Goal: Obtain resource: Obtain resource

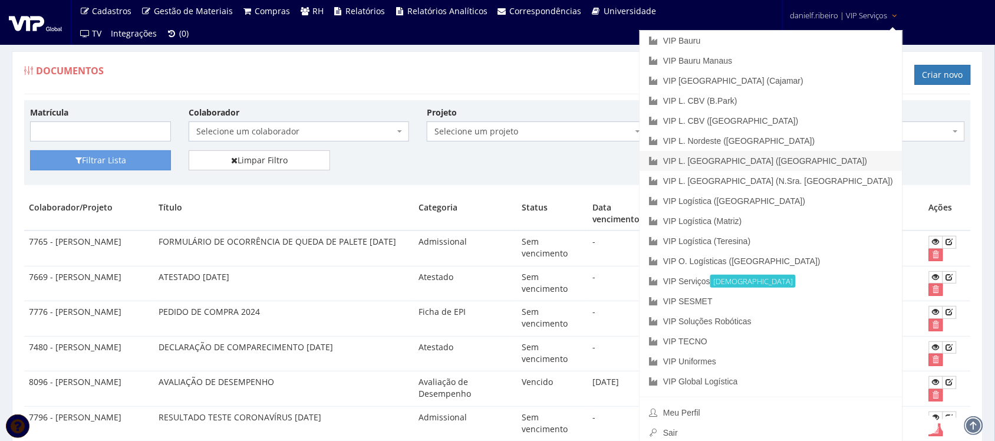
click at [844, 163] on link "VIP L. [GEOGRAPHIC_DATA] ([GEOGRAPHIC_DATA])" at bounding box center [771, 161] width 263 height 20
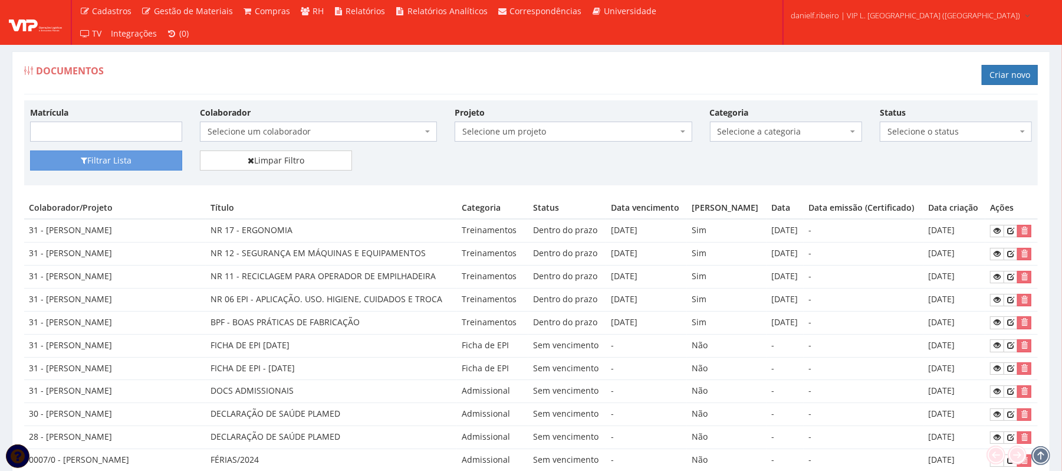
click at [749, 133] on span "Selecione a categoria" at bounding box center [783, 132] width 130 height 12
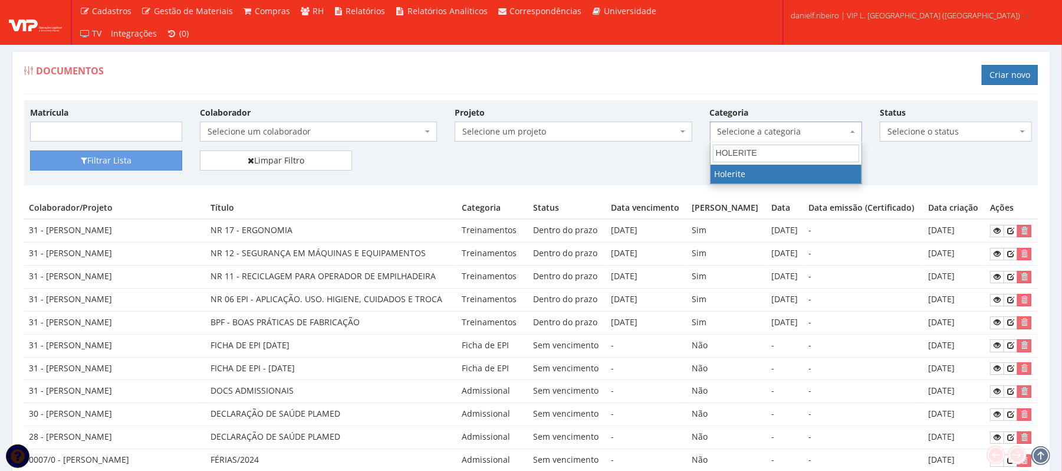
type input "HOLERITE"
select select "holerite"
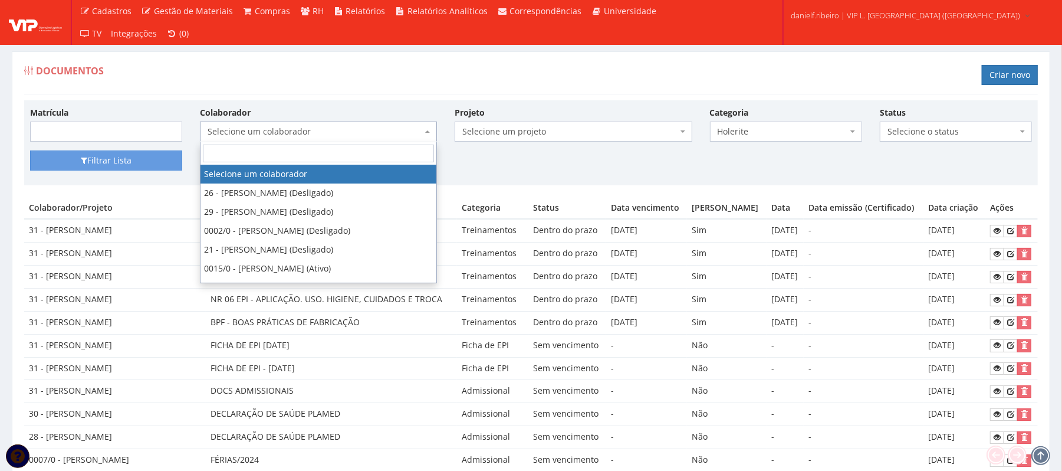
click at [347, 127] on span "Selecione um colaborador" at bounding box center [315, 132] width 215 height 12
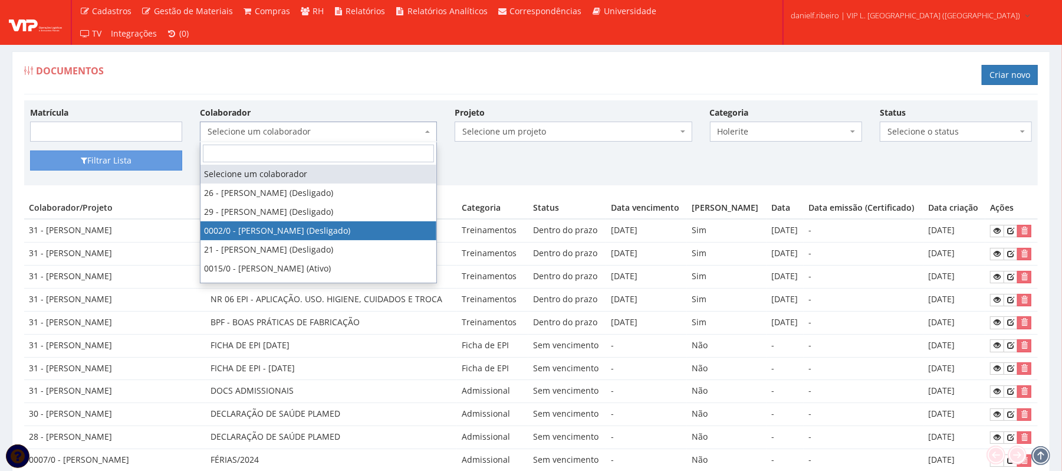
select select "715"
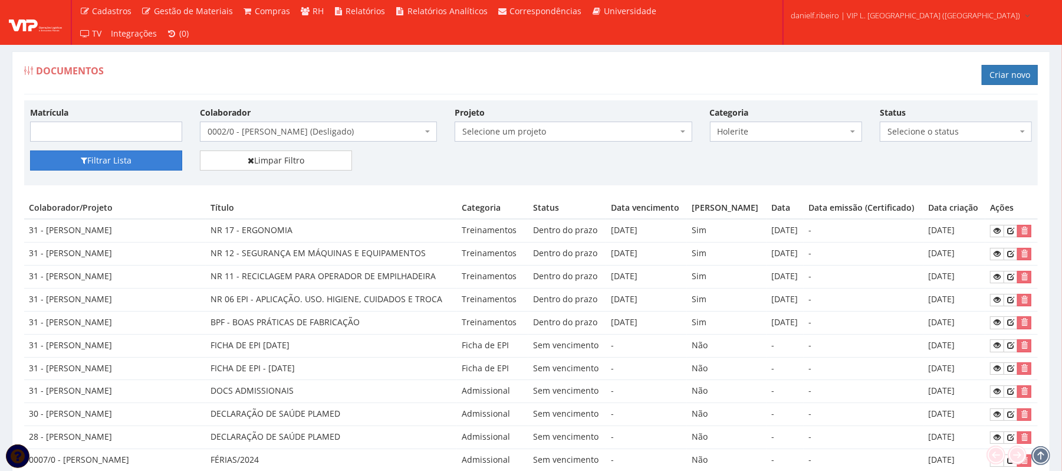
click at [119, 158] on button "Filtrar Lista" at bounding box center [106, 160] width 152 height 20
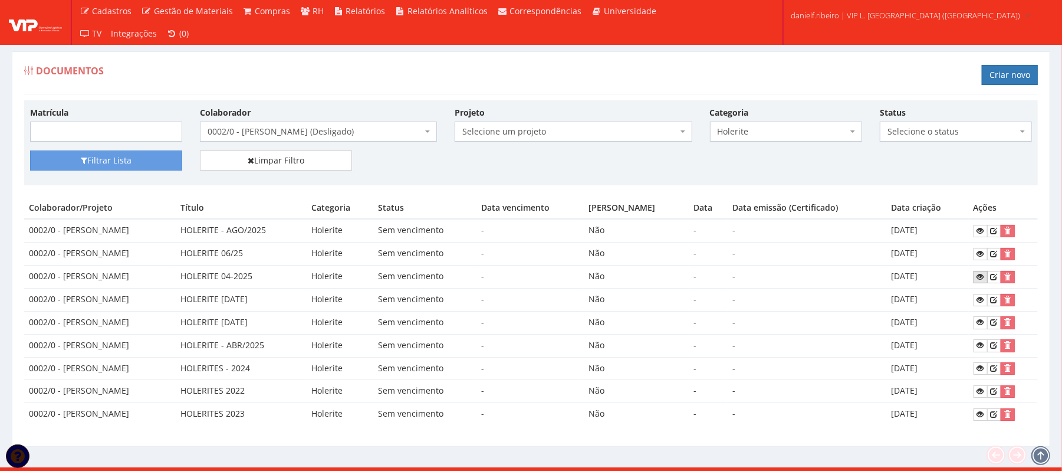
click at [975, 277] on link at bounding box center [981, 277] width 14 height 12
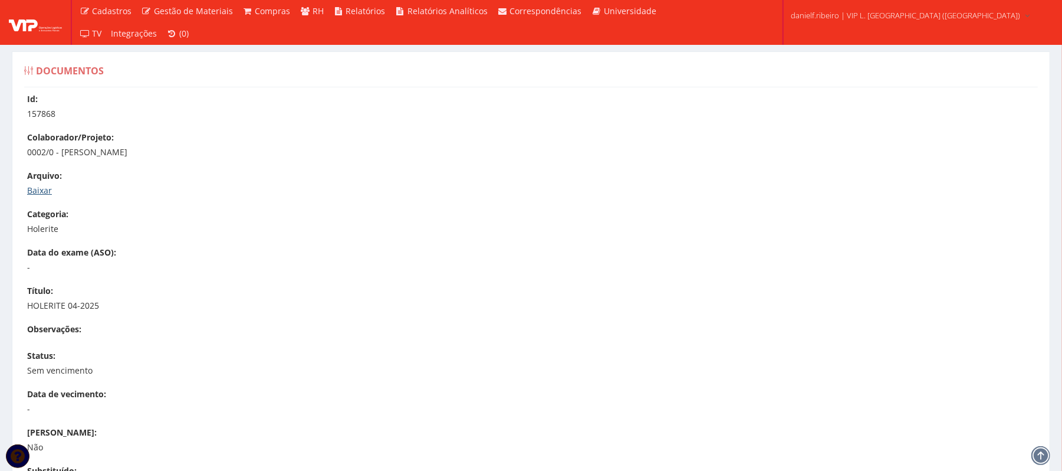
click at [34, 189] on link "Baixar" at bounding box center [39, 190] width 25 height 11
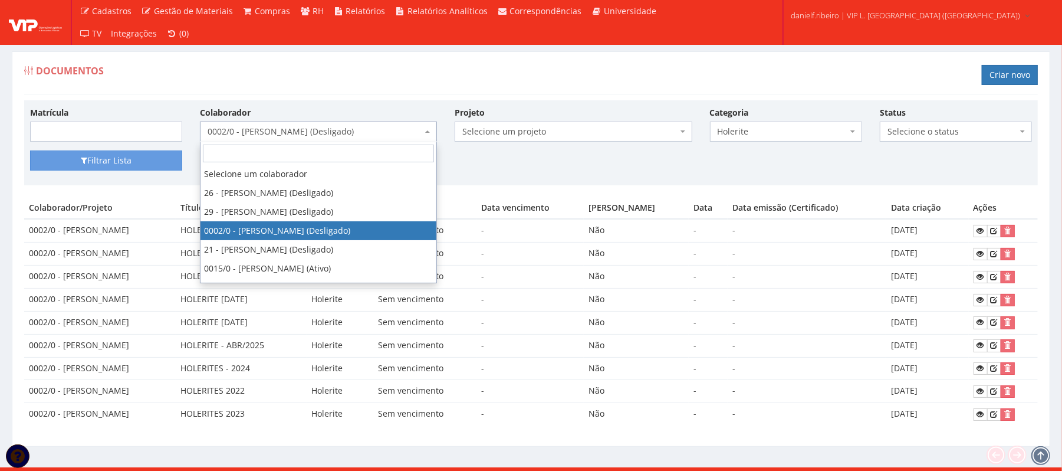
click at [249, 137] on span "0002/0 - [PERSON_NAME] (Desligado)" at bounding box center [315, 132] width 215 height 12
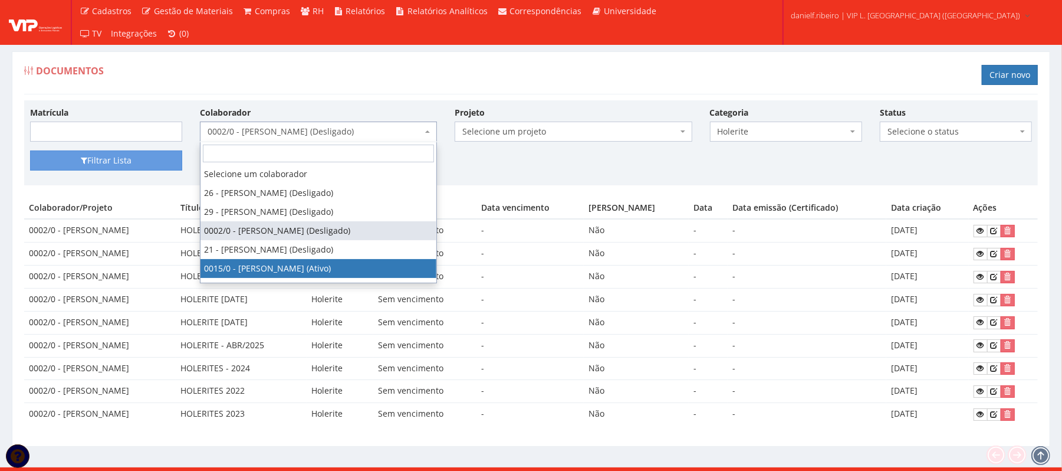
select select "919"
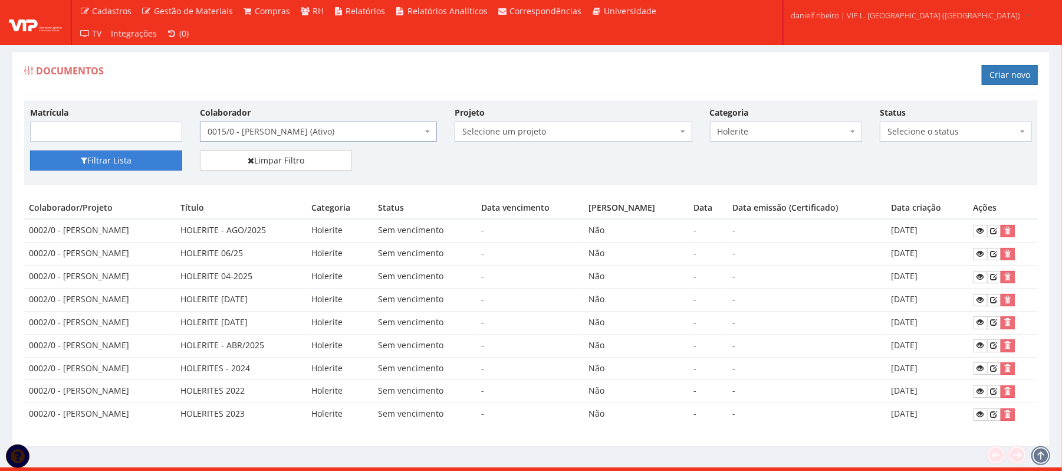
click at [131, 163] on button "Filtrar Lista" at bounding box center [106, 160] width 152 height 20
click at [337, 130] on span "0015/0 - [PERSON_NAME] (Ativo)" at bounding box center [315, 132] width 215 height 12
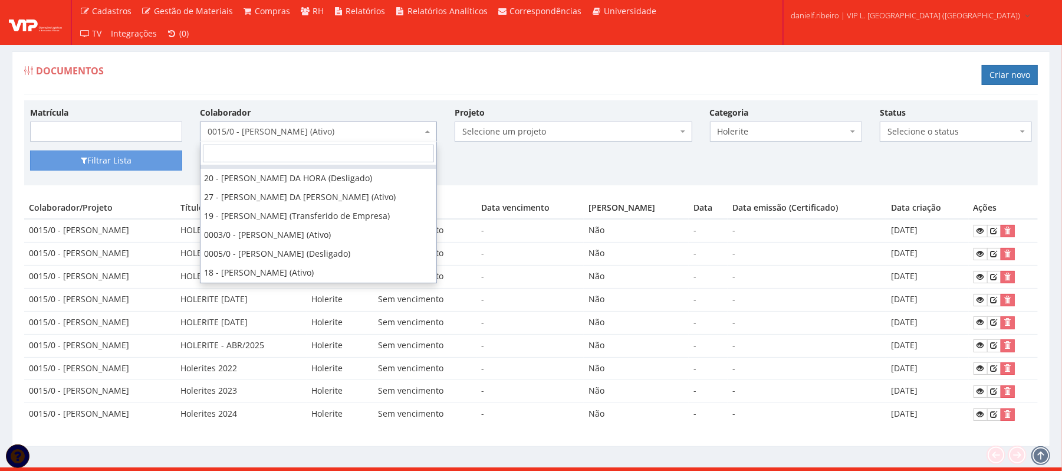
scroll to position [116, 0]
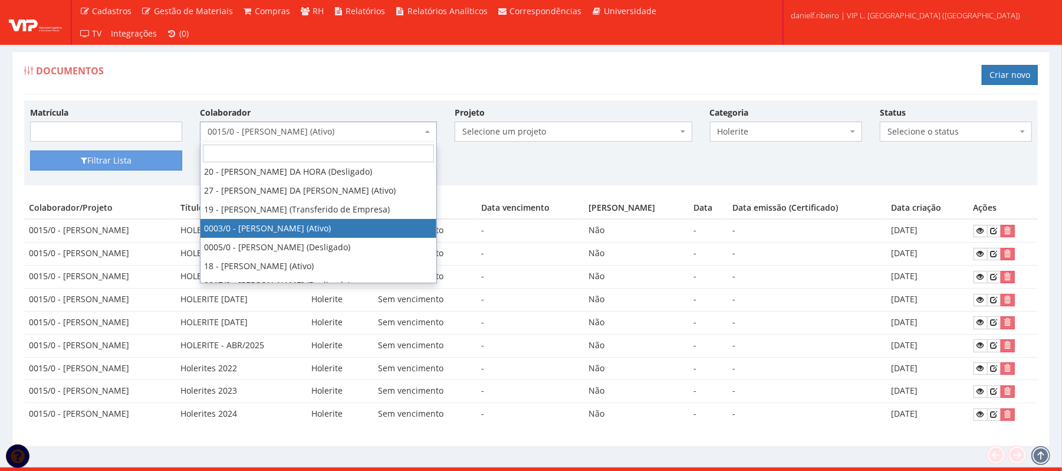
select select "716"
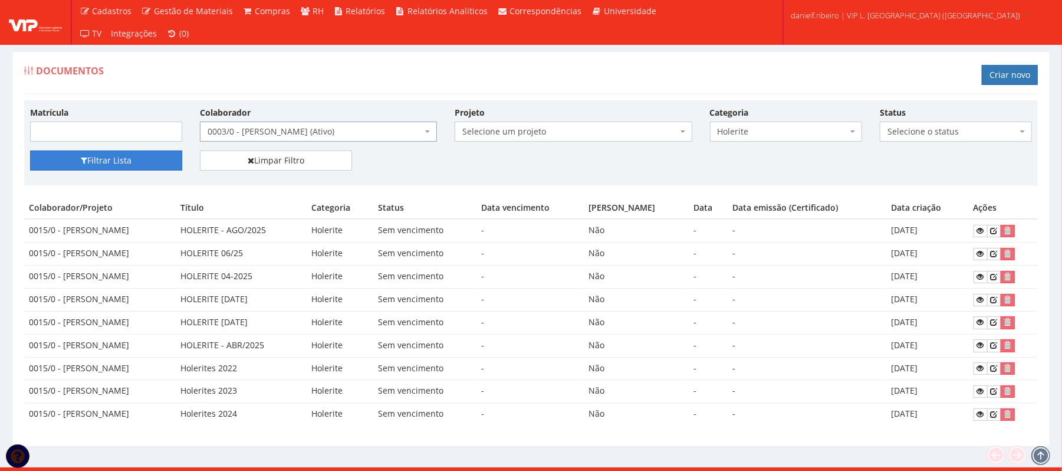
click at [107, 159] on button "Filtrar Lista" at bounding box center [106, 160] width 152 height 20
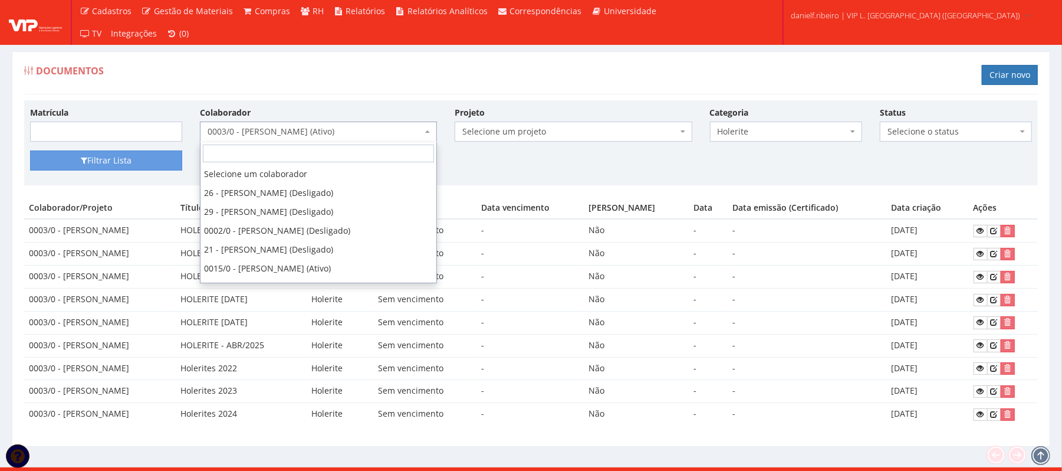
click at [295, 124] on span "0003/0 - [PERSON_NAME] (Ativo)" at bounding box center [318, 131] width 237 height 20
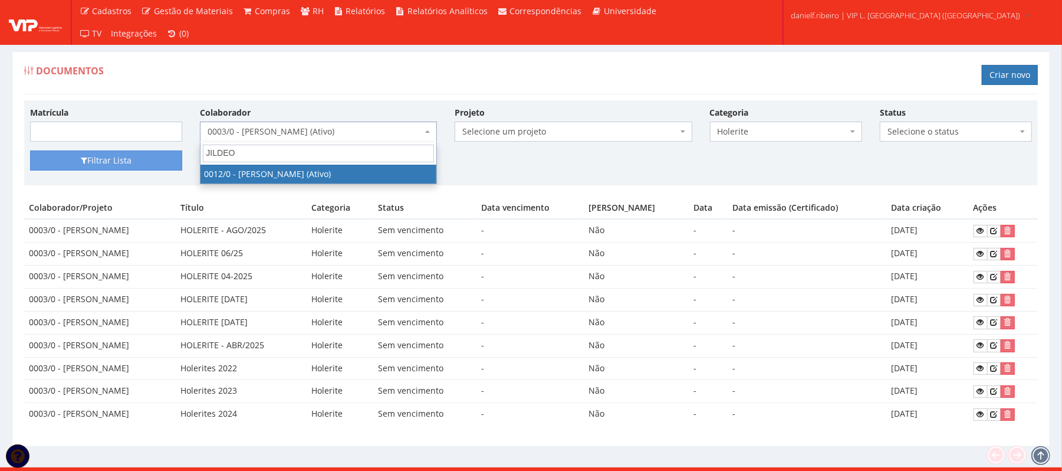
type input "JILDEON"
select select "888"
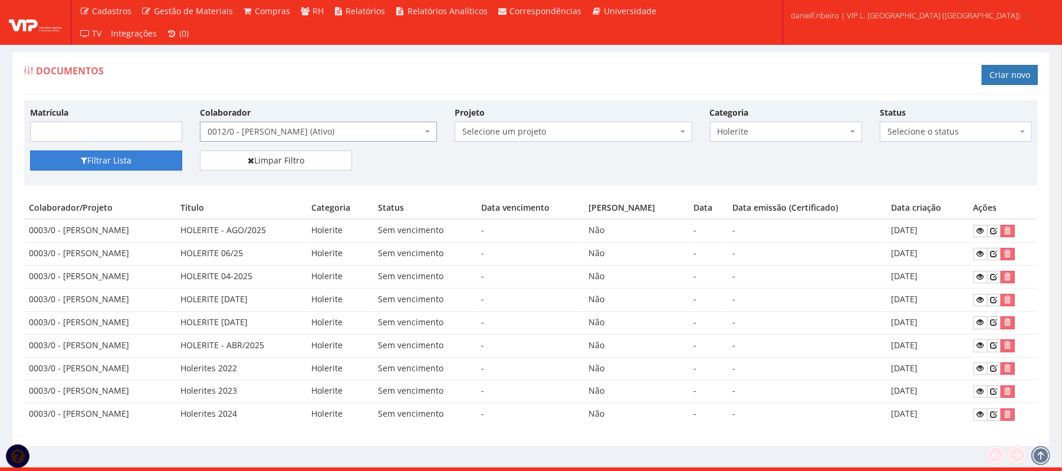
click at [93, 165] on button "Filtrar Lista" at bounding box center [106, 160] width 152 height 20
click at [340, 133] on span "0012/0 - [PERSON_NAME] (Ativo)" at bounding box center [315, 132] width 215 height 12
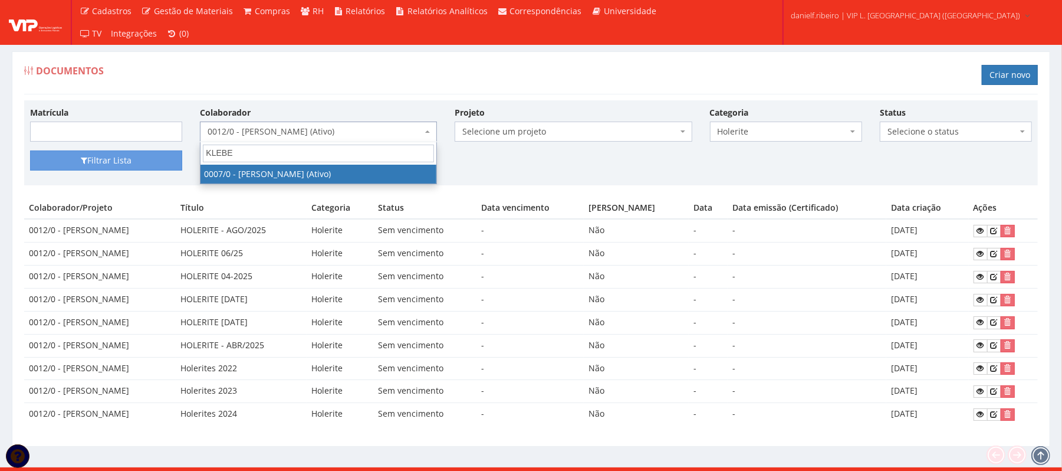
type input "KLEBER"
select select "720"
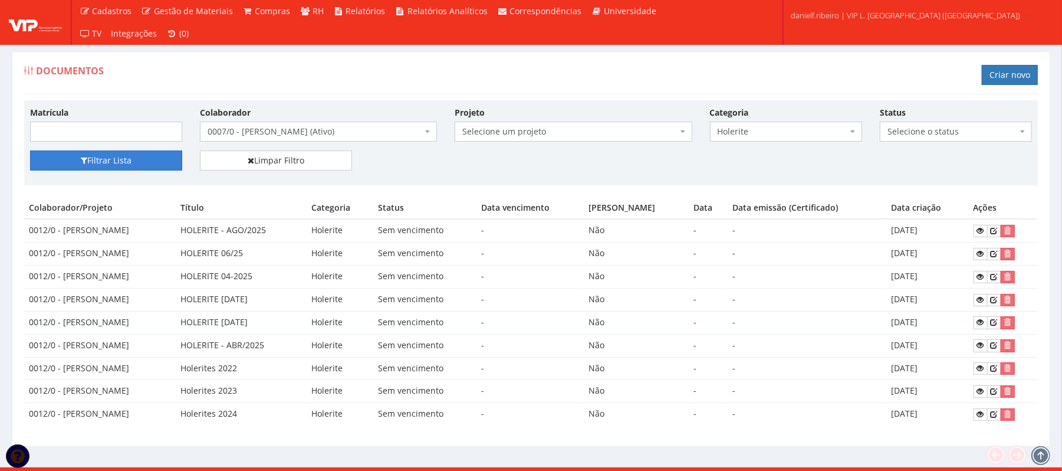
click at [146, 152] on button "Filtrar Lista" at bounding box center [106, 160] width 152 height 20
click at [361, 83] on div "Documentos Criar novo" at bounding box center [531, 76] width 1014 height 35
click at [320, 132] on span "0007/0 - [PERSON_NAME] (Ativo)" at bounding box center [315, 132] width 215 height 12
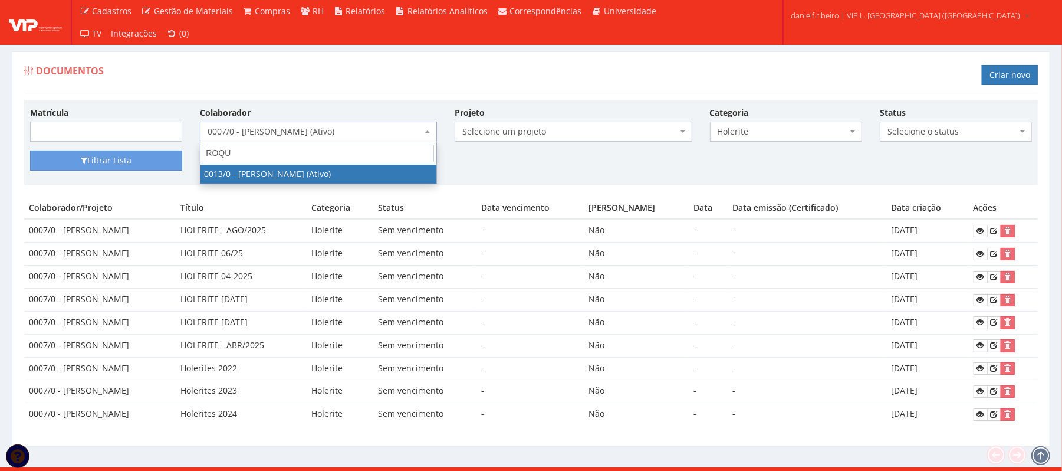
type input "ROQUE"
select select "889"
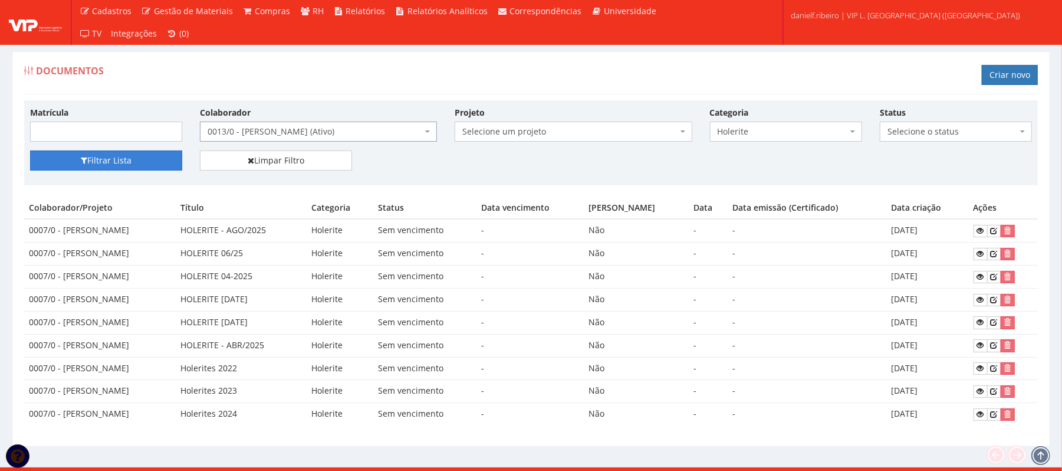
click at [156, 154] on button "Filtrar Lista" at bounding box center [106, 160] width 152 height 20
click at [310, 129] on span "0013/0 - [PERSON_NAME] (Ativo)" at bounding box center [315, 132] width 215 height 12
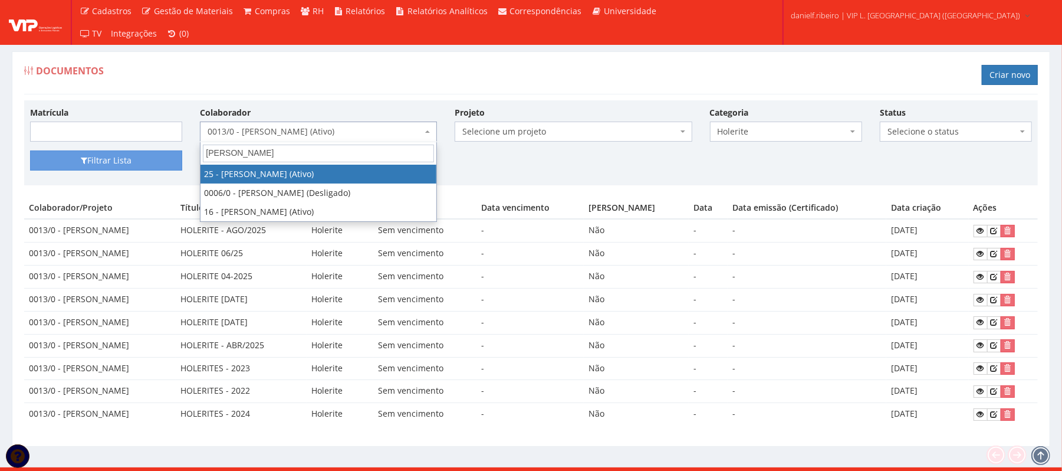
type input "JOSE RO"
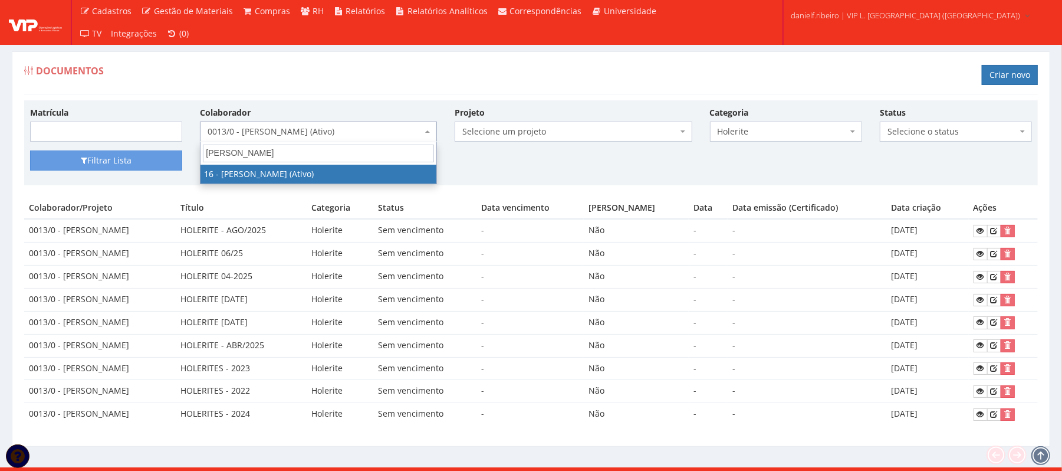
select select "1278"
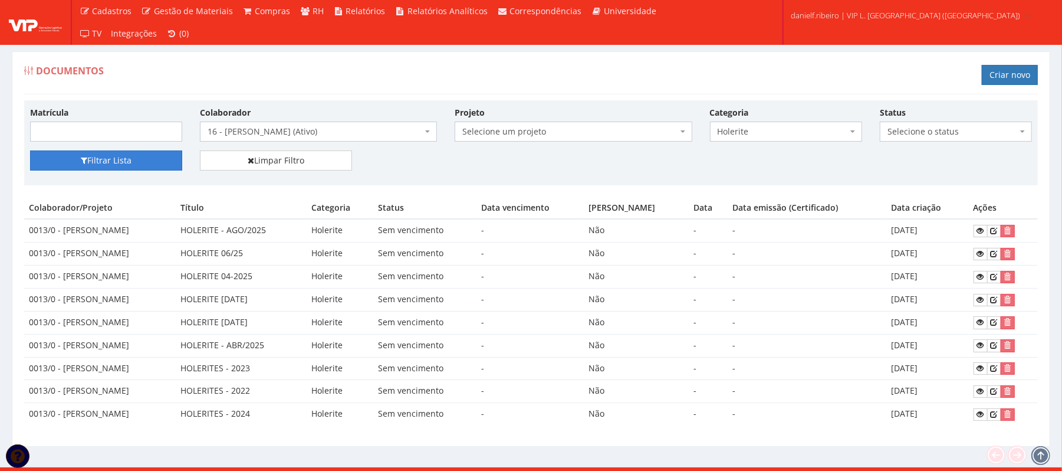
click at [109, 153] on button "Filtrar Lista" at bounding box center [106, 160] width 152 height 20
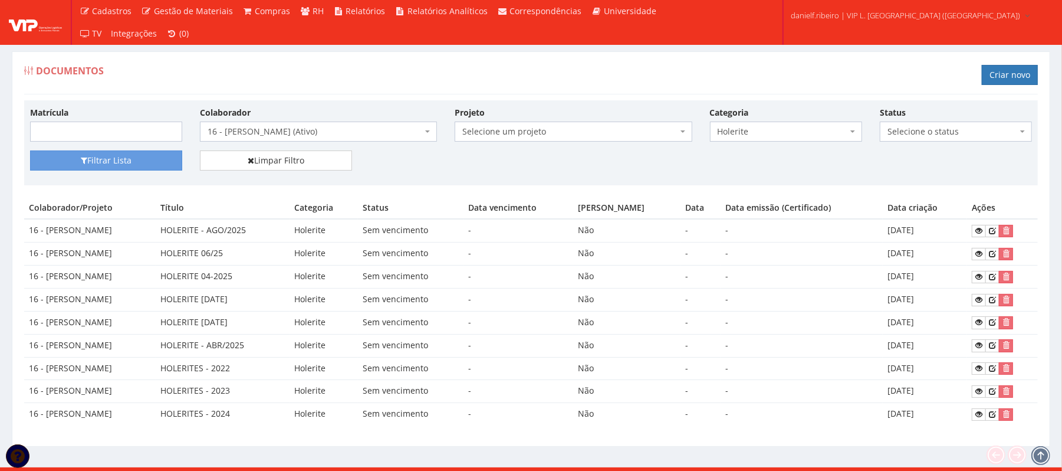
click at [280, 126] on span "16 - [PERSON_NAME] (Ativo)" at bounding box center [318, 131] width 237 height 20
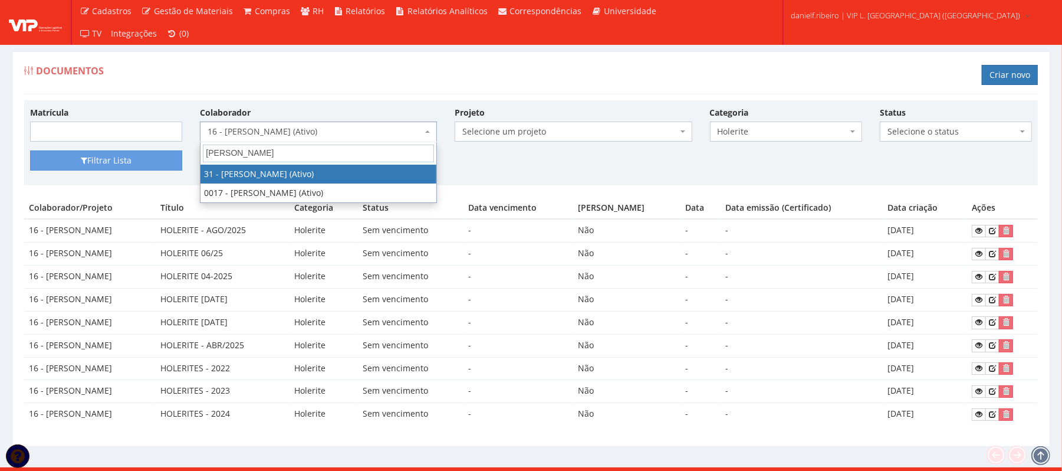
type input "[PERSON_NAME]"
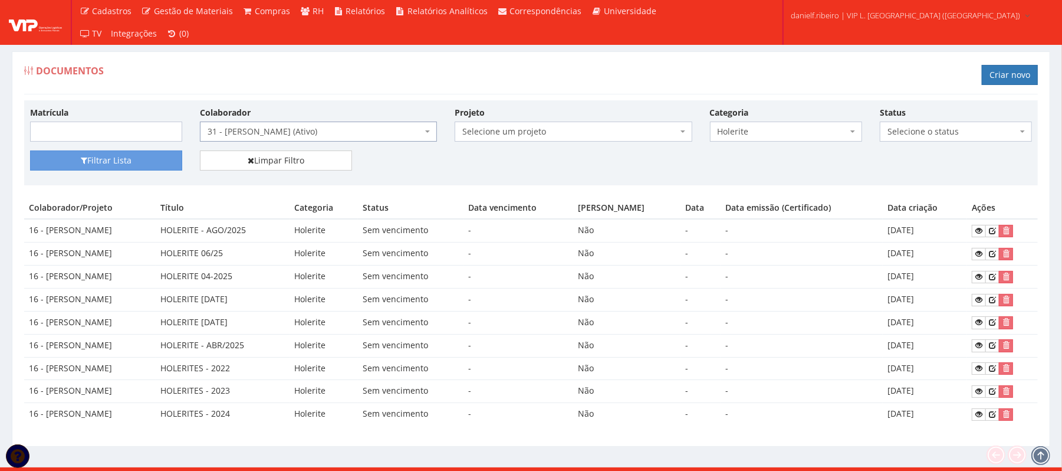
click at [310, 129] on span "31 - LUIZ FERNANDO GALVAO CORREIA (Ativo)" at bounding box center [315, 132] width 215 height 12
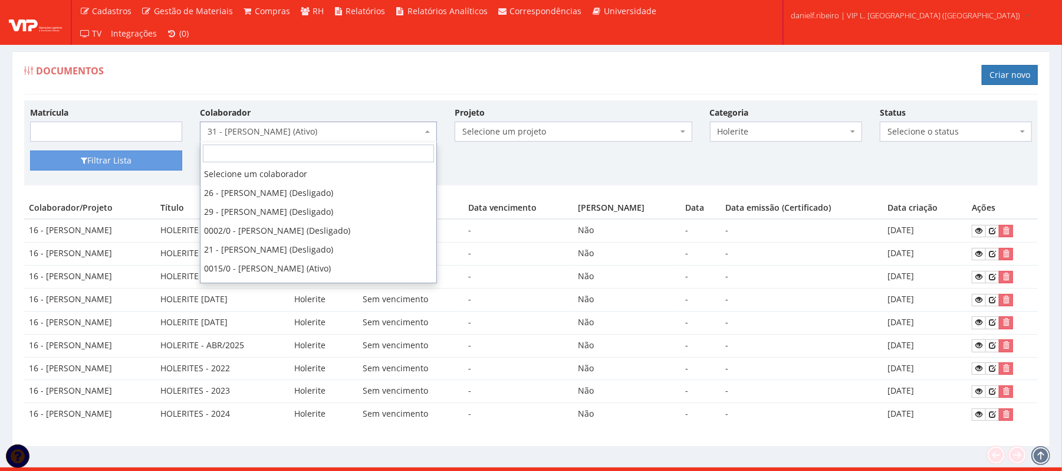
scroll to position [375, 0]
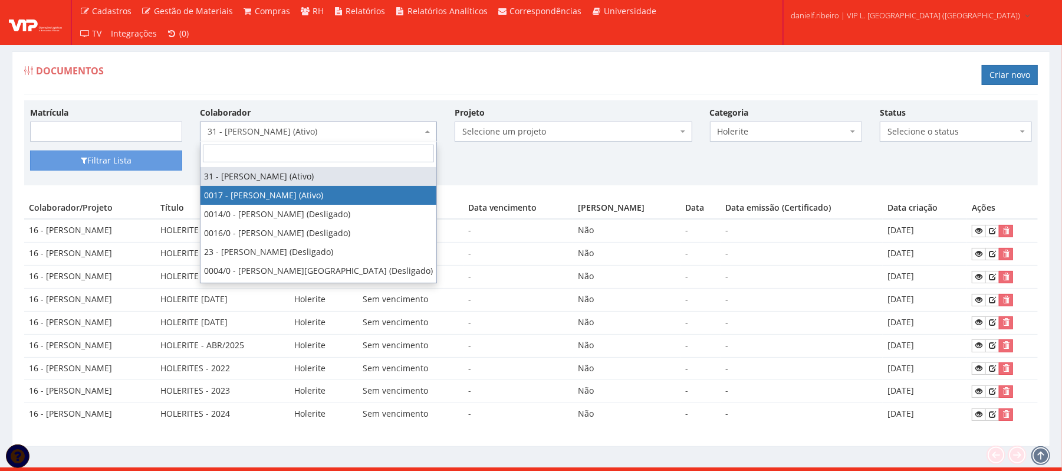
select select "1336"
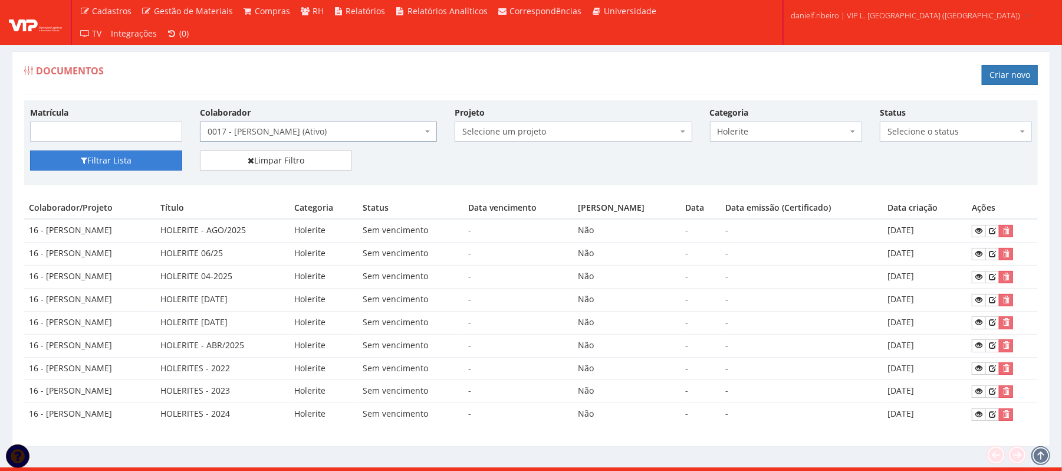
click at [116, 160] on button "Filtrar Lista" at bounding box center [106, 160] width 152 height 20
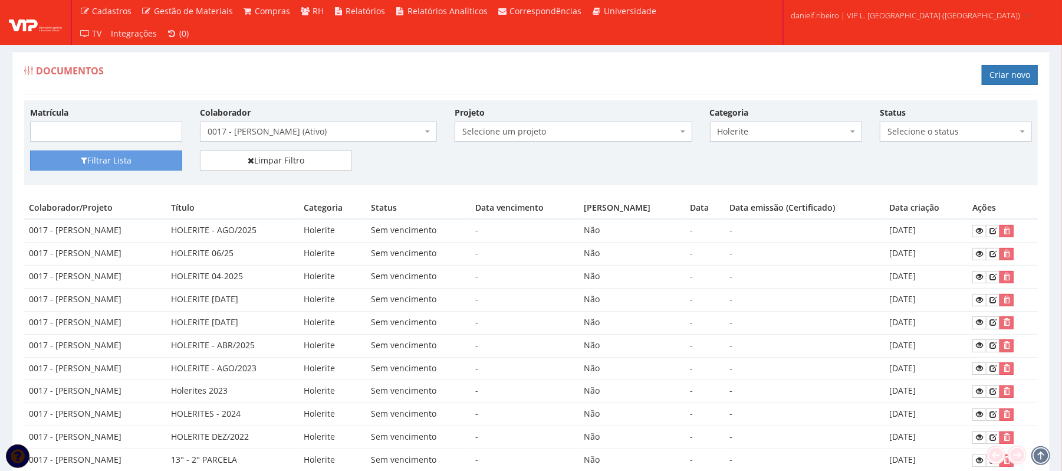
click at [275, 136] on span "0017 - [PERSON_NAME] (Ativo)" at bounding box center [315, 132] width 215 height 12
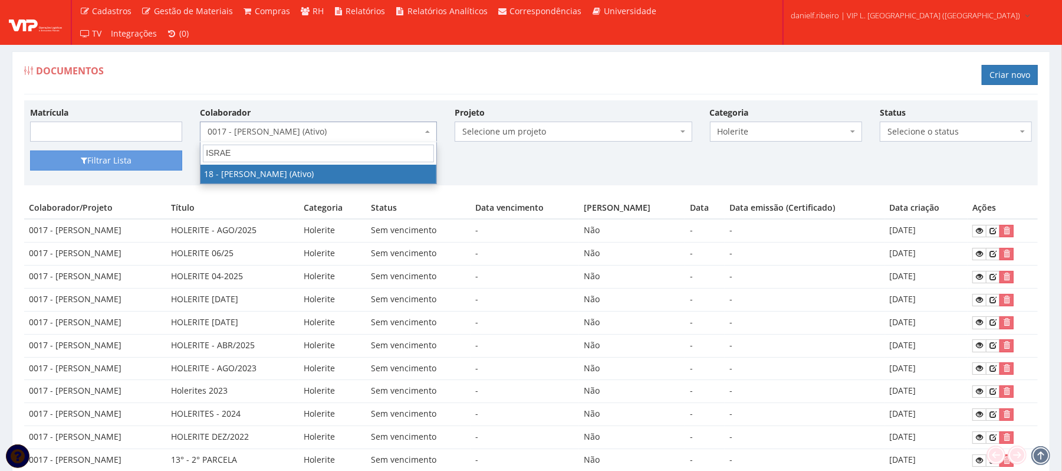
type input "ISRAEL"
select select "1437"
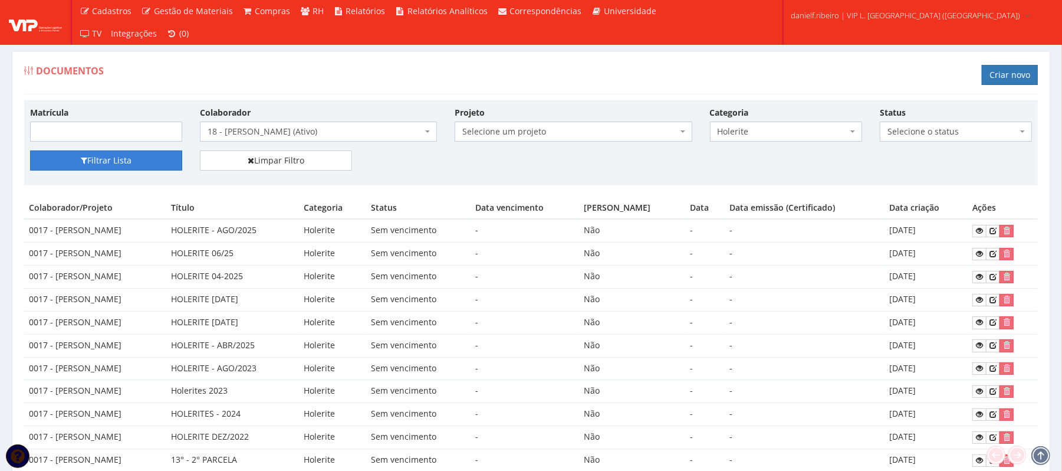
click at [149, 152] on button "Filtrar Lista" at bounding box center [106, 160] width 152 height 20
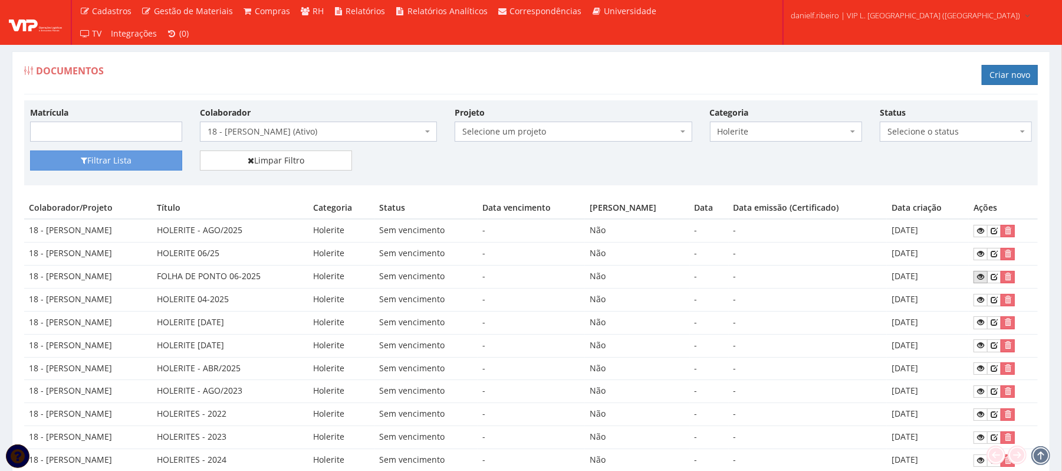
click at [982, 281] on icon at bounding box center [980, 276] width 7 height 8
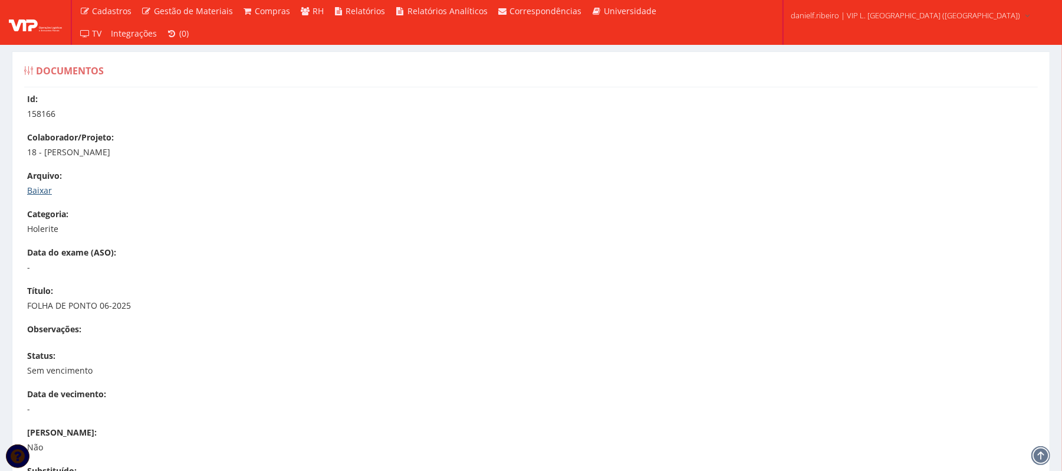
click at [41, 192] on link "Baixar" at bounding box center [39, 190] width 25 height 11
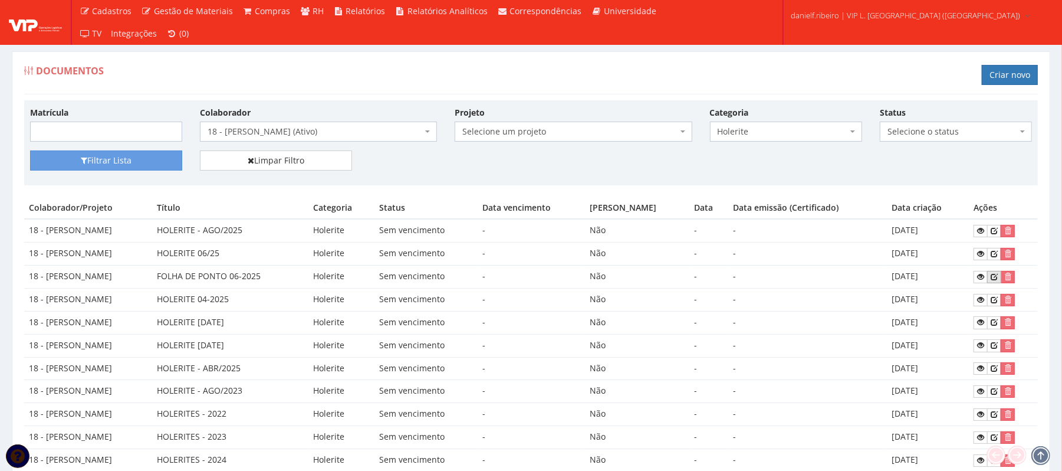
click at [994, 279] on icon at bounding box center [994, 276] width 7 height 8
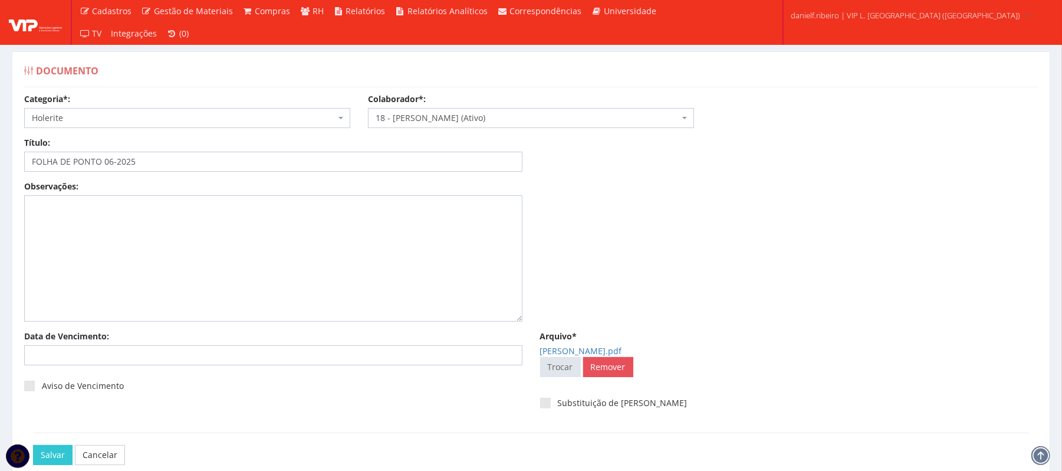
click at [92, 119] on span "Holerite" at bounding box center [184, 118] width 304 height 12
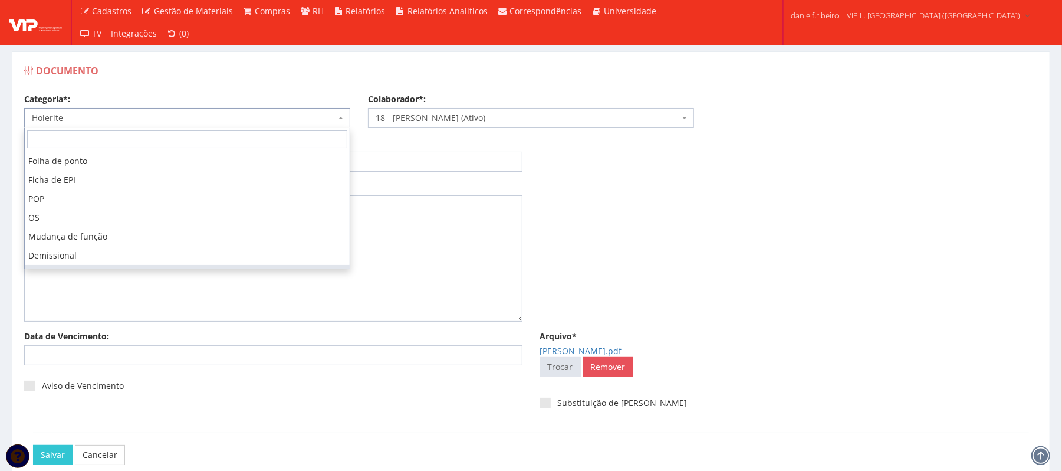
scroll to position [128, 0]
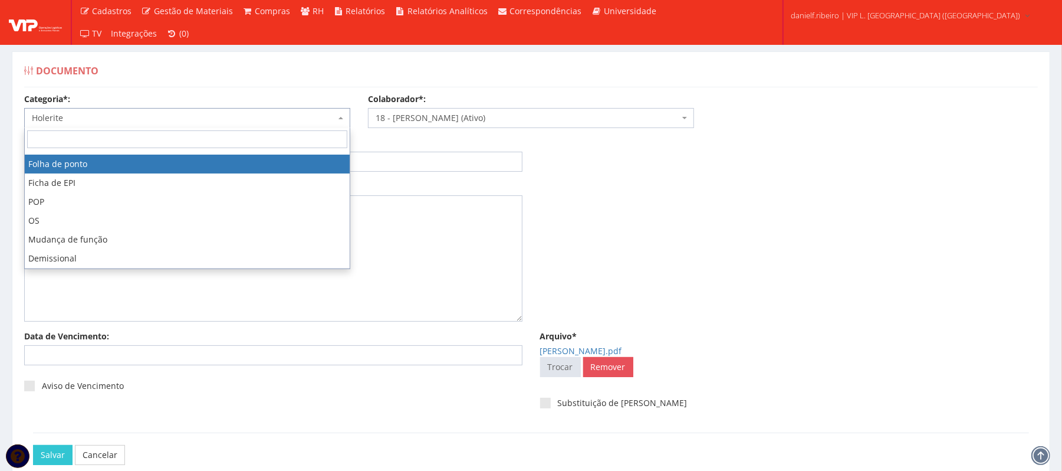
select select "folha_ponto"
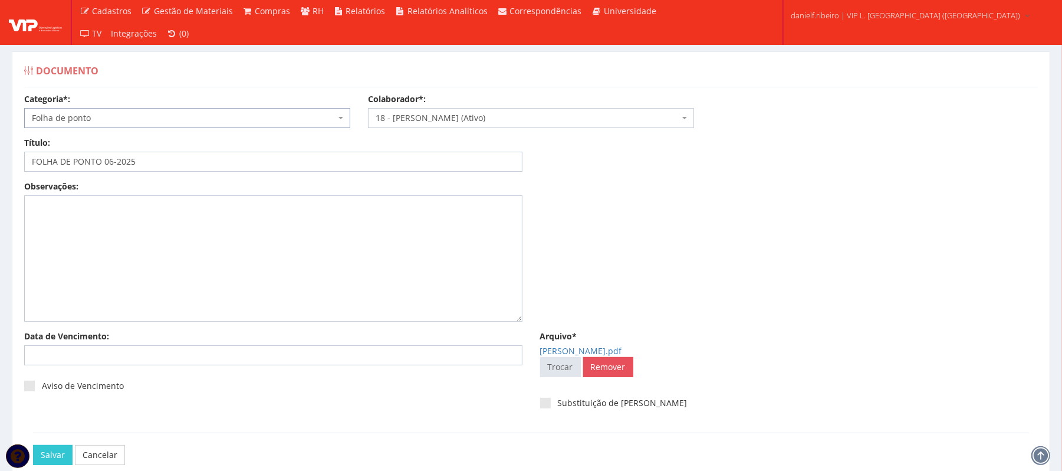
scroll to position [66, 0]
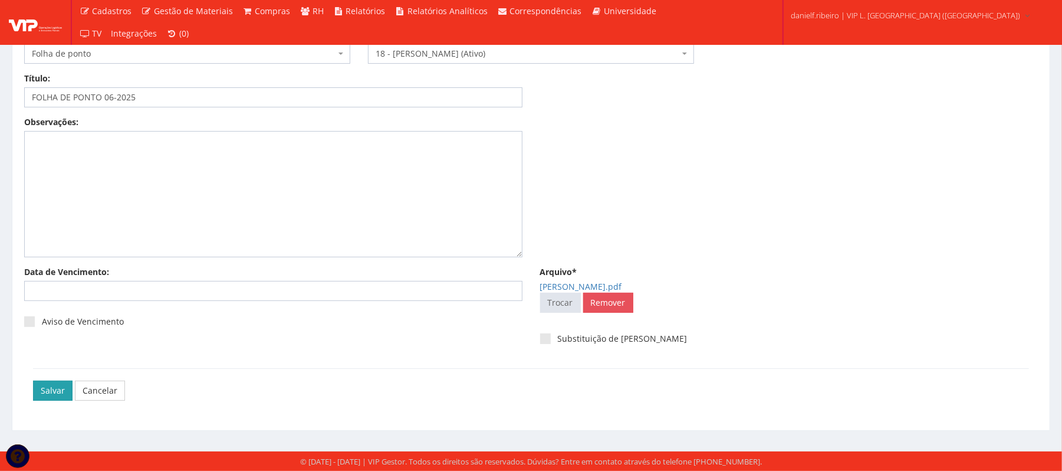
click at [45, 390] on input "Salvar" at bounding box center [53, 390] width 40 height 20
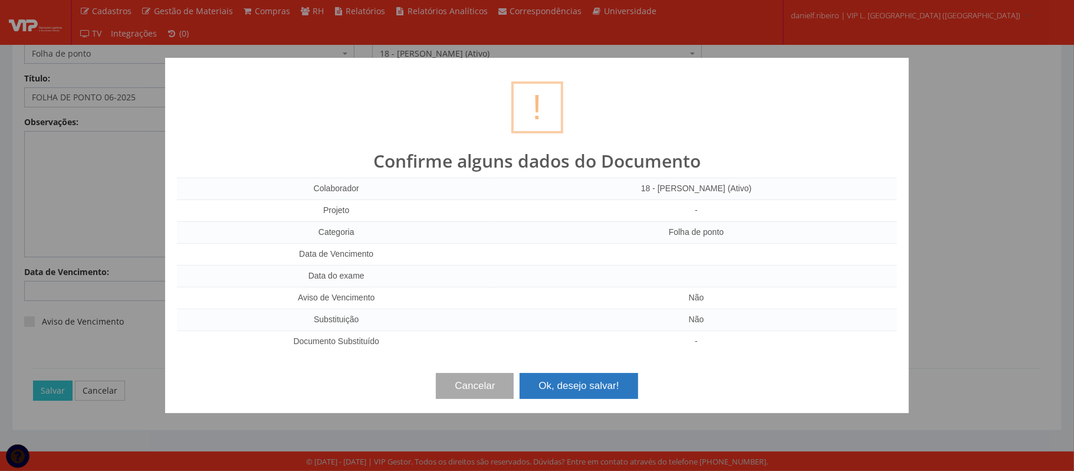
click at [602, 397] on button "Ok, desejo salvar!" at bounding box center [579, 386] width 118 height 26
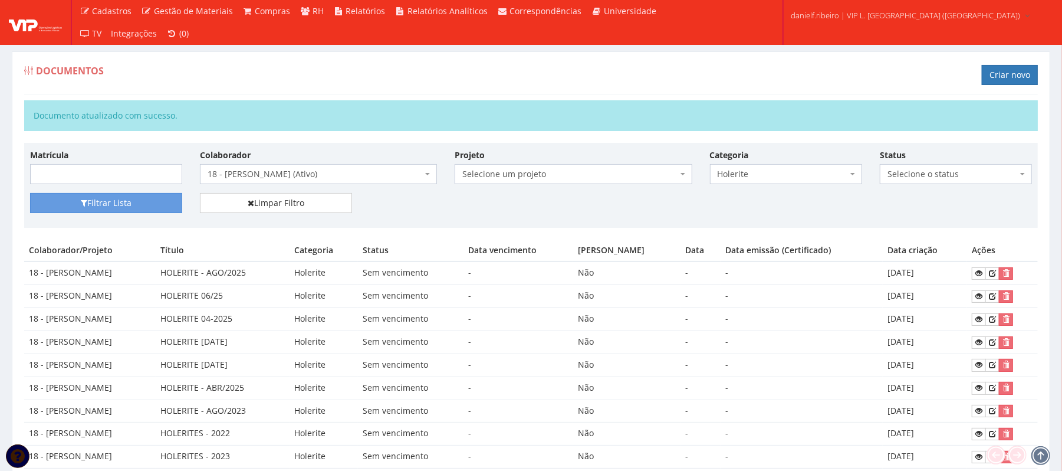
click at [319, 170] on span "18 - [PERSON_NAME] (Ativo)" at bounding box center [315, 174] width 215 height 12
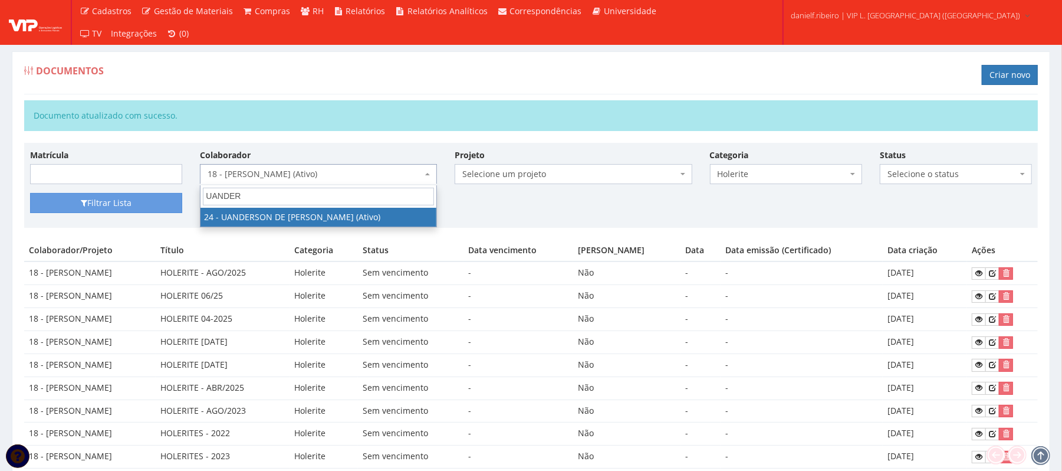
type input "UANDERS"
select select "3724"
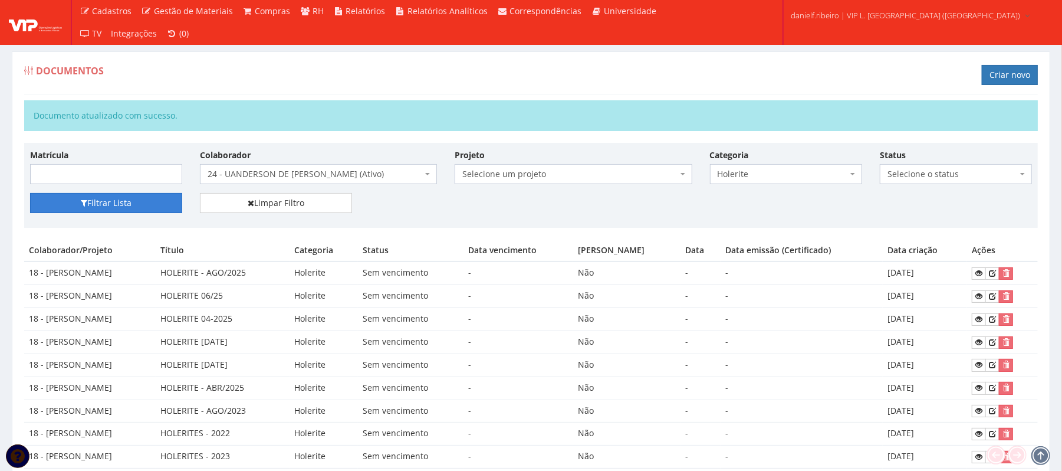
click at [163, 202] on button "Filtrar Lista" at bounding box center [106, 203] width 152 height 20
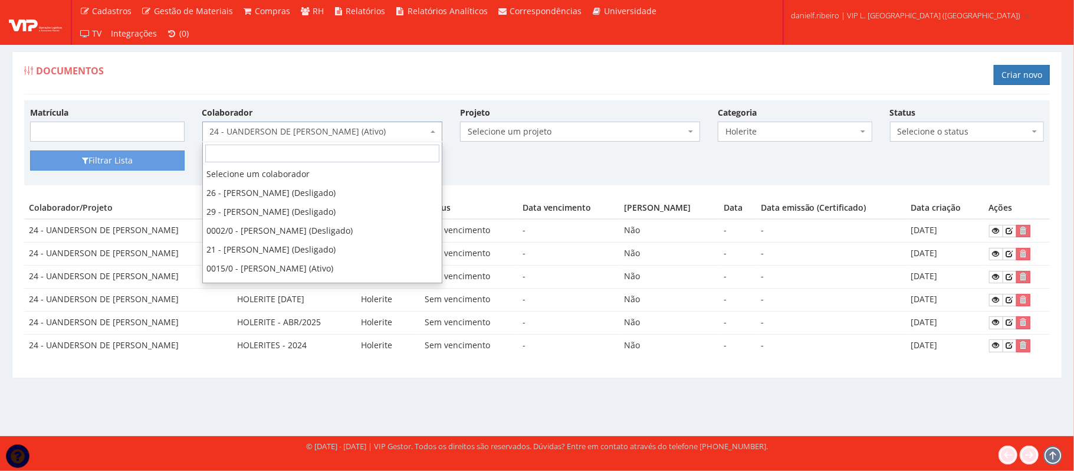
click at [282, 134] on span "24 - UANDERSON DE [PERSON_NAME] (Ativo)" at bounding box center [319, 132] width 218 height 12
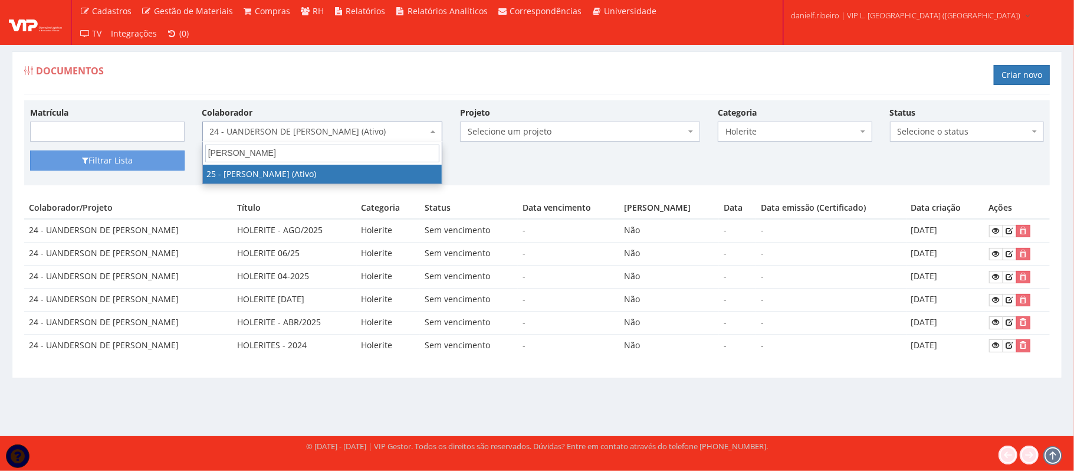
type input "JOSE AD"
select select "3764"
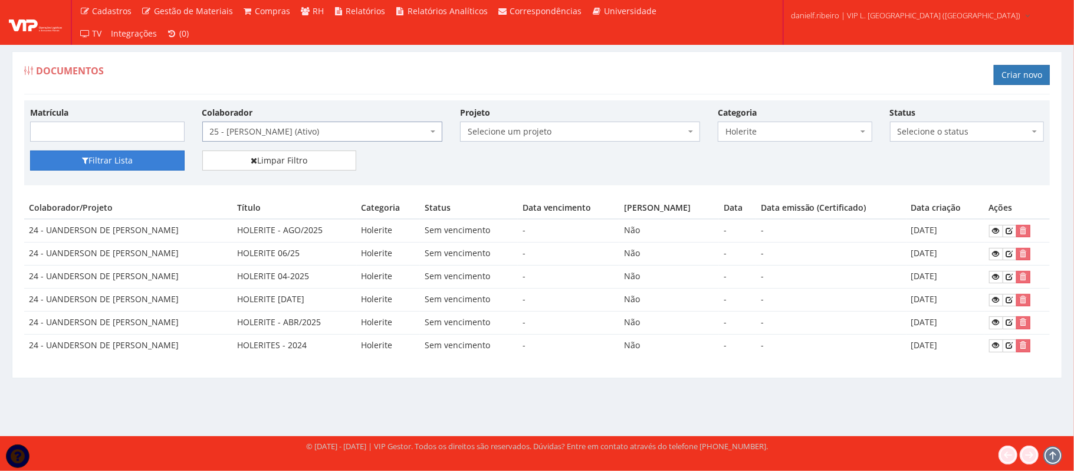
click at [128, 163] on button "Filtrar Lista" at bounding box center [107, 160] width 155 height 20
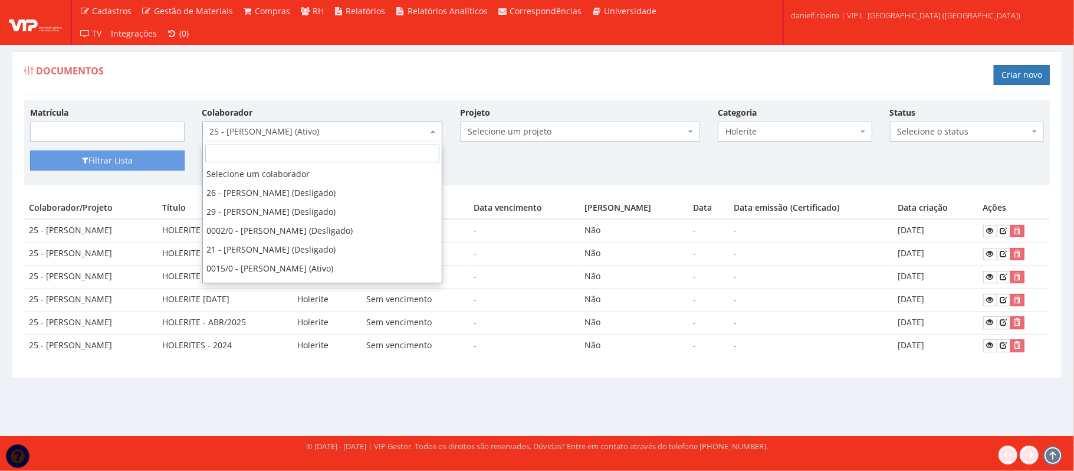
click at [310, 133] on span "25 - [PERSON_NAME] (Ativo)" at bounding box center [319, 132] width 218 height 12
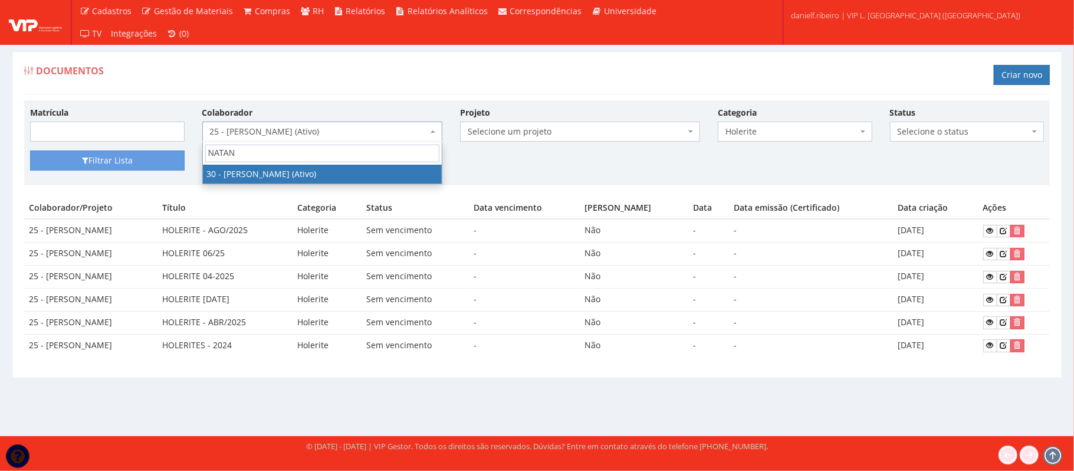
type input "NATANE"
select select "3873"
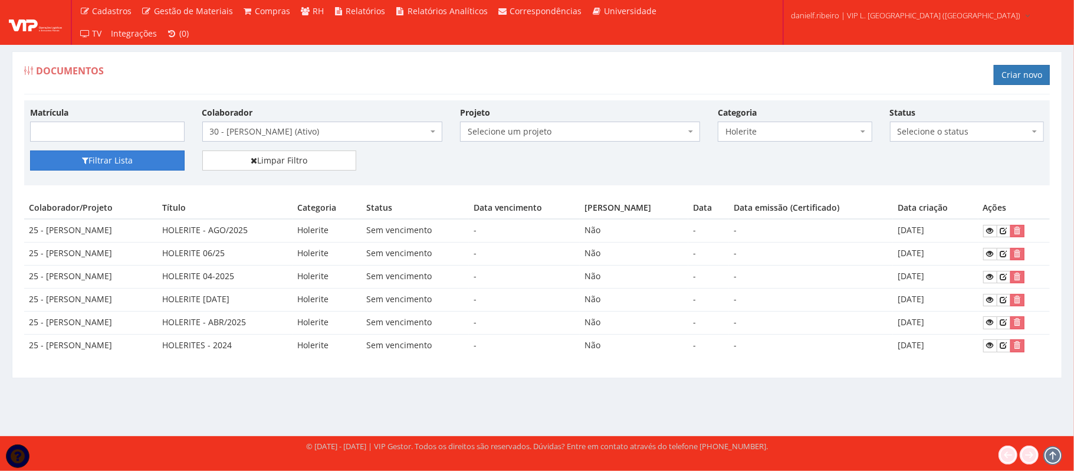
click at [152, 163] on button "Filtrar Lista" at bounding box center [107, 160] width 155 height 20
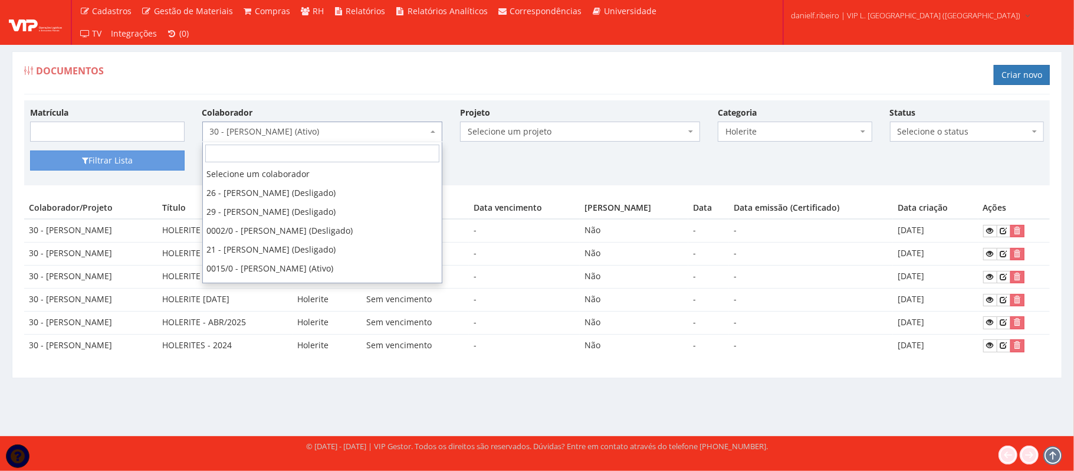
click at [324, 135] on span "30 - [PERSON_NAME] (Ativo)" at bounding box center [319, 132] width 218 height 12
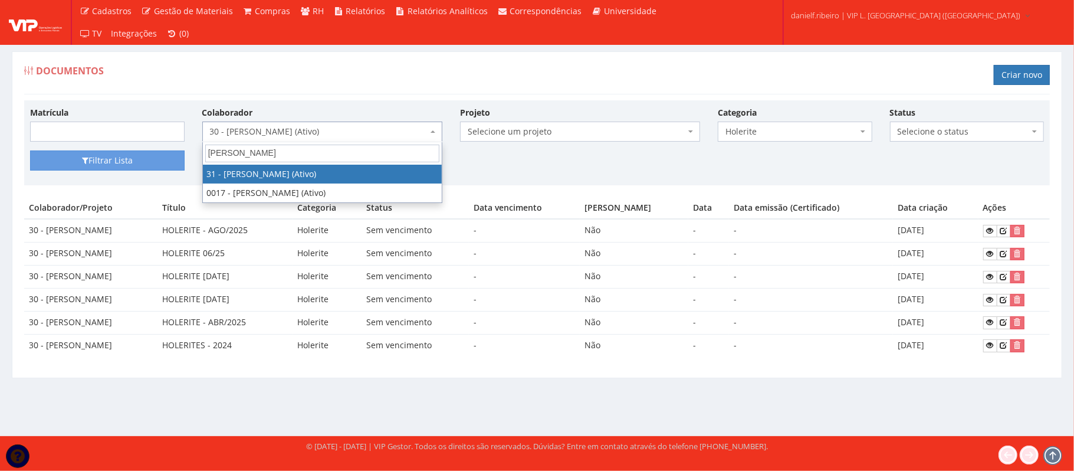
type input "LUIZ FERNA"
select select "3928"
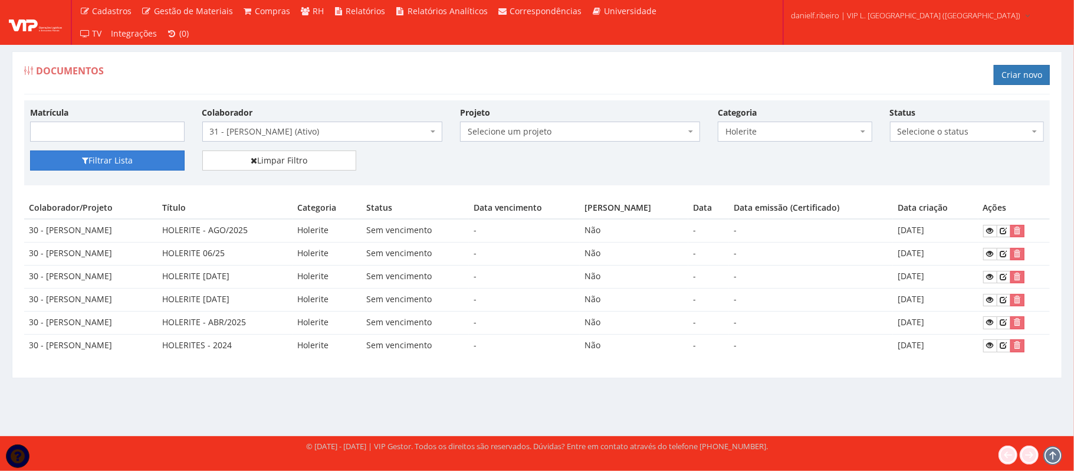
click at [128, 161] on button "Filtrar Lista" at bounding box center [107, 160] width 155 height 20
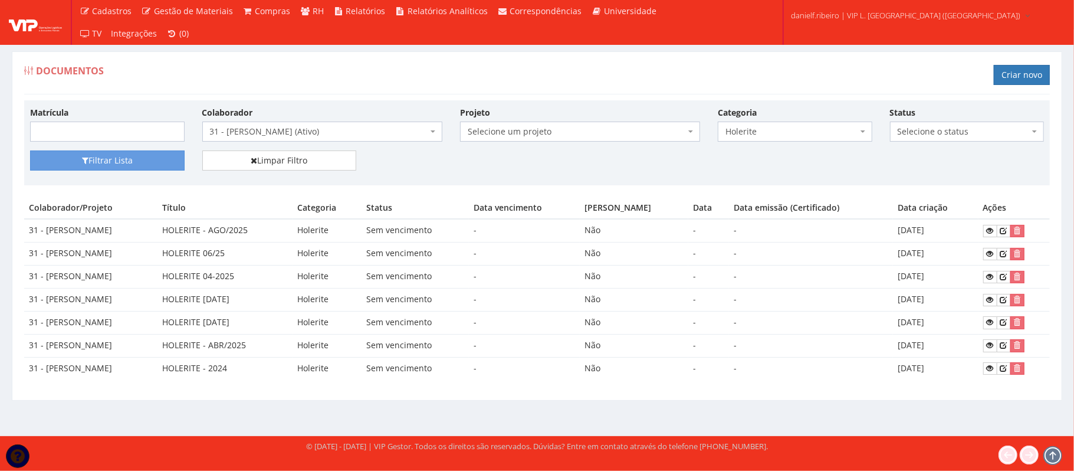
click at [316, 129] on span "31 - [PERSON_NAME] (Ativo)" at bounding box center [319, 132] width 218 height 12
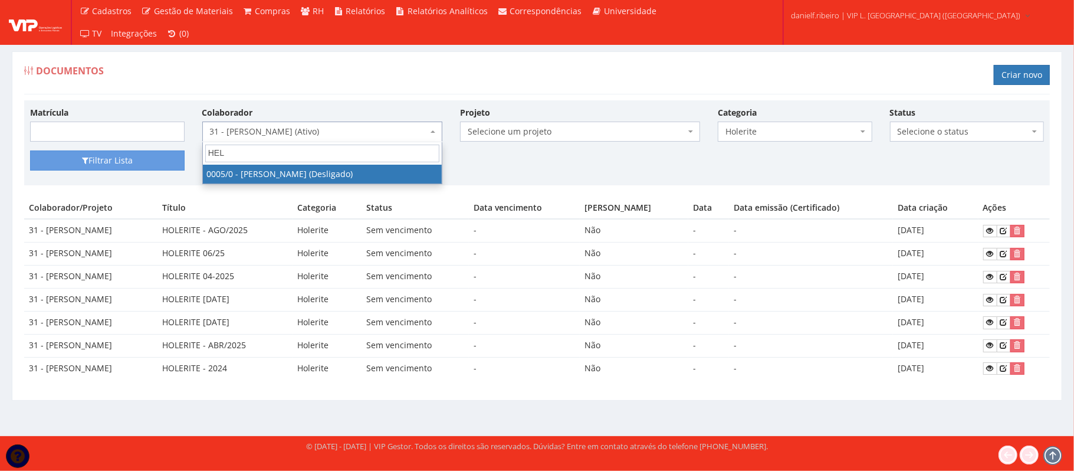
type input "HELE"
select select "718"
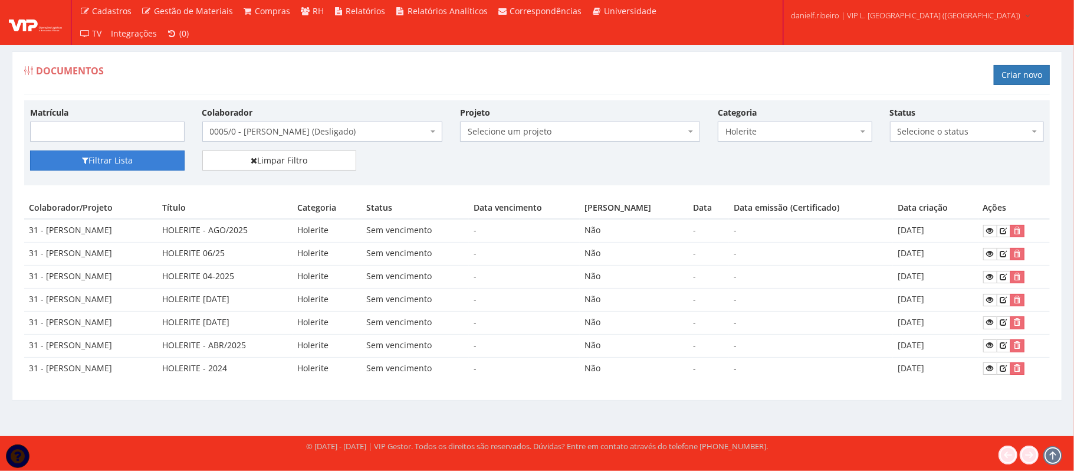
click at [156, 155] on button "Filtrar Lista" at bounding box center [107, 160] width 155 height 20
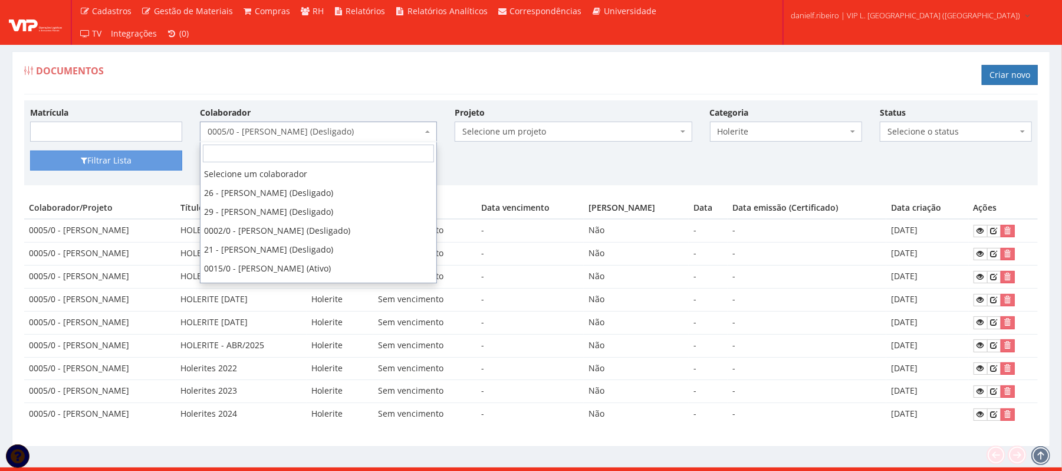
click at [301, 137] on span "0005/0 - [PERSON_NAME] (Desligado)" at bounding box center [315, 132] width 215 height 12
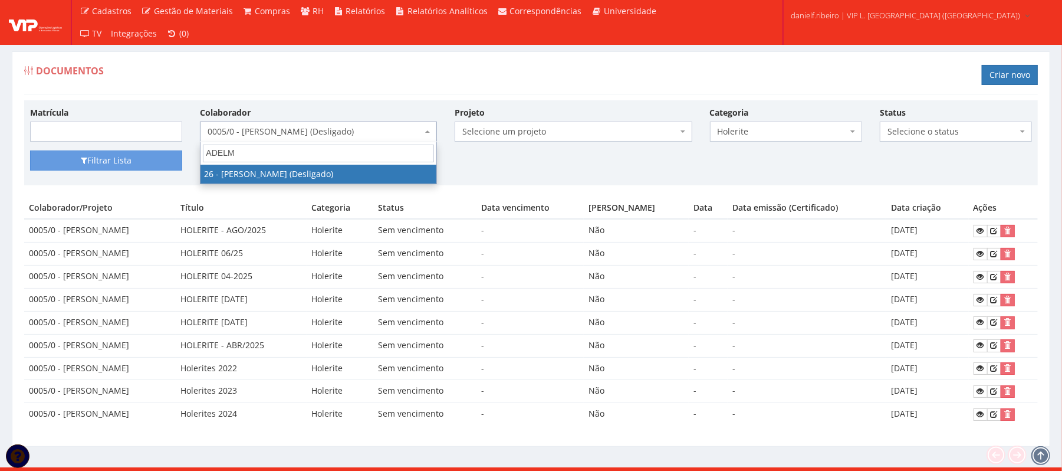
type input "ADELMO"
select select "3835"
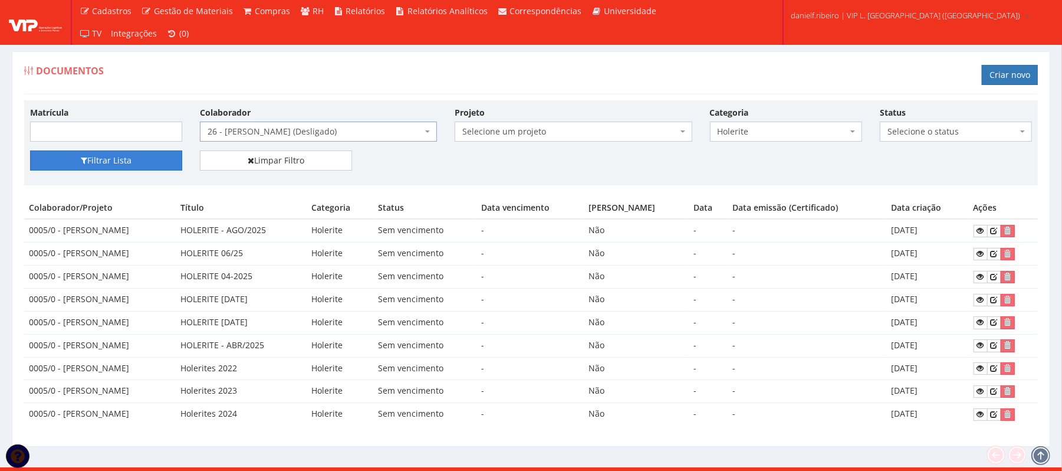
click at [123, 156] on button "Filtrar Lista" at bounding box center [106, 160] width 152 height 20
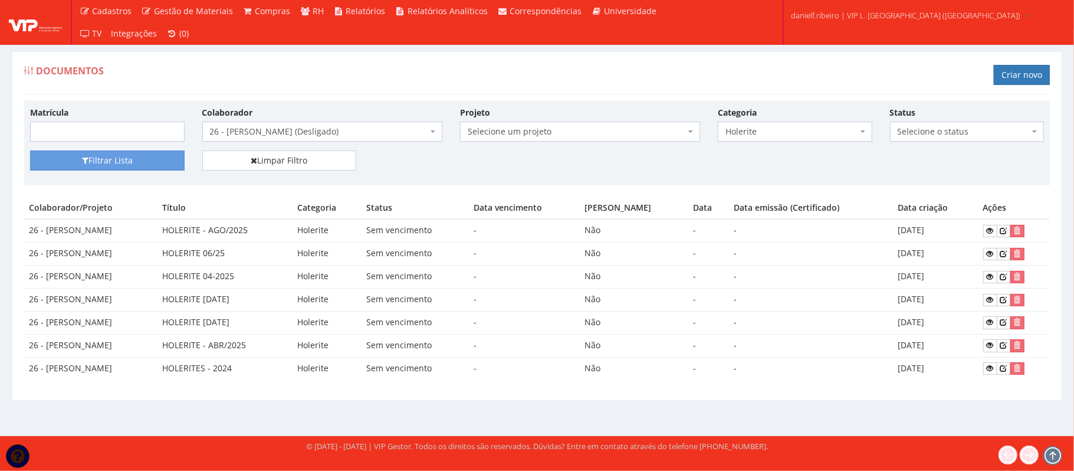
click at [330, 139] on span "26 - [PERSON_NAME] (Desligado)" at bounding box center [322, 131] width 240 height 20
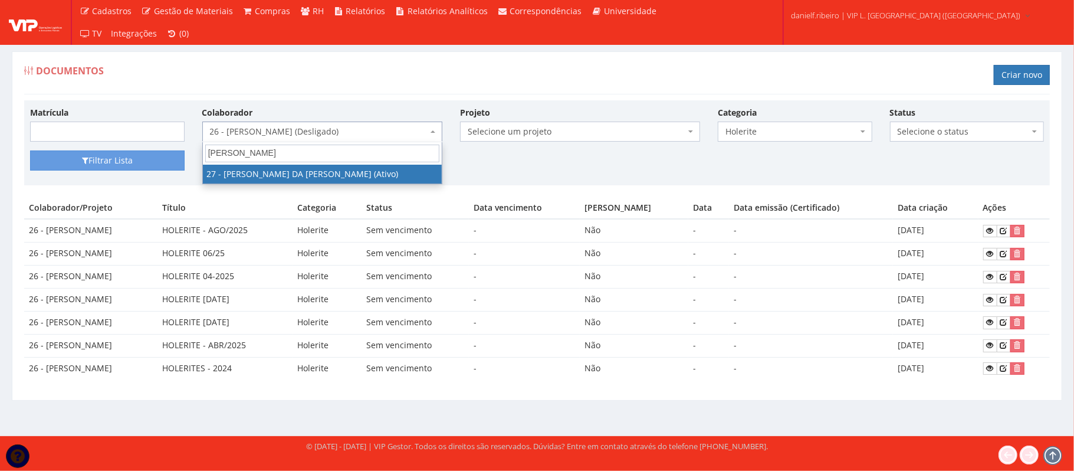
type input "[PERSON_NAME]"
select select "3837"
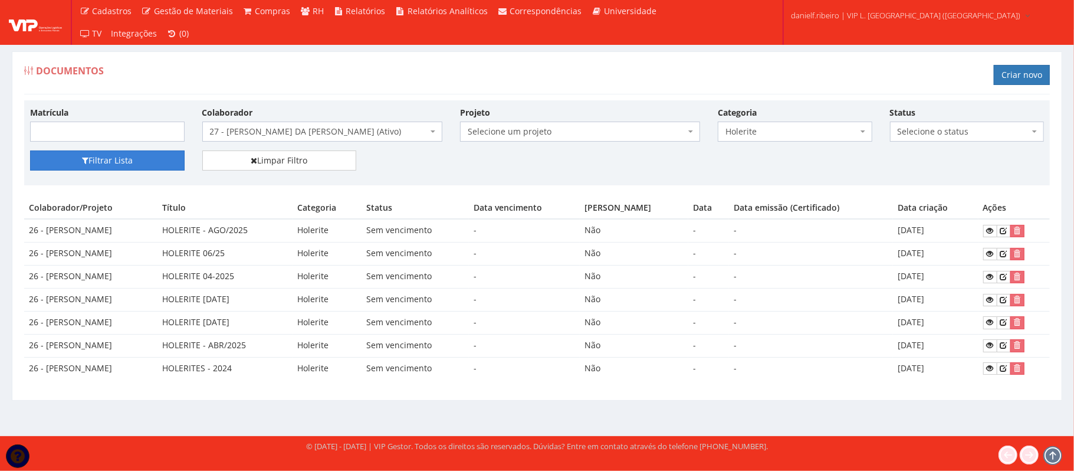
click at [146, 170] on button "Filtrar Lista" at bounding box center [107, 160] width 155 height 20
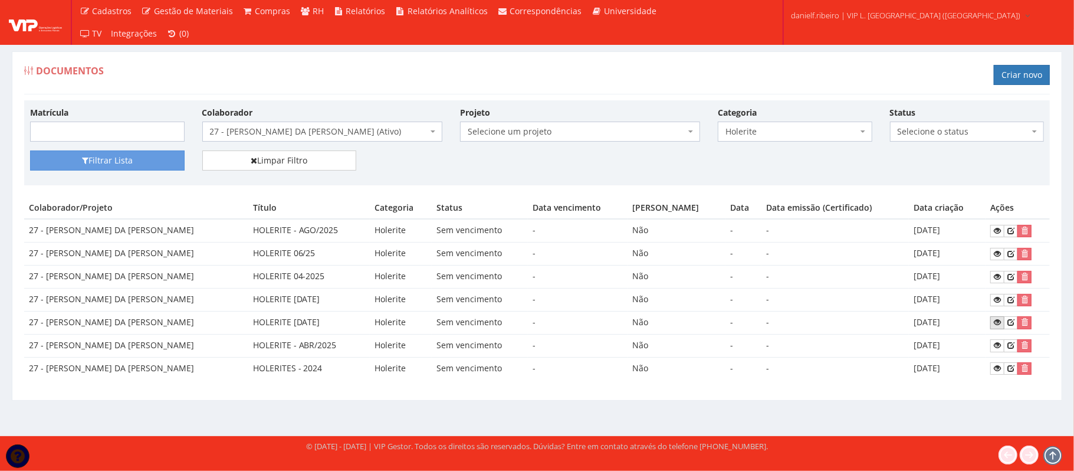
click at [998, 323] on icon at bounding box center [997, 322] width 7 height 8
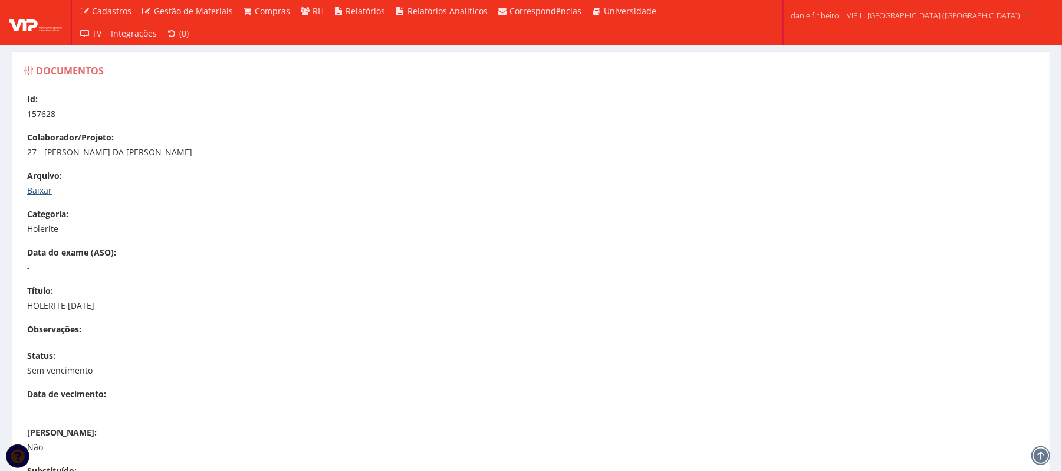
click at [46, 185] on link "Baixar" at bounding box center [39, 190] width 25 height 11
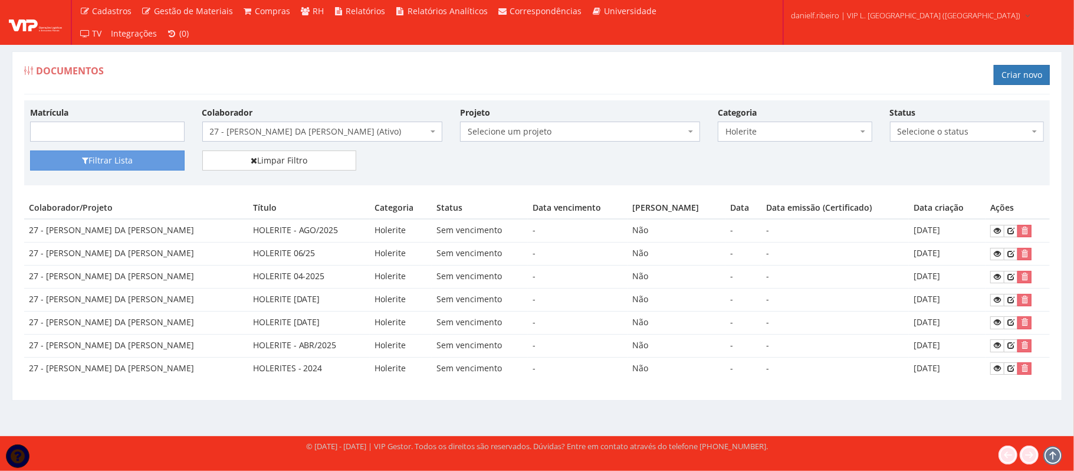
click at [311, 129] on span "27 - GEORGE DOUGLAS DA CONCEICAO SANTOS (Ativo)" at bounding box center [319, 132] width 218 height 12
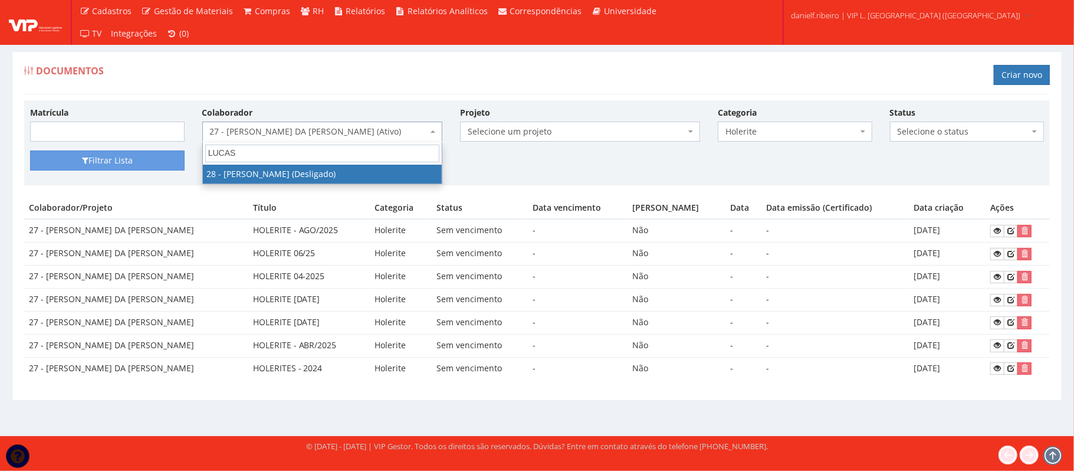
type input "LUCAS"
select select "3838"
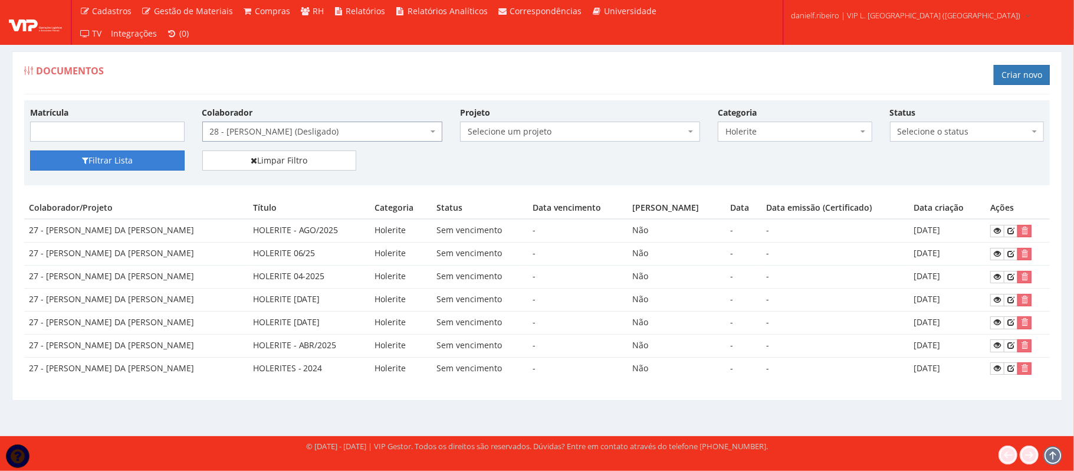
click at [120, 154] on button "Filtrar Lista" at bounding box center [107, 160] width 155 height 20
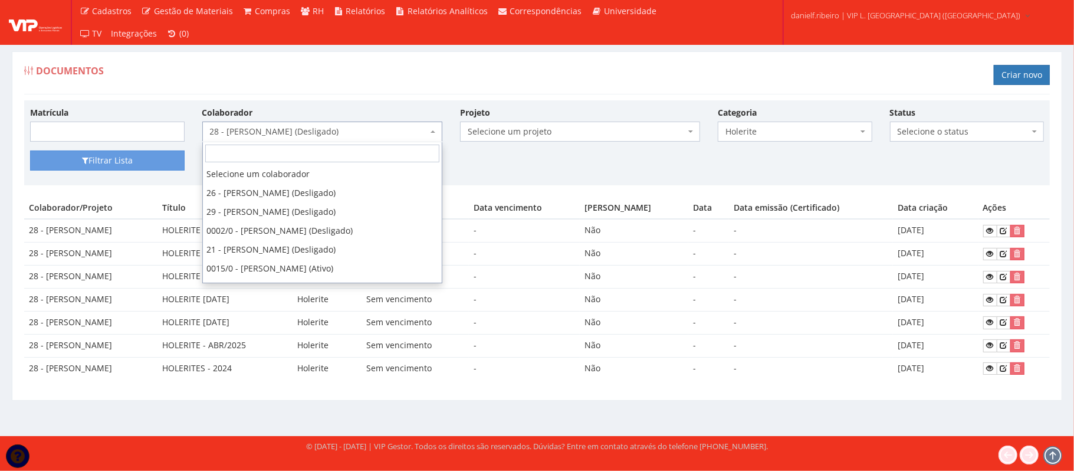
click at [291, 130] on span "28 - [PERSON_NAME] (Desligado)" at bounding box center [319, 132] width 218 height 12
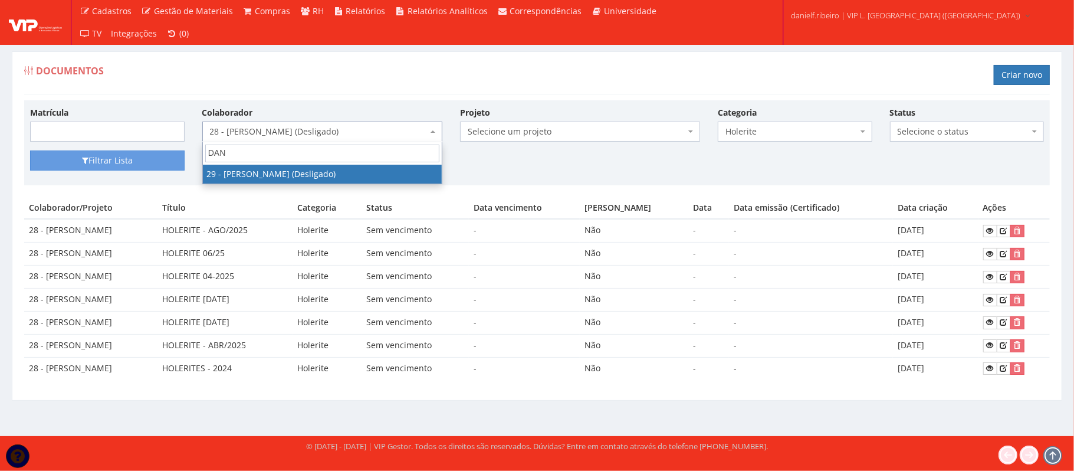
type input "DAN"
drag, startPoint x: 300, startPoint y: 171, endPoint x: 199, endPoint y: 171, distance: 100.3
select select "3839"
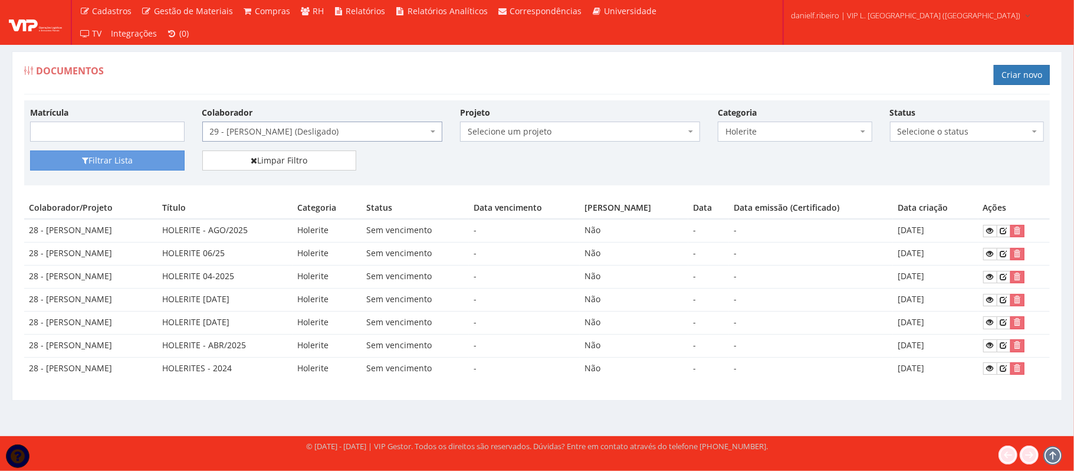
click at [130, 147] on div "Matrícula Colaborador Selecione um colaborador 26 - ADELMO SANTOS OLIVEIRA (Des…" at bounding box center [536, 128] width 1031 height 44
click at [133, 156] on button "Filtrar Lista" at bounding box center [107, 160] width 155 height 20
click at [300, 131] on span "29 - [PERSON_NAME] (Desligado)" at bounding box center [319, 132] width 218 height 12
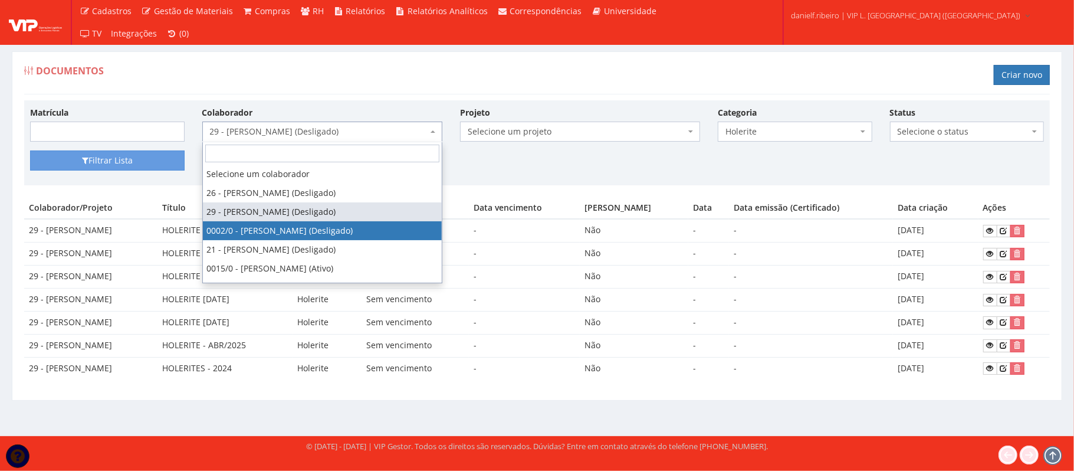
select select "715"
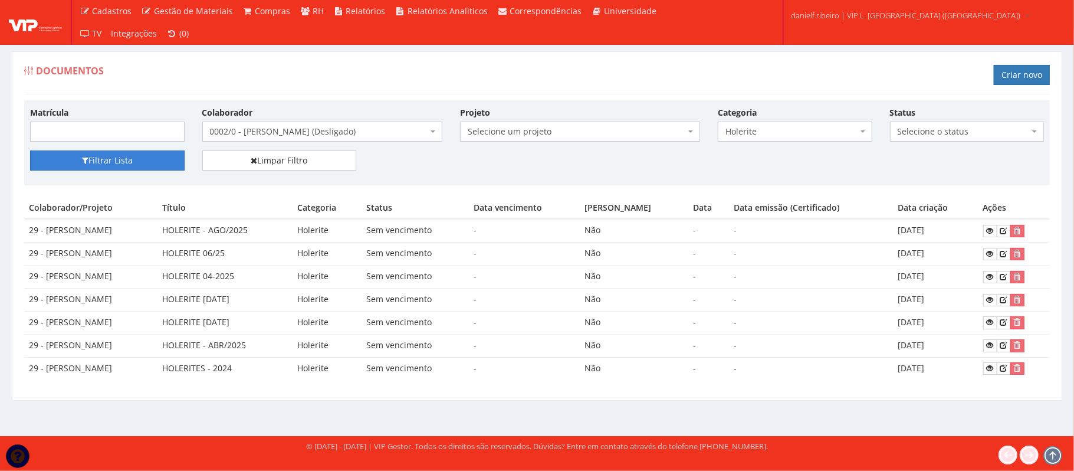
click at [129, 159] on button "Filtrar Lista" at bounding box center [107, 160] width 155 height 20
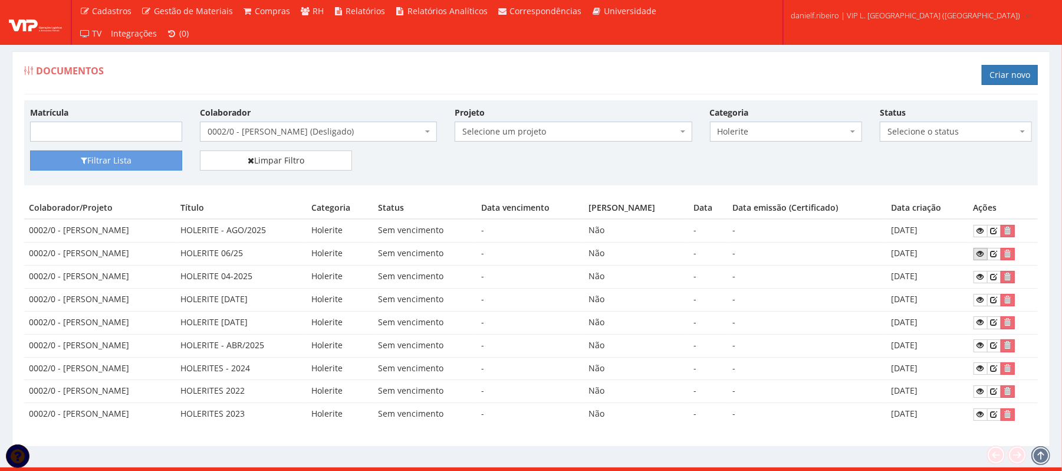
click at [982, 260] on link at bounding box center [981, 254] width 14 height 12
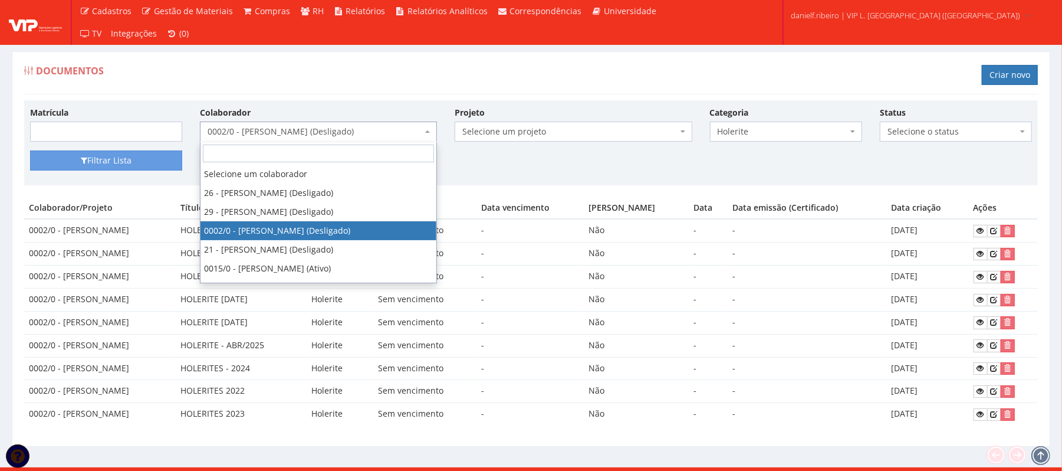
click at [316, 130] on span "0002/0 - DEIDIVAN SANTOS LIMA (Desligado)" at bounding box center [315, 132] width 215 height 12
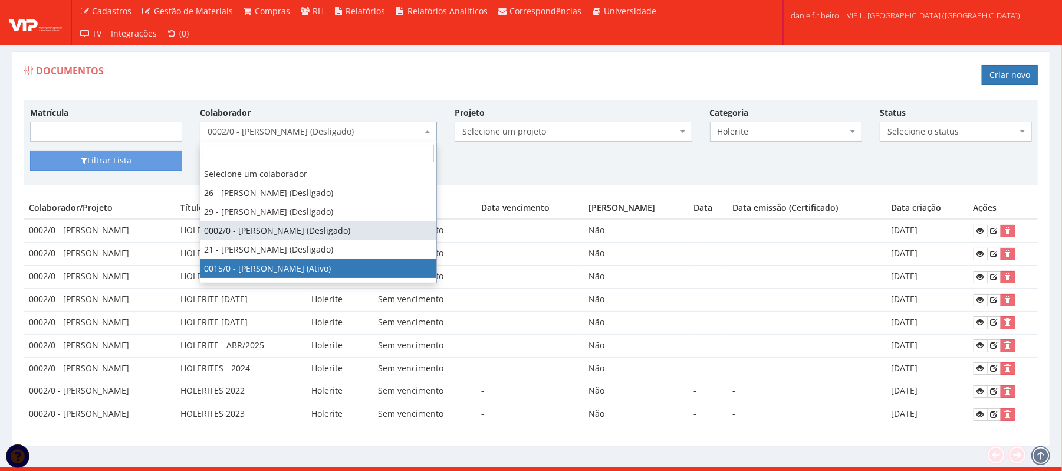
select select "919"
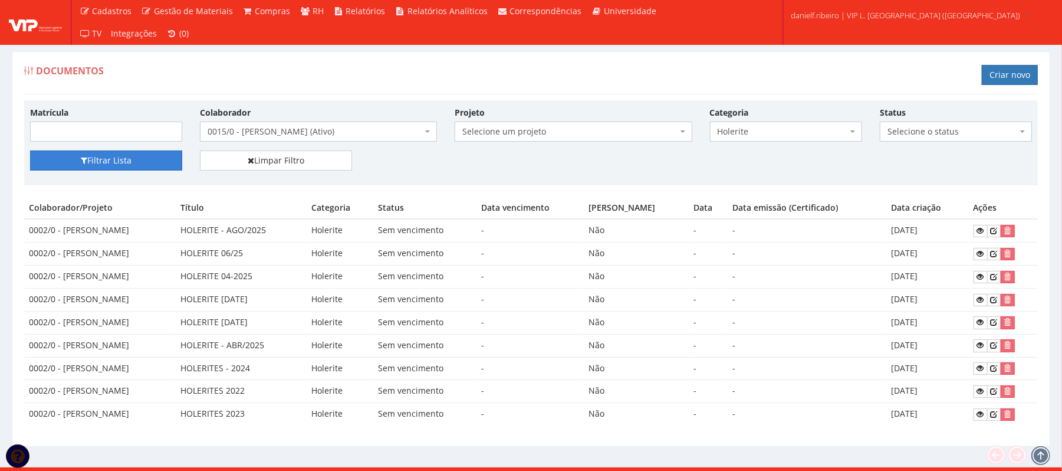
click at [123, 167] on button "Filtrar Lista" at bounding box center [106, 160] width 152 height 20
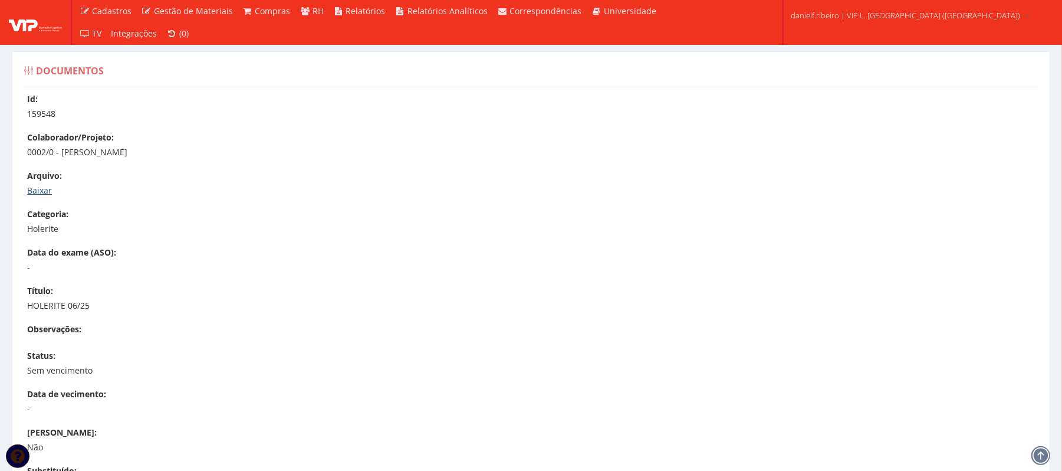
click at [38, 185] on link "Baixar" at bounding box center [39, 190] width 25 height 11
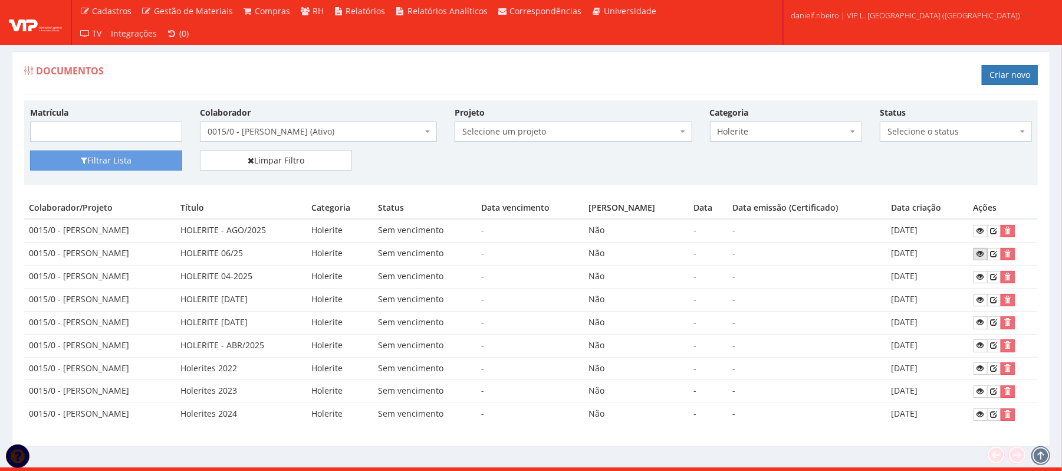
click at [982, 258] on icon at bounding box center [980, 253] width 7 height 8
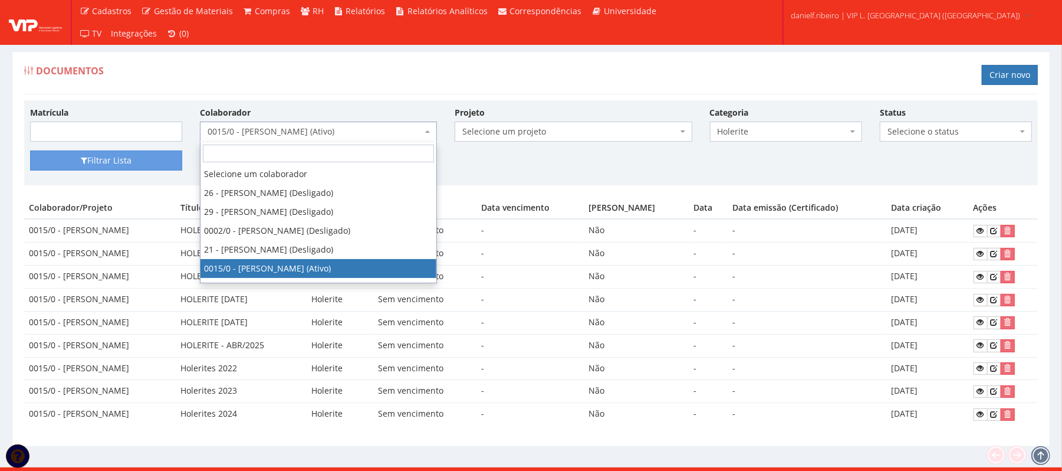
click at [294, 132] on span "0015/0 - EVALDO SERAFIM DOS SANTOS (Ativo)" at bounding box center [315, 132] width 215 height 12
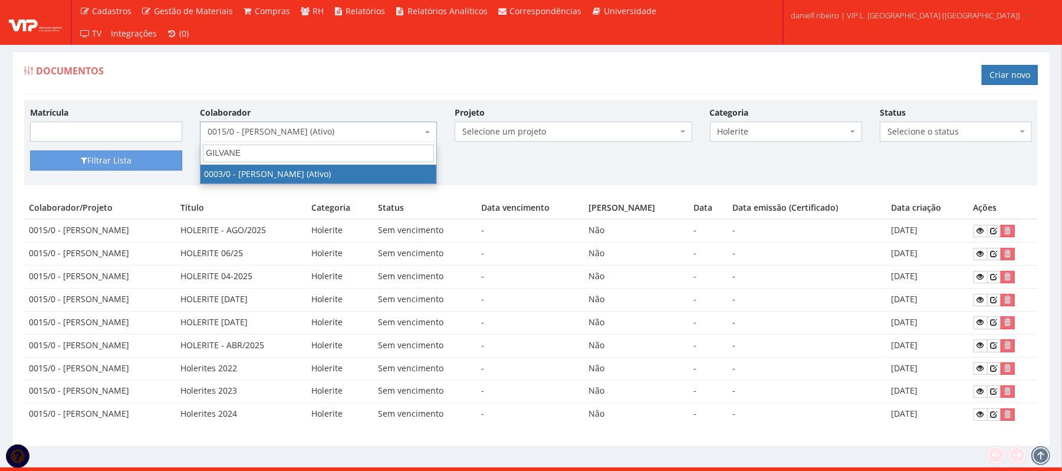
type input "GILVANE"
select select "716"
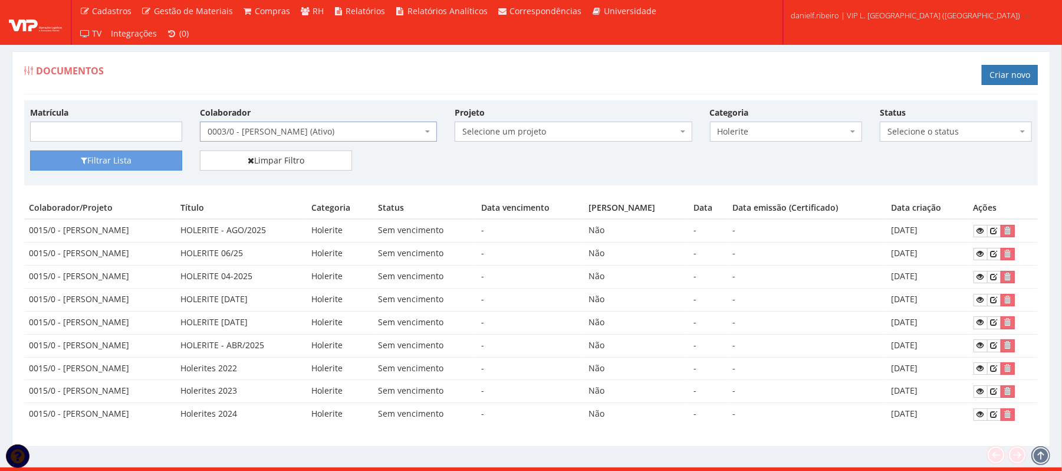
click at [123, 173] on div "Filtrar Lista Limpar Filtro" at bounding box center [531, 164] width 1020 height 29
click at [123, 163] on button "Filtrar Lista" at bounding box center [106, 160] width 152 height 20
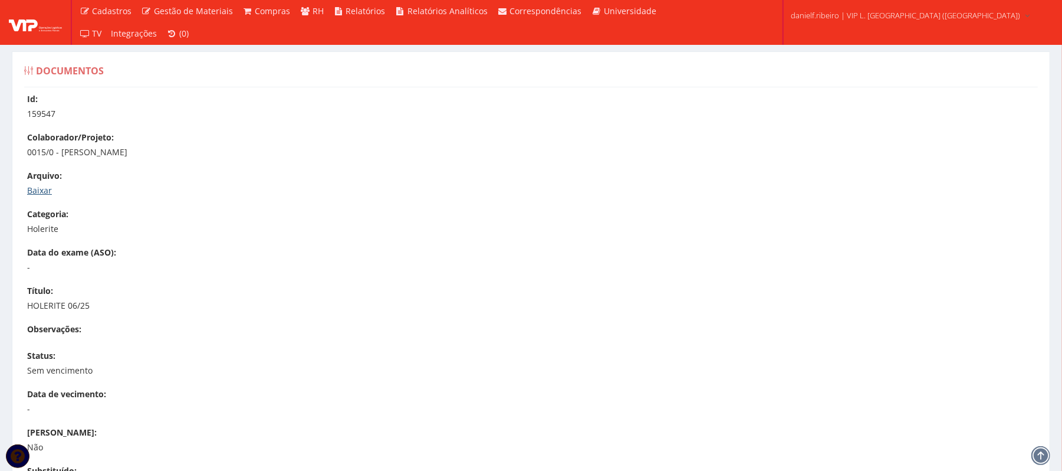
click at [45, 189] on link "Baixar" at bounding box center [39, 190] width 25 height 11
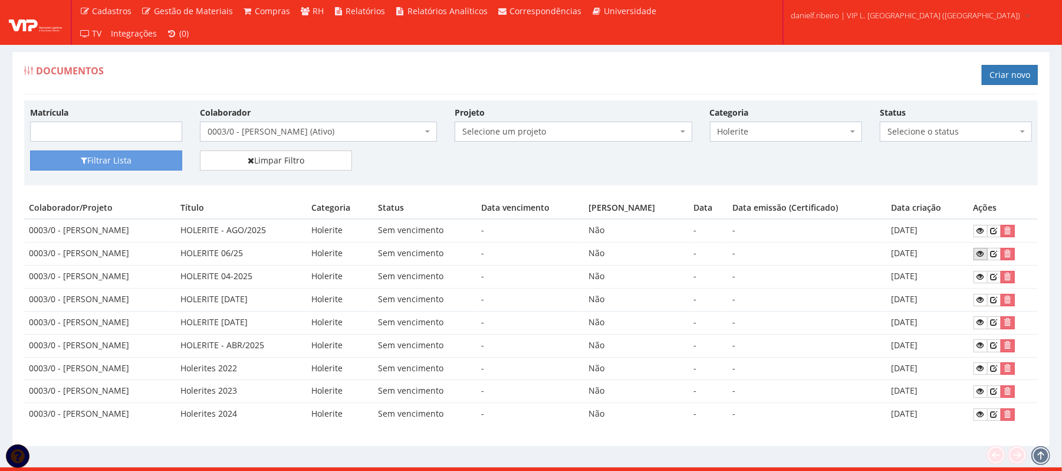
click at [980, 258] on icon at bounding box center [980, 253] width 7 height 8
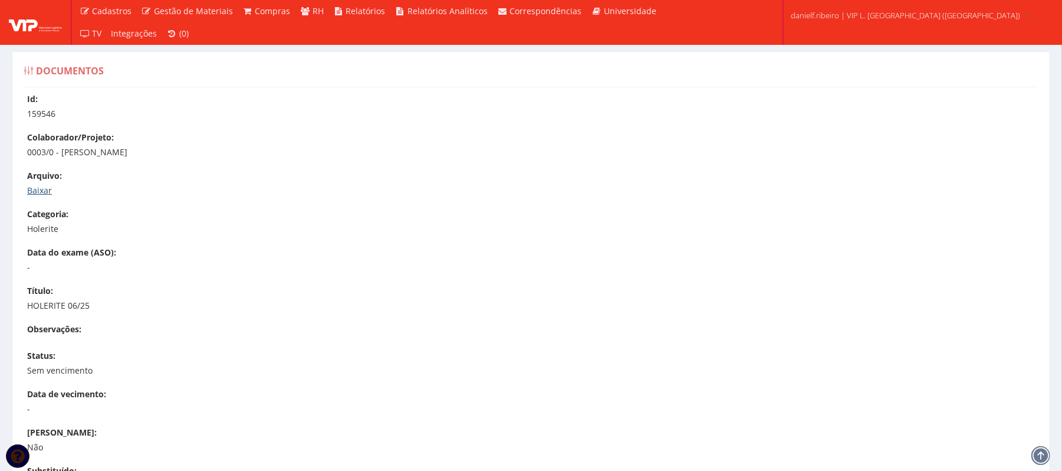
click at [46, 189] on link "Baixar" at bounding box center [39, 190] width 25 height 11
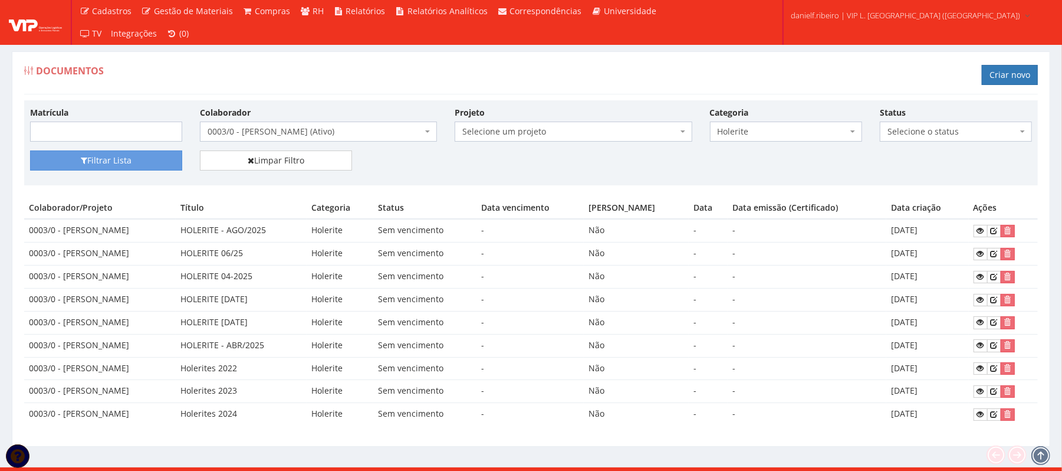
click at [354, 121] on div "Colaborador Selecione um colaborador 26 - ADELMO SANTOS OLIVEIRA (Desligado) 29…" at bounding box center [318, 123] width 255 height 35
click at [360, 130] on span "0003/0 - [PERSON_NAME] (Ativo)" at bounding box center [315, 132] width 215 height 12
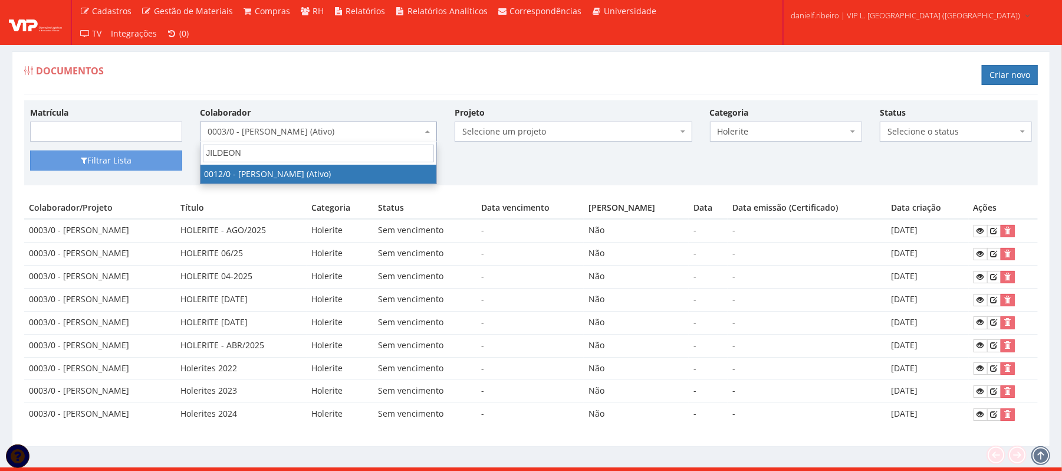
type input "JILDEON"
select select "888"
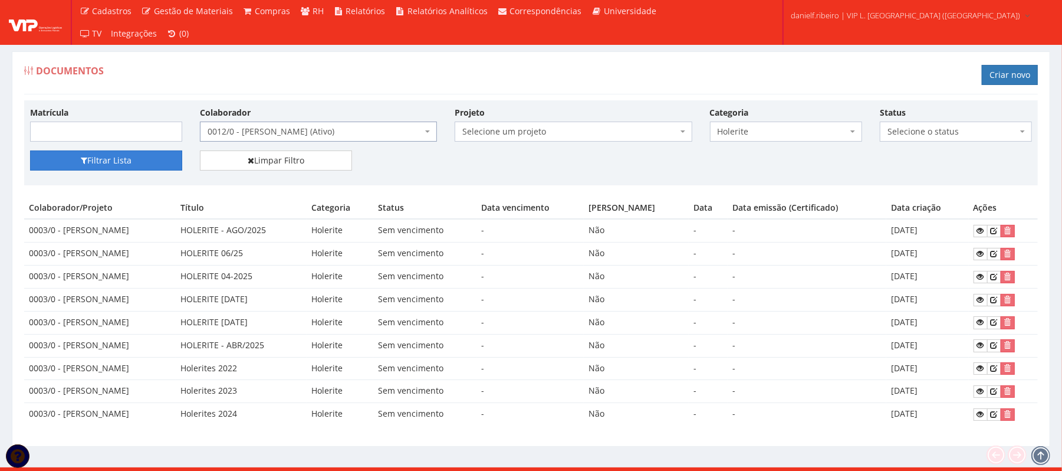
click at [128, 166] on button "Filtrar Lista" at bounding box center [106, 160] width 152 height 20
click at [983, 251] on icon at bounding box center [980, 253] width 7 height 8
click at [353, 136] on span "0012/0 - [PERSON_NAME] (Ativo)" at bounding box center [315, 132] width 215 height 12
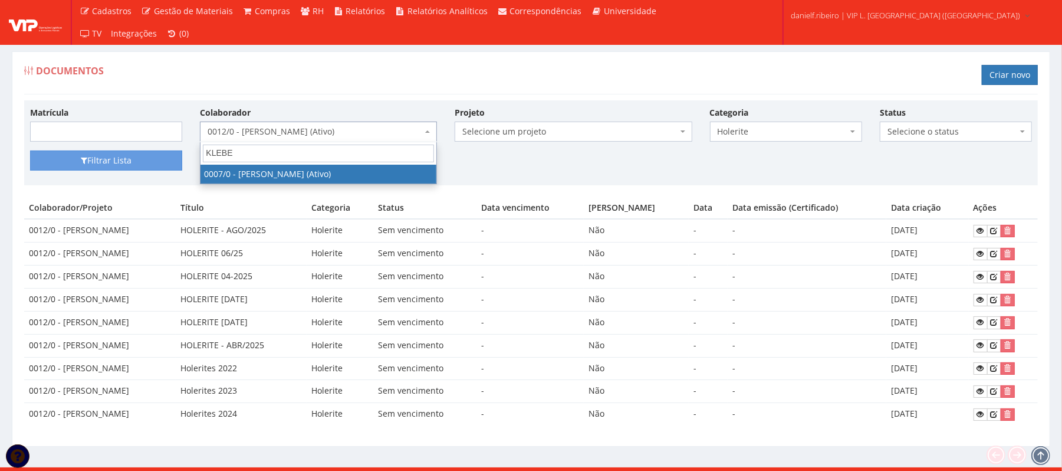
type input "KLEBER"
select select "720"
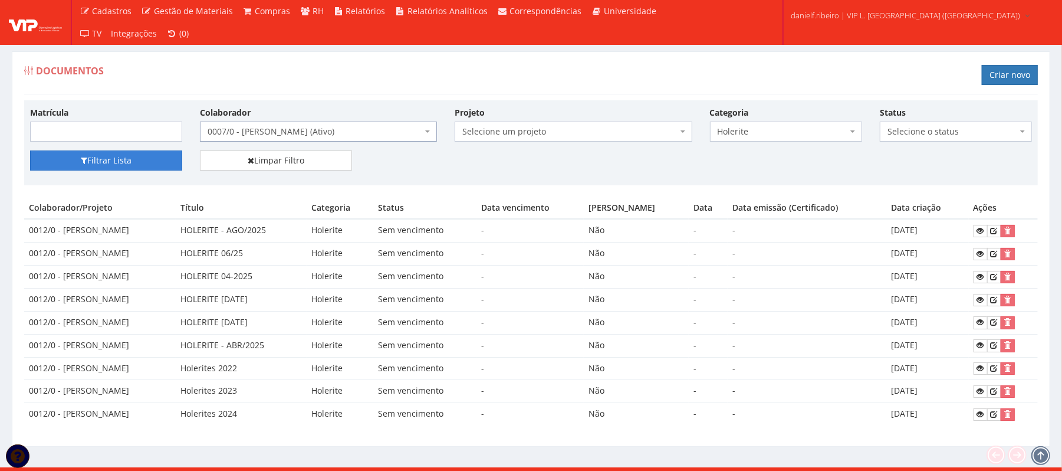
click at [133, 160] on button "Filtrar Lista" at bounding box center [106, 160] width 152 height 20
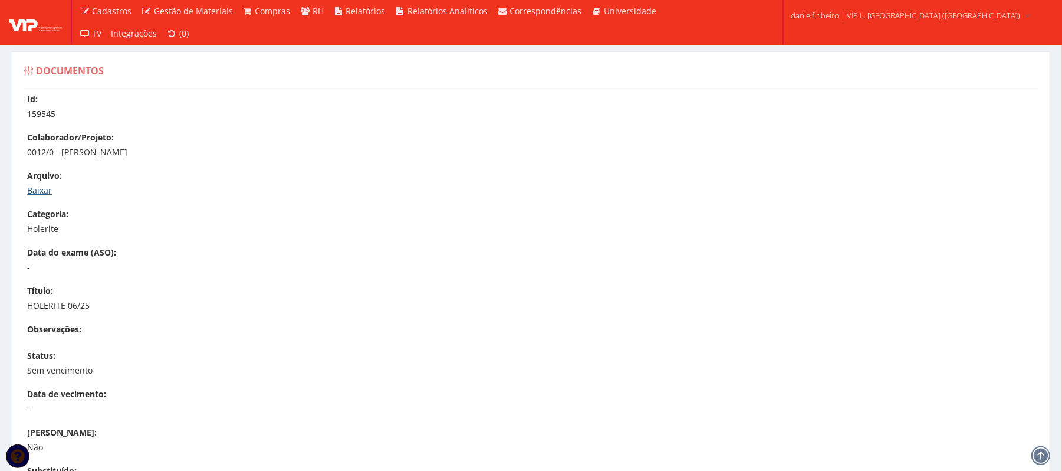
click at [40, 193] on link "Baixar" at bounding box center [39, 190] width 25 height 11
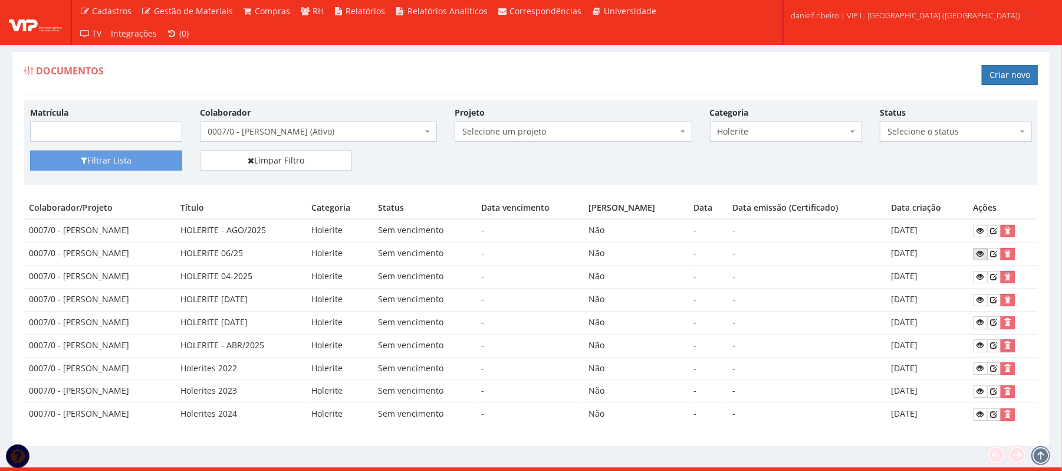
click at [984, 253] on icon at bounding box center [980, 253] width 7 height 8
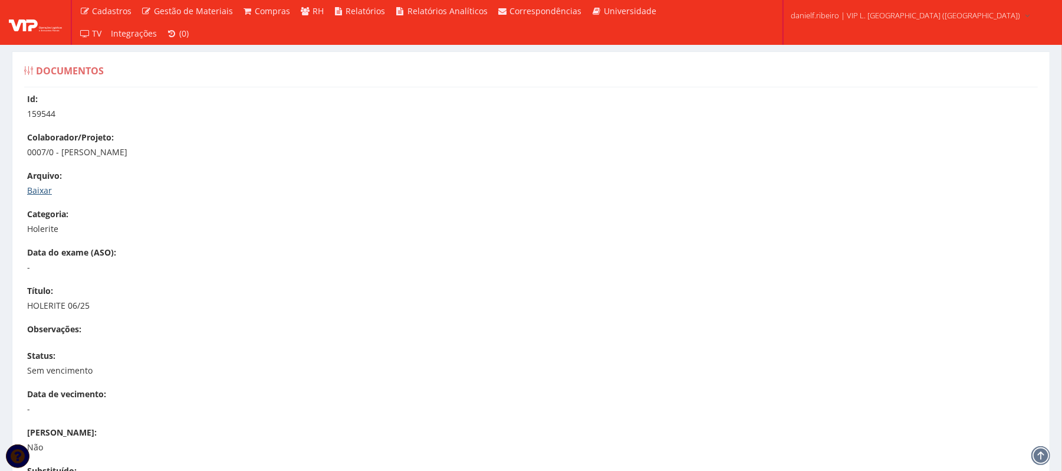
click at [40, 194] on link "Baixar" at bounding box center [39, 190] width 25 height 11
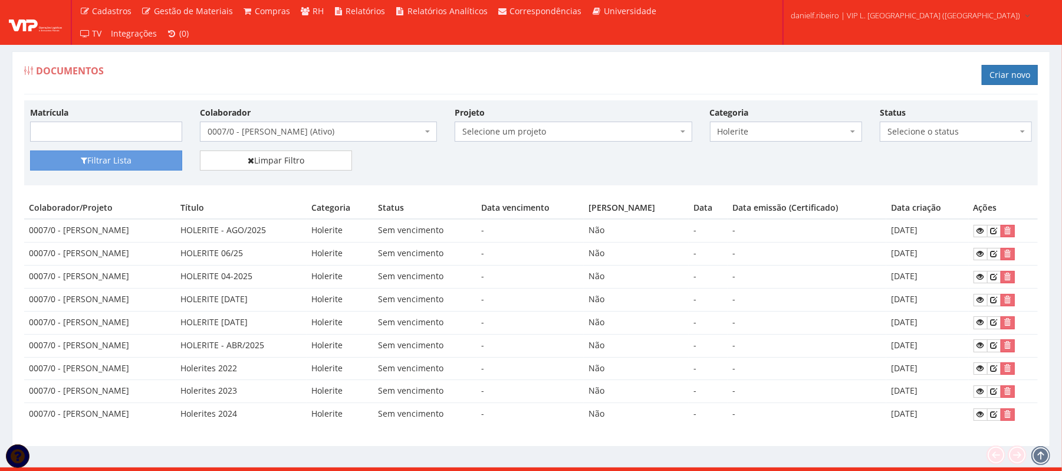
click at [326, 129] on span "0007/0 - [PERSON_NAME] (Ativo)" at bounding box center [315, 132] width 215 height 12
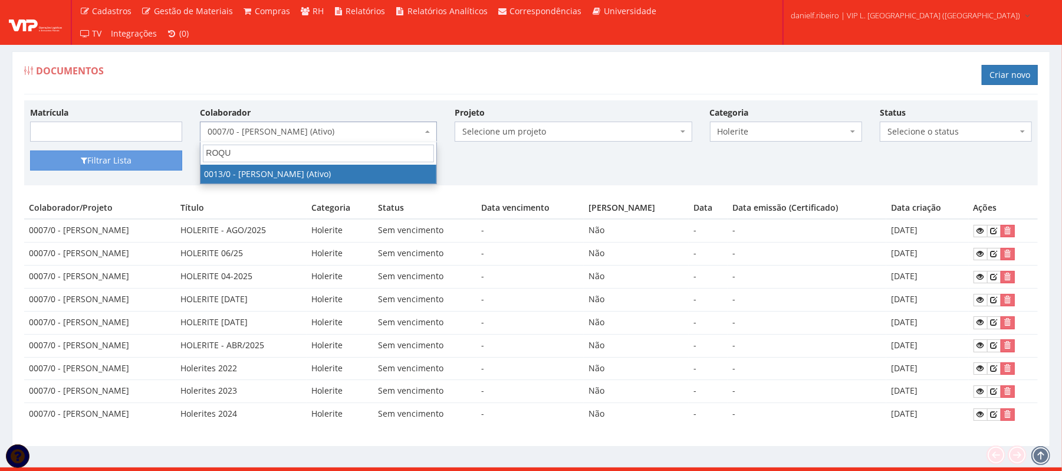
type input "ROQUE"
select select "889"
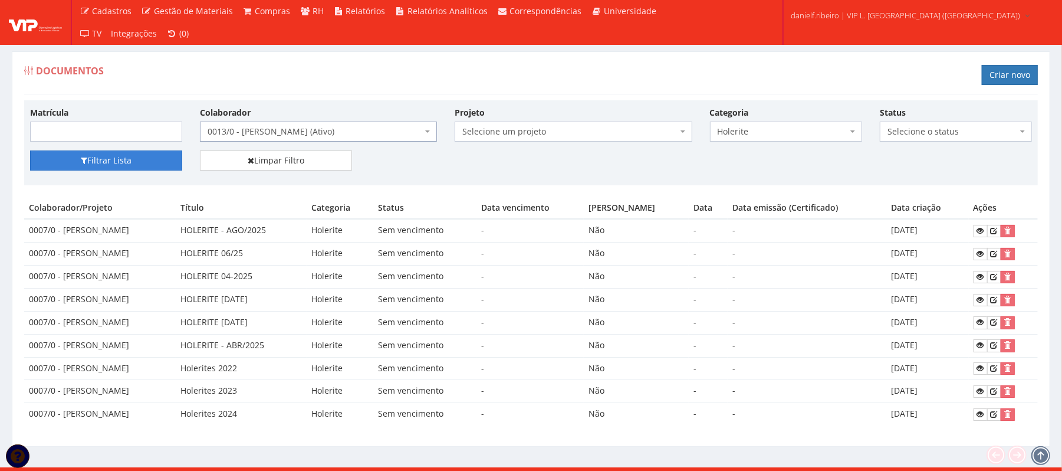
click at [175, 163] on button "Filtrar Lista" at bounding box center [106, 160] width 152 height 20
click at [975, 256] on link at bounding box center [981, 254] width 14 height 12
click at [289, 137] on span "0013/0 - [PERSON_NAME] (Ativo)" at bounding box center [315, 132] width 215 height 12
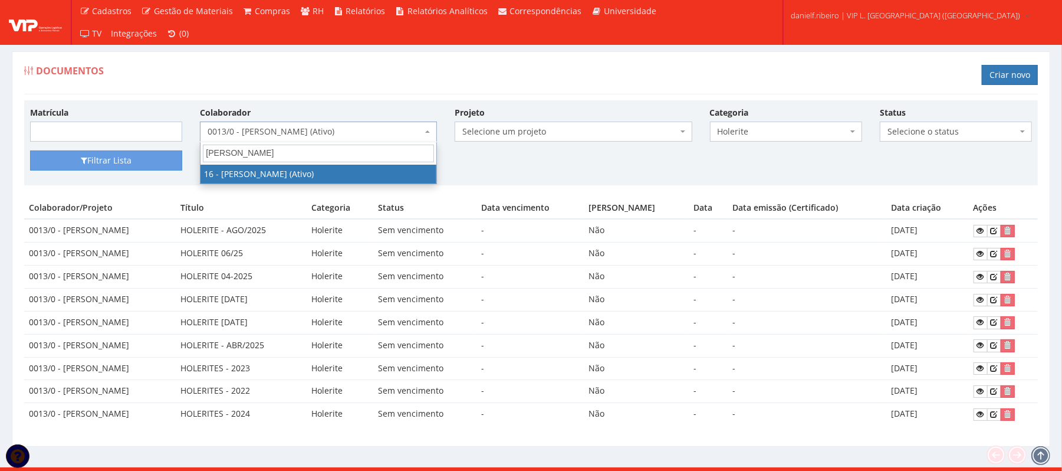
type input "[PERSON_NAME]"
select select "1278"
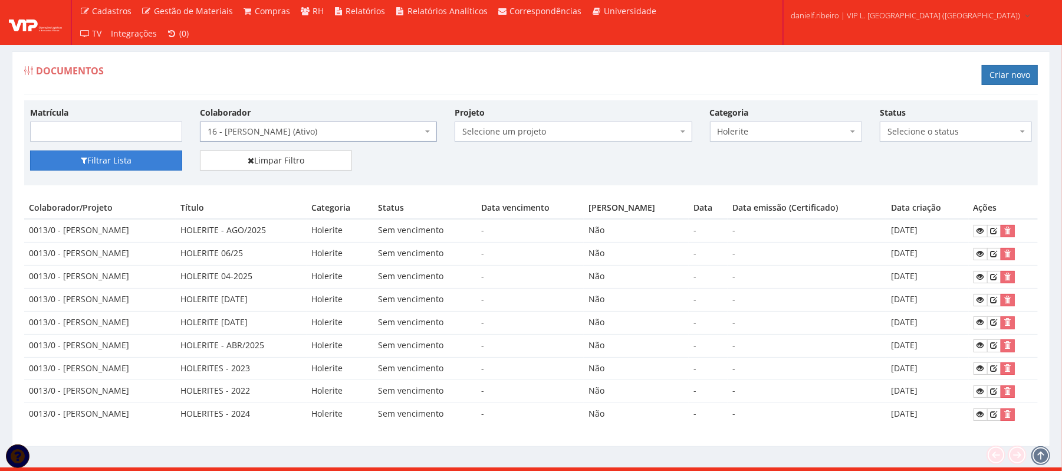
click at [129, 152] on button "Filtrar Lista" at bounding box center [106, 160] width 152 height 20
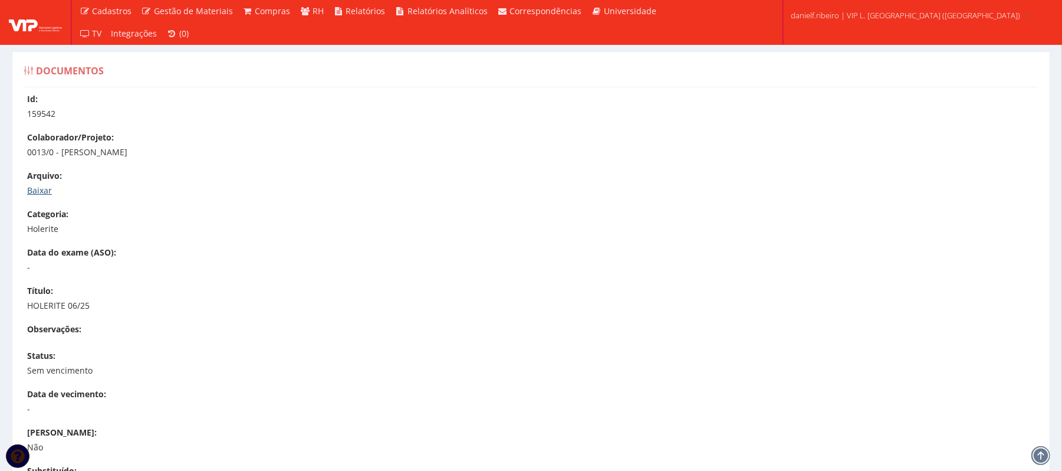
click at [35, 190] on link "Baixar" at bounding box center [39, 190] width 25 height 11
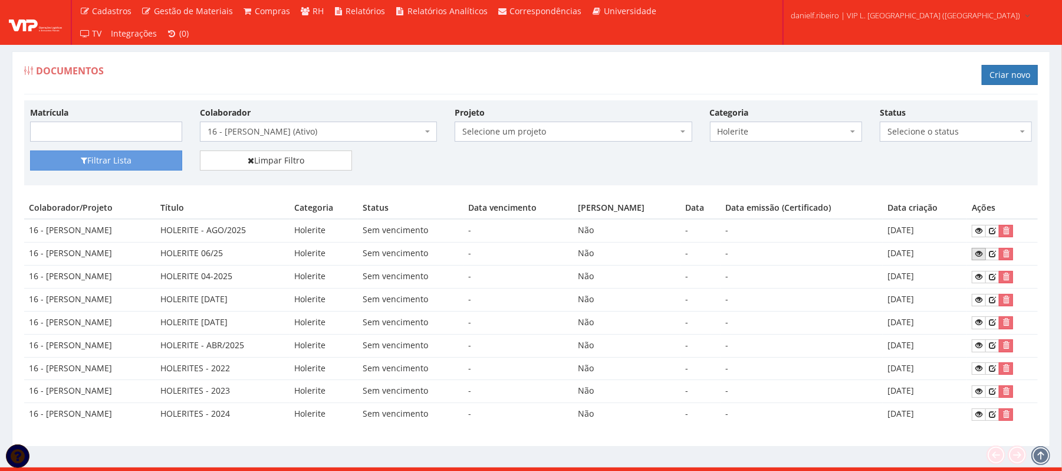
click at [983, 252] on icon at bounding box center [978, 253] width 7 height 8
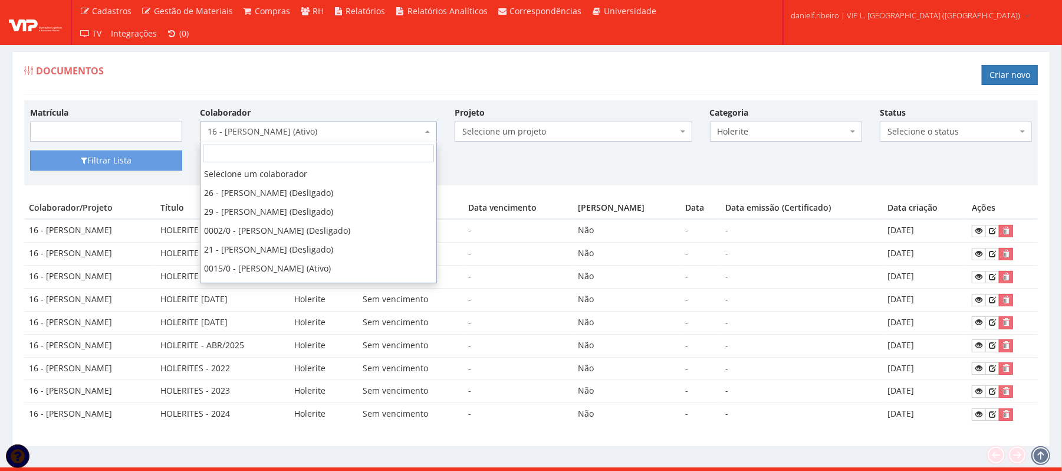
click at [314, 129] on span "16 - [PERSON_NAME] (Ativo)" at bounding box center [315, 132] width 215 height 12
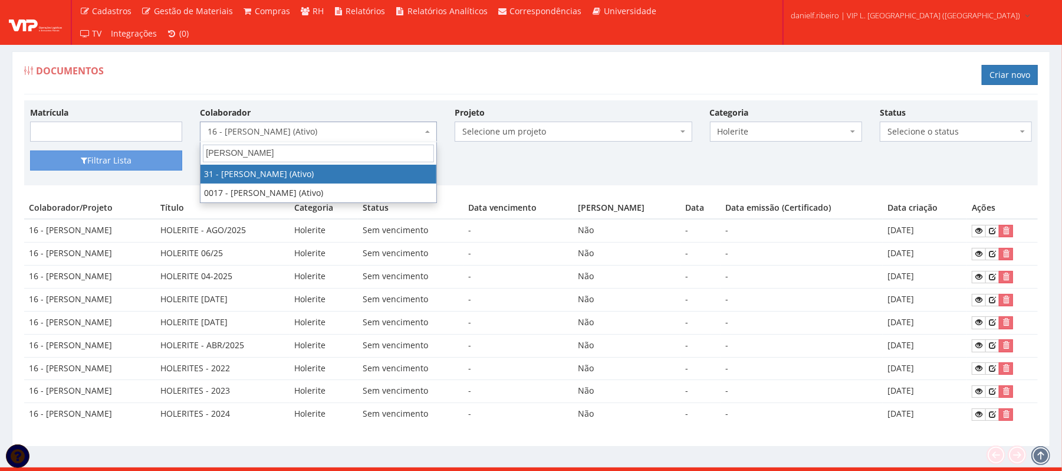
type input "[PERSON_NAME]"
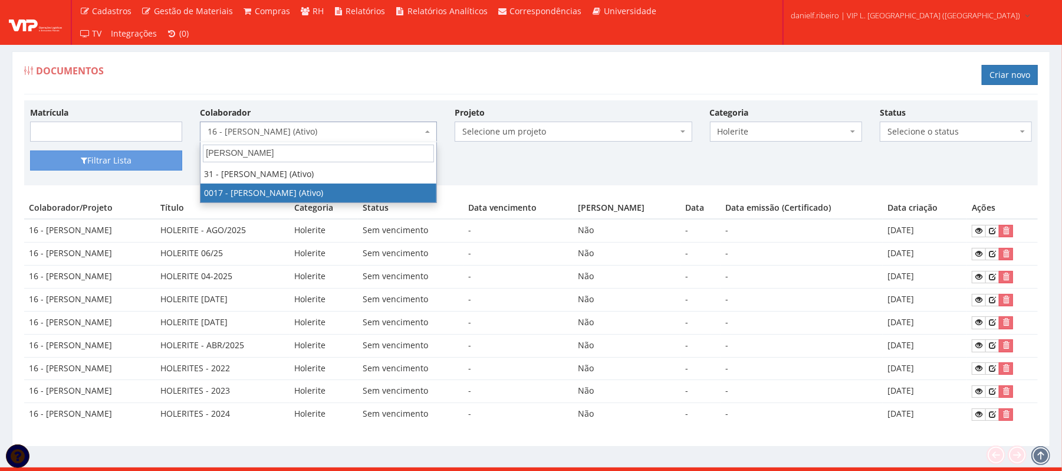
select select "1336"
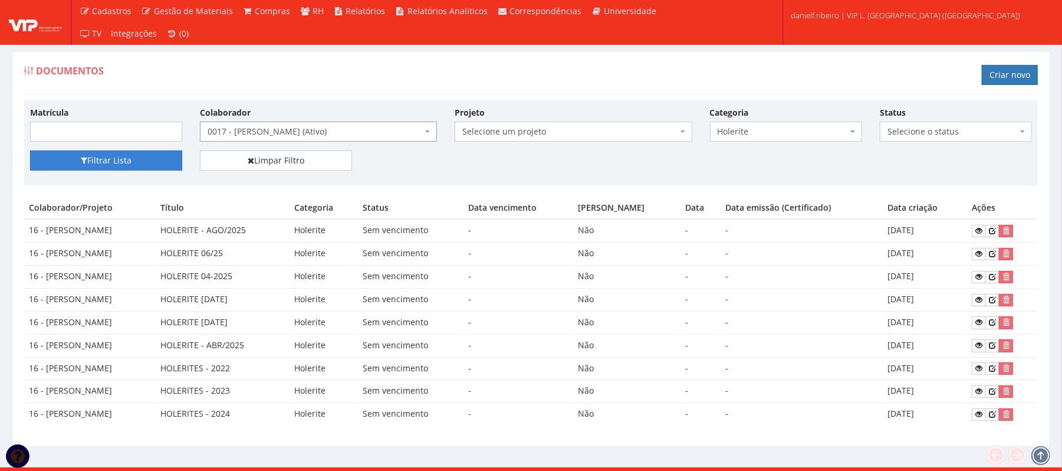
click at [133, 168] on button "Filtrar Lista" at bounding box center [106, 160] width 152 height 20
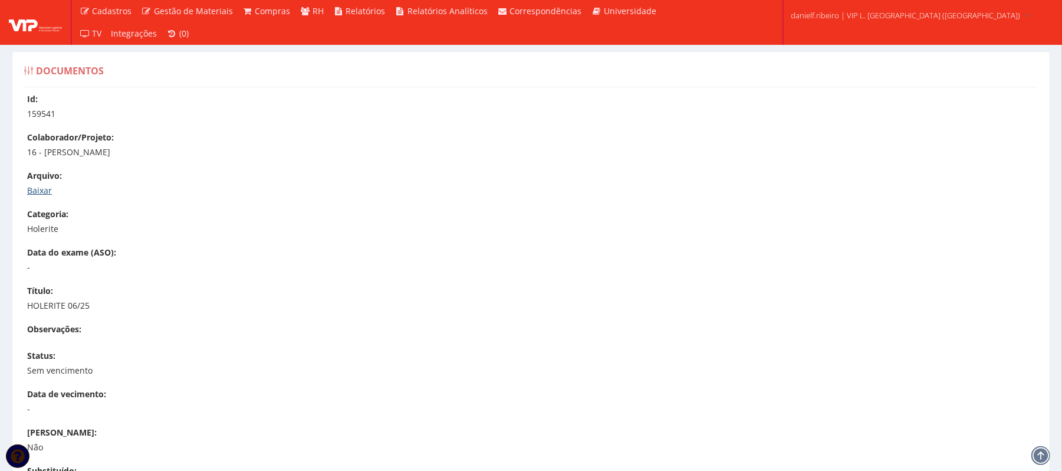
click at [45, 186] on link "Baixar" at bounding box center [39, 190] width 25 height 11
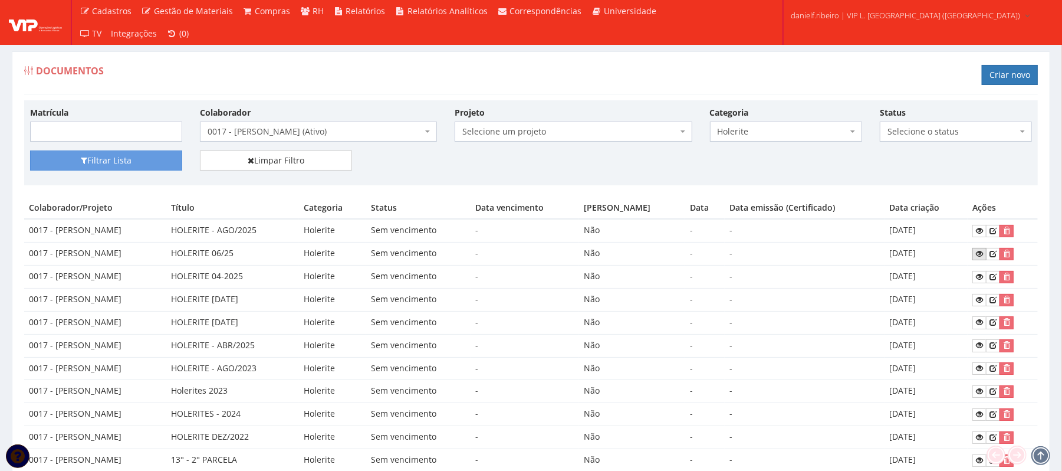
click at [978, 255] on link at bounding box center [979, 254] width 14 height 12
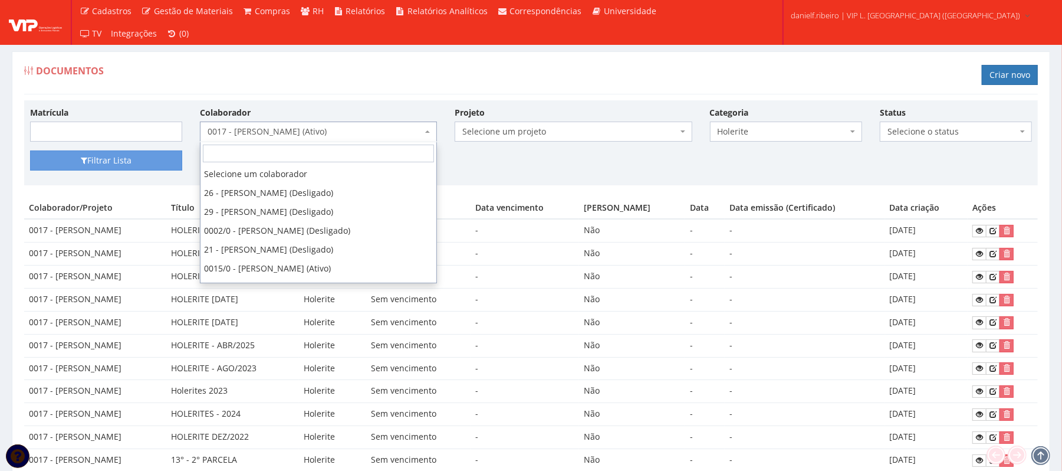
click at [293, 129] on span "0017 - [PERSON_NAME] (Ativo)" at bounding box center [315, 132] width 215 height 12
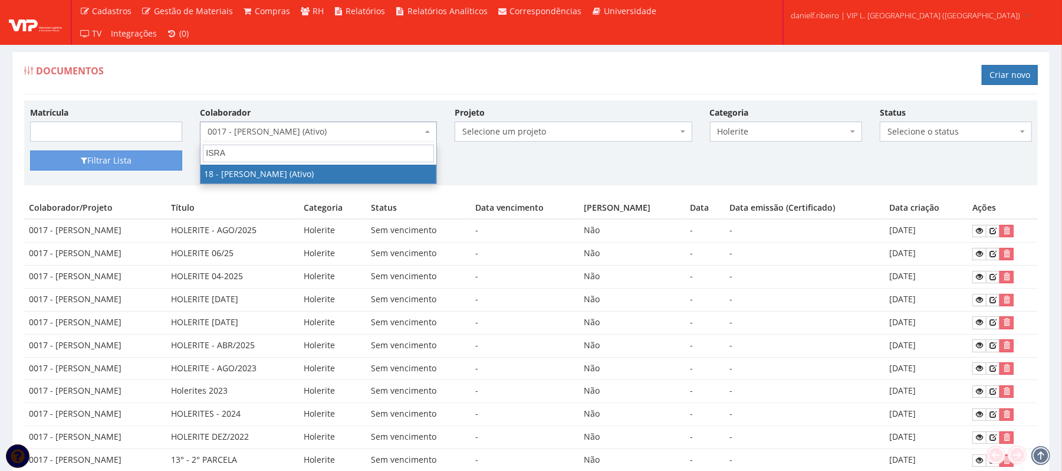
type input "ISRAE"
select select "1437"
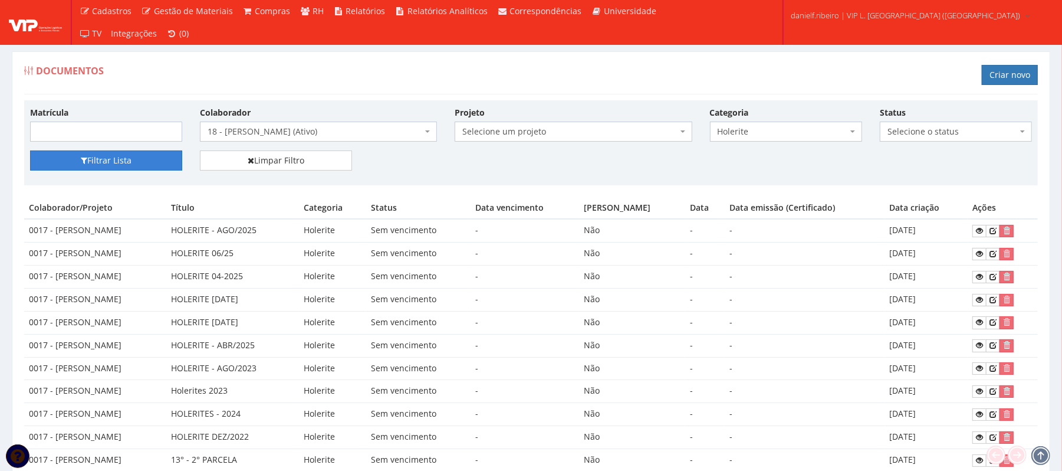
click at [62, 160] on button "Filtrar Lista" at bounding box center [106, 160] width 152 height 20
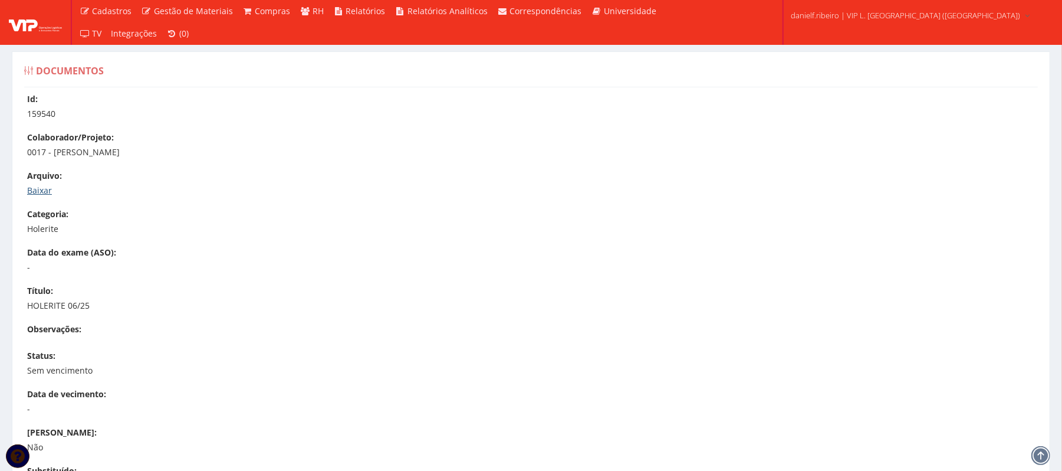
click at [29, 185] on link "Baixar" at bounding box center [39, 190] width 25 height 11
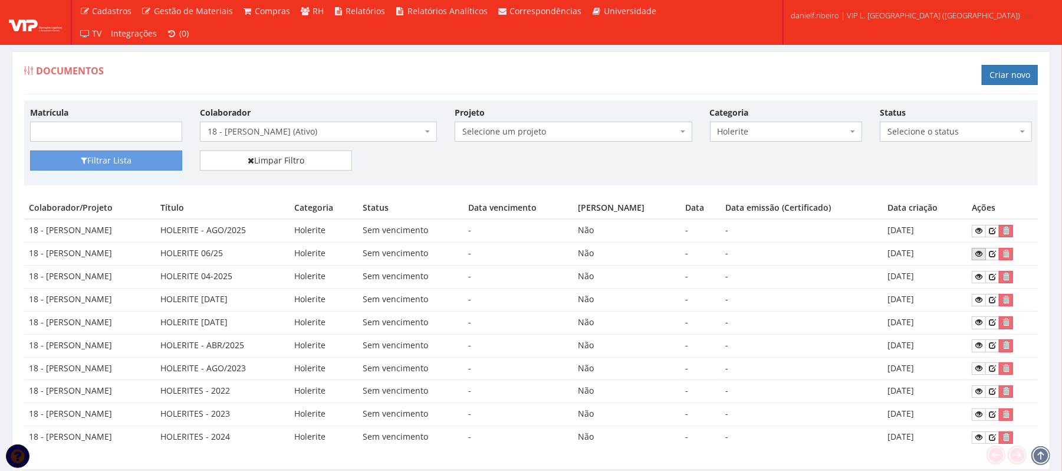
click at [977, 253] on icon at bounding box center [978, 253] width 7 height 8
click at [307, 128] on span "18 - ISRAEL DOS SANTOS (Ativo)" at bounding box center [315, 132] width 215 height 12
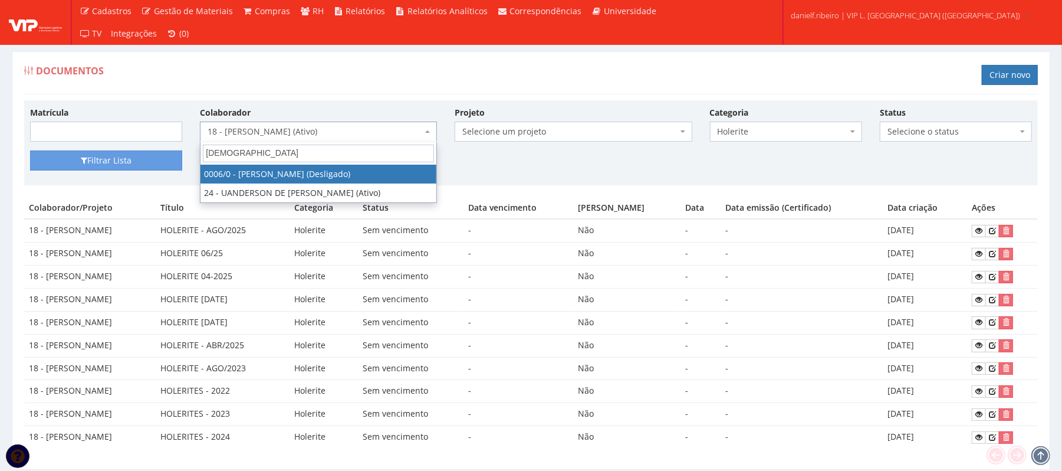
type input "JESUS"
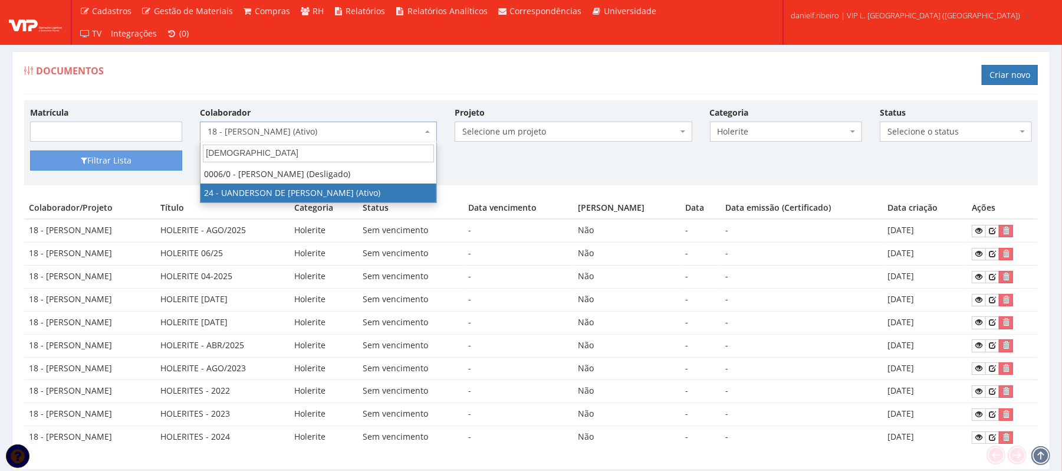
select select "3724"
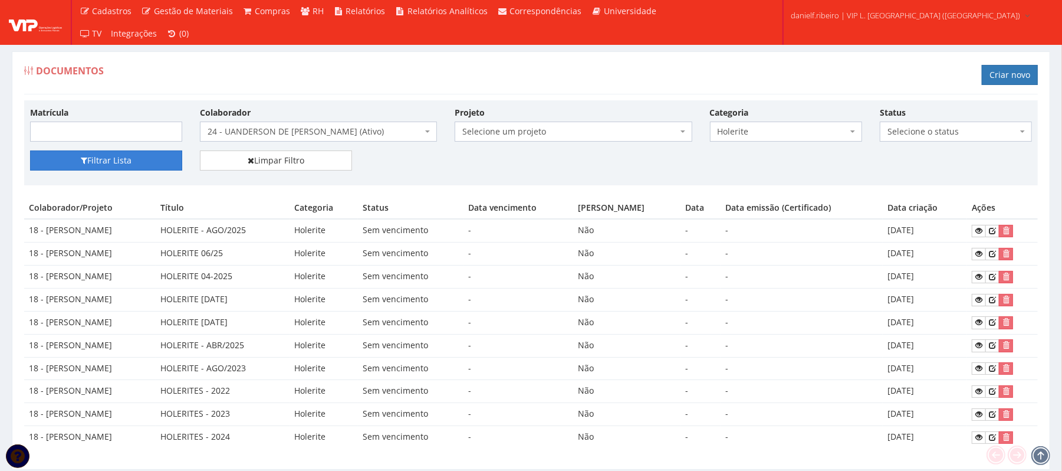
drag, startPoint x: 100, startPoint y: 166, endPoint x: 78, endPoint y: 76, distance: 92.8
click at [101, 161] on button "Filtrar Lista" at bounding box center [106, 160] width 152 height 20
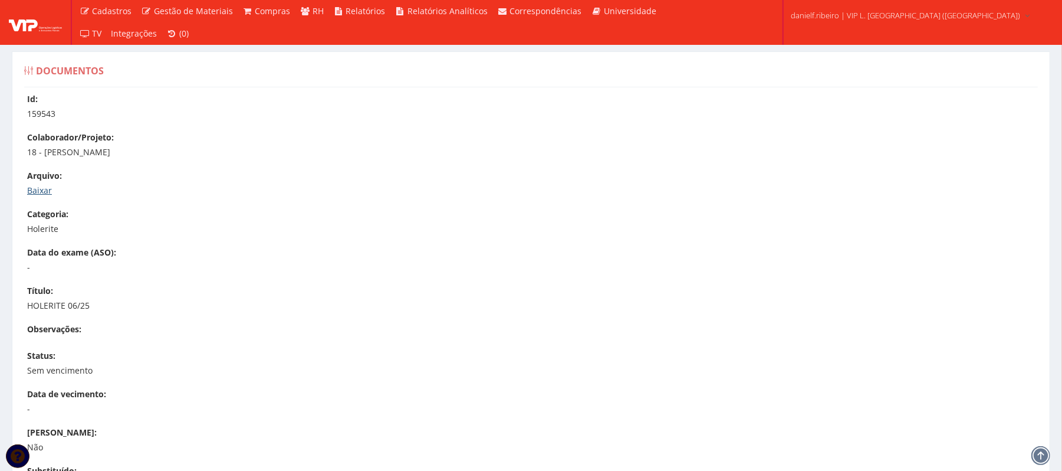
click at [42, 187] on link "Baixar" at bounding box center [39, 190] width 25 height 11
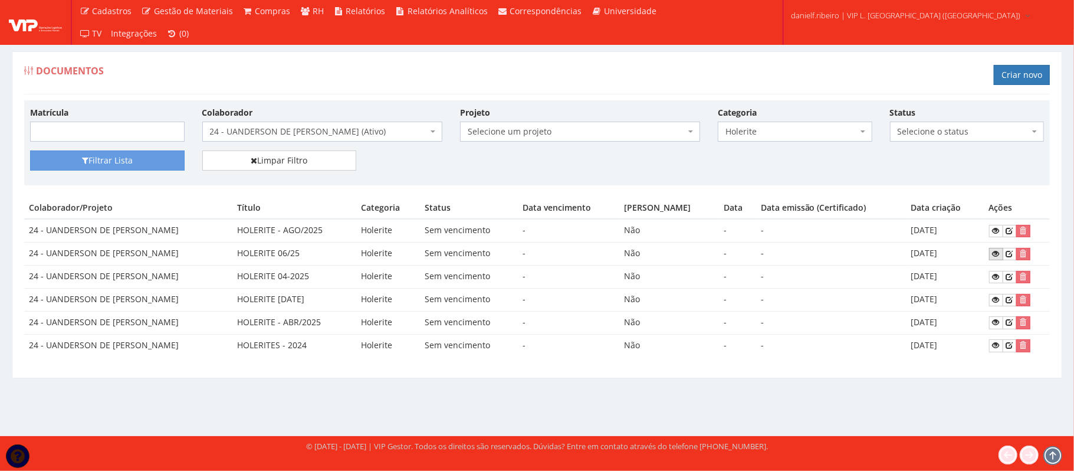
click at [993, 255] on icon at bounding box center [996, 253] width 7 height 8
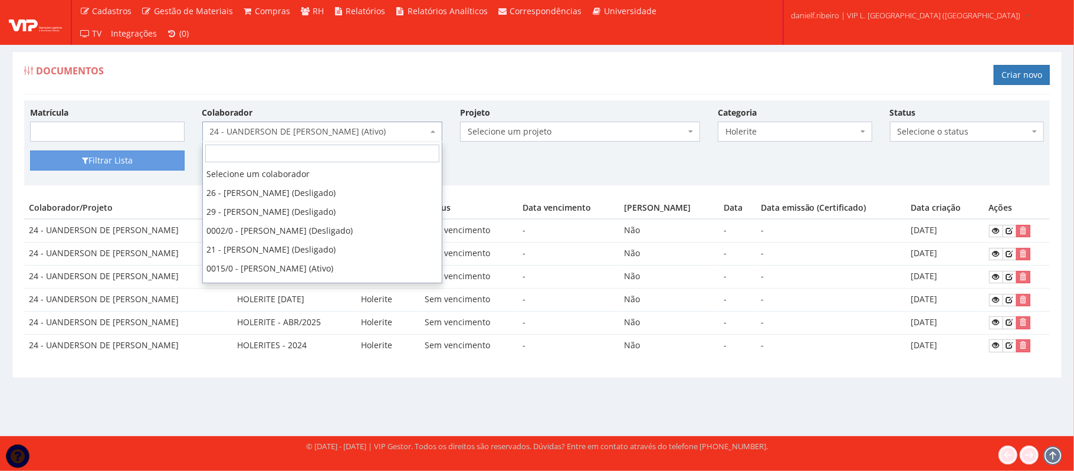
click at [305, 137] on span "24 - UANDERSON DE [PERSON_NAME] (Ativo)" at bounding box center [319, 132] width 218 height 12
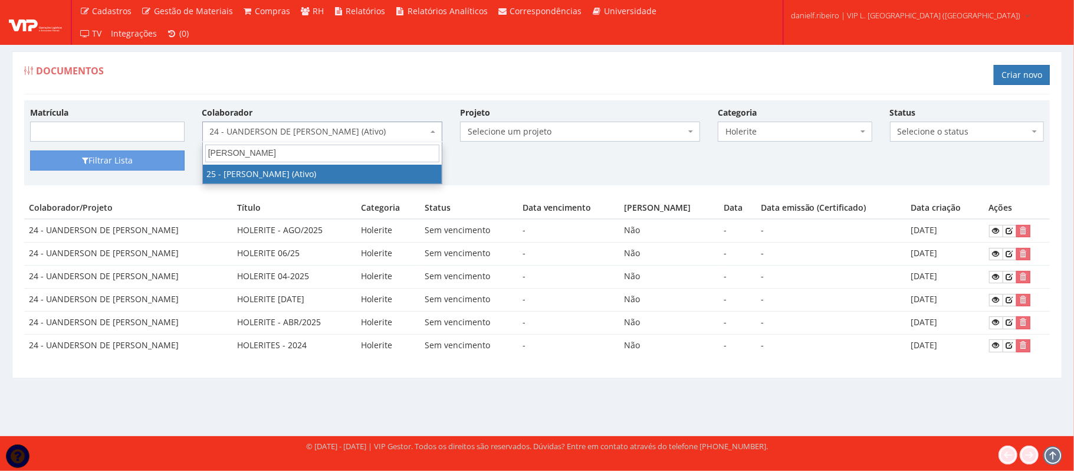
type input "[PERSON_NAME]"
select select "3764"
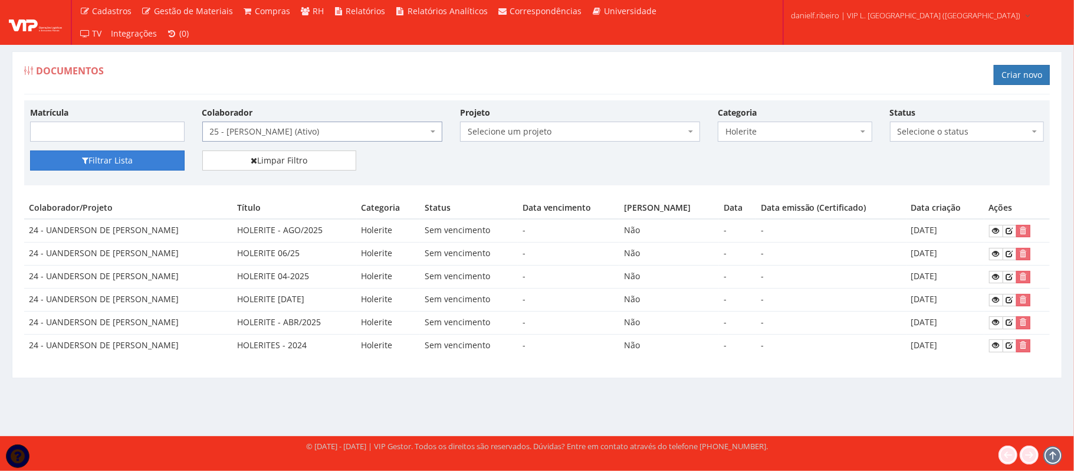
click at [139, 161] on button "Filtrar Lista" at bounding box center [107, 160] width 155 height 20
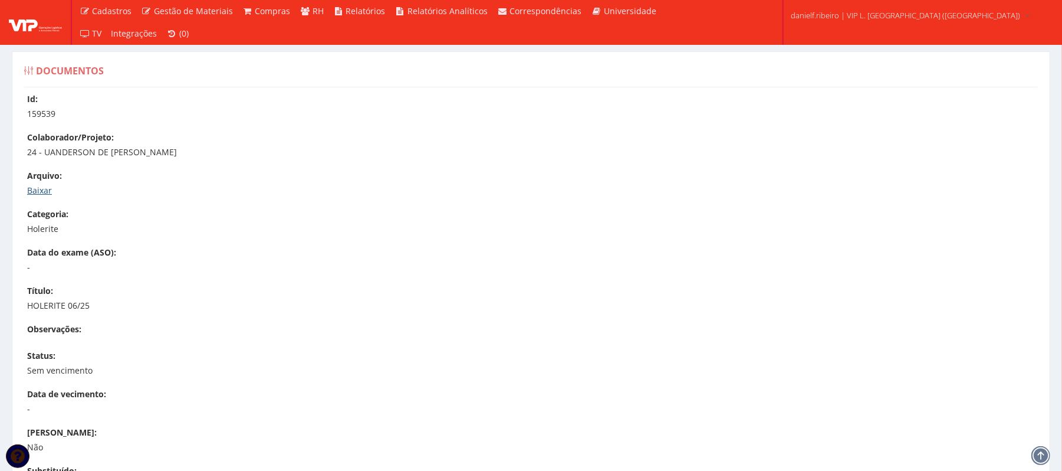
click at [31, 193] on link "Baixar" at bounding box center [39, 190] width 25 height 11
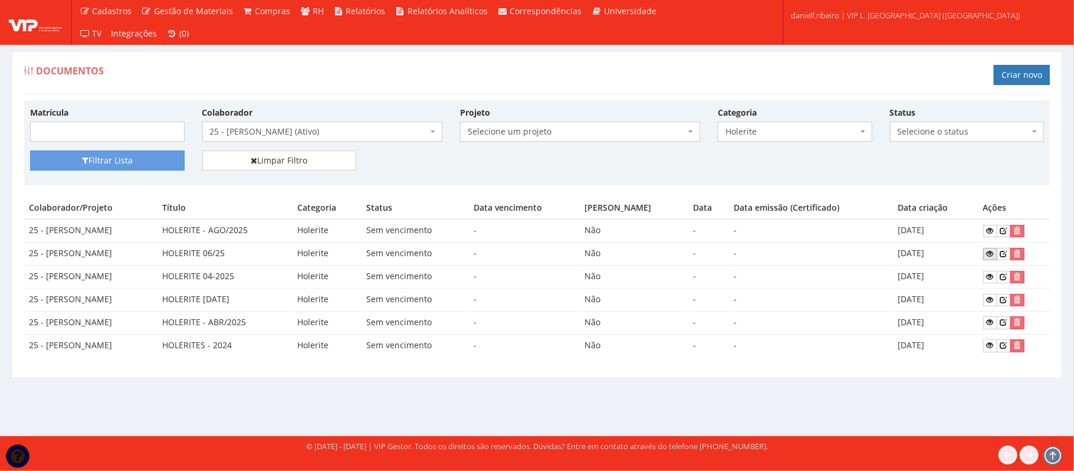
click at [994, 253] on icon at bounding box center [990, 253] width 7 height 8
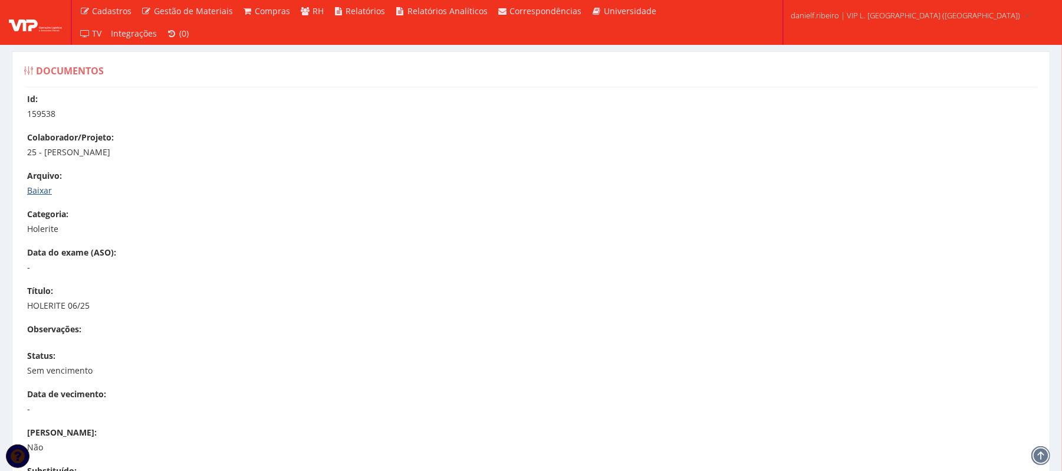
click at [50, 188] on link "Baixar" at bounding box center [39, 190] width 25 height 11
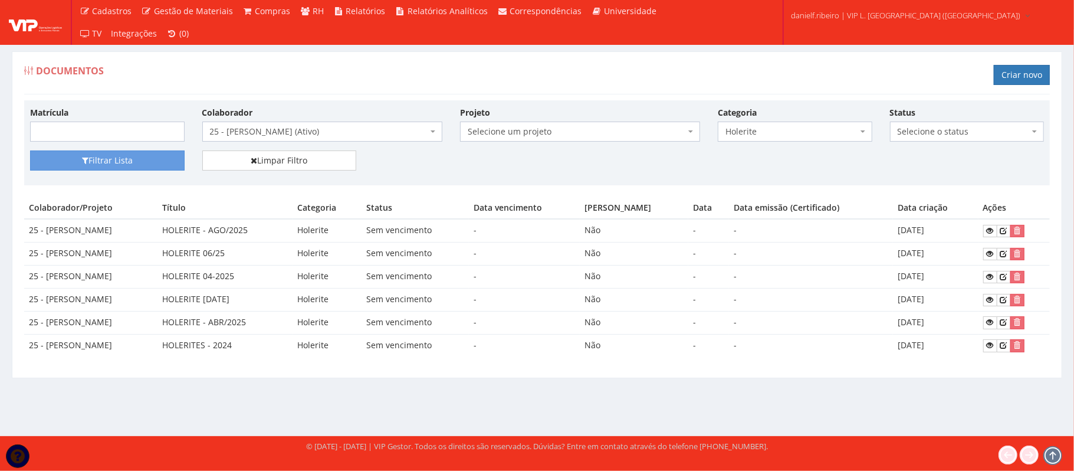
drag, startPoint x: 0, startPoint y: 0, endPoint x: 375, endPoint y: 135, distance: 398.6
click at [375, 135] on span "25 - [PERSON_NAME] (Ativo)" at bounding box center [319, 132] width 218 height 12
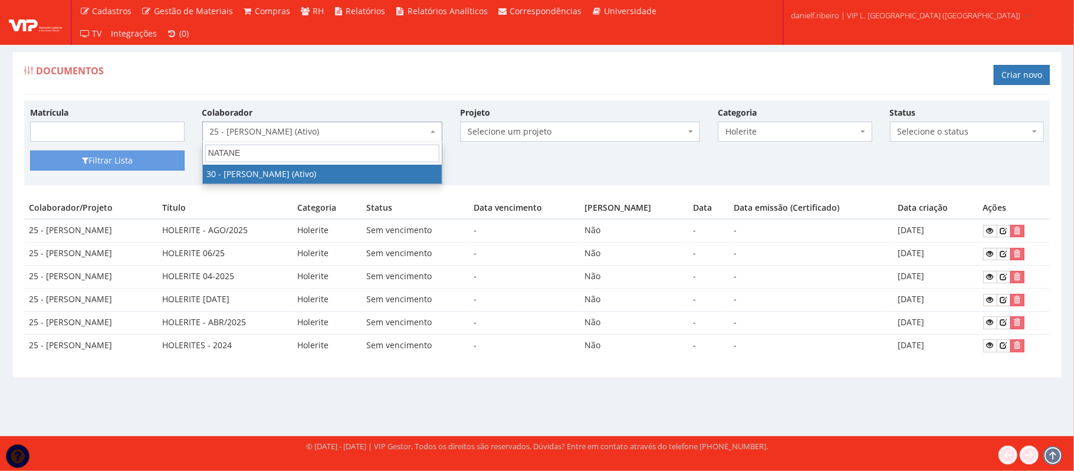
type input "[PERSON_NAME]"
select select "3873"
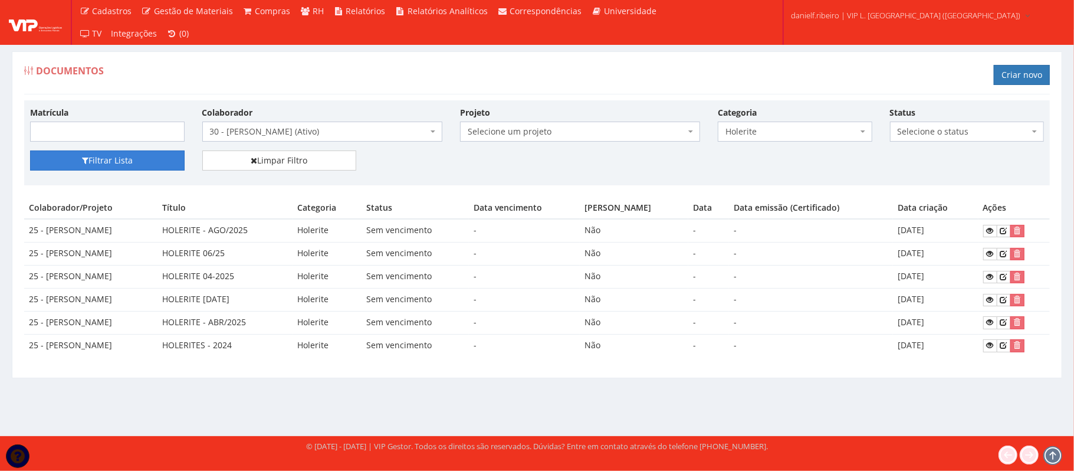
click at [161, 159] on button "Filtrar Lista" at bounding box center [107, 160] width 155 height 20
click at [994, 257] on icon at bounding box center [990, 253] width 7 height 8
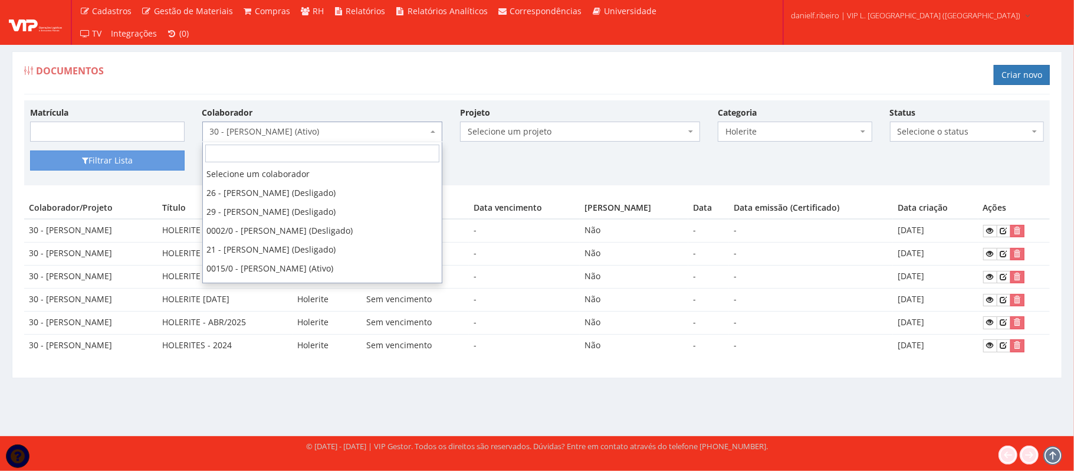
click at [239, 125] on span "30 - [PERSON_NAME] (Ativo)" at bounding box center [322, 131] width 240 height 20
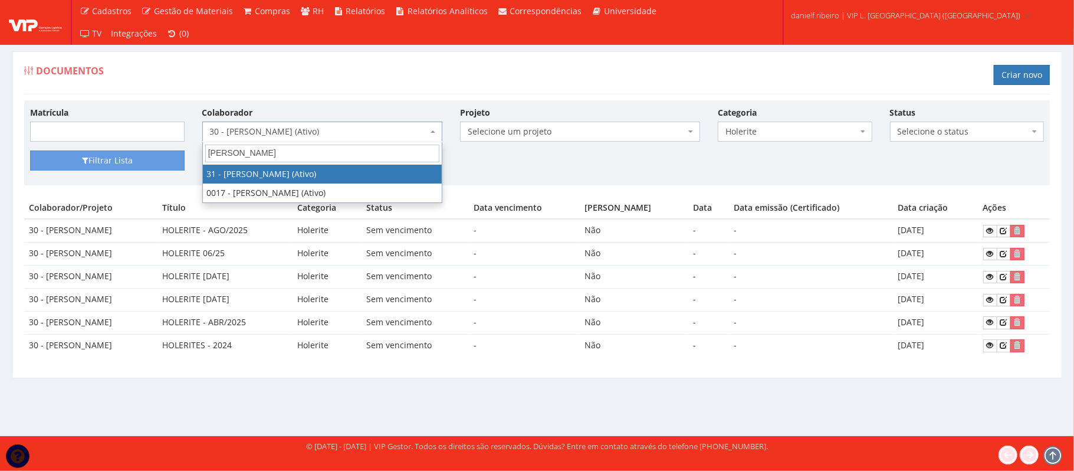
type input "LUIZ FER"
select select "3928"
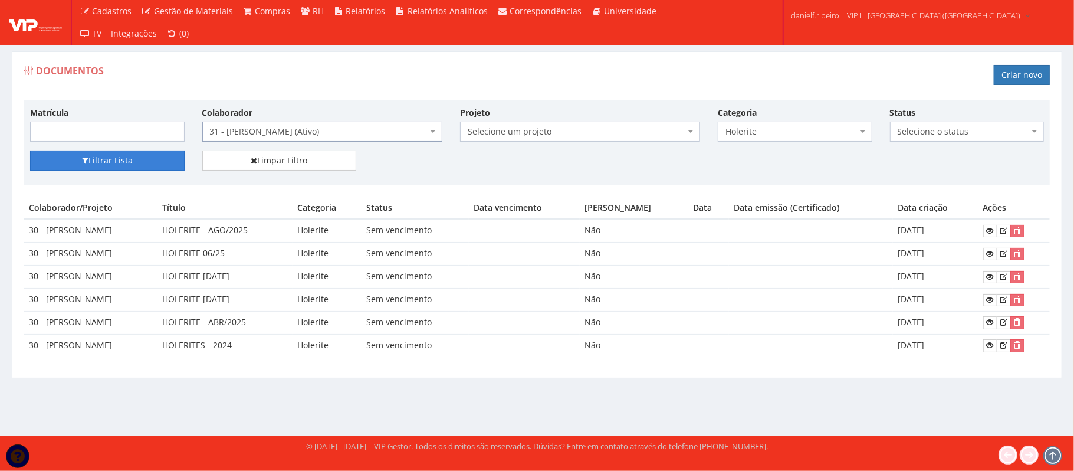
click at [156, 152] on button "Filtrar Lista" at bounding box center [107, 160] width 155 height 20
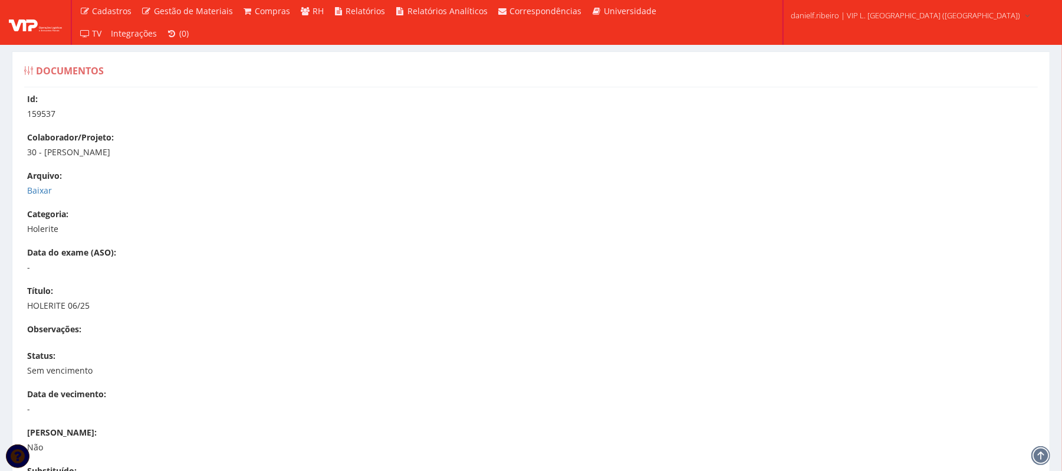
click at [44, 183] on div "Arquivo: Baixar" at bounding box center [537, 183] width 1020 height 27
click at [42, 188] on link "Baixar" at bounding box center [39, 190] width 25 height 11
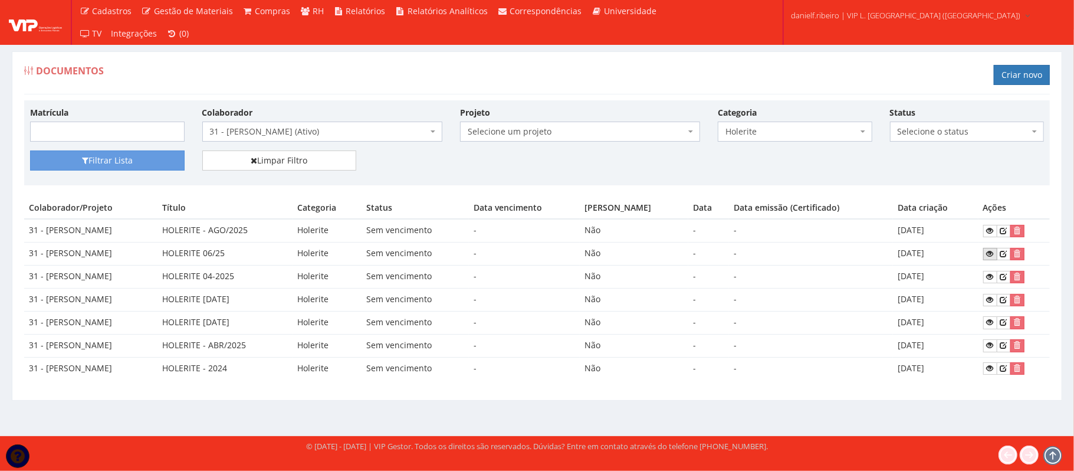
click at [994, 255] on icon at bounding box center [990, 253] width 7 height 8
click at [379, 128] on span "31 - [PERSON_NAME] (Ativo)" at bounding box center [319, 132] width 218 height 12
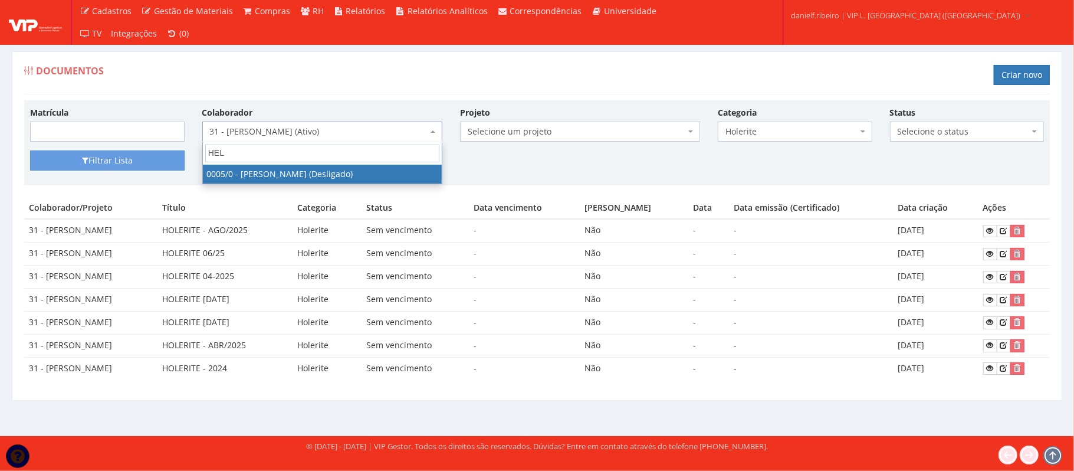
type input "HELE"
select select "718"
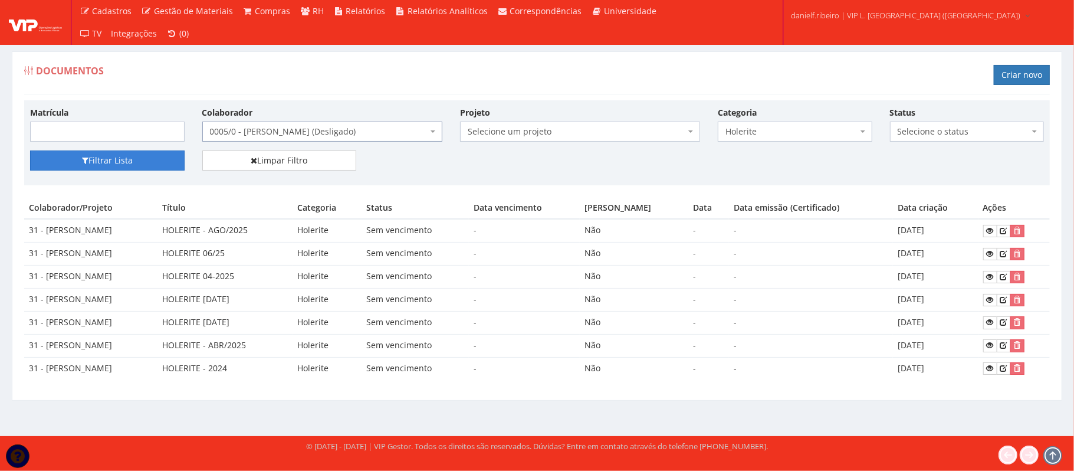
click at [130, 154] on button "Filtrar Lista" at bounding box center [107, 160] width 155 height 20
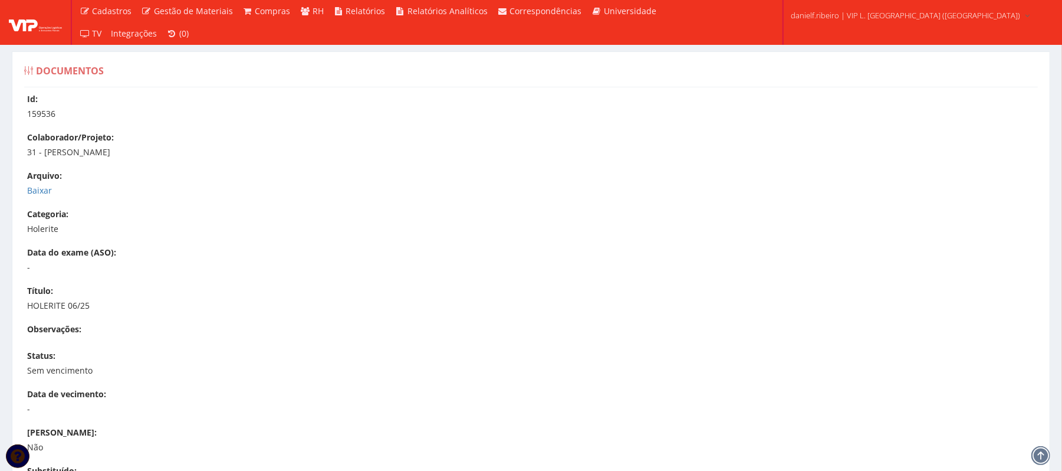
click at [52, 194] on p "Baixar" at bounding box center [537, 191] width 1020 height 12
click at [39, 189] on link "Baixar" at bounding box center [39, 190] width 25 height 11
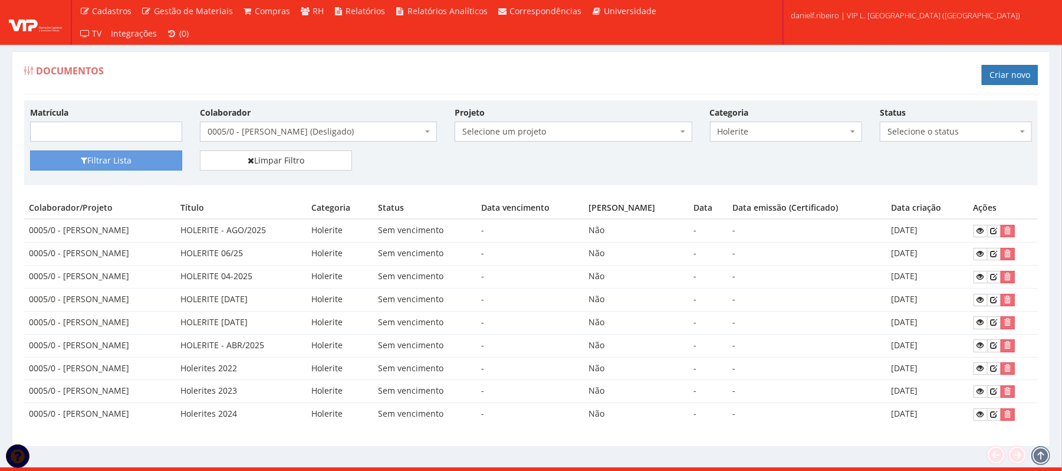
click at [290, 57] on div "Documentos Criar novo Matrícula Colaborador Selecione um colaborador 26 - [PERS…" at bounding box center [531, 248] width 1039 height 395
click at [981, 257] on link at bounding box center [981, 254] width 14 height 12
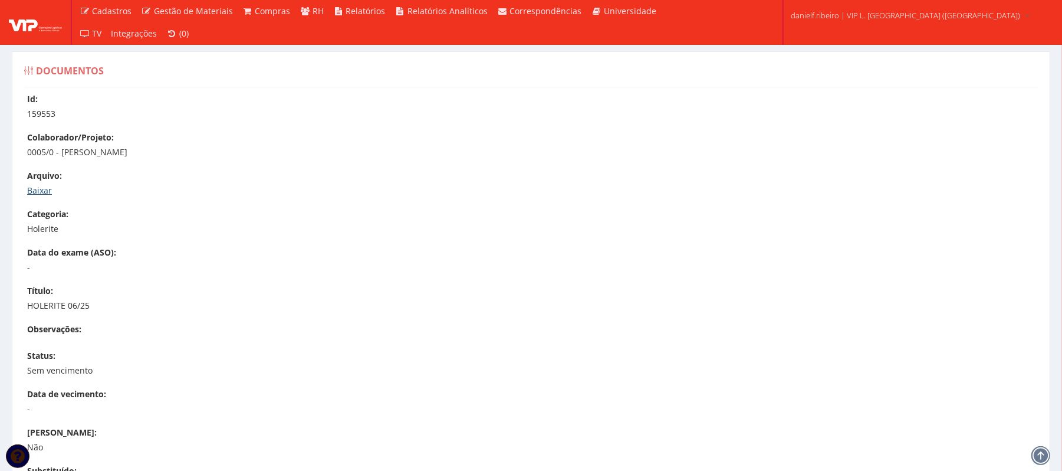
click at [44, 189] on link "Baixar" at bounding box center [39, 190] width 25 height 11
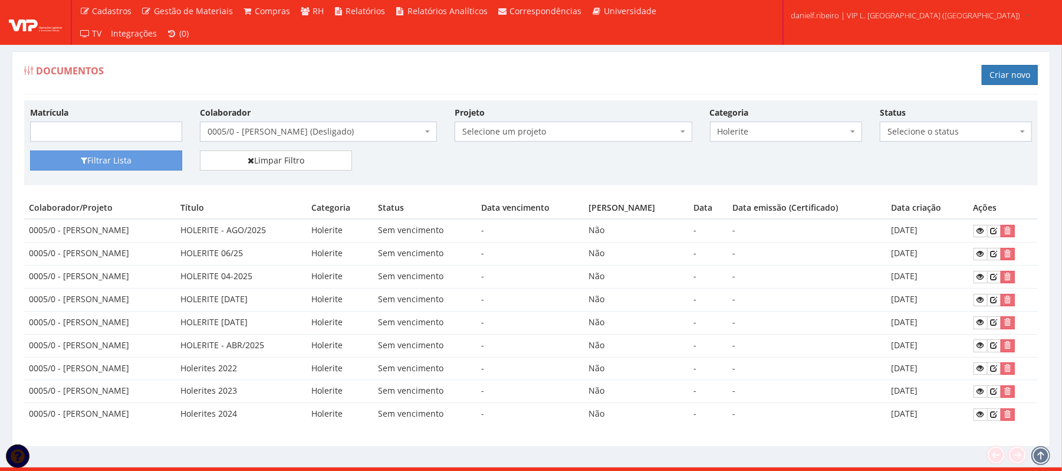
click at [269, 139] on span "0005/0 - [PERSON_NAME] (Desligado)" at bounding box center [318, 131] width 237 height 20
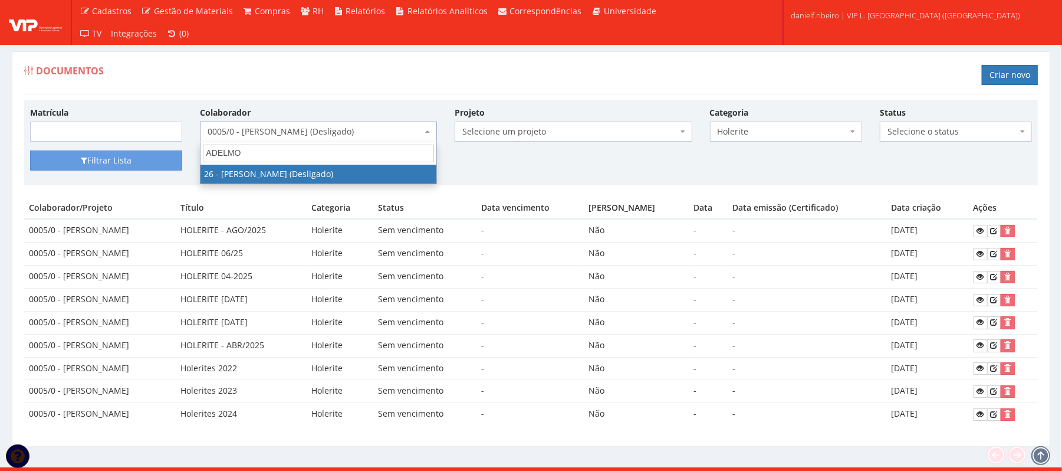
type input "ADELMO"
select select "3835"
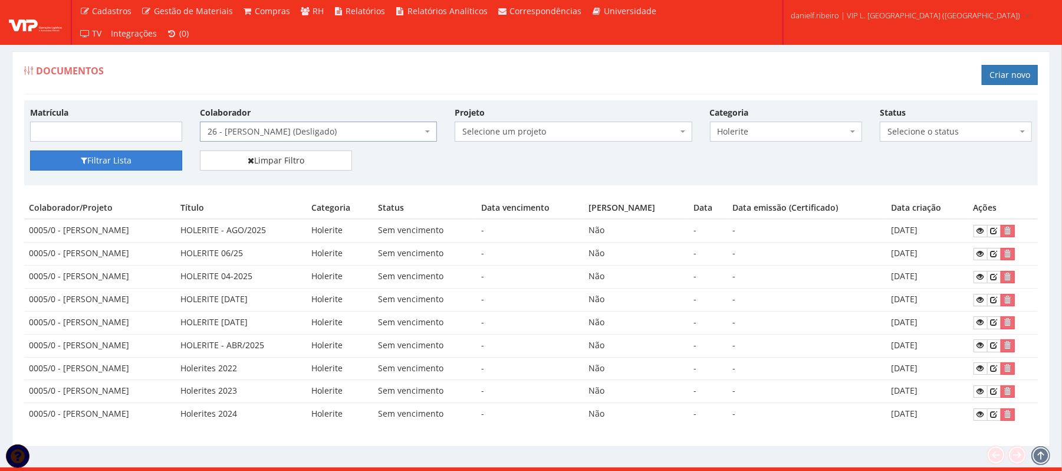
click at [110, 164] on button "Filtrar Lista" at bounding box center [106, 160] width 152 height 20
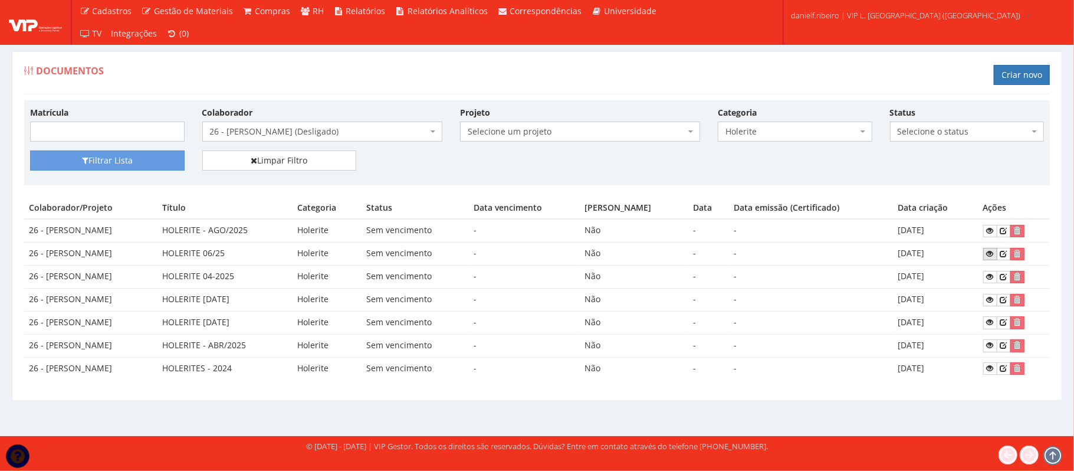
click at [992, 258] on icon at bounding box center [990, 253] width 7 height 8
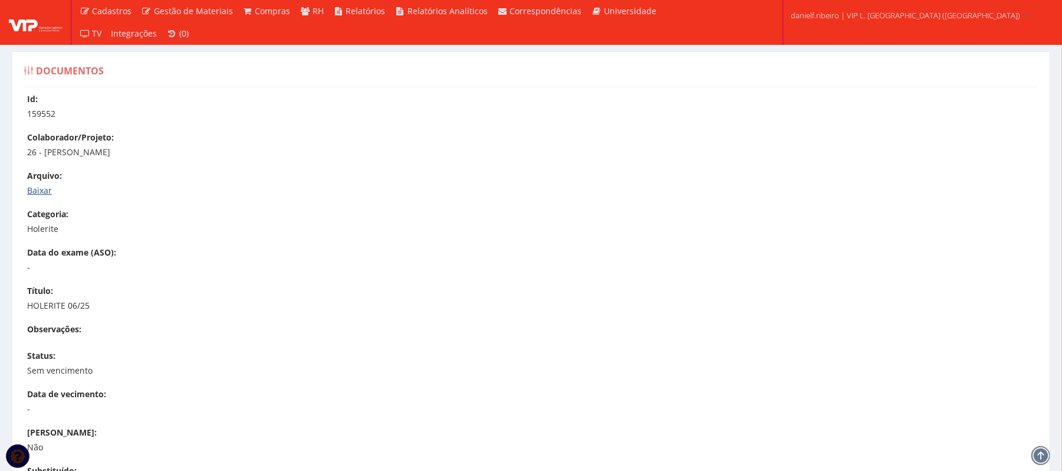
click at [45, 195] on link "Baixar" at bounding box center [39, 190] width 25 height 11
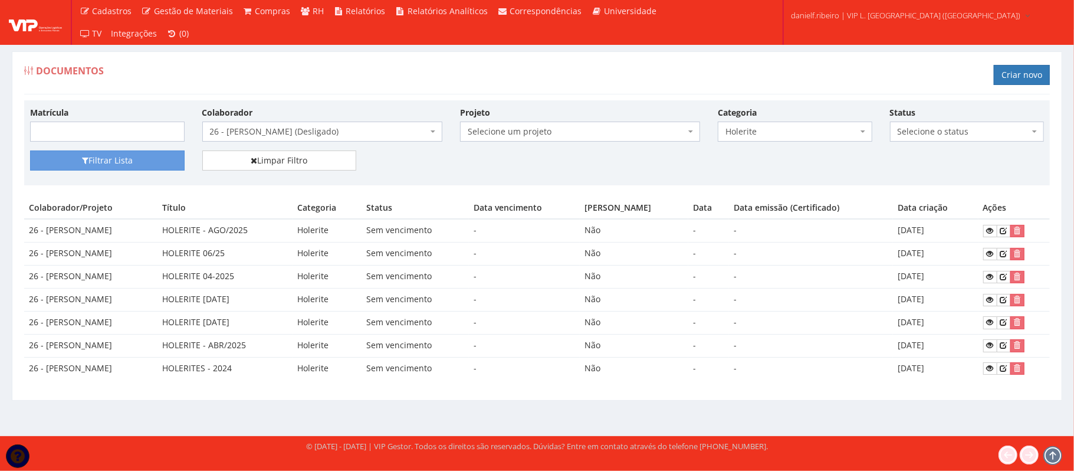
click at [286, 140] on span "26 - ADELMO SANTOS OLIVEIRA (Desligado)" at bounding box center [322, 131] width 240 height 20
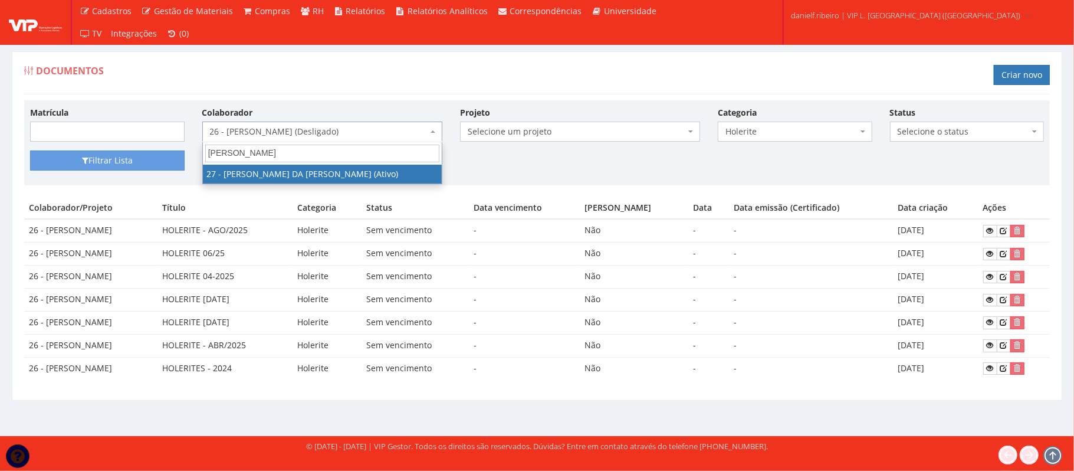
type input "GEORGE"
select select "3837"
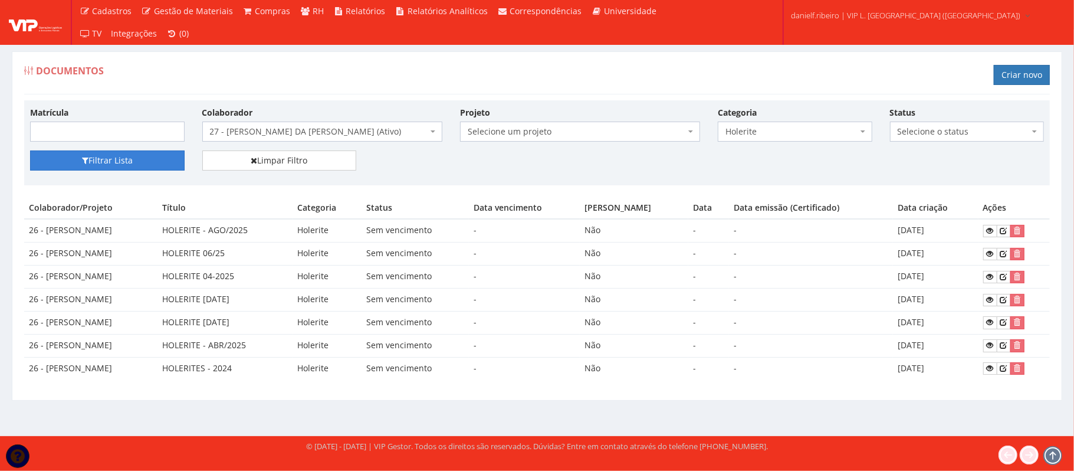
click at [139, 161] on button "Filtrar Lista" at bounding box center [107, 160] width 155 height 20
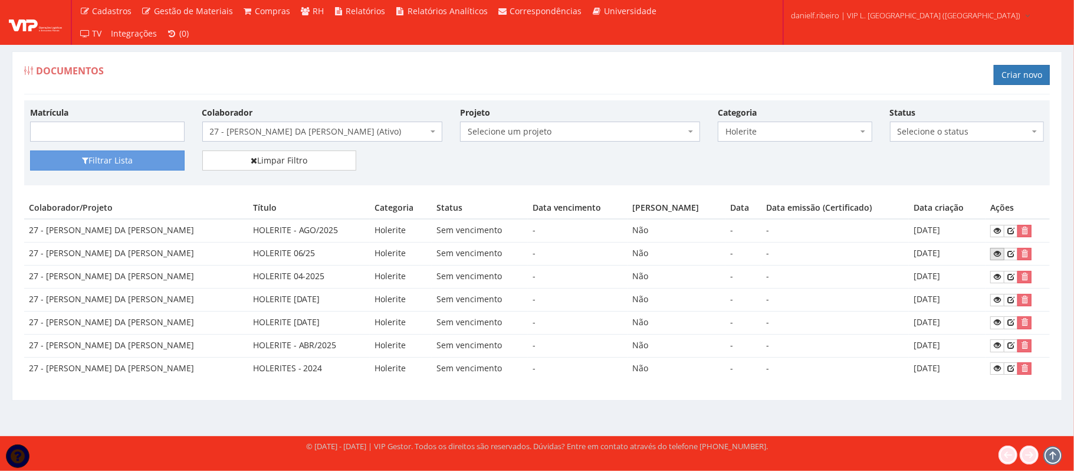
click at [995, 254] on icon at bounding box center [997, 253] width 7 height 8
click at [281, 133] on span "27 - [PERSON_NAME] DA [PERSON_NAME] (Ativo)" at bounding box center [319, 132] width 218 height 12
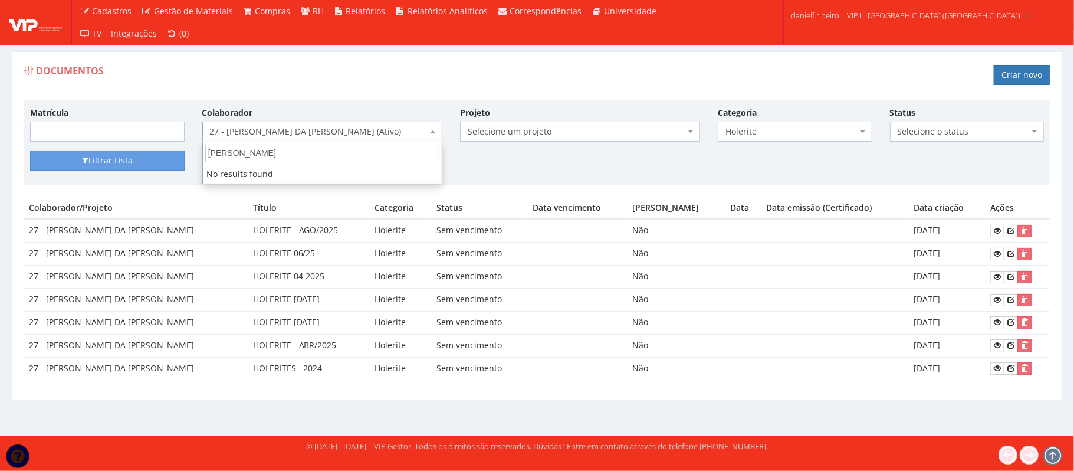
type input "LUCAS"
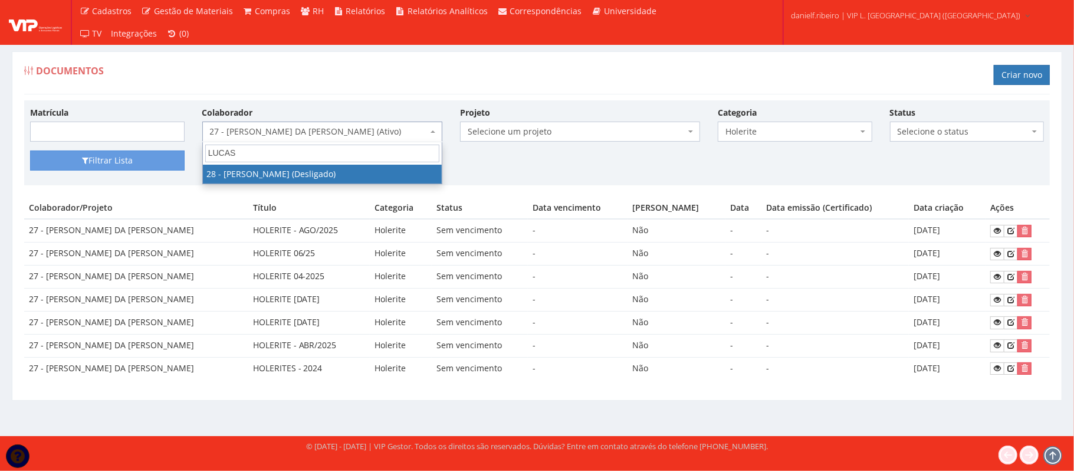
select select "3838"
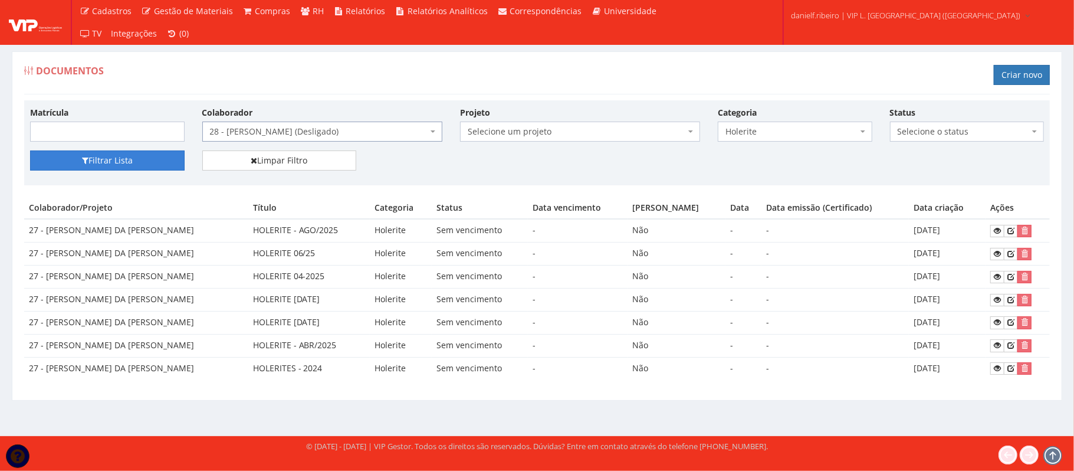
click at [132, 156] on button "Filtrar Lista" at bounding box center [107, 160] width 155 height 20
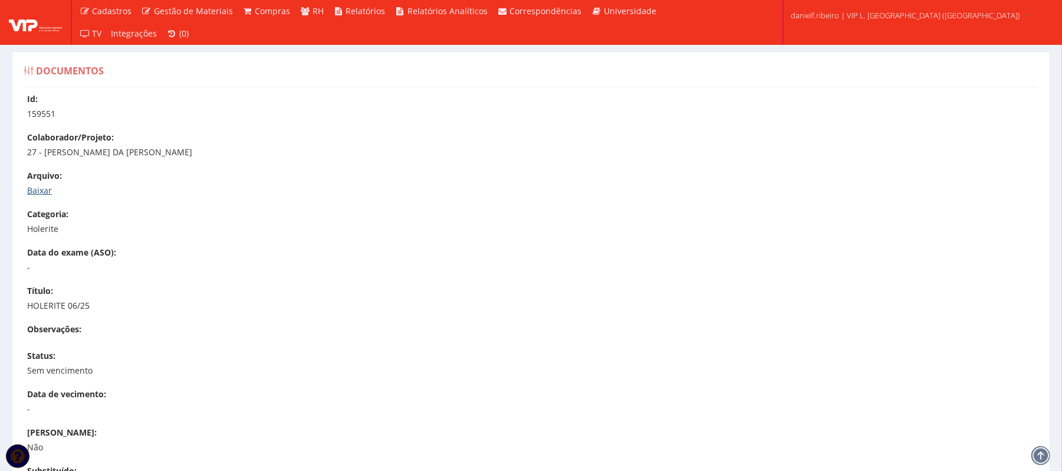
click at [44, 189] on link "Baixar" at bounding box center [39, 190] width 25 height 11
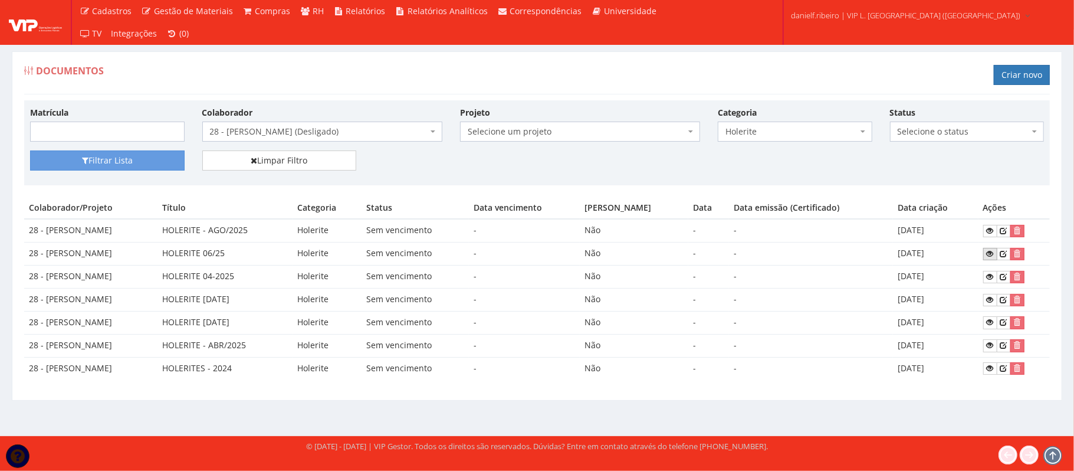
click at [988, 253] on icon at bounding box center [990, 253] width 7 height 8
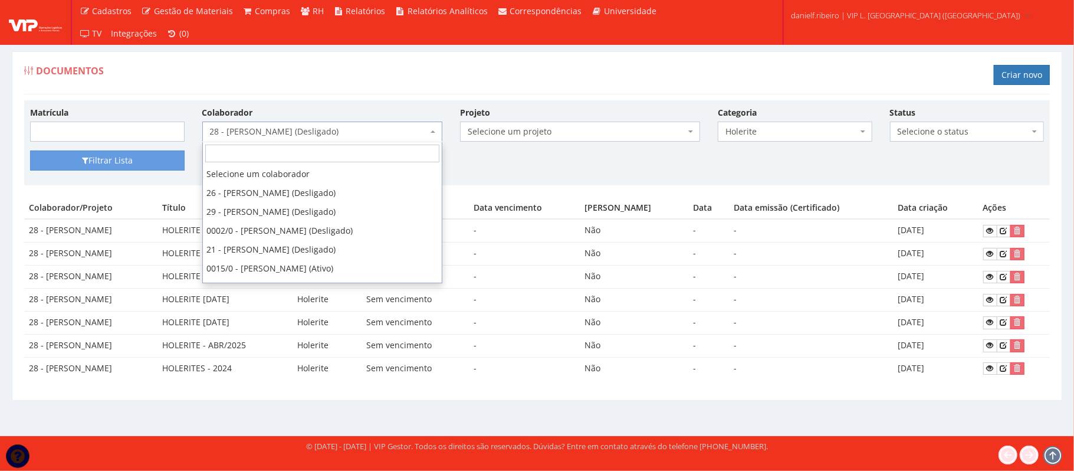
click at [317, 130] on span "28 - LUCAS SANTOS DA CRUZ (Desligado)" at bounding box center [319, 132] width 218 height 12
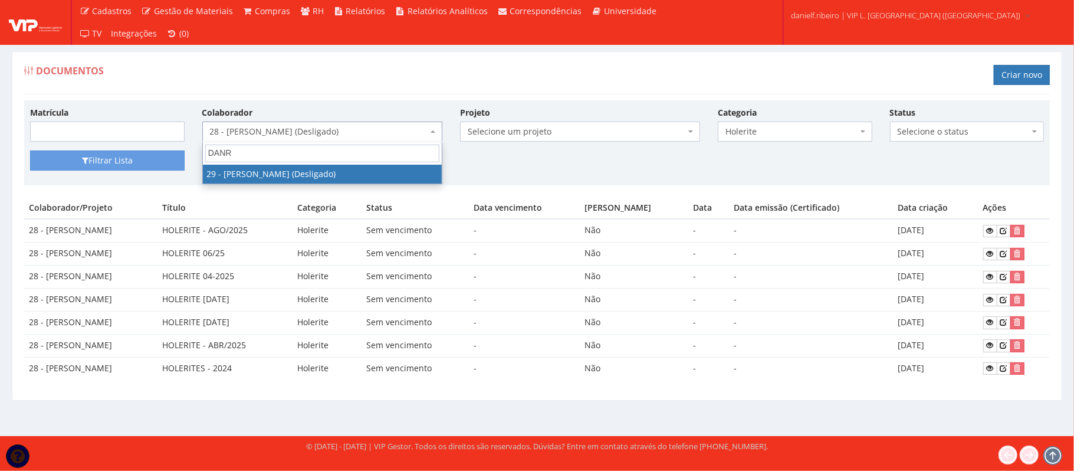
type input "DANR"
select select "3839"
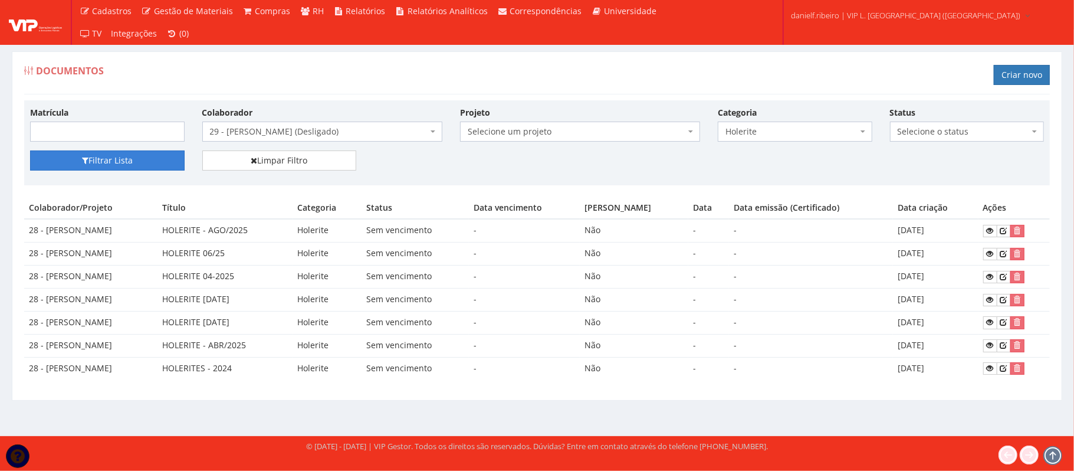
click at [167, 165] on button "Filtrar Lista" at bounding box center [107, 160] width 155 height 20
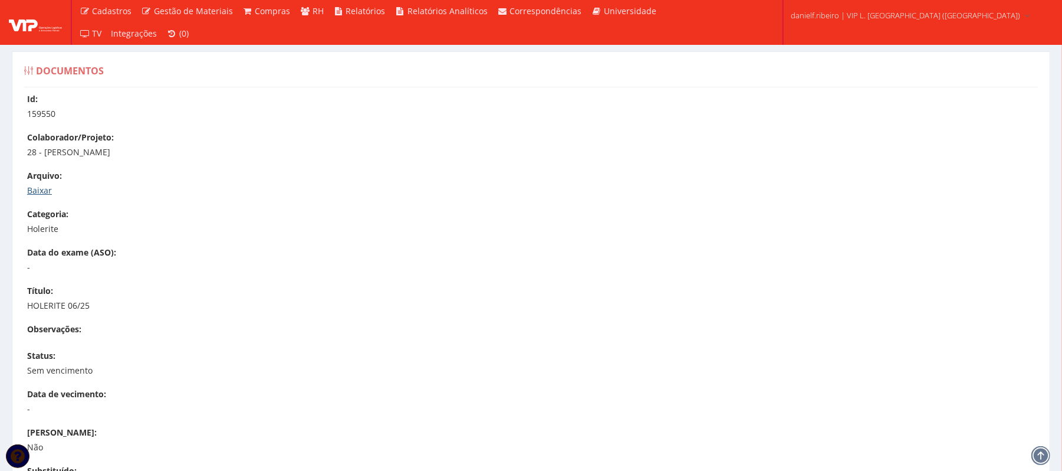
click at [43, 187] on link "Baixar" at bounding box center [39, 190] width 25 height 11
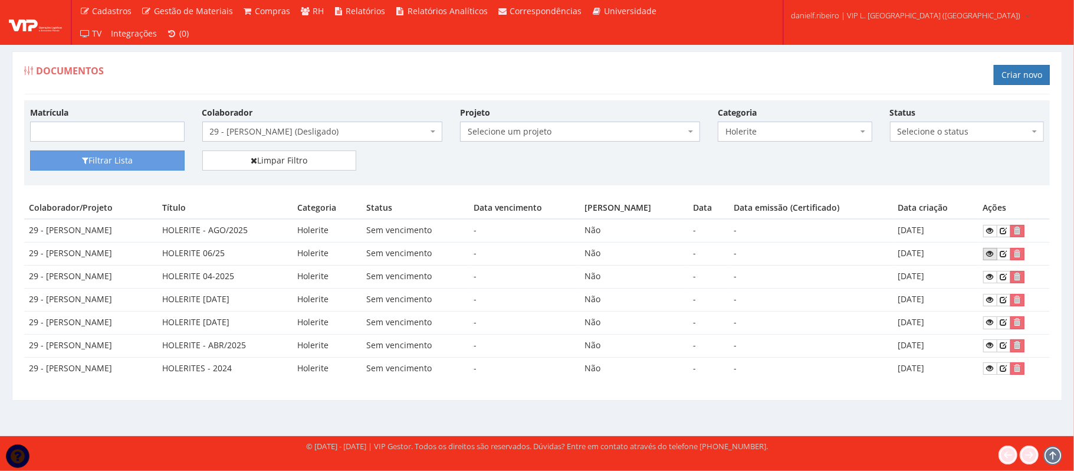
click at [987, 255] on link at bounding box center [990, 254] width 14 height 12
click at [267, 116] on div "Colaborador Selecione um colaborador 26 - [PERSON_NAME] (Desligado) 29 - [PERSO…" at bounding box center [322, 123] width 258 height 35
click at [265, 126] on span "29 - [PERSON_NAME] (Desligado)" at bounding box center [322, 131] width 240 height 20
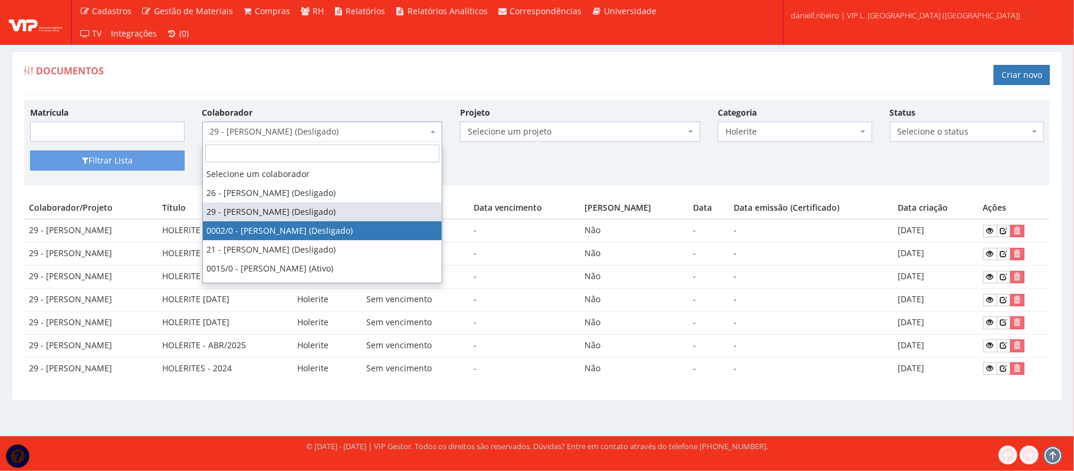
select select "715"
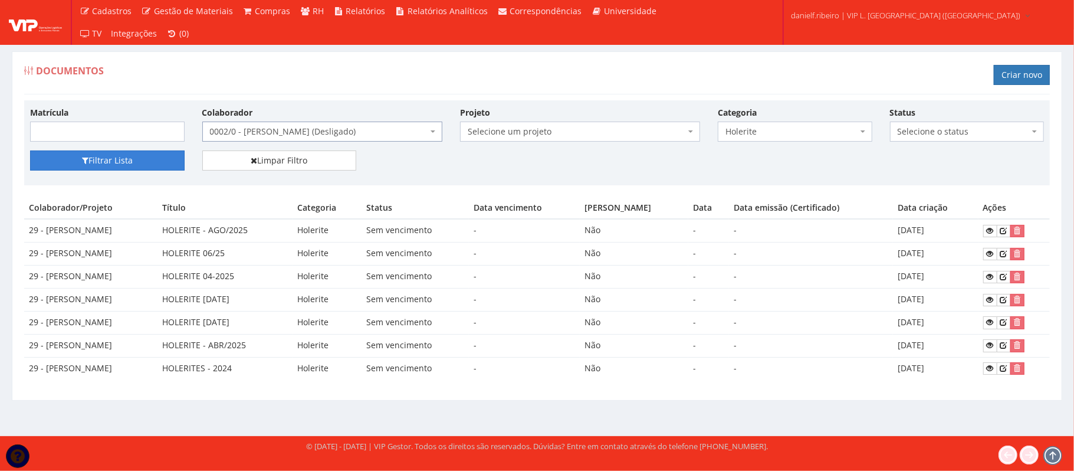
click at [102, 156] on button "Filtrar Lista" at bounding box center [107, 160] width 155 height 20
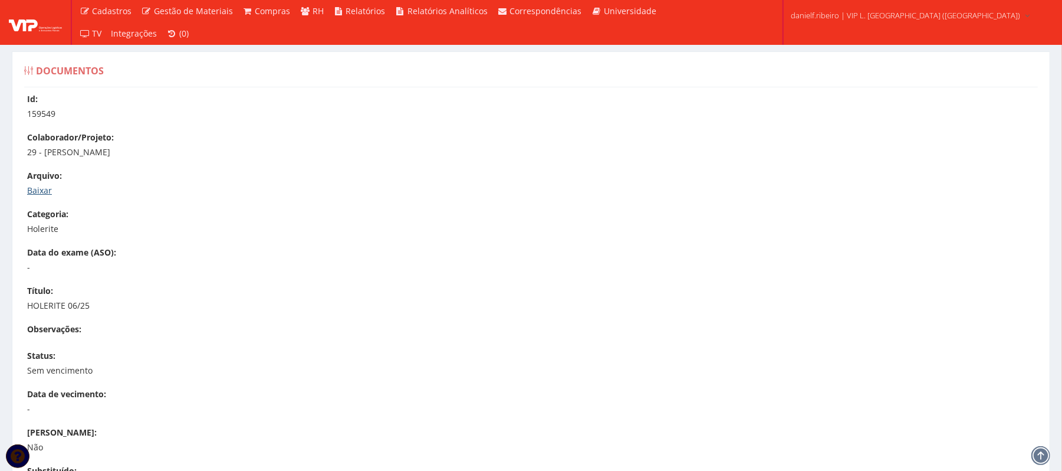
click at [41, 189] on link "Baixar" at bounding box center [39, 190] width 25 height 11
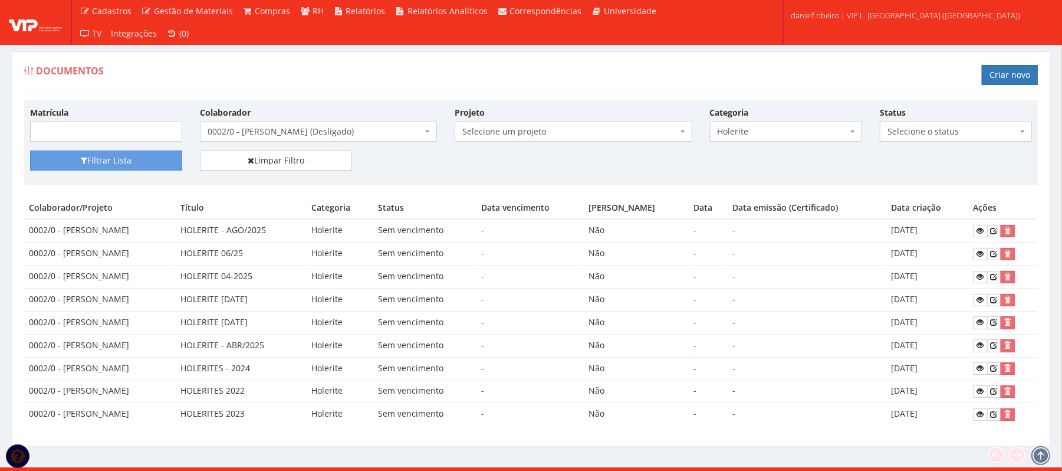
click at [538, 72] on div "Documentos Criar novo" at bounding box center [531, 76] width 1014 height 35
click at [980, 229] on icon at bounding box center [980, 230] width 7 height 8
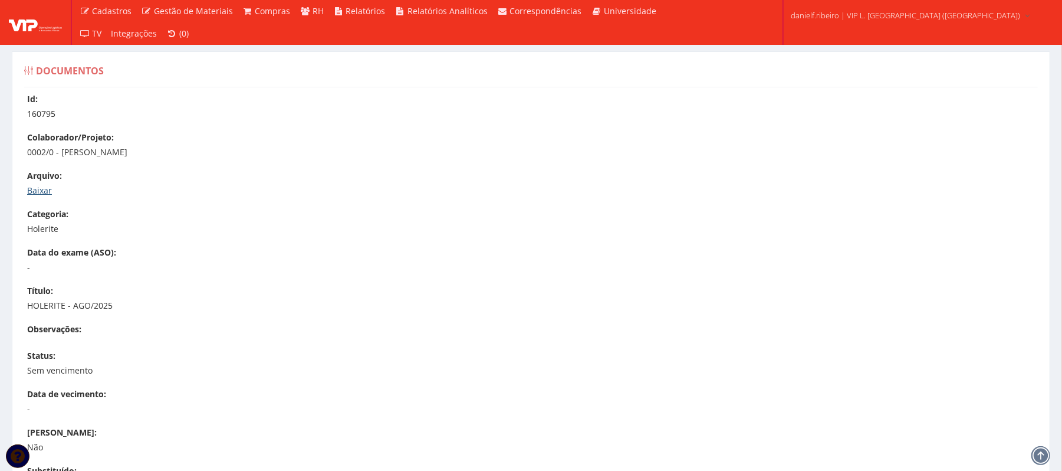
click at [40, 193] on link "Baixar" at bounding box center [39, 190] width 25 height 11
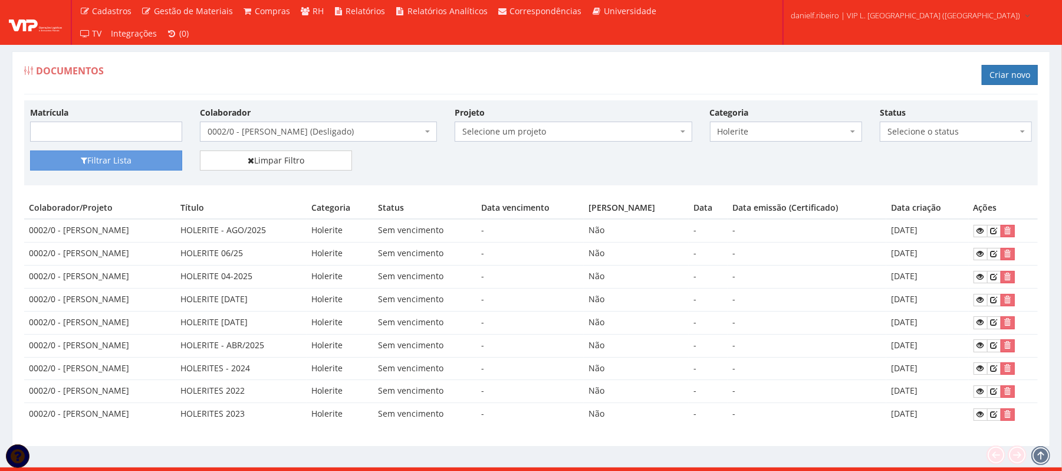
click at [564, 94] on div "Documentos Criar novo" at bounding box center [531, 76] width 1014 height 35
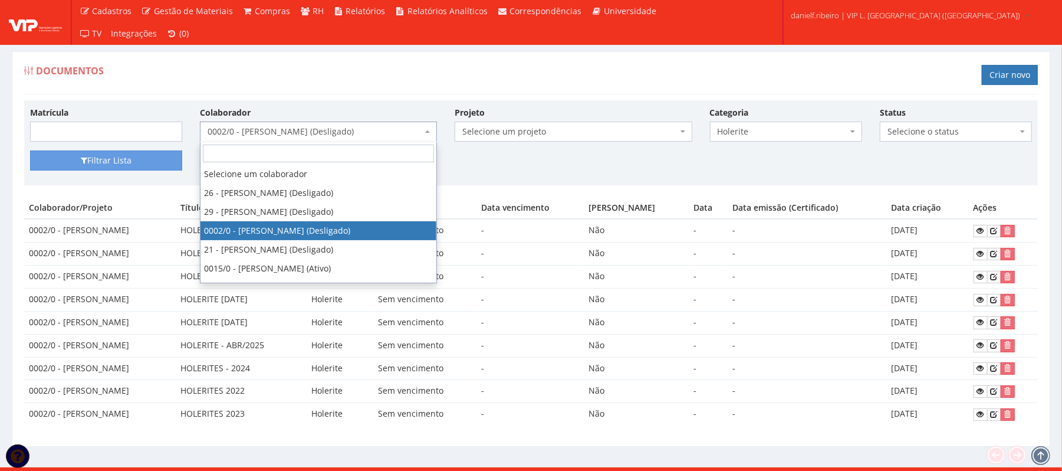
click at [295, 134] on span "0002/0 - [PERSON_NAME] (Desligado)" at bounding box center [315, 132] width 215 height 12
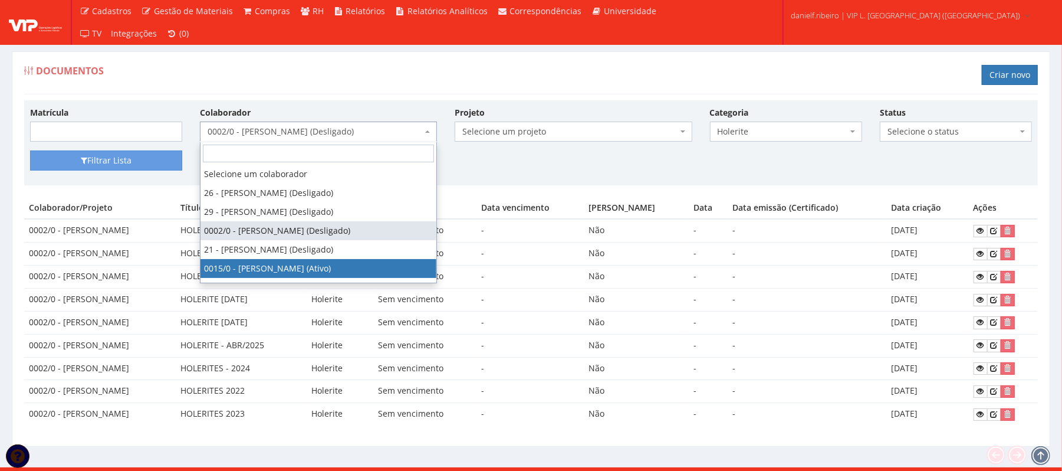
select select "919"
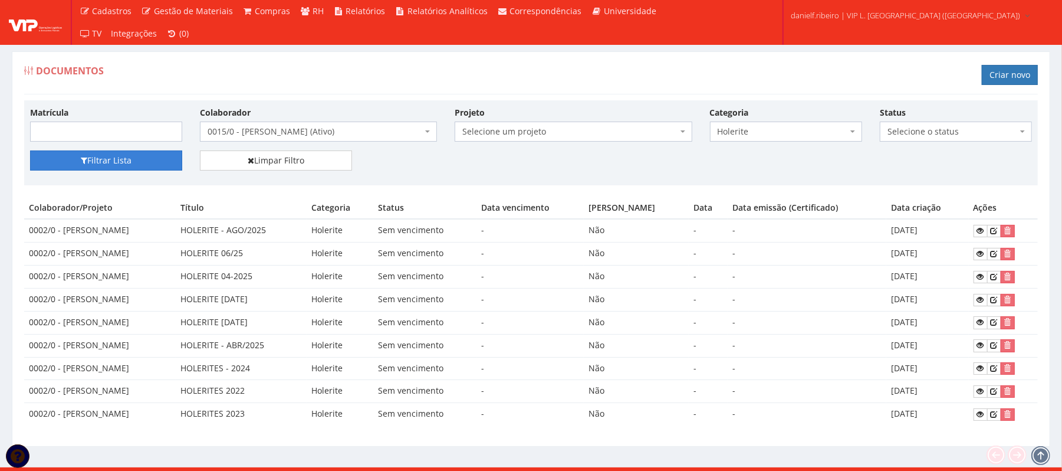
click at [144, 154] on button "Filtrar Lista" at bounding box center [106, 160] width 152 height 20
click at [983, 229] on icon at bounding box center [980, 230] width 7 height 8
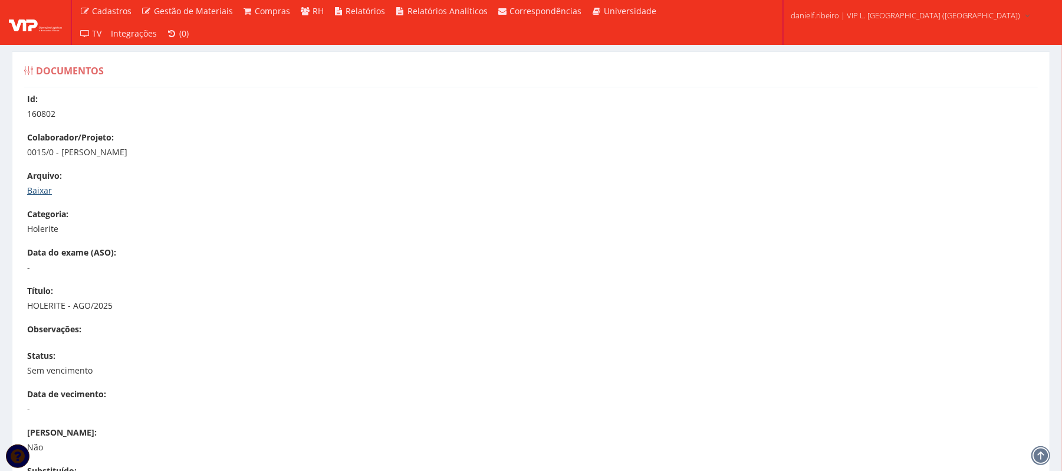
click at [48, 190] on link "Baixar" at bounding box center [39, 190] width 25 height 11
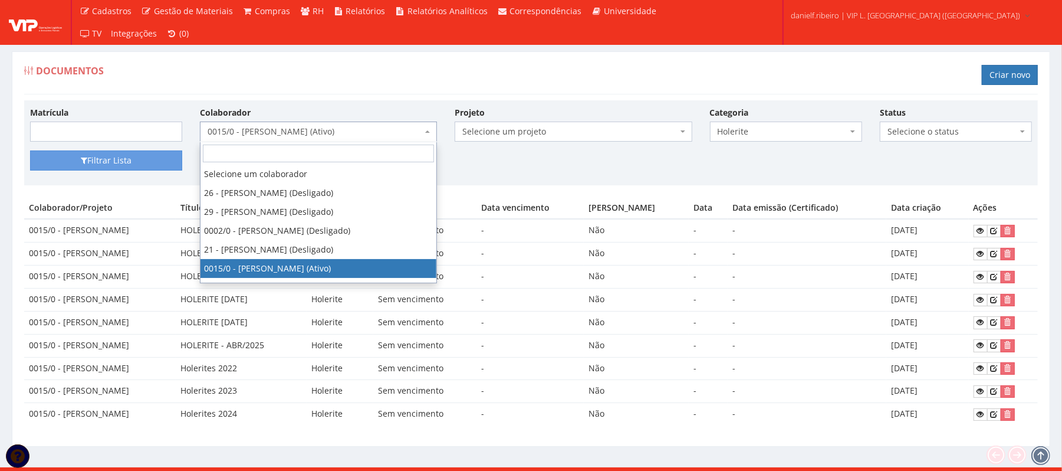
click at [235, 124] on span "0015/0 - EVALDO SERAFIM DOS SANTOS (Ativo)" at bounding box center [318, 131] width 237 height 20
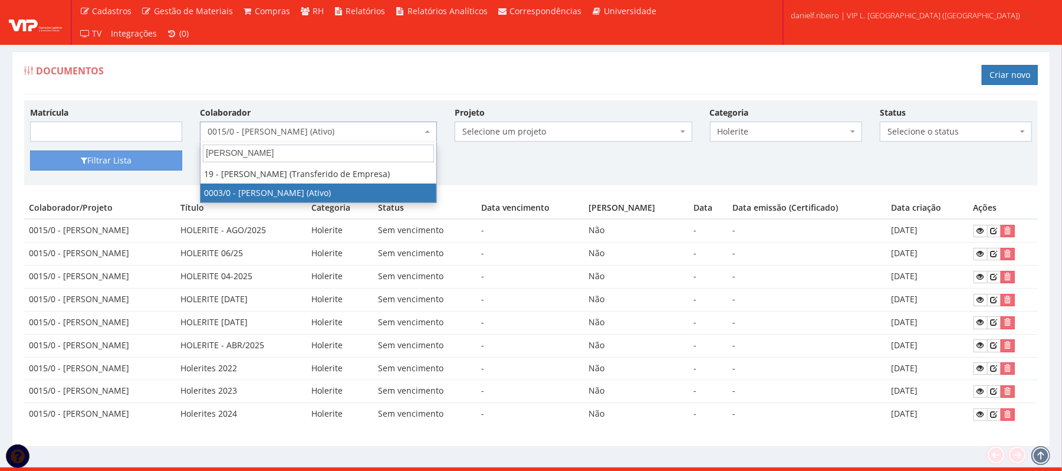
type input "GIL"
select select "716"
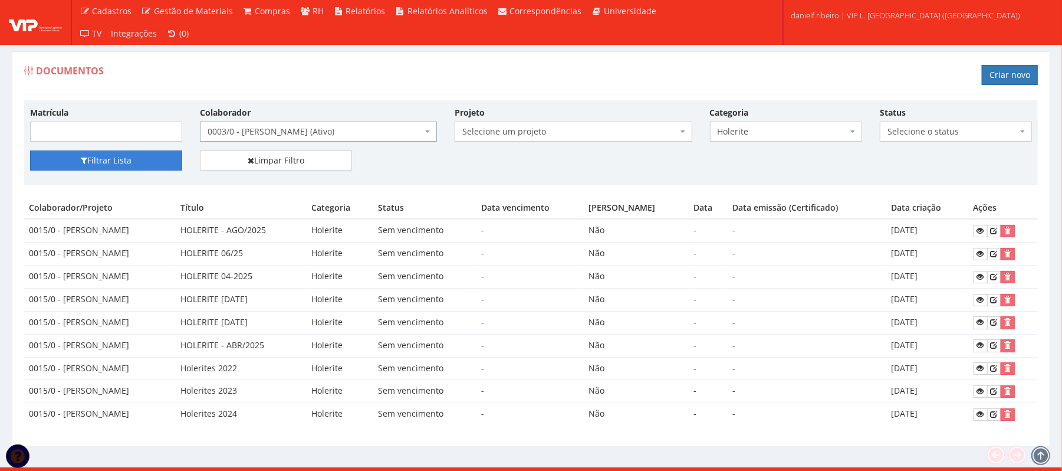
click at [106, 159] on button "Filtrar Lista" at bounding box center [106, 160] width 152 height 20
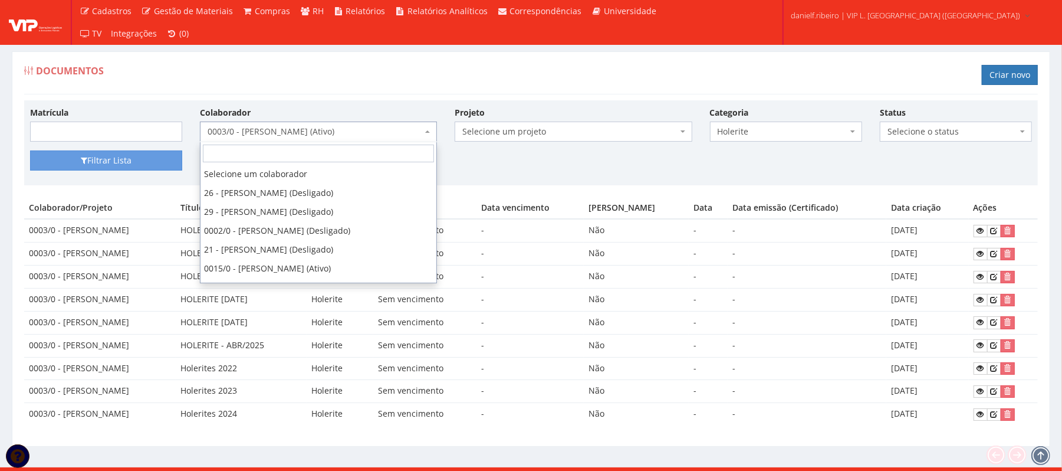
click at [274, 130] on span "0003/0 - GILVANE ROSA DOS PASSOS (Ativo)" at bounding box center [315, 132] width 215 height 12
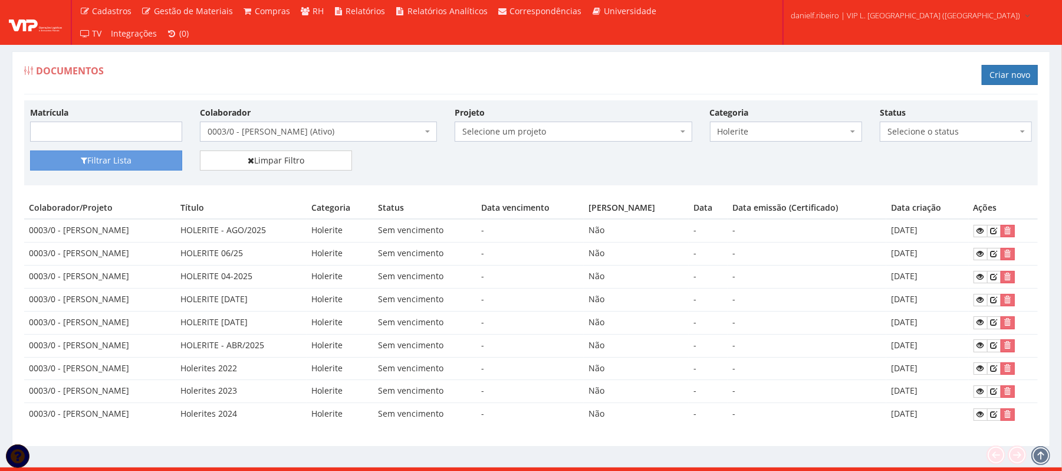
click at [364, 51] on div "Documentos Criar novo Matrícula Colaborador Selecione um colaborador 26 - ADELM…" at bounding box center [531, 248] width 1039 height 395
click at [984, 255] on icon at bounding box center [980, 253] width 7 height 8
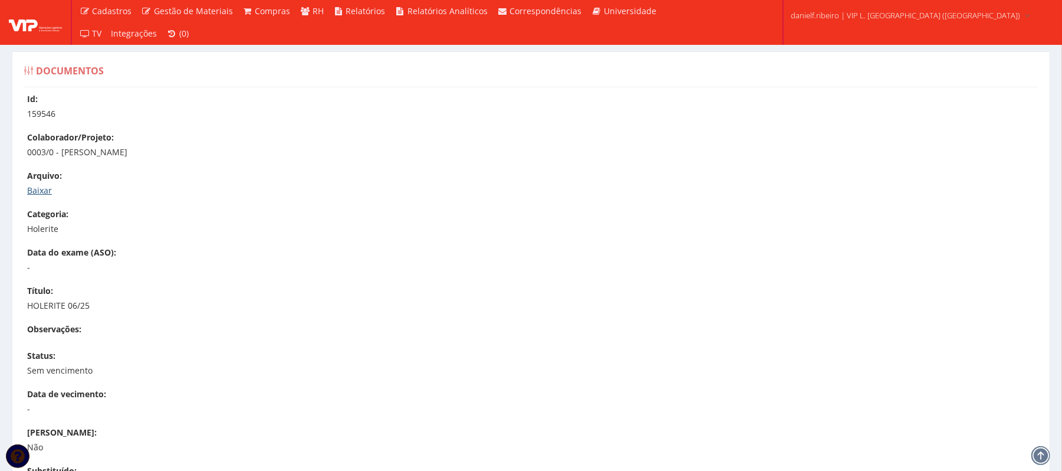
click at [41, 189] on link "Baixar" at bounding box center [39, 190] width 25 height 11
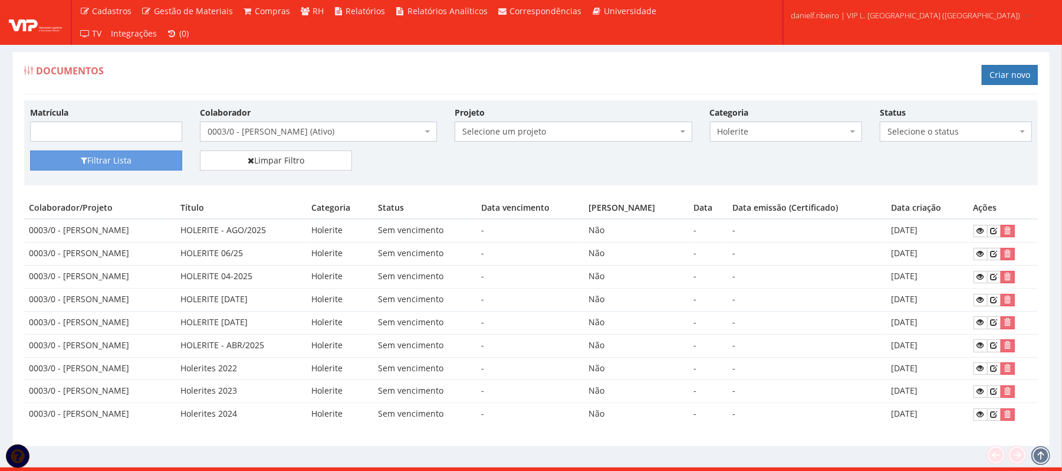
drag, startPoint x: 0, startPoint y: 0, endPoint x: 309, endPoint y: 130, distance: 335.4
click at [309, 130] on span "0003/0 - [PERSON_NAME] (Ativo)" at bounding box center [315, 132] width 215 height 12
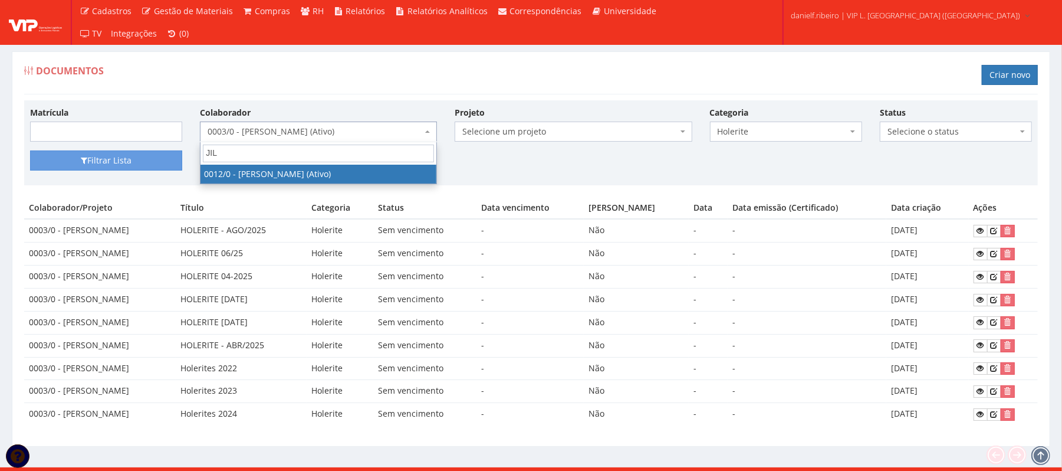
type input "JIL"
select select "888"
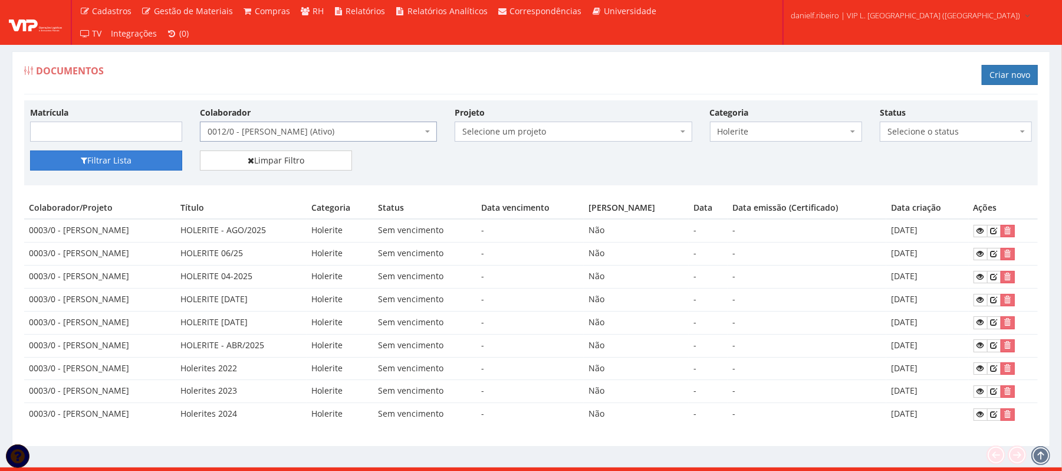
click at [150, 152] on button "Filtrar Lista" at bounding box center [106, 160] width 152 height 20
click at [980, 236] on link at bounding box center [981, 231] width 14 height 12
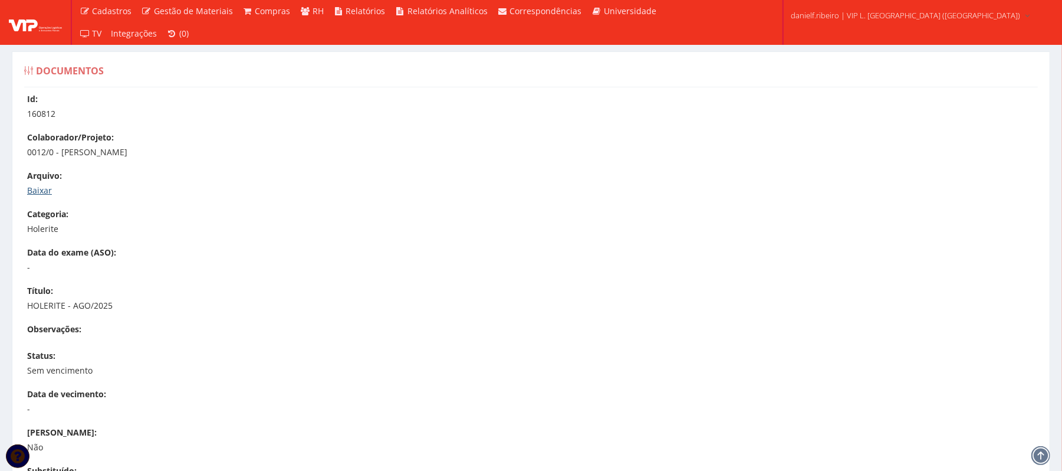
click at [39, 193] on link "Baixar" at bounding box center [39, 190] width 25 height 11
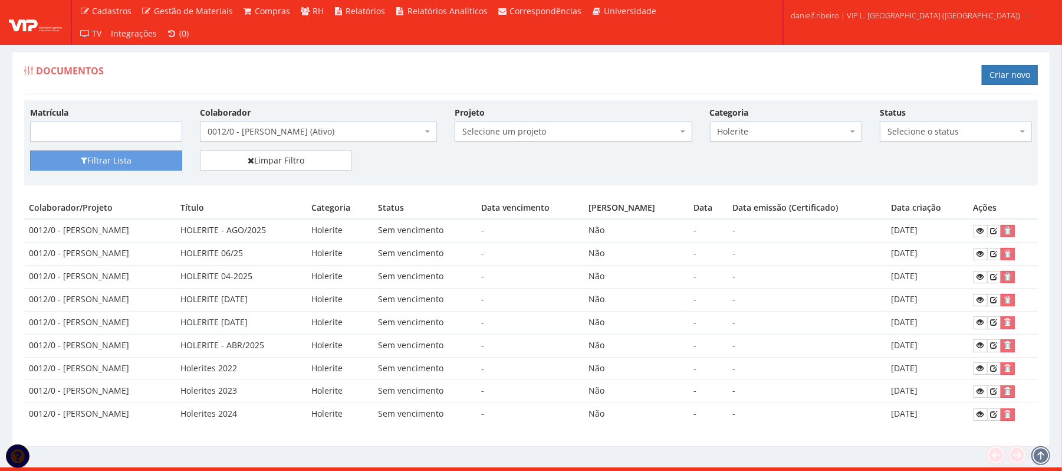
click at [258, 126] on span "0012/0 - [PERSON_NAME] (Ativo)" at bounding box center [315, 132] width 215 height 12
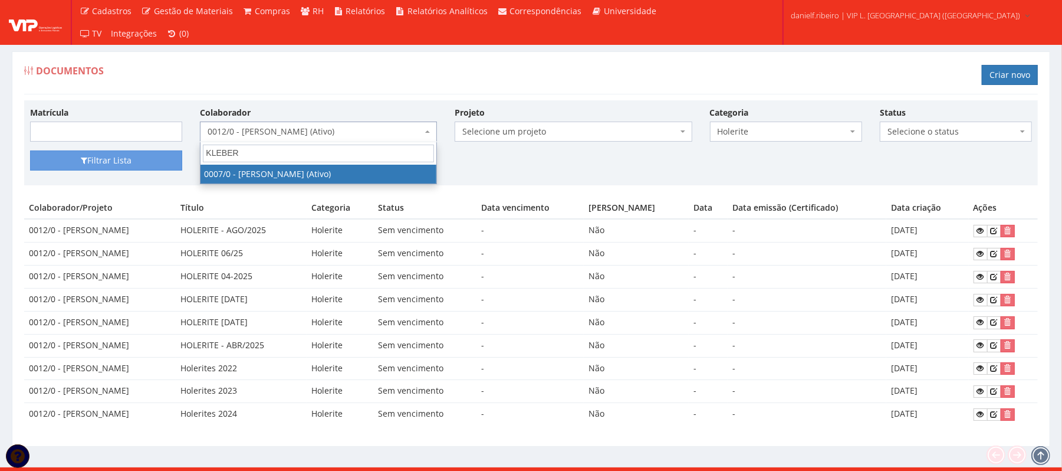
type input "KLEBER"
select select "720"
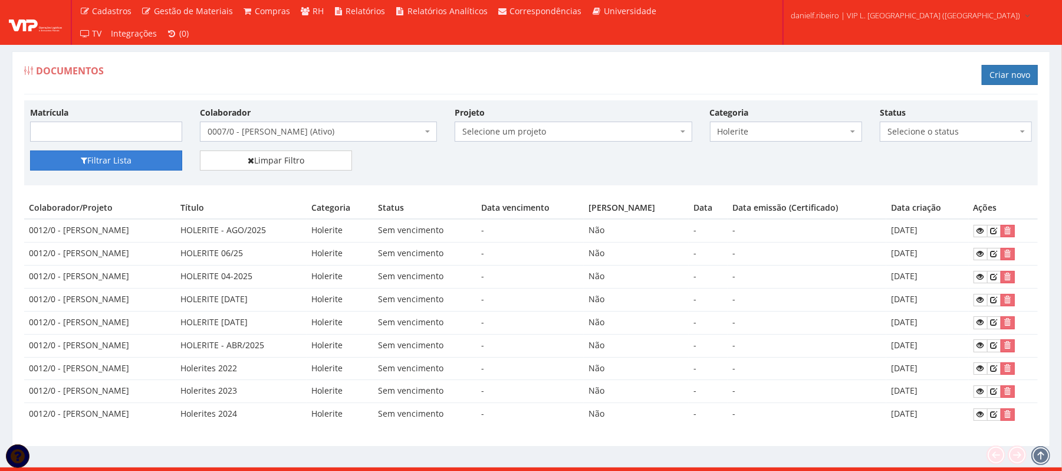
click at [160, 163] on button "Filtrar Lista" at bounding box center [106, 160] width 152 height 20
click at [980, 227] on icon at bounding box center [980, 230] width 7 height 8
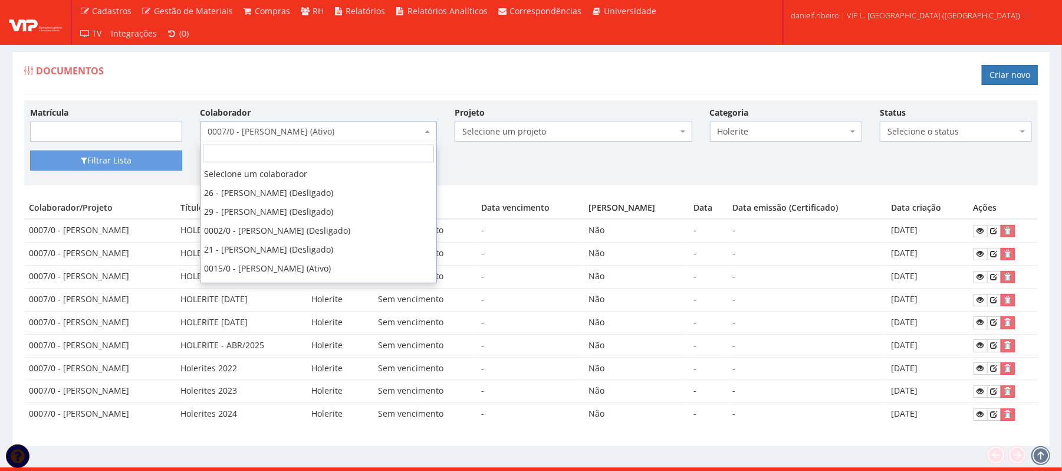
click at [284, 134] on span "0007/0 - KLEBER BARBOSA DE ARAUJO (Ativo)" at bounding box center [315, 132] width 215 height 12
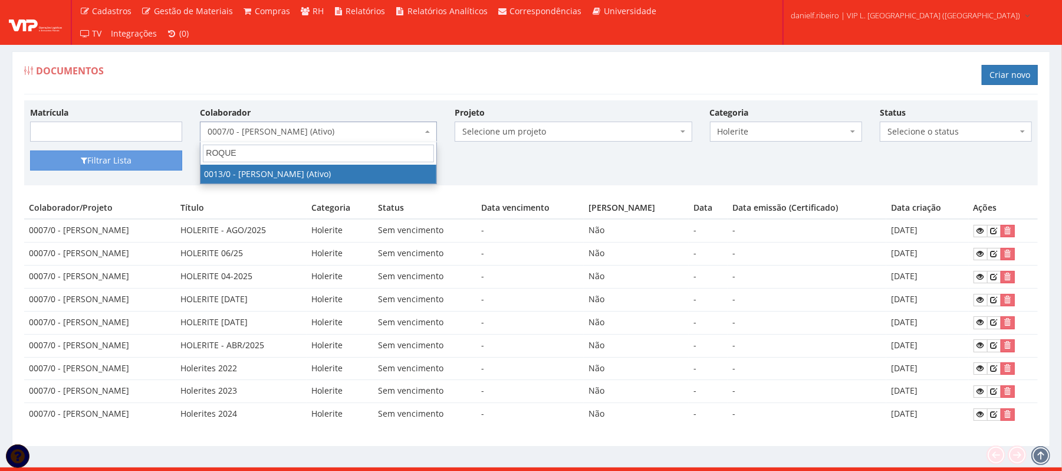
type input "ROQUE"
select select "889"
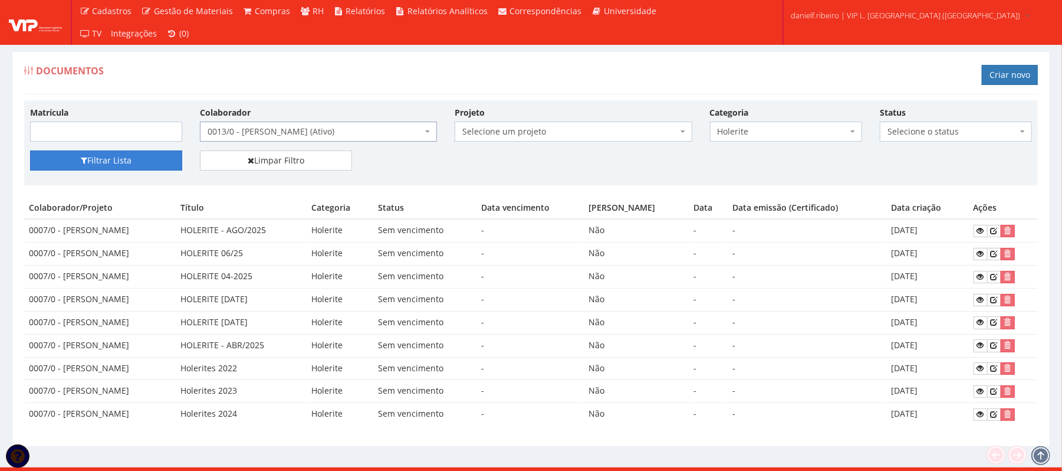
click at [129, 163] on button "Filtrar Lista" at bounding box center [106, 160] width 152 height 20
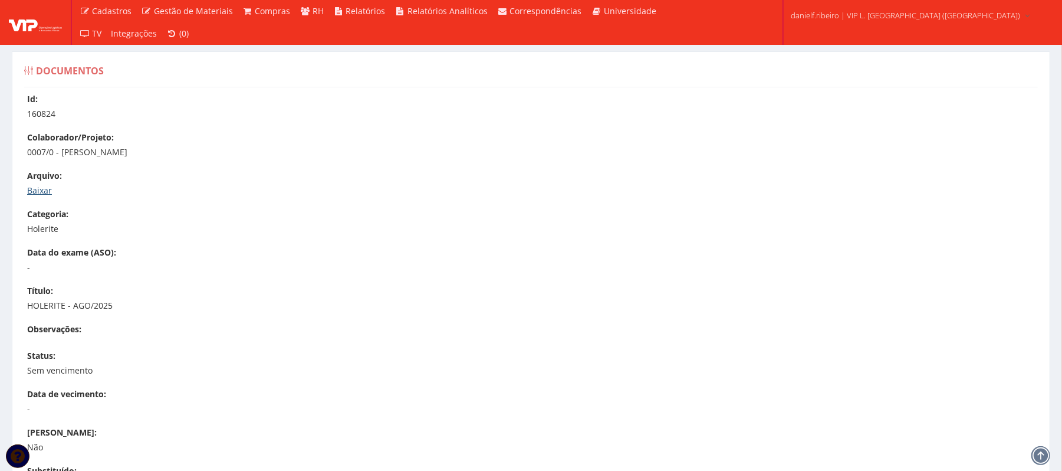
click at [41, 192] on link "Baixar" at bounding box center [39, 190] width 25 height 11
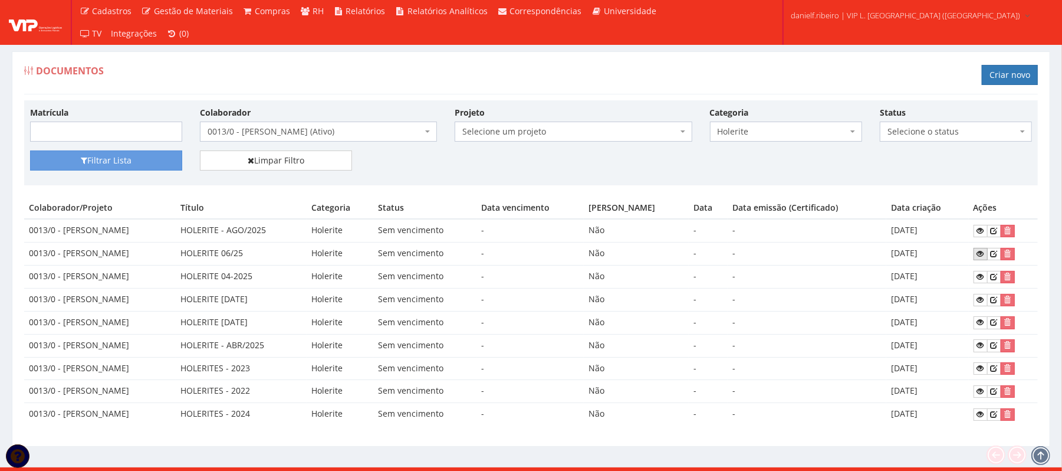
click at [974, 256] on link at bounding box center [981, 254] width 14 height 12
click at [975, 229] on link at bounding box center [981, 231] width 14 height 12
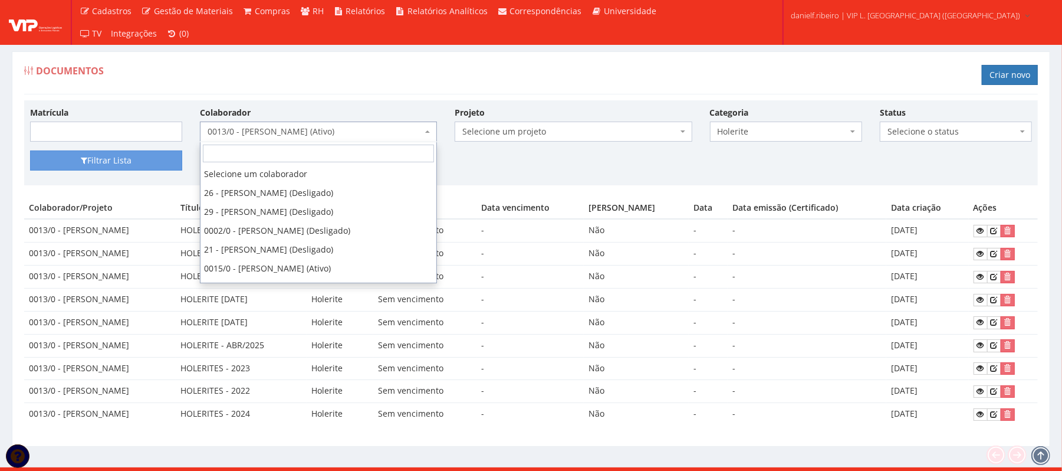
click at [307, 126] on span "0013/0 - RAUL SANTOS ROQUE (Ativo)" at bounding box center [318, 131] width 237 height 20
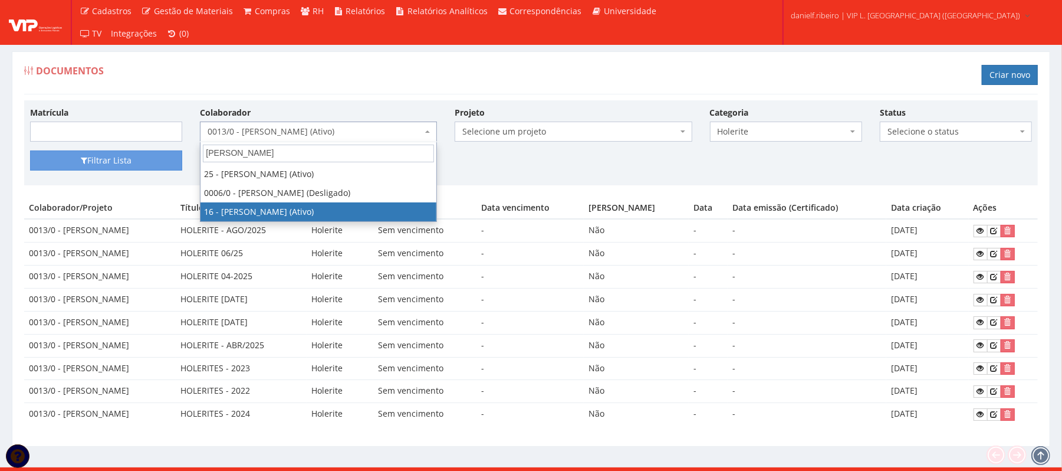
type input "JOSE"
select select "1278"
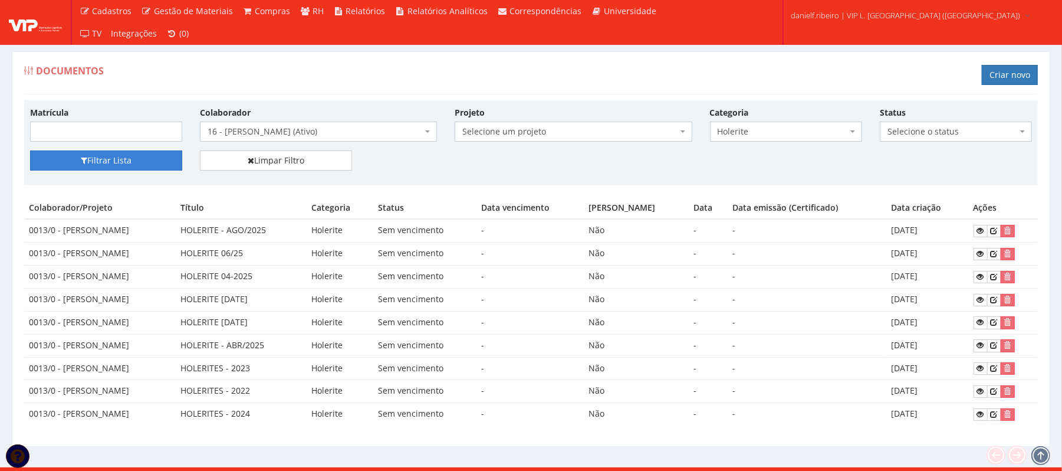
click at [118, 166] on button "Filtrar Lista" at bounding box center [106, 160] width 152 height 20
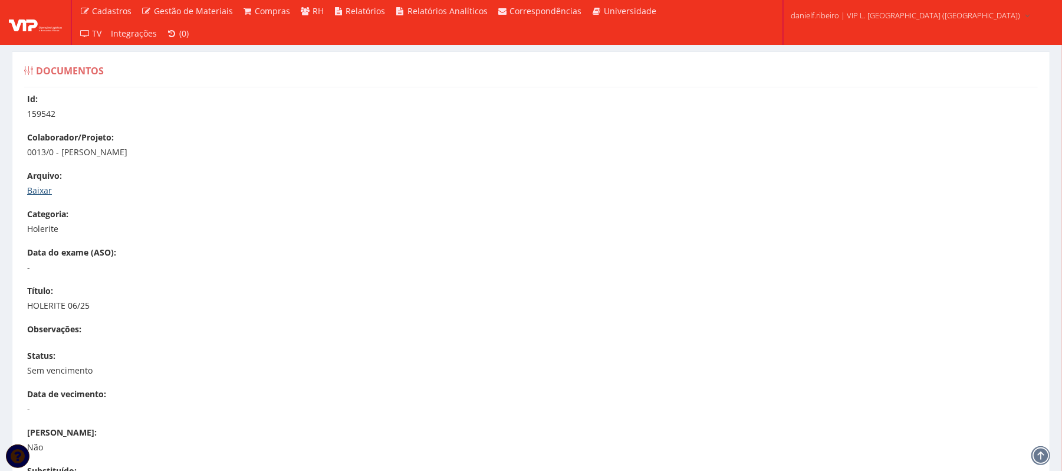
click at [46, 188] on link "Baixar" at bounding box center [39, 190] width 25 height 11
click at [41, 183] on div "Arquivo: Baixar" at bounding box center [537, 183] width 1020 height 27
click at [38, 186] on link "Baixar" at bounding box center [39, 190] width 25 height 11
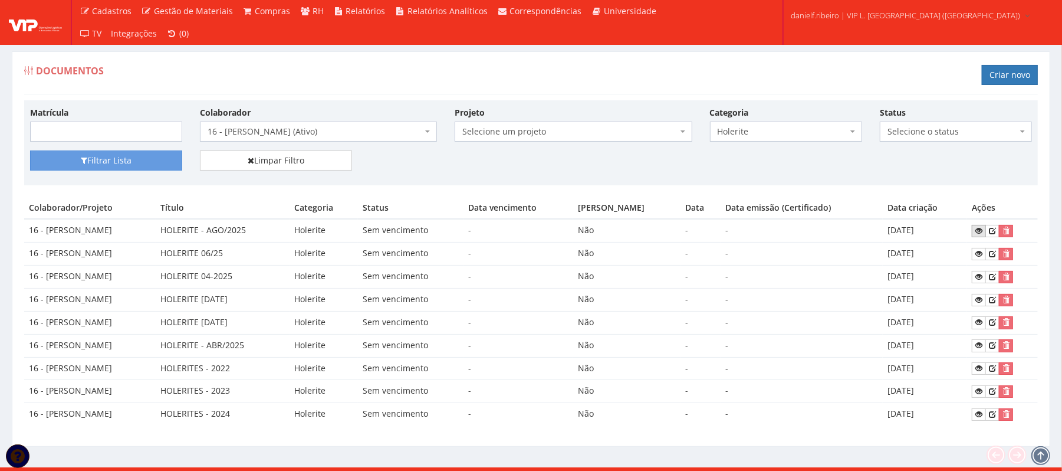
click at [983, 234] on icon at bounding box center [978, 230] width 7 height 8
click at [423, 75] on div "Documentos Criar novo" at bounding box center [531, 76] width 1014 height 35
click at [301, 133] on span "16 - [PERSON_NAME] (Ativo)" at bounding box center [315, 132] width 215 height 12
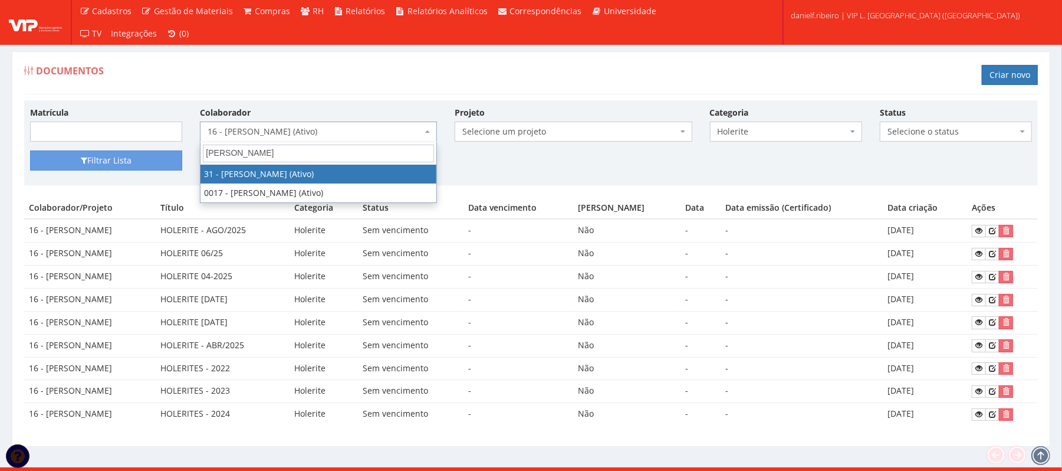
type input "[PERSON_NAME]"
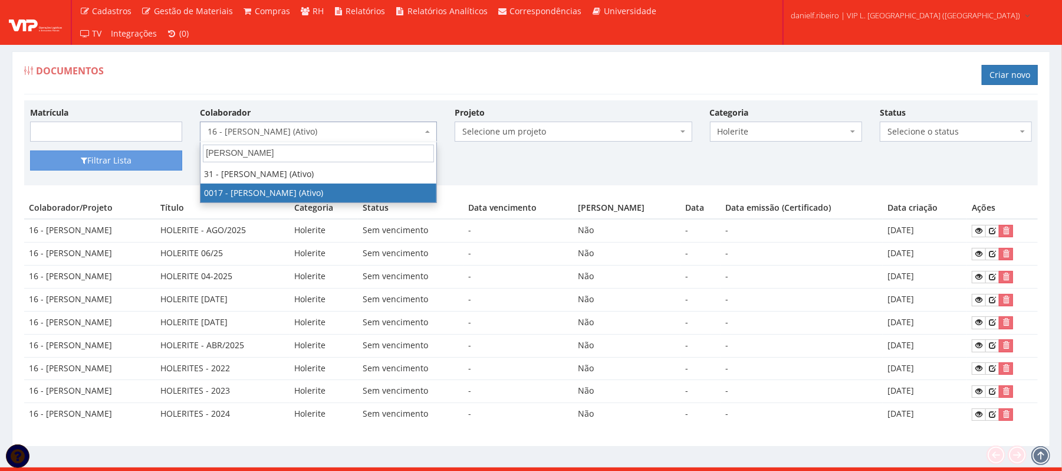
select select "1336"
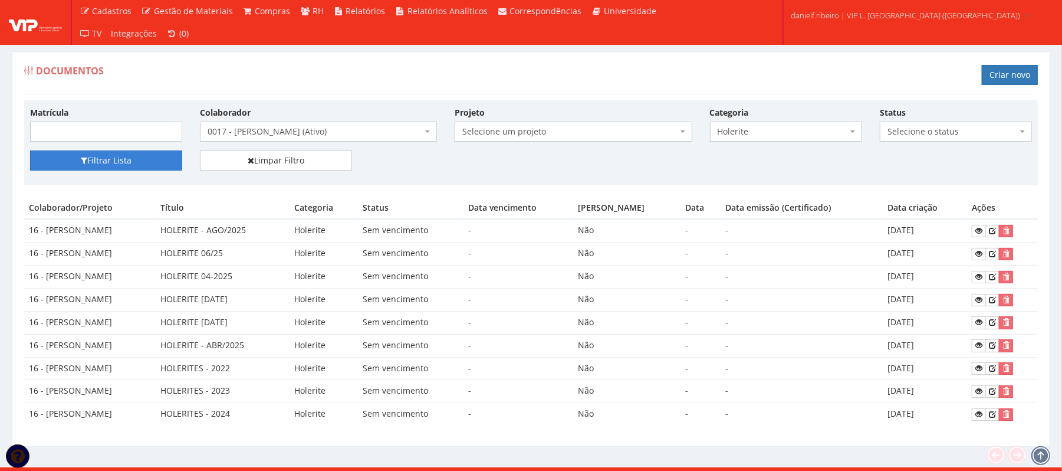
click at [100, 163] on button "Filtrar Lista" at bounding box center [106, 160] width 152 height 20
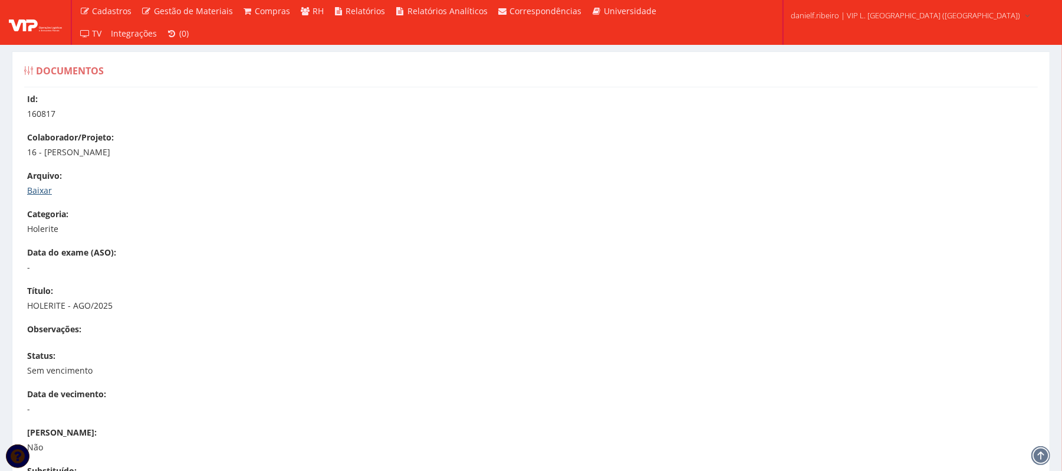
click at [33, 186] on link "Baixar" at bounding box center [39, 190] width 25 height 11
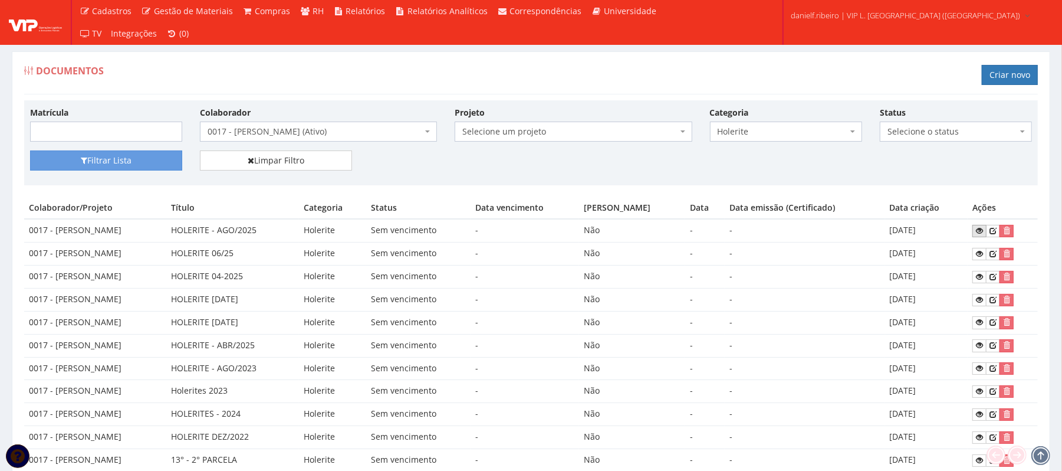
click at [983, 231] on icon at bounding box center [979, 230] width 7 height 8
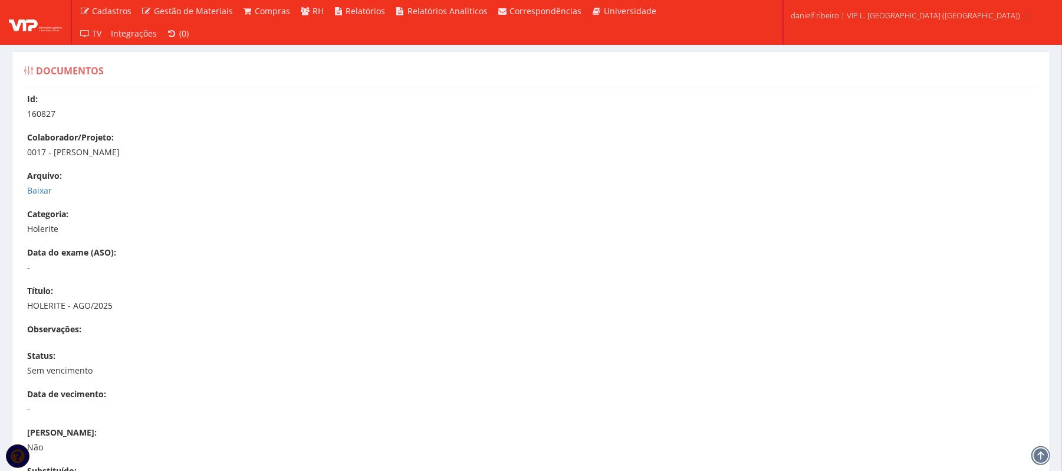
click at [52, 192] on p "Baixar" at bounding box center [537, 191] width 1020 height 12
click at [38, 189] on link "Baixar" at bounding box center [39, 190] width 25 height 11
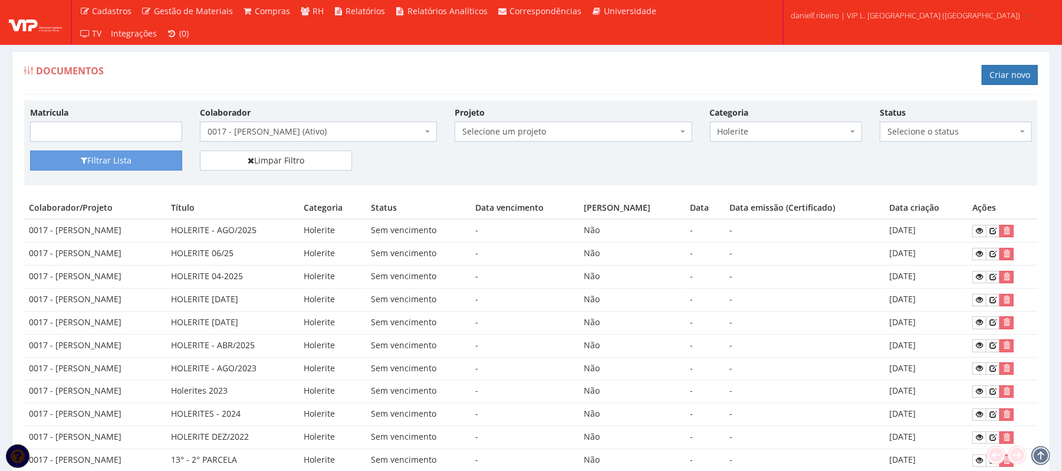
click at [307, 133] on span "0017 - [PERSON_NAME] (Ativo)" at bounding box center [315, 132] width 215 height 12
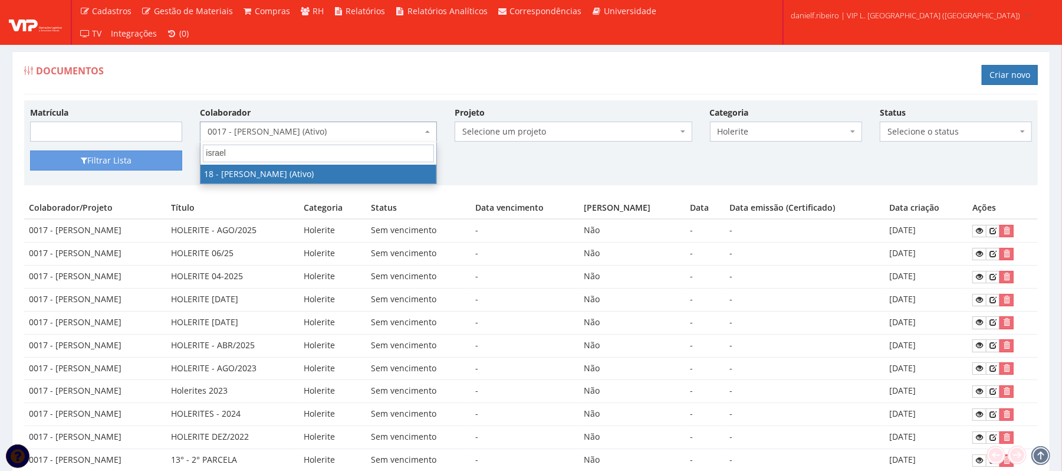
type input "israel"
select select "1437"
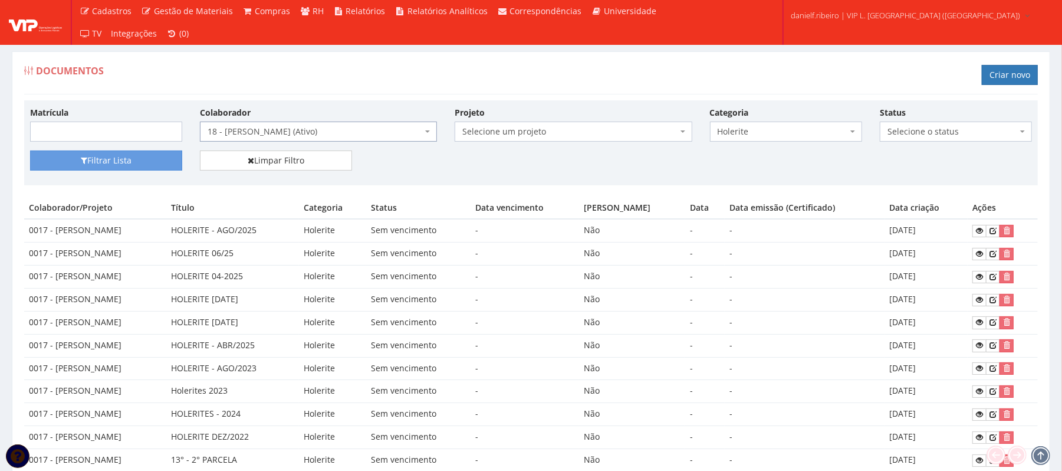
click at [95, 149] on div "Matrícula Colaborador Selecione um colaborador 26 - ADELMO SANTOS OLIVEIRA (Des…" at bounding box center [531, 128] width 1020 height 44
click at [104, 160] on button "Filtrar Lista" at bounding box center [106, 160] width 152 height 20
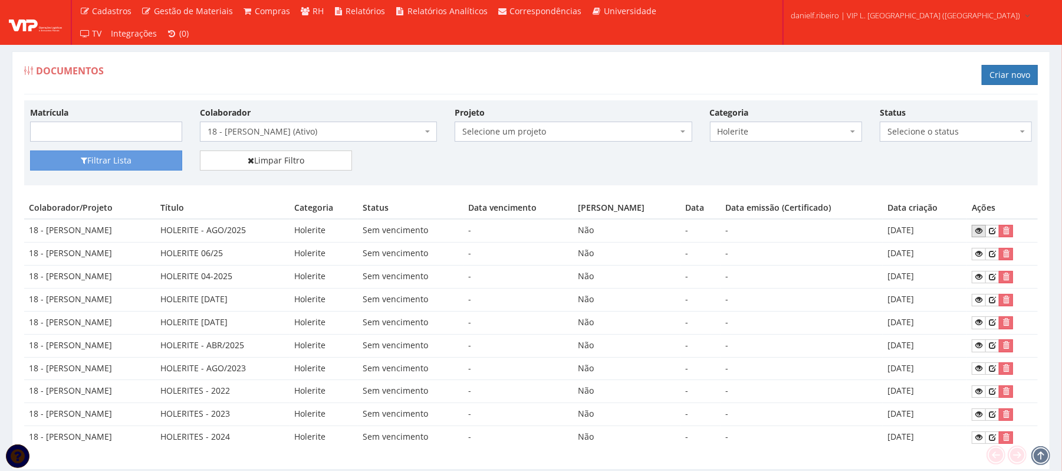
click at [975, 232] on icon at bounding box center [978, 230] width 7 height 8
click at [293, 132] on span "18 - [PERSON_NAME] (Ativo)" at bounding box center [315, 132] width 215 height 12
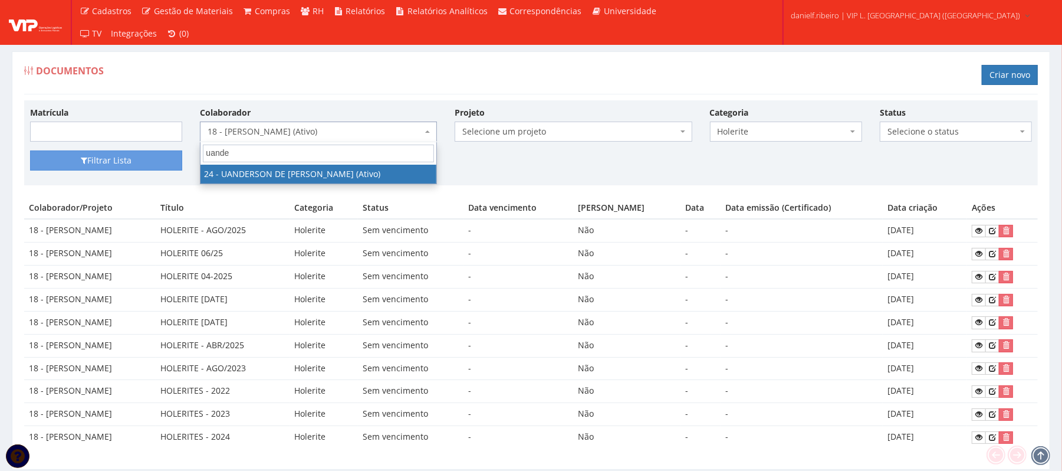
type input "uander"
select select "3724"
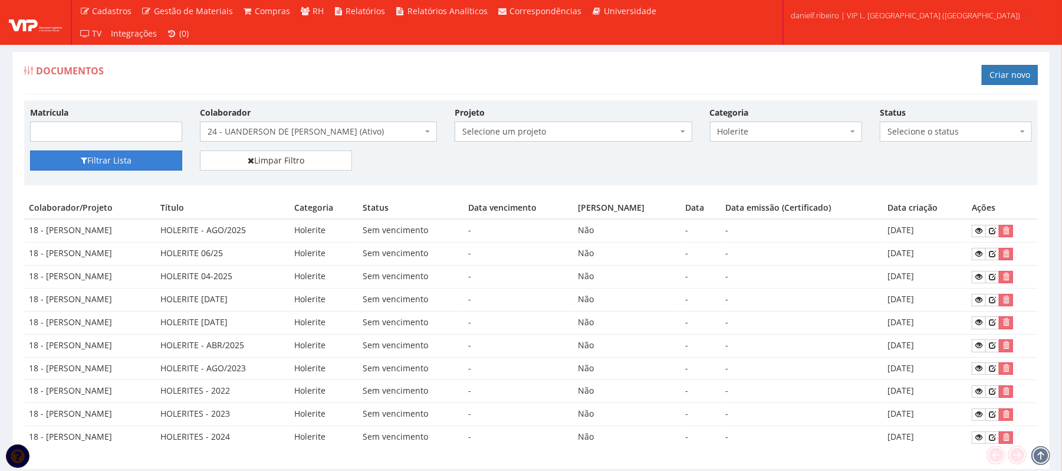
click at [114, 152] on button "Filtrar Lista" at bounding box center [106, 160] width 152 height 20
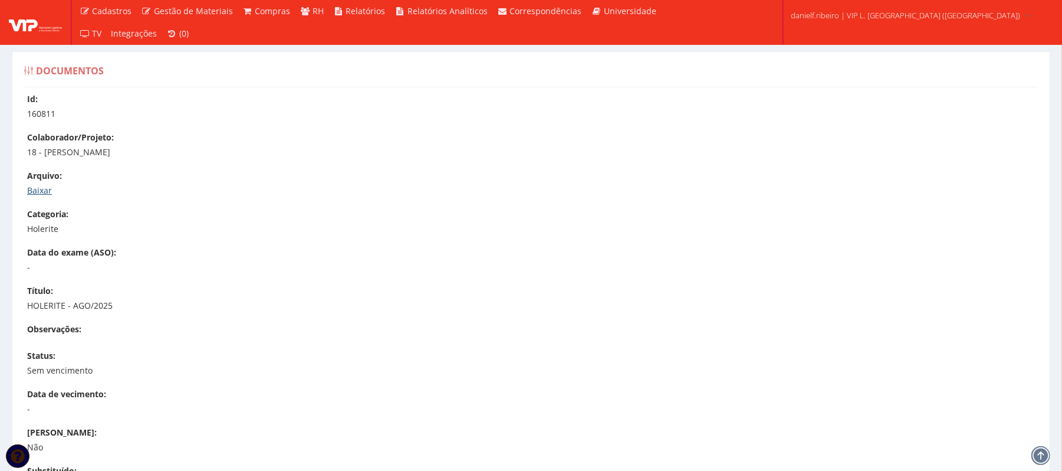
click at [39, 189] on link "Baixar" at bounding box center [39, 190] width 25 height 11
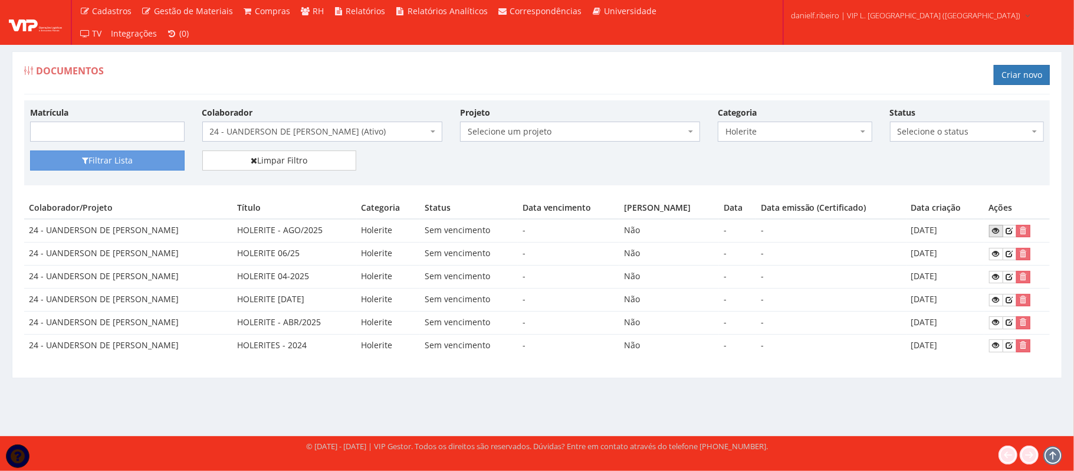
click at [993, 230] on icon at bounding box center [996, 230] width 7 height 8
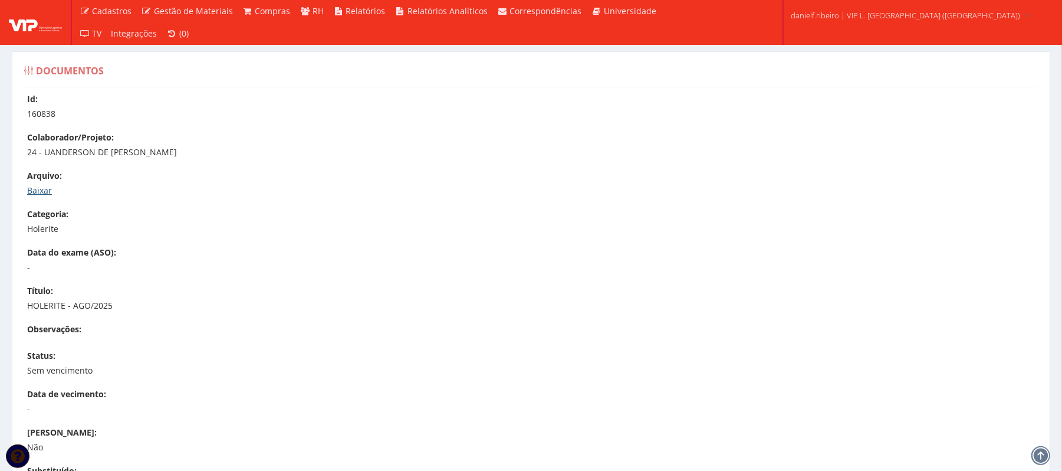
click at [46, 191] on link "Baixar" at bounding box center [39, 190] width 25 height 11
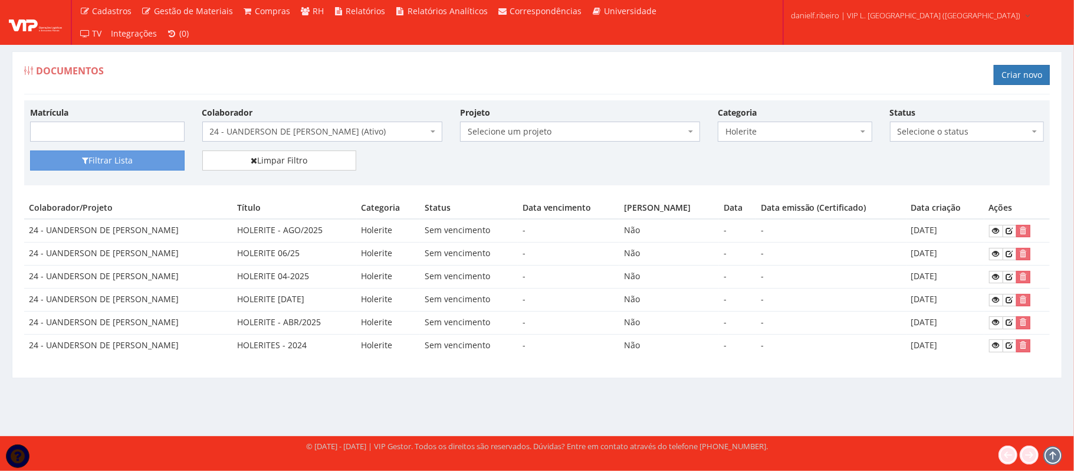
click at [335, 126] on span "24 - UANDERSON DE [PERSON_NAME] (Ativo)" at bounding box center [322, 131] width 240 height 20
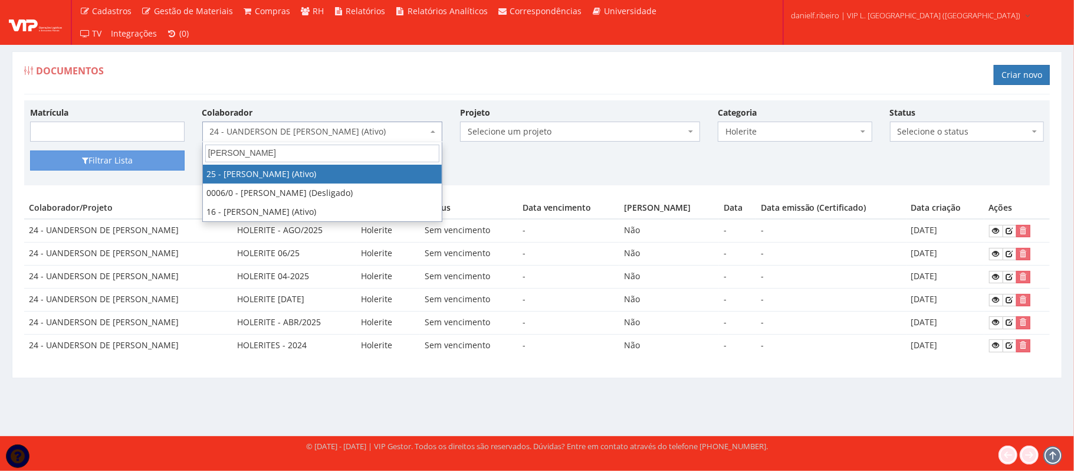
type input "jose a"
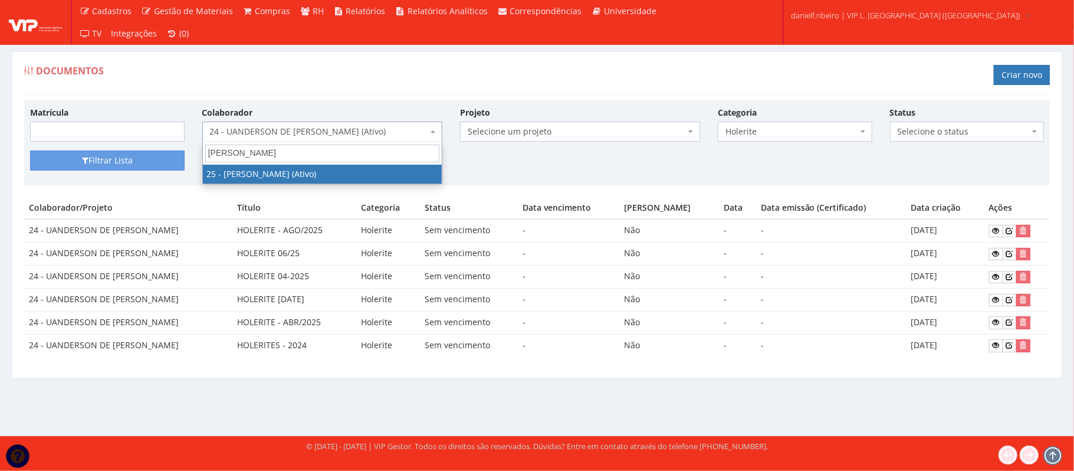
select select "3764"
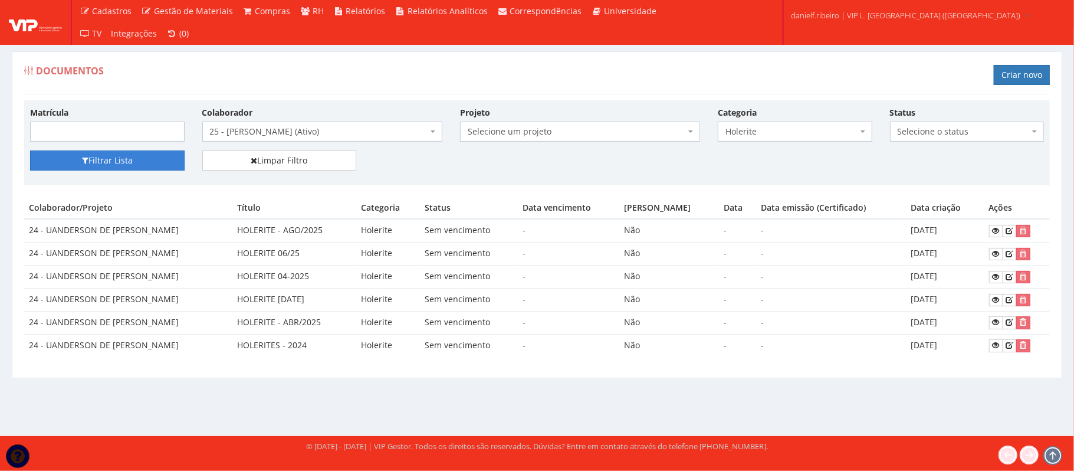
click at [126, 166] on button "Filtrar Lista" at bounding box center [107, 160] width 155 height 20
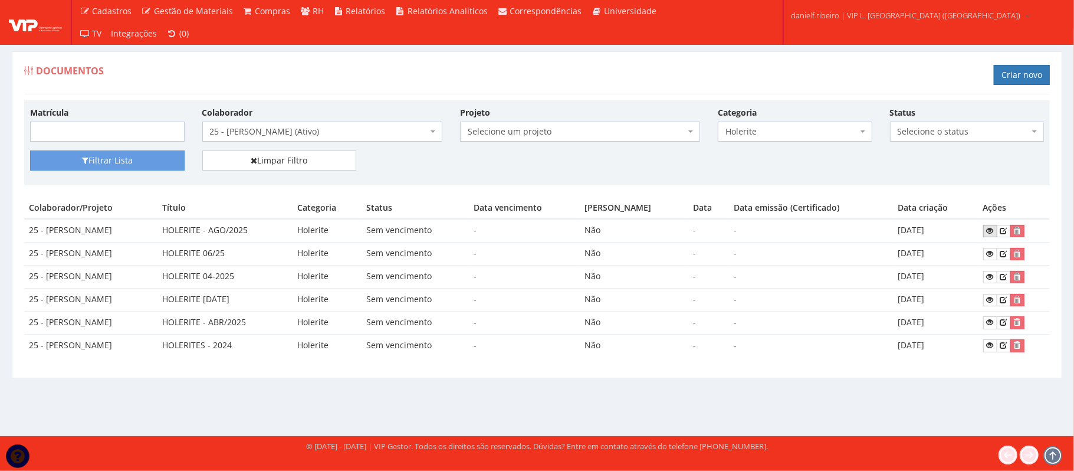
click at [992, 230] on icon at bounding box center [990, 230] width 7 height 8
click at [290, 135] on span "25 - [PERSON_NAME] (Ativo)" at bounding box center [319, 132] width 218 height 12
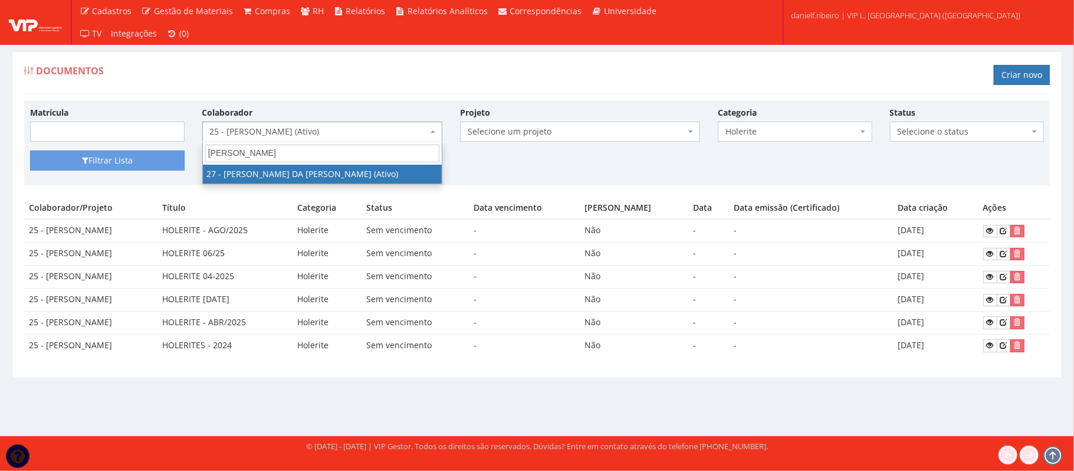
type input "[PERSON_NAME]"
select select "3837"
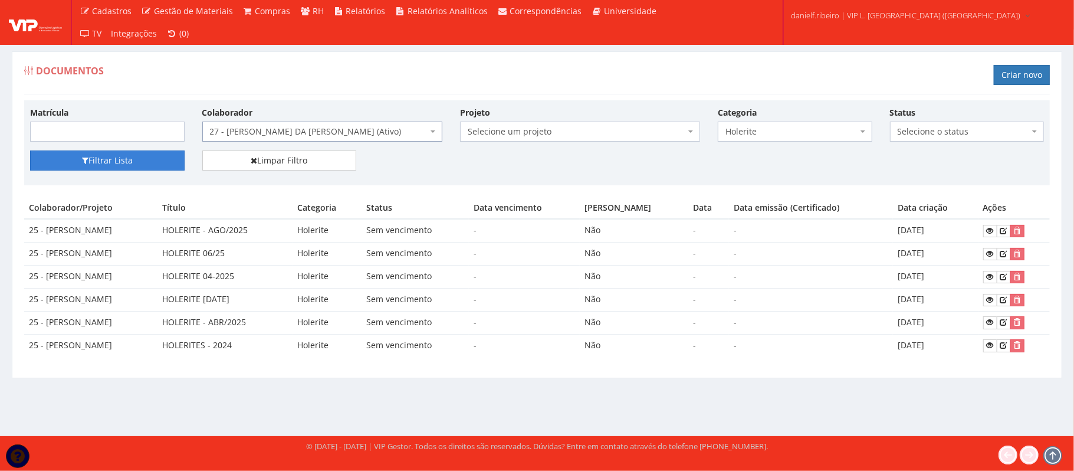
click at [120, 163] on button "Filtrar Lista" at bounding box center [107, 160] width 155 height 20
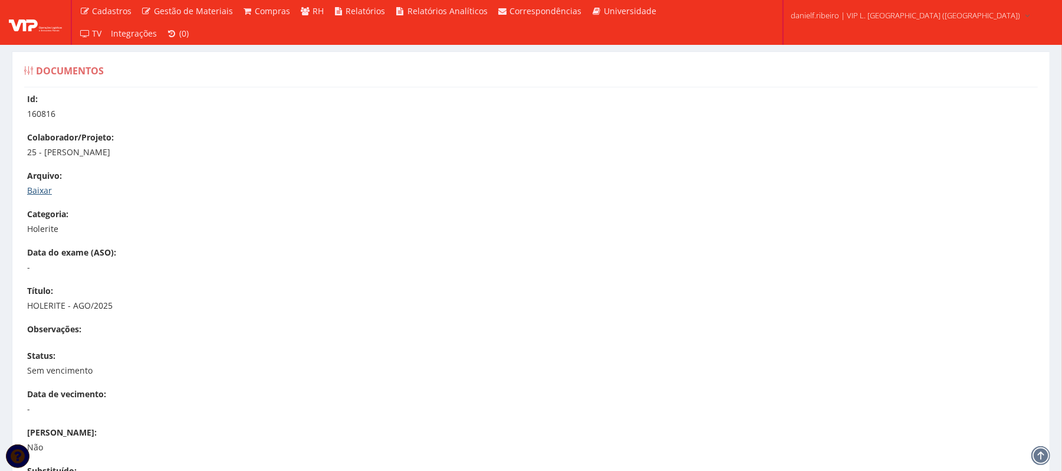
click at [32, 192] on link "Baixar" at bounding box center [39, 190] width 25 height 11
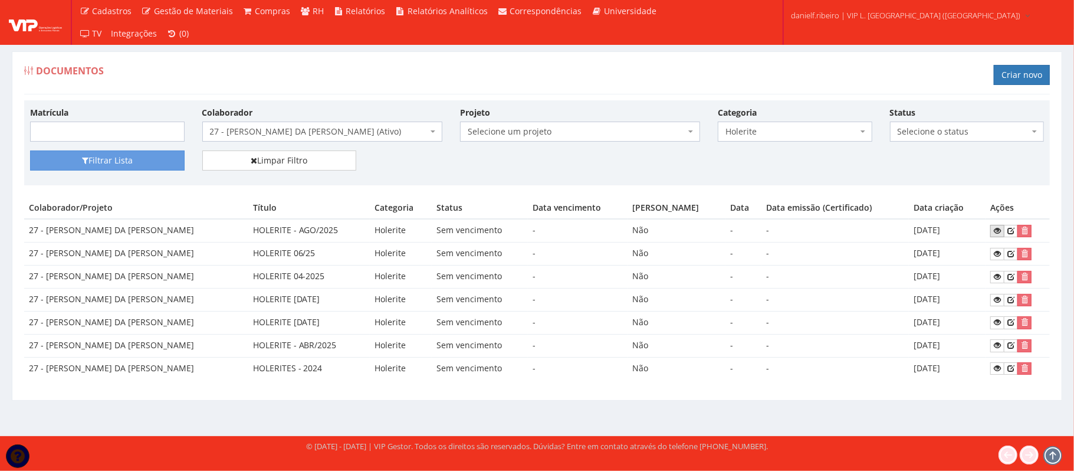
click at [992, 230] on link at bounding box center [997, 231] width 14 height 12
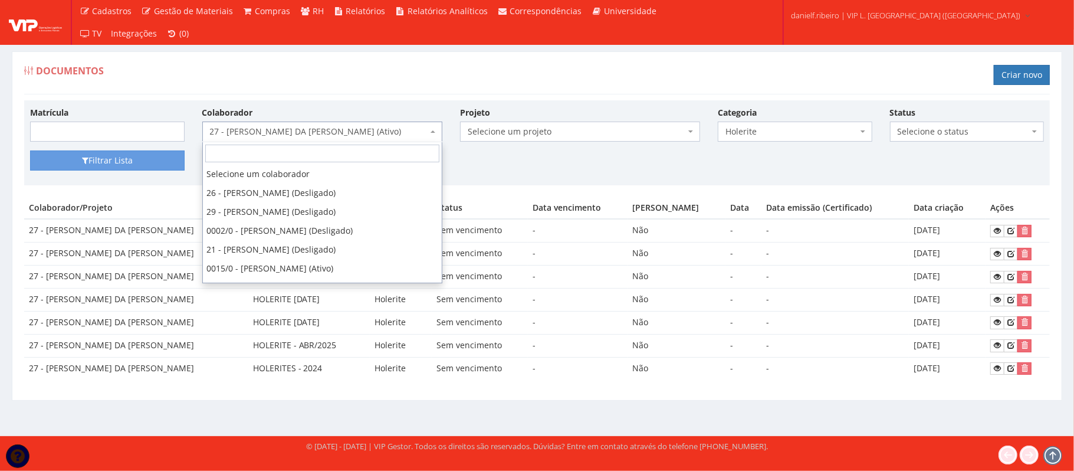
click at [351, 137] on span "27 - GEORGE DOUGLAS DA CONCEICAO SANTOS (Ativo)" at bounding box center [319, 132] width 218 height 12
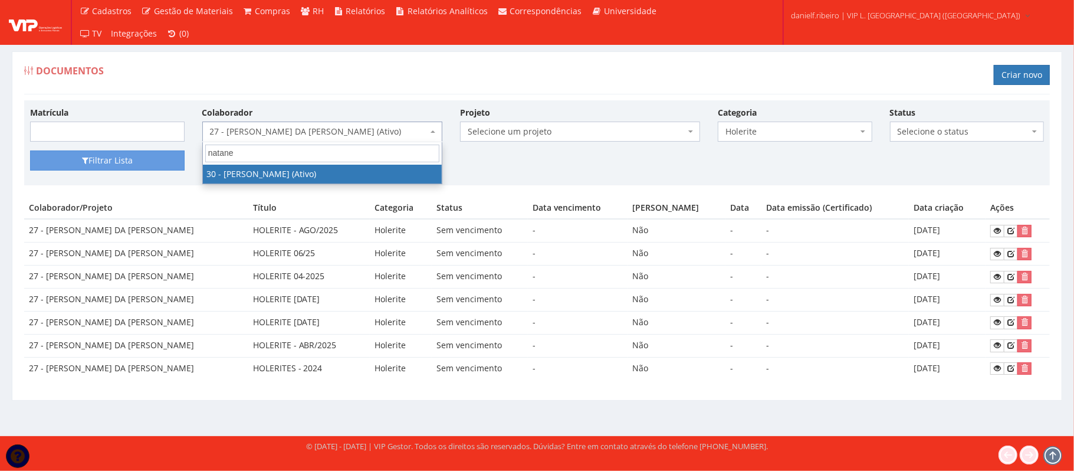
type input "natane"
select select "3873"
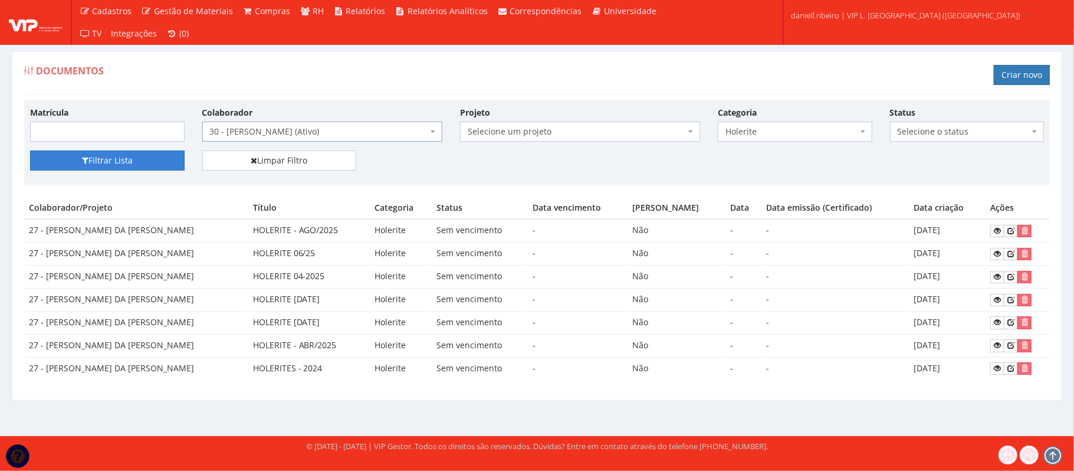
click at [129, 153] on button "Filtrar Lista" at bounding box center [107, 160] width 155 height 20
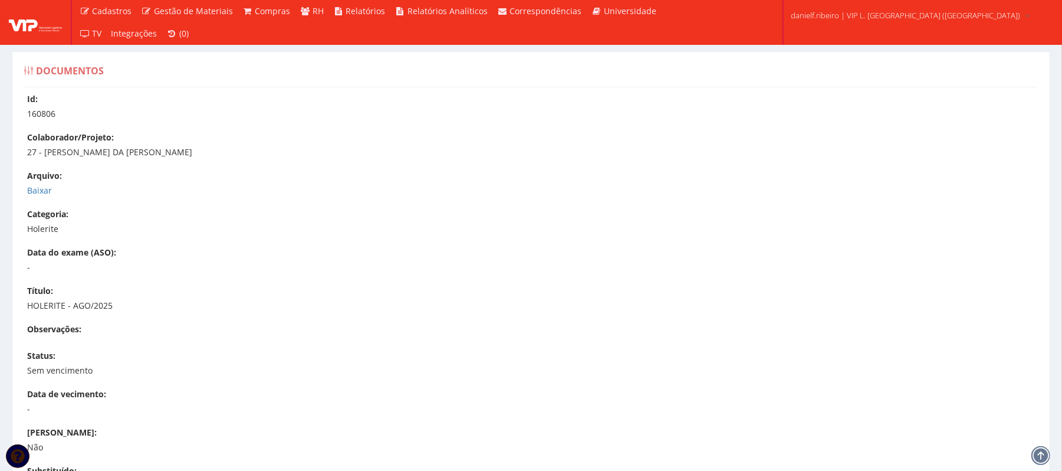
click at [24, 190] on div "Id: 160806 Colaborador/Projeto: 27 - GEORGE DOUGLAS DA CONCEICAO SANTOS Arquivo…" at bounding box center [530, 359] width 1031 height 533
click at [33, 189] on link "Baixar" at bounding box center [39, 190] width 25 height 11
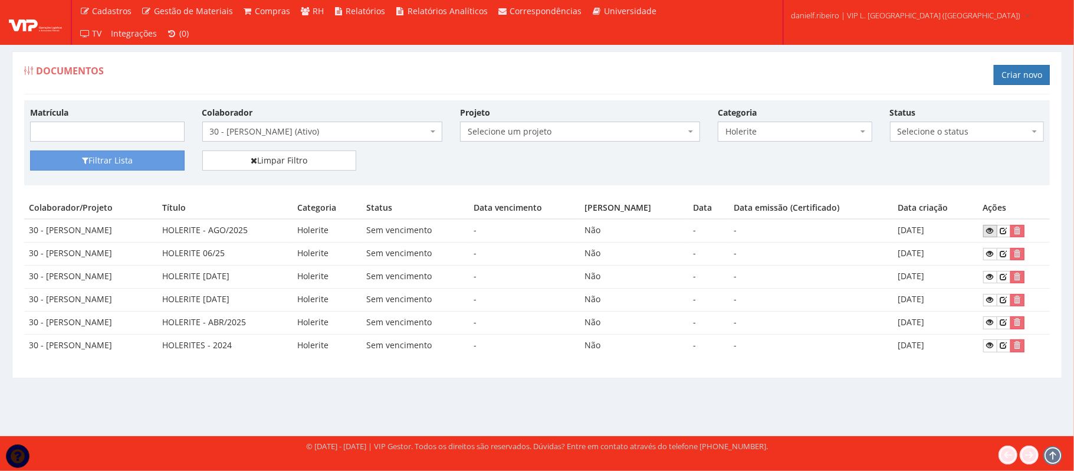
click at [987, 231] on link at bounding box center [990, 231] width 14 height 12
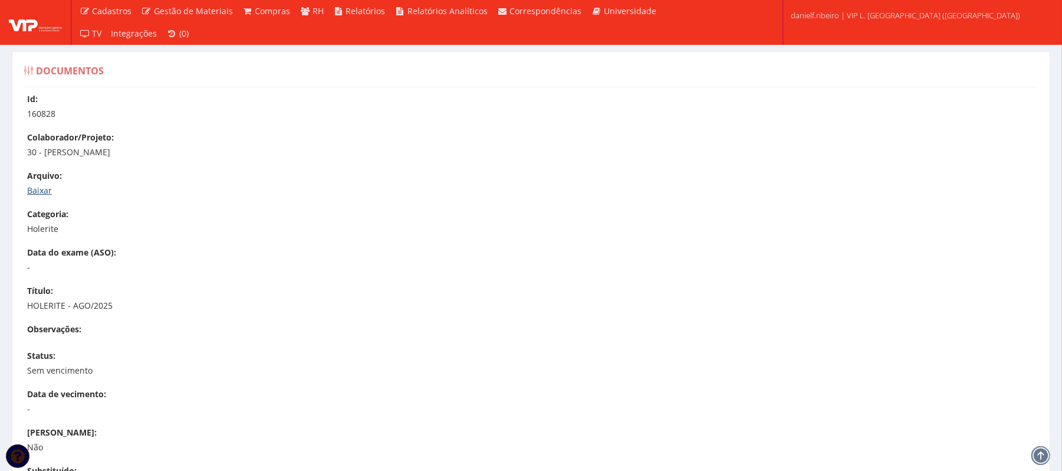
click at [43, 195] on link "Baixar" at bounding box center [39, 190] width 25 height 11
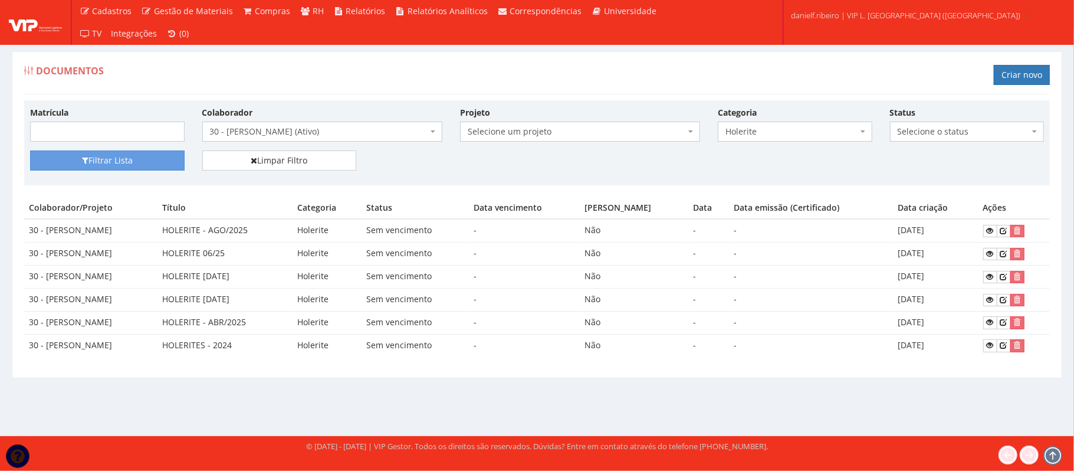
click at [296, 129] on span "30 - NATANE ALENCAR BARBOSA (Ativo)" at bounding box center [319, 132] width 218 height 12
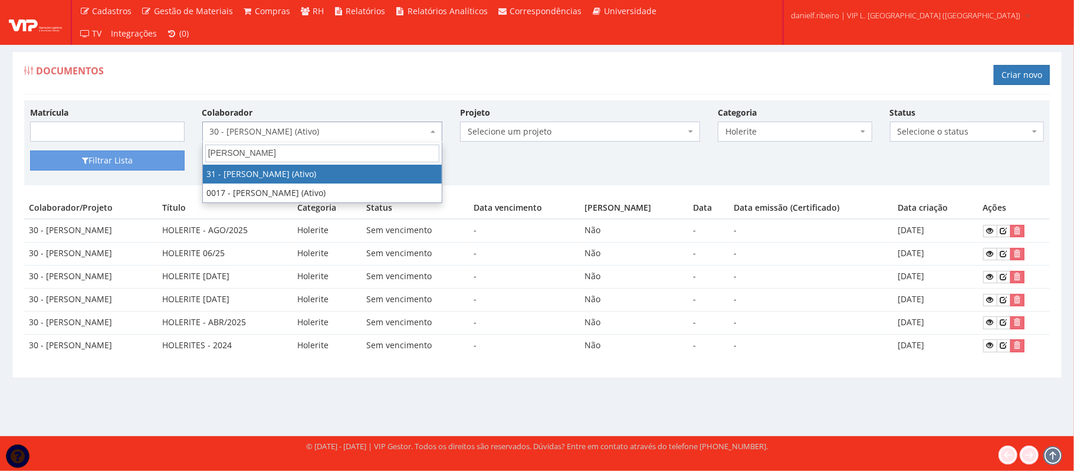
type input "luiz fer"
select select "3928"
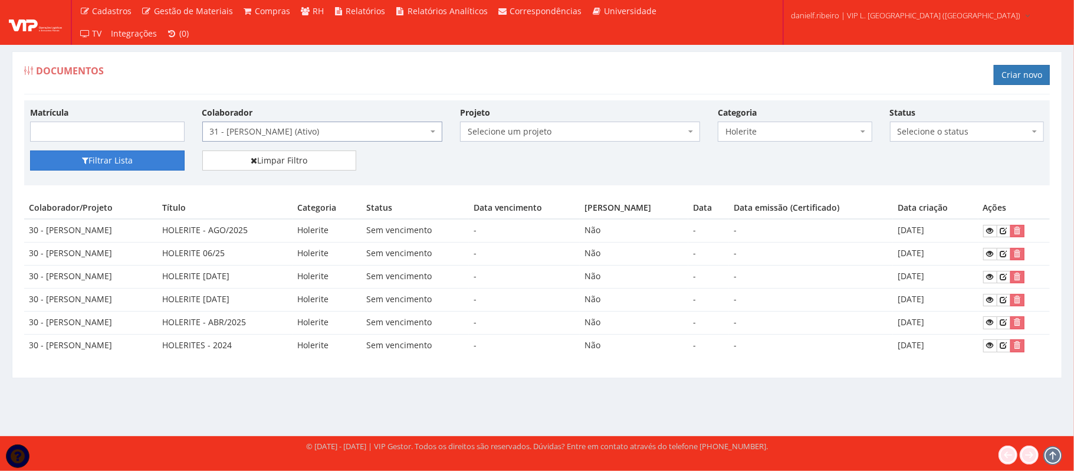
click at [139, 168] on button "Filtrar Lista" at bounding box center [107, 160] width 155 height 20
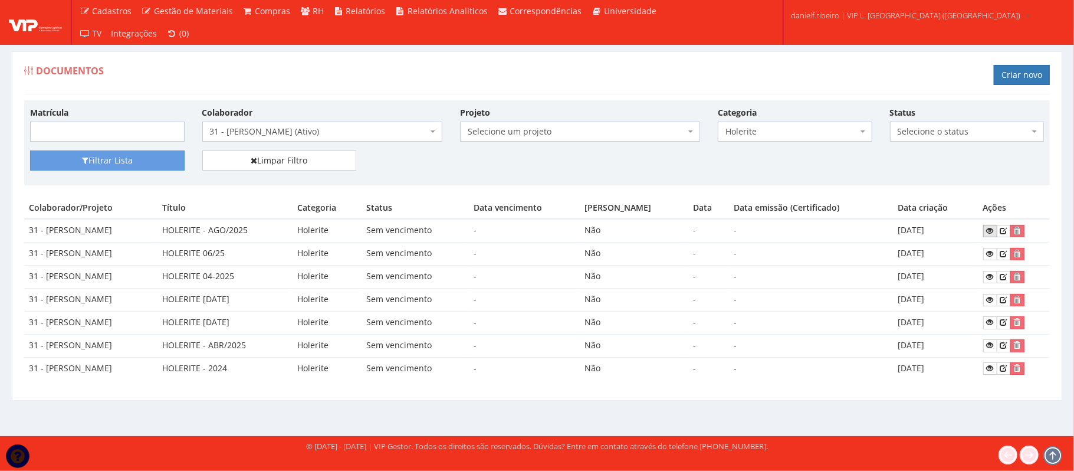
click at [992, 225] on link at bounding box center [990, 231] width 14 height 12
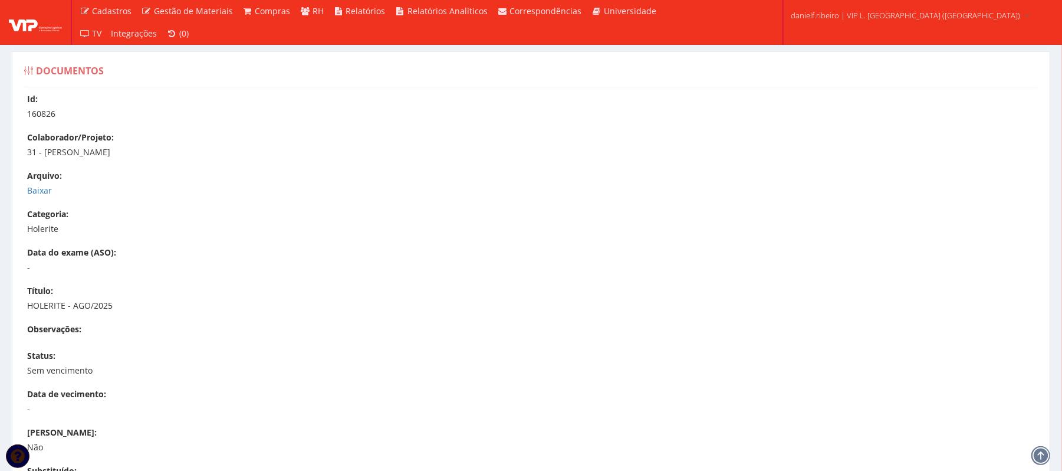
click at [24, 189] on div "Id: 160826 Colaborador/Projeto: 31 - [PERSON_NAME] [GEOGRAPHIC_DATA]: [GEOGRAPH…" at bounding box center [530, 359] width 1031 height 533
click at [40, 189] on link "Baixar" at bounding box center [39, 190] width 25 height 11
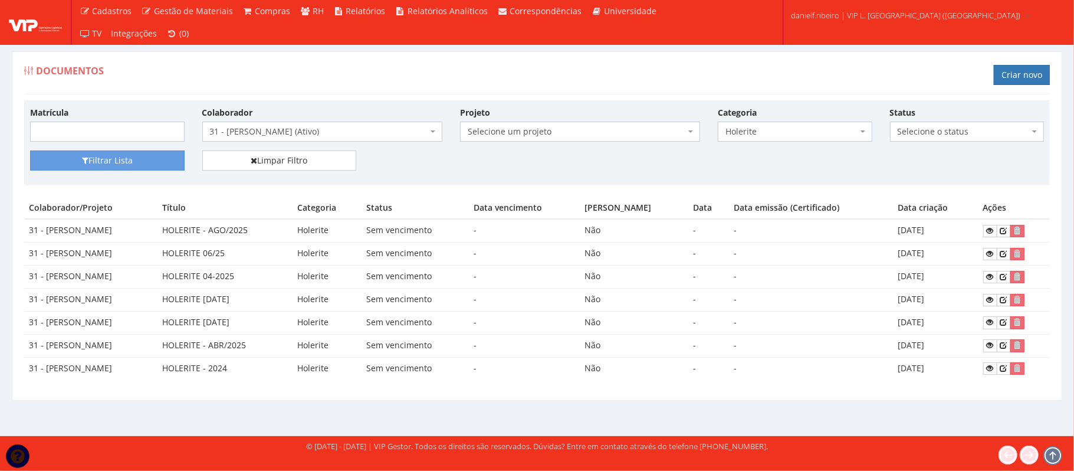
click at [406, 67] on div "Documentos Criar novo" at bounding box center [537, 76] width 1026 height 35
click at [270, 127] on span "31 - LUIZ FERNANDO GALVAO CORREIA (Ativo)" at bounding box center [319, 132] width 218 height 12
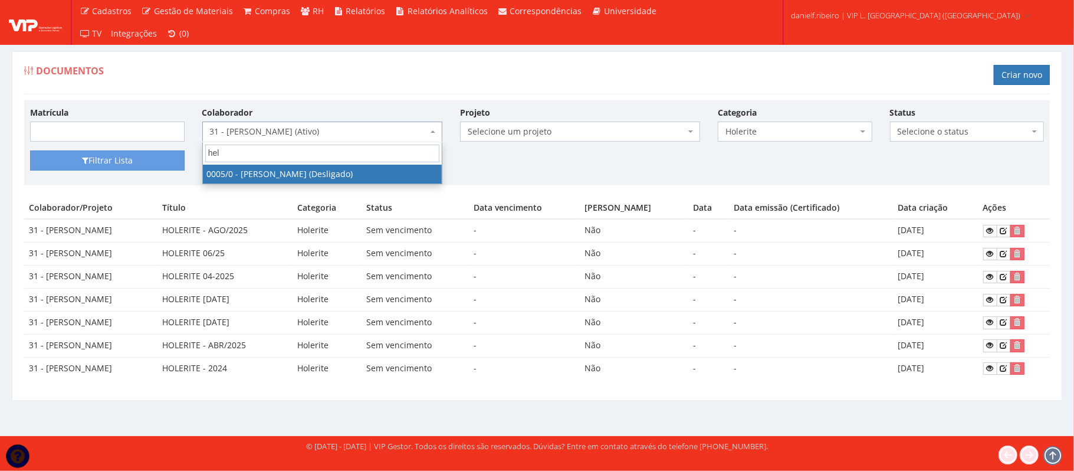
type input "hele"
select select "718"
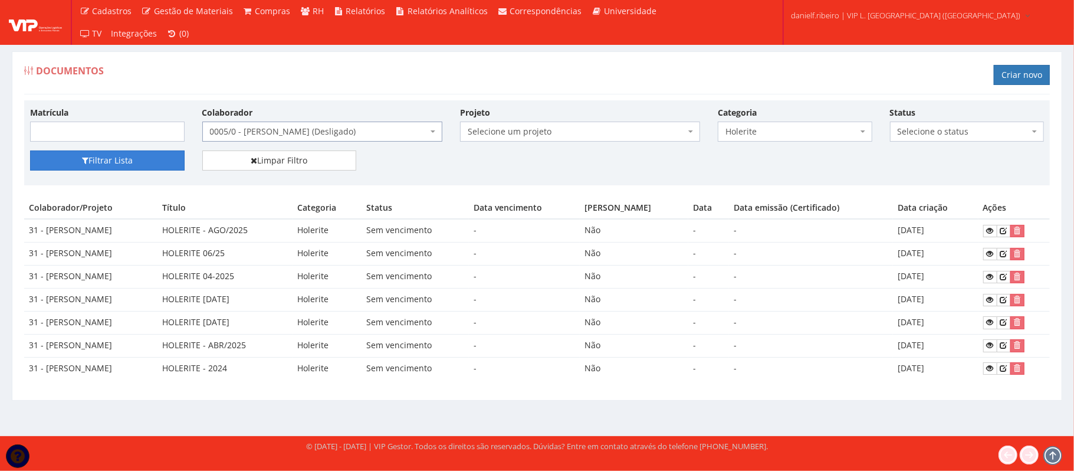
click at [117, 156] on button "Filtrar Lista" at bounding box center [107, 160] width 155 height 20
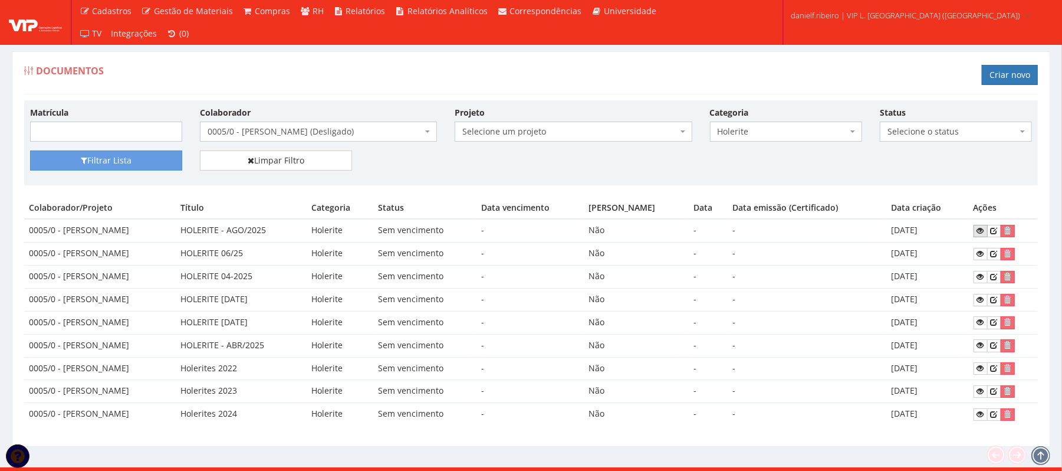
click at [984, 228] on icon at bounding box center [980, 230] width 7 height 8
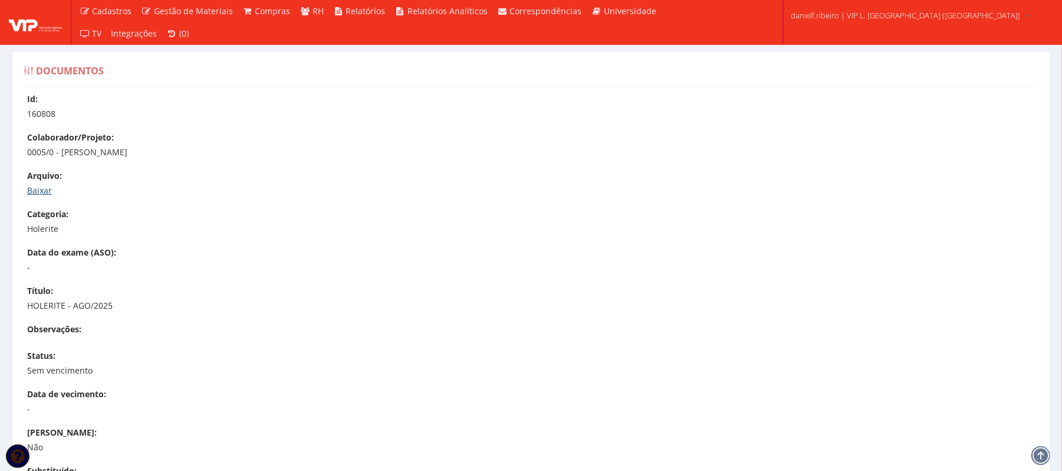
click at [27, 192] on link "Baixar" at bounding box center [39, 190] width 25 height 11
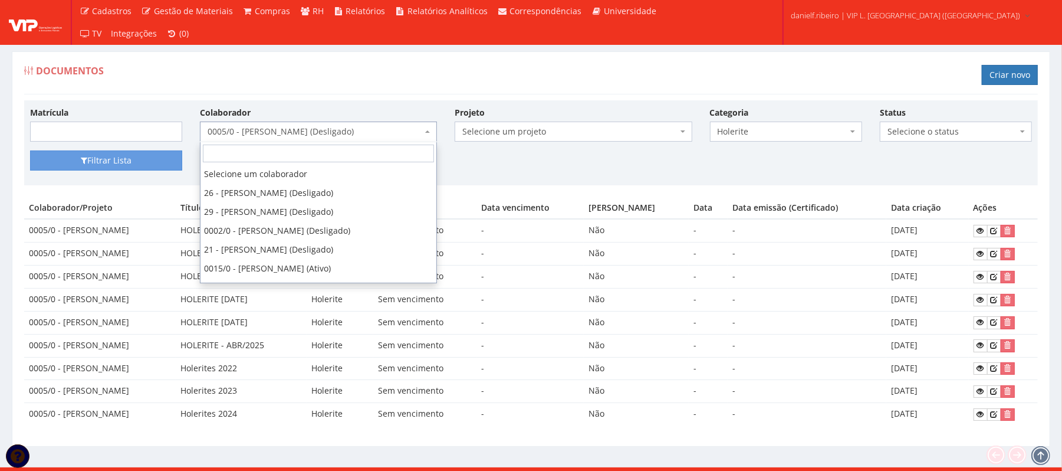
click at [338, 135] on span "0005/0 - [PERSON_NAME] (Desligado)" at bounding box center [315, 132] width 215 height 12
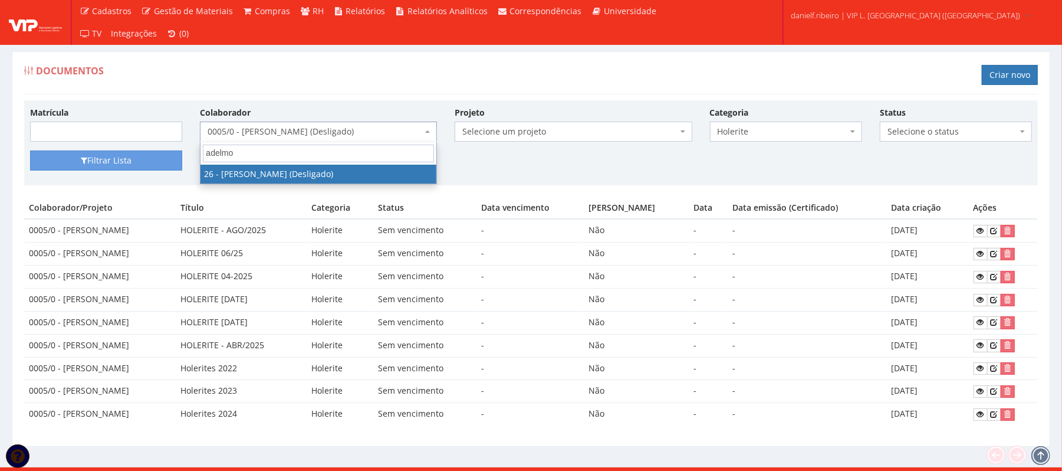
type input "adelmo"
select select "3835"
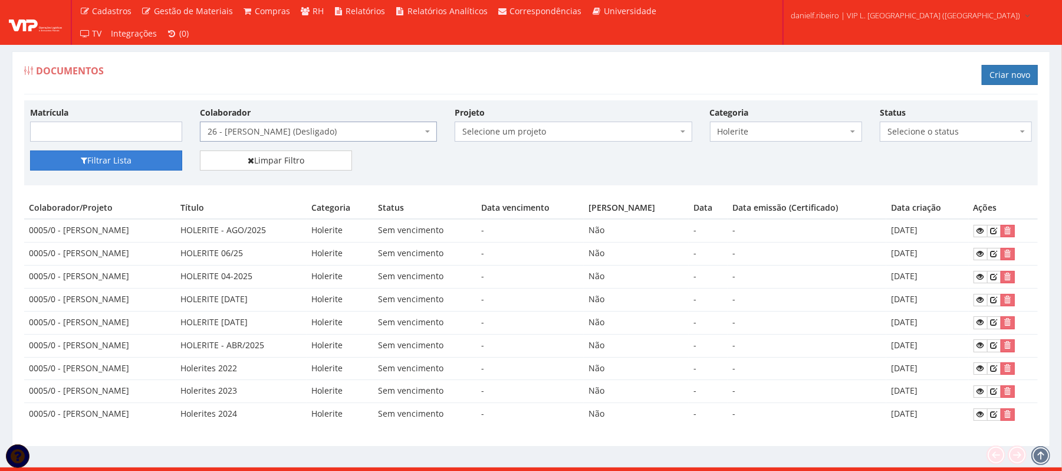
click at [151, 156] on button "Filtrar Lista" at bounding box center [106, 160] width 152 height 20
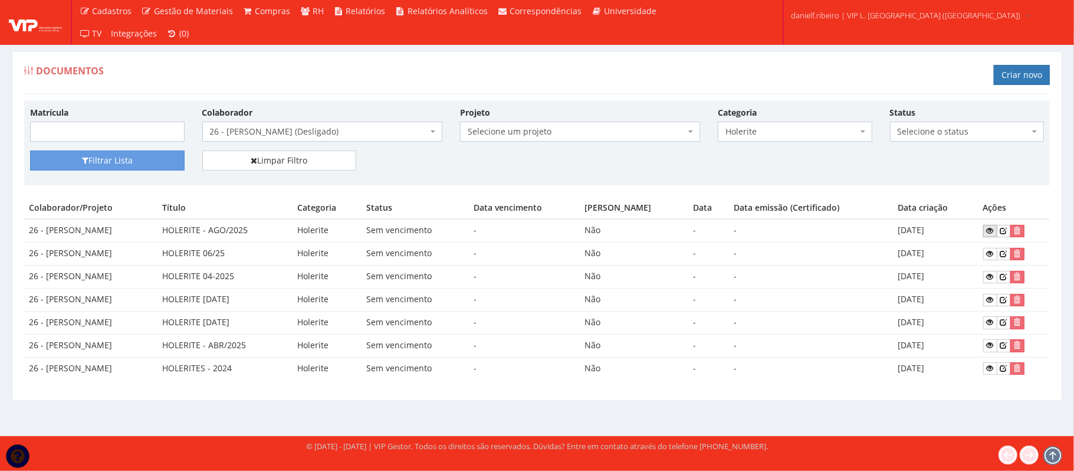
click at [992, 234] on icon at bounding box center [990, 230] width 7 height 8
click at [293, 134] on span "26 - ADELMO SANTOS OLIVEIRA (Desligado)" at bounding box center [319, 132] width 218 height 12
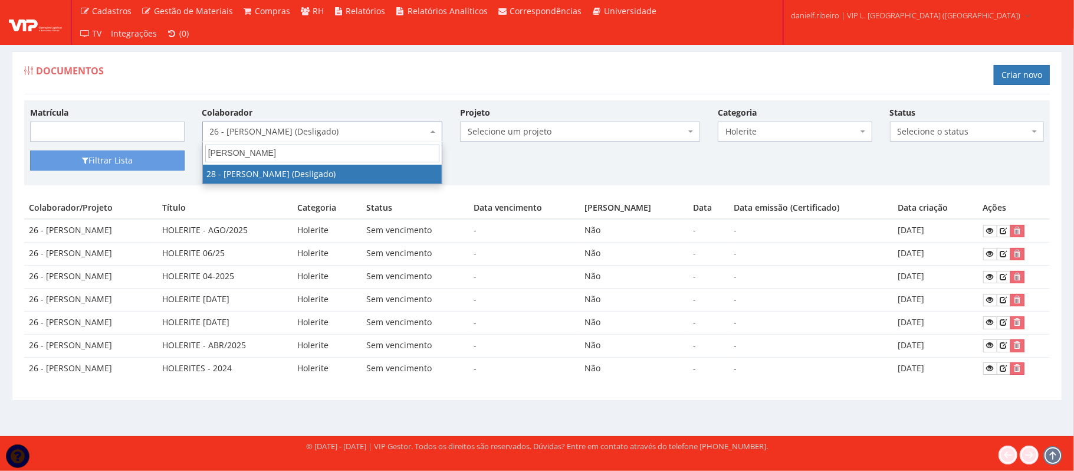
type input "lucas"
select select "3838"
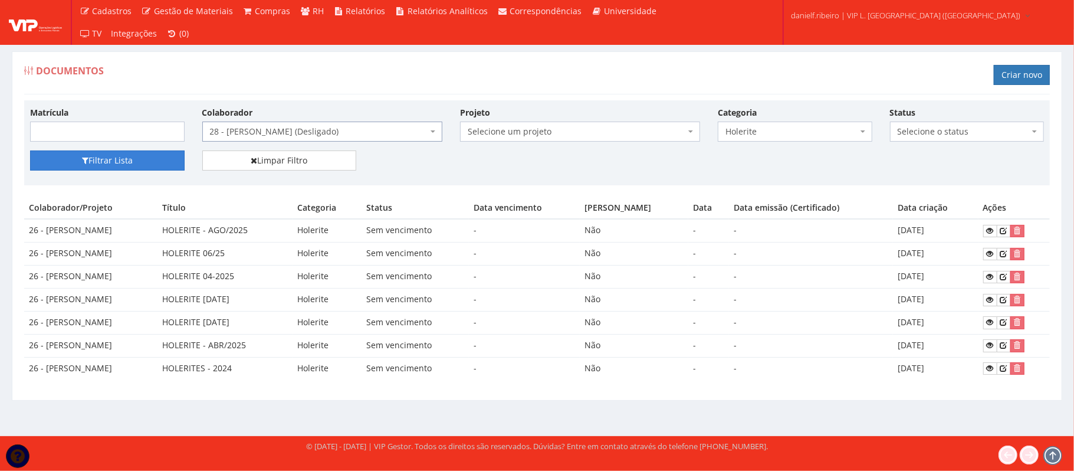
click at [93, 167] on button "Filtrar Lista" at bounding box center [107, 160] width 155 height 20
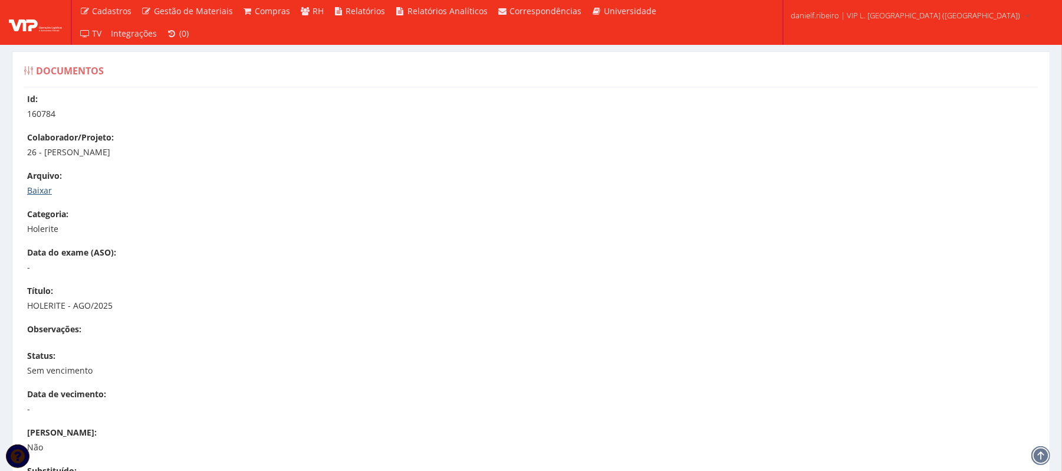
click at [37, 190] on link "Baixar" at bounding box center [39, 190] width 25 height 11
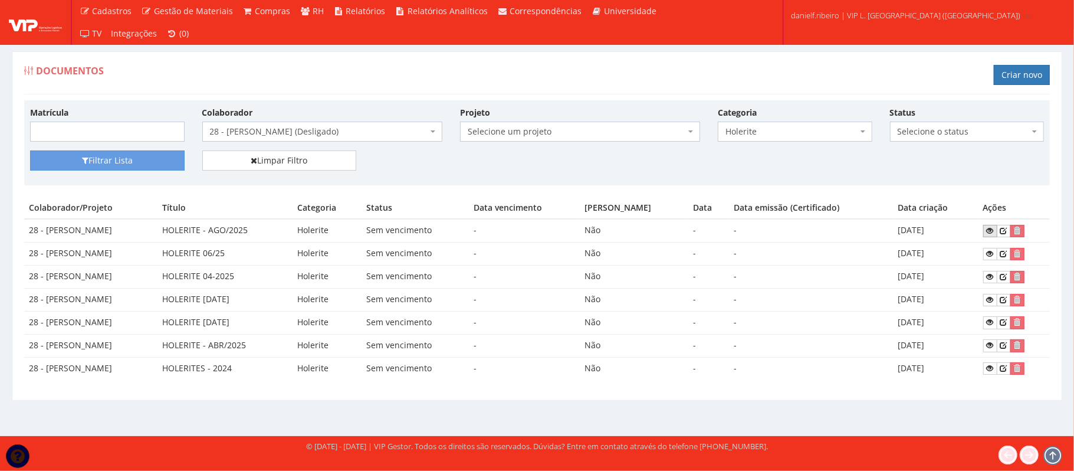
click at [986, 234] on link at bounding box center [990, 231] width 14 height 12
click at [289, 140] on span "28 - LUCAS SANTOS DA CRUZ (Desligado)" at bounding box center [322, 131] width 240 height 20
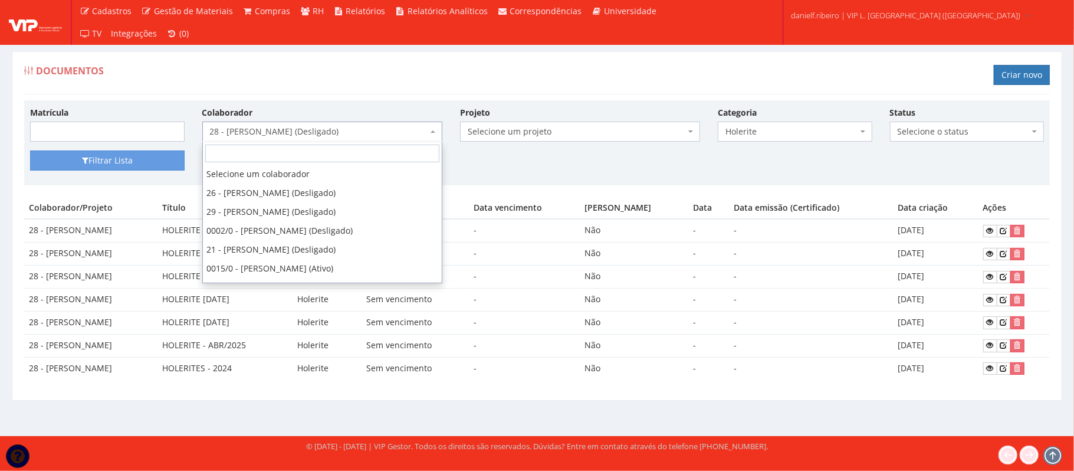
scroll to position [356, 0]
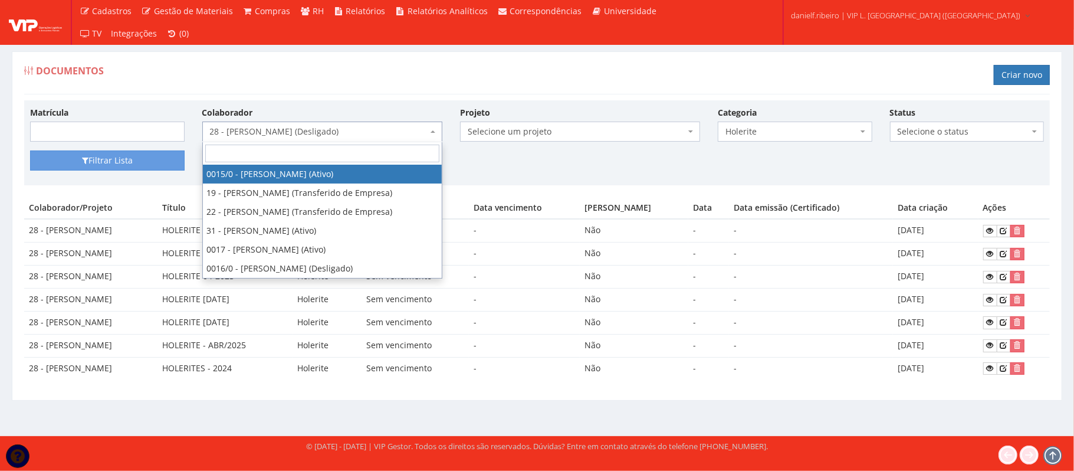
type input "f"
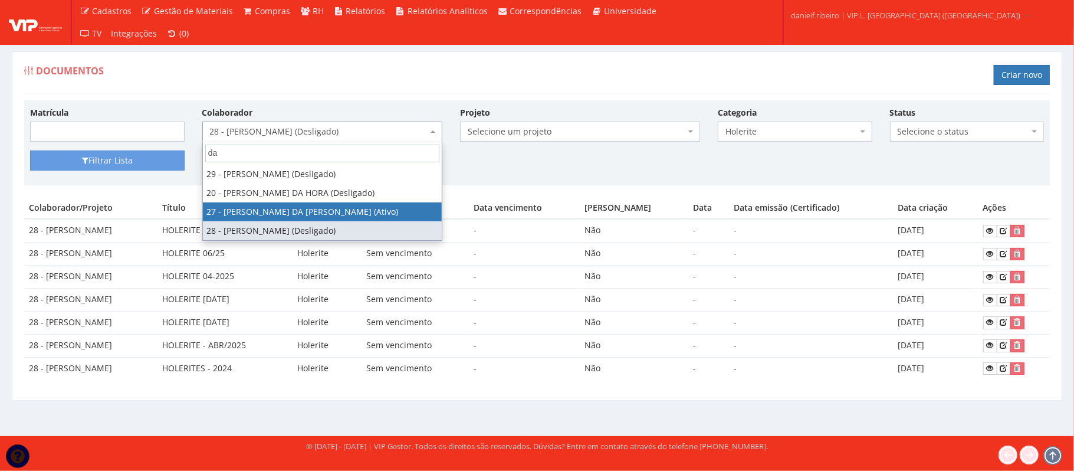
scroll to position [0, 0]
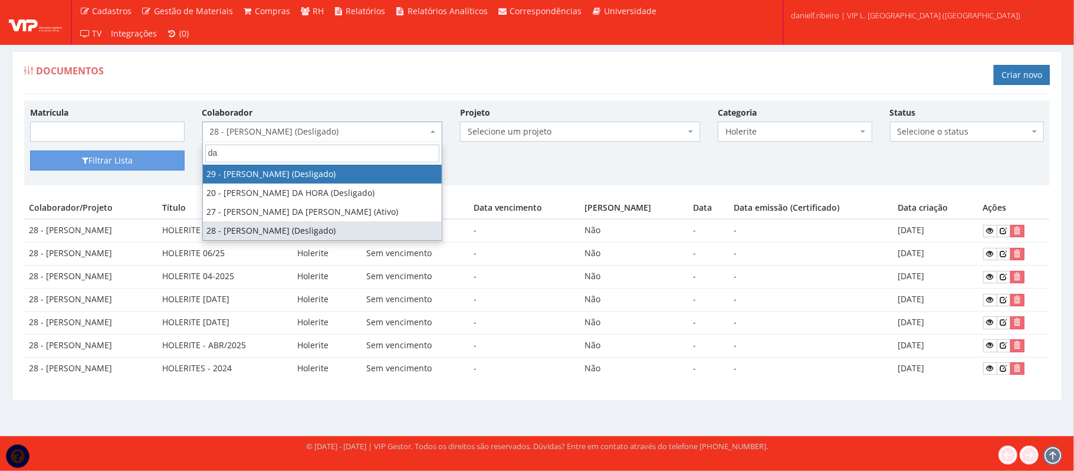
type input "da"
select select "3839"
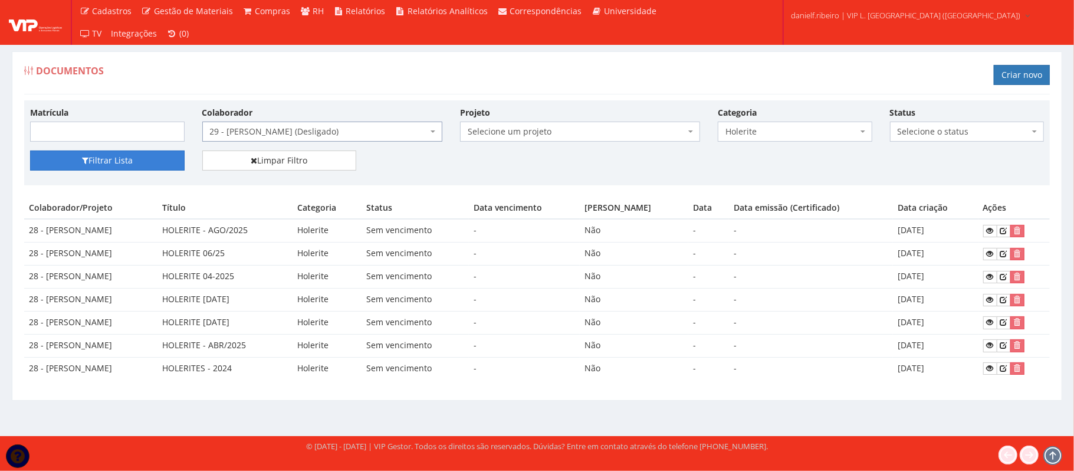
click at [125, 157] on button "Filtrar Lista" at bounding box center [107, 160] width 155 height 20
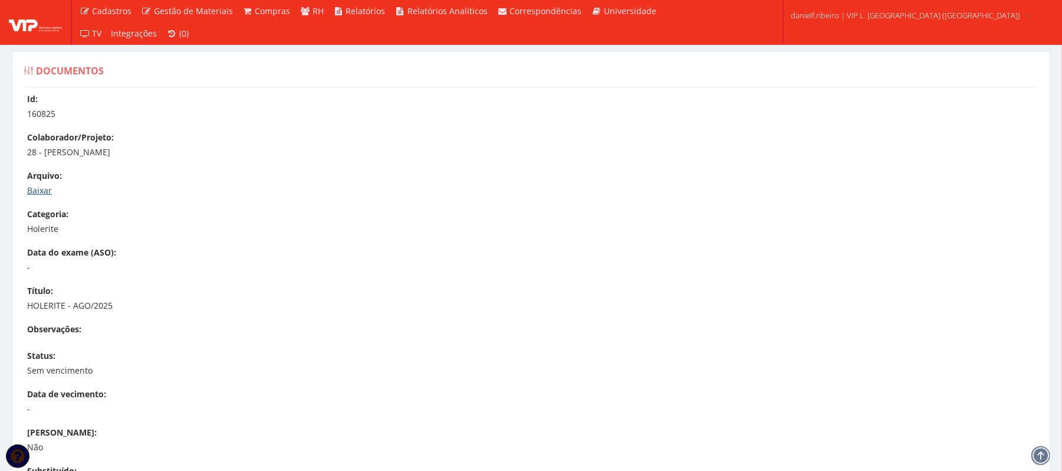
click at [46, 190] on link "Baixar" at bounding box center [39, 190] width 25 height 11
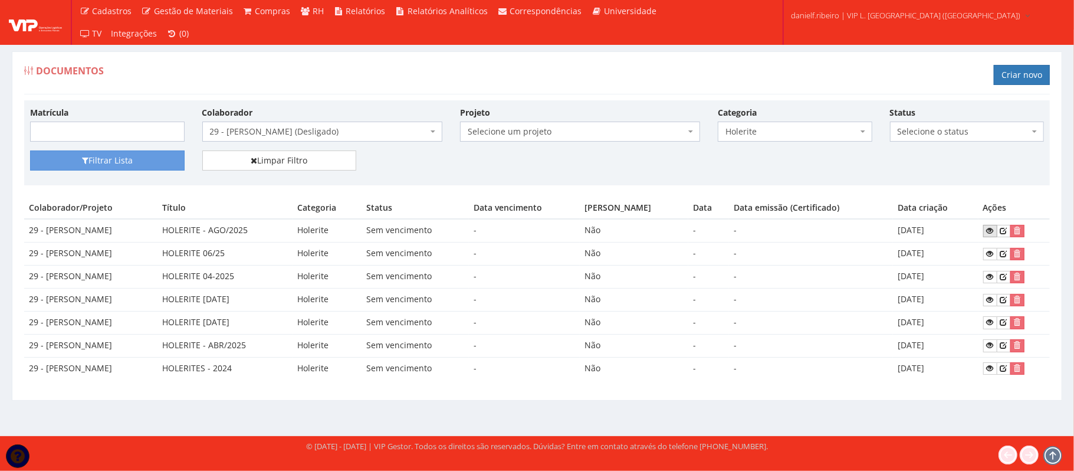
click at [994, 231] on icon at bounding box center [990, 230] width 7 height 8
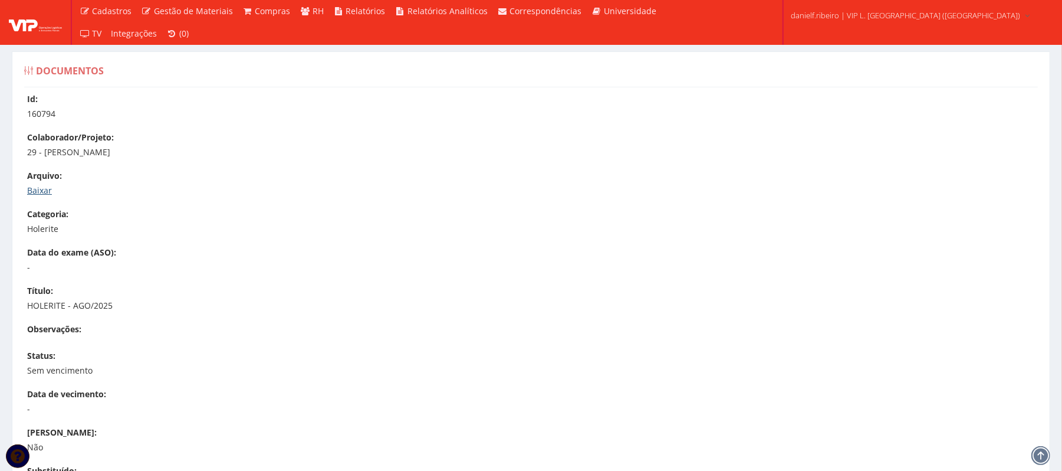
click at [50, 185] on link "Baixar" at bounding box center [39, 190] width 25 height 11
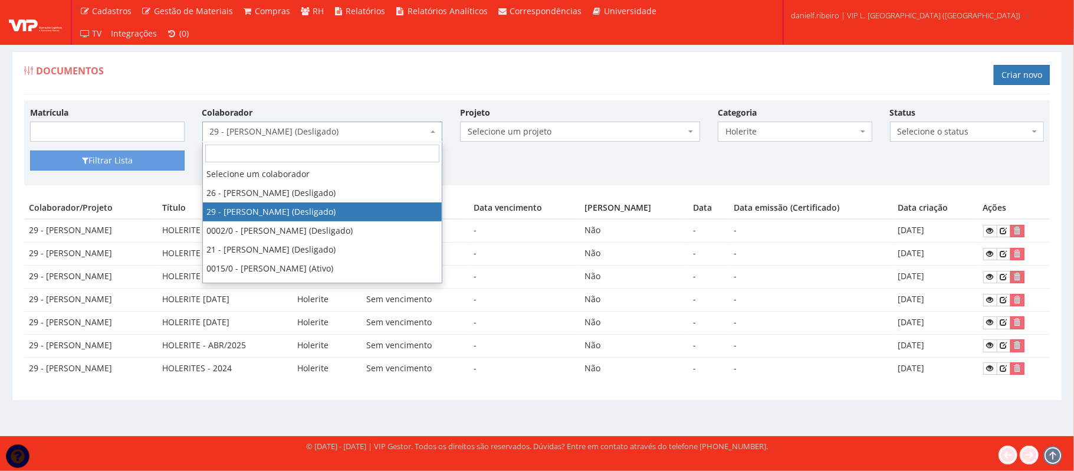
click at [310, 128] on span "29 - [PERSON_NAME] (Desligado)" at bounding box center [319, 132] width 218 height 12
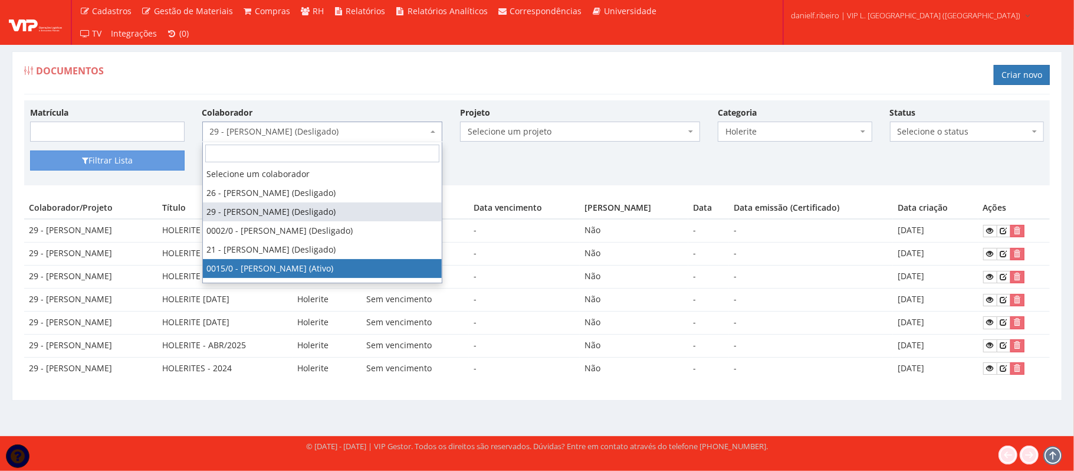
select select "919"
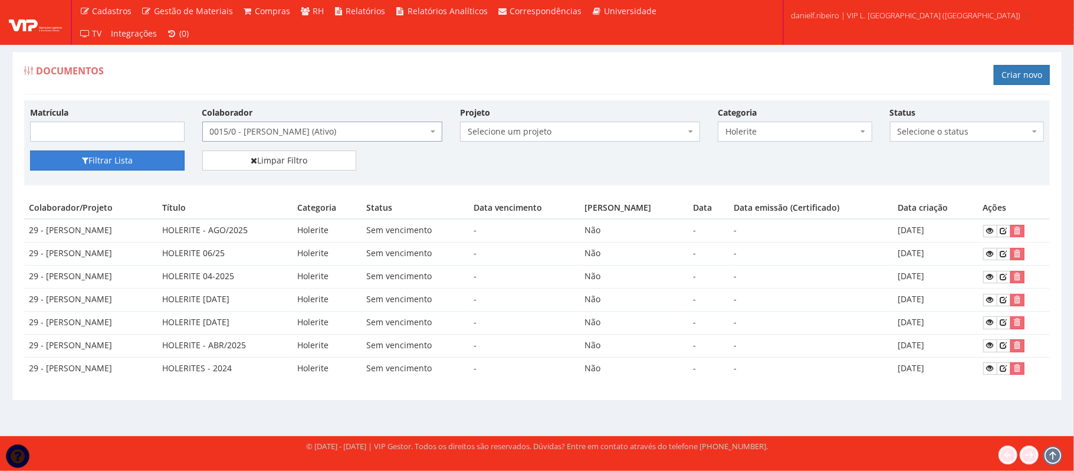
click at [149, 162] on button "Filtrar Lista" at bounding box center [107, 160] width 155 height 20
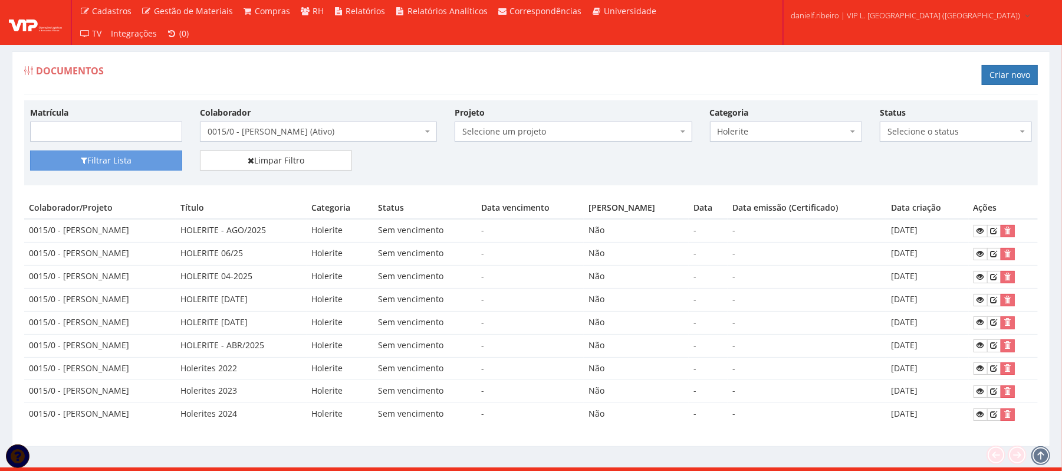
drag, startPoint x: 762, startPoint y: 121, endPoint x: 765, endPoint y: 132, distance: 11.6
click at [762, 121] on div "Categoria Selecione a categoria Aso Segurança no trabalho - PGR Segurança no tr…" at bounding box center [786, 123] width 170 height 35
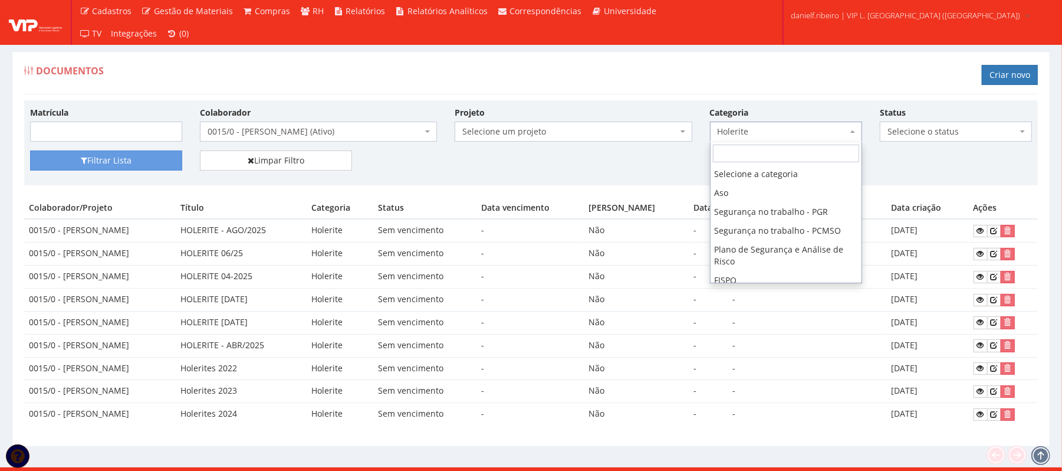
click at [765, 133] on span "Holerite" at bounding box center [783, 132] width 130 height 12
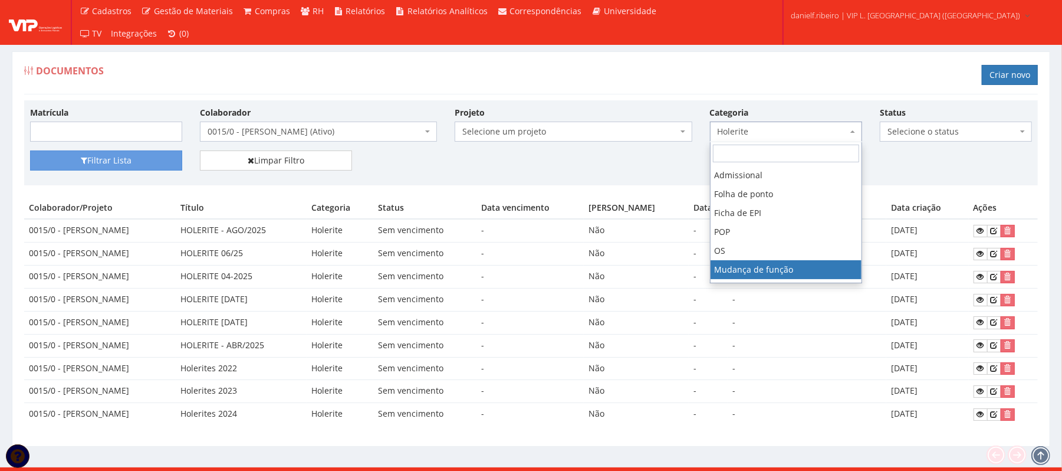
scroll to position [119, 0]
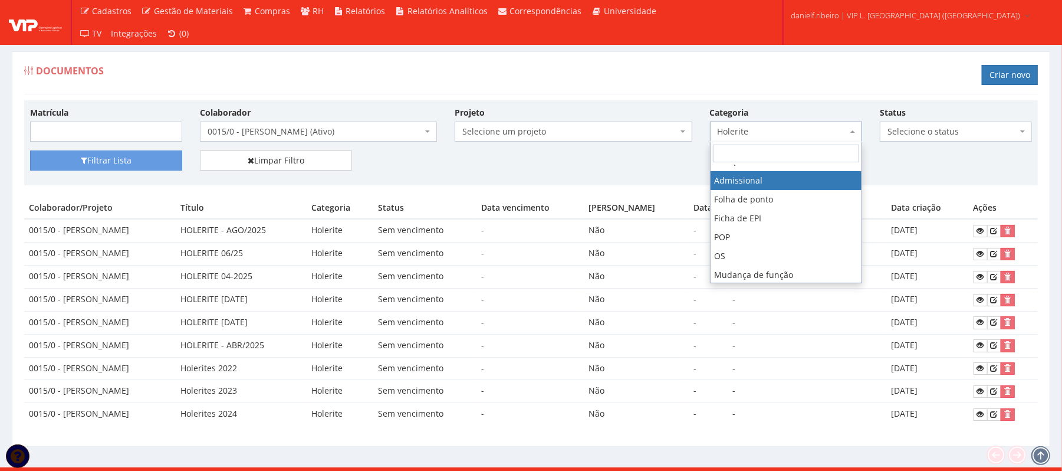
select select "admissional"
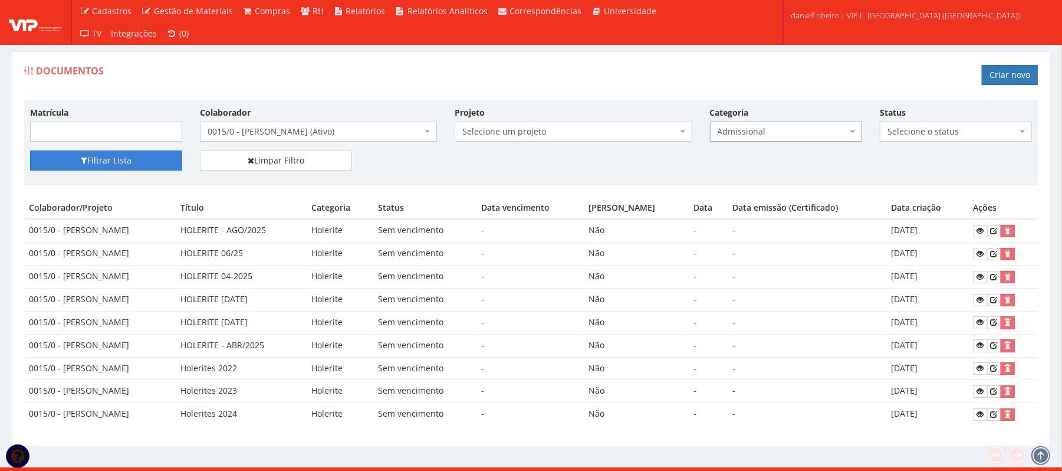
click at [133, 162] on button "Filtrar Lista" at bounding box center [106, 160] width 152 height 20
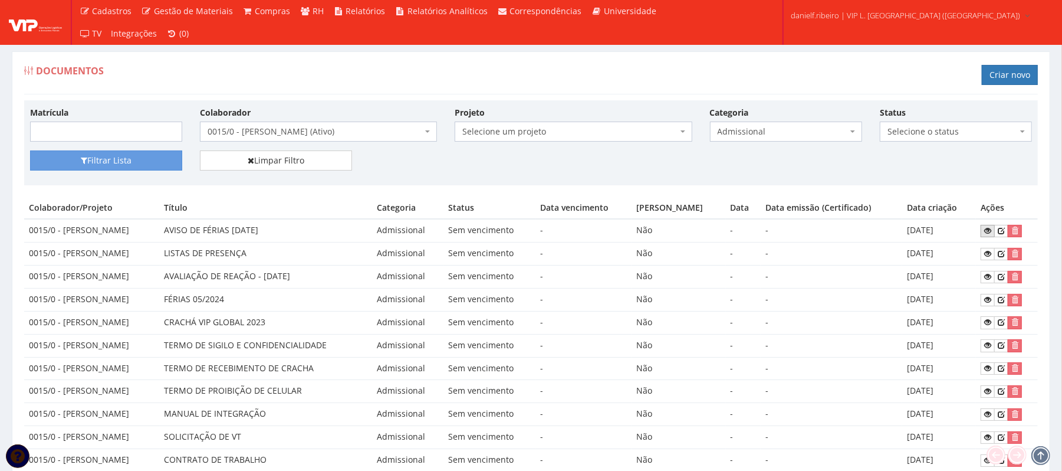
click at [987, 232] on icon at bounding box center [987, 230] width 7 height 8
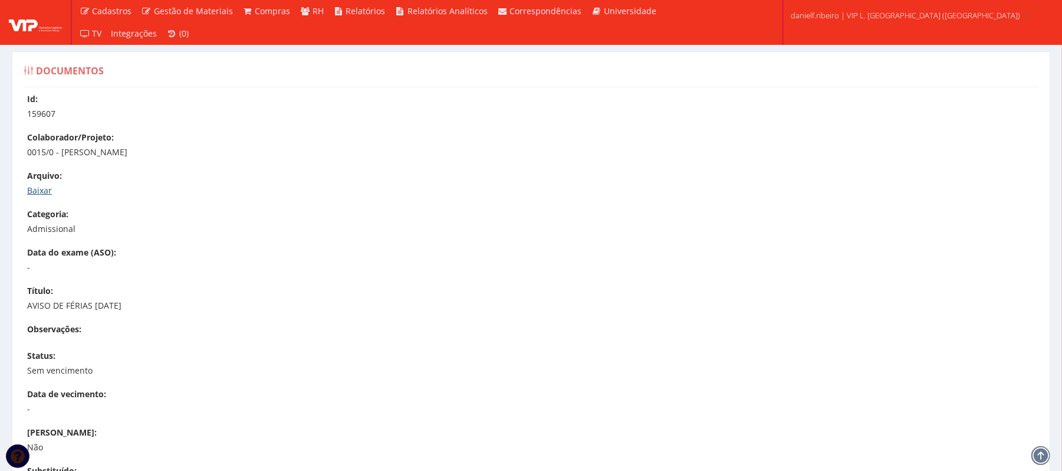
click at [45, 194] on link "Baixar" at bounding box center [39, 190] width 25 height 11
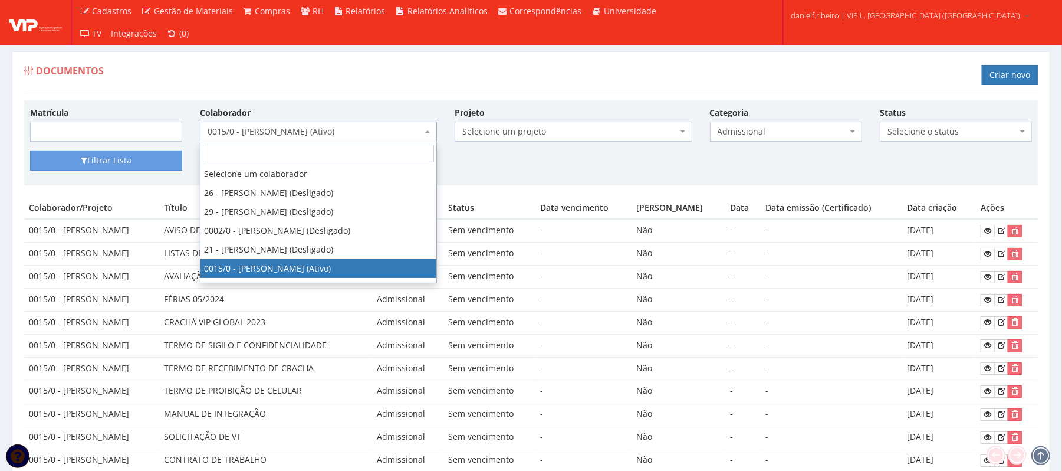
click at [320, 131] on span "0015/0 - EVALDO SERAFIM DOS SANTOS (Ativo)" at bounding box center [315, 132] width 215 height 12
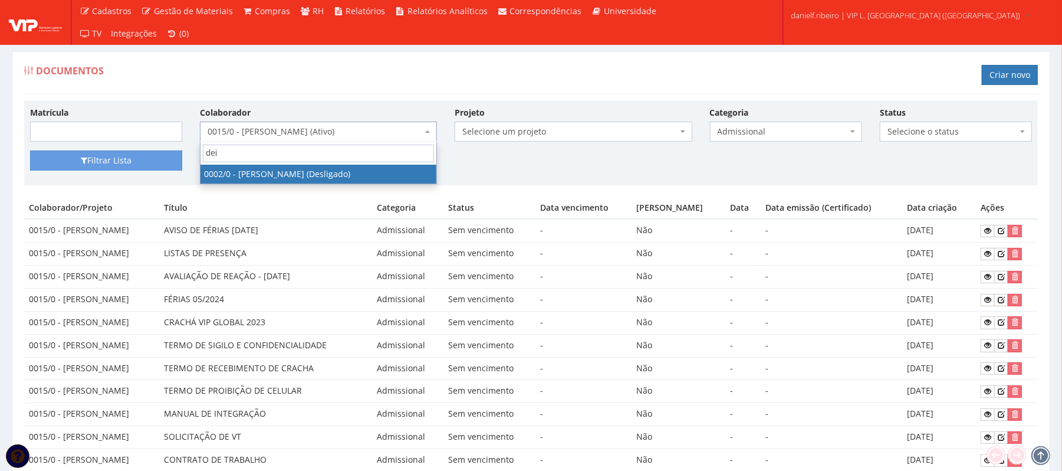
type input "dei"
select select "715"
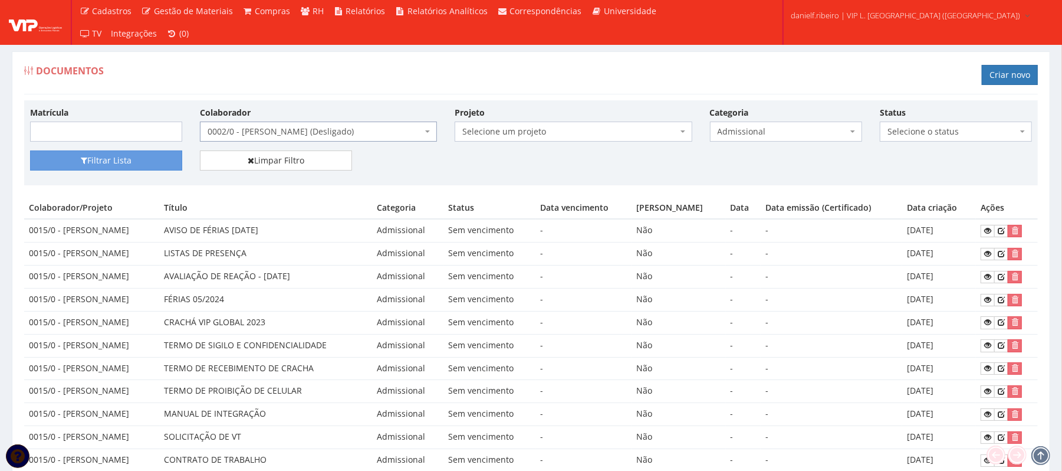
click at [763, 137] on span "Admissional" at bounding box center [783, 132] width 130 height 12
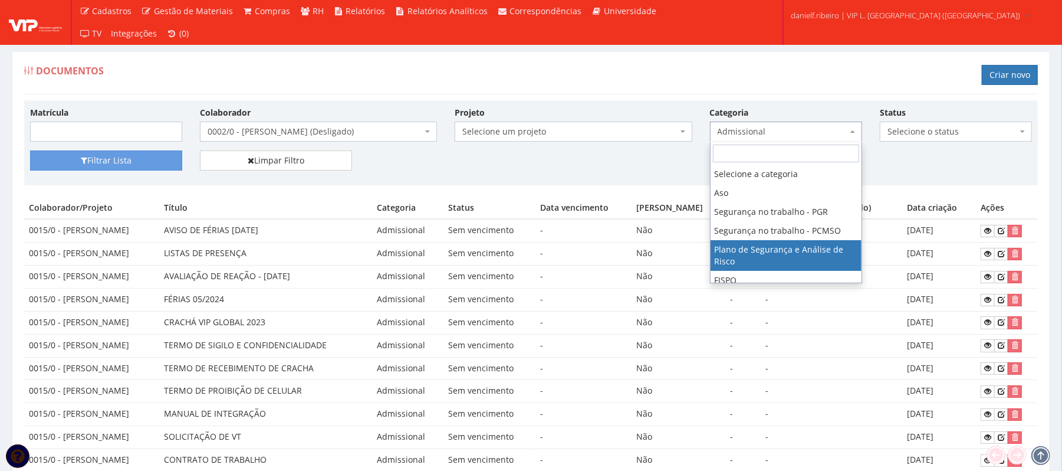
scroll to position [87, 0]
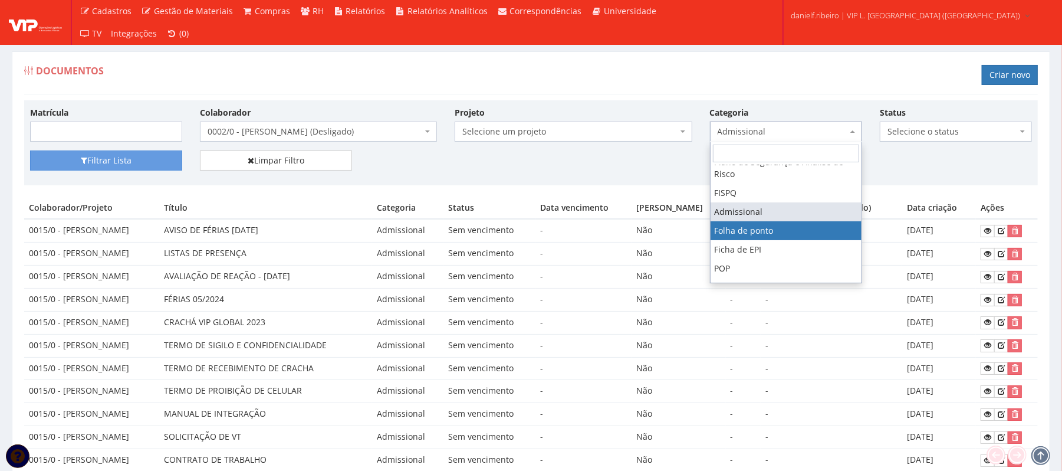
drag, startPoint x: 771, startPoint y: 235, endPoint x: 232, endPoint y: 199, distance: 540.2
select select "folha_ponto"
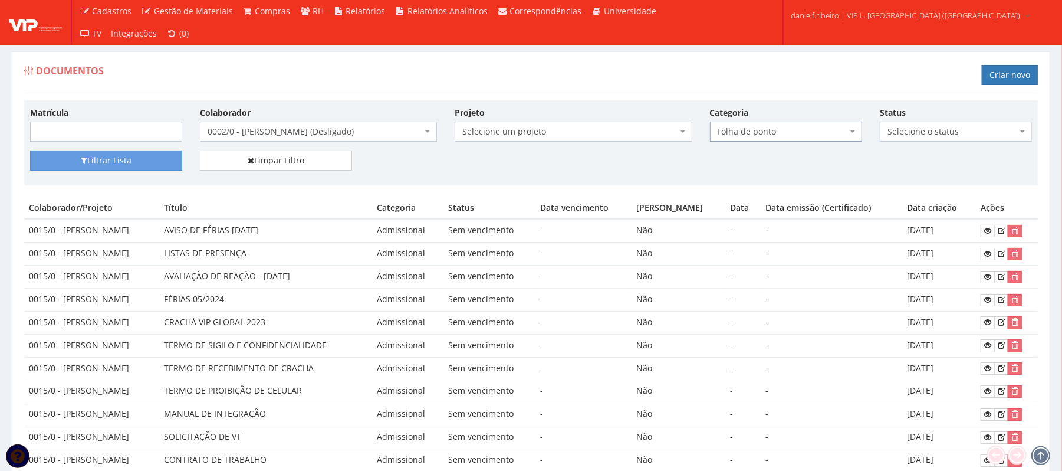
click at [151, 149] on div "Matrícula Colaborador Selecione um colaborador 26 - ADELMO SANTOS OLIVEIRA (Des…" at bounding box center [531, 128] width 1020 height 44
click at [149, 154] on button "Filtrar Lista" at bounding box center [106, 160] width 152 height 20
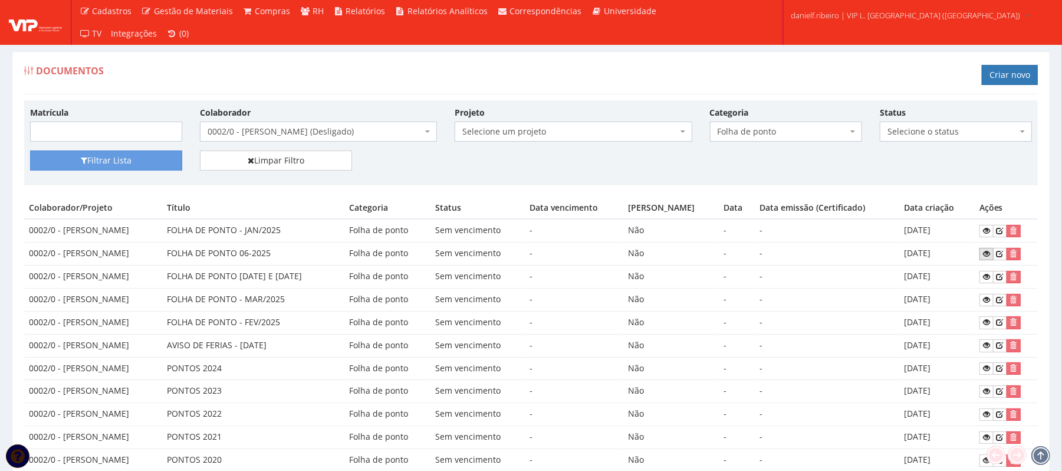
click at [986, 257] on icon at bounding box center [986, 253] width 7 height 8
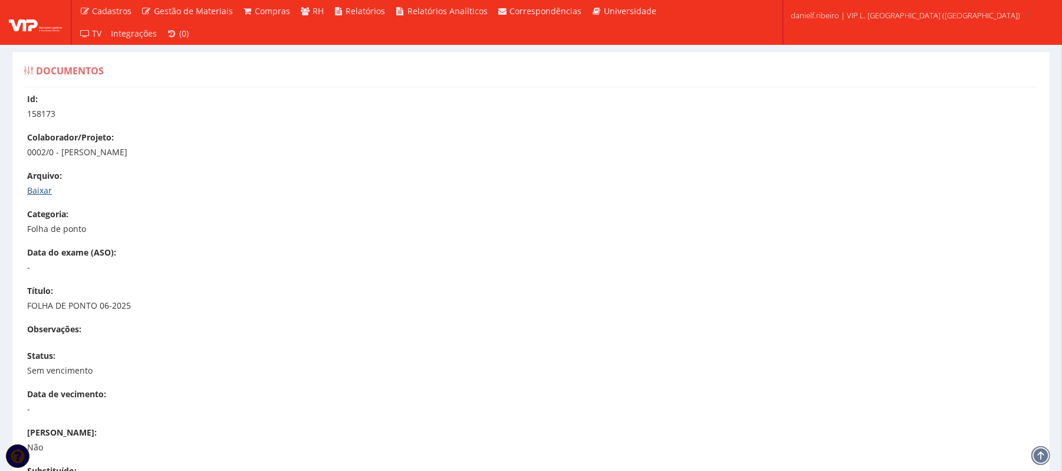
drag, startPoint x: 41, startPoint y: 183, endPoint x: 50, endPoint y: 194, distance: 14.3
click at [41, 182] on div "Arquivo: Baixar" at bounding box center [537, 183] width 1020 height 27
click at [50, 193] on link "Baixar" at bounding box center [39, 190] width 25 height 11
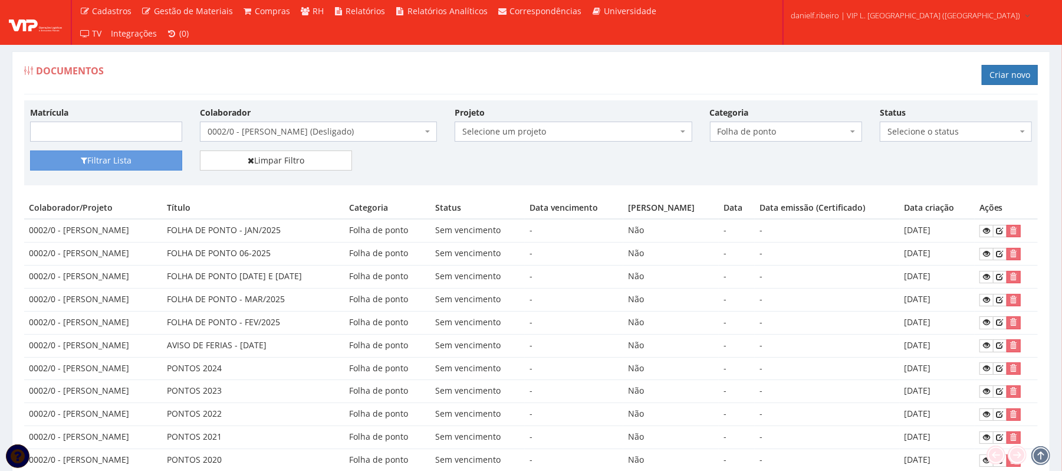
click at [337, 130] on span "0002/0 - [PERSON_NAME] (Desligado)" at bounding box center [315, 132] width 215 height 12
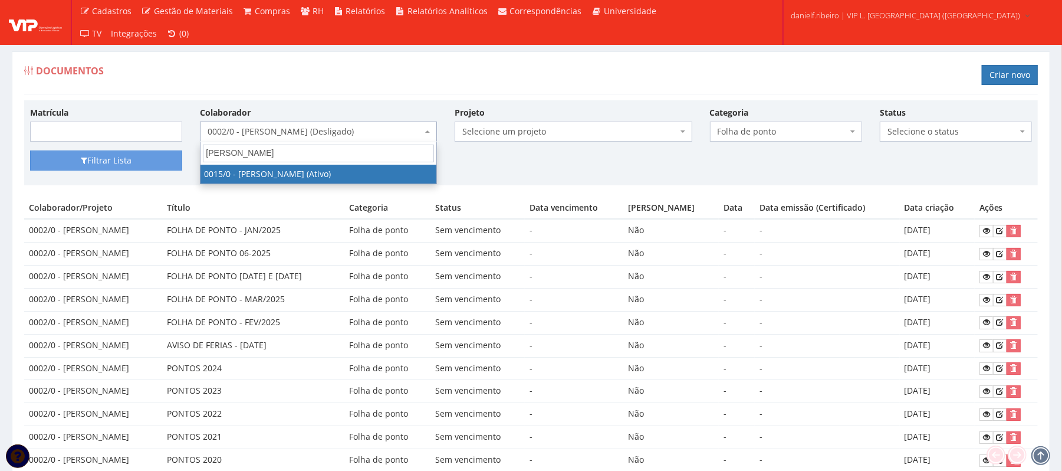
type input "evaldo"
drag, startPoint x: 286, startPoint y: 175, endPoint x: 278, endPoint y: 171, distance: 8.7
select select "919"
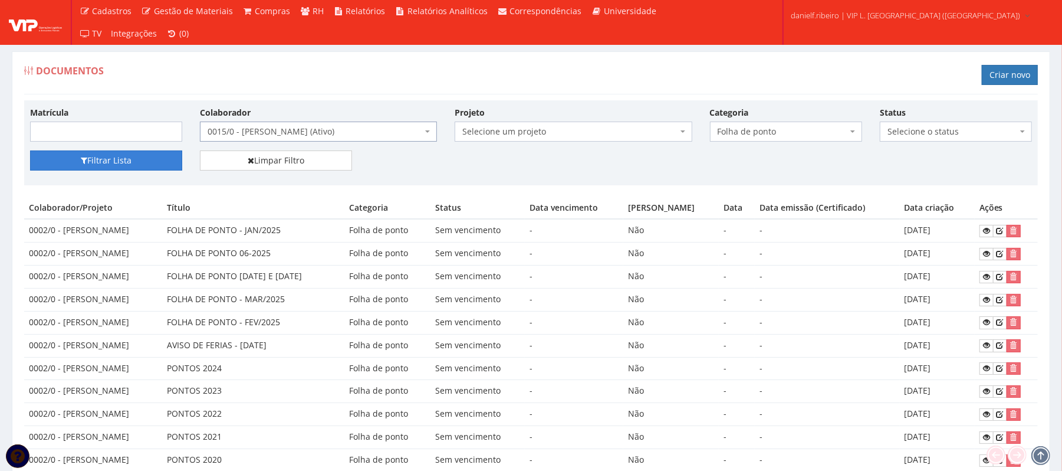
click at [99, 159] on button "Filtrar Lista" at bounding box center [106, 160] width 152 height 20
click at [985, 302] on icon at bounding box center [986, 299] width 7 height 8
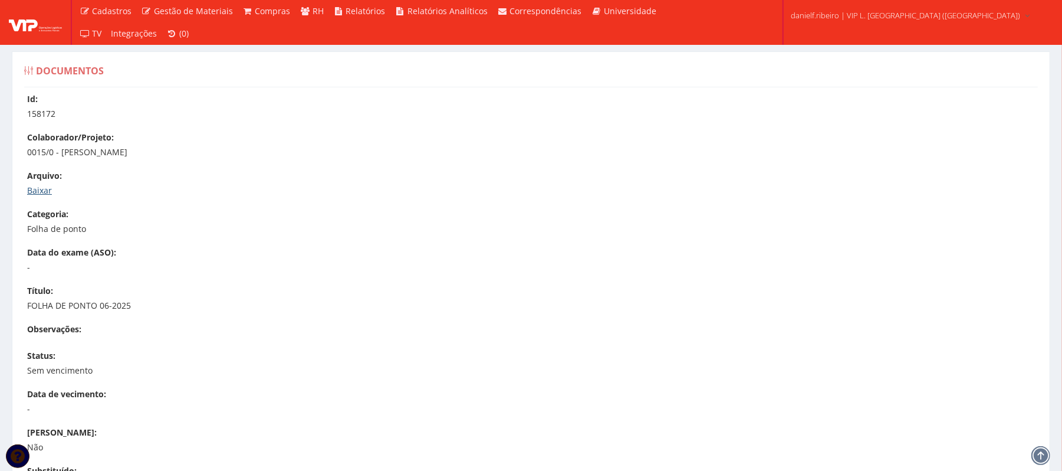
click at [50, 185] on link "Baixar" at bounding box center [39, 190] width 25 height 11
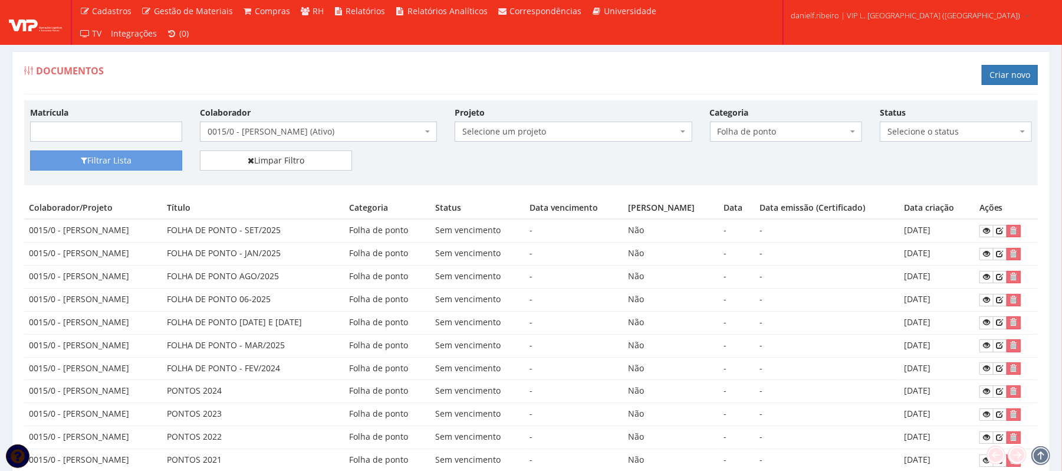
click at [313, 119] on div "Colaborador Selecione um colaborador 26 - ADELMO SANTOS OLIVEIRA (Desligado) 29…" at bounding box center [318, 123] width 255 height 35
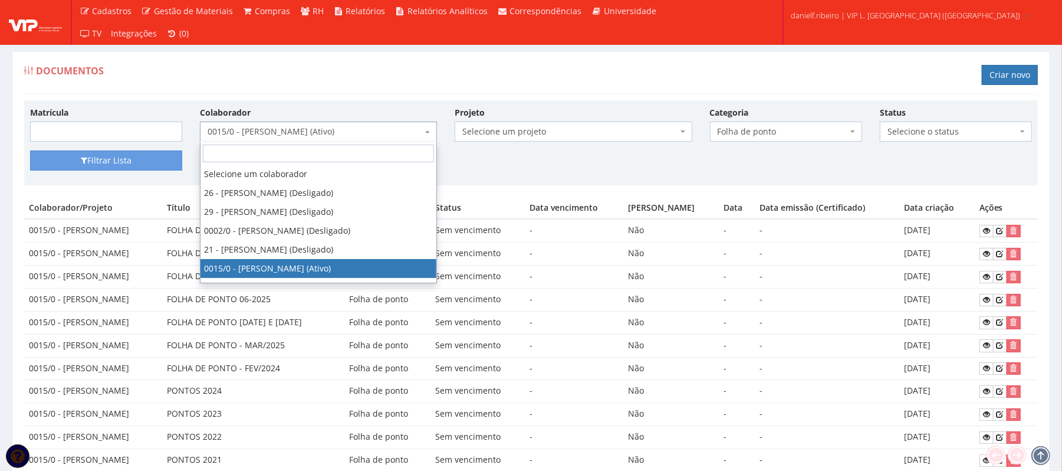
click at [312, 131] on span "0015/0 - [PERSON_NAME] (Ativo)" at bounding box center [315, 132] width 215 height 12
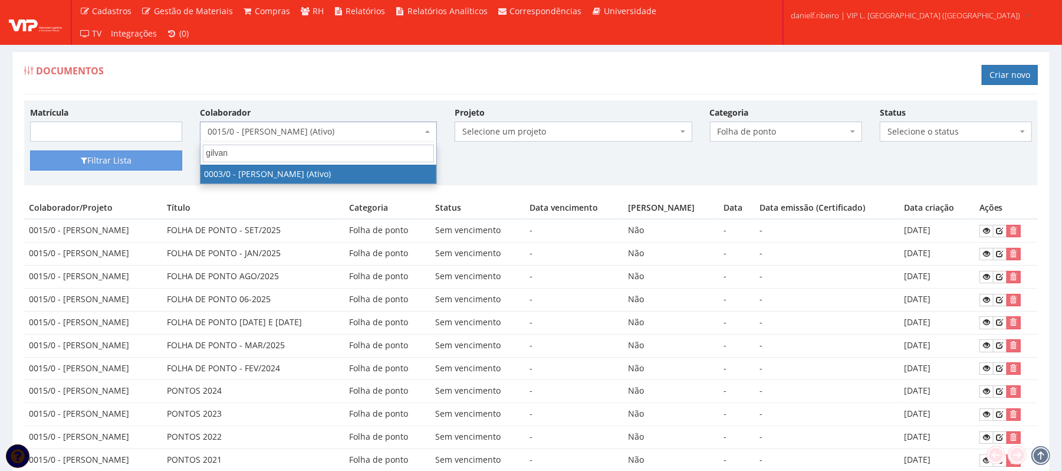
type input "gilvane"
select select "716"
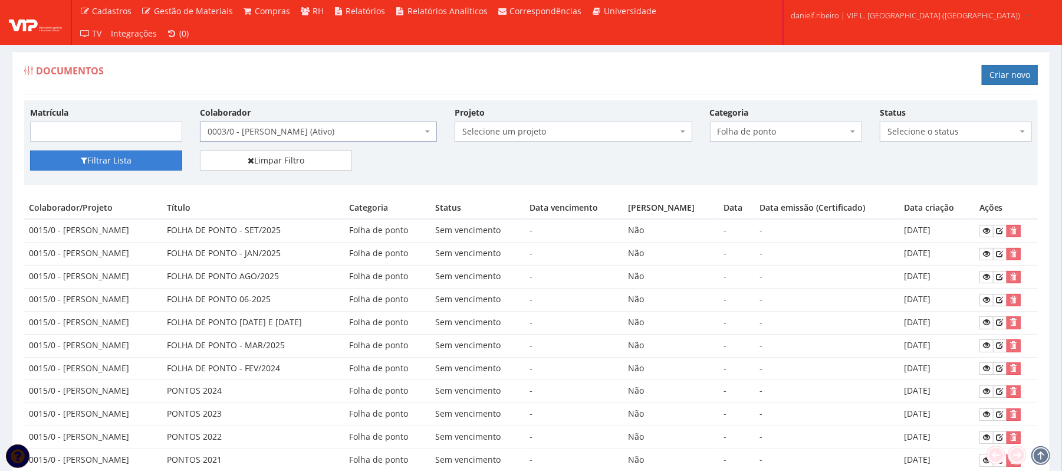
click at [119, 163] on button "Filtrar Lista" at bounding box center [106, 160] width 152 height 20
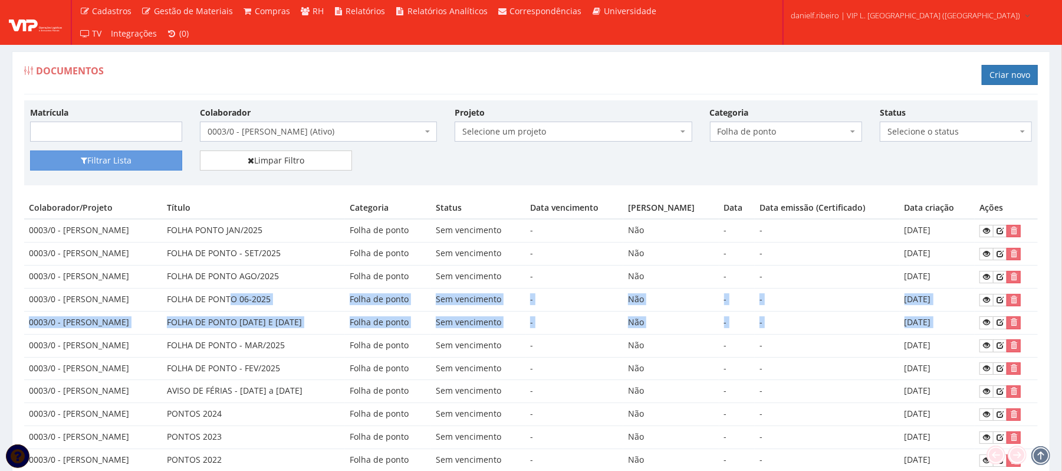
drag, startPoint x: 265, startPoint y: 294, endPoint x: 987, endPoint y: 317, distance: 721.6
click at [985, 317] on tbody "0003/0 - GILVANE ROSA DOS PASSOS FOLHA PONTO JAN/2025 Folha de ponto Sem vencim…" at bounding box center [531, 391] width 1014 height 344
click at [993, 305] on link at bounding box center [987, 300] width 14 height 12
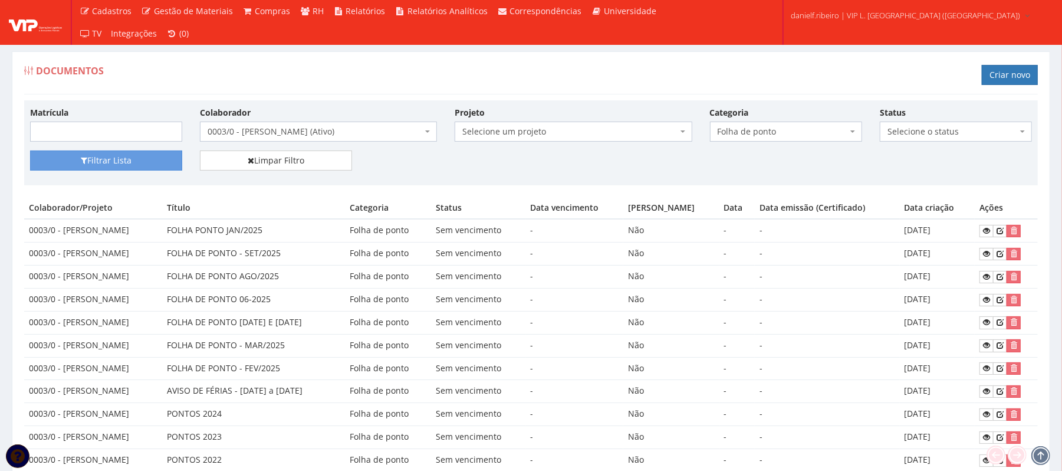
click at [342, 140] on span "0003/0 - GILVANE ROSA DOS PASSOS (Ativo)" at bounding box center [318, 131] width 237 height 20
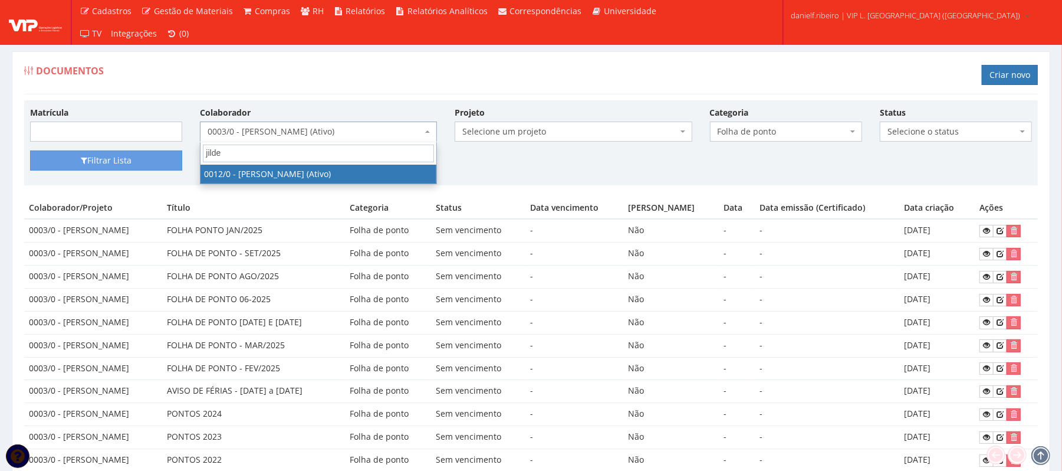
type input "jildeo"
select select "888"
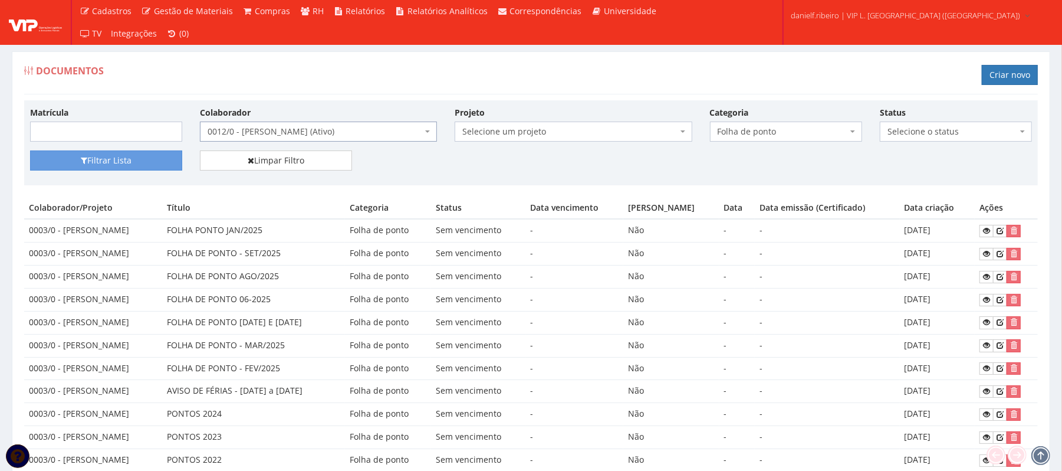
click at [133, 173] on div "Filtrar Lista Limpar Filtro" at bounding box center [531, 164] width 1020 height 29
click at [123, 152] on button "Filtrar Lista" at bounding box center [106, 160] width 152 height 20
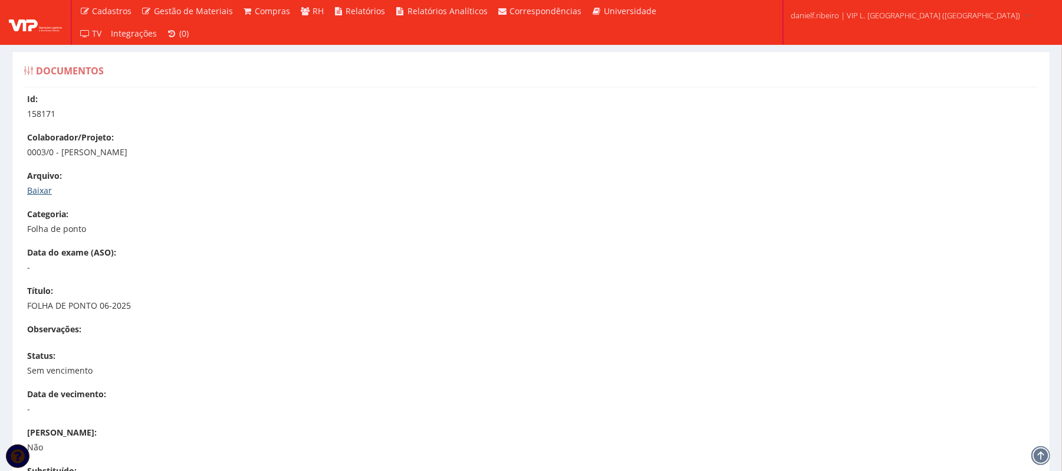
click at [41, 185] on link "Baixar" at bounding box center [39, 190] width 25 height 11
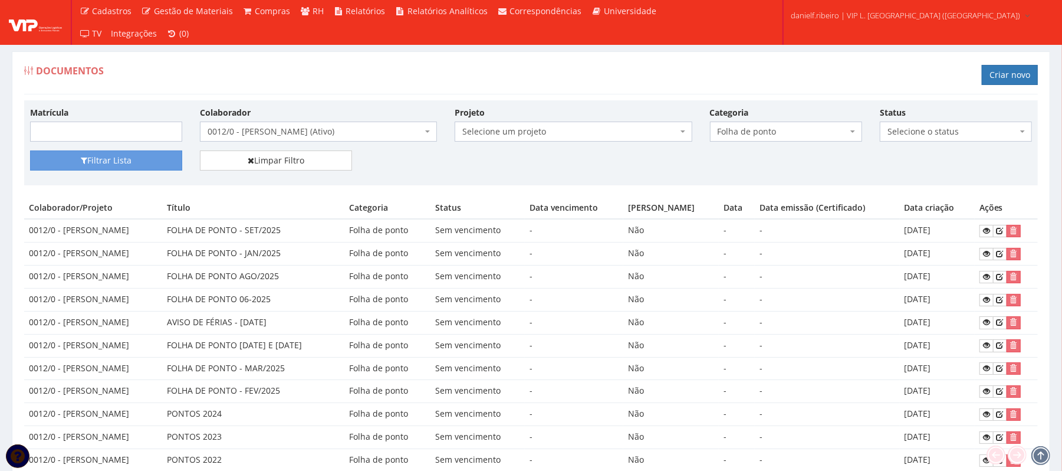
drag, startPoint x: 416, startPoint y: 307, endPoint x: 958, endPoint y: 315, distance: 541.4
click at [957, 315] on tbody "0012/0 - JILDEON SANTOS BOAVENTURA FOLHA DE PONTO - SET/2025 Folha de ponto Sem…" at bounding box center [531, 391] width 1014 height 344
click at [959, 310] on td "[DATE]" at bounding box center [937, 299] width 75 height 23
click at [974, 298] on td "24/06/2025" at bounding box center [937, 299] width 75 height 23
click at [990, 297] on icon at bounding box center [986, 299] width 7 height 8
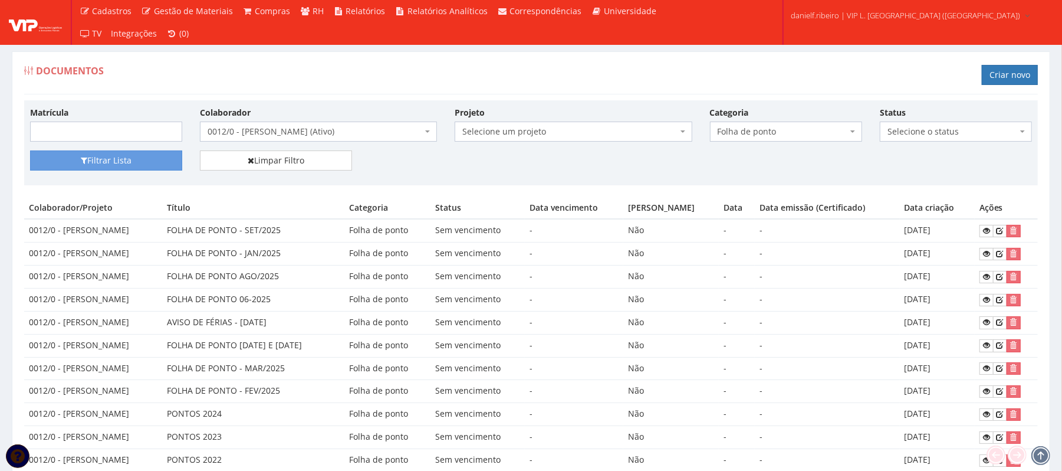
click at [291, 137] on span "0012/0 - [PERSON_NAME] (Ativo)" at bounding box center [315, 132] width 215 height 12
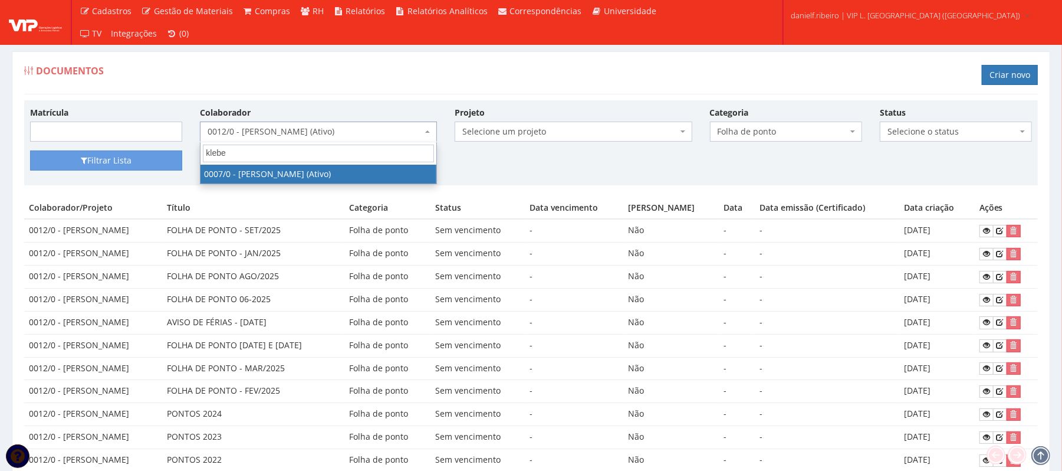
type input "kleber"
select select "720"
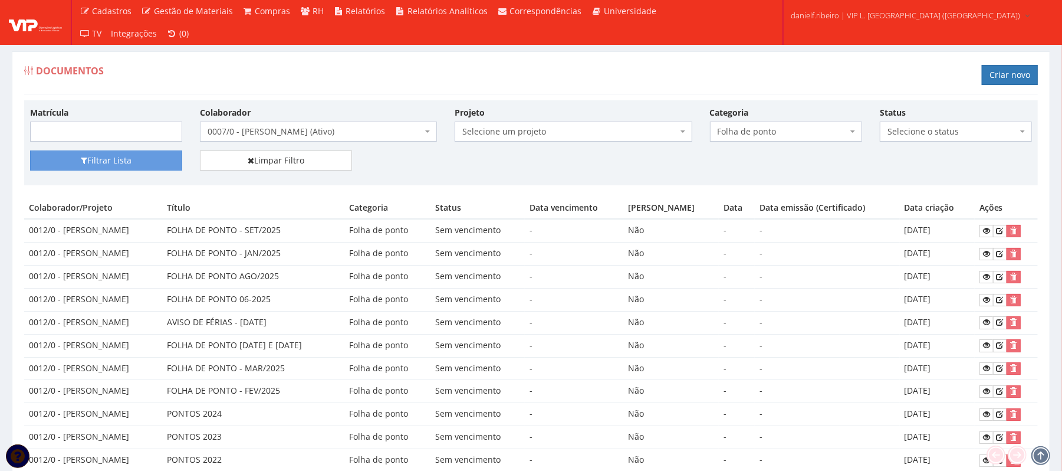
click at [152, 172] on div "Filtrar Lista Limpar Filtro" at bounding box center [531, 164] width 1020 height 29
click at [147, 164] on button "Filtrar Lista" at bounding box center [106, 160] width 152 height 20
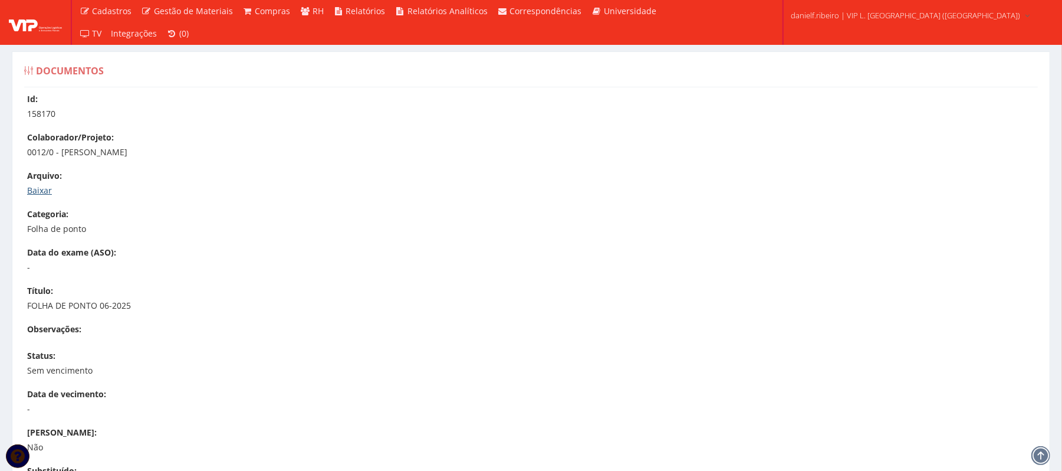
click at [27, 188] on link "Baixar" at bounding box center [39, 190] width 25 height 11
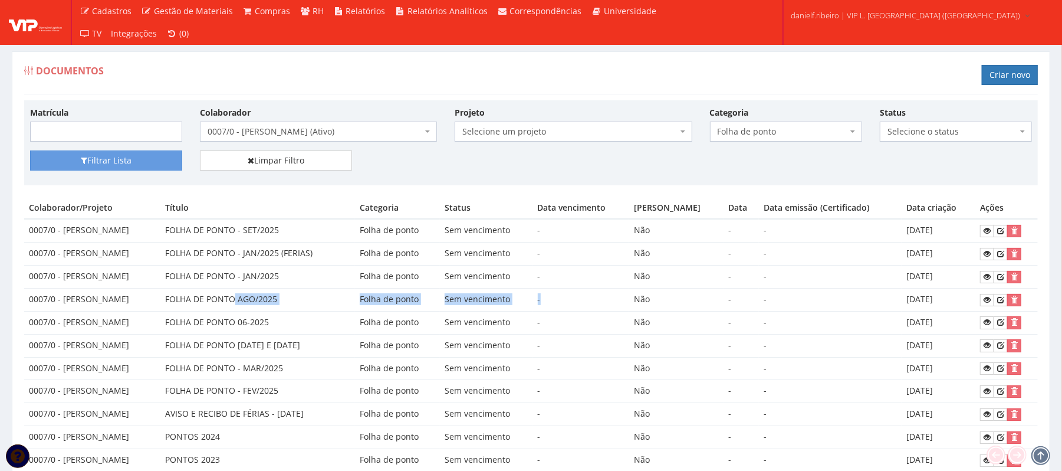
drag, startPoint x: 281, startPoint y: 297, endPoint x: 595, endPoint y: 293, distance: 314.4
click at [595, 293] on tr "0007/0 - KLEBER BARBOSA DE ARAUJO FOLHA DE PONTO AGO/2025 Folha de ponto Sem ve…" at bounding box center [531, 299] width 1014 height 23
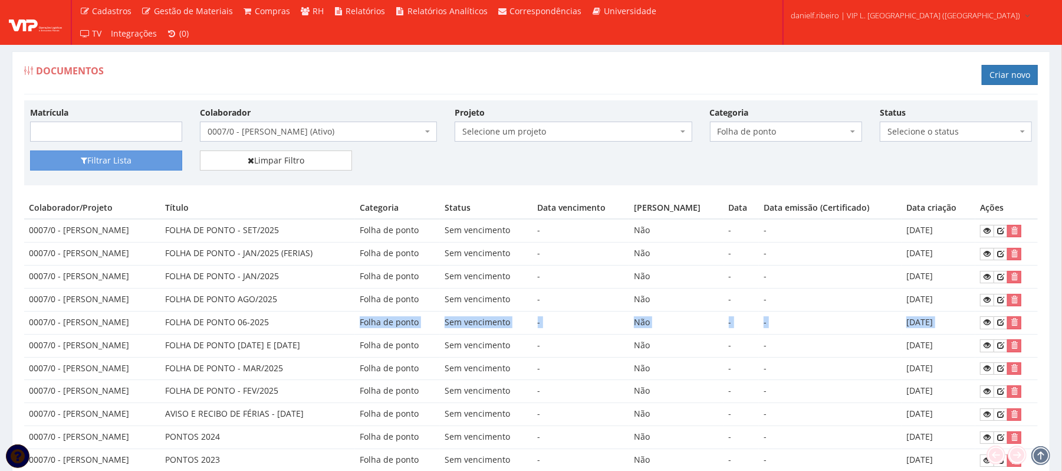
drag, startPoint x: 387, startPoint y: 323, endPoint x: 980, endPoint y: 331, distance: 592.7
click at [980, 331] on tr "0007/0 - KLEBER BARBOSA DE ARAUJO FOLHA DE PONTO 06-2025 Folha de ponto Sem ven…" at bounding box center [531, 322] width 1014 height 23
click at [988, 322] on icon at bounding box center [987, 322] width 7 height 8
click at [295, 135] on span "0007/0 - [PERSON_NAME] (Ativo)" at bounding box center [315, 132] width 215 height 12
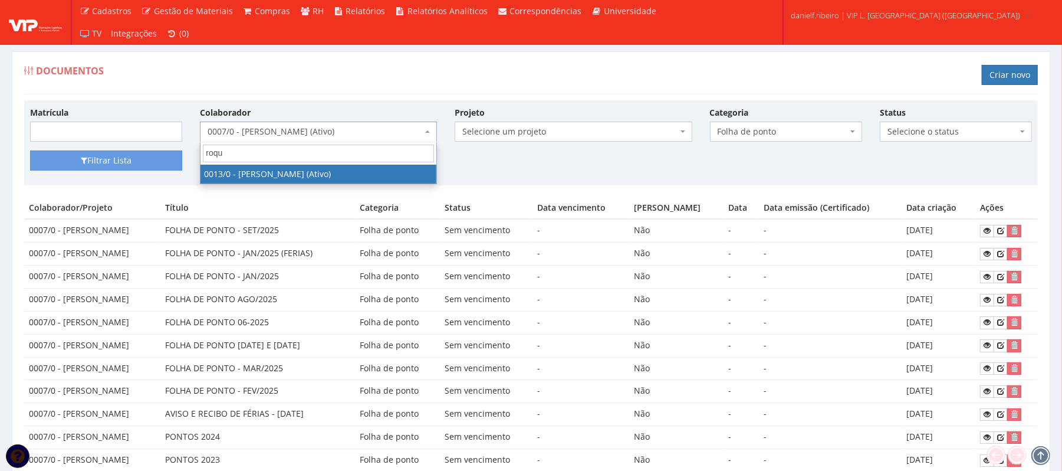
type input "roque"
select select "889"
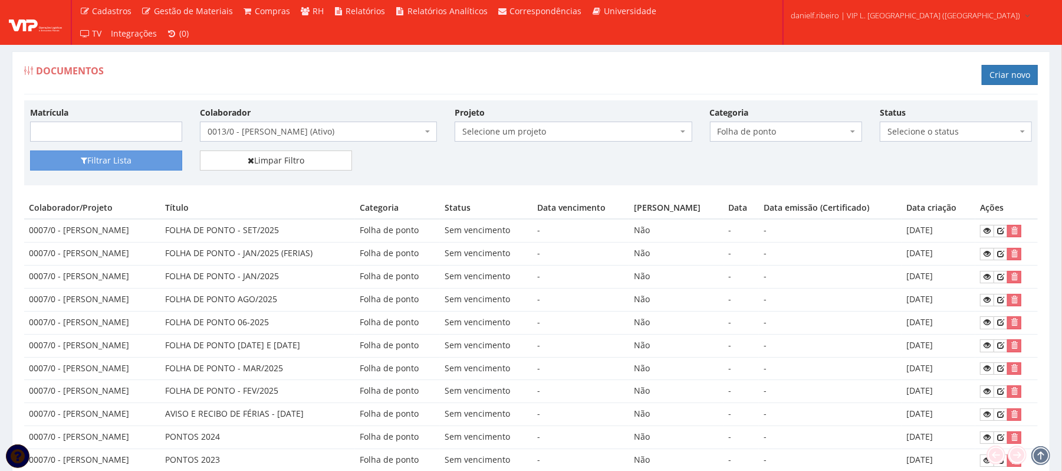
click at [134, 149] on div "Matrícula Colaborador Selecione um colaborador 26 - ADELMO SANTOS OLIVEIRA (Des…" at bounding box center [531, 128] width 1020 height 44
click at [120, 154] on button "Filtrar Lista" at bounding box center [106, 160] width 152 height 20
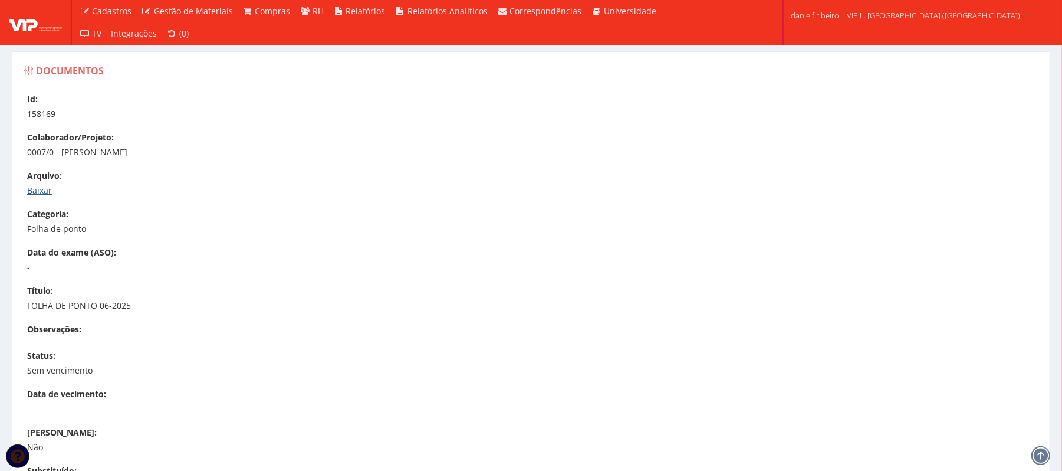
click at [33, 188] on link "Baixar" at bounding box center [39, 190] width 25 height 11
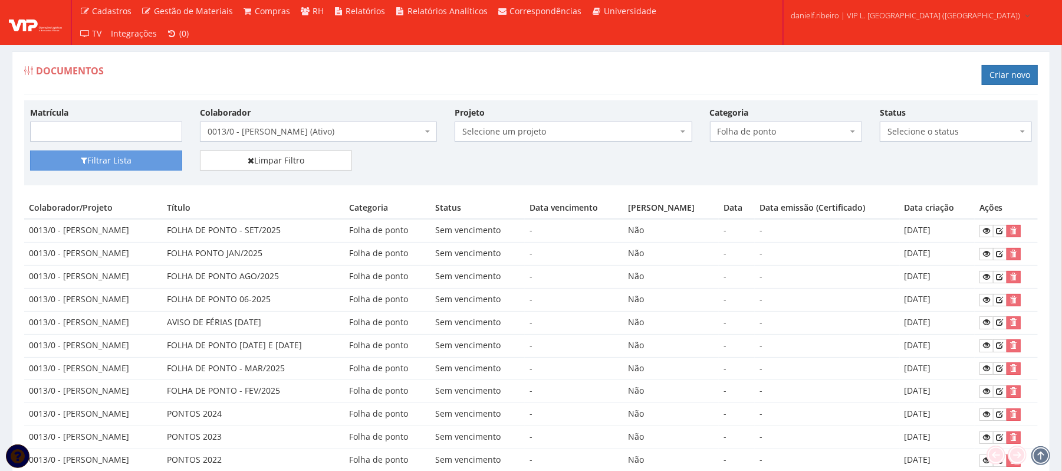
drag, startPoint x: 244, startPoint y: 305, endPoint x: 945, endPoint y: 311, distance: 700.6
click at [945, 311] on tr "0013/0 - [PERSON_NAME] DE PONTO 06-2025 Folha de ponto Sem vencimento - Não - -…" at bounding box center [531, 299] width 1014 height 23
drag, startPoint x: 947, startPoint y: 310, endPoint x: 956, endPoint y: 307, distance: 9.3
click at [949, 307] on td "[DATE]" at bounding box center [937, 299] width 75 height 23
click at [988, 300] on icon at bounding box center [986, 299] width 7 height 8
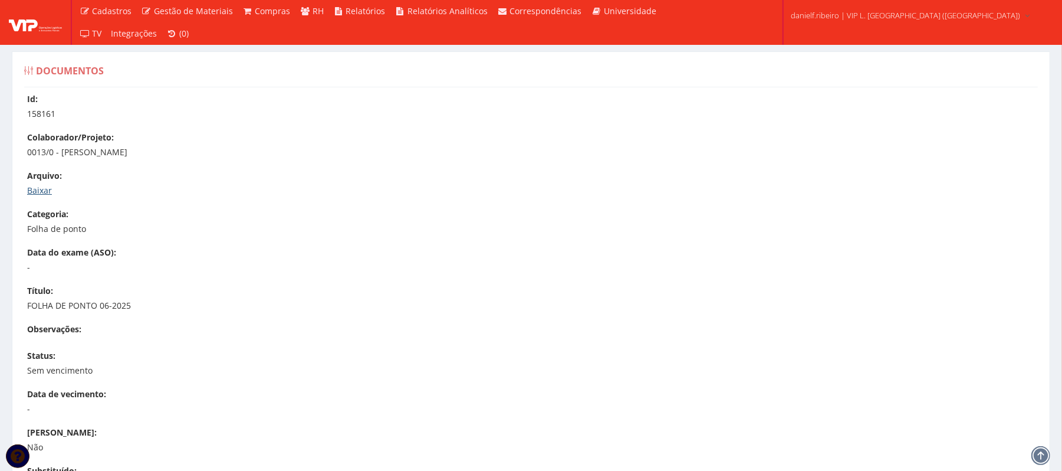
click at [41, 191] on link "Baixar" at bounding box center [39, 190] width 25 height 11
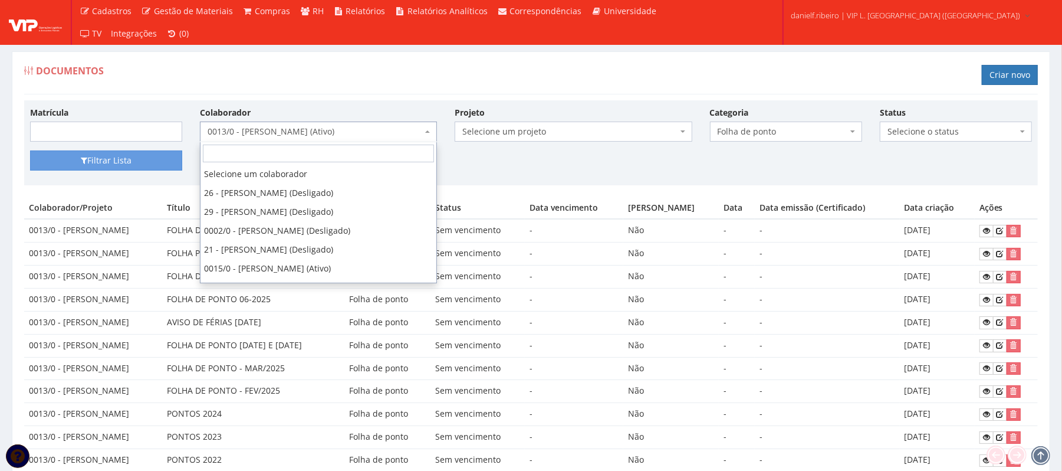
click at [295, 129] on span "0013/0 - [PERSON_NAME] (Ativo)" at bounding box center [315, 132] width 215 height 12
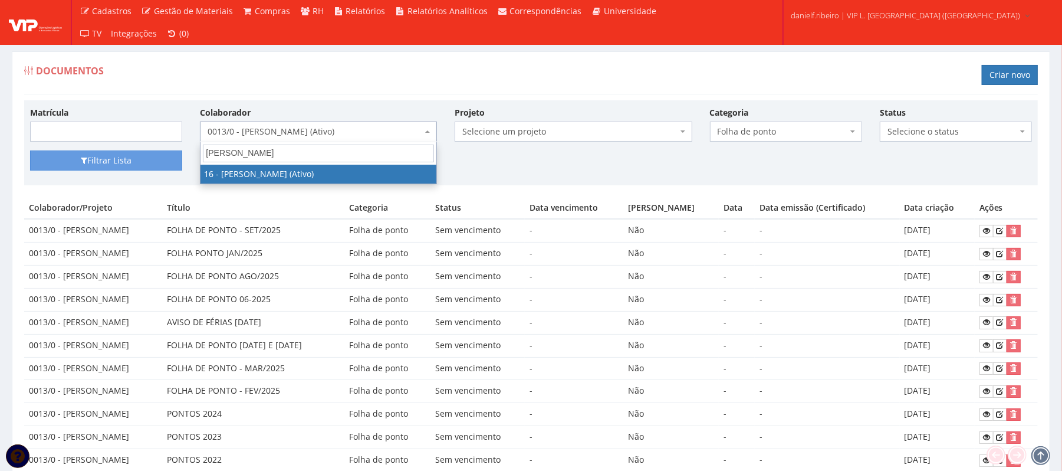
type input "[PERSON_NAME]"
select select "1278"
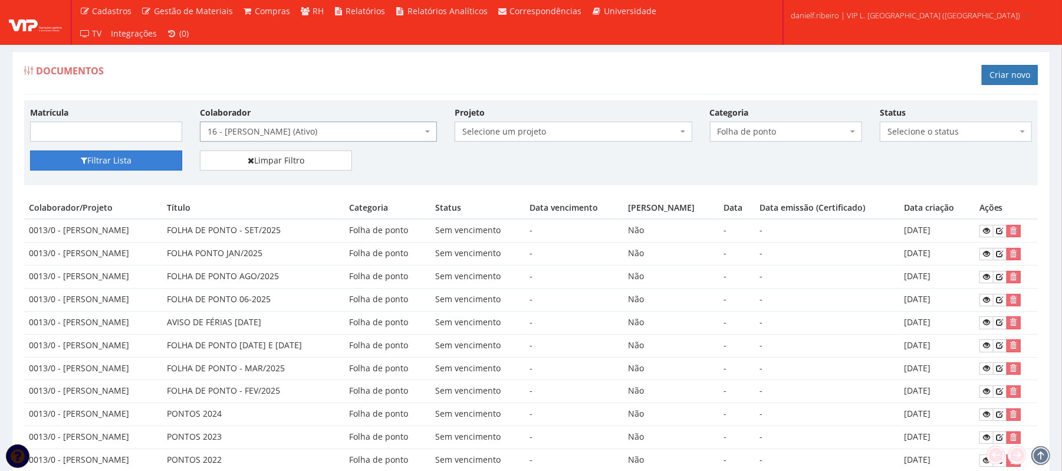
click at [156, 158] on button "Filtrar Lista" at bounding box center [106, 160] width 152 height 20
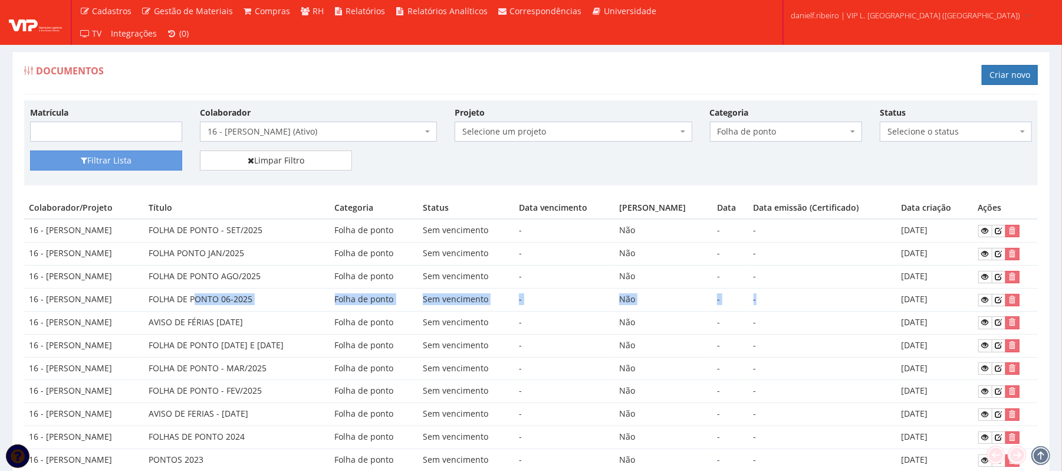
drag, startPoint x: 263, startPoint y: 303, endPoint x: 885, endPoint y: 303, distance: 622.2
click at [876, 302] on tr "16 - JOSE RONALDO SANTOS SIQUEIRA FOLHA DE PONTO 06-2025 Folha de ponto Sem ven…" at bounding box center [531, 299] width 1014 height 23
click at [925, 310] on td "[DATE]" at bounding box center [935, 299] width 77 height 23
click at [984, 302] on link at bounding box center [985, 300] width 14 height 12
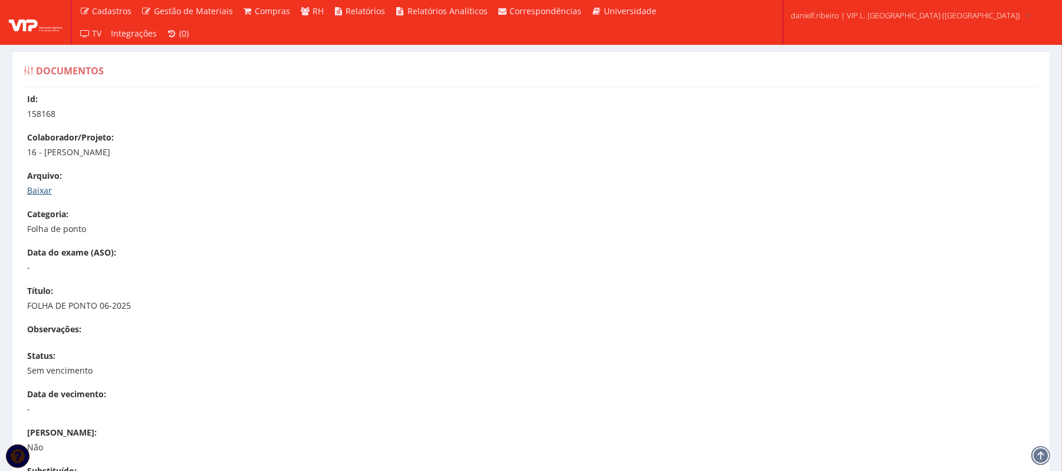
click at [38, 187] on link "Baixar" at bounding box center [39, 190] width 25 height 11
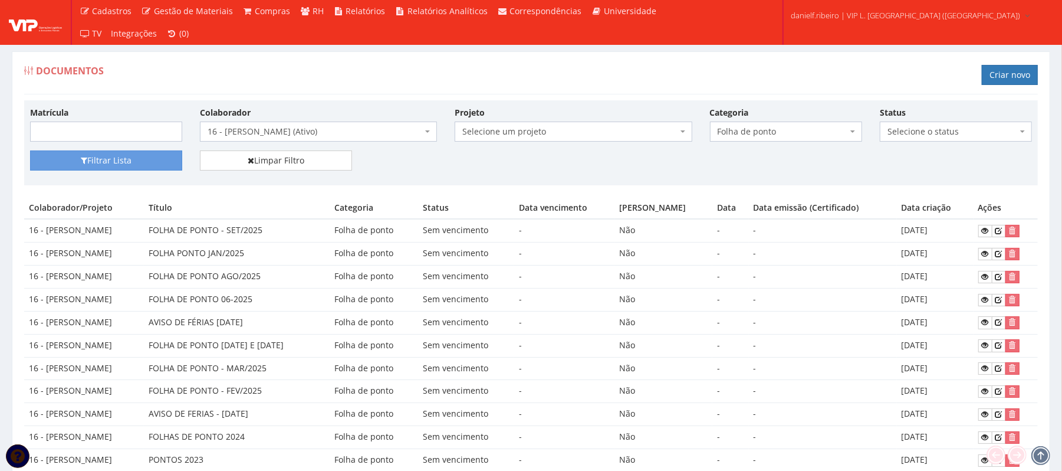
click at [274, 137] on span "16 - [PERSON_NAME] (Ativo)" at bounding box center [315, 132] width 215 height 12
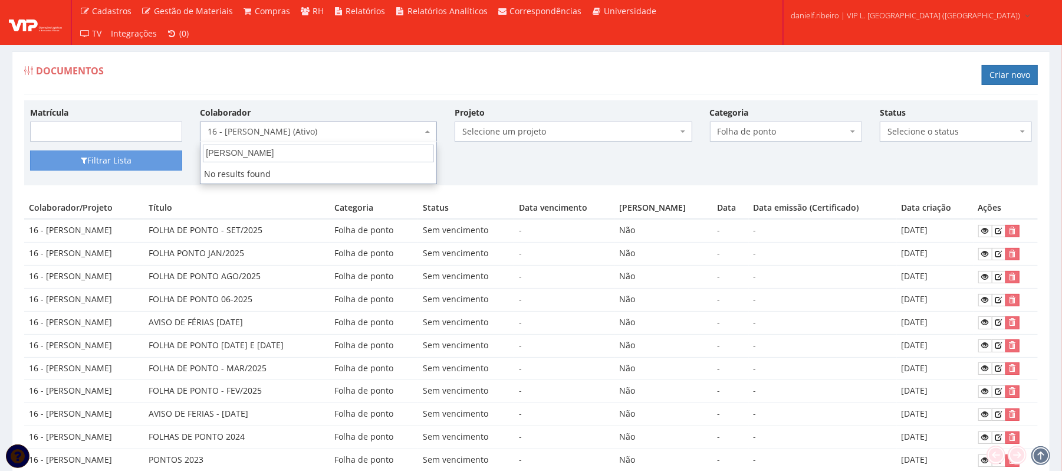
type input "[PERSON_NAME]"
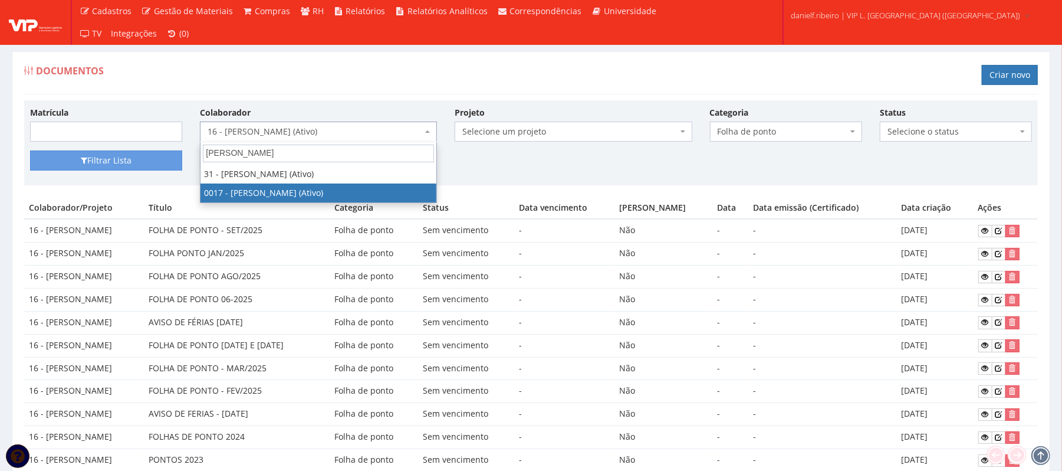
select select "1336"
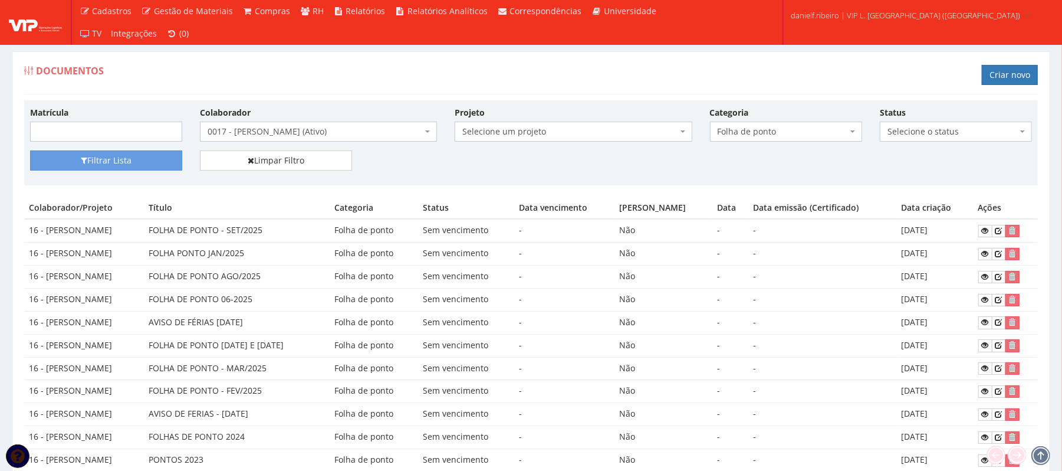
click at [130, 149] on div "Matrícula Colaborador Selecione um colaborador 26 - ADELMO SANTOS OLIVEIRA (Des…" at bounding box center [531, 128] width 1020 height 44
click at [131, 159] on button "Filtrar Lista" at bounding box center [106, 160] width 152 height 20
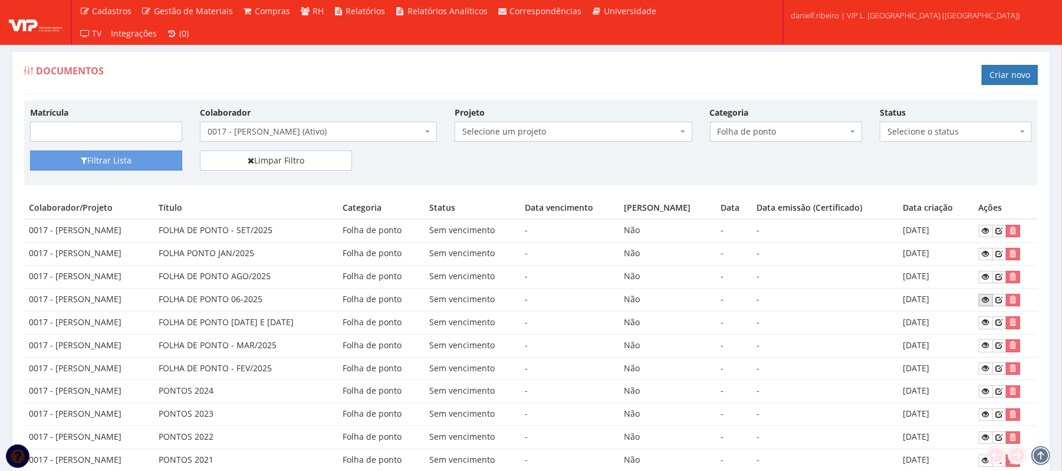
click at [987, 300] on icon at bounding box center [986, 299] width 7 height 8
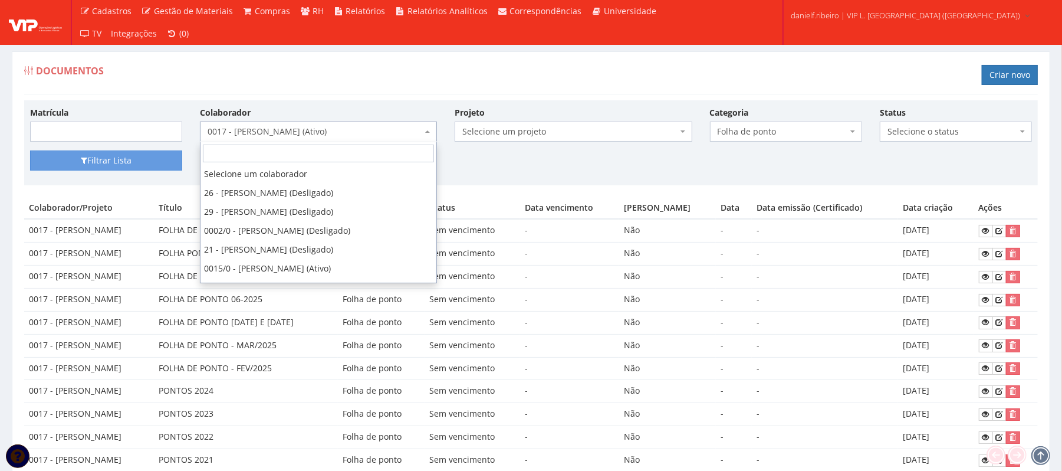
click at [304, 140] on span "0017 - [PERSON_NAME] (Ativo)" at bounding box center [318, 131] width 237 height 20
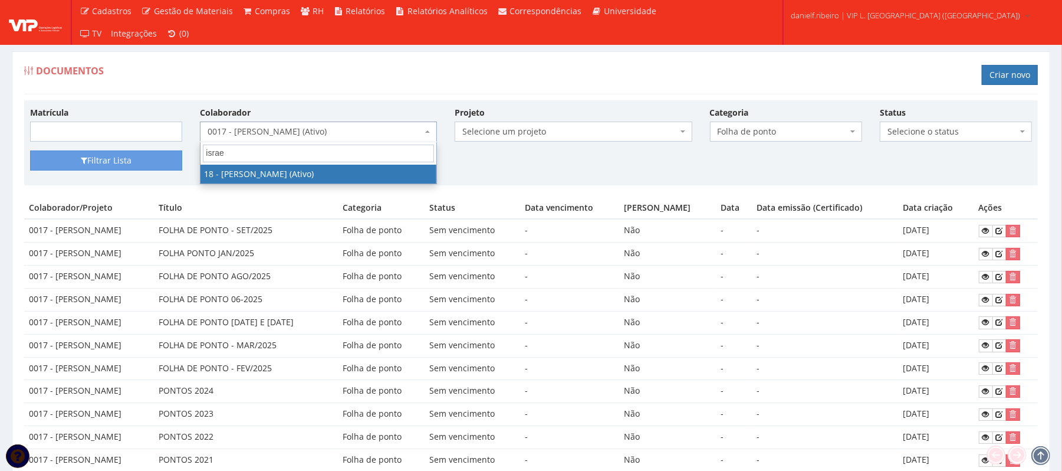
type input "israel"
select select "1437"
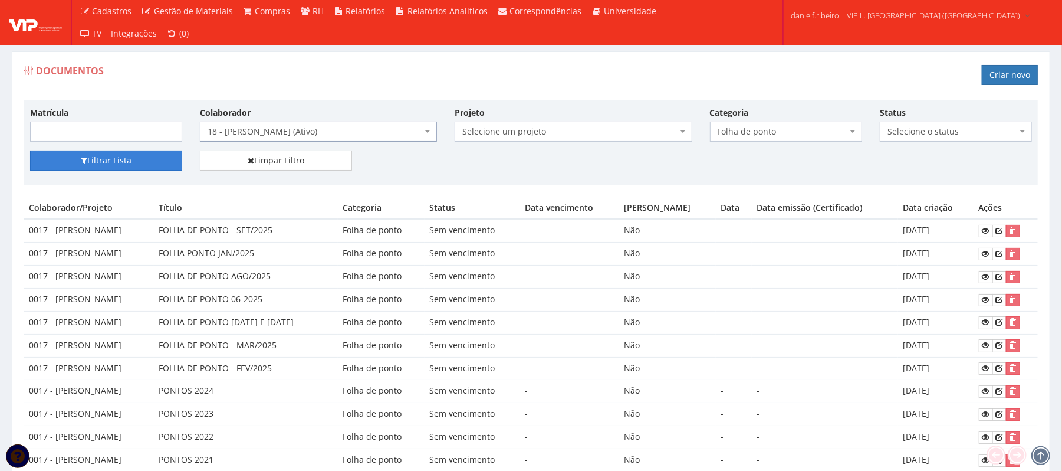
click at [135, 166] on button "Filtrar Lista" at bounding box center [106, 160] width 152 height 20
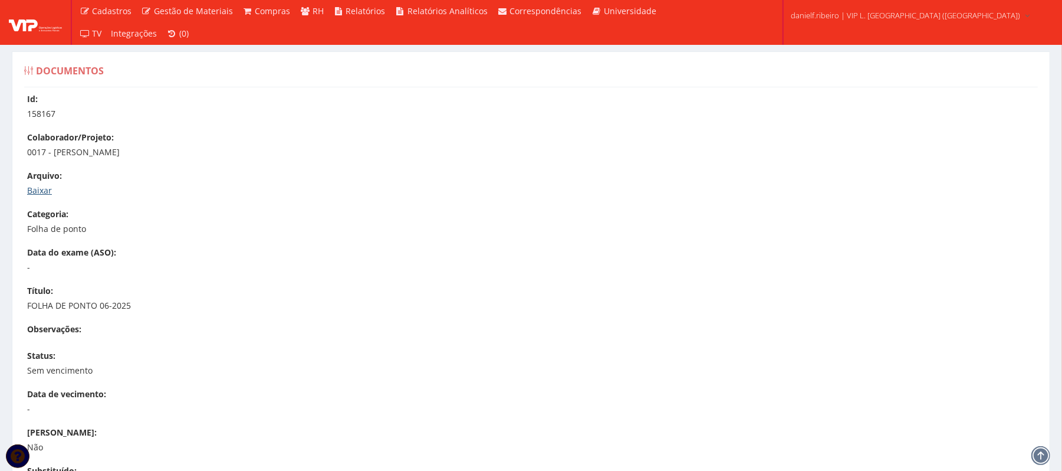
click at [41, 189] on link "Baixar" at bounding box center [39, 190] width 25 height 11
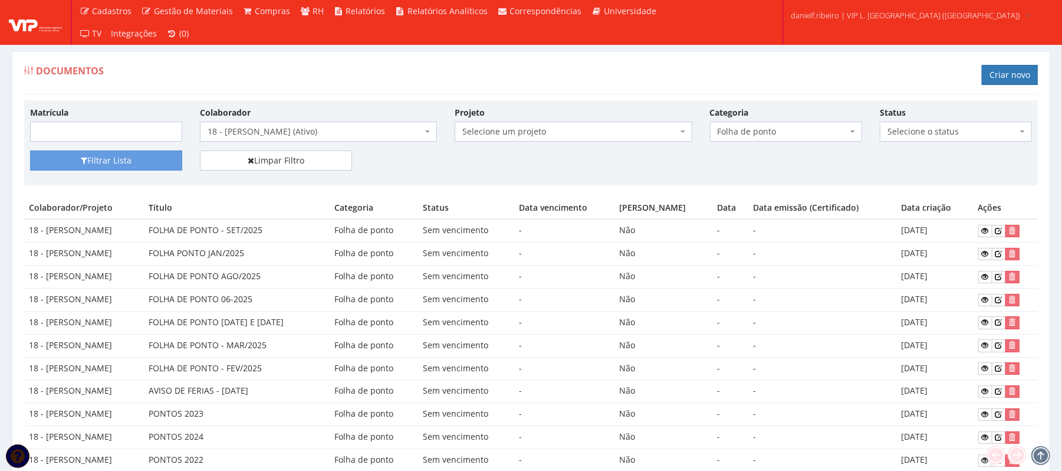
drag, startPoint x: 203, startPoint y: 297, endPoint x: 947, endPoint y: 295, distance: 743.1
click at [947, 295] on tr "18 - ISRAEL DOS SANTOS FOLHA DE PONTO 06-2025 Folha de ponto Sem vencimento - N…" at bounding box center [531, 299] width 1014 height 23
click at [960, 297] on td "[DATE]" at bounding box center [935, 299] width 77 height 23
click at [982, 303] on icon at bounding box center [985, 299] width 7 height 8
click at [284, 135] on span "18 - [PERSON_NAME] (Ativo)" at bounding box center [315, 132] width 215 height 12
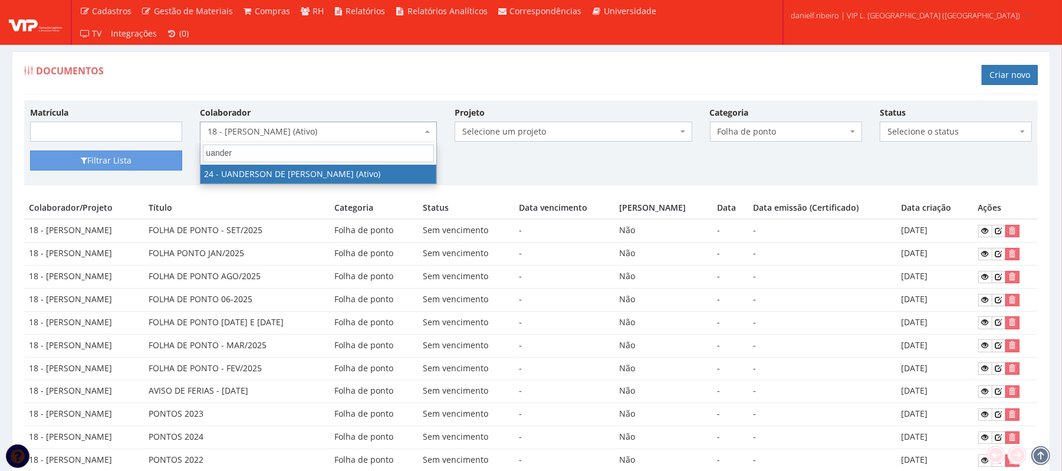
type input "uanders"
select select "3724"
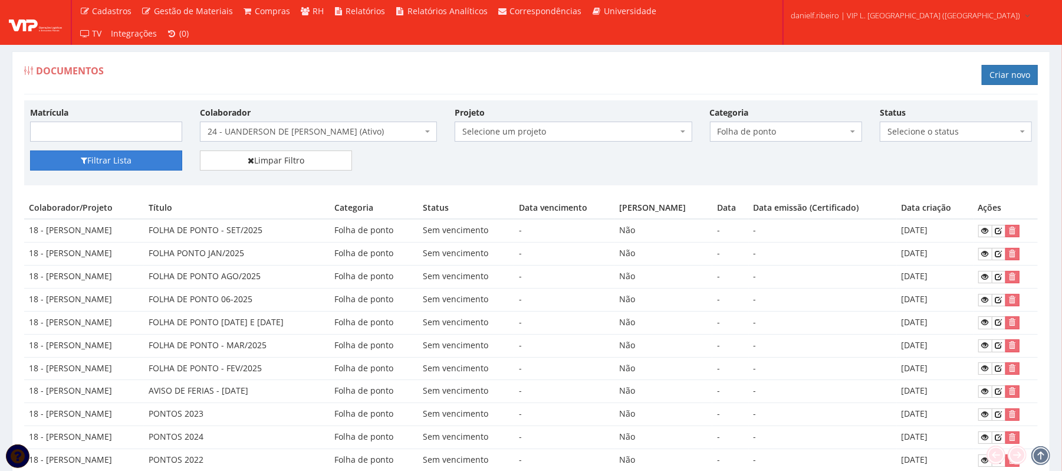
click at [107, 166] on button "Filtrar Lista" at bounding box center [106, 160] width 152 height 20
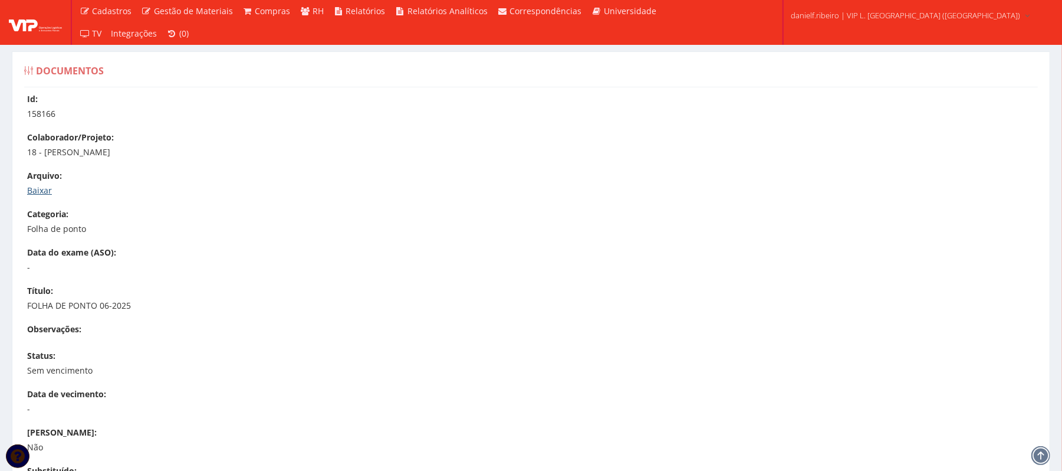
click at [48, 189] on link "Baixar" at bounding box center [39, 190] width 25 height 11
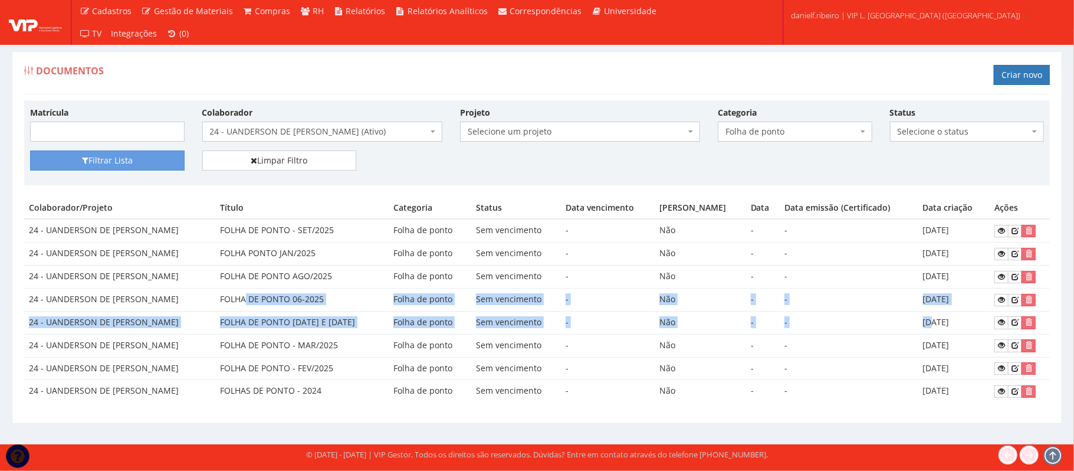
drag, startPoint x: 231, startPoint y: 303, endPoint x: 931, endPoint y: 313, distance: 699.5
click at [930, 314] on tbody "24 - UANDERSON DE JESUS PAIXÃO FOLHA DE PONTO - SET/2025 Folha de ponto Sem ven…" at bounding box center [537, 310] width 1026 height 183
click at [998, 304] on icon at bounding box center [1001, 299] width 7 height 8
click at [364, 132] on span "24 - UANDERSON DE [PERSON_NAME] (Ativo)" at bounding box center [319, 132] width 218 height 12
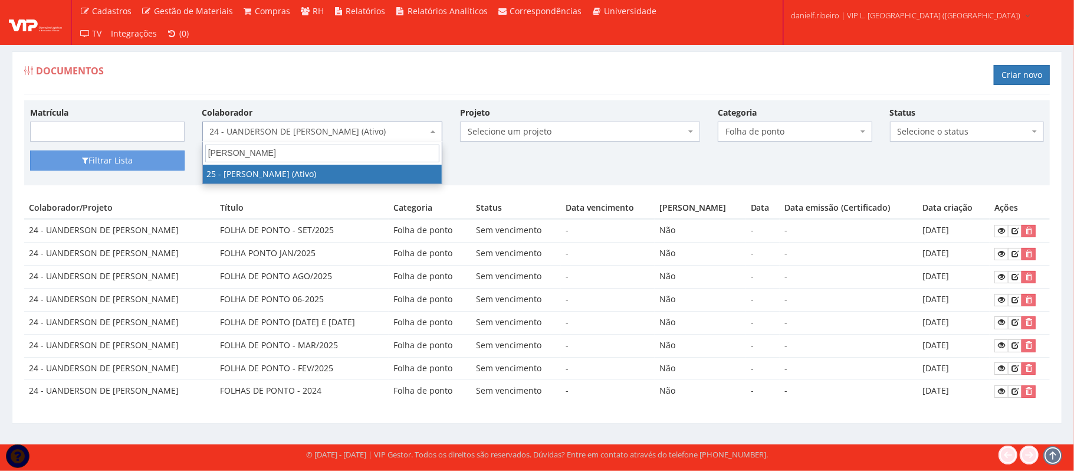
type input "jose ad"
select select "3764"
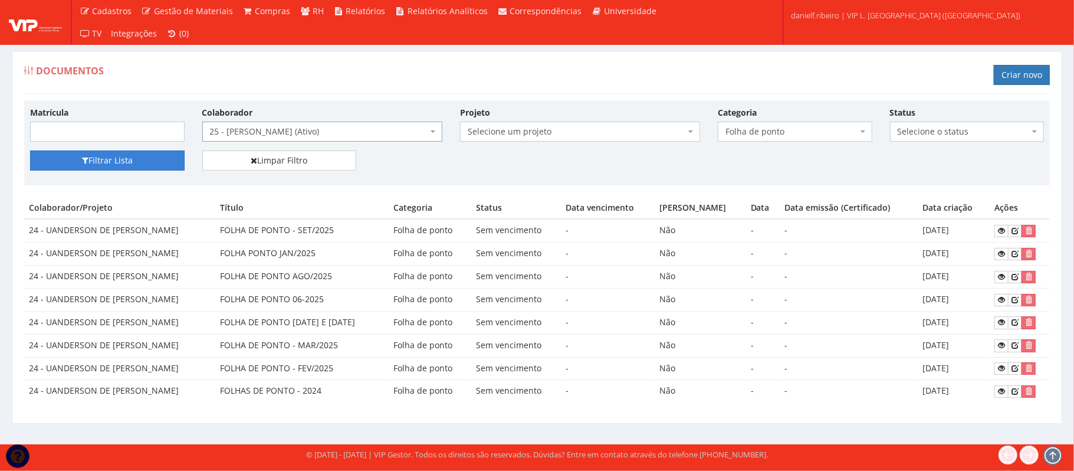
click at [136, 167] on button "Filtrar Lista" at bounding box center [107, 160] width 155 height 20
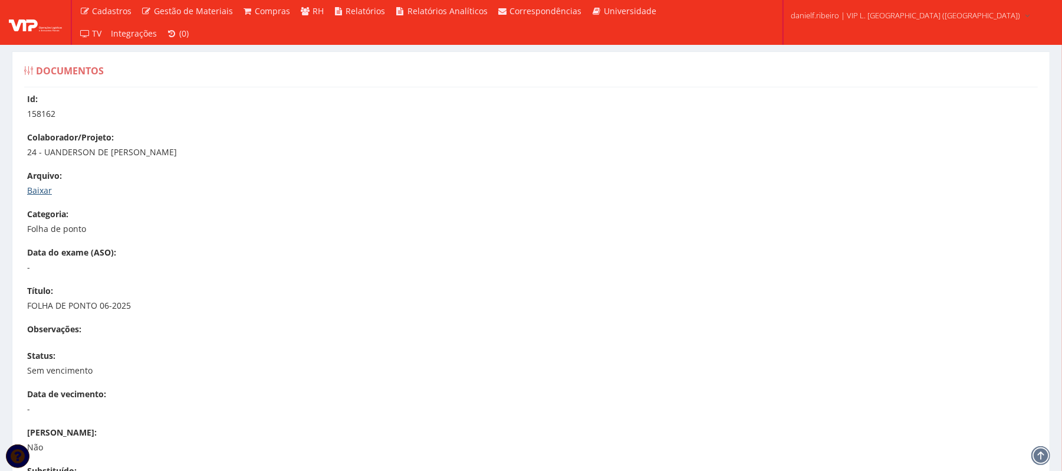
click at [45, 188] on link "Baixar" at bounding box center [39, 190] width 25 height 11
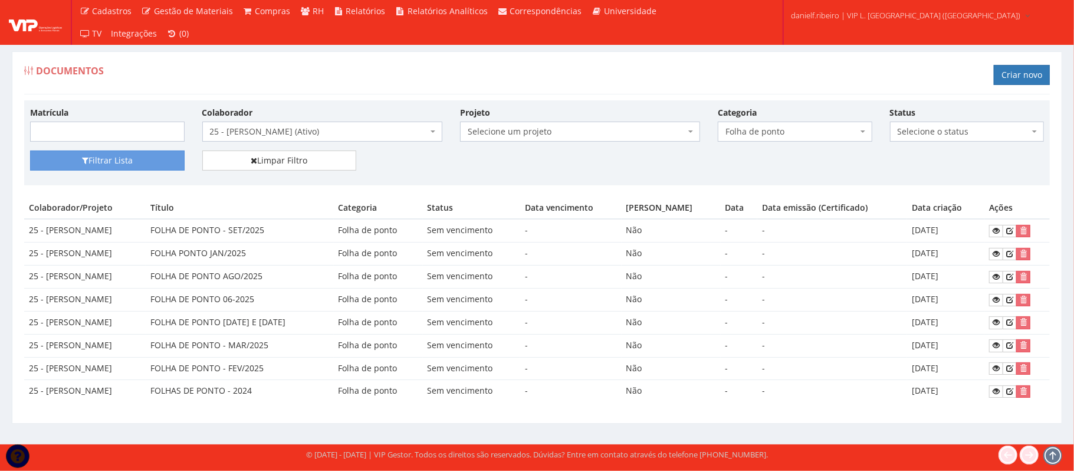
drag, startPoint x: 243, startPoint y: 301, endPoint x: 954, endPoint y: 293, distance: 710.7
click at [954, 293] on tr "25 - JOSE ADILSON SANTOS FOLHA DE PONTO 06-2025 Folha de ponto Sem vencimento -…" at bounding box center [537, 299] width 1026 height 23
click at [954, 293] on td "[DATE]" at bounding box center [945, 299] width 77 height 23
click at [993, 303] on icon at bounding box center [996, 299] width 7 height 8
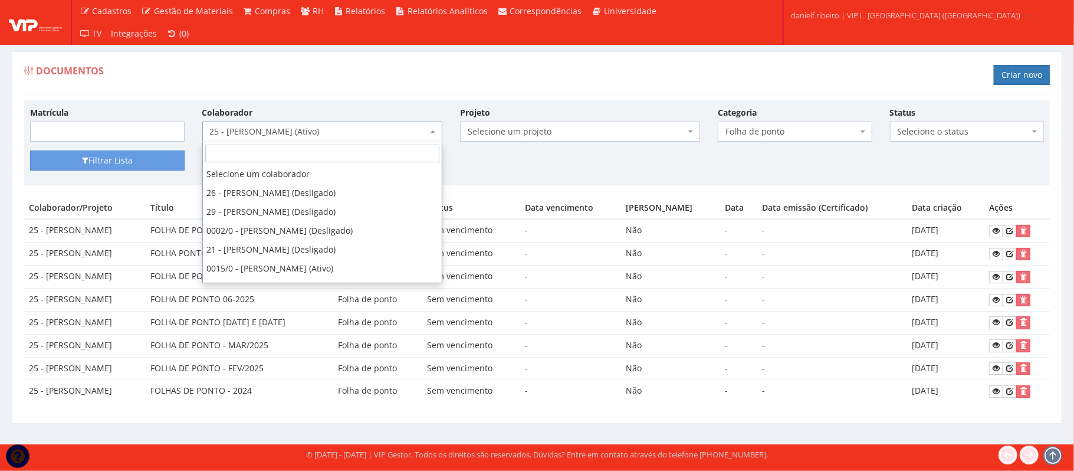
click at [265, 128] on span "25 - [PERSON_NAME] (Ativo)" at bounding box center [319, 132] width 218 height 12
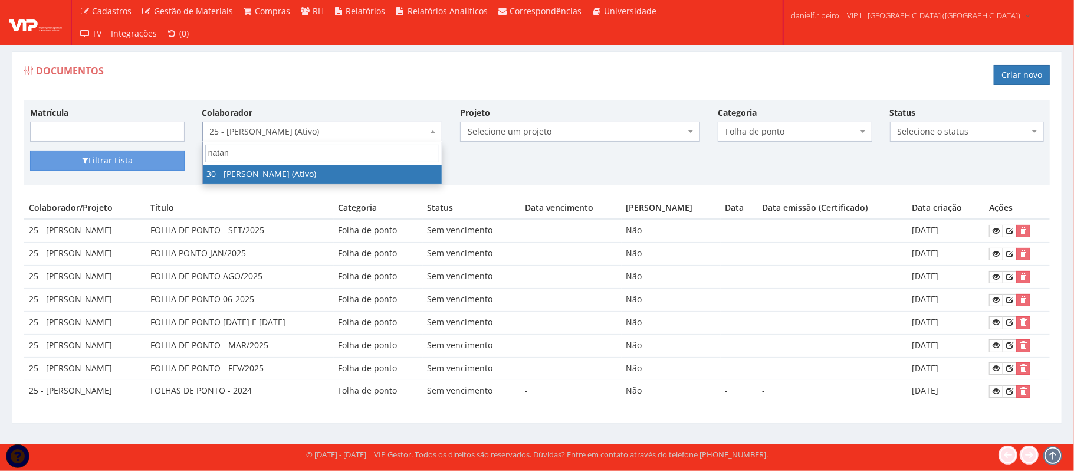
type input "natane"
select select "3873"
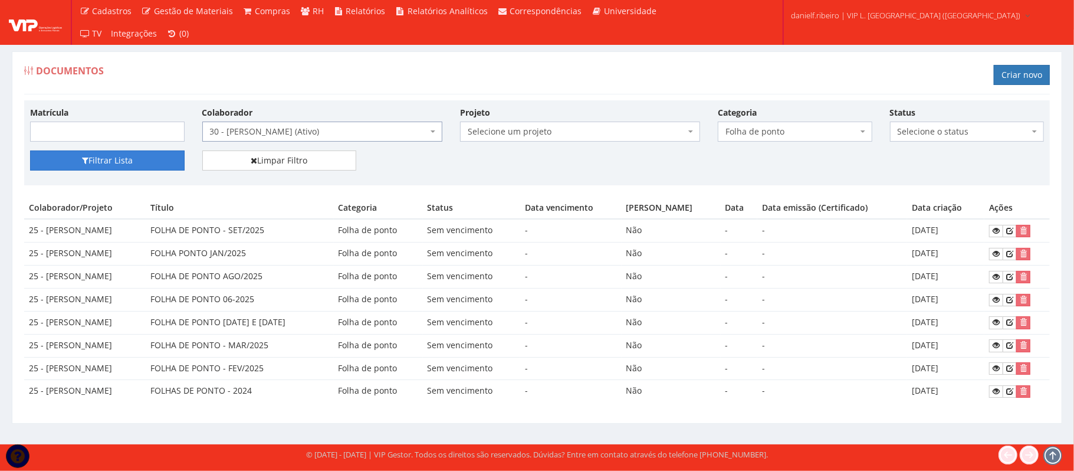
click at [119, 160] on button "Filtrar Lista" at bounding box center [107, 160] width 155 height 20
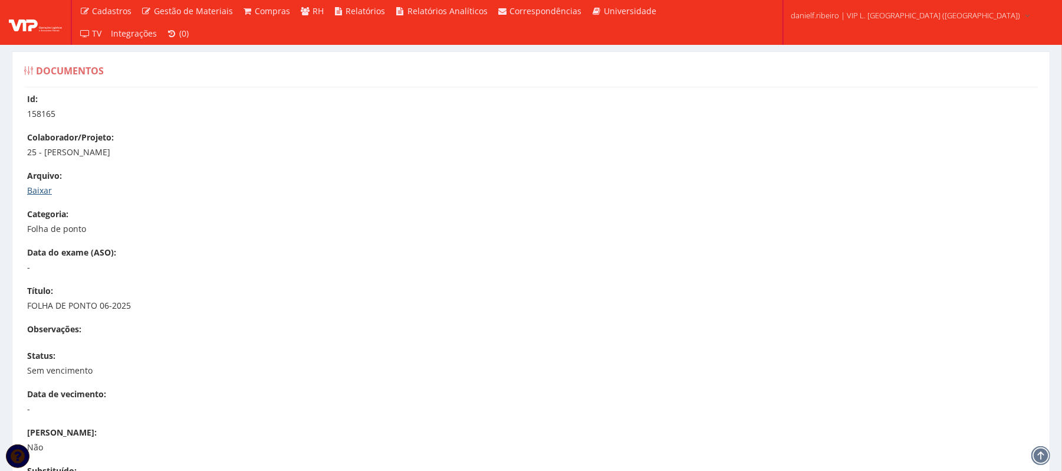
click at [36, 188] on link "Baixar" at bounding box center [39, 190] width 25 height 11
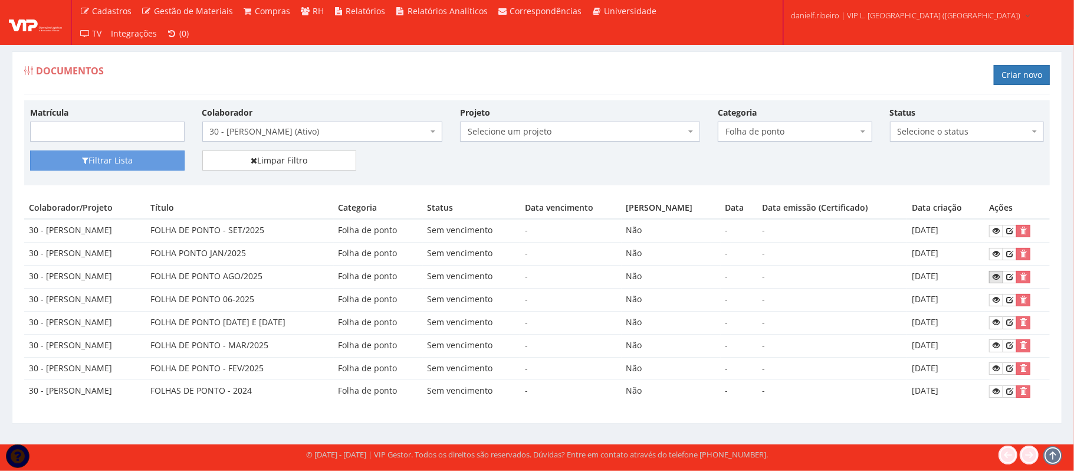
click at [1000, 278] on icon at bounding box center [996, 276] width 7 height 8
drag, startPoint x: 257, startPoint y: 301, endPoint x: 878, endPoint y: 295, distance: 620.4
click at [876, 295] on tr "30 - [PERSON_NAME] FOLHA DE PONTO 06-2025 Folha de ponto Sem vencimento - Não -…" at bounding box center [537, 299] width 1026 height 23
click at [965, 305] on td "[DATE]" at bounding box center [945, 299] width 77 height 23
click at [993, 303] on link at bounding box center [996, 300] width 14 height 12
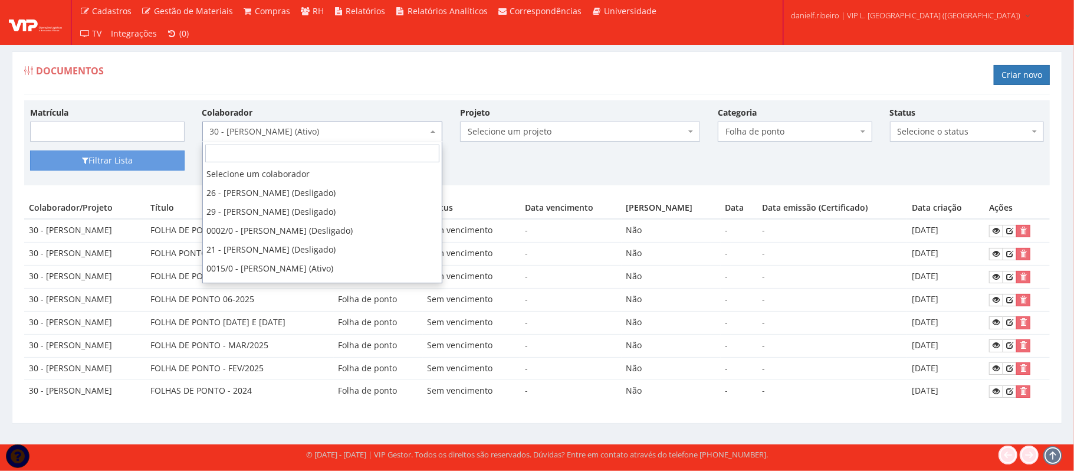
click at [290, 123] on span "30 - NATANE ALENCAR BARBOSA (Ativo)" at bounding box center [322, 131] width 240 height 20
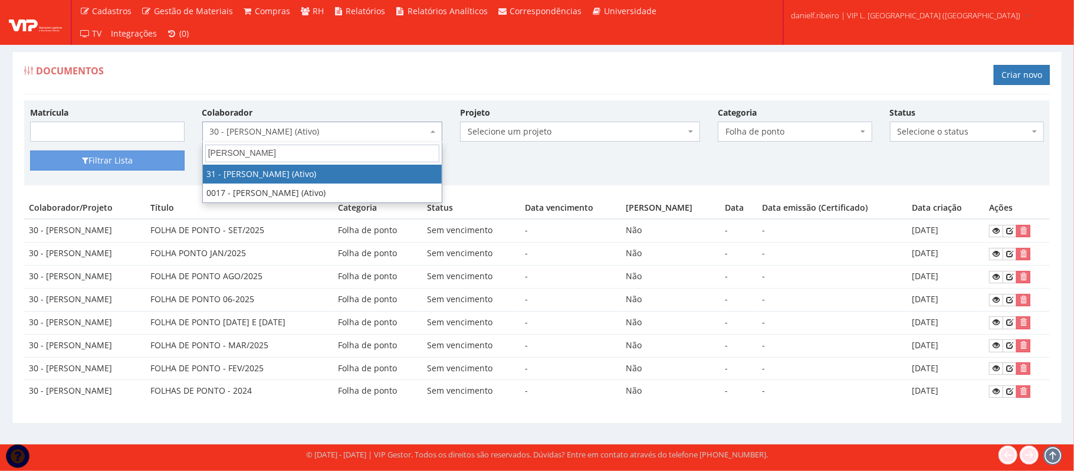
type input "luiz fernand"
select select "3928"
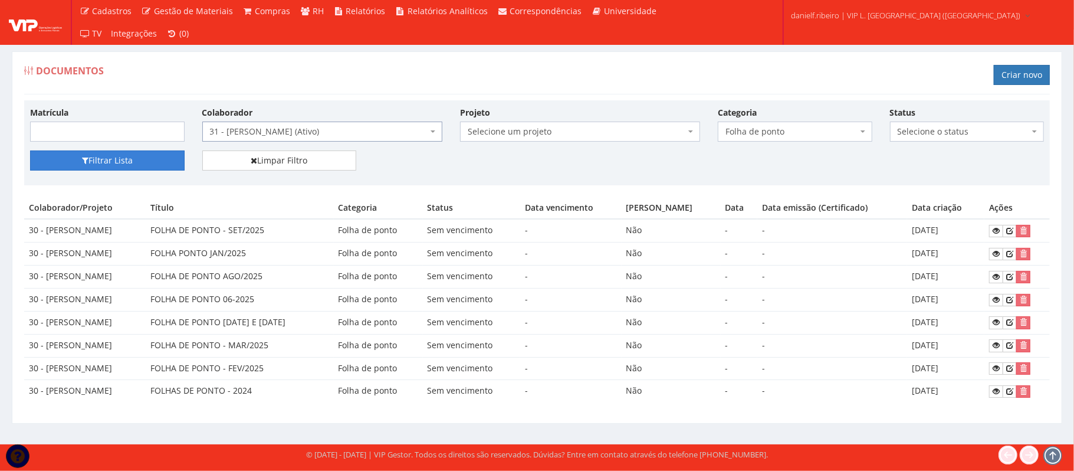
click at [154, 159] on button "Filtrar Lista" at bounding box center [107, 160] width 155 height 20
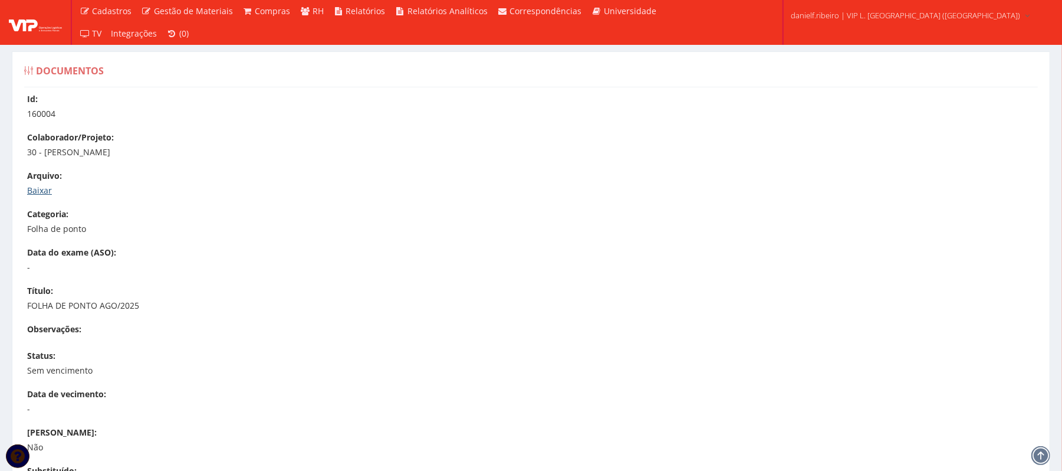
click at [45, 192] on link "Baixar" at bounding box center [39, 190] width 25 height 11
click at [35, 194] on link "Baixar" at bounding box center [39, 190] width 25 height 11
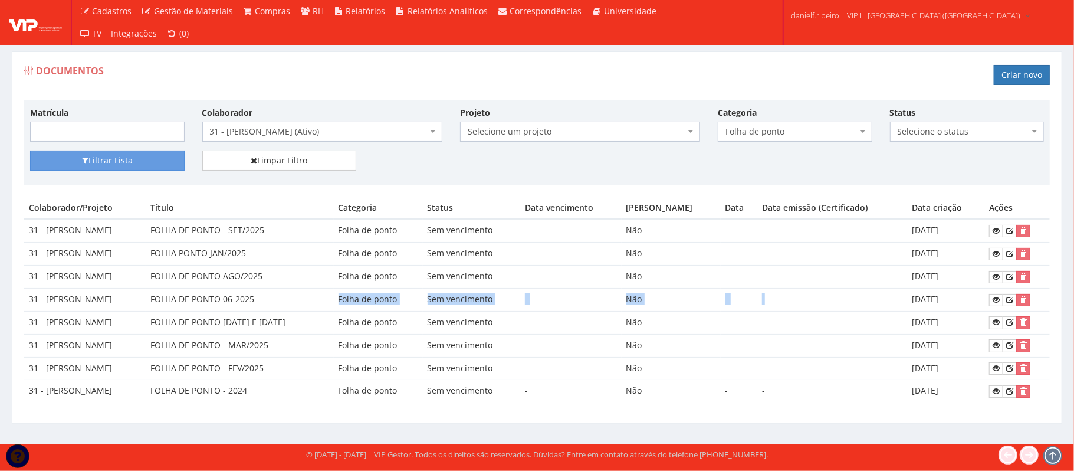
drag, startPoint x: 354, startPoint y: 304, endPoint x: 876, endPoint y: 302, distance: 521.9
click at [876, 302] on tr "31 - LUIZ FERNANDO GALVAO CORREIA FOLHA DE PONTO 06-2025 Folha de ponto Sem ven…" at bounding box center [537, 299] width 1026 height 23
drag, startPoint x: 883, startPoint y: 302, endPoint x: 939, endPoint y: 316, distance: 57.2
click at [885, 302] on td "-" at bounding box center [832, 299] width 150 height 23
click at [1000, 306] on link at bounding box center [996, 300] width 14 height 12
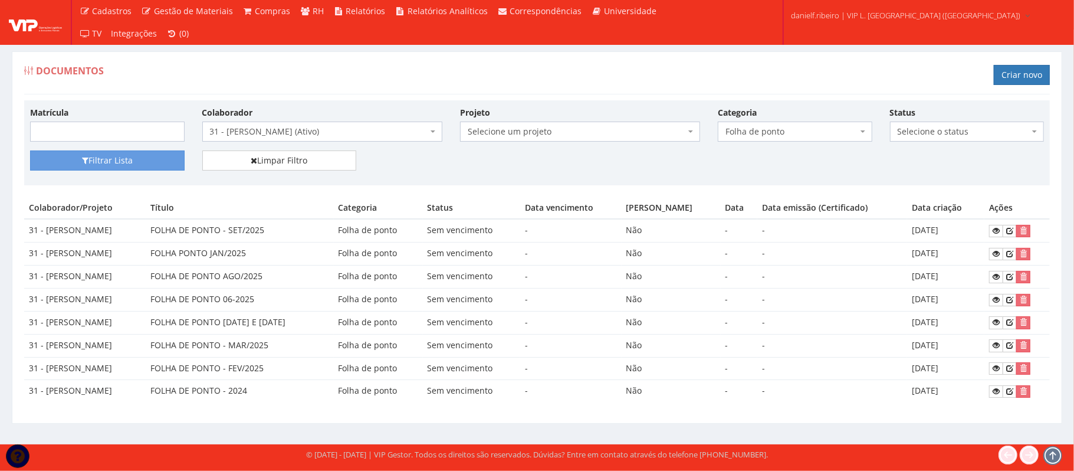
click at [294, 142] on body "Cadastros Clientes Unidades Subclientes Unidades de Subclientes Projetos Vagas …" at bounding box center [537, 235] width 1074 height 471
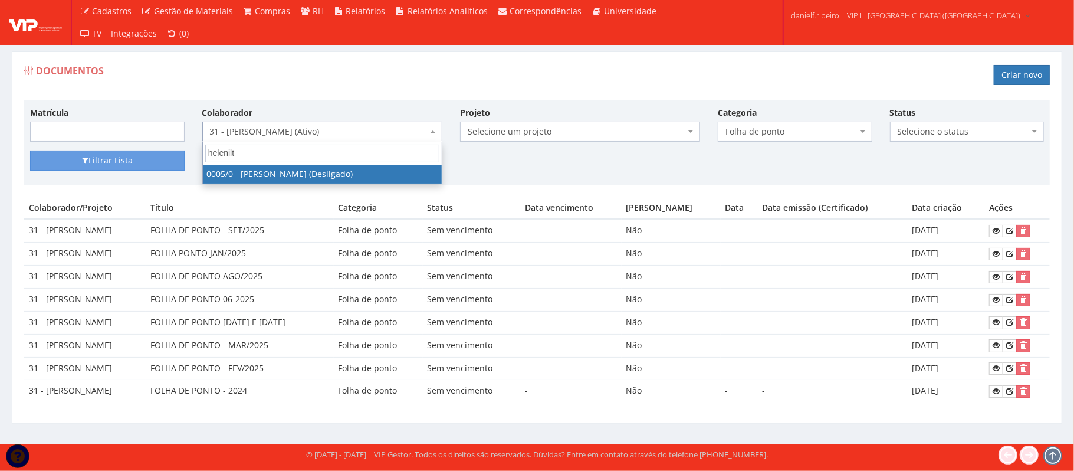
type input "helenilto"
select select "718"
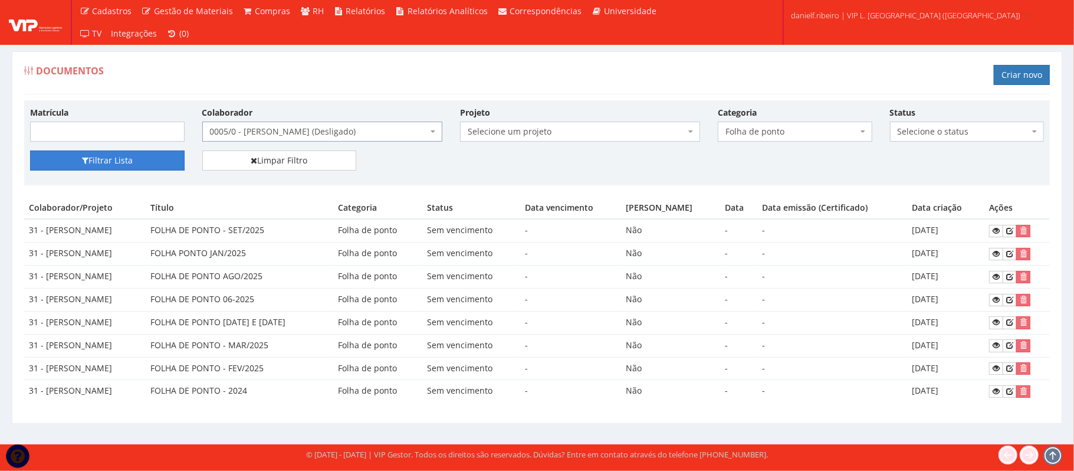
click at [132, 166] on button "Filtrar Lista" at bounding box center [107, 160] width 155 height 20
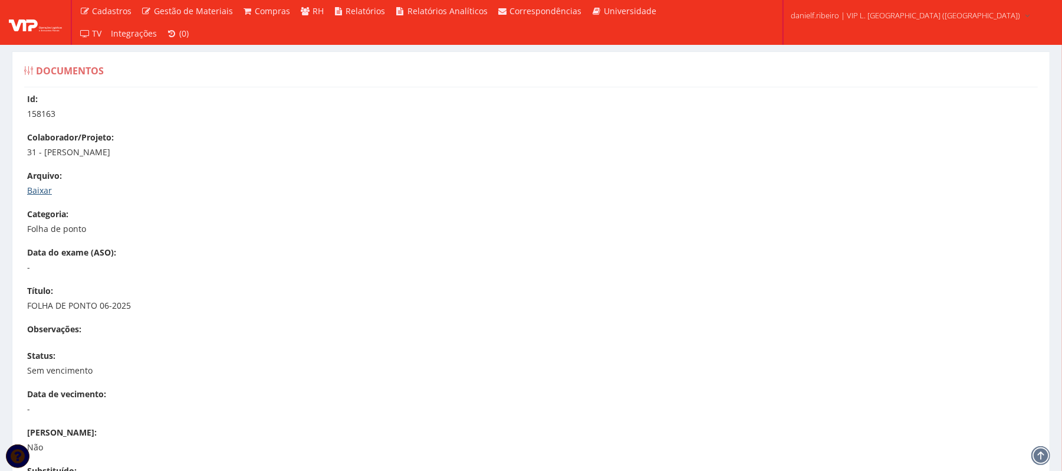
click at [46, 189] on link "Baixar" at bounding box center [39, 190] width 25 height 11
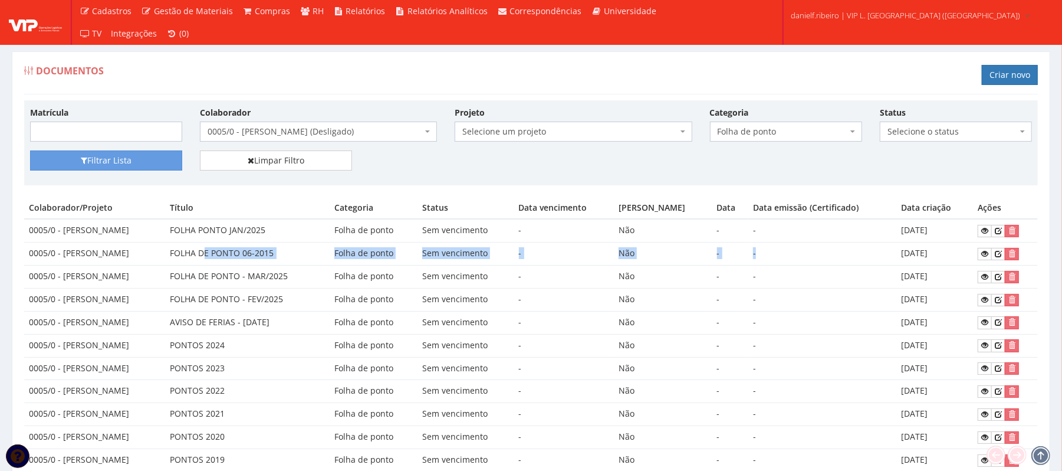
drag, startPoint x: 283, startPoint y: 258, endPoint x: 888, endPoint y: 248, distance: 604.6
click at [888, 248] on tr "0005/0 - [PERSON_NAME] FOLHA DE PONTO 06-2015 Folha de ponto Sem vencimento - N…" at bounding box center [531, 253] width 1014 height 23
click at [567, 271] on td "-" at bounding box center [564, 276] width 100 height 23
click at [987, 258] on icon at bounding box center [984, 253] width 7 height 8
click at [1000, 253] on icon at bounding box center [998, 253] width 7 height 8
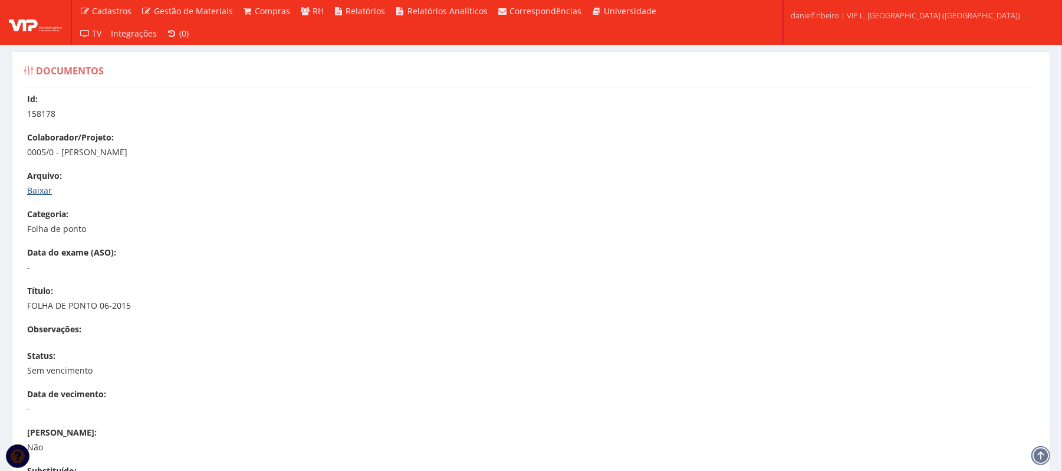
click at [50, 194] on link "Baixar" at bounding box center [39, 190] width 25 height 11
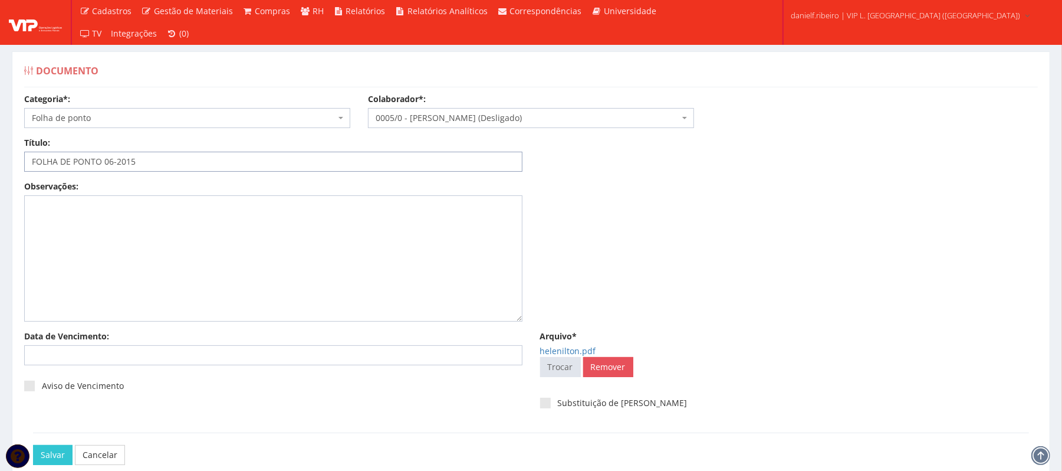
click at [132, 164] on input "FOLHA DE PONTO 06-2015" at bounding box center [273, 162] width 498 height 20
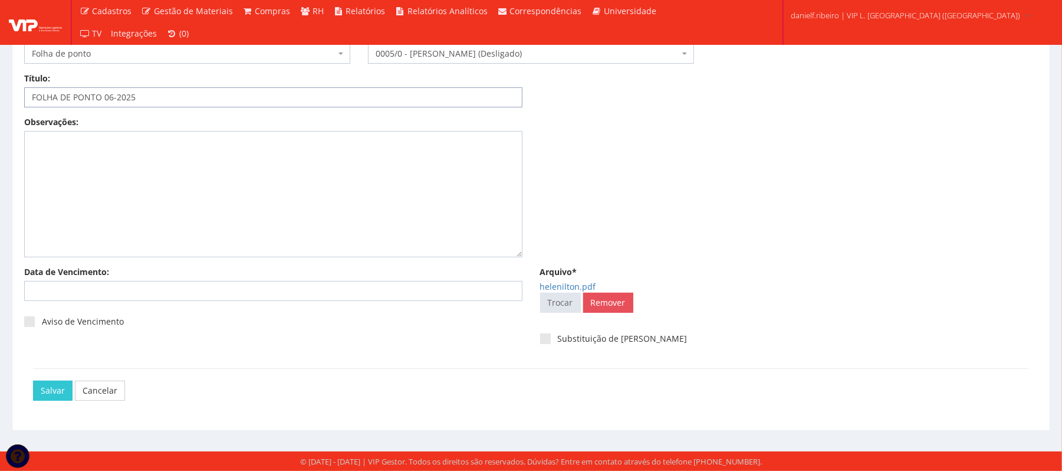
type input "FOLHA DE PONTO 06-2025"
click at [40, 378] on div "Salvar Cancelar" at bounding box center [531, 390] width 996 height 44
click at [41, 387] on input "Salvar" at bounding box center [53, 390] width 40 height 20
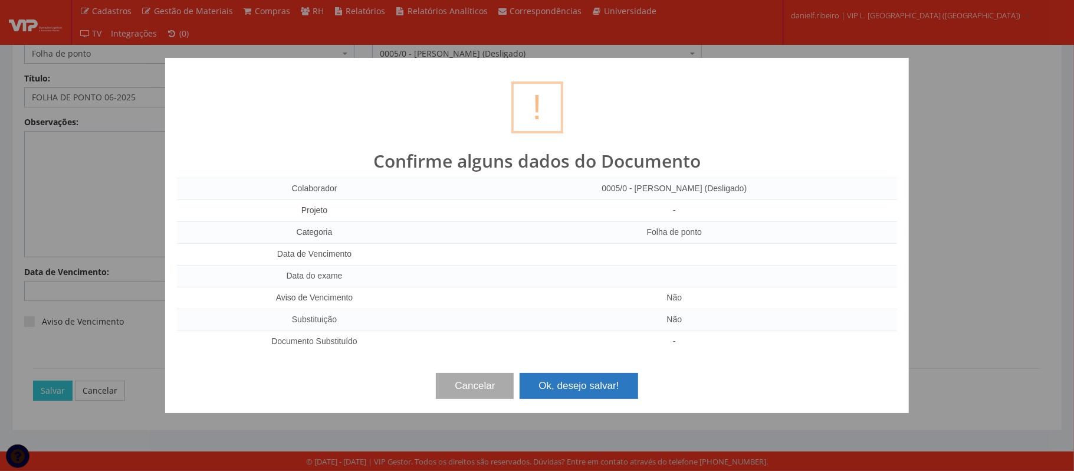
click at [589, 383] on button "Ok, desejo salvar!" at bounding box center [579, 386] width 118 height 26
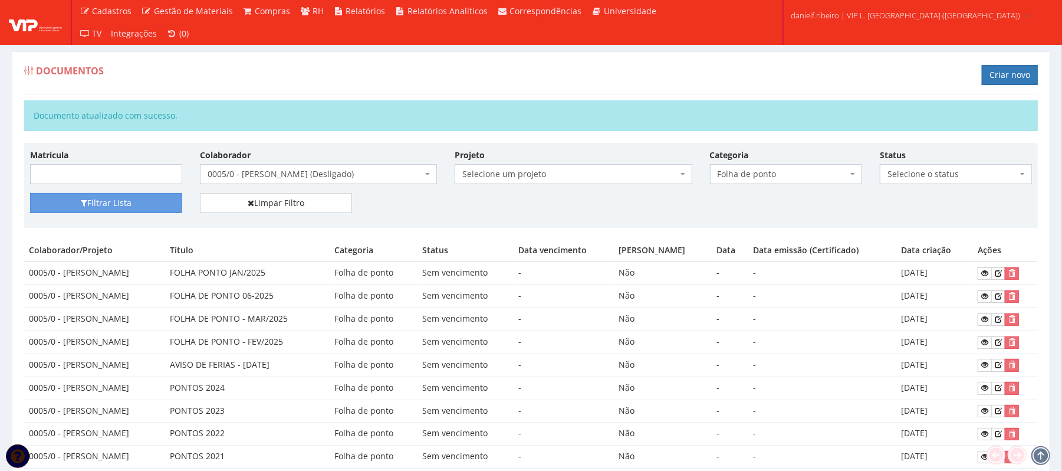
click at [310, 178] on span "0005/0 - [PERSON_NAME] (Desligado)" at bounding box center [315, 174] width 215 height 12
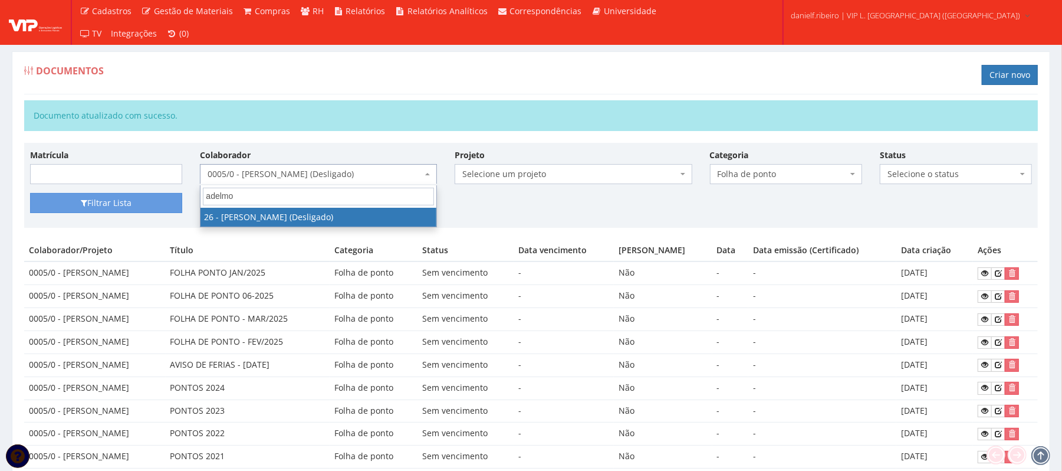
type input "adelmo"
click at [316, 206] on span "adelmo" at bounding box center [319, 196] width 236 height 22
select select "3835"
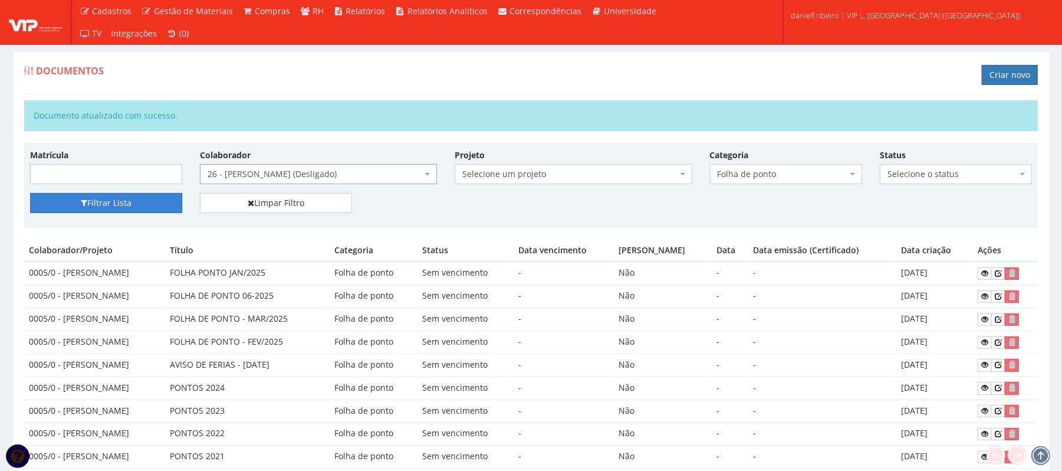
click at [107, 201] on button "Filtrar Lista" at bounding box center [106, 203] width 152 height 20
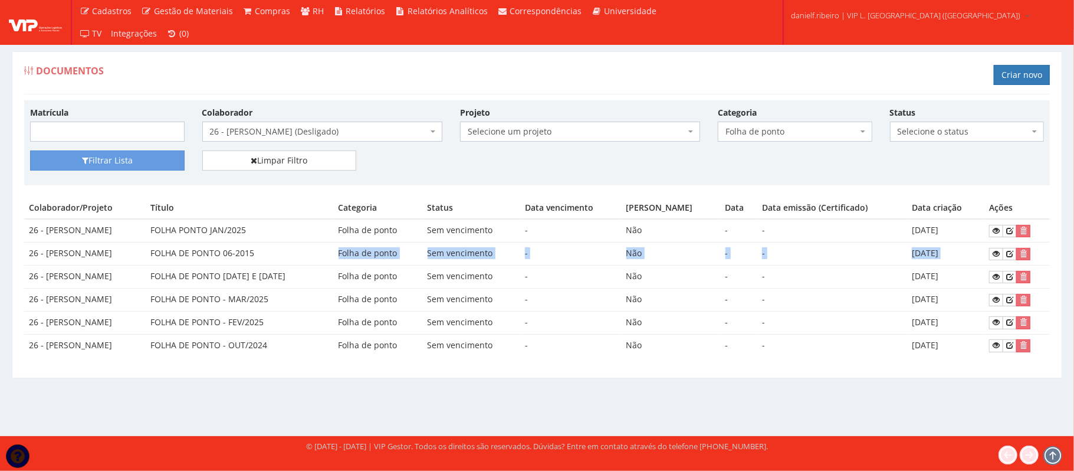
drag, startPoint x: 318, startPoint y: 251, endPoint x: 1024, endPoint y: 262, distance: 706.0
click at [1024, 262] on tr "26 - [PERSON_NAME] FOLHA DE PONTO 06-2015 Folha de ponto Sem vencimento - Não -…" at bounding box center [537, 253] width 1026 height 23
click at [949, 261] on td "[DATE]" at bounding box center [945, 253] width 77 height 23
click at [1007, 257] on link at bounding box center [1010, 254] width 14 height 12
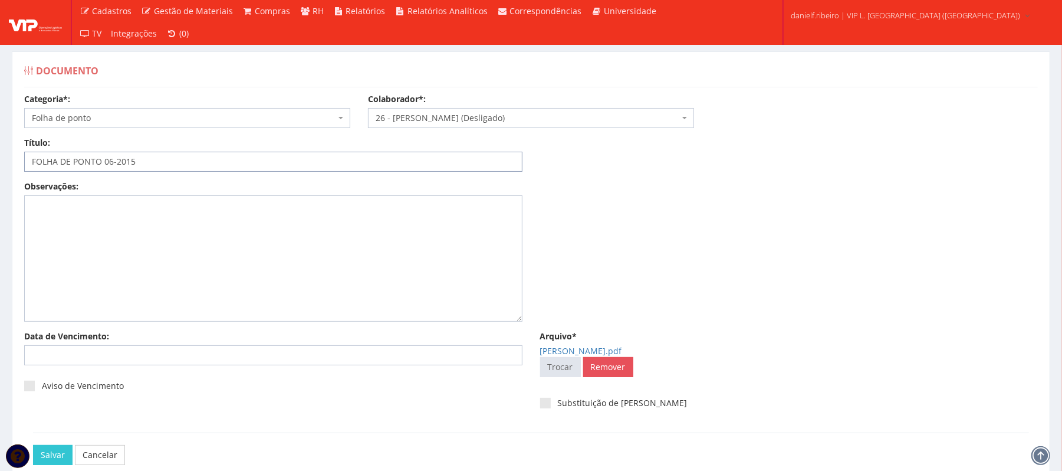
click at [130, 165] on input "FOLHA DE PONTO 06-2015" at bounding box center [273, 162] width 498 height 20
type input "FOLHA DE PONTO 06-2025"
click at [579, 349] on link "[PERSON_NAME].pdf" at bounding box center [581, 350] width 82 height 11
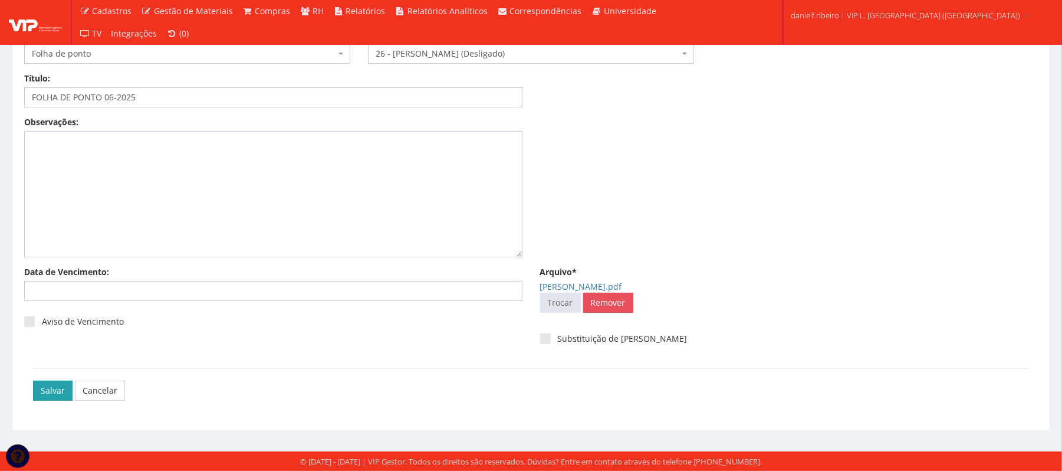
click at [48, 395] on input "Salvar" at bounding box center [53, 390] width 40 height 20
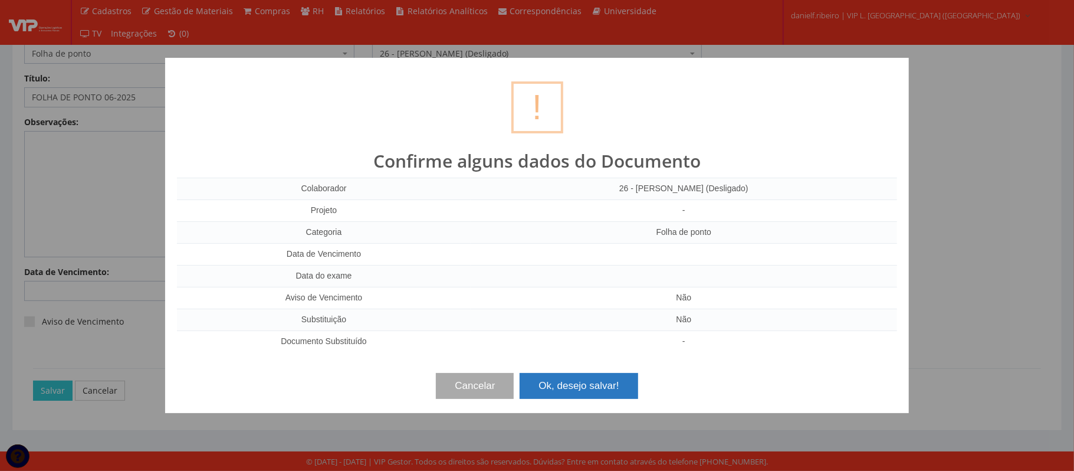
click at [550, 375] on button "Ok, desejo salvar!" at bounding box center [579, 386] width 118 height 26
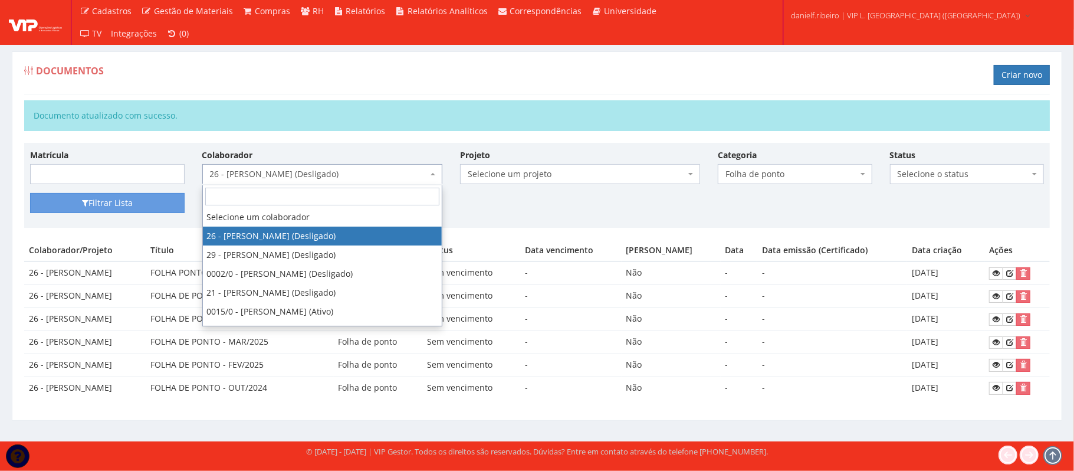
click at [342, 182] on span "26 - [PERSON_NAME] (Desligado)" at bounding box center [322, 174] width 240 height 20
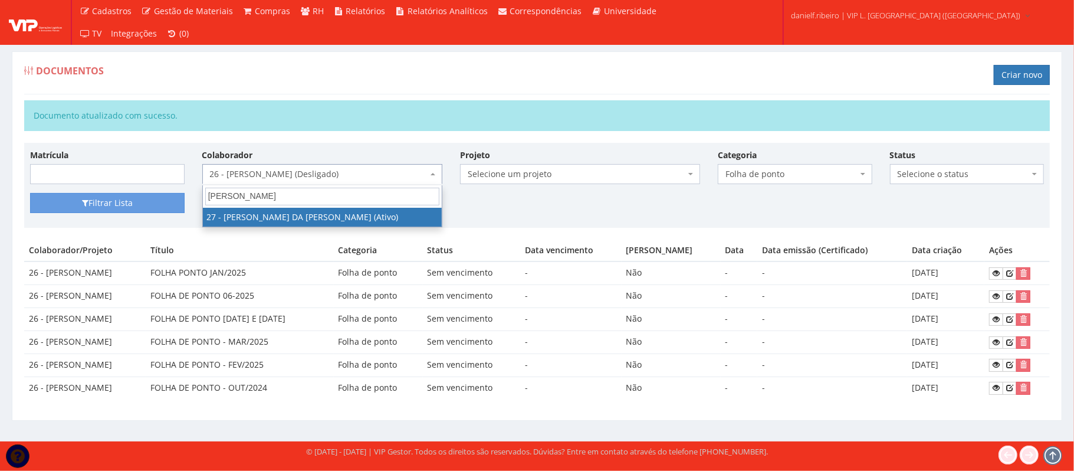
type input "[PERSON_NAME]"
select select "3837"
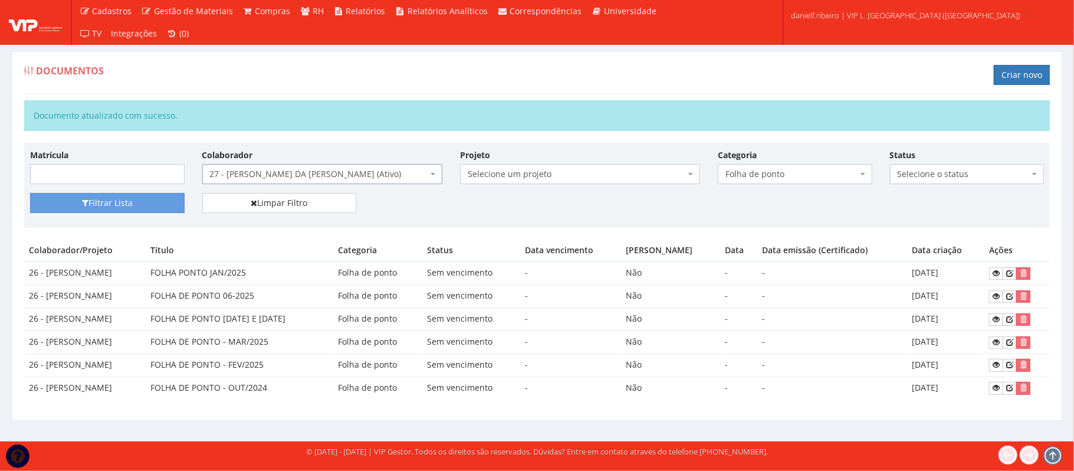
click at [147, 188] on div "Matrícula Colaborador Selecione um colaborador 26 - [PERSON_NAME] (Desligado) 2…" at bounding box center [536, 171] width 1031 height 44
click at [132, 201] on button "Filtrar Lista" at bounding box center [107, 203] width 155 height 20
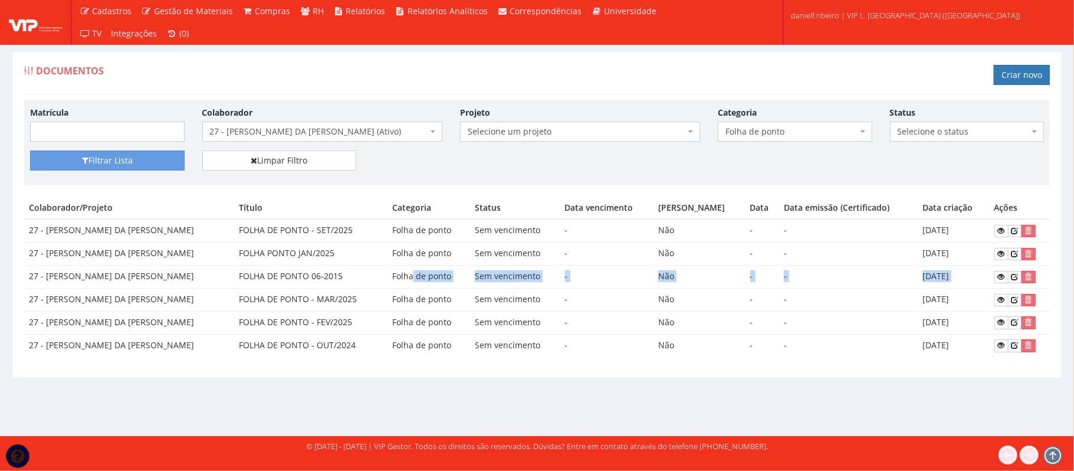
drag, startPoint x: 425, startPoint y: 281, endPoint x: 1003, endPoint y: 287, distance: 578.0
click at [1003, 287] on tr "27 - GEORGE DOUGLAS DA CONCEICAO SANTOS FOLHA DE PONTO 06-2015 Folha de ponto S…" at bounding box center [537, 276] width 1026 height 23
click at [1011, 281] on icon at bounding box center [1014, 276] width 7 height 8
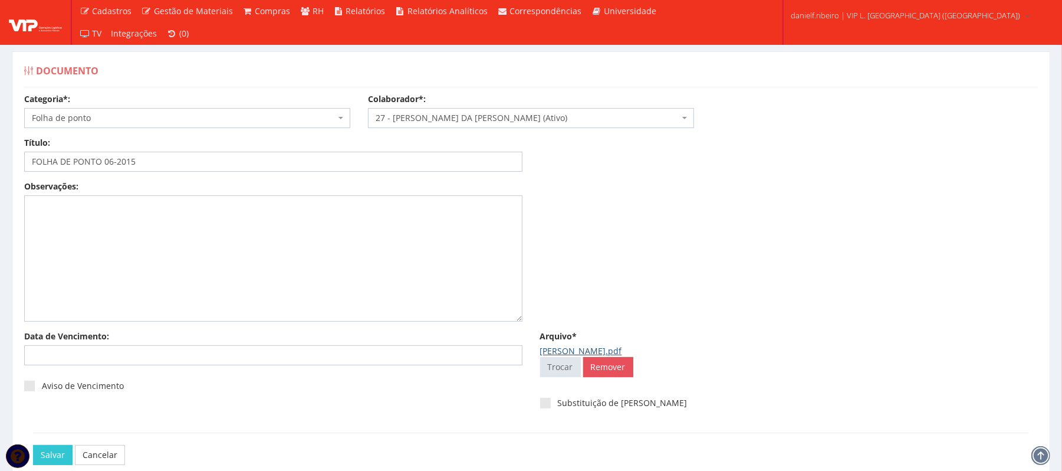
click at [559, 351] on link "[PERSON_NAME].pdf" at bounding box center [581, 350] width 82 height 11
click at [128, 162] on input "FOLHA DE PONTO 06-2015" at bounding box center [273, 162] width 498 height 20
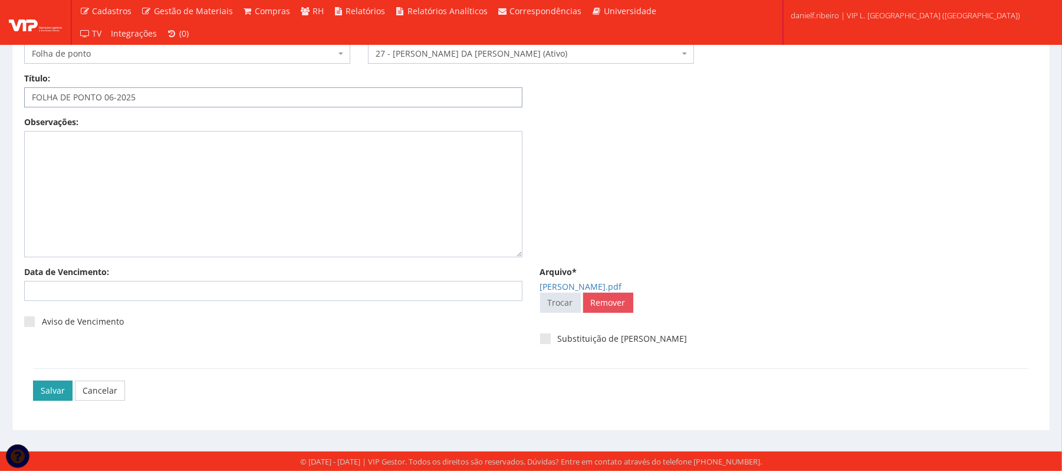
type input "FOLHA DE PONTO 06-2025"
click at [53, 395] on input "Salvar" at bounding box center [53, 390] width 40 height 20
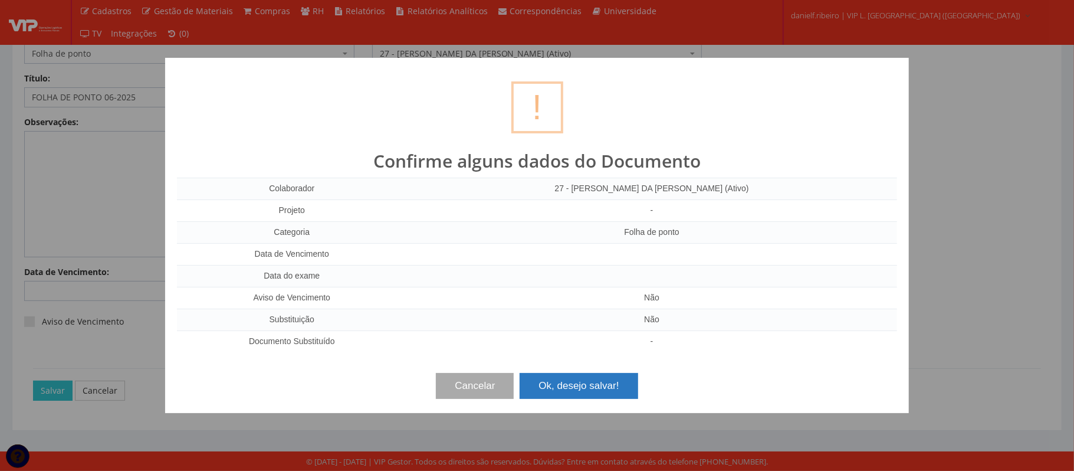
click at [590, 382] on button "Ok, desejo salvar!" at bounding box center [579, 386] width 118 height 26
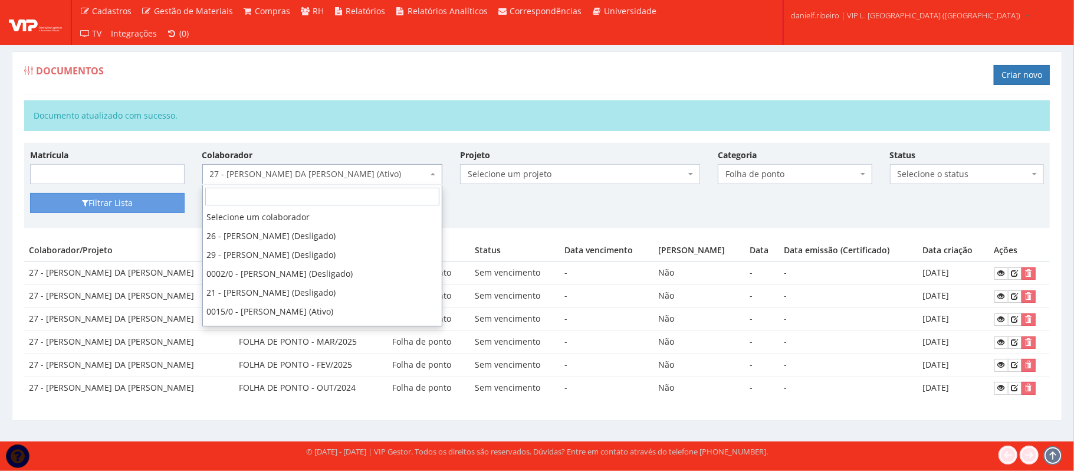
click at [311, 180] on span "27 - [PERSON_NAME] DA [PERSON_NAME] (Ativo)" at bounding box center [319, 174] width 218 height 12
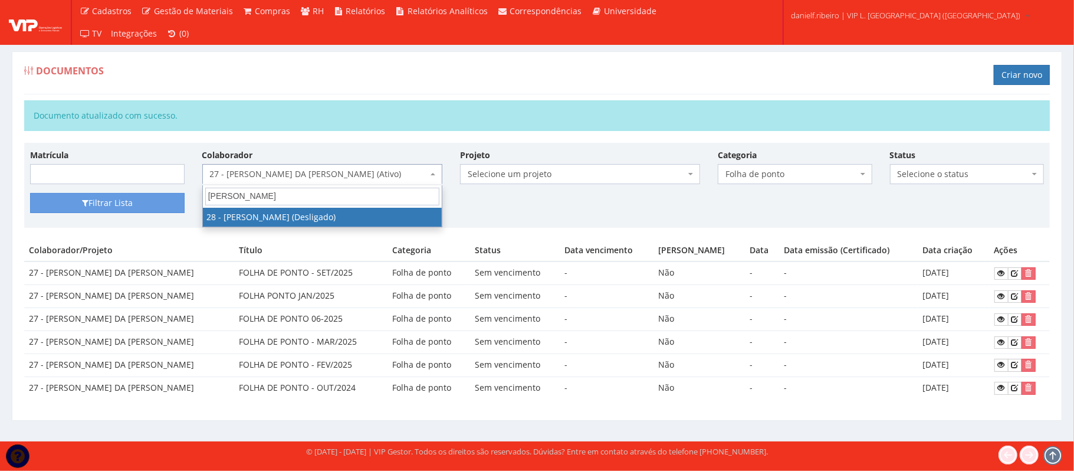
type input "lucas"
select select "3838"
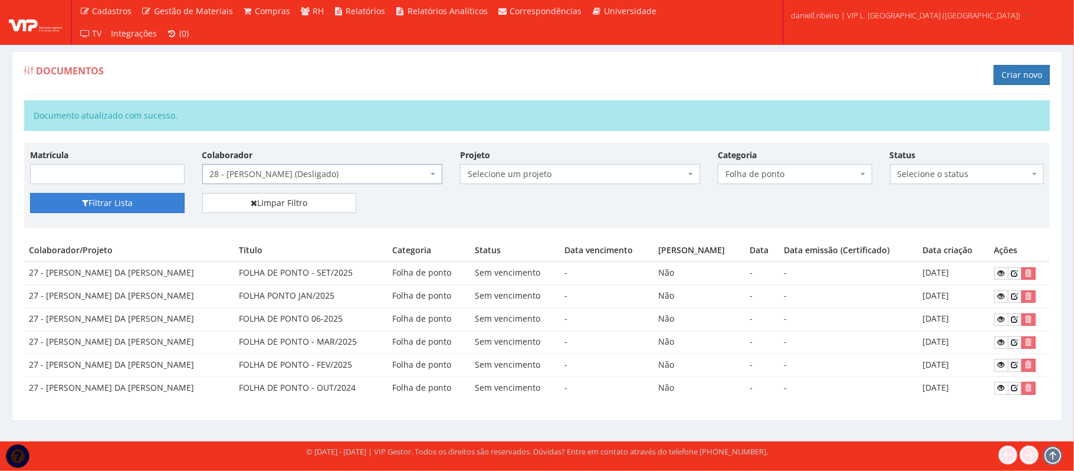
click at [117, 208] on button "Filtrar Lista" at bounding box center [107, 203] width 155 height 20
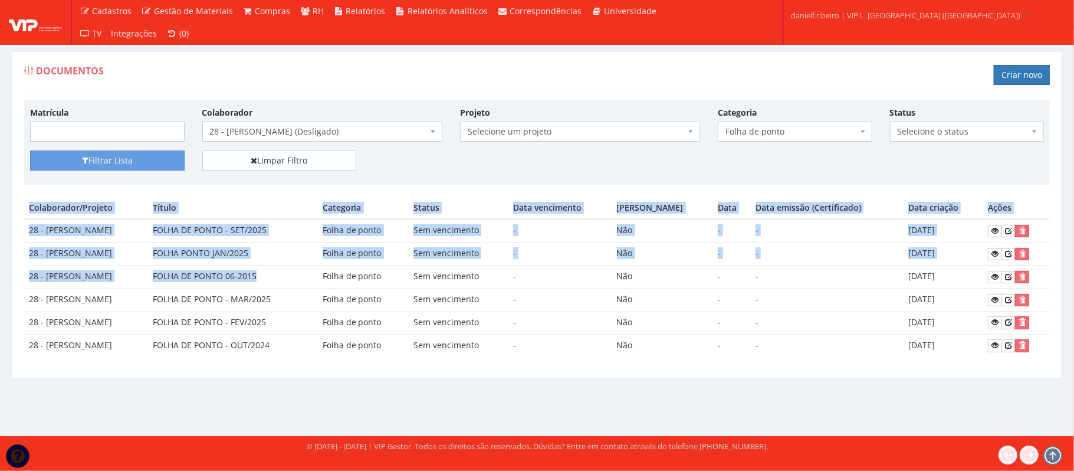
drag, startPoint x: 303, startPoint y: 281, endPoint x: 1058, endPoint y: 279, distance: 755.5
click at [1058, 279] on div "Documentos Criar novo Matrícula Colaborador Selecione um colaborador 26 - [PERS…" at bounding box center [537, 214] width 1050 height 327
drag, startPoint x: 930, startPoint y: 282, endPoint x: 938, endPoint y: 284, distance: 8.0
click at [931, 282] on td "[DATE]" at bounding box center [942, 276] width 79 height 23
click at [1015, 277] on link at bounding box center [1008, 277] width 14 height 12
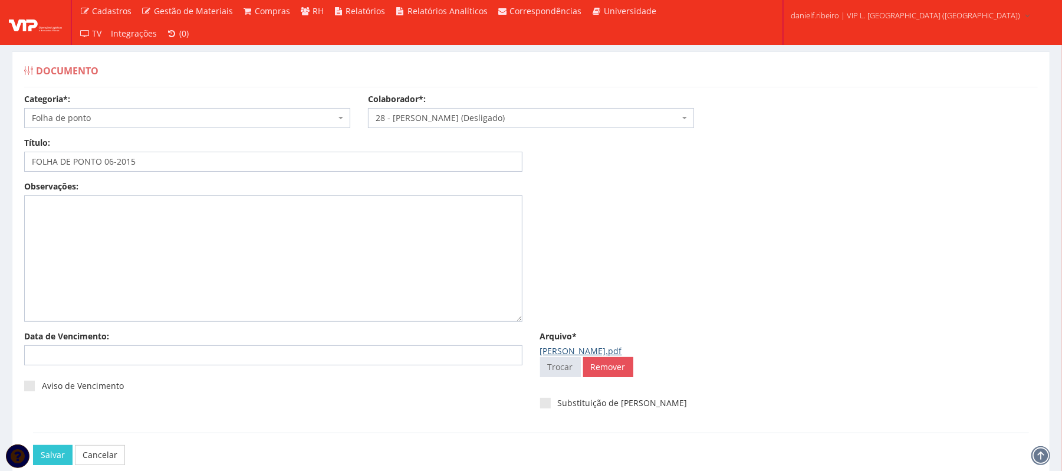
click at [583, 352] on link "lucas santos.pdf" at bounding box center [581, 350] width 82 height 11
click at [129, 159] on input "FOLHA DE PONTO 06-2015" at bounding box center [273, 162] width 498 height 20
type input "FOLHA DE PONTO 06-2025"
drag, startPoint x: 696, startPoint y: 197, endPoint x: 596, endPoint y: 190, distance: 101.1
click at [688, 192] on div "Observações:" at bounding box center [530, 255] width 1031 height 150
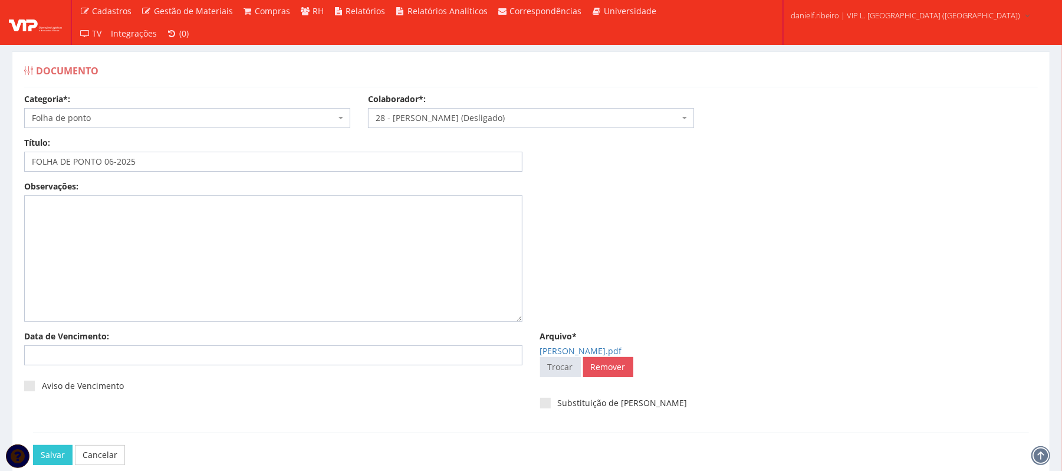
scroll to position [66, 0]
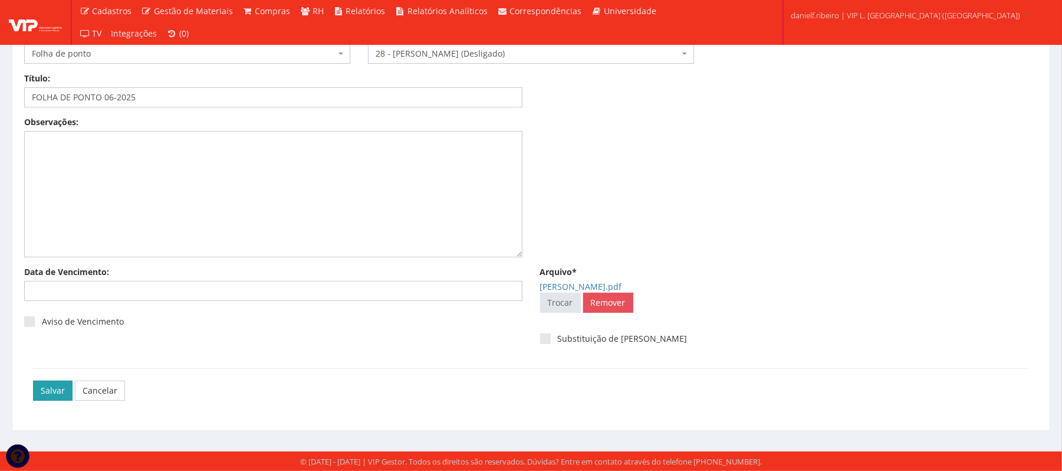
click at [58, 395] on input "Salvar" at bounding box center [53, 390] width 40 height 20
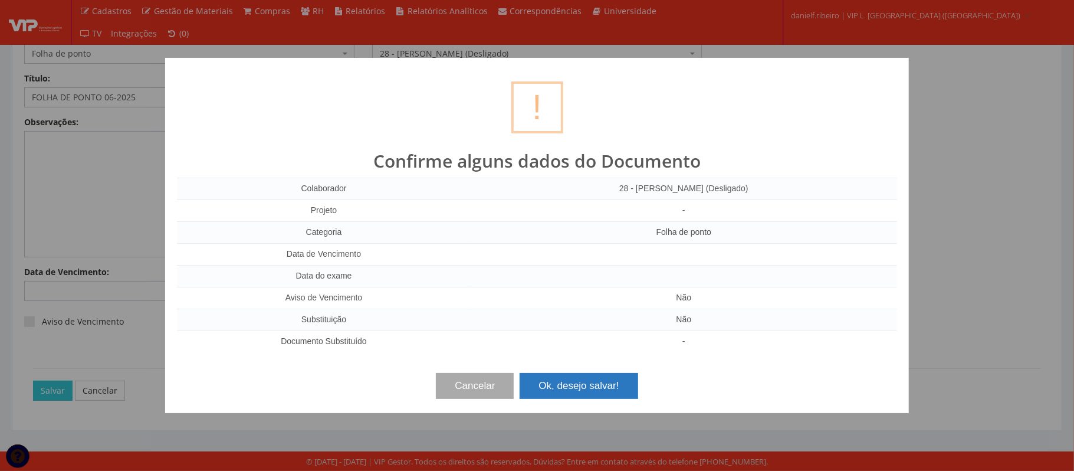
click at [541, 395] on button "Ok, desejo salvar!" at bounding box center [579, 386] width 118 height 26
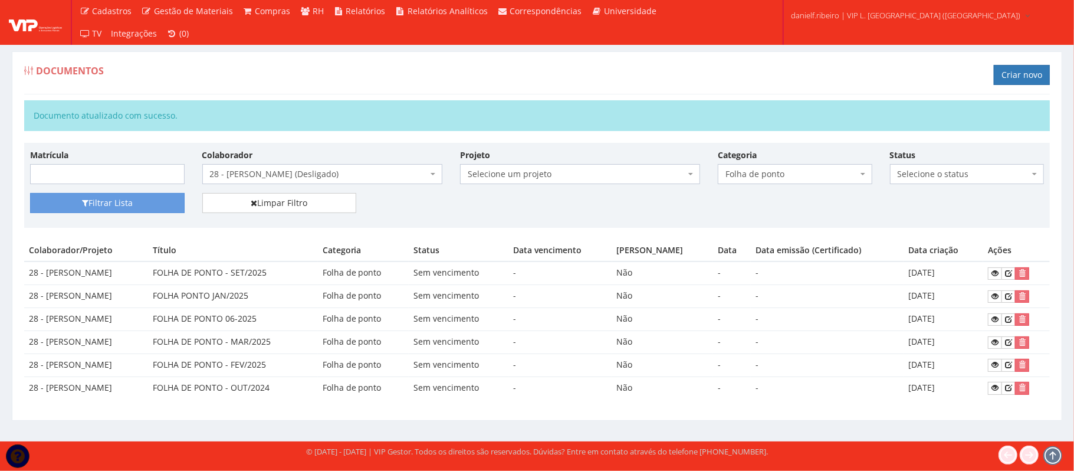
click at [269, 169] on span "28 - [PERSON_NAME] (Desligado)" at bounding box center [322, 174] width 240 height 20
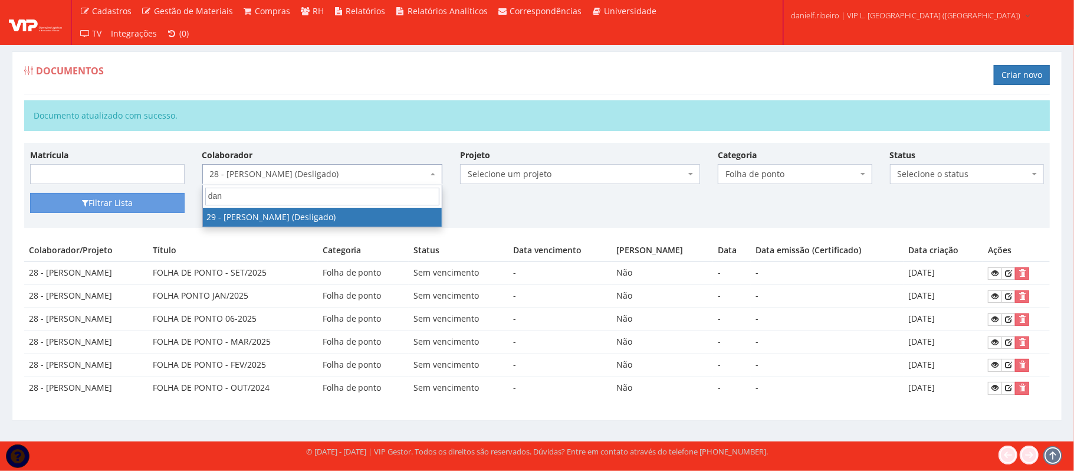
type input "dan"
drag, startPoint x: 255, startPoint y: 215, endPoint x: 252, endPoint y: 209, distance: 7.1
select select "3839"
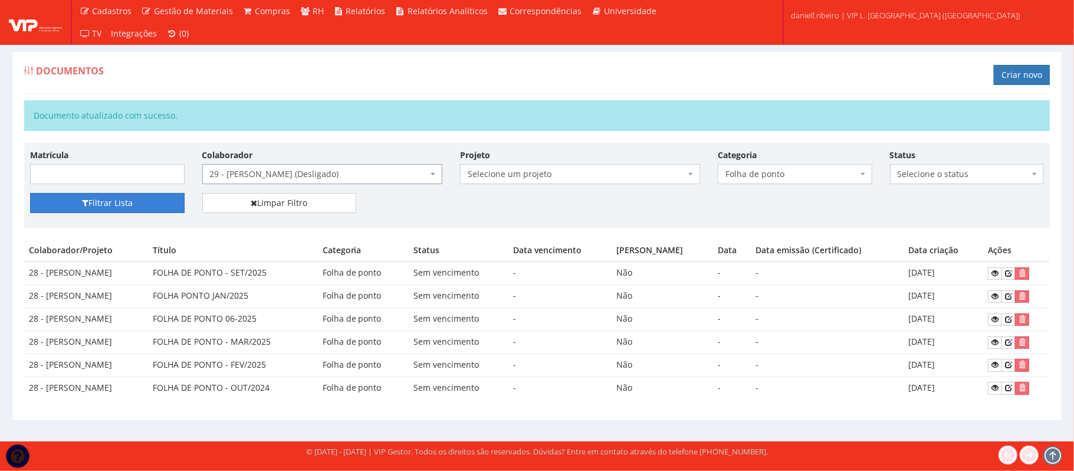
click at [125, 204] on button "Filtrar Lista" at bounding box center [107, 203] width 155 height 20
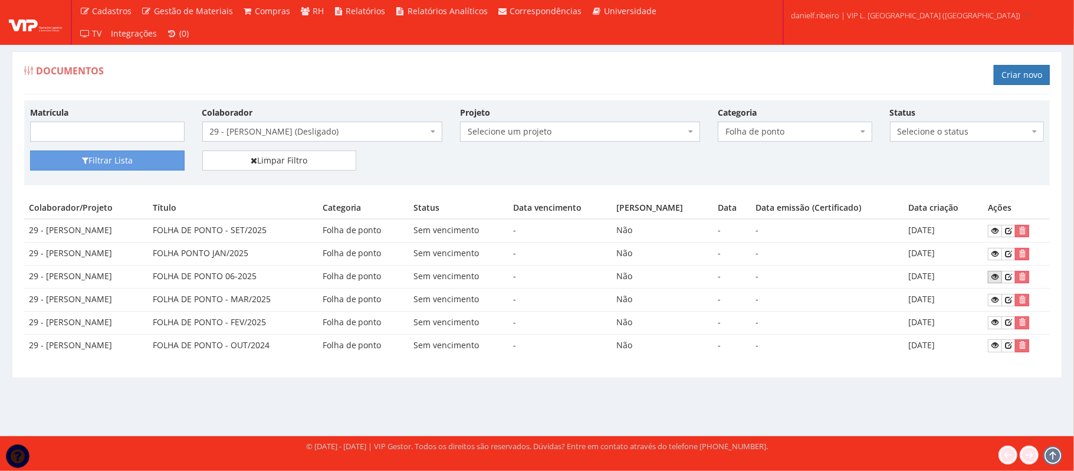
click at [994, 281] on icon at bounding box center [994, 276] width 7 height 8
click at [347, 139] on span "29 - DANRLEY SIQUEIRA DE SOUZA (Desligado)" at bounding box center [322, 131] width 240 height 20
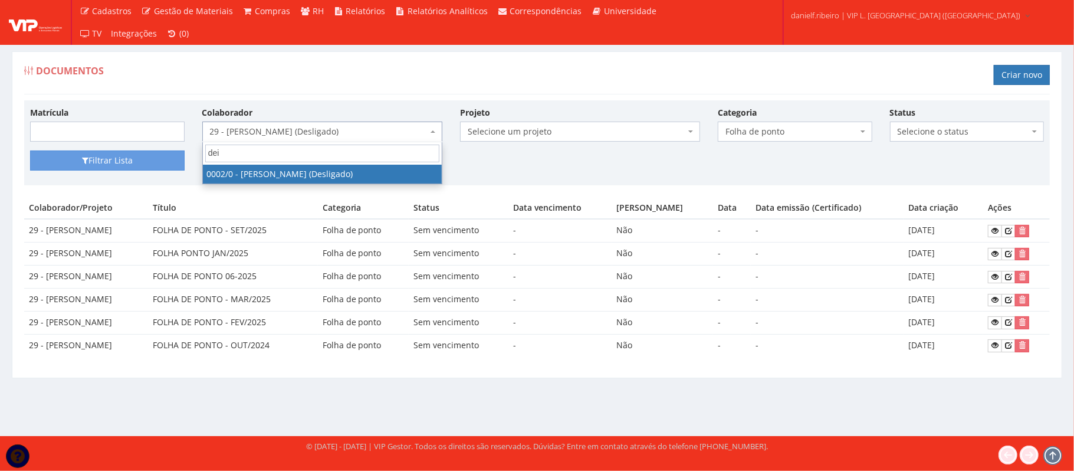
type input "dei"
select select "715"
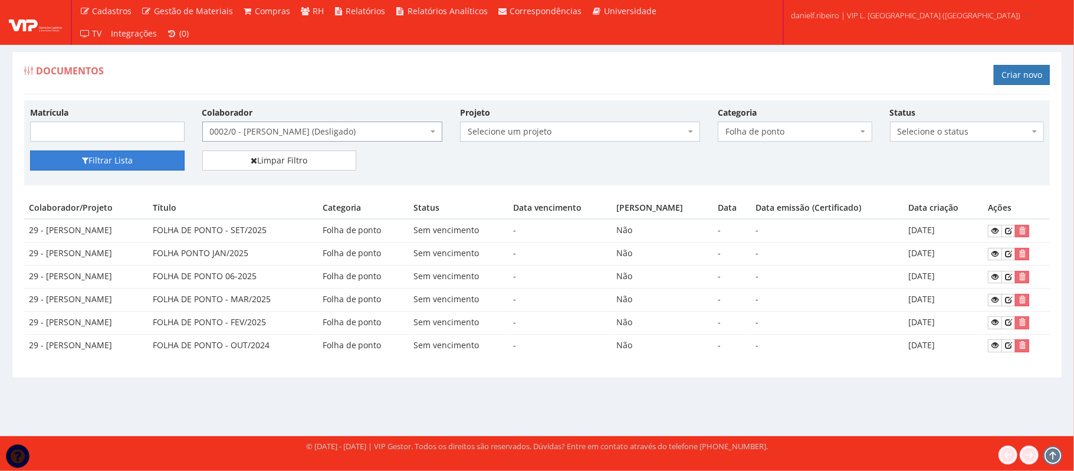
click at [111, 160] on button "Filtrar Lista" at bounding box center [107, 160] width 155 height 20
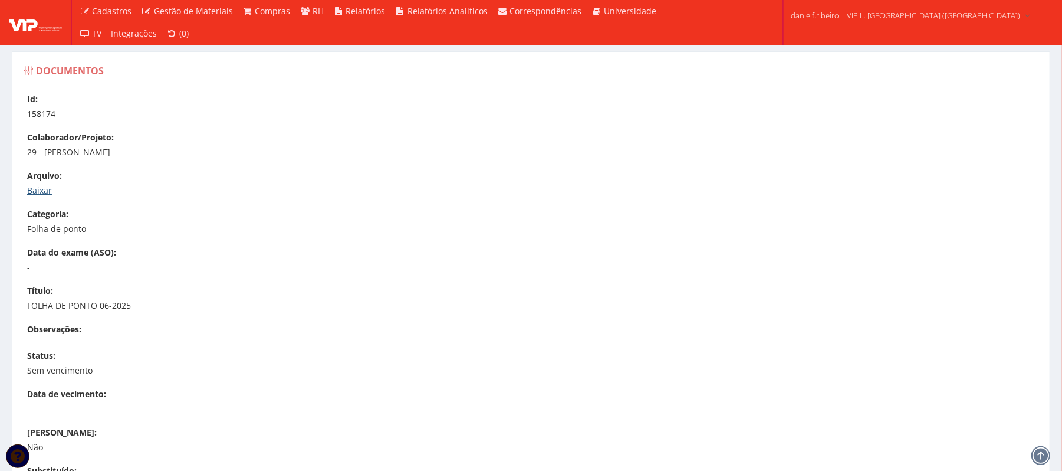
click at [41, 185] on link "Baixar" at bounding box center [39, 190] width 25 height 11
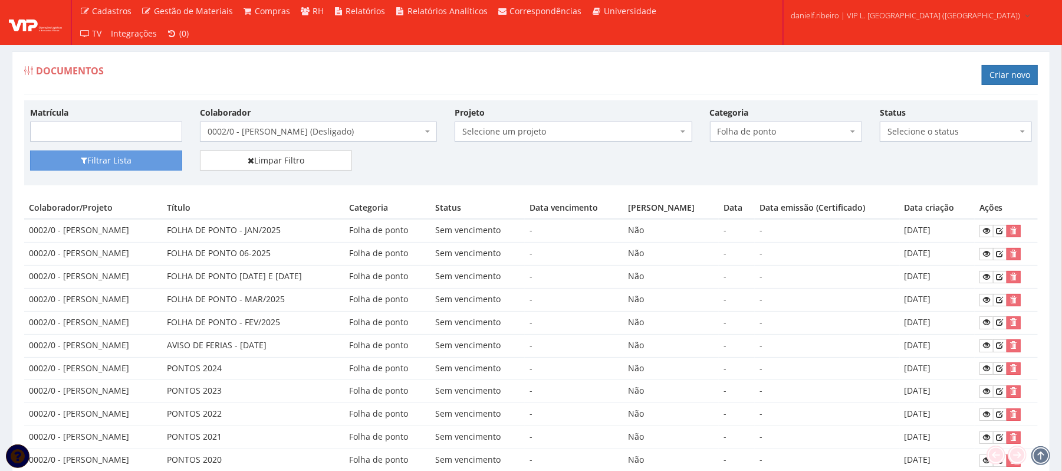
drag, startPoint x: 0, startPoint y: 285, endPoint x: 0, endPoint y: 449, distance: 163.4
drag, startPoint x: 0, startPoint y: 449, endPoint x: 437, endPoint y: 68, distance: 579.4
click at [437, 68] on div "Documentos Criar novo" at bounding box center [531, 76] width 1014 height 35
click at [676, 62] on div "Documentos Criar novo" at bounding box center [531, 76] width 1014 height 35
click at [352, 163] on link "Limpar Filtro" at bounding box center [276, 160] width 152 height 20
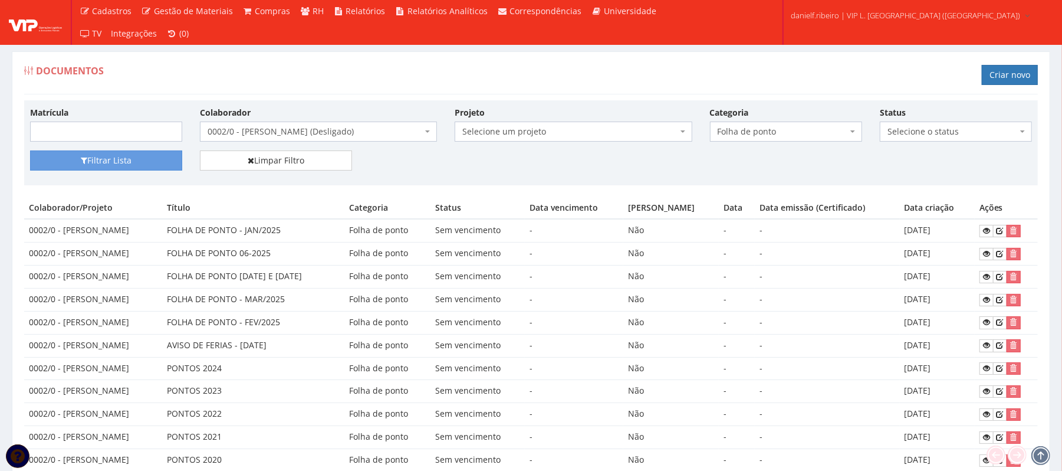
click at [425, 178] on div "Filtrar Lista Limpar Filtro" at bounding box center [531, 164] width 1020 height 29
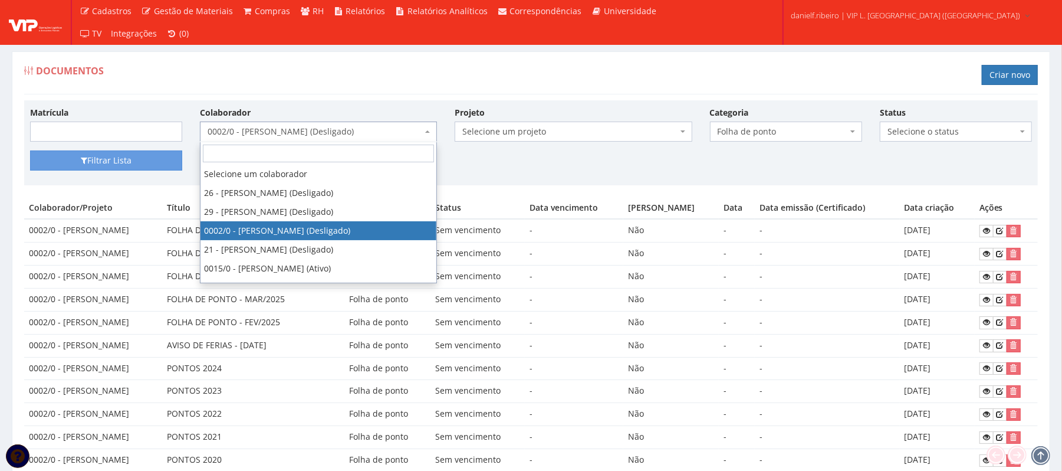
click at [293, 130] on span "0002/0 - [PERSON_NAME] (Desligado)" at bounding box center [315, 132] width 215 height 12
type input "eva"
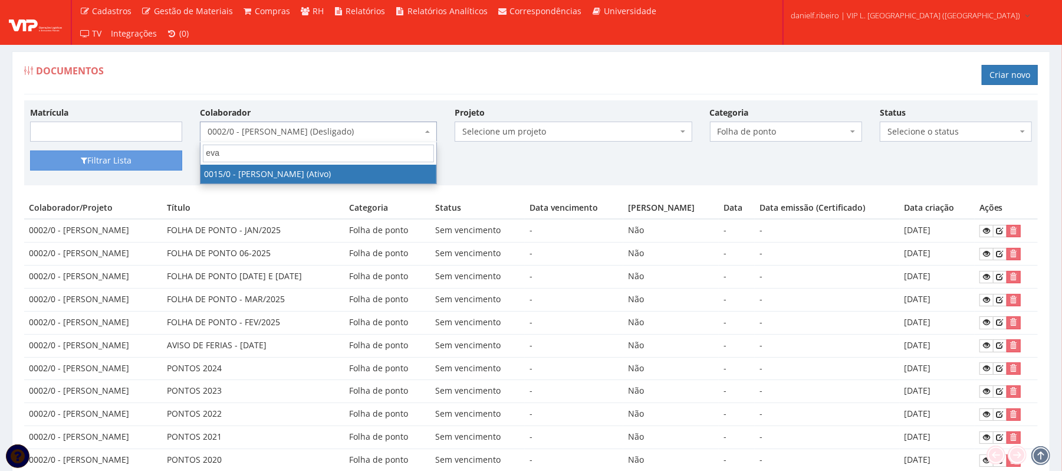
select select "919"
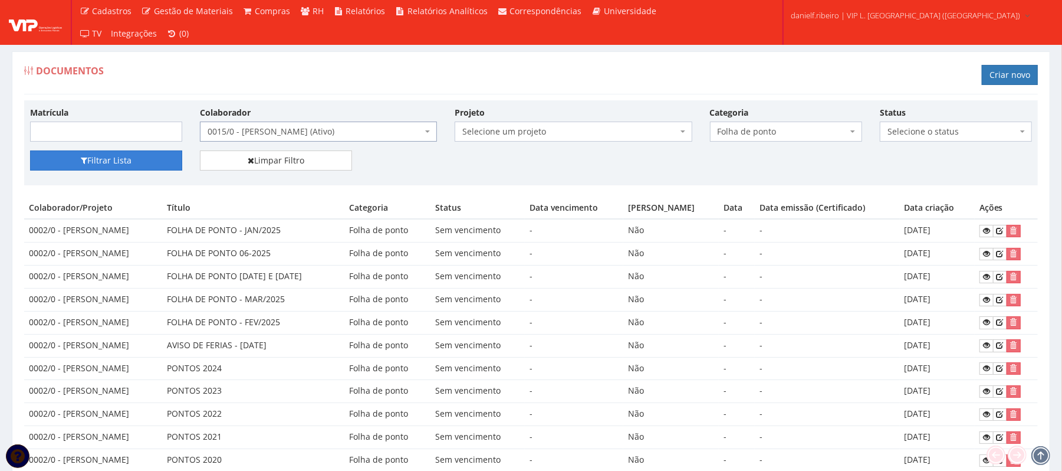
click at [168, 153] on button "Filtrar Lista" at bounding box center [106, 160] width 152 height 20
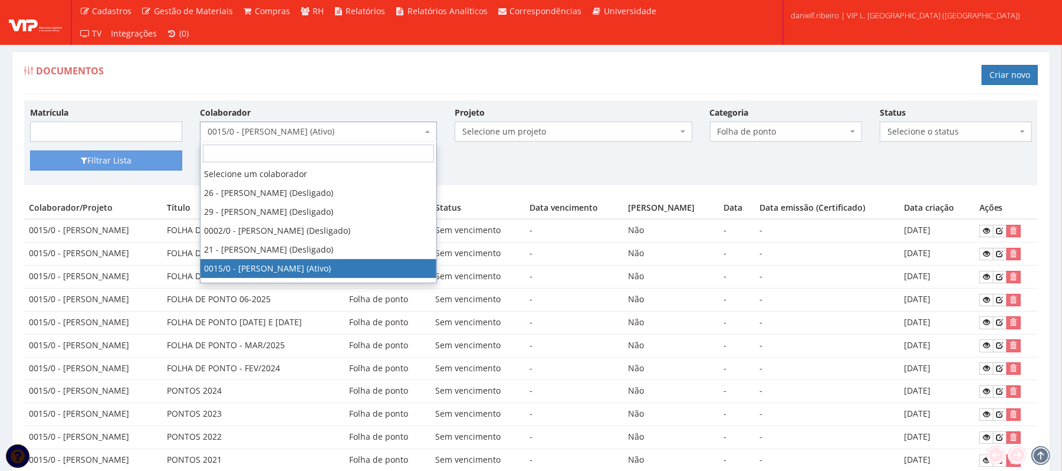
click at [293, 135] on span "0015/0 - [PERSON_NAME] (Ativo)" at bounding box center [315, 132] width 215 height 12
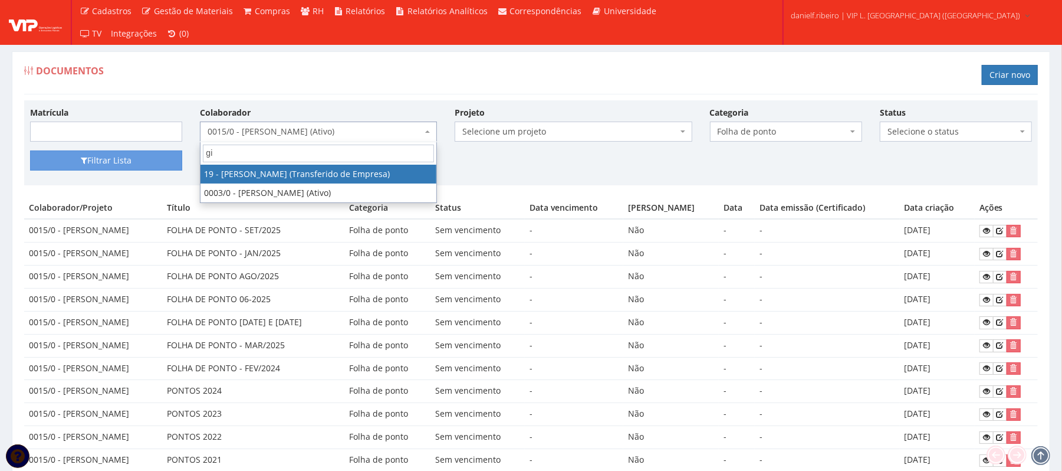
type input "gil"
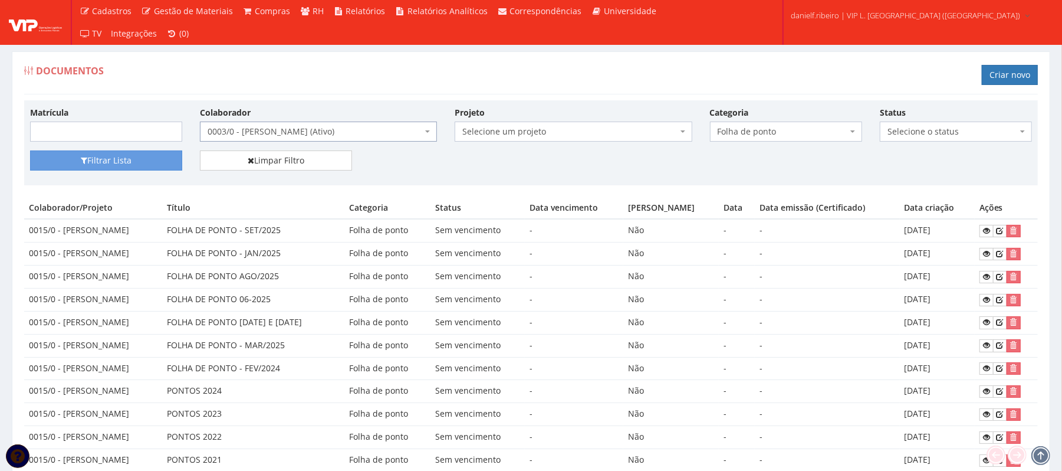
select select "716"
click at [118, 163] on button "Filtrar Lista" at bounding box center [106, 160] width 152 height 20
click at [991, 236] on link at bounding box center [987, 231] width 14 height 12
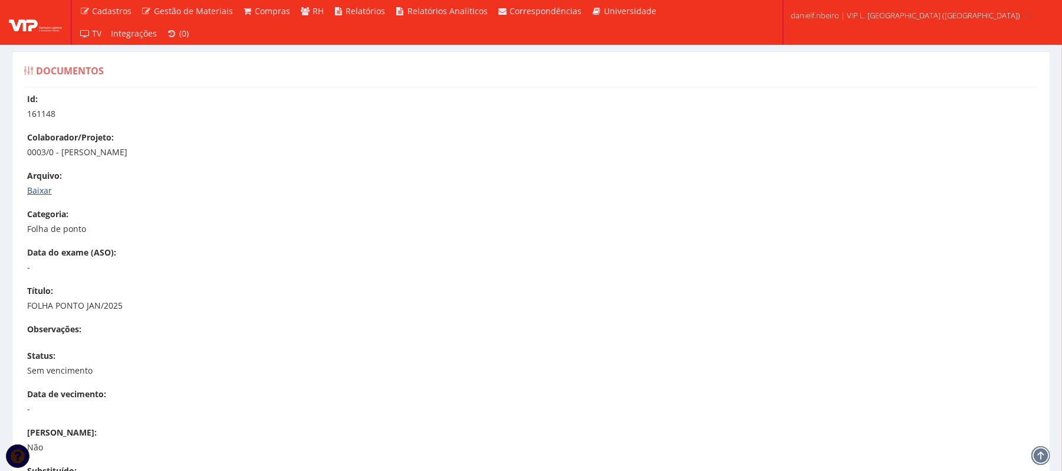
click at [40, 195] on link "Baixar" at bounding box center [39, 190] width 25 height 11
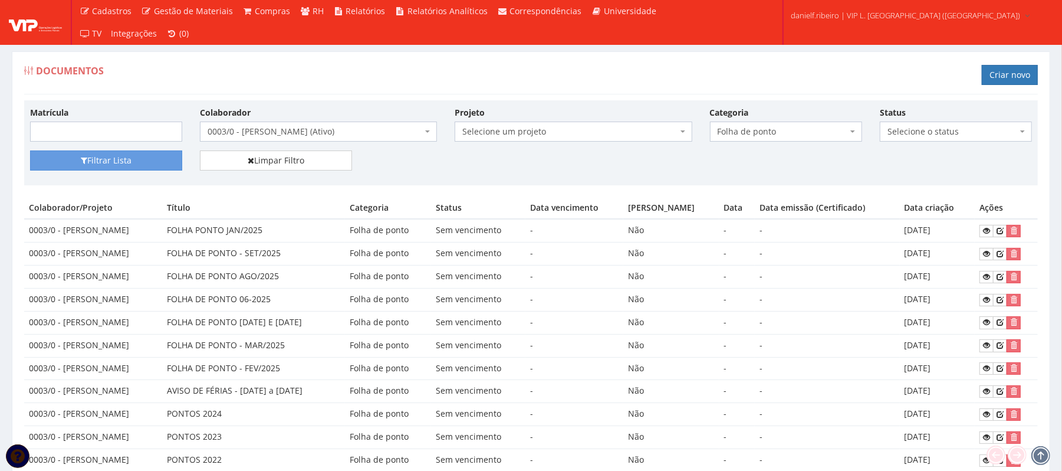
click at [329, 140] on span "0003/0 - [PERSON_NAME] (Ativo)" at bounding box center [318, 131] width 237 height 20
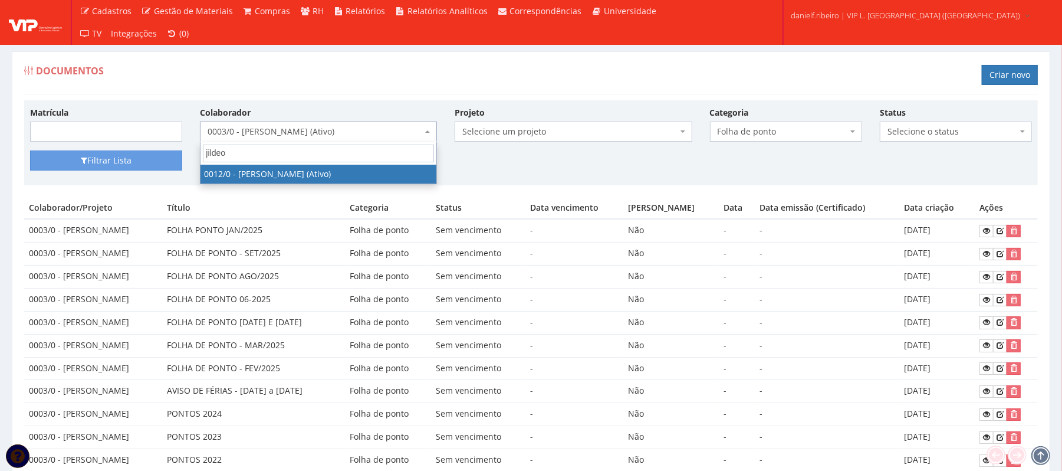
type input "jildeon"
select select "888"
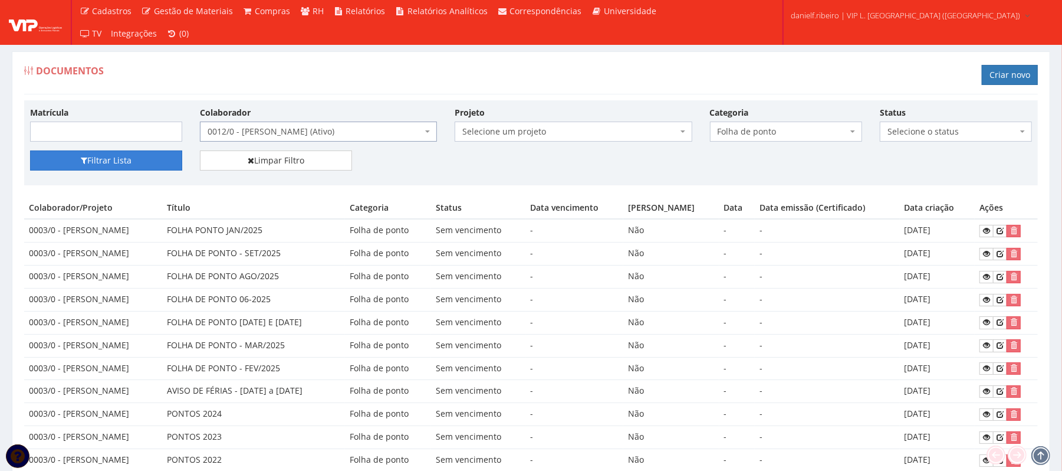
click at [142, 154] on button "Filtrar Lista" at bounding box center [106, 160] width 152 height 20
click at [288, 132] on span "0012/0 - JILDEON SANTOS BOAVENTURA (Ativo)" at bounding box center [315, 132] width 215 height 12
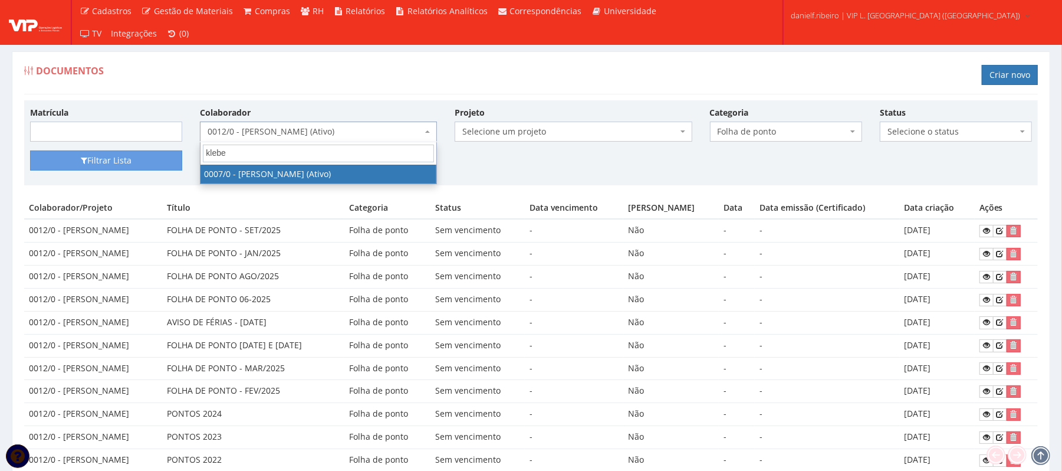
type input "kleber"
select select "720"
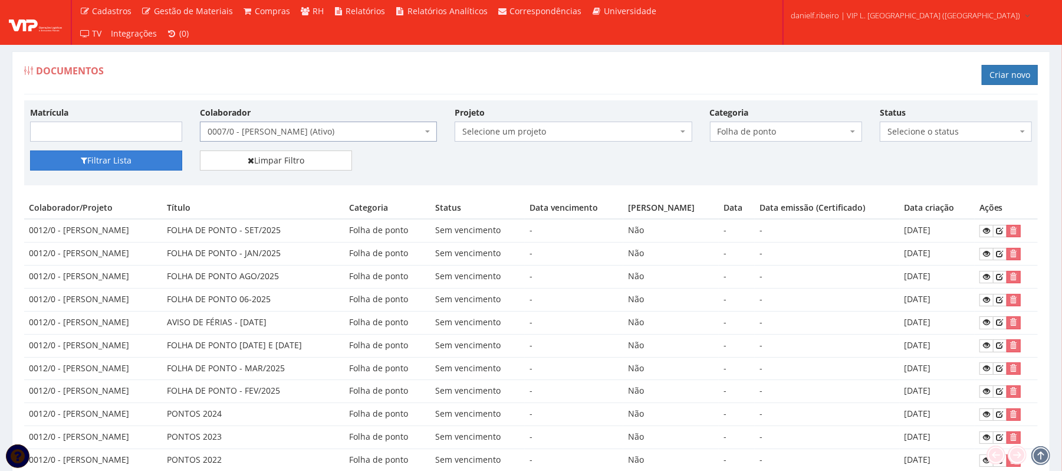
click at [121, 163] on button "Filtrar Lista" at bounding box center [106, 160] width 152 height 20
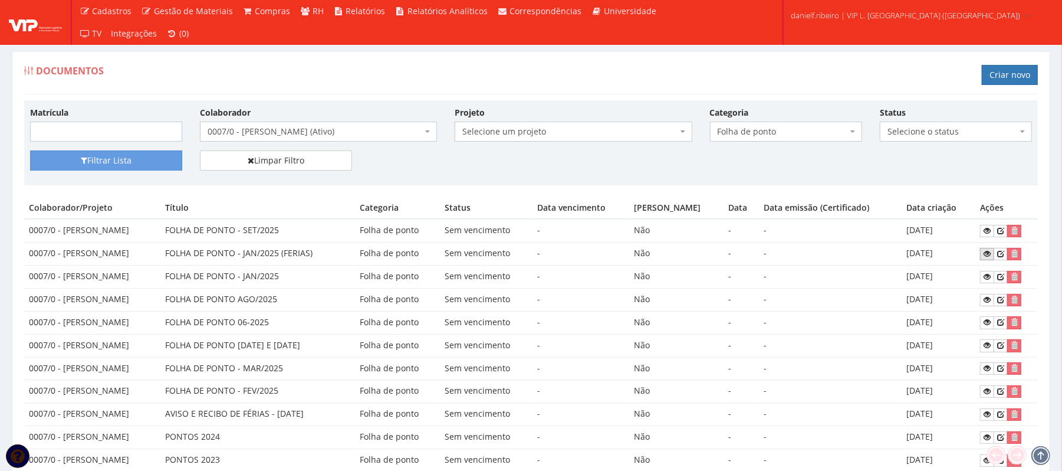
click at [986, 255] on link at bounding box center [987, 254] width 14 height 12
click at [987, 281] on icon at bounding box center [987, 276] width 7 height 8
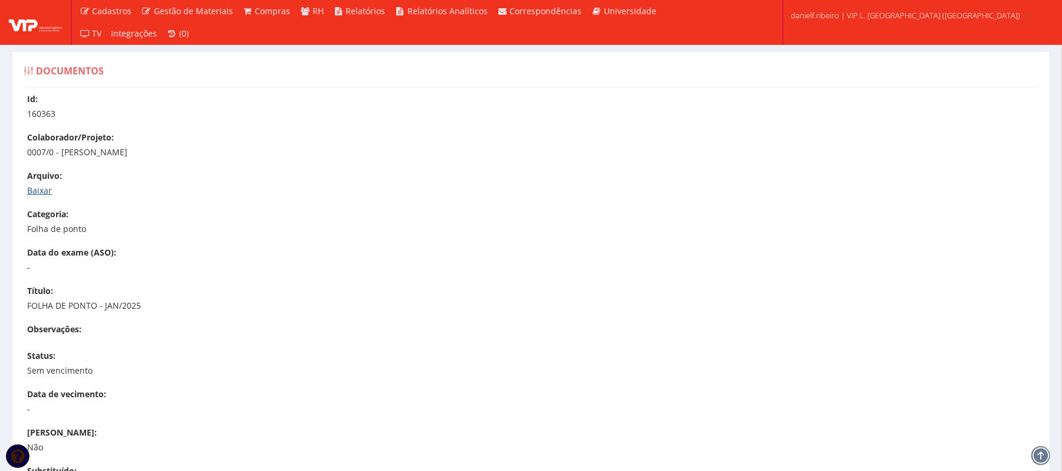
click at [32, 189] on link "Baixar" at bounding box center [39, 190] width 25 height 11
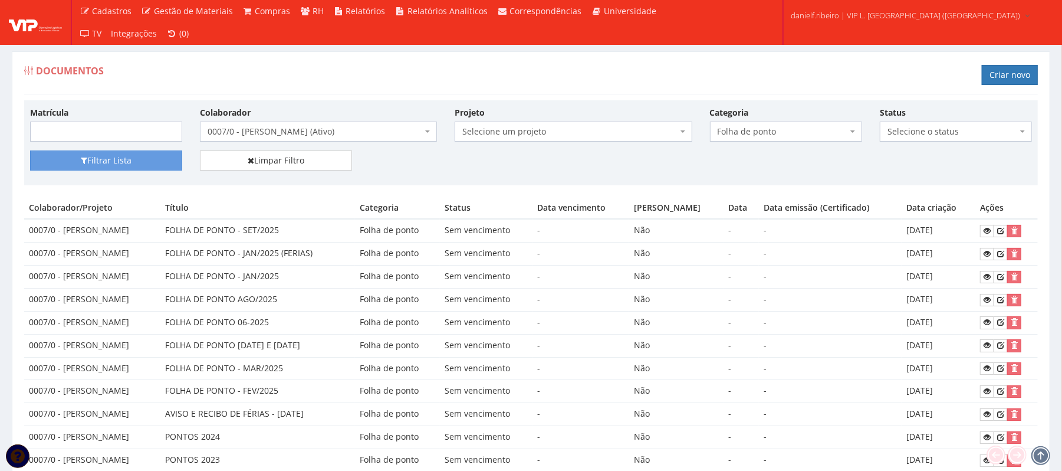
click at [328, 132] on span "0007/0 - [PERSON_NAME] (Ativo)" at bounding box center [315, 132] width 215 height 12
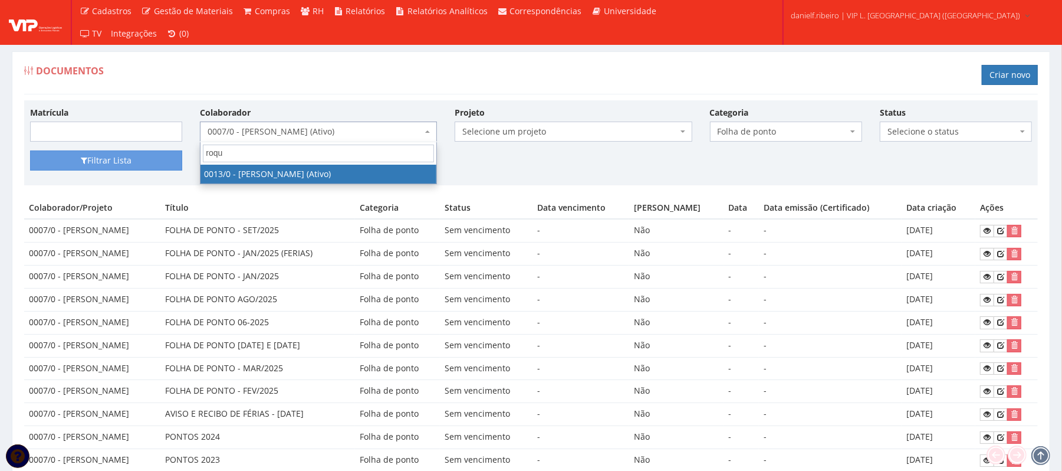
type input "roque"
select select "889"
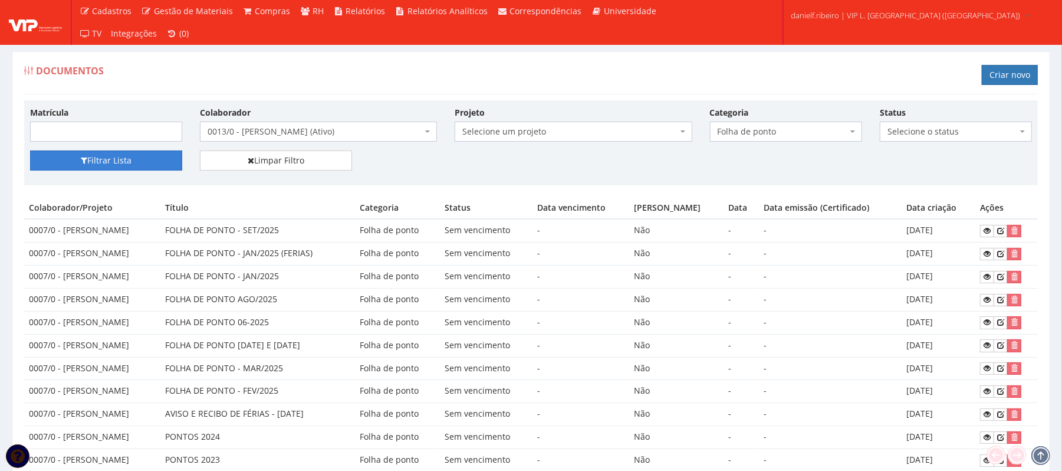
click at [113, 160] on button "Filtrar Lista" at bounding box center [106, 160] width 152 height 20
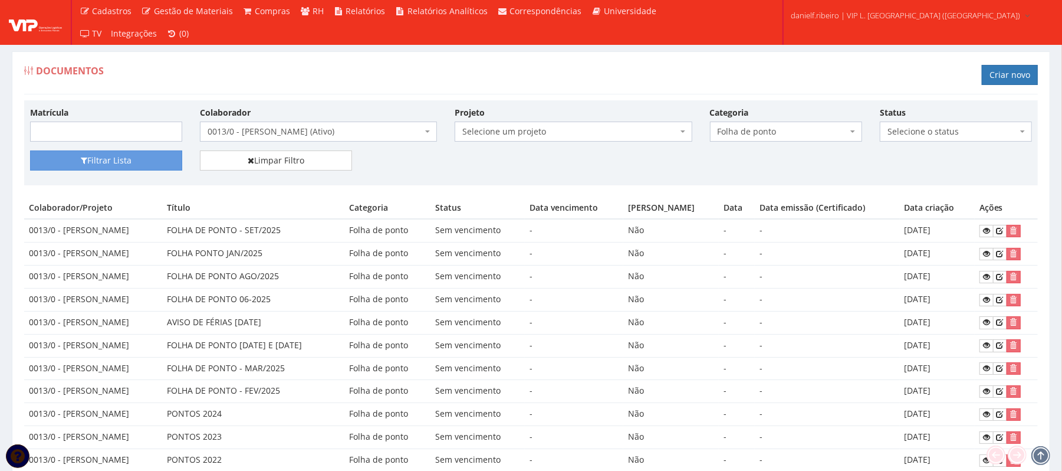
click at [342, 133] on span "0013/0 - [PERSON_NAME] (Ativo)" at bounding box center [315, 132] width 215 height 12
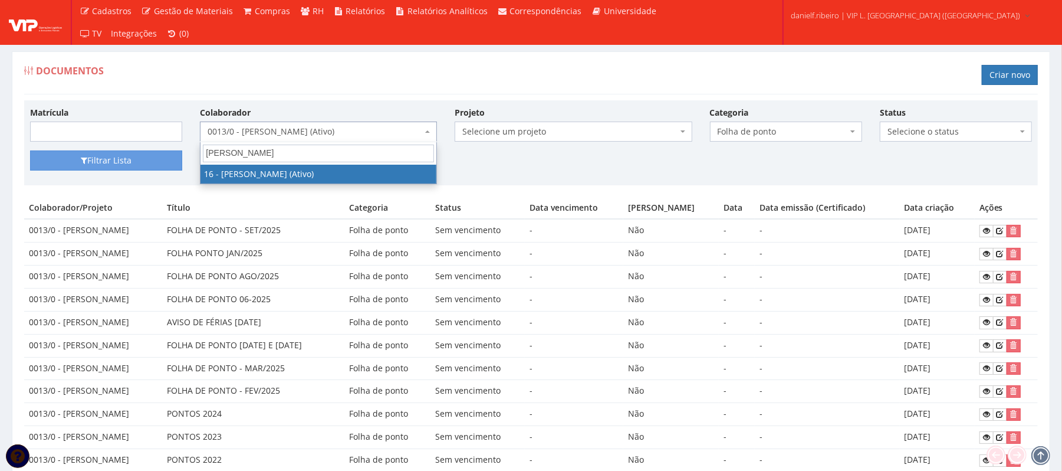
type input "jose ron"
select select "1278"
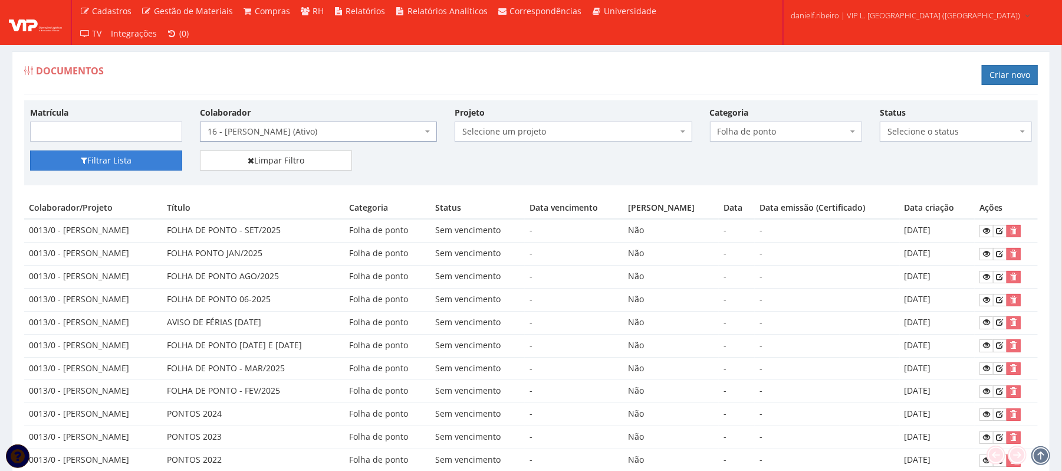
click at [97, 159] on button "Filtrar Lista" at bounding box center [106, 160] width 152 height 20
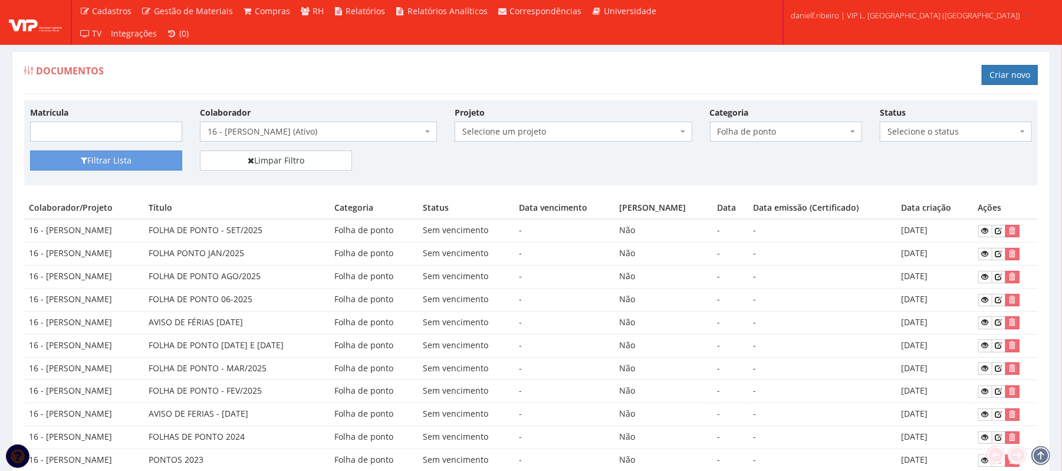
click at [272, 133] on span "16 - [PERSON_NAME] (Ativo)" at bounding box center [315, 132] width 215 height 12
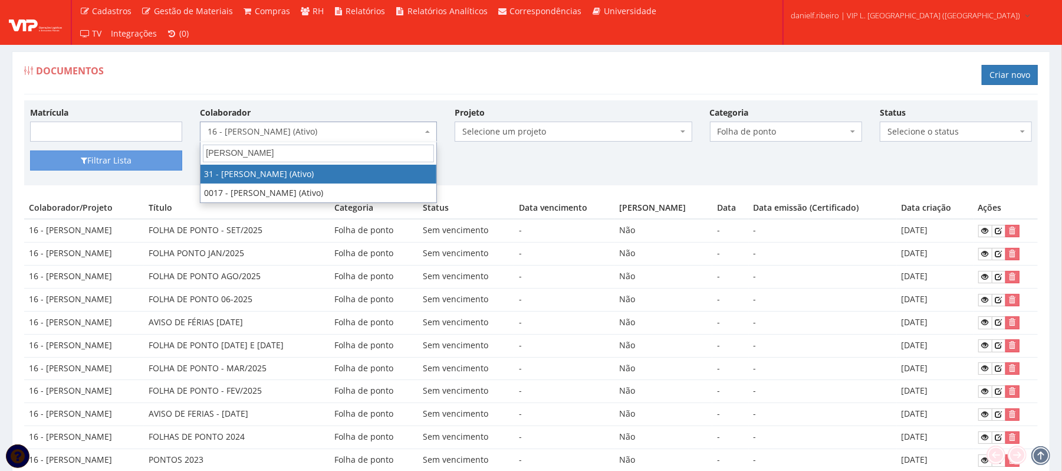
type input "luiz fer"
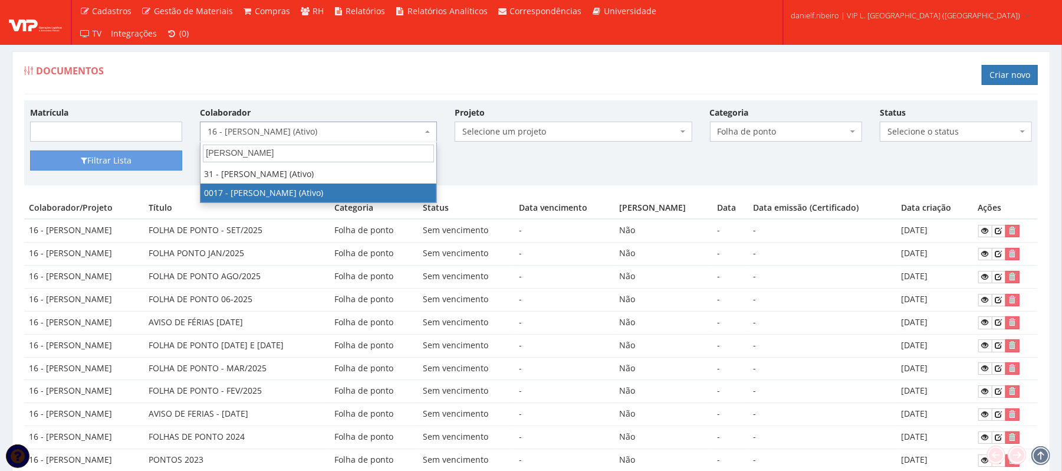
select select "1336"
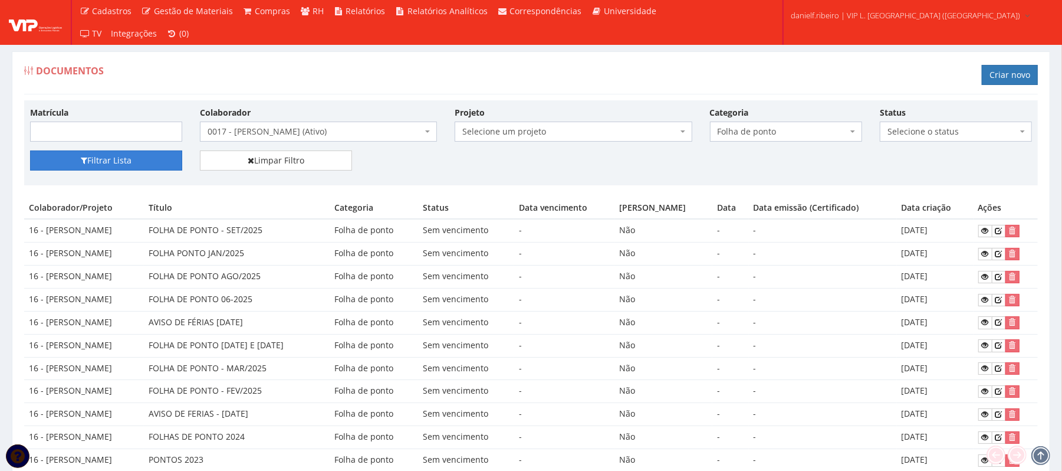
click at [152, 155] on button "Filtrar Lista" at bounding box center [106, 160] width 152 height 20
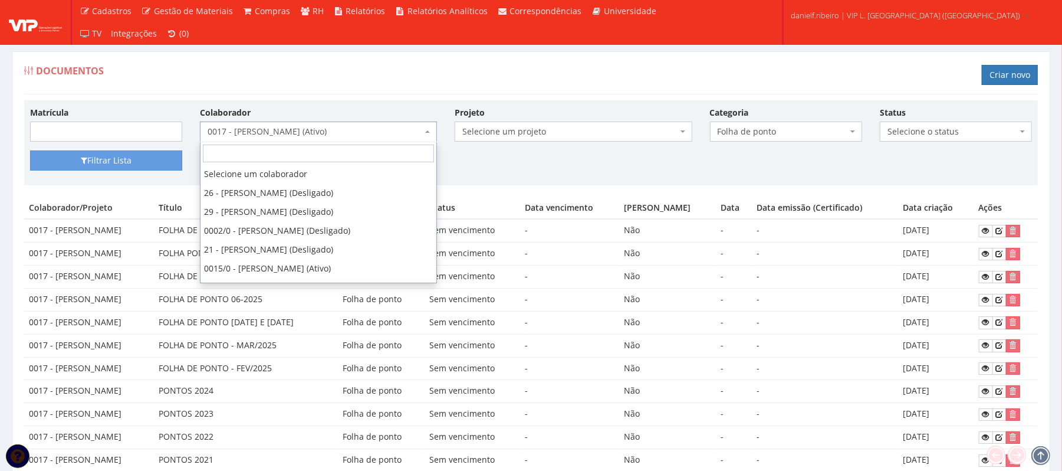
click at [267, 134] on span "0017 - [PERSON_NAME] (Ativo)" at bounding box center [315, 132] width 215 height 12
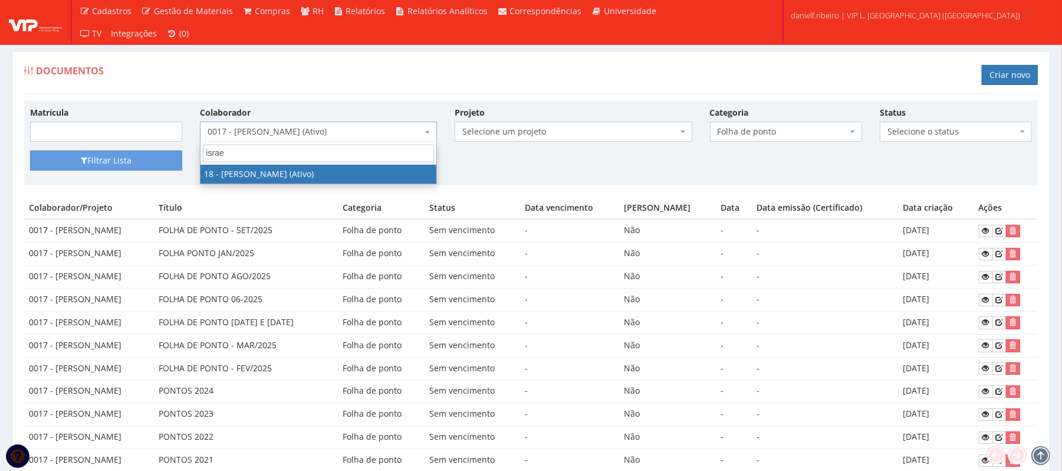
type input "israel"
select select "1437"
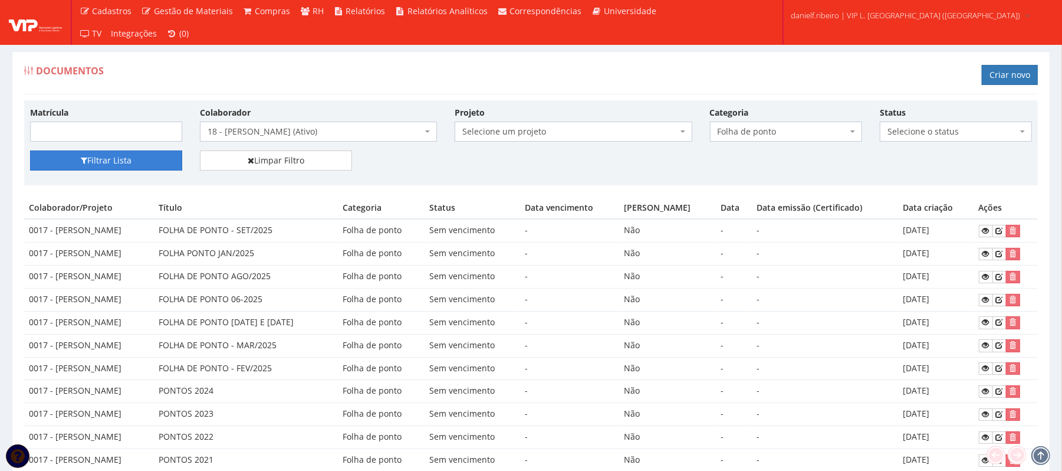
click at [109, 162] on button "Filtrar Lista" at bounding box center [106, 160] width 152 height 20
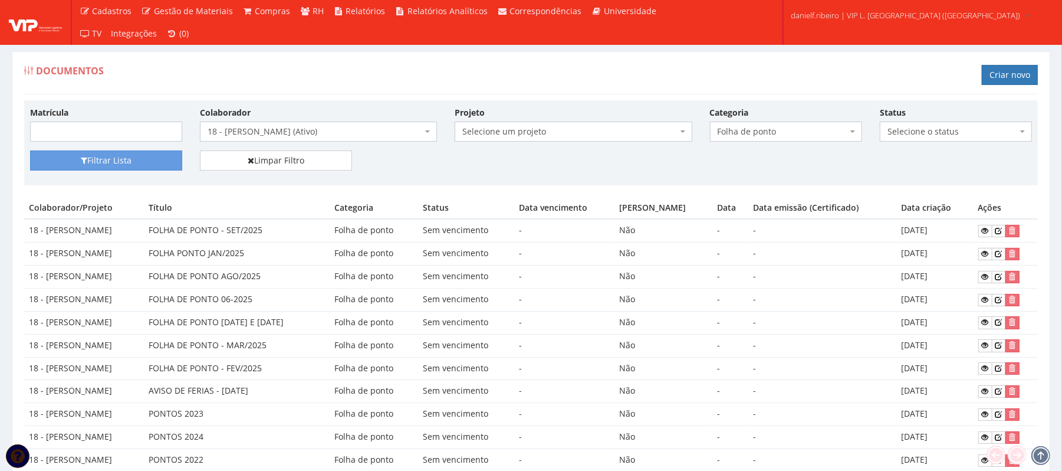
click at [298, 135] on span "18 - [PERSON_NAME] (Ativo)" at bounding box center [315, 132] width 215 height 12
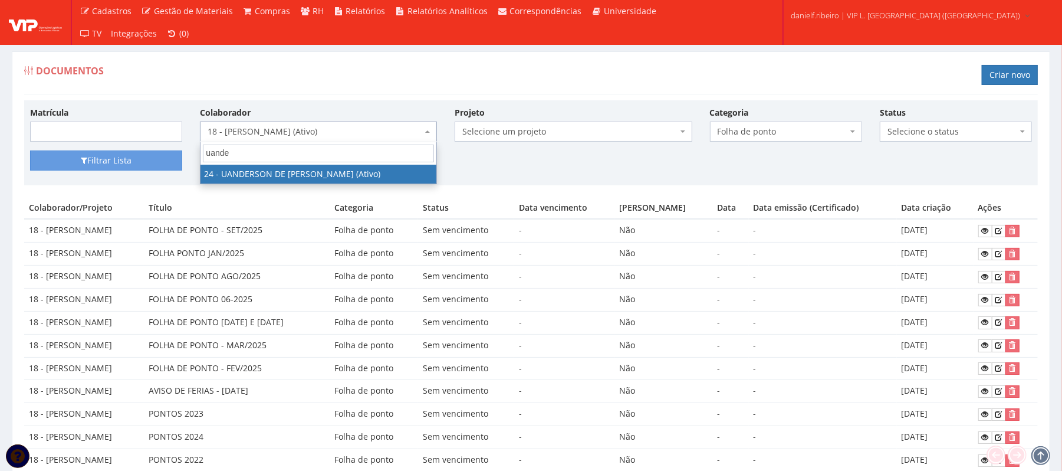
type input "uander"
select select "3724"
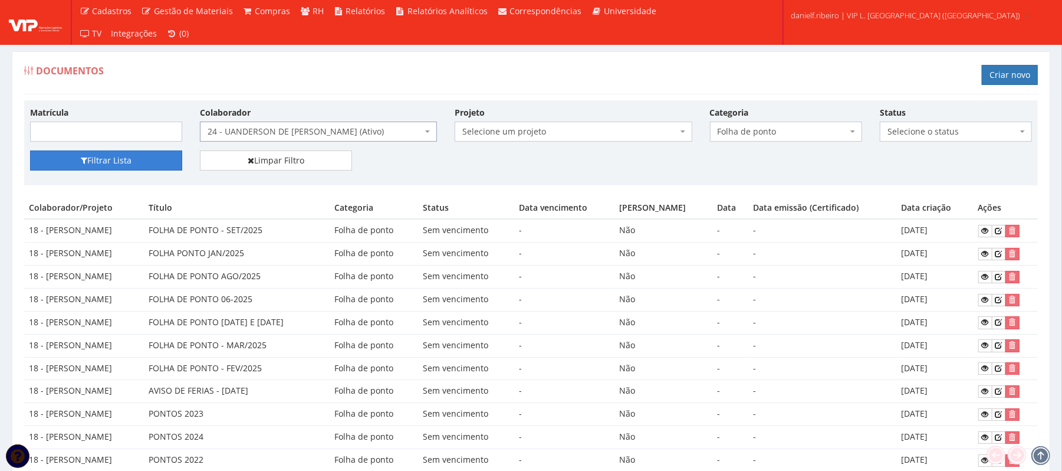
click at [135, 159] on button "Filtrar Lista" at bounding box center [106, 160] width 152 height 20
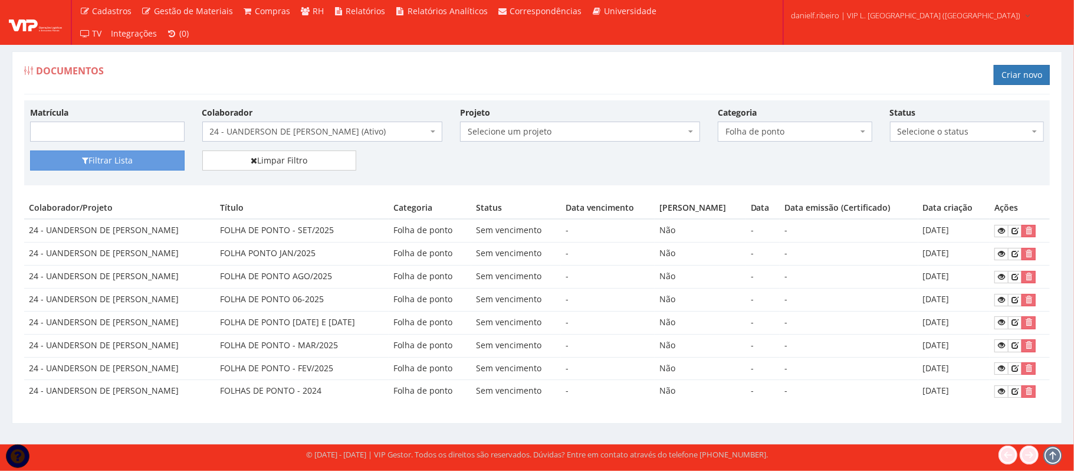
click at [244, 130] on span "24 - UANDERSON DE [PERSON_NAME] (Ativo)" at bounding box center [319, 132] width 218 height 12
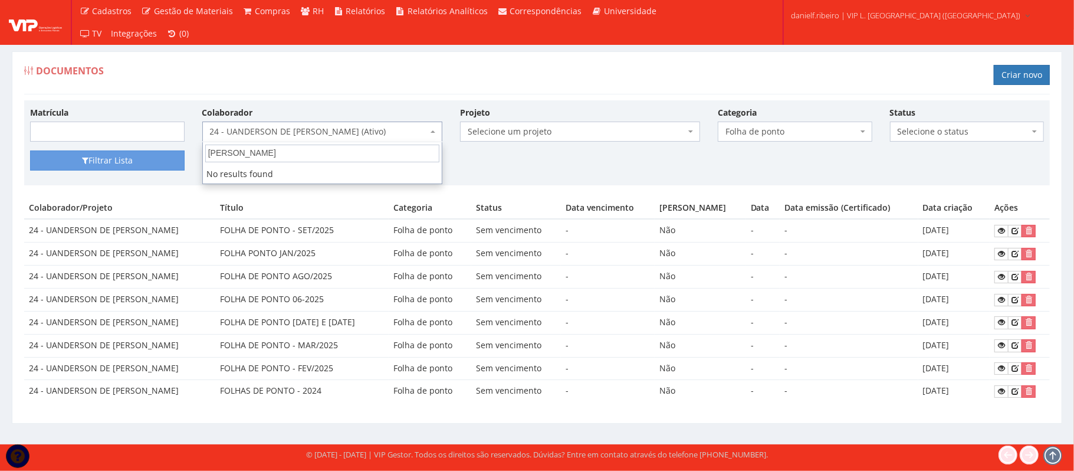
type input "[PERSON_NAME]"
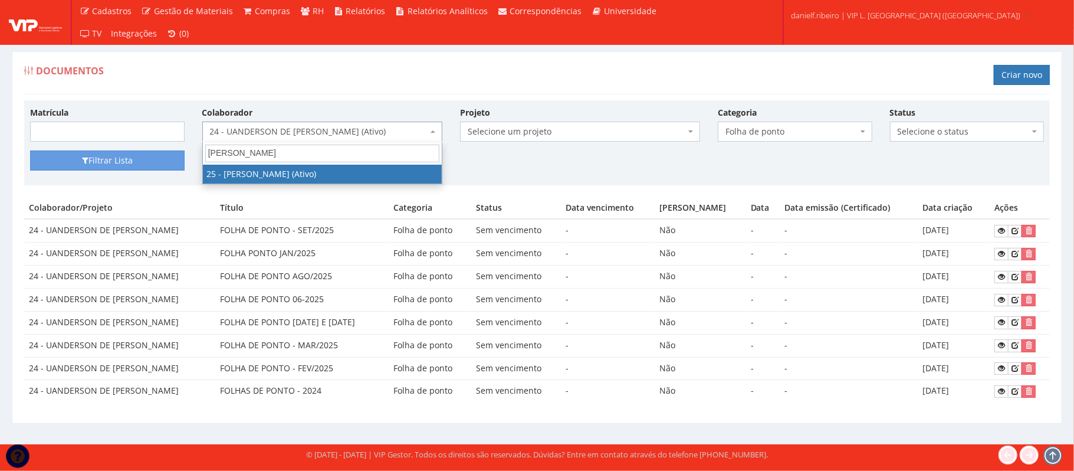
select select "3764"
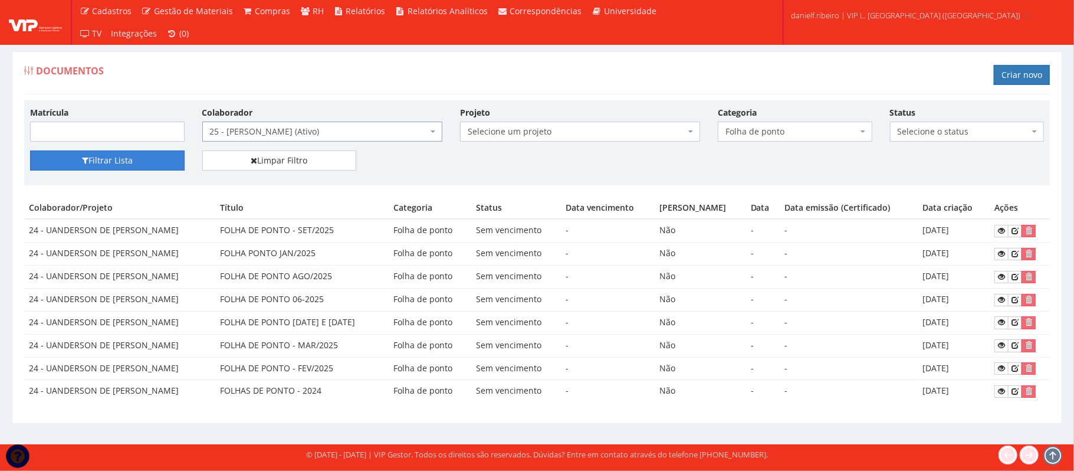
click at [145, 166] on button "Filtrar Lista" at bounding box center [107, 160] width 155 height 20
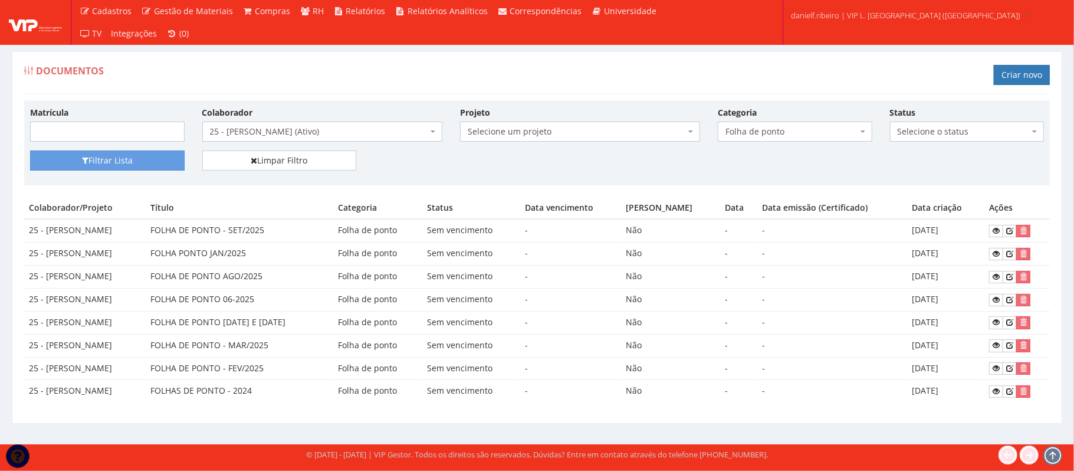
click at [281, 130] on span "25 - [PERSON_NAME] (Ativo)" at bounding box center [319, 132] width 218 height 12
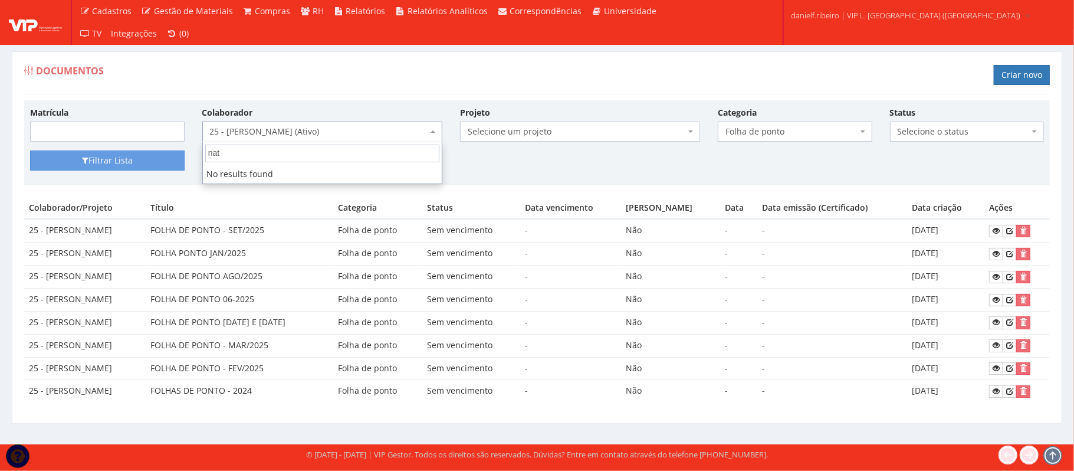
type input "nata"
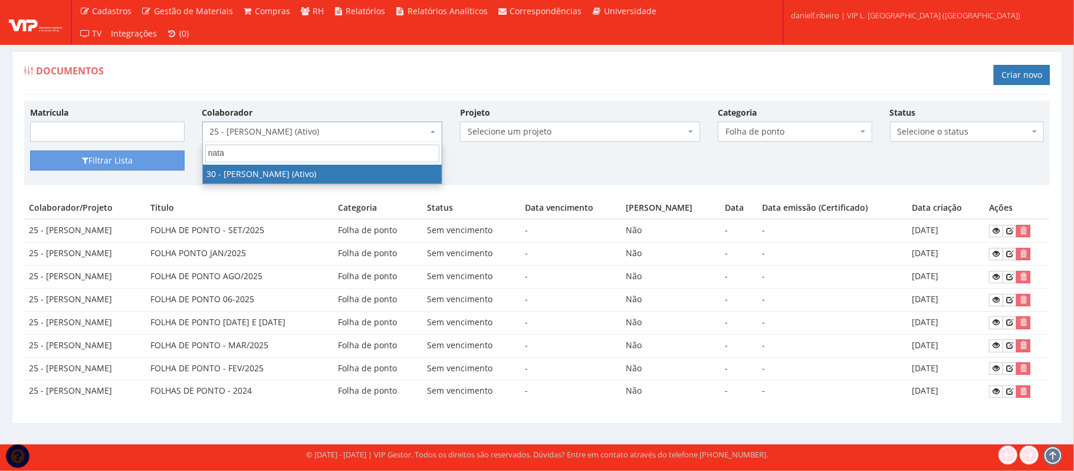
select select "3873"
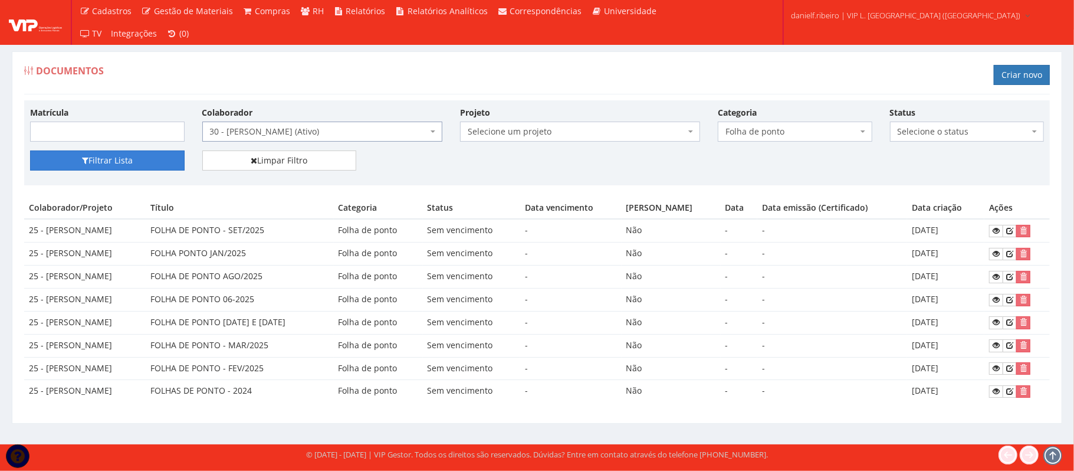
click at [133, 152] on button "Filtrar Lista" at bounding box center [107, 160] width 155 height 20
click at [300, 130] on span "30 - [PERSON_NAME] (Ativo)" at bounding box center [319, 132] width 218 height 12
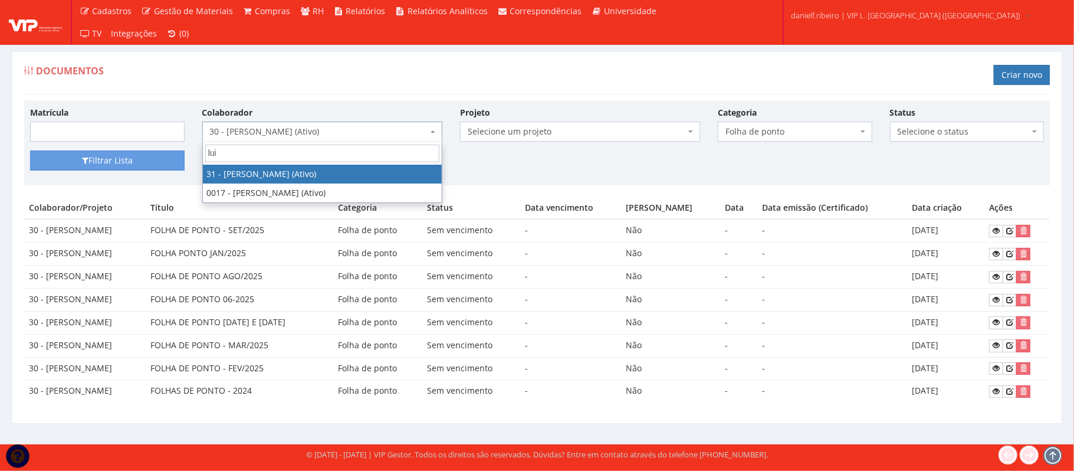
type input "lui"
select select "3928"
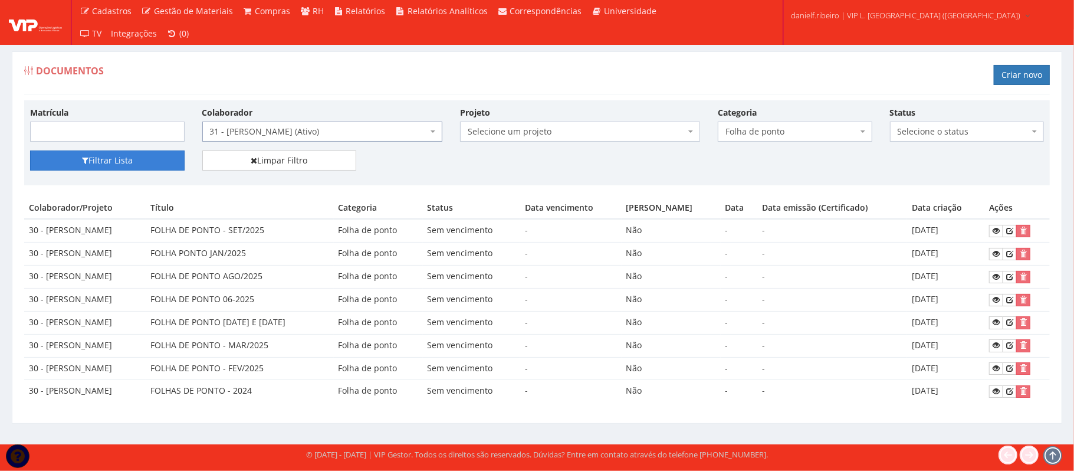
click at [125, 158] on button "Filtrar Lista" at bounding box center [107, 160] width 155 height 20
click at [255, 131] on span "31 - [PERSON_NAME] (Ativo)" at bounding box center [319, 132] width 218 height 12
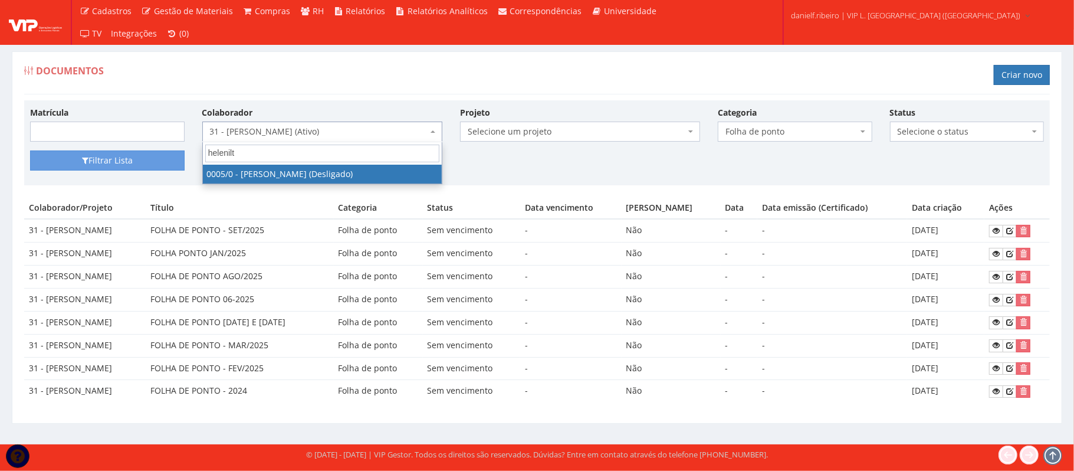
type input "helenilto"
select select "718"
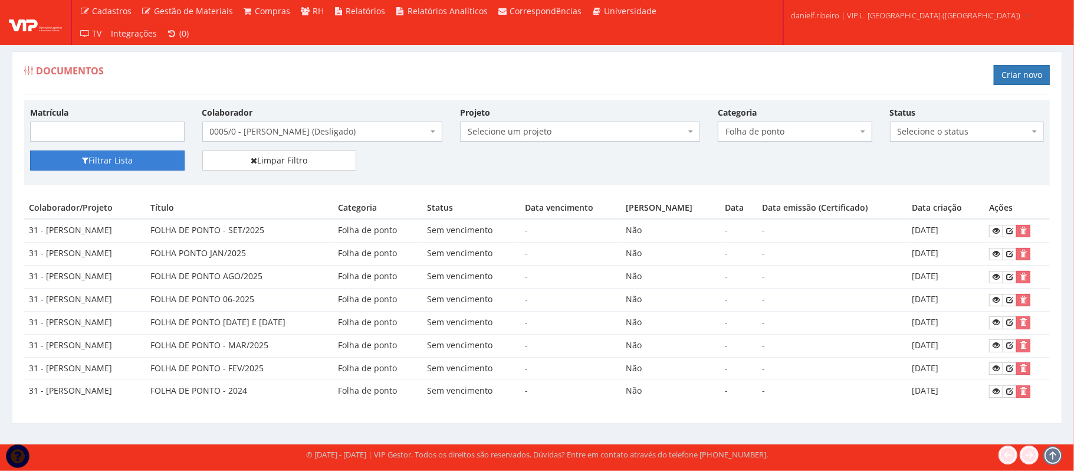
click at [137, 154] on button "Filtrar Lista" at bounding box center [107, 160] width 155 height 20
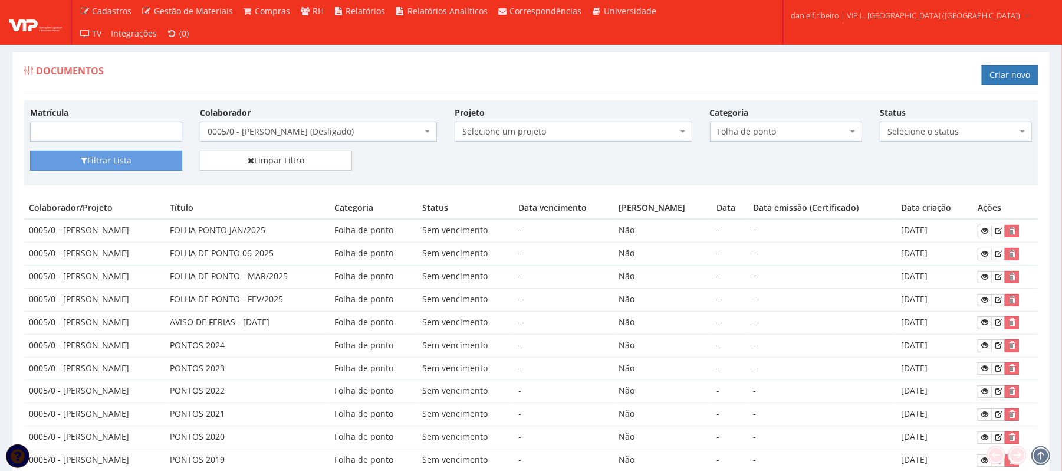
click at [284, 130] on span "0005/0 - [PERSON_NAME] (Desligado)" at bounding box center [315, 132] width 215 height 12
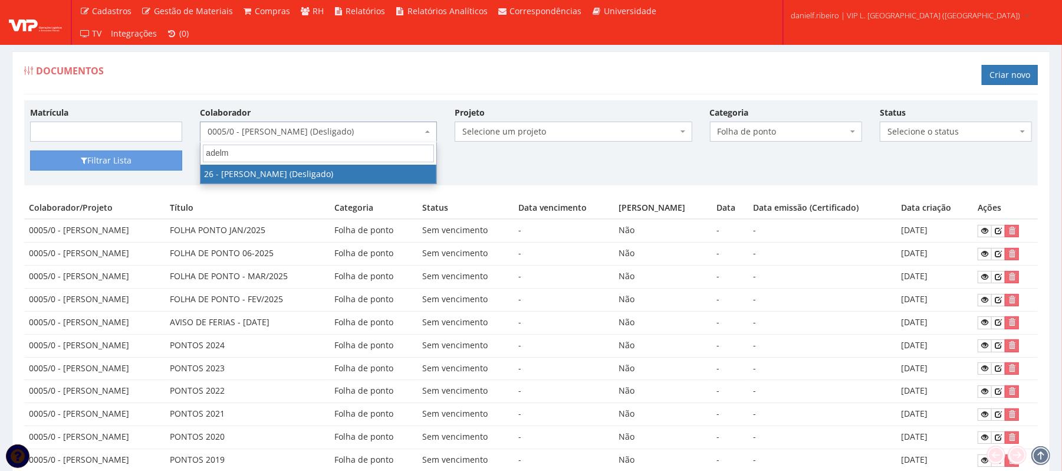
type input "adelmo"
select select "3835"
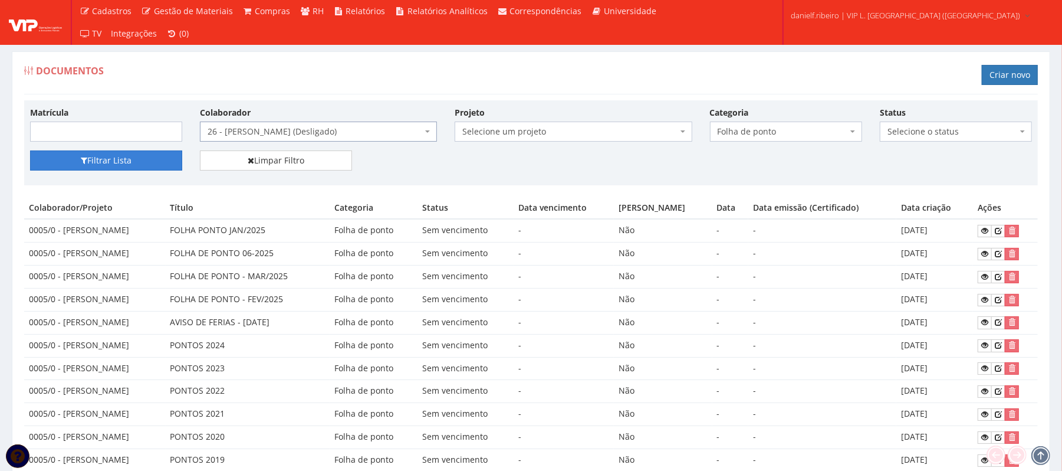
click at [114, 156] on button "Filtrar Lista" at bounding box center [106, 160] width 152 height 20
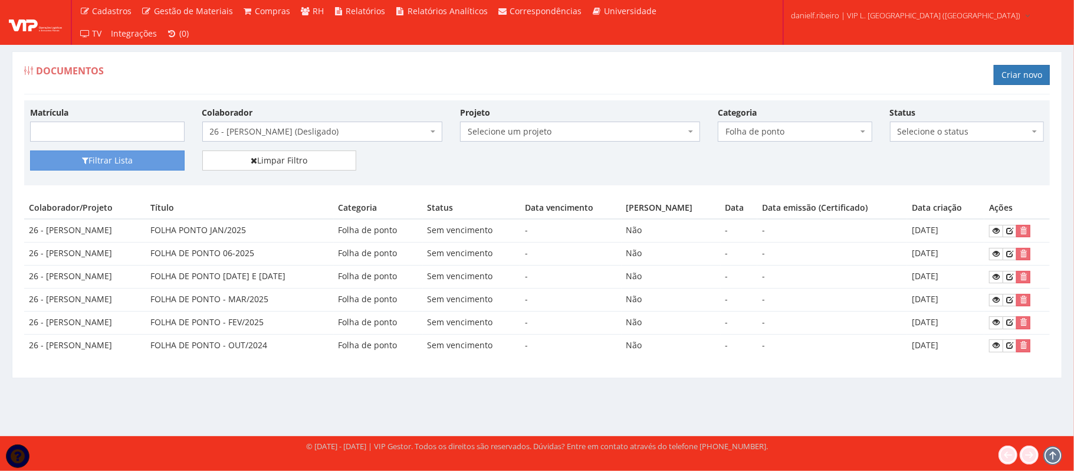
click at [293, 129] on span "26 - [PERSON_NAME] (Desligado)" at bounding box center [319, 132] width 218 height 12
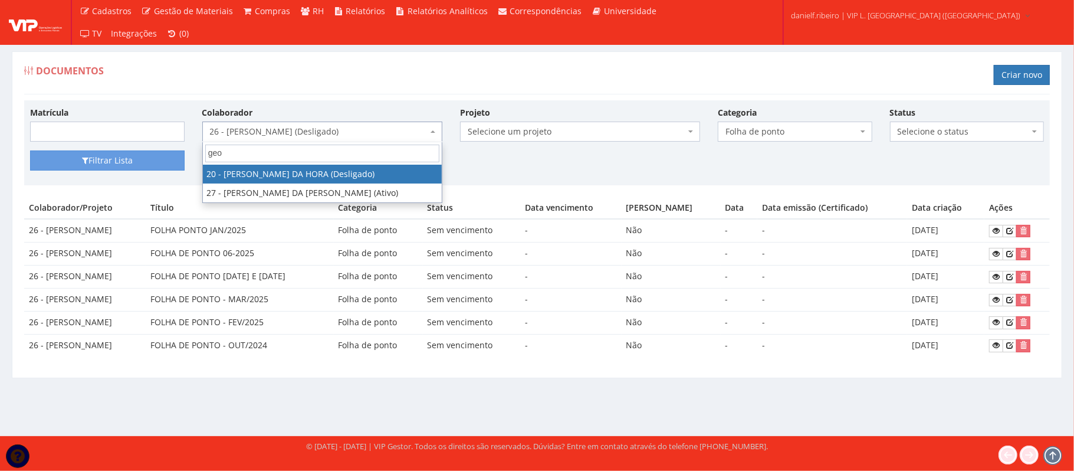
type input "geor"
select select "3837"
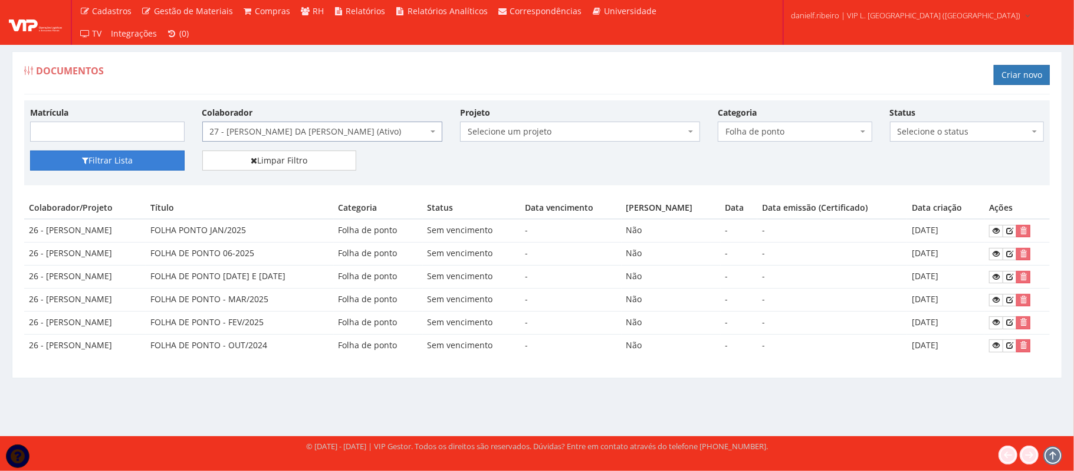
click at [142, 153] on button "Filtrar Lista" at bounding box center [107, 160] width 155 height 20
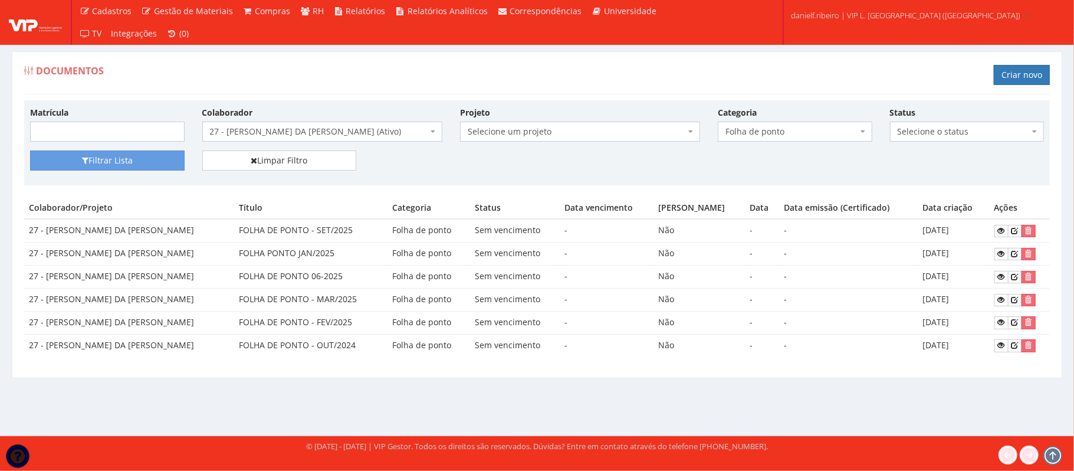
click at [312, 130] on span "27 - [PERSON_NAME] DA [PERSON_NAME] (Ativo)" at bounding box center [319, 132] width 218 height 12
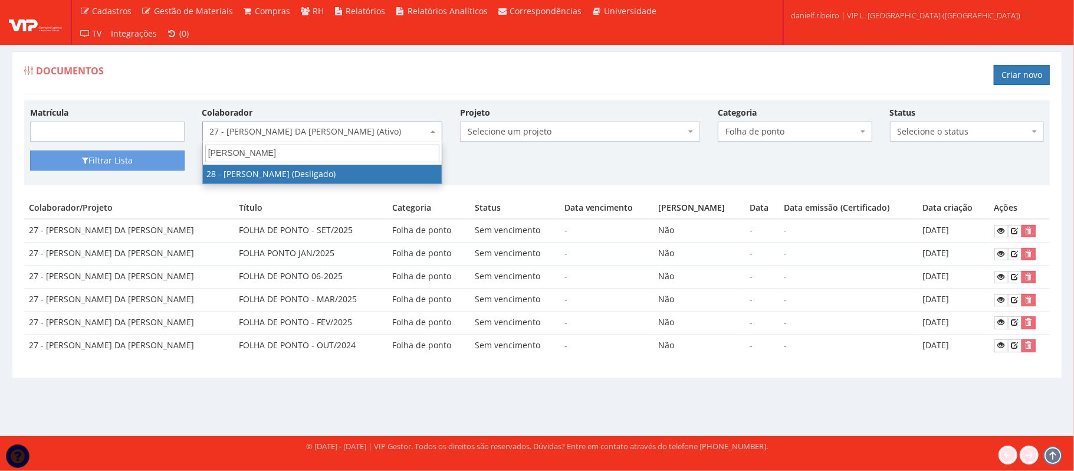
type input "lucas sa"
select select "3838"
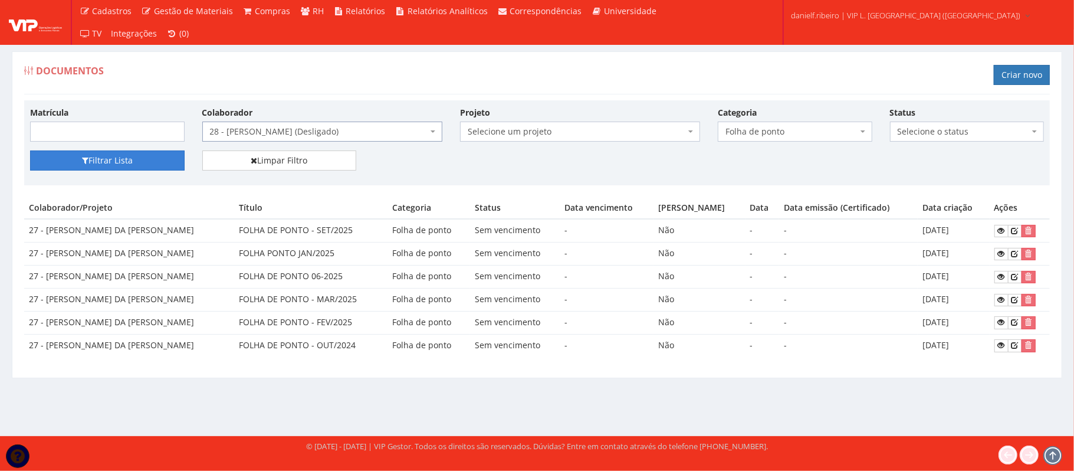
click at [167, 158] on button "Filtrar Lista" at bounding box center [107, 160] width 155 height 20
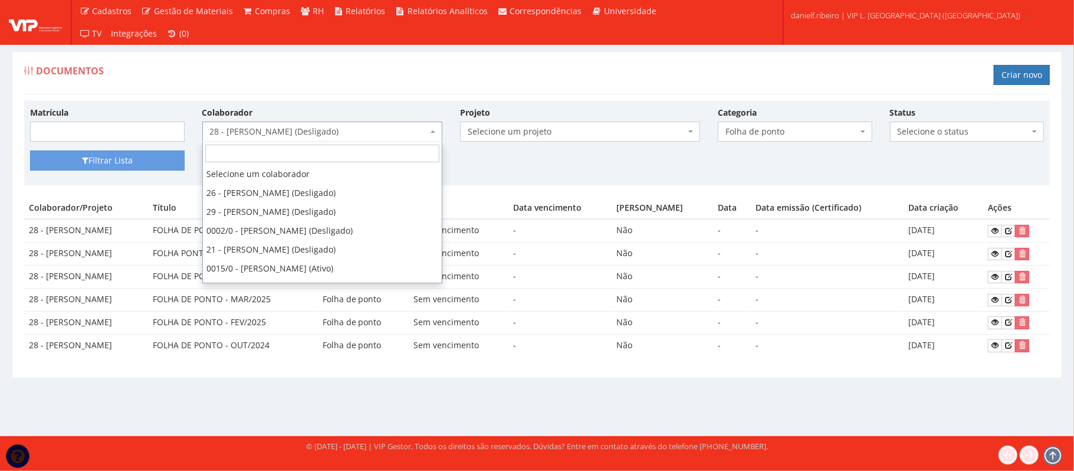
click at [333, 133] on span "28 - [PERSON_NAME] (Desligado)" at bounding box center [319, 132] width 218 height 12
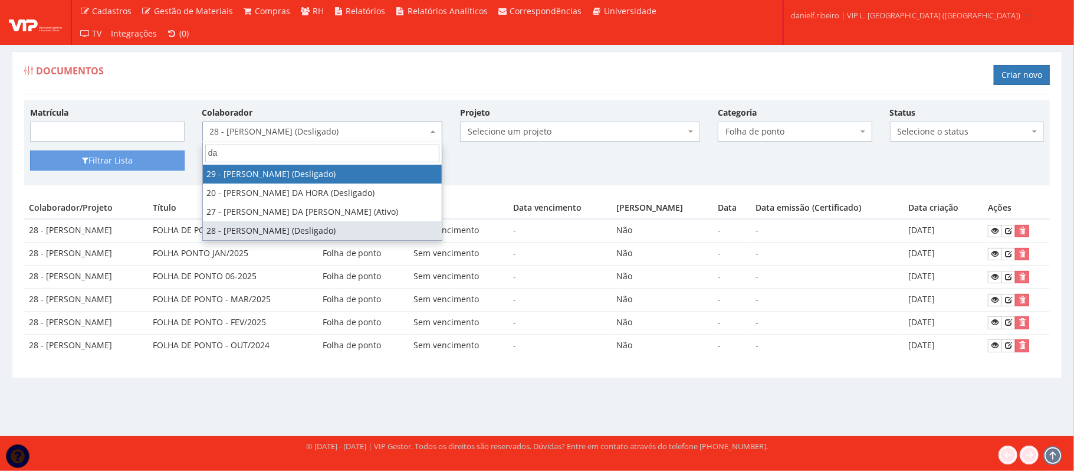
type input "da"
select select "3839"
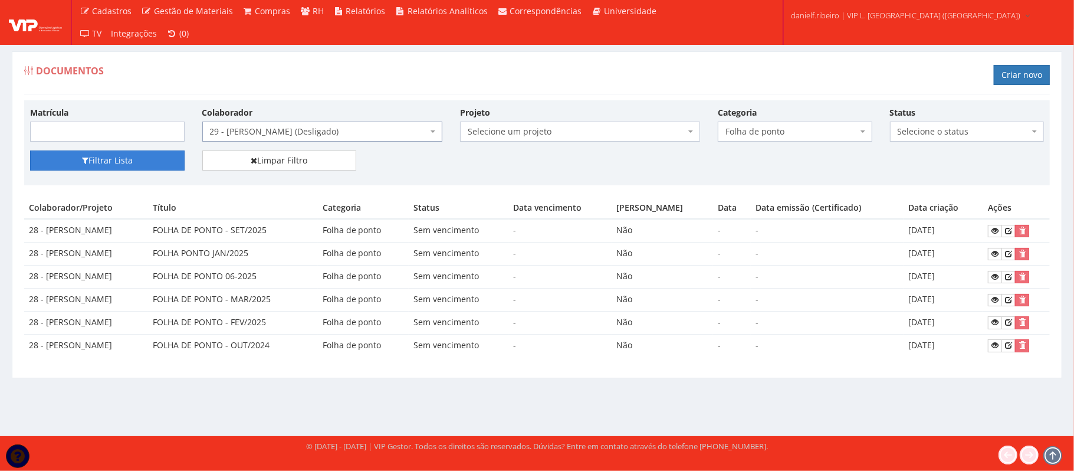
click at [157, 151] on button "Filtrar Lista" at bounding box center [107, 160] width 155 height 20
click at [347, 132] on span "29 - [PERSON_NAME] (Desligado)" at bounding box center [319, 132] width 218 height 12
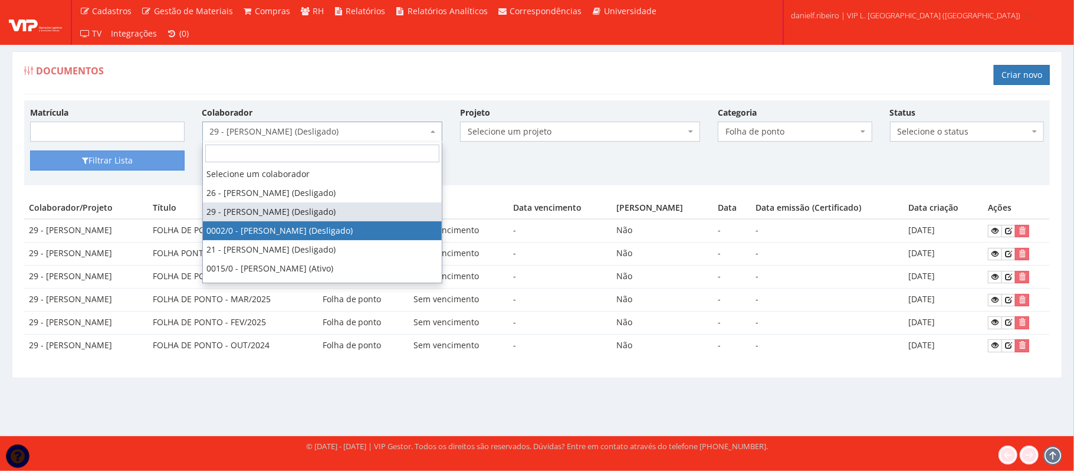
select select "715"
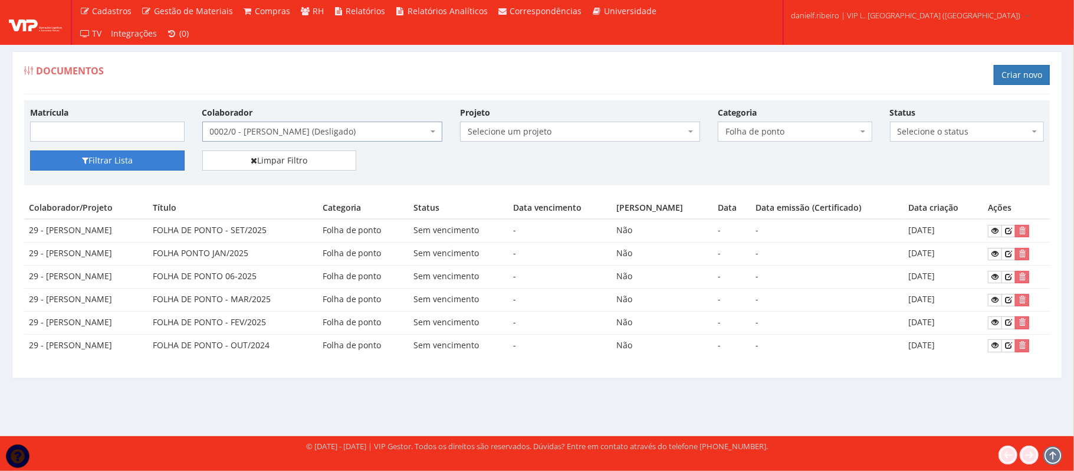
click at [119, 170] on button "Filtrar Lista" at bounding box center [107, 160] width 155 height 20
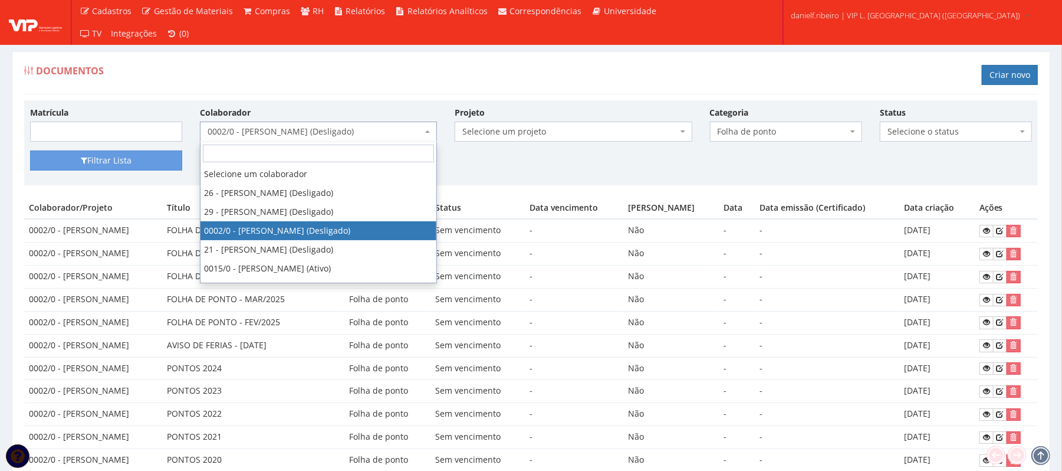
click at [293, 137] on span "0002/0 - [PERSON_NAME] (Desligado)" at bounding box center [315, 132] width 215 height 12
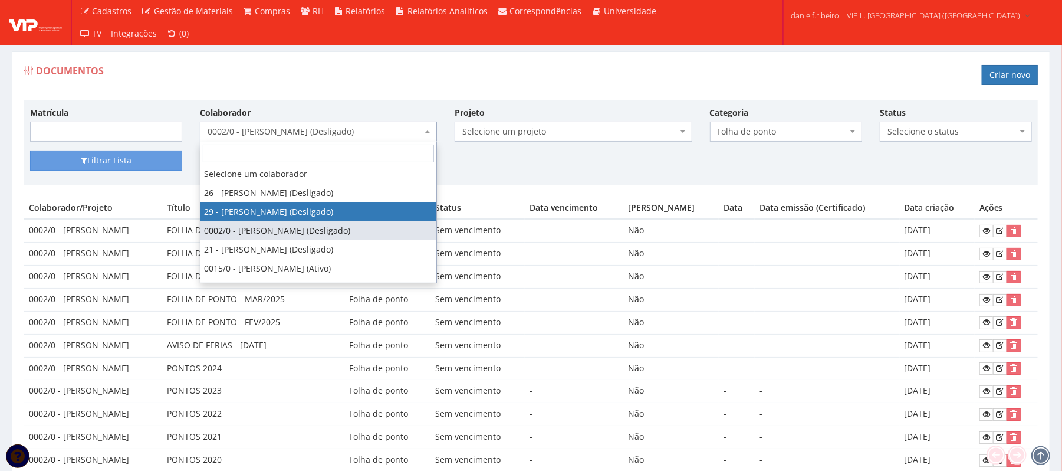
click at [496, 74] on div "Documentos Criar novo" at bounding box center [531, 76] width 1014 height 35
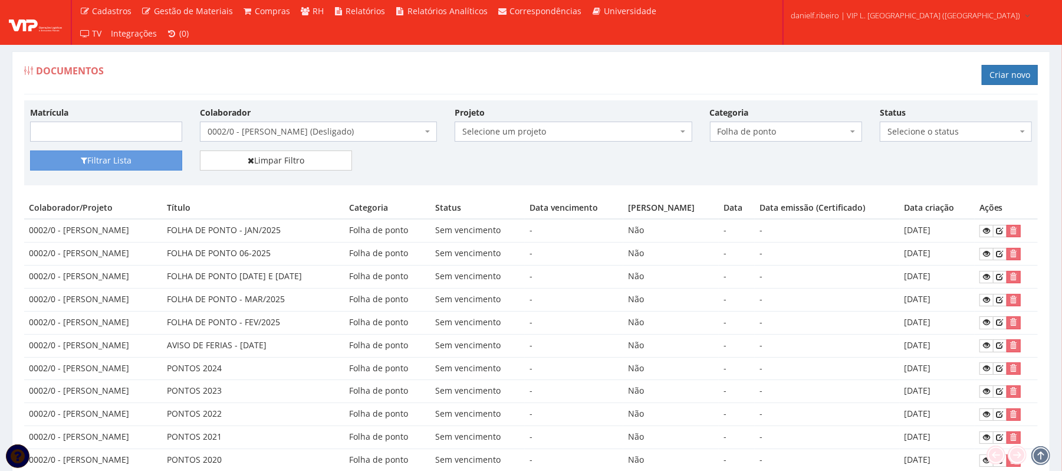
click at [275, 126] on span "0002/0 - [PERSON_NAME] (Desligado)" at bounding box center [315, 132] width 215 height 12
select select "919"
click at [149, 164] on button "Filtrar Lista" at bounding box center [106, 160] width 152 height 20
click at [987, 281] on icon at bounding box center [986, 276] width 7 height 8
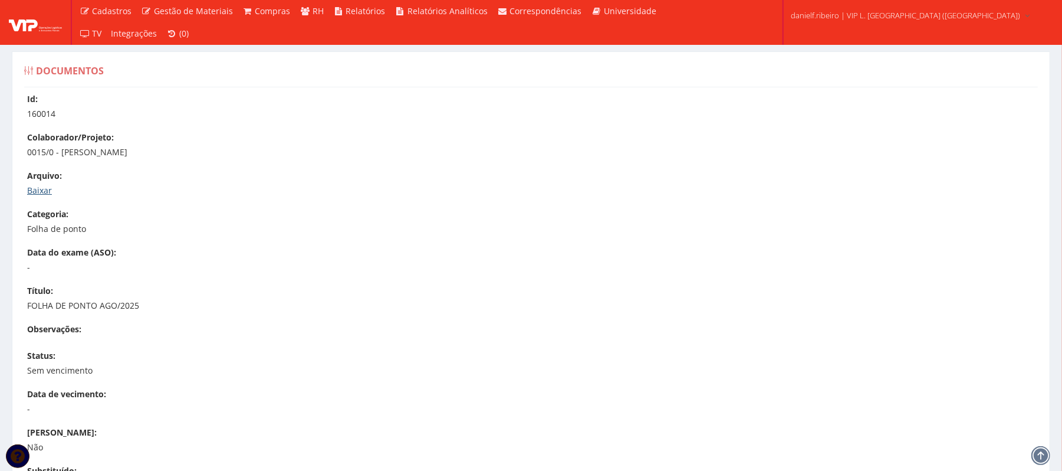
click at [40, 185] on link "Baixar" at bounding box center [39, 190] width 25 height 11
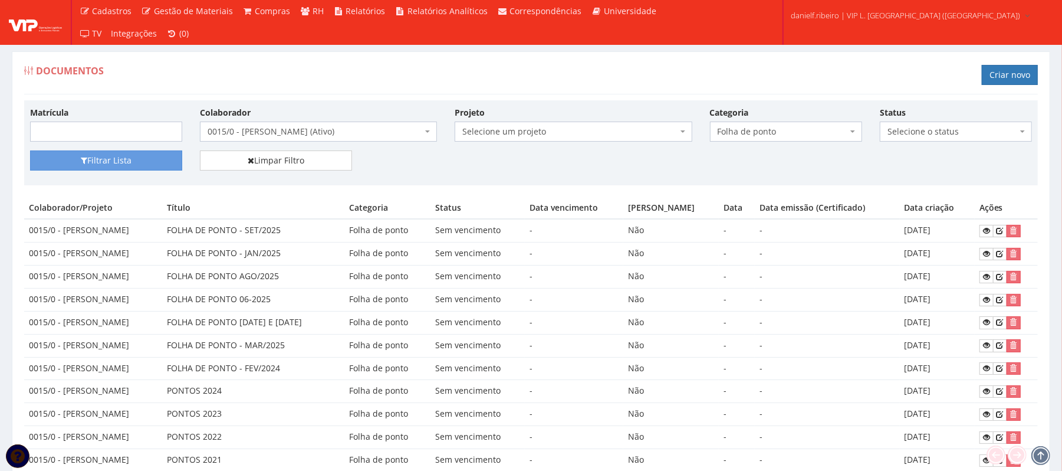
click at [305, 136] on span "0015/0 - [PERSON_NAME] (Ativo)" at bounding box center [315, 132] width 215 height 12
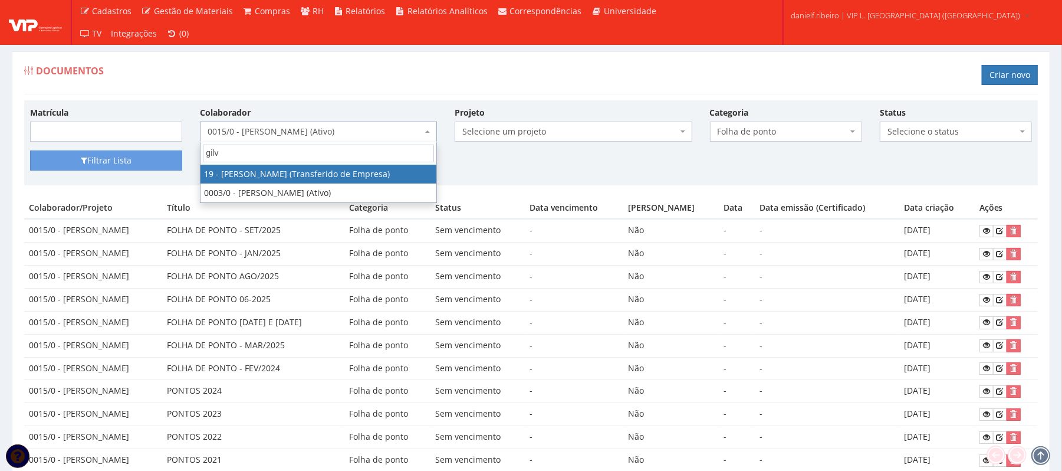
type input "gilva"
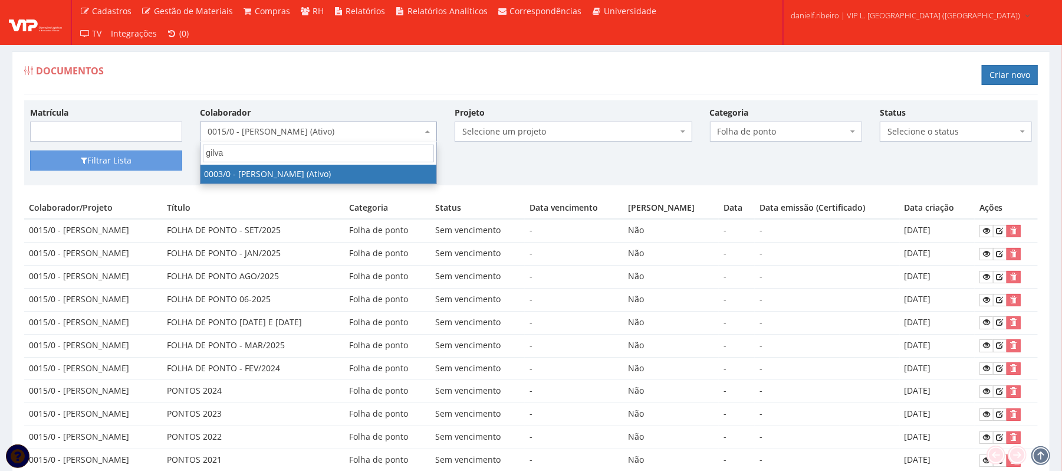
select select "716"
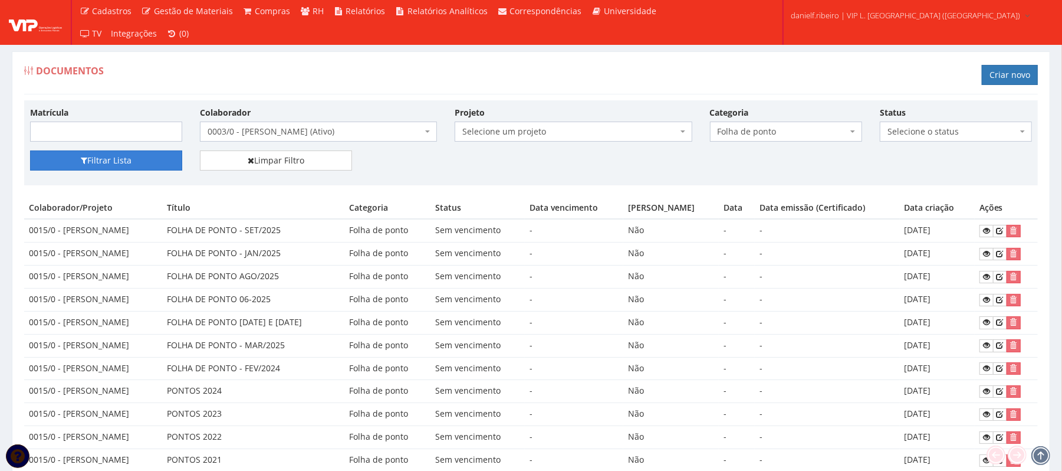
click at [111, 160] on button "Filtrar Lista" at bounding box center [106, 160] width 152 height 20
click at [987, 278] on icon at bounding box center [986, 276] width 7 height 8
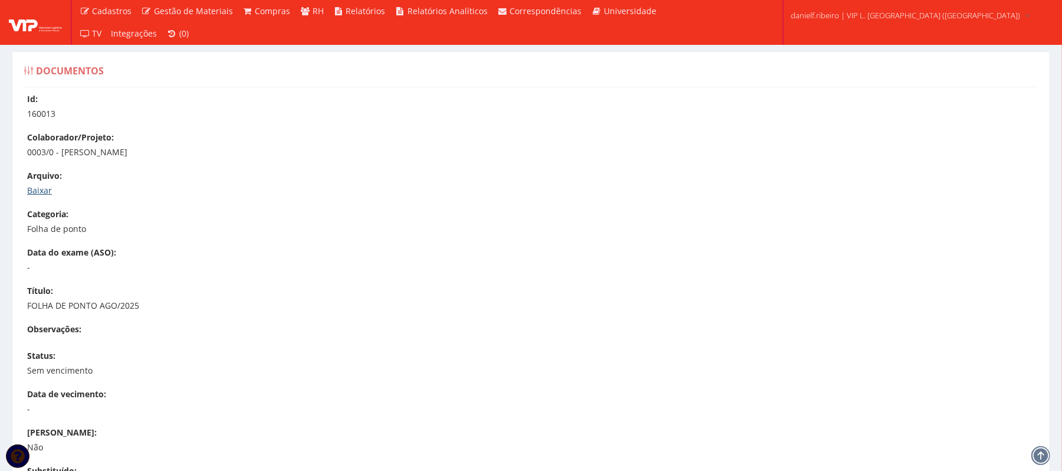
drag, startPoint x: 39, startPoint y: 184, endPoint x: 40, endPoint y: 193, distance: 9.5
click at [40, 189] on div "Arquivo: Baixar" at bounding box center [537, 183] width 1020 height 27
click at [41, 196] on link "Baixar" at bounding box center [39, 190] width 25 height 11
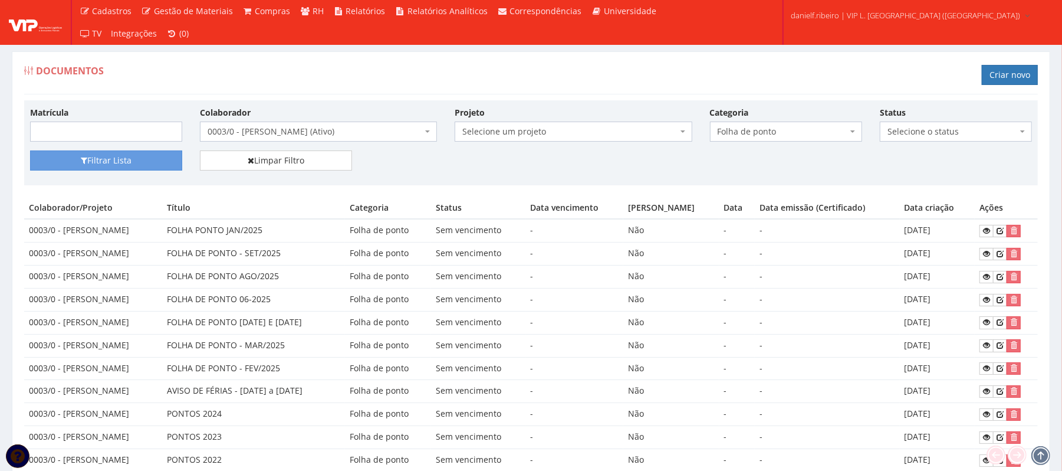
click at [363, 133] on span "0003/0 - [PERSON_NAME] (Ativo)" at bounding box center [315, 132] width 215 height 12
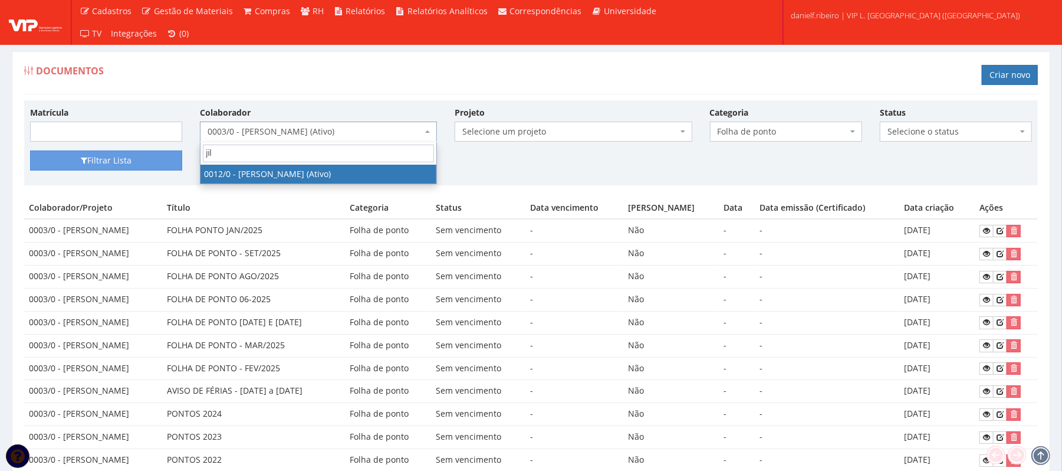
type input "jil"
select select "888"
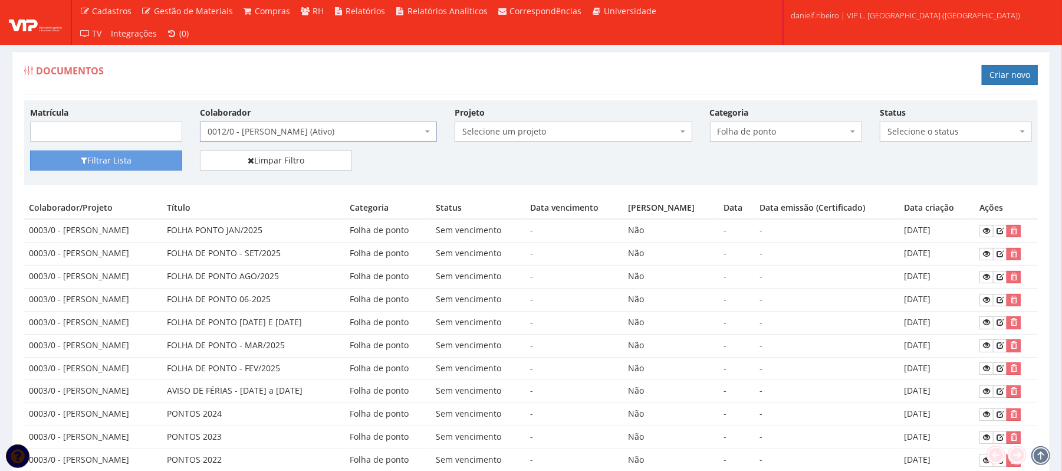
click at [132, 146] on div "Matrícula Colaborador Selecione um colaborador 26 - ADELMO SANTOS OLIVEIRA (Des…" at bounding box center [531, 128] width 1020 height 44
click at [130, 153] on button "Filtrar Lista" at bounding box center [106, 160] width 152 height 20
click at [984, 277] on link at bounding box center [987, 277] width 14 height 12
click at [368, 124] on span "0012/0 - [PERSON_NAME] (Ativo)" at bounding box center [318, 131] width 237 height 20
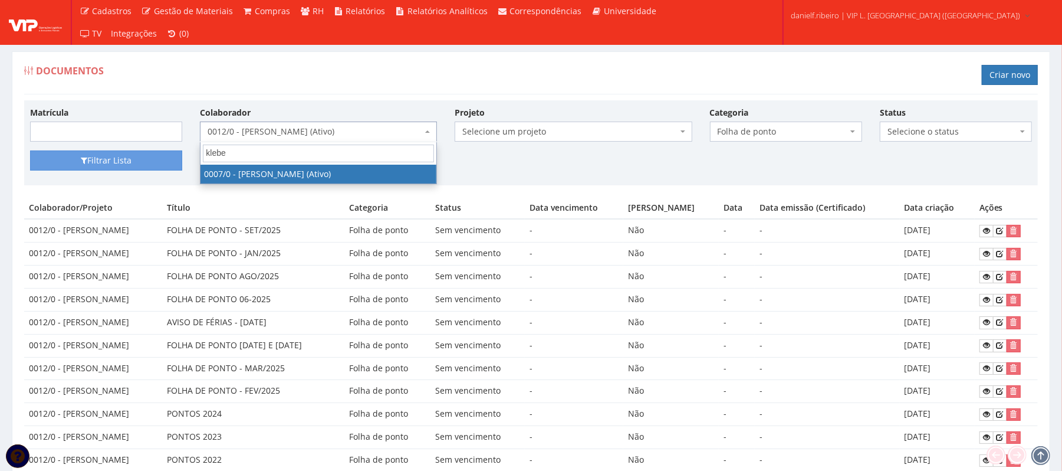
type input "kleber"
select select "720"
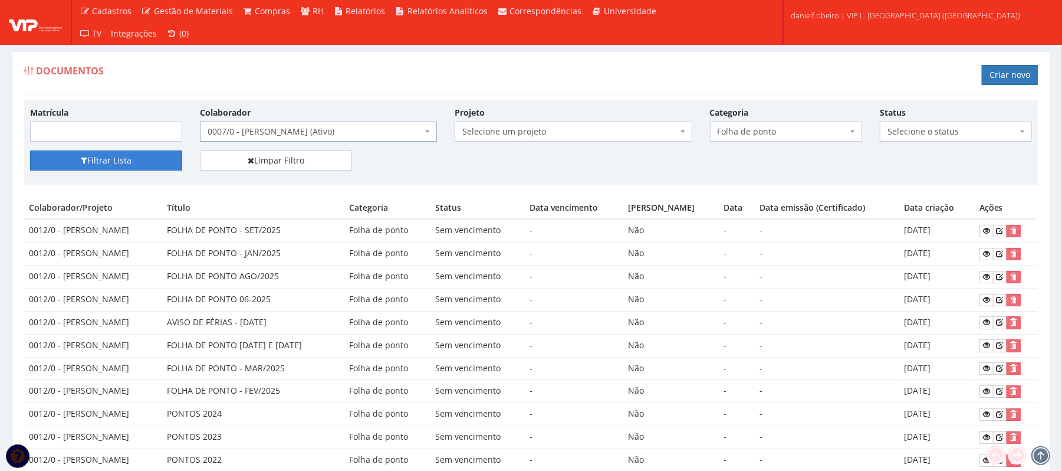
click at [116, 168] on button "Filtrar Lista" at bounding box center [106, 160] width 152 height 20
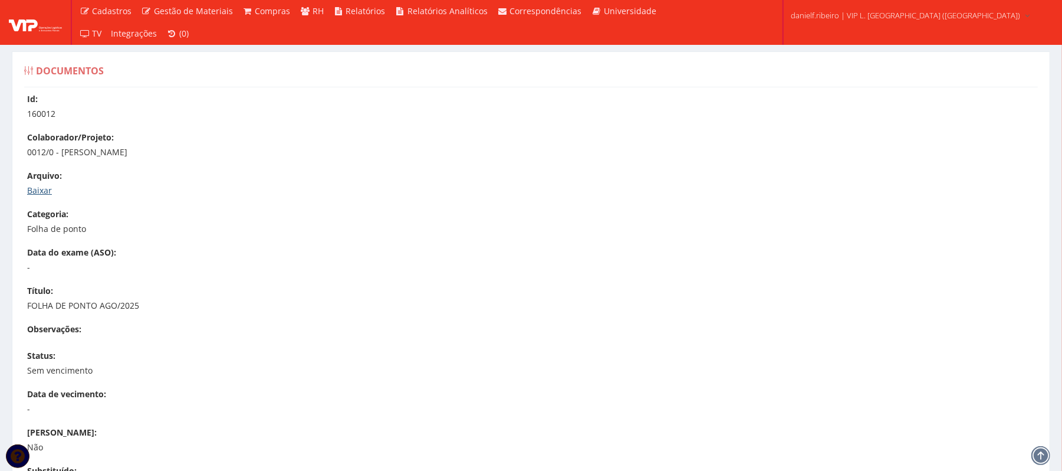
click at [41, 190] on link "Baixar" at bounding box center [39, 190] width 25 height 11
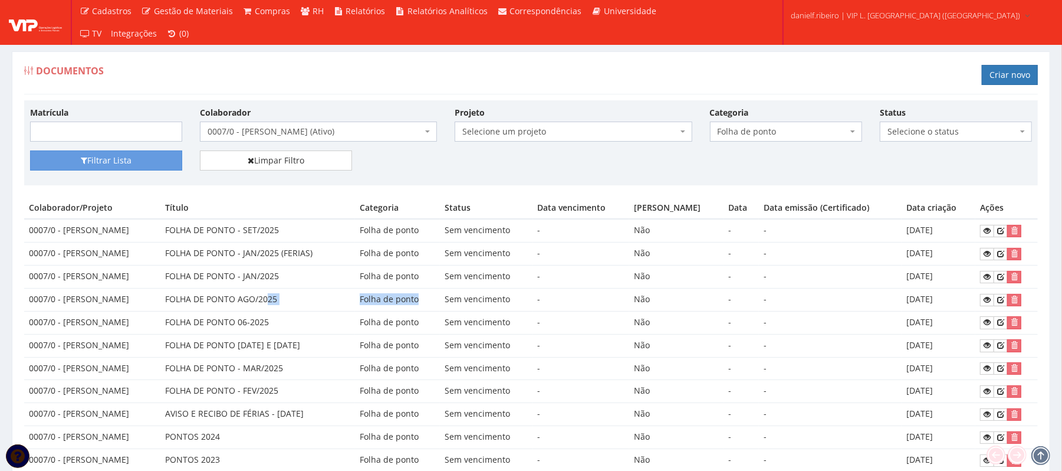
drag, startPoint x: 314, startPoint y: 302, endPoint x: 492, endPoint y: 305, distance: 177.5
click at [492, 305] on tr "0007/0 - KLEBER BARBOSA DE ARAUJO FOLHA DE PONTO AGO/2025 Folha de ponto Sem ve…" at bounding box center [531, 299] width 1014 height 23
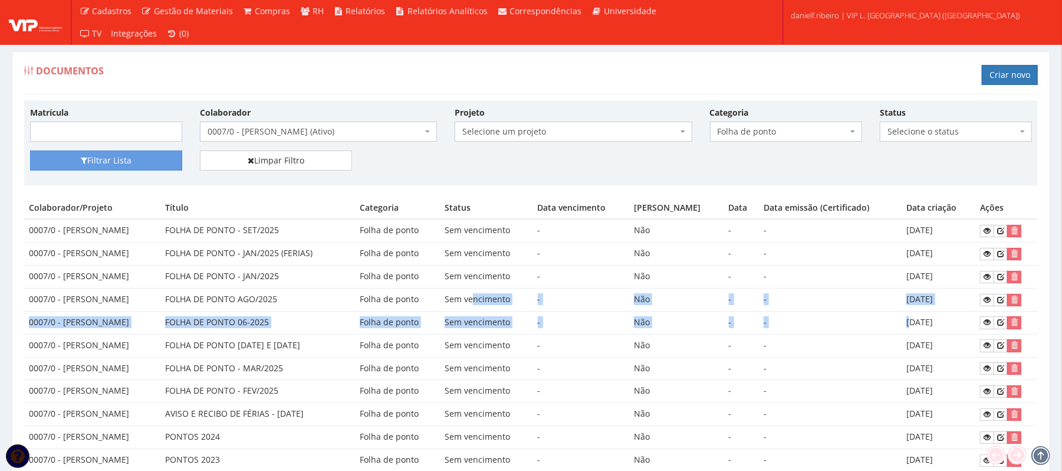
drag, startPoint x: 557, startPoint y: 301, endPoint x: 918, endPoint y: 316, distance: 361.2
click at [918, 316] on tbody "0007/0 - KLEBER BARBOSA DE ARAUJO FOLHA DE PONTO - SET/2025 Folha de ponto Sem …" at bounding box center [531, 402] width 1014 height 367
click at [921, 310] on td "[DATE]" at bounding box center [939, 299] width 74 height 23
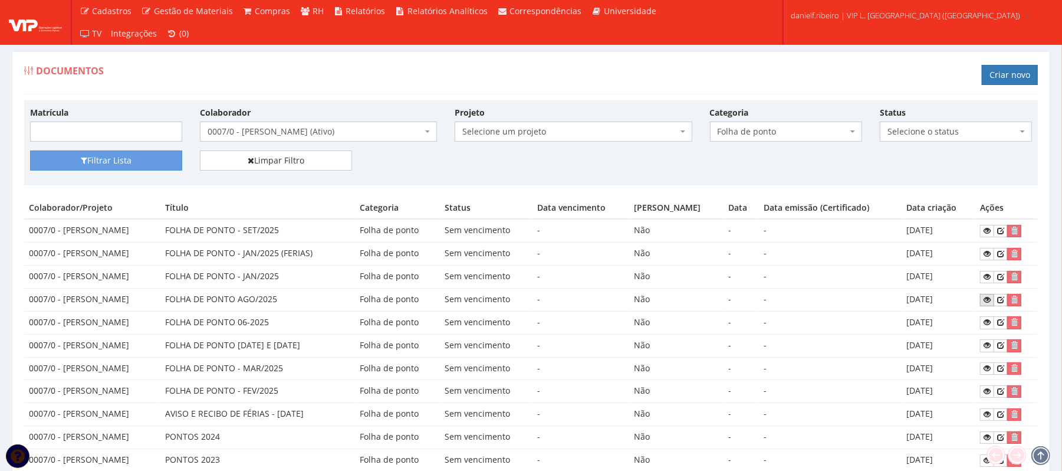
click at [987, 303] on icon at bounding box center [987, 299] width 7 height 8
click at [324, 137] on span "0007/0 - [PERSON_NAME] (Ativo)" at bounding box center [315, 132] width 215 height 12
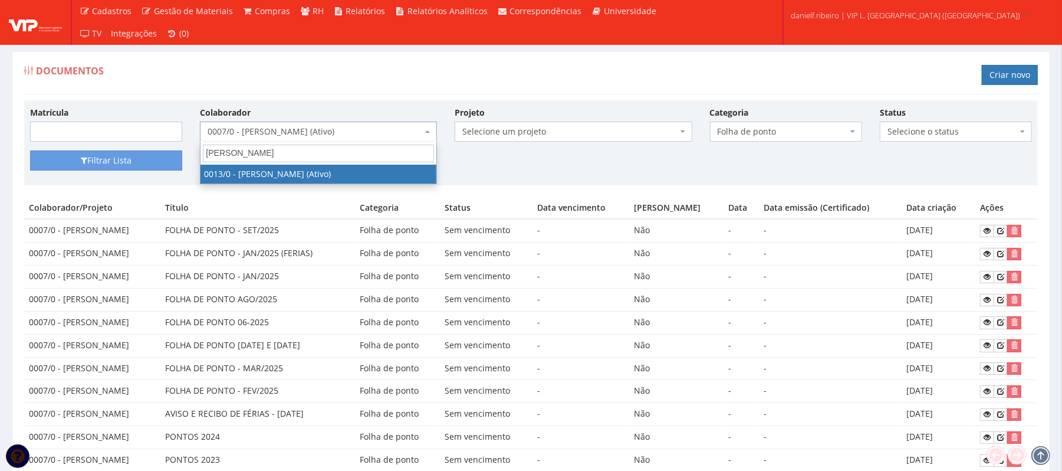
type input "raul"
drag, startPoint x: 302, startPoint y: 175, endPoint x: 173, endPoint y: 160, distance: 129.3
select select "889"
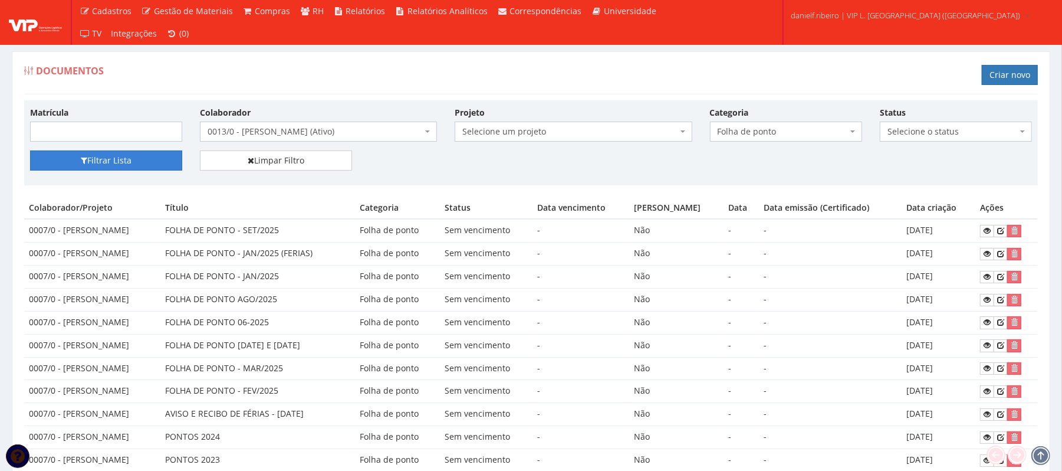
click at [137, 153] on button "Filtrar Lista" at bounding box center [106, 160] width 152 height 20
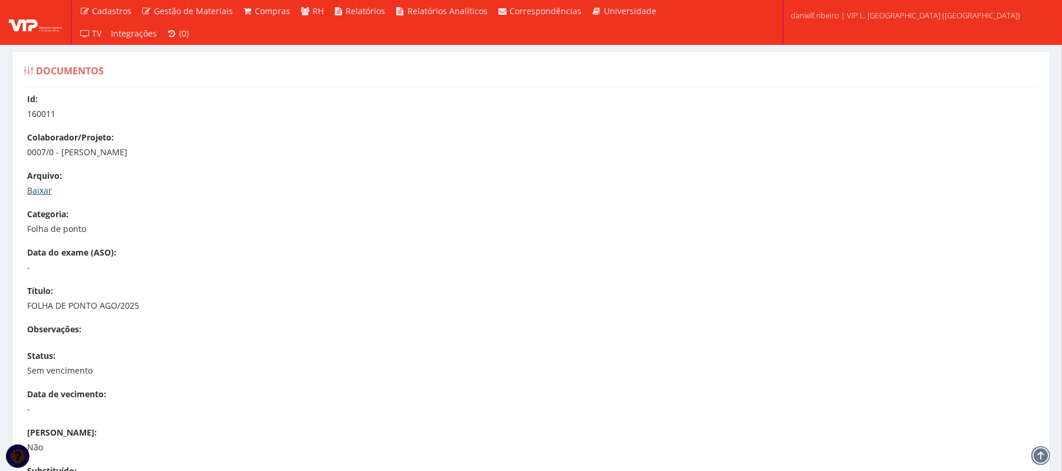
click at [40, 188] on link "Baixar" at bounding box center [39, 190] width 25 height 11
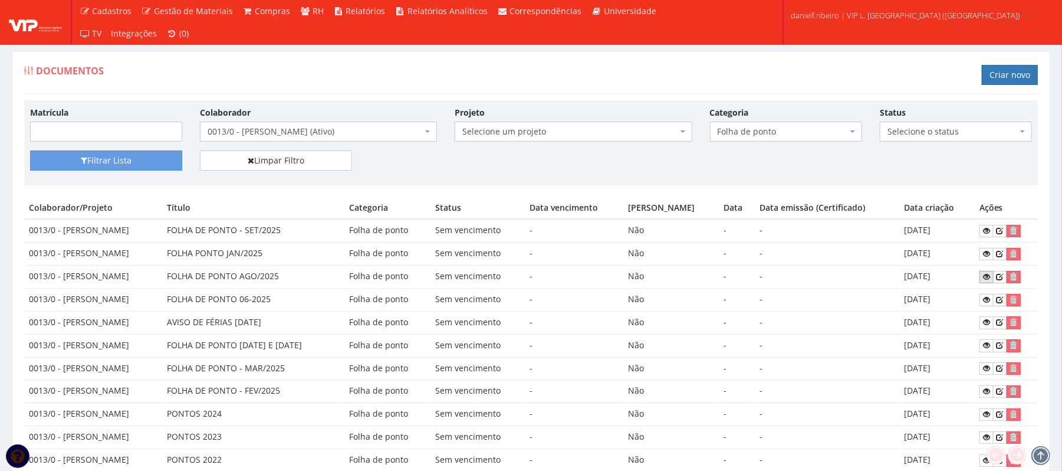
click at [983, 278] on icon at bounding box center [986, 276] width 7 height 8
click at [255, 134] on span "0013/0 - [PERSON_NAME] (Ativo)" at bounding box center [315, 132] width 215 height 12
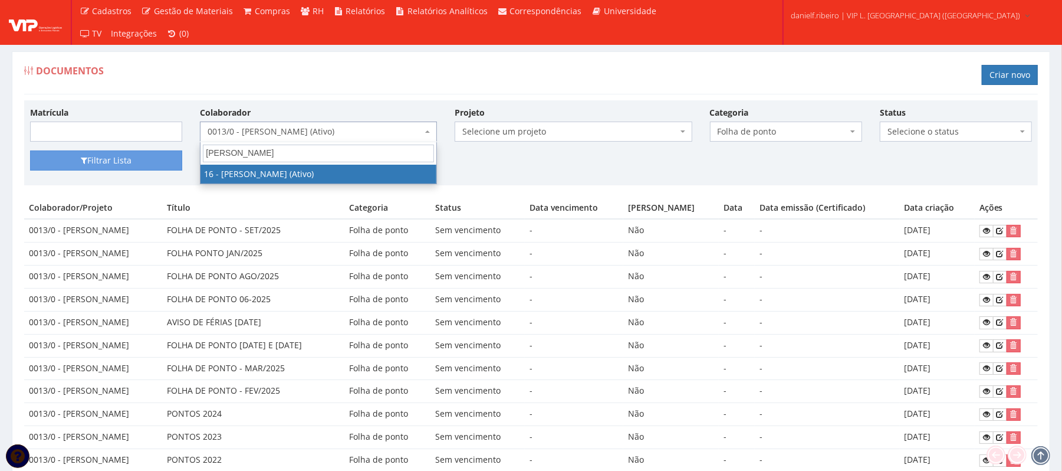
type input "[PERSON_NAME]"
select select "1278"
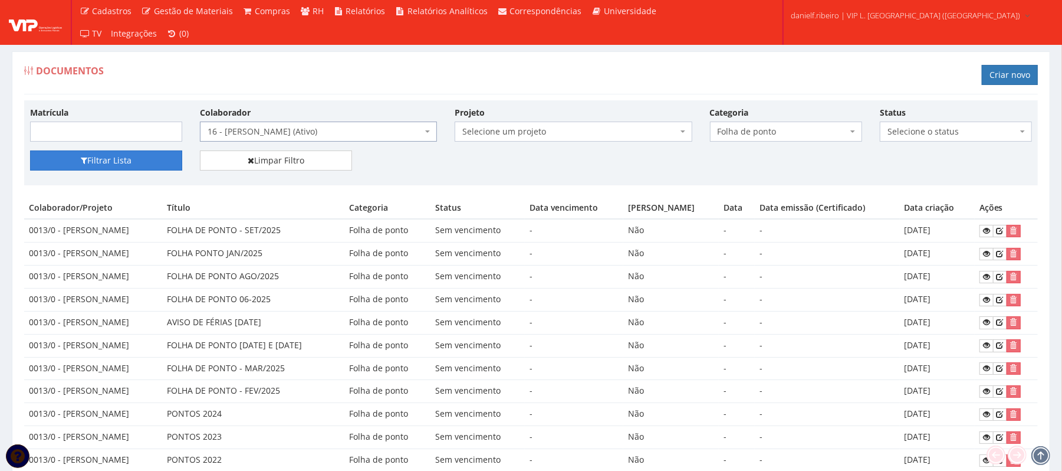
click at [135, 152] on button "Filtrar Lista" at bounding box center [106, 160] width 152 height 20
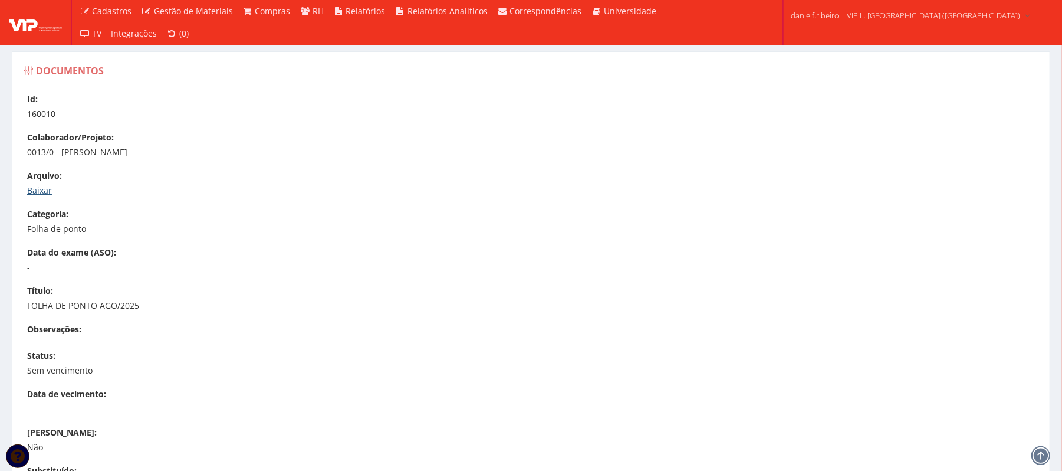
click at [37, 192] on link "Baixar" at bounding box center [39, 190] width 25 height 11
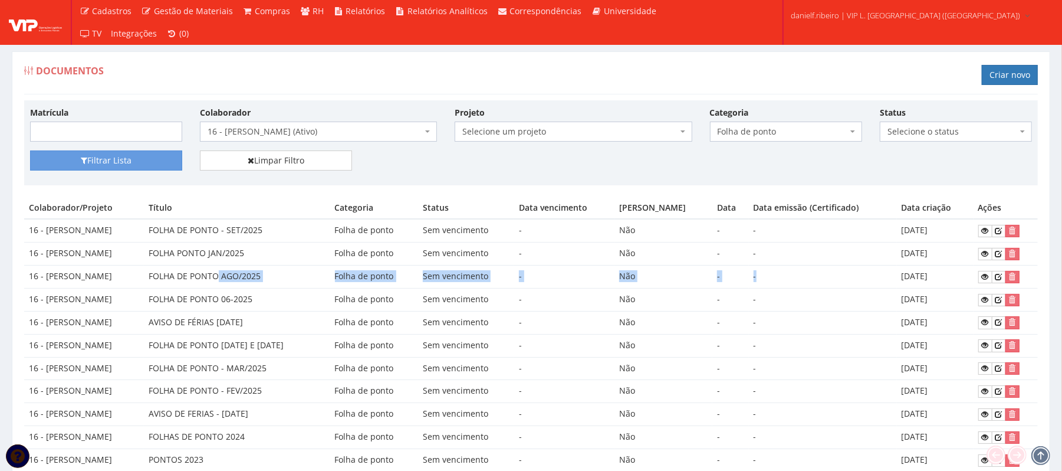
drag, startPoint x: 287, startPoint y: 279, endPoint x: 845, endPoint y: 277, distance: 558.5
click at [845, 277] on tr "16 - [PERSON_NAME] SIQUEIRA FOLHA DE PONTO AGO/2025 Folha de ponto Sem vencimen…" at bounding box center [531, 276] width 1014 height 23
click at [843, 279] on td "-" at bounding box center [823, 276] width 148 height 23
click at [984, 279] on icon at bounding box center [985, 276] width 7 height 8
click at [314, 142] on body "Cadastros Clientes Unidades Subclientes Unidades de Subclientes Projetos Vagas …" at bounding box center [531, 381] width 1062 height 762
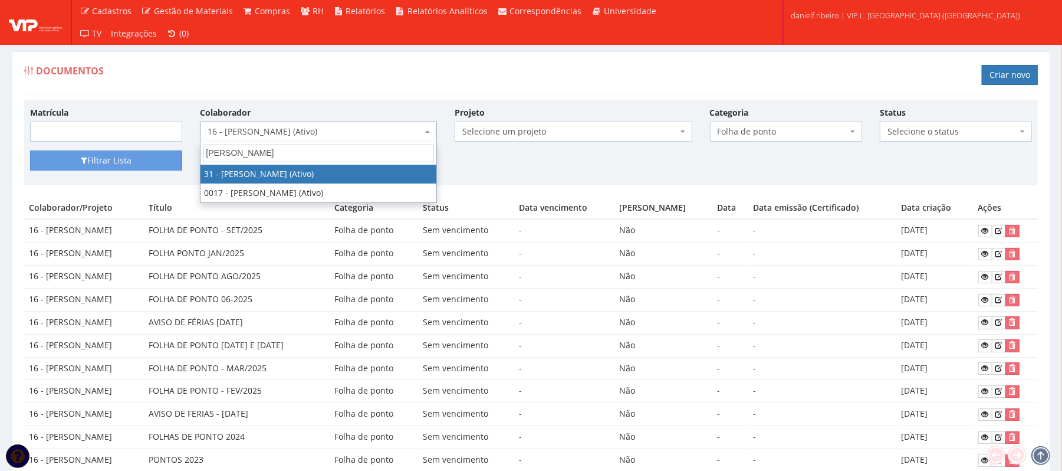
type input "[PERSON_NAME]"
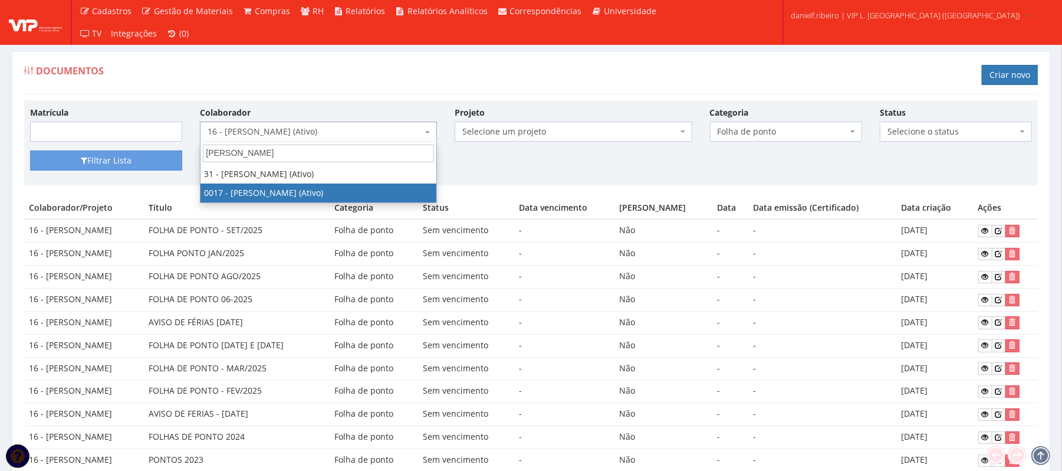
select select "1336"
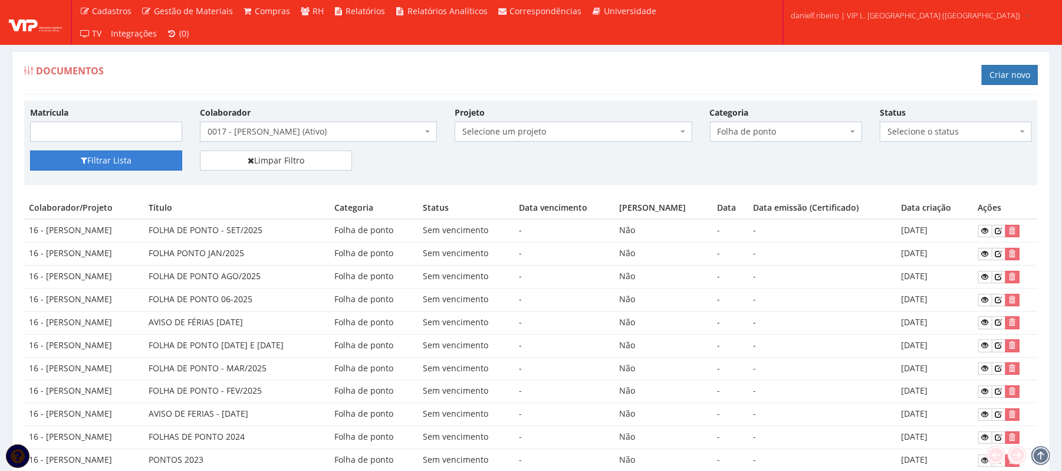
click at [152, 163] on button "Filtrar Lista" at bounding box center [106, 160] width 152 height 20
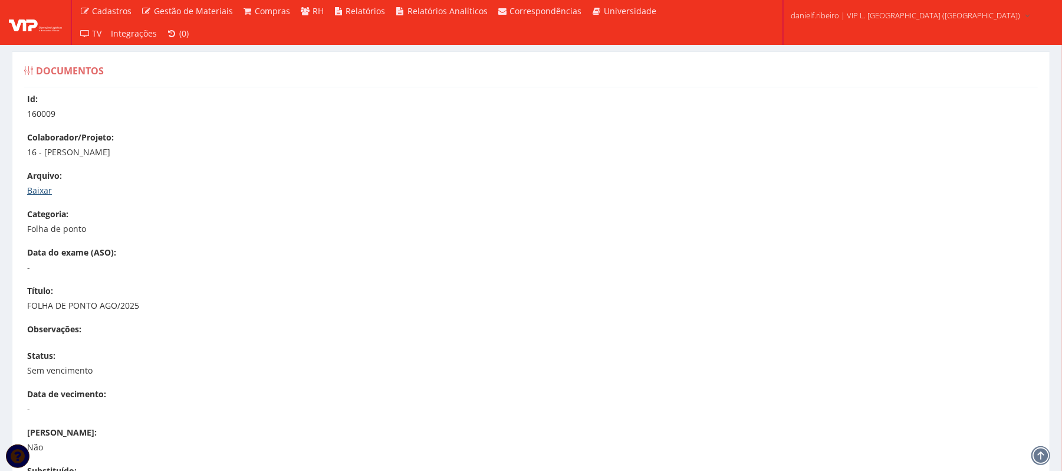
click at [38, 193] on link "Baixar" at bounding box center [39, 190] width 25 height 11
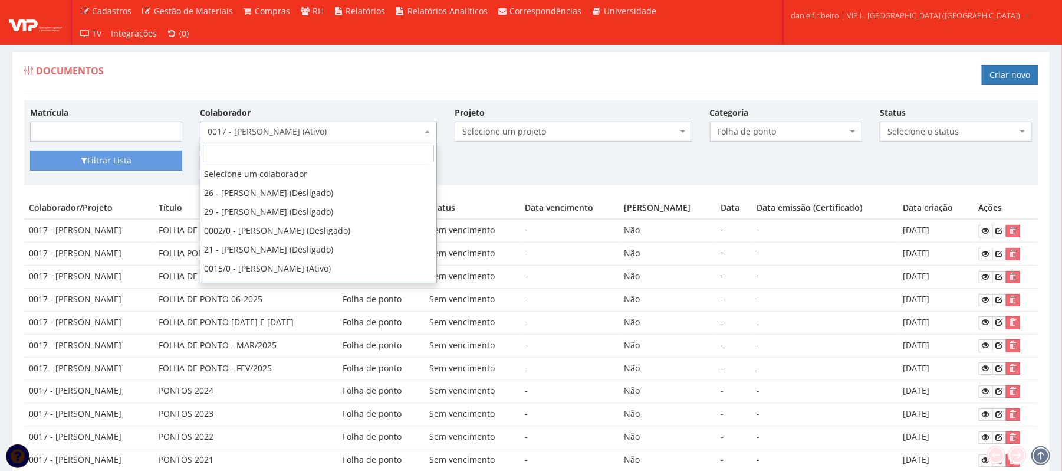
click at [282, 132] on span "0017 - [PERSON_NAME] (Ativo)" at bounding box center [315, 132] width 215 height 12
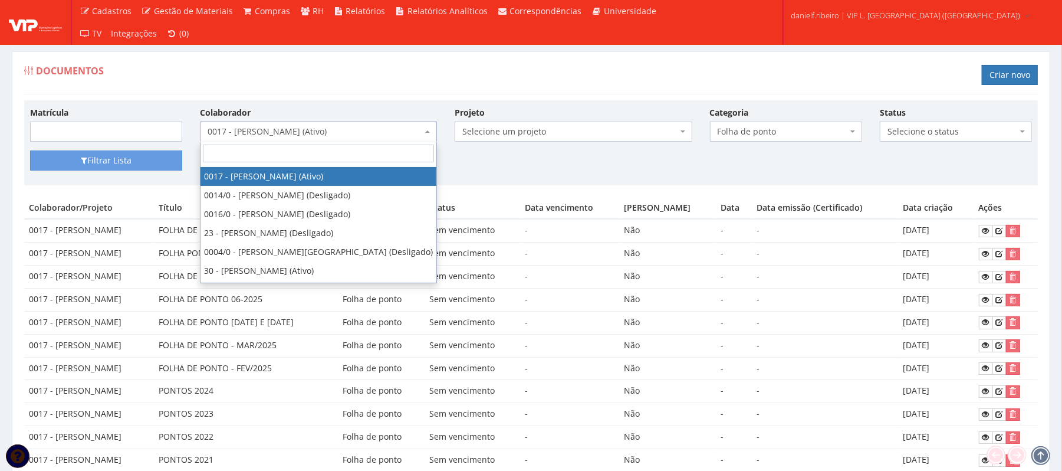
click at [323, 87] on div "Documentos Criar novo" at bounding box center [531, 76] width 1014 height 35
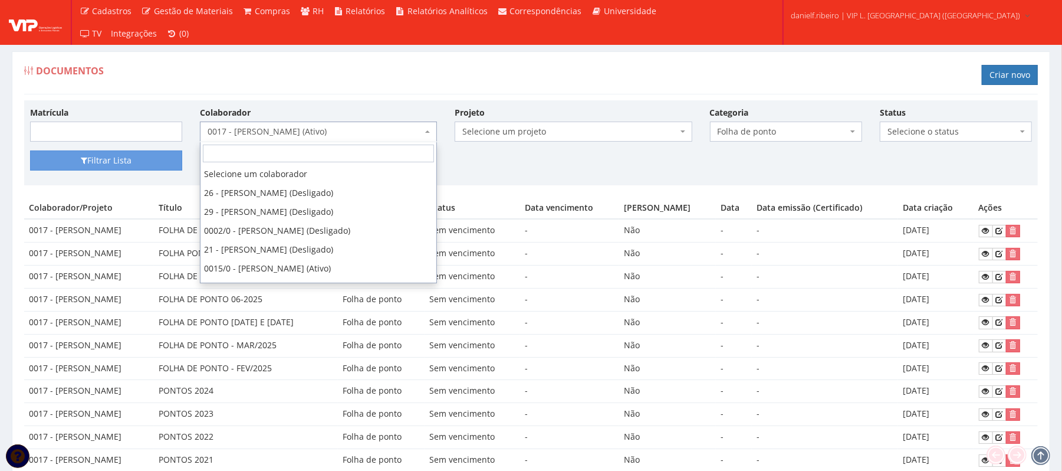
click at [348, 136] on span "0017 - [PERSON_NAME] (Ativo)" at bounding box center [315, 132] width 215 height 12
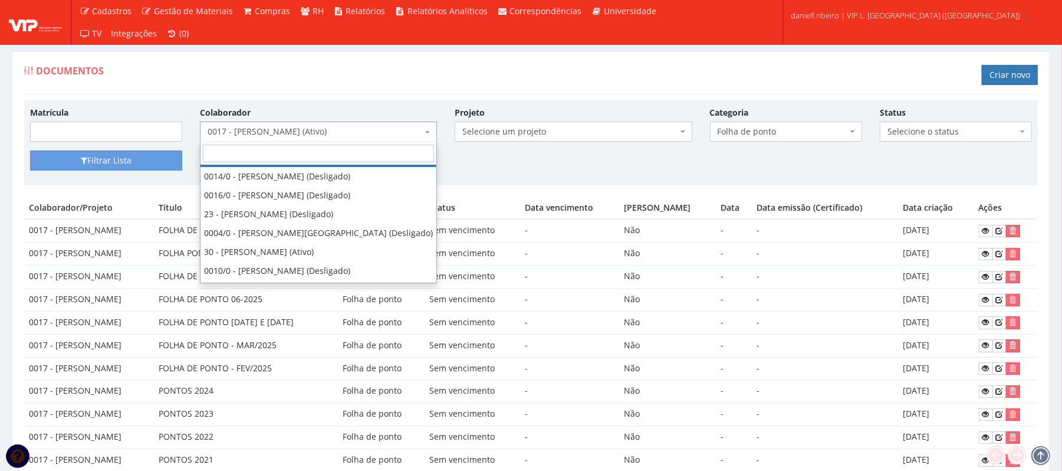
click at [350, 103] on div "Matrícula Colaborador Selecione um colaborador 26 - [PERSON_NAME] (Desligado) 2…" at bounding box center [531, 142] width 1014 height 85
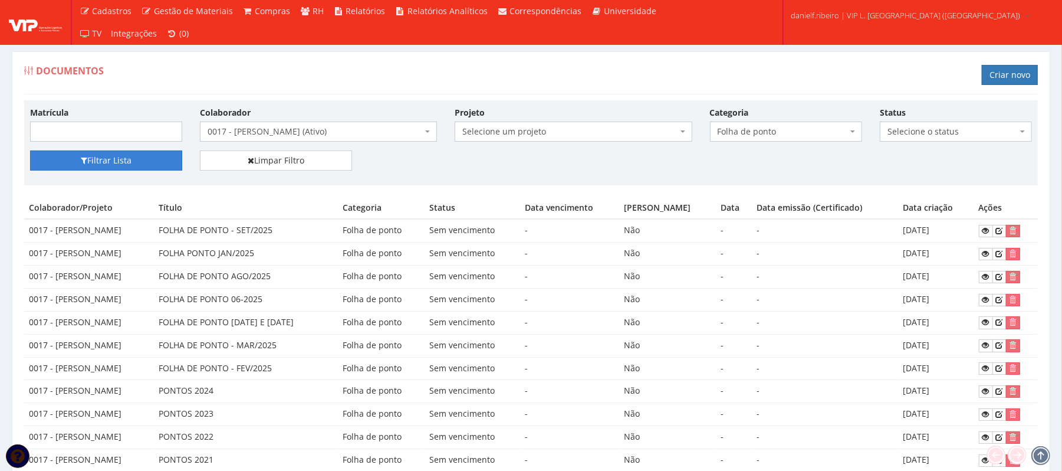
click at [131, 160] on button "Filtrar Lista" at bounding box center [106, 160] width 152 height 20
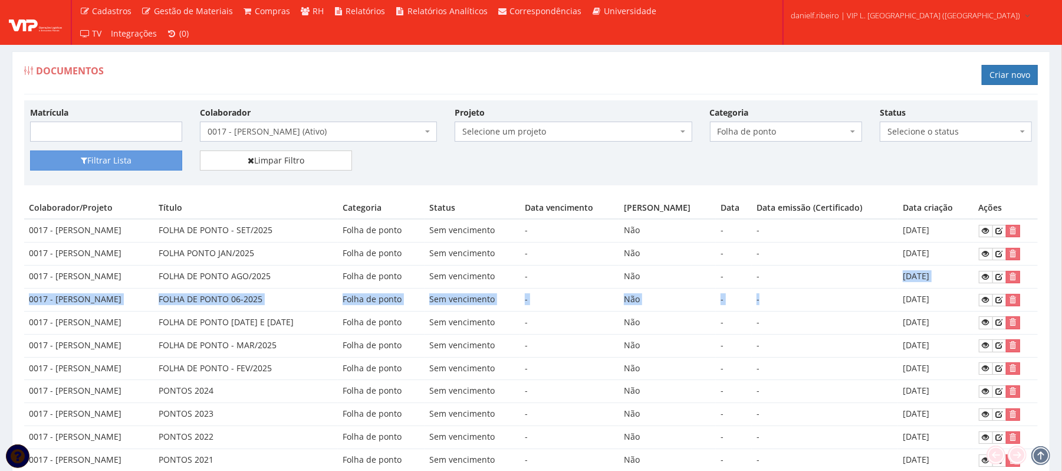
drag, startPoint x: 868, startPoint y: 291, endPoint x: 911, endPoint y: 272, distance: 46.8
click at [879, 285] on tbody "0017 - [PERSON_NAME] FOLHA DE PONTO - SET/2025 Folha de ponto Sem vencimento - …" at bounding box center [531, 356] width 1014 height 275
click at [974, 281] on td "[DATE]" at bounding box center [936, 276] width 76 height 23
click at [990, 277] on icon at bounding box center [986, 276] width 7 height 8
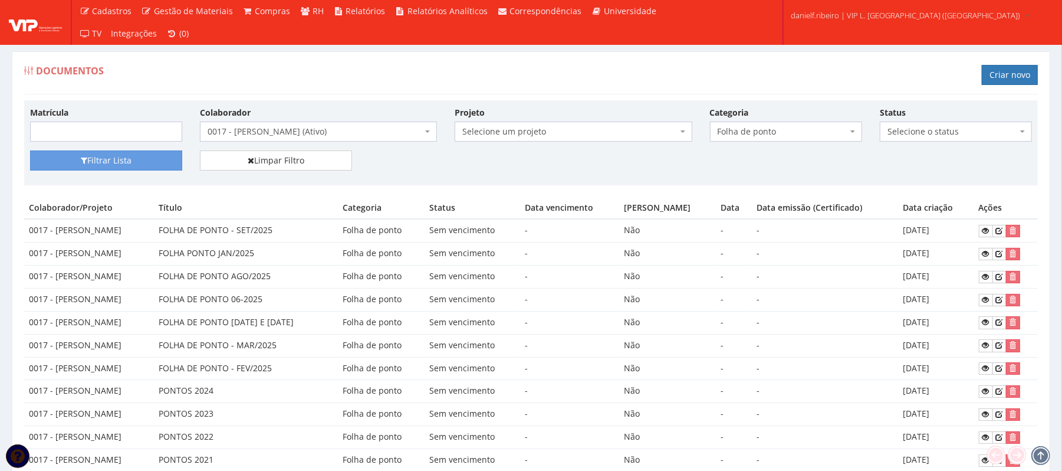
click at [274, 131] on span "0017 - [PERSON_NAME] (Ativo)" at bounding box center [315, 132] width 215 height 12
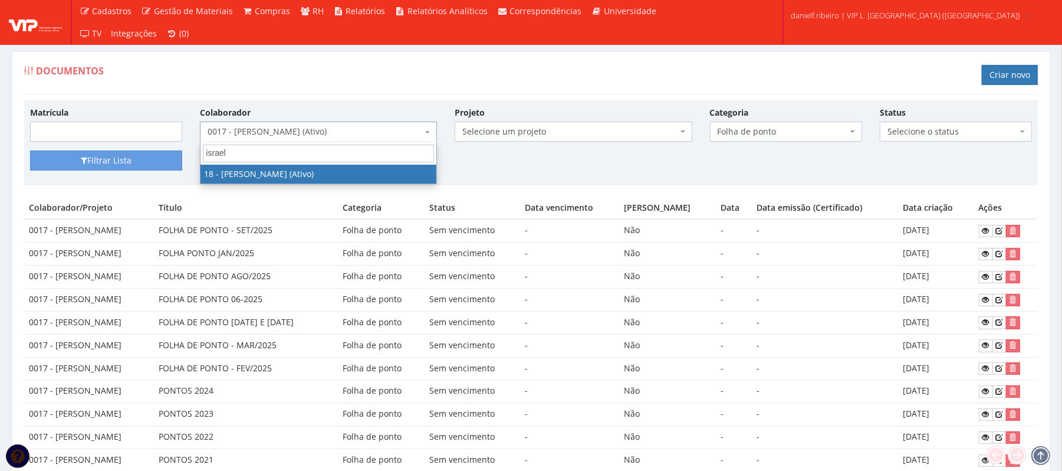
type input "israel"
select select "1437"
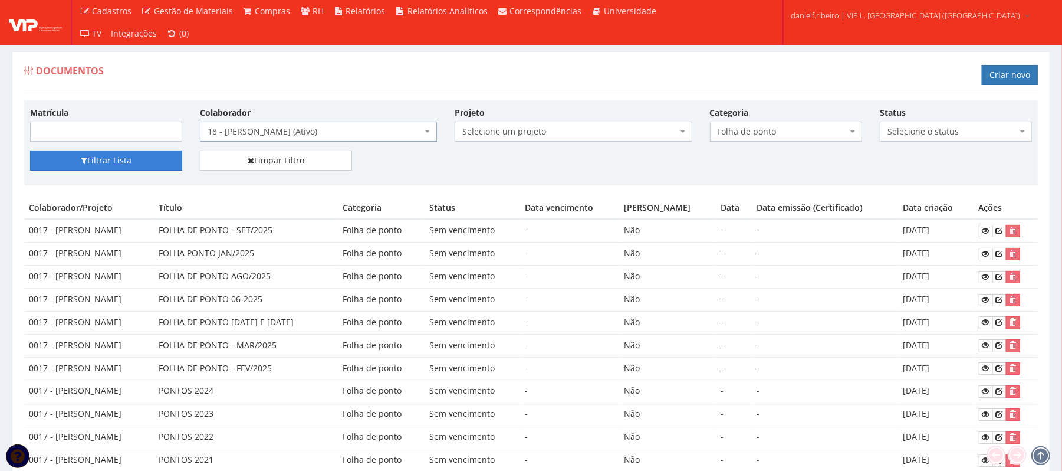
click at [120, 167] on button "Filtrar Lista" at bounding box center [106, 160] width 152 height 20
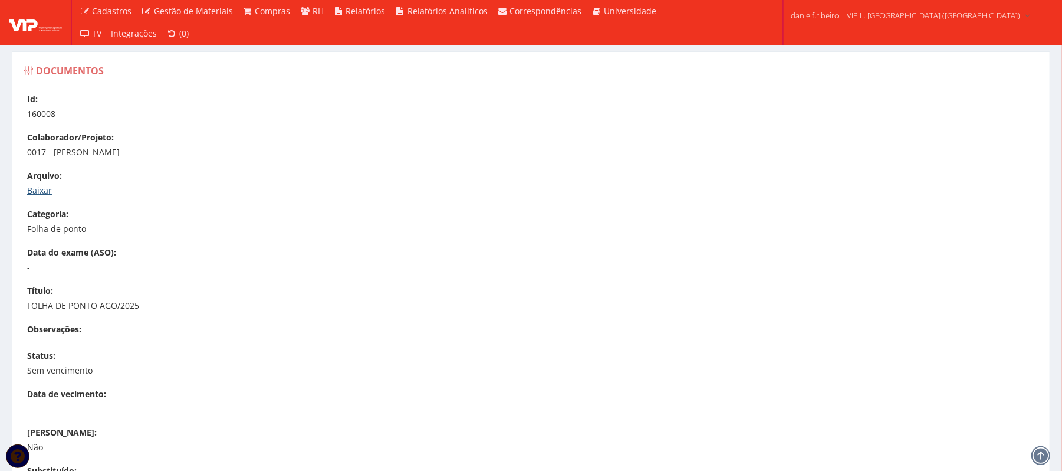
click at [40, 189] on link "Baixar" at bounding box center [39, 190] width 25 height 11
click at [45, 185] on link "Baixar" at bounding box center [39, 190] width 25 height 11
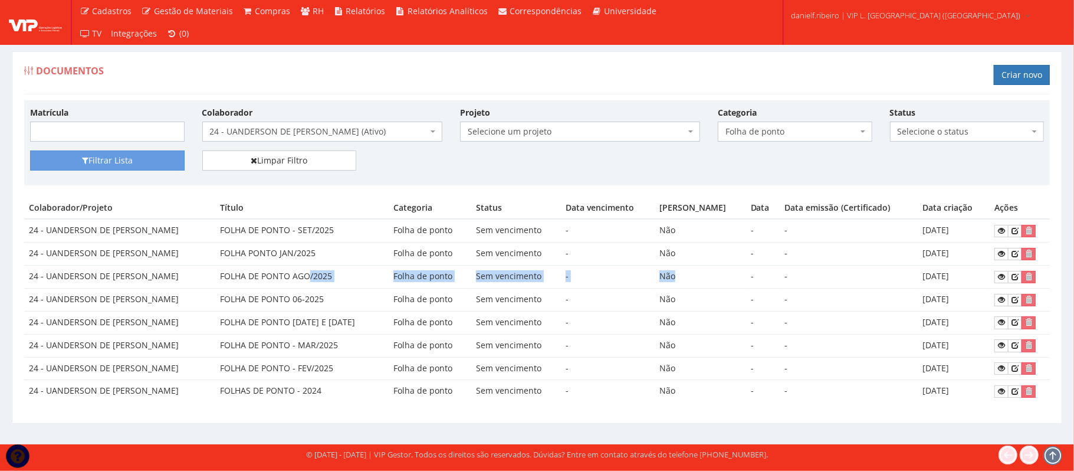
drag, startPoint x: 295, startPoint y: 280, endPoint x: 789, endPoint y: 275, distance: 494.2
click at [771, 277] on tr "24 - UANDERSON DE JESUS PAIXÃO FOLHA DE PONTO AGO/2025 Folha de ponto Sem venci…" at bounding box center [537, 276] width 1026 height 23
click at [883, 276] on td "-" at bounding box center [849, 276] width 138 height 23
click at [994, 282] on link at bounding box center [1001, 277] width 14 height 12
click at [314, 132] on span "24 - UANDERSON DE [PERSON_NAME] (Ativo)" at bounding box center [319, 132] width 218 height 12
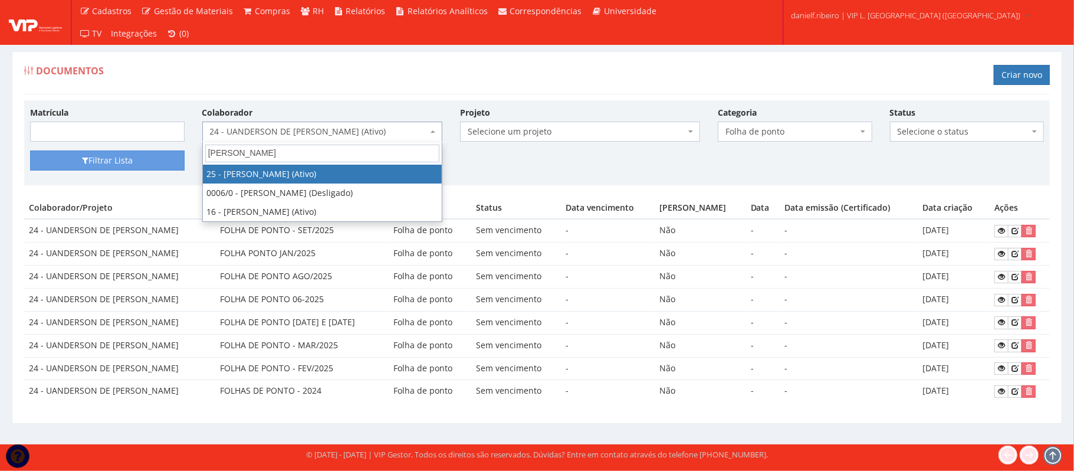
type input "[PERSON_NAME]"
select select "3764"
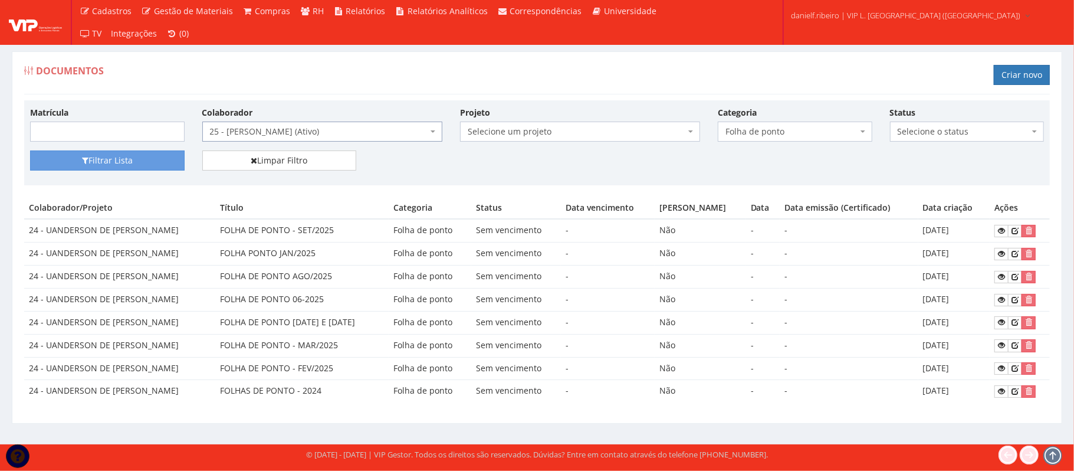
click at [101, 173] on div "Filtrar Lista Limpar Filtro" at bounding box center [536, 164] width 1031 height 29
click at [100, 164] on button "Filtrar Lista" at bounding box center [107, 160] width 155 height 20
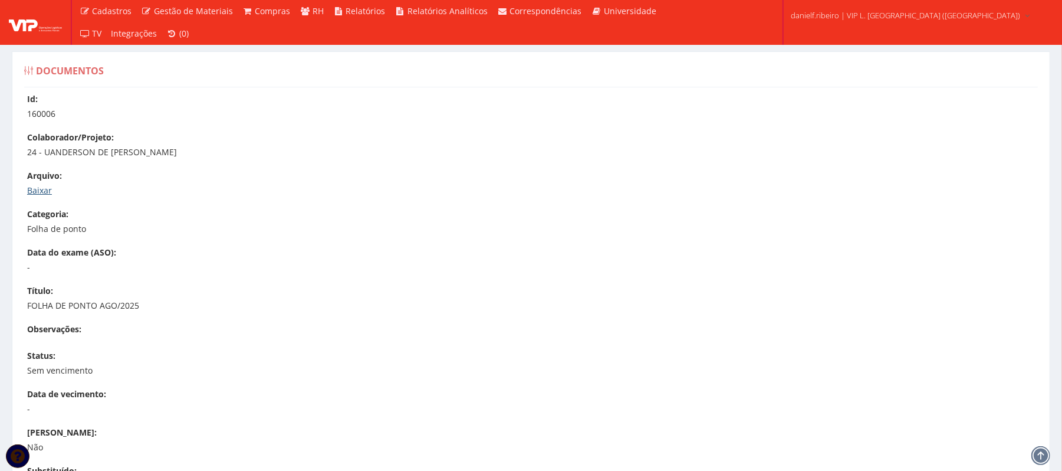
click at [46, 186] on link "Baixar" at bounding box center [39, 190] width 25 height 11
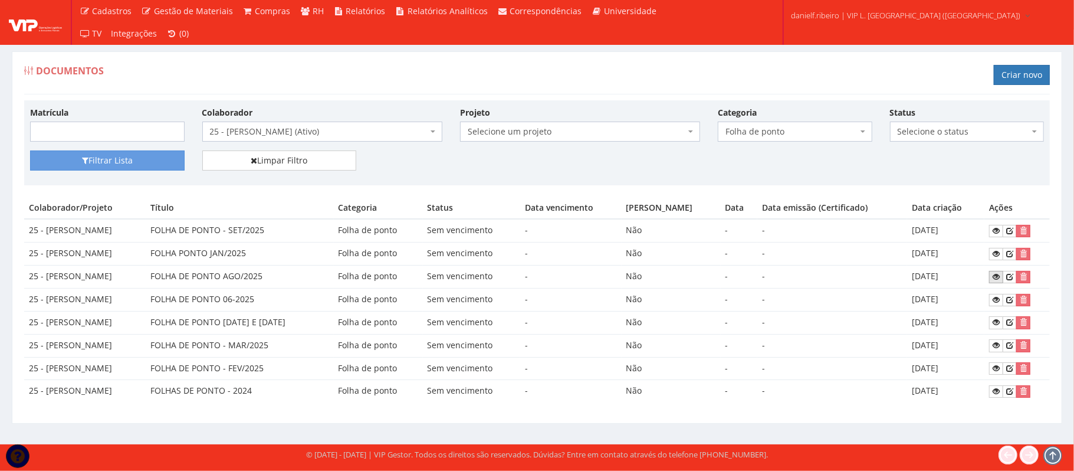
click at [992, 272] on link at bounding box center [996, 277] width 14 height 12
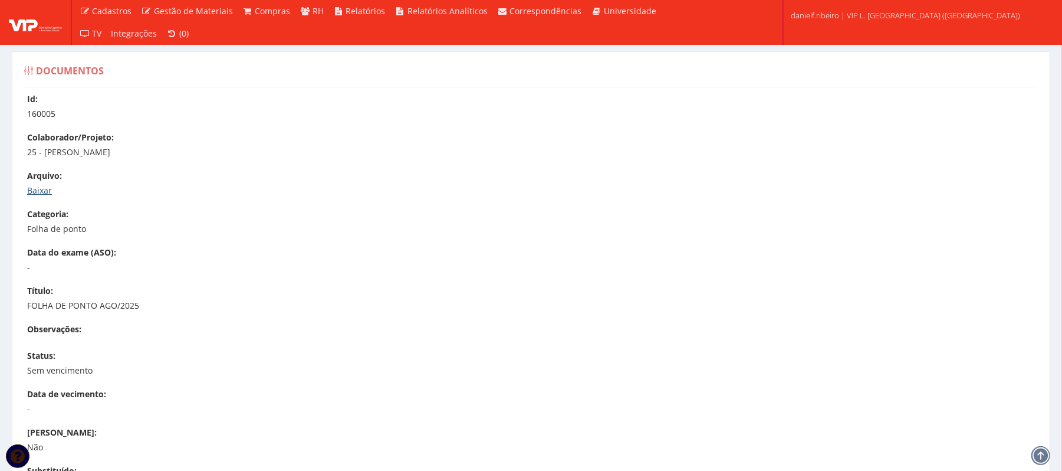
click at [38, 189] on link "Baixar" at bounding box center [39, 190] width 25 height 11
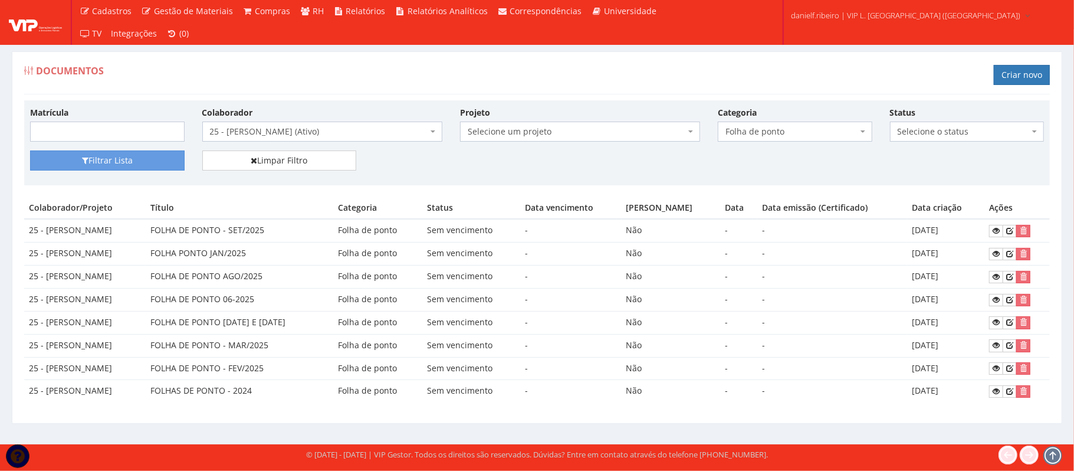
click at [324, 129] on span "25 - [PERSON_NAME] (Ativo)" at bounding box center [319, 132] width 218 height 12
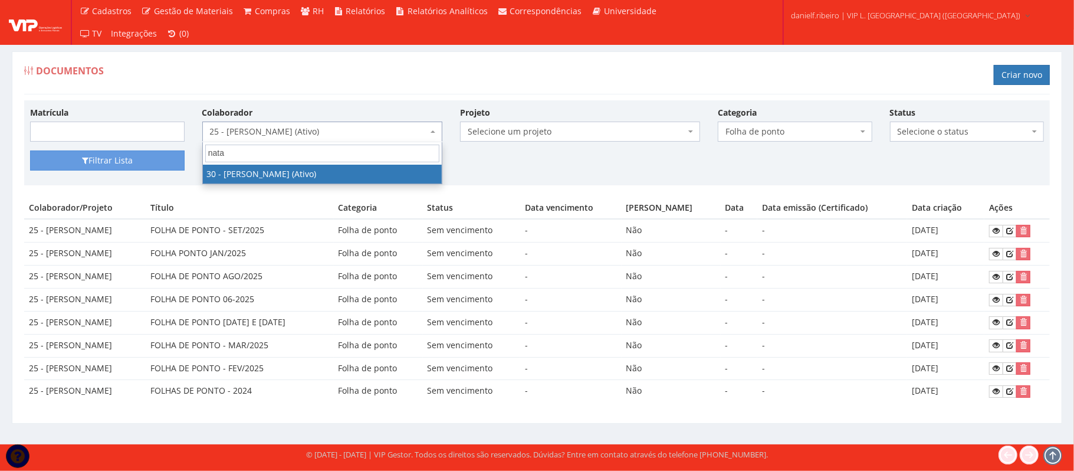
type input "nata"
select select "3873"
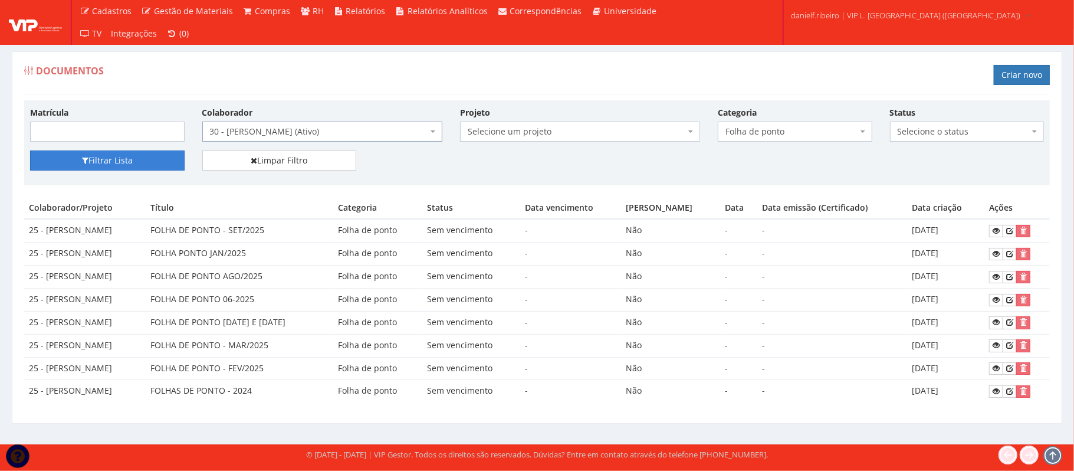
click at [150, 153] on button "Filtrar Lista" at bounding box center [107, 160] width 155 height 20
drag, startPoint x: 277, startPoint y: 277, endPoint x: 965, endPoint y: 280, distance: 687.6
click at [965, 280] on tr "30 - [PERSON_NAME] FOLHA DE PONTO AGO/2025 Folha de ponto Sem vencimento - Não …" at bounding box center [537, 276] width 1026 height 23
click at [965, 279] on td "[DATE]" at bounding box center [945, 276] width 77 height 23
click at [995, 276] on icon at bounding box center [996, 276] width 7 height 8
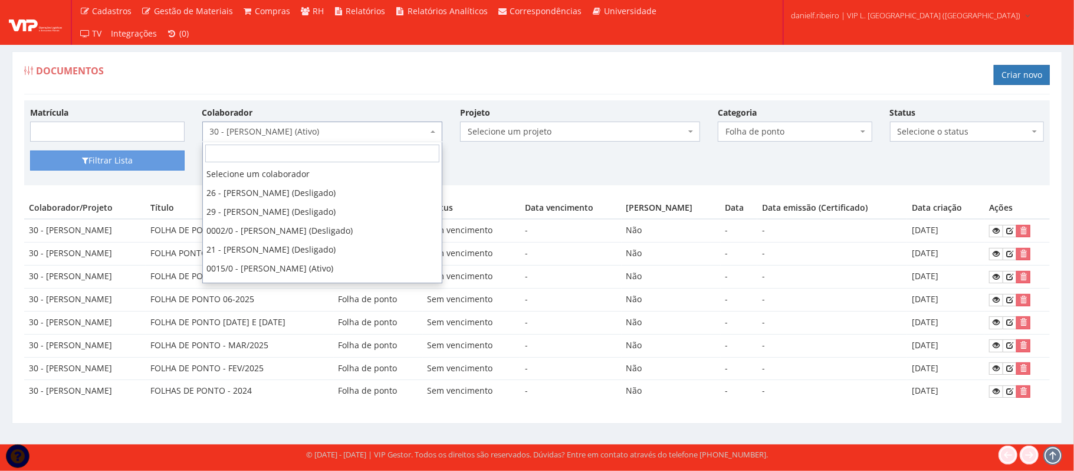
click at [285, 132] on span "30 - NATANE ALENCAR BARBOSA (Ativo)" at bounding box center [319, 132] width 218 height 12
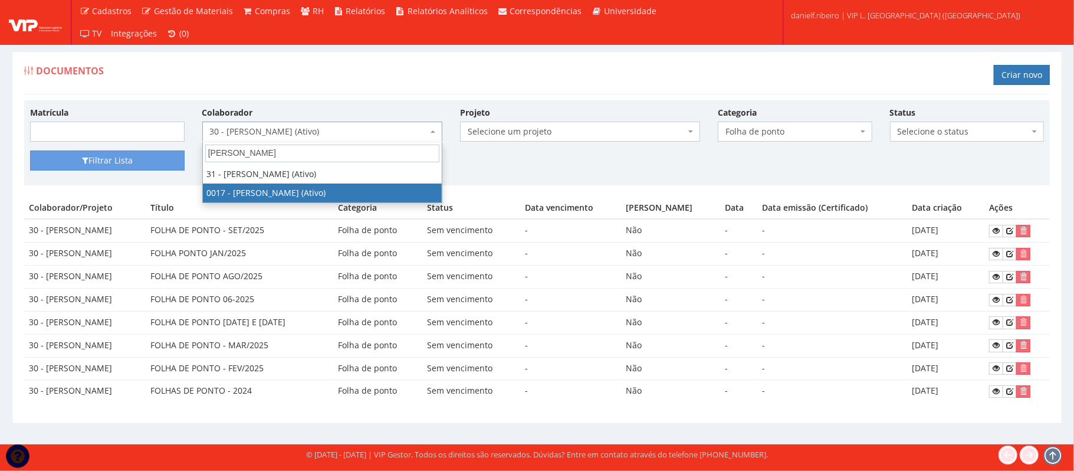
type input "luiz fer"
select select "1336"
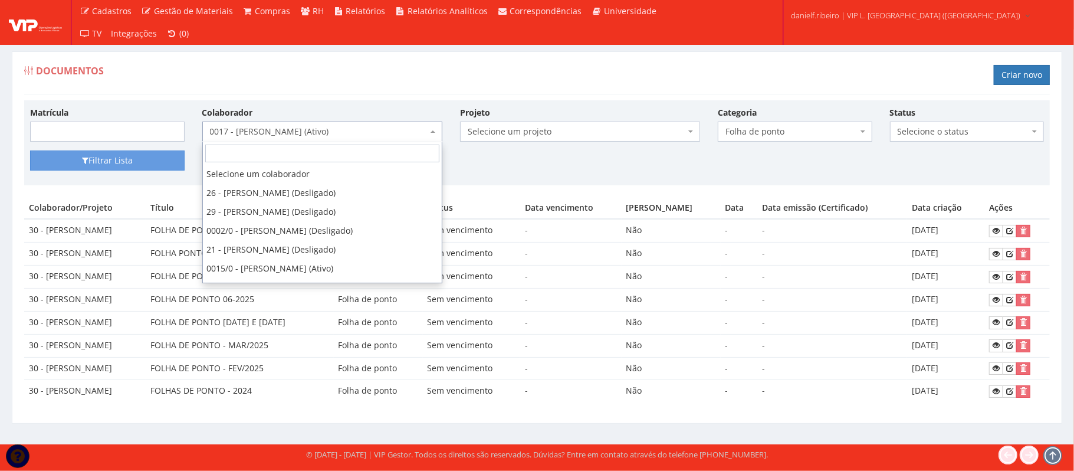
click at [288, 136] on span "0017 - [PERSON_NAME] (Ativo)" at bounding box center [319, 132] width 218 height 12
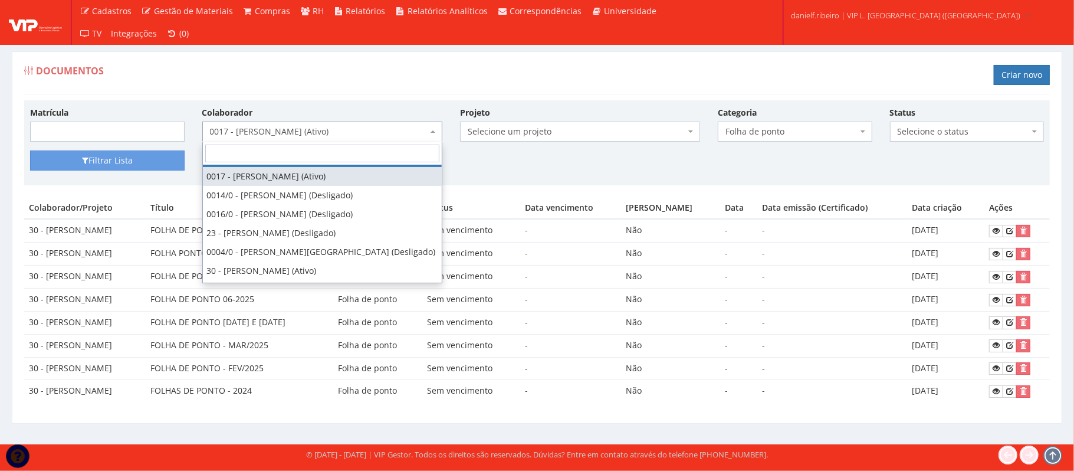
select select "3928"
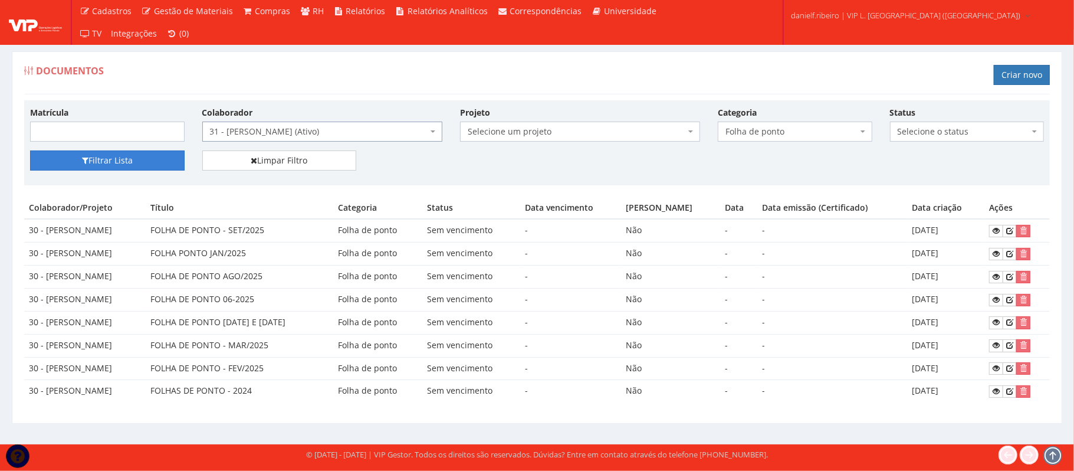
click at [116, 162] on button "Filtrar Lista" at bounding box center [107, 160] width 155 height 20
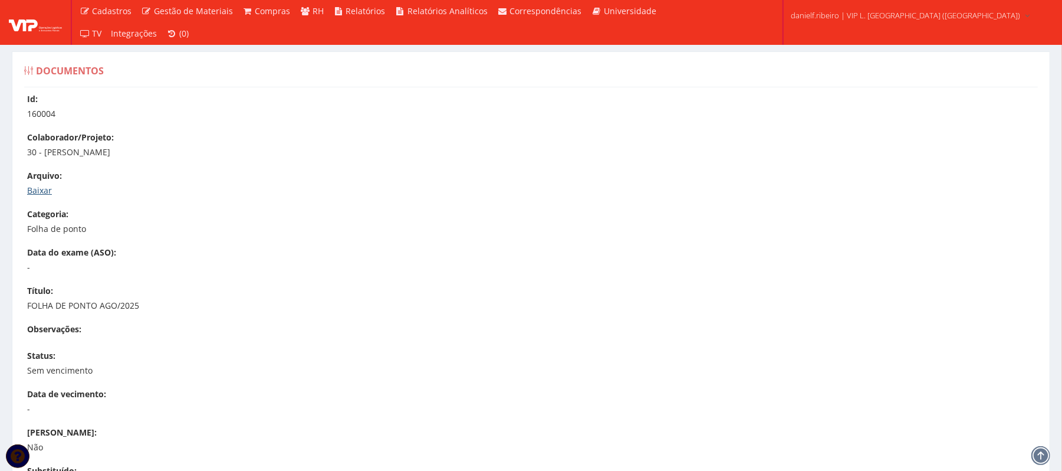
click at [38, 185] on link "Baixar" at bounding box center [39, 190] width 25 height 11
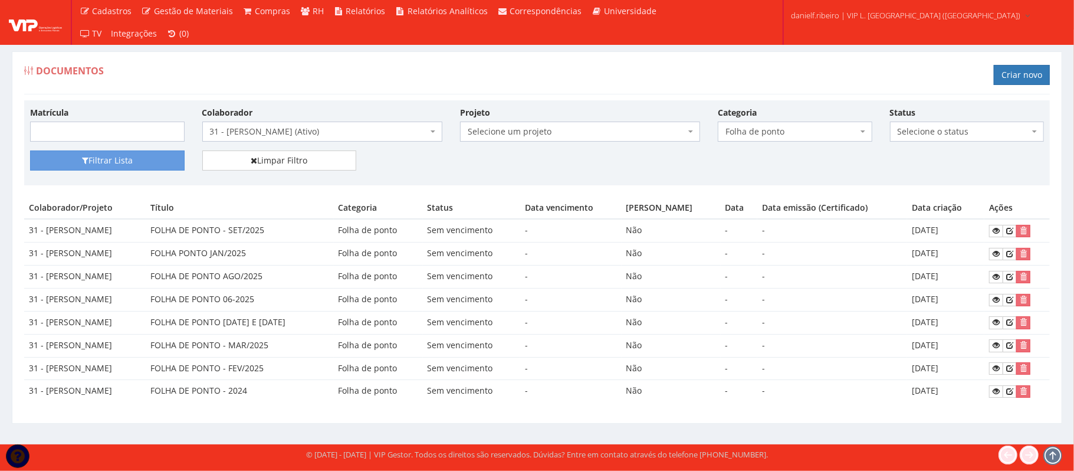
drag, startPoint x: 270, startPoint y: 280, endPoint x: 965, endPoint y: 272, distance: 695.9
click at [965, 272] on tr "31 - LUIZ FERNANDO GALVAO CORREIA FOLHA DE PONTO AGO/2025 Folha de ponto Sem ve…" at bounding box center [537, 276] width 1026 height 23
click at [994, 277] on link at bounding box center [996, 277] width 14 height 12
click at [272, 125] on span "31 - [PERSON_NAME] (Ativo)" at bounding box center [322, 131] width 240 height 20
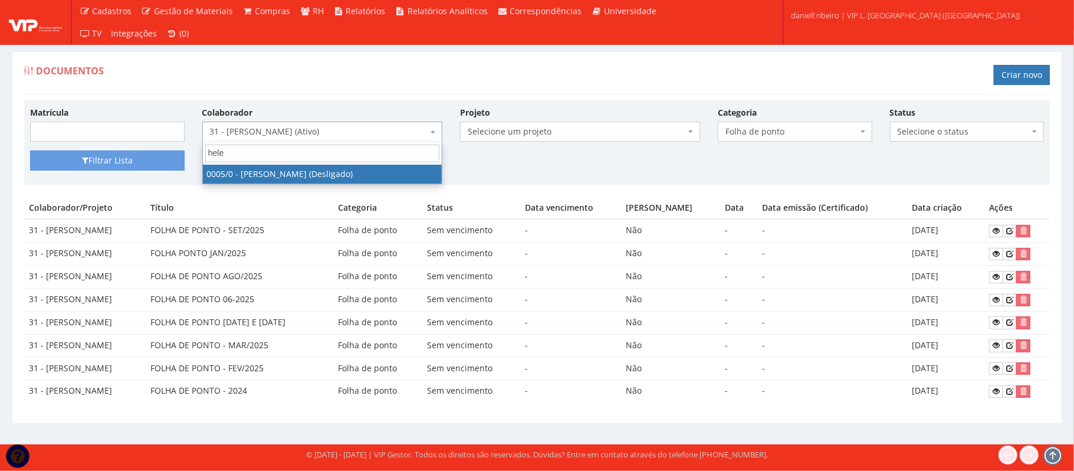
type input "hele"
select select "718"
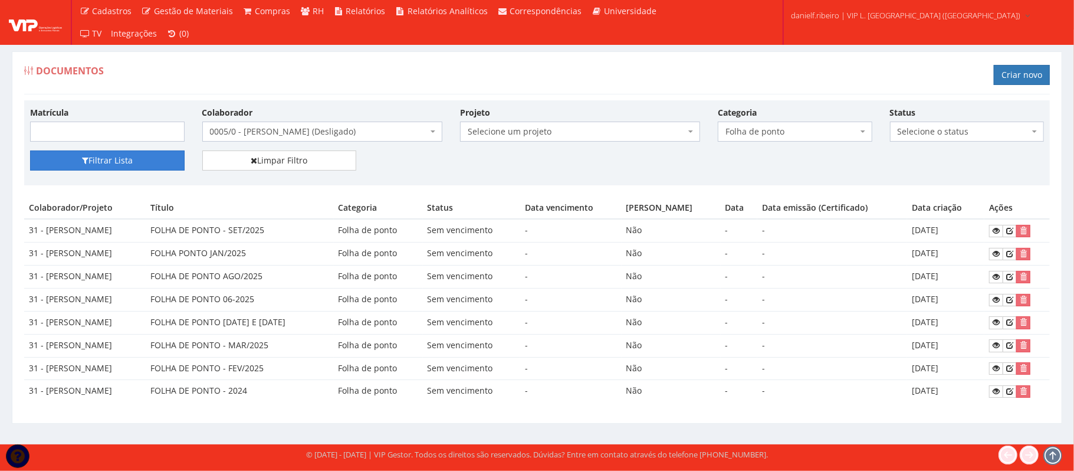
click at [99, 155] on button "Filtrar Lista" at bounding box center [107, 160] width 155 height 20
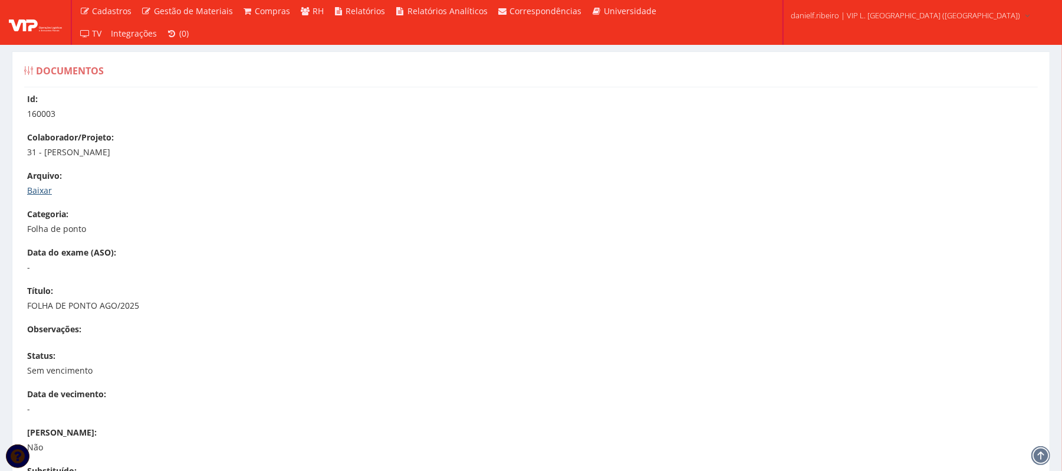
click at [48, 189] on link "Baixar" at bounding box center [39, 190] width 25 height 11
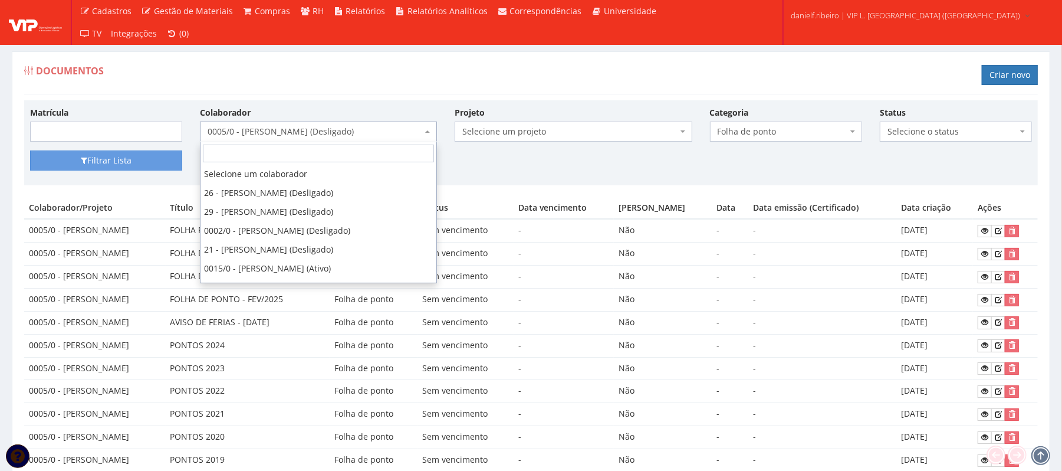
click at [326, 132] on span "0005/0 - [PERSON_NAME] (Desligado)" at bounding box center [315, 132] width 215 height 12
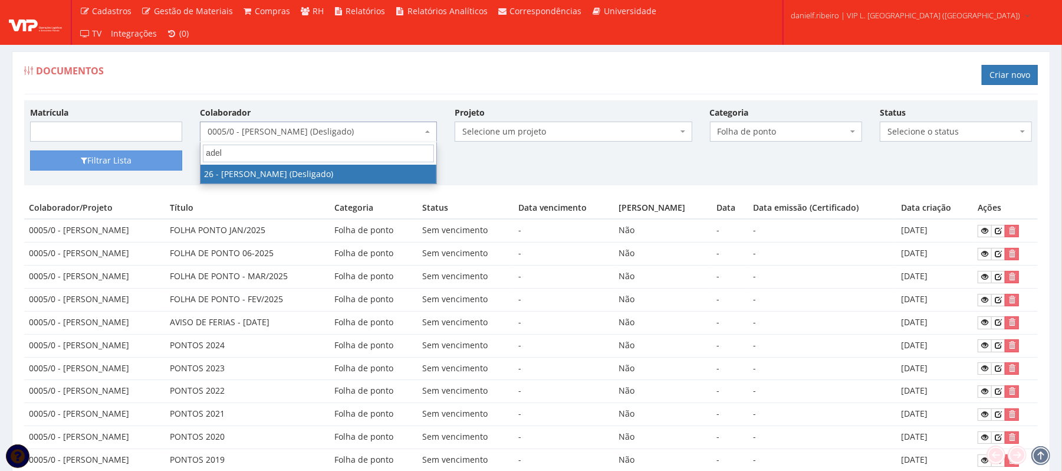
type input "adel"
select select "3835"
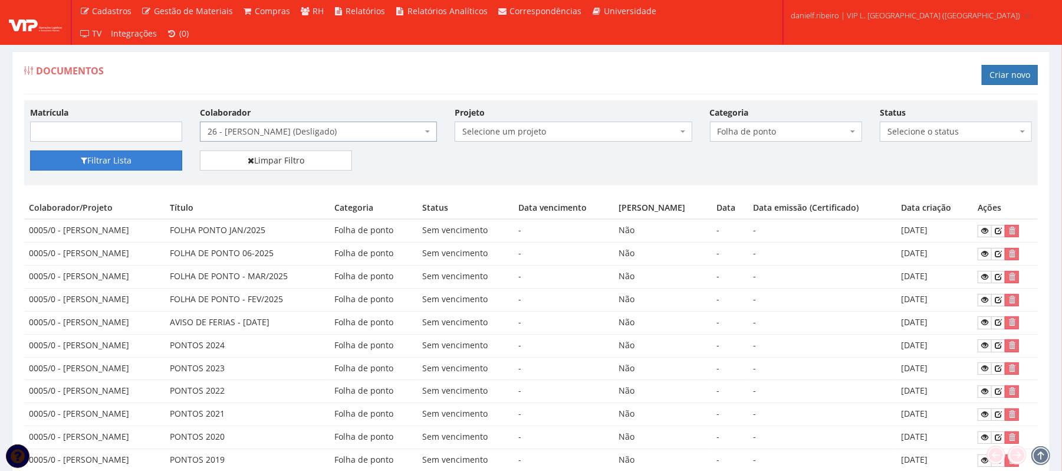
click at [154, 159] on button "Filtrar Lista" at bounding box center [106, 160] width 152 height 20
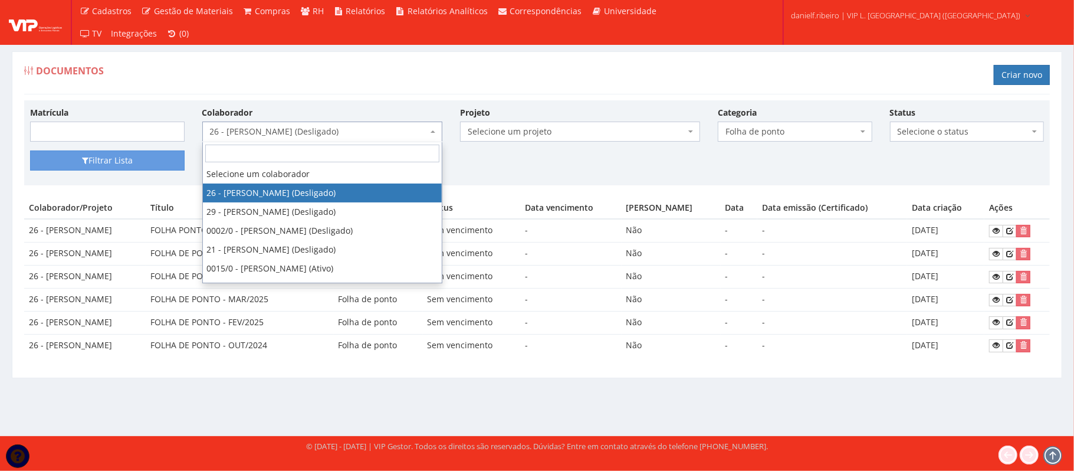
click at [285, 136] on span "26 - [PERSON_NAME] (Desligado)" at bounding box center [319, 132] width 218 height 12
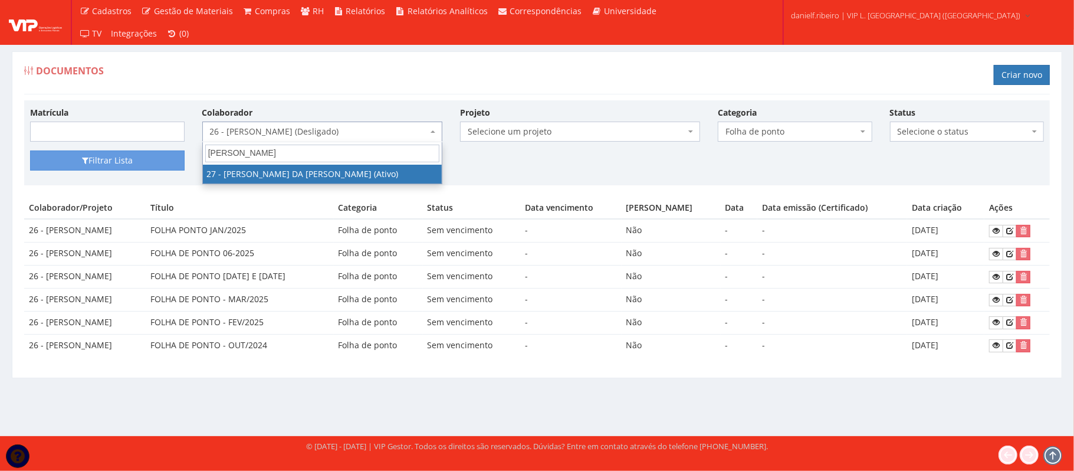
type input "[PERSON_NAME]"
select select "3837"
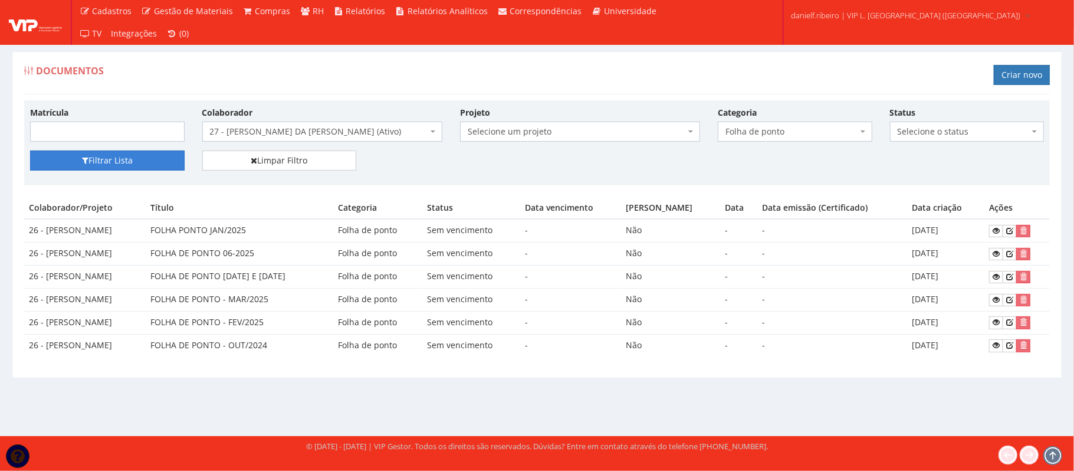
click at [109, 158] on button "Filtrar Lista" at bounding box center [107, 160] width 155 height 20
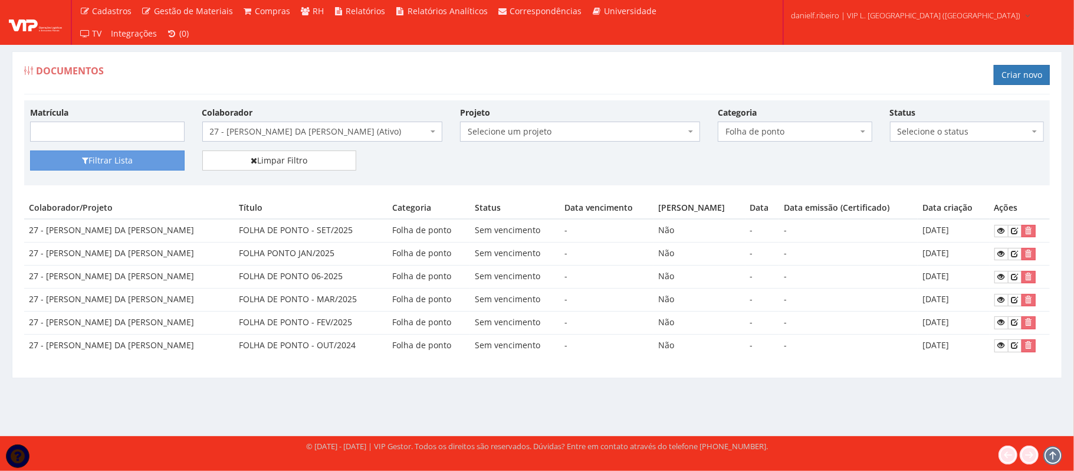
click at [287, 137] on span "27 - [PERSON_NAME] DA [PERSON_NAME] (Ativo)" at bounding box center [319, 132] width 218 height 12
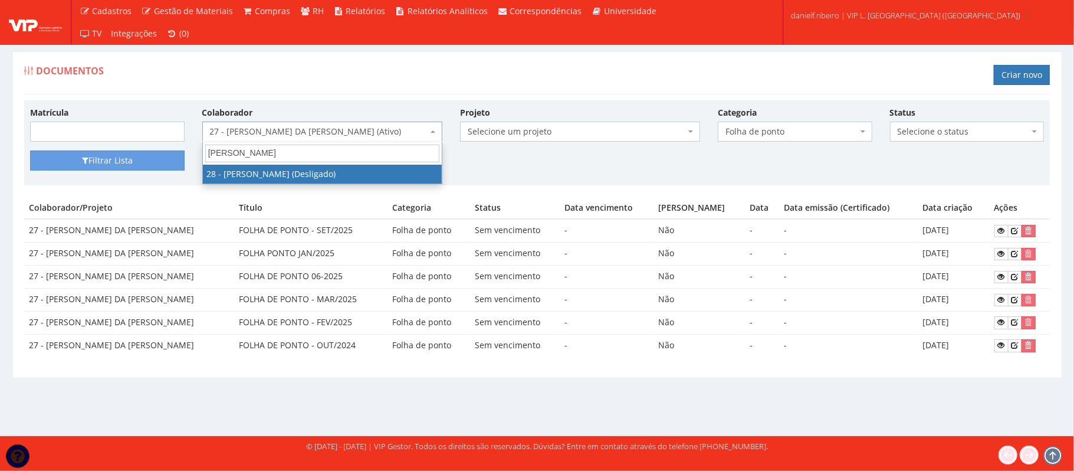
type input "[PERSON_NAME]"
select select "3838"
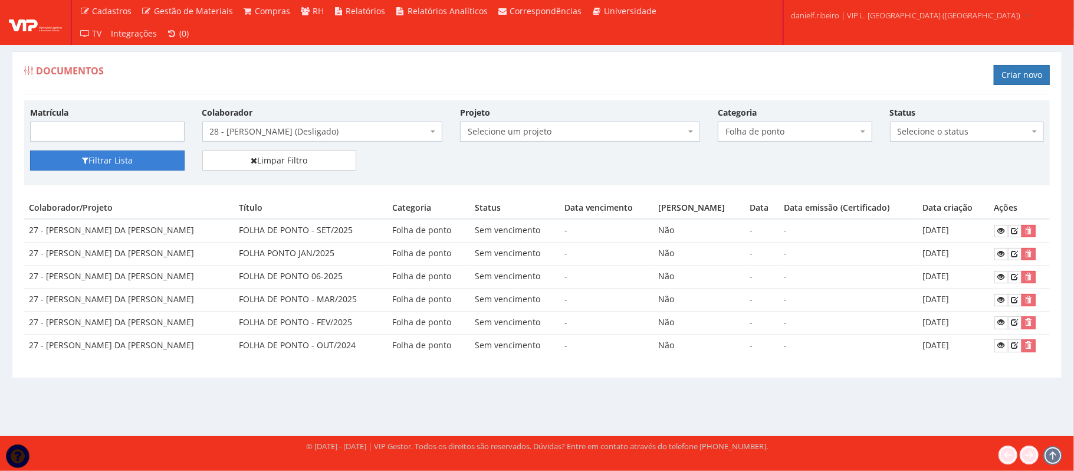
drag, startPoint x: 123, startPoint y: 163, endPoint x: 128, endPoint y: 159, distance: 6.7
click at [123, 163] on button "Filtrar Lista" at bounding box center [107, 160] width 155 height 20
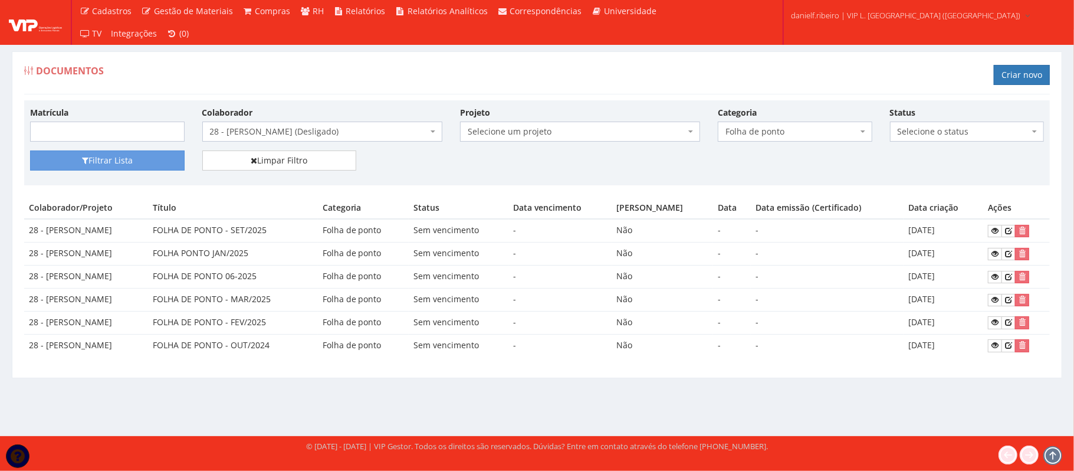
click at [323, 133] on span "28 - [PERSON_NAME] (Desligado)" at bounding box center [319, 132] width 218 height 12
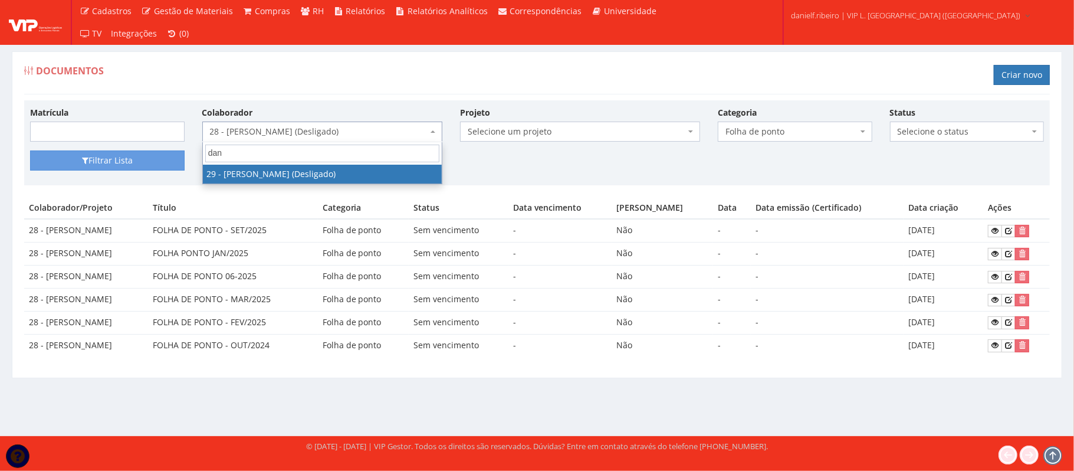
type input "dan"
select select "3839"
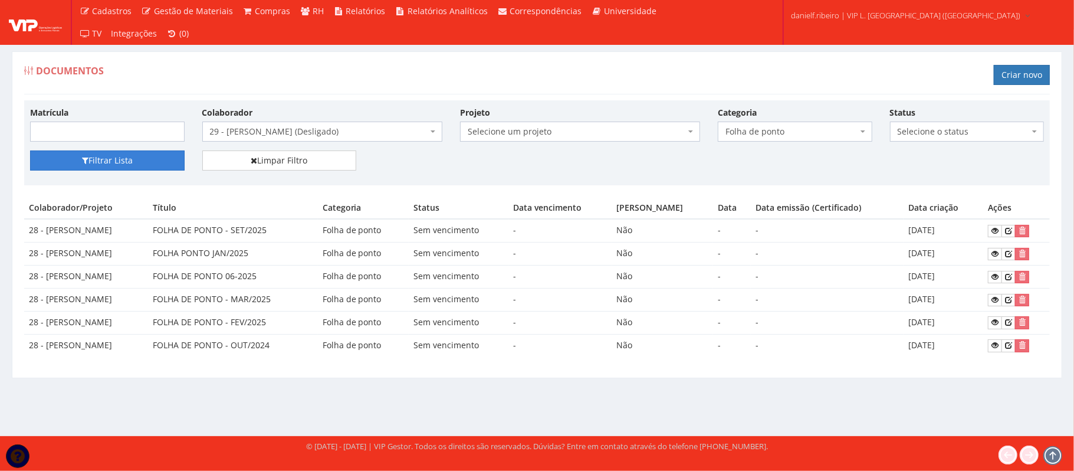
click at [134, 160] on button "Filtrar Lista" at bounding box center [107, 160] width 155 height 20
click at [297, 130] on span "29 - [PERSON_NAME] (Desligado)" at bounding box center [319, 132] width 218 height 12
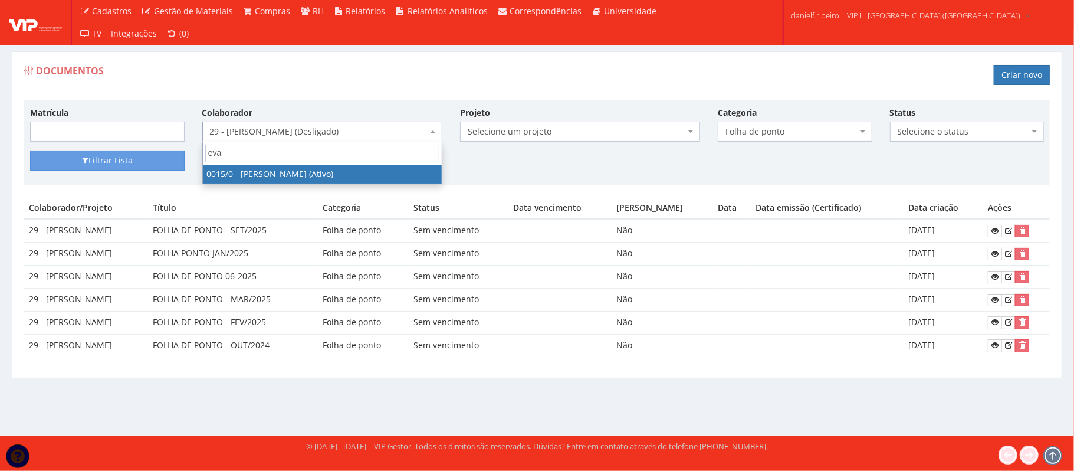
type input "eva"
select select "919"
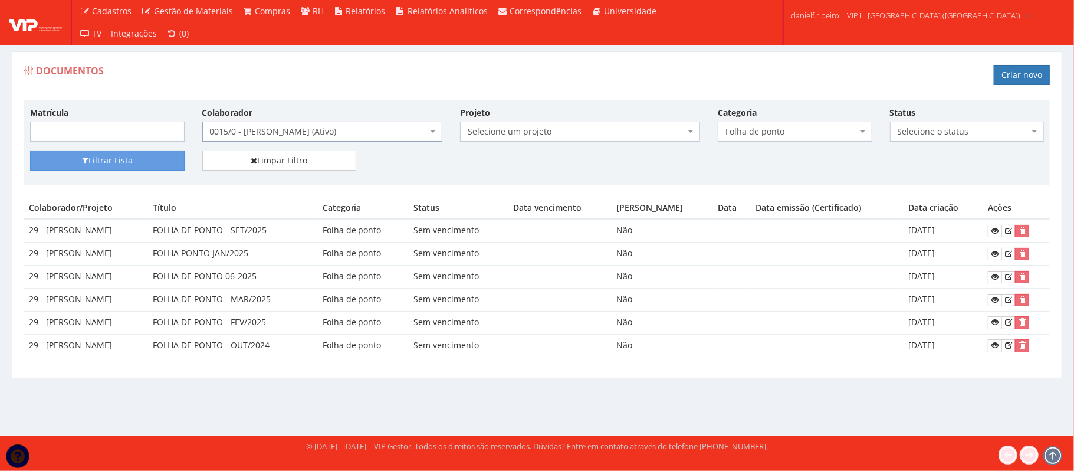
click at [143, 149] on div "Matrícula Colaborador Selecione um colaborador 26 - ADELMO SANTOS OLIVEIRA (Des…" at bounding box center [536, 128] width 1031 height 44
click at [147, 158] on button "Filtrar Lista" at bounding box center [107, 160] width 155 height 20
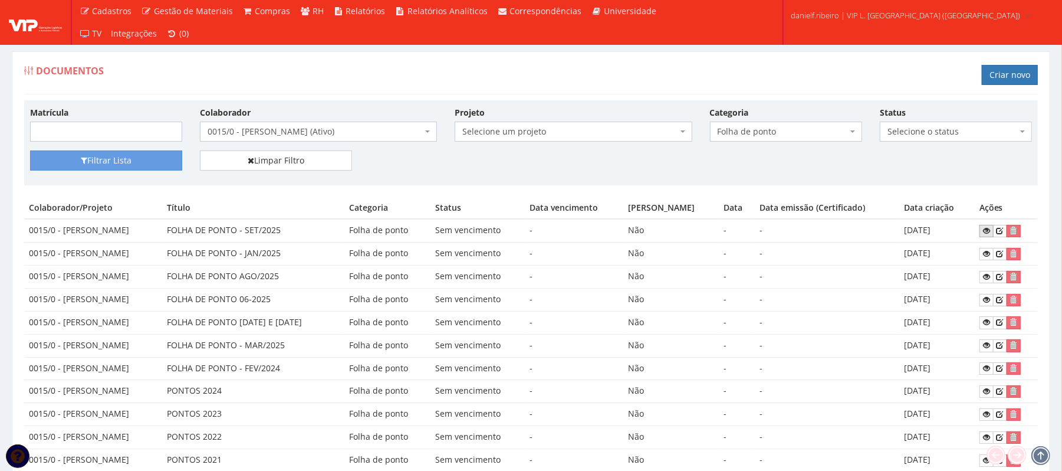
click at [985, 234] on icon at bounding box center [986, 230] width 7 height 8
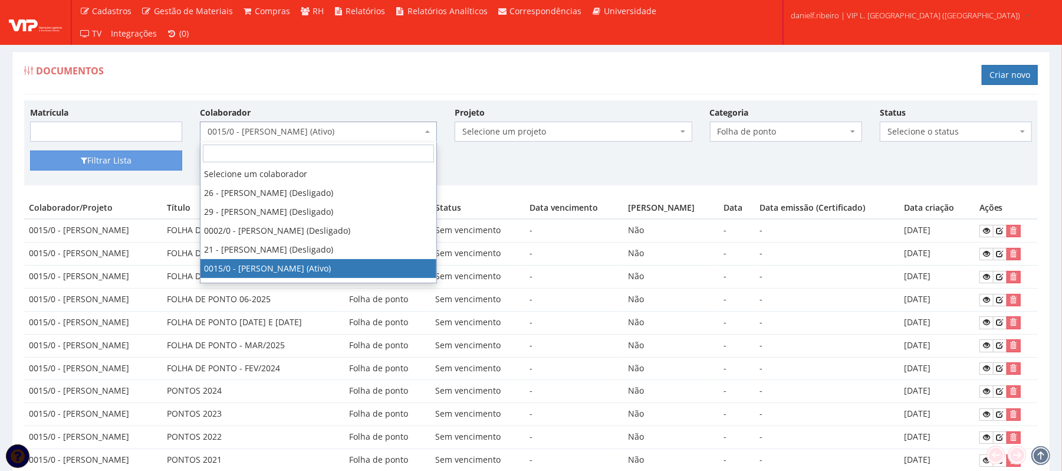
click at [289, 130] on span "0015/0 - [PERSON_NAME] (Ativo)" at bounding box center [315, 132] width 215 height 12
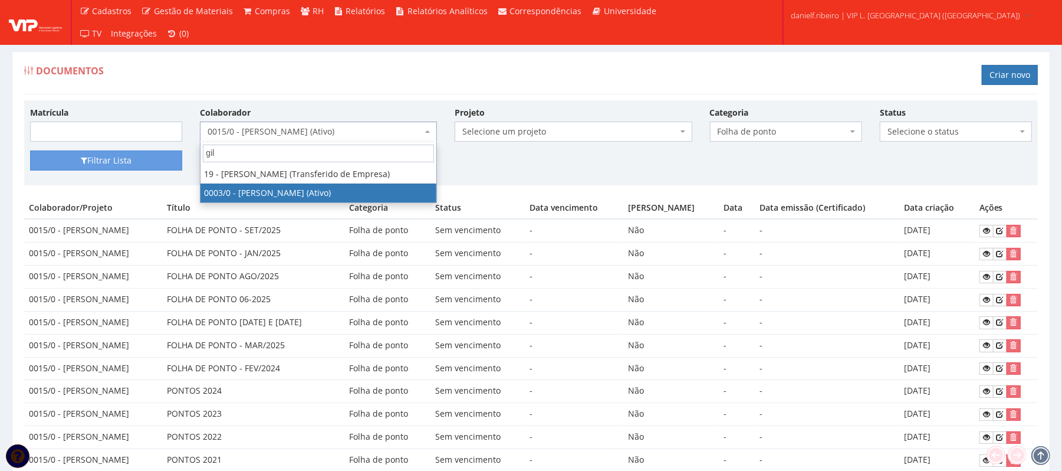
type input "gil"
select select "716"
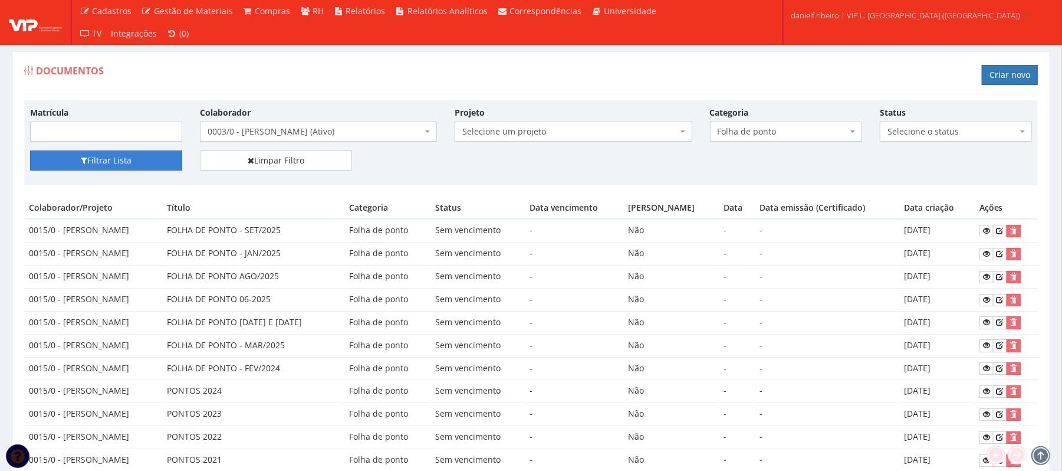
click at [182, 157] on button "Filtrar Lista" at bounding box center [106, 160] width 152 height 20
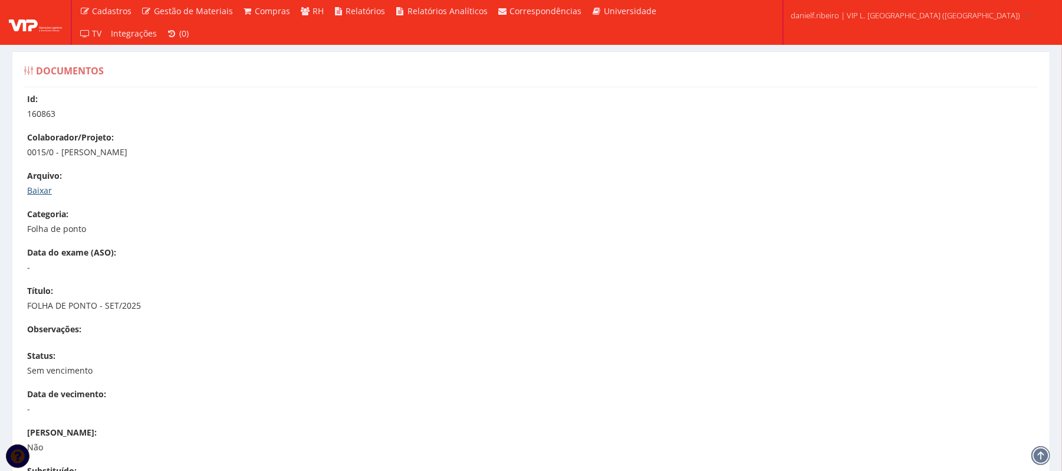
click at [40, 189] on link "Baixar" at bounding box center [39, 190] width 25 height 11
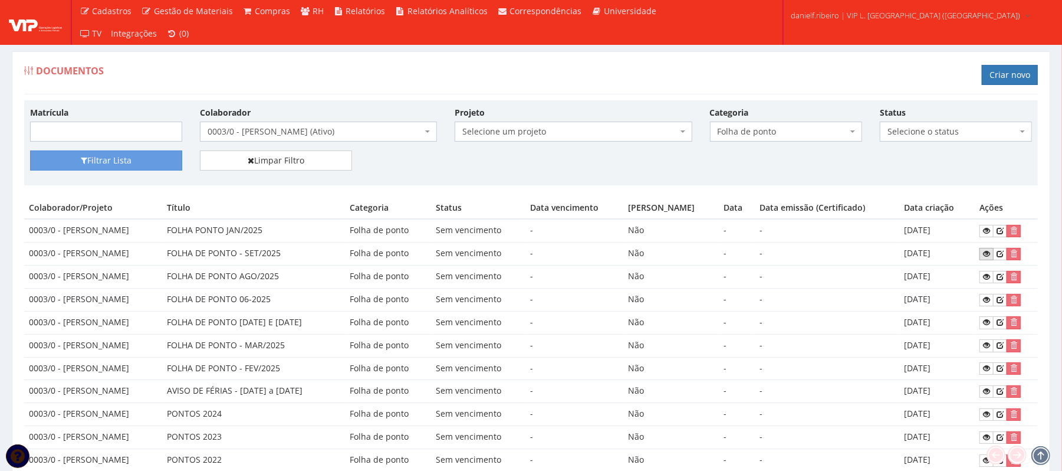
drag, startPoint x: 328, startPoint y: 247, endPoint x: 997, endPoint y: 258, distance: 668.3
click at [961, 249] on tr "0003/0 - GILVANE ROSA DOS PASSOS FOLHA DE PONTO - SET/2025 Folha de ponto Sem v…" at bounding box center [531, 253] width 1014 height 23
click at [994, 258] on link at bounding box center [987, 254] width 14 height 12
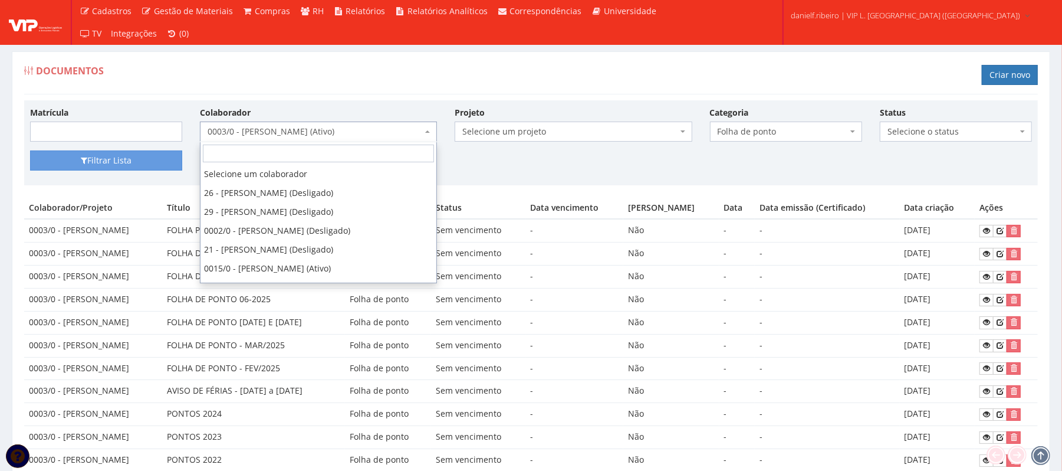
click at [349, 128] on span "0003/0 - GILVANE ROSA DOS PASSOS (Ativo)" at bounding box center [315, 132] width 215 height 12
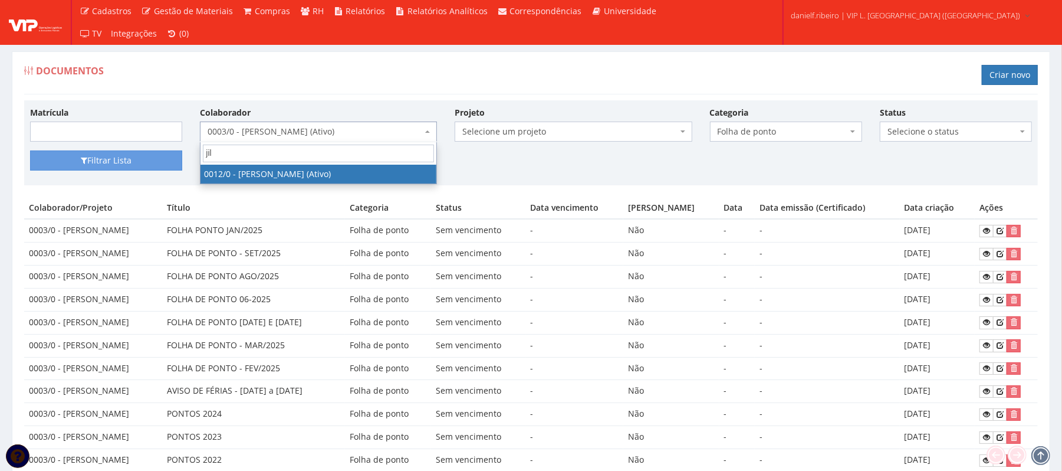
type input "jil"
drag, startPoint x: 321, startPoint y: 173, endPoint x: 163, endPoint y: 172, distance: 158.6
select select "888"
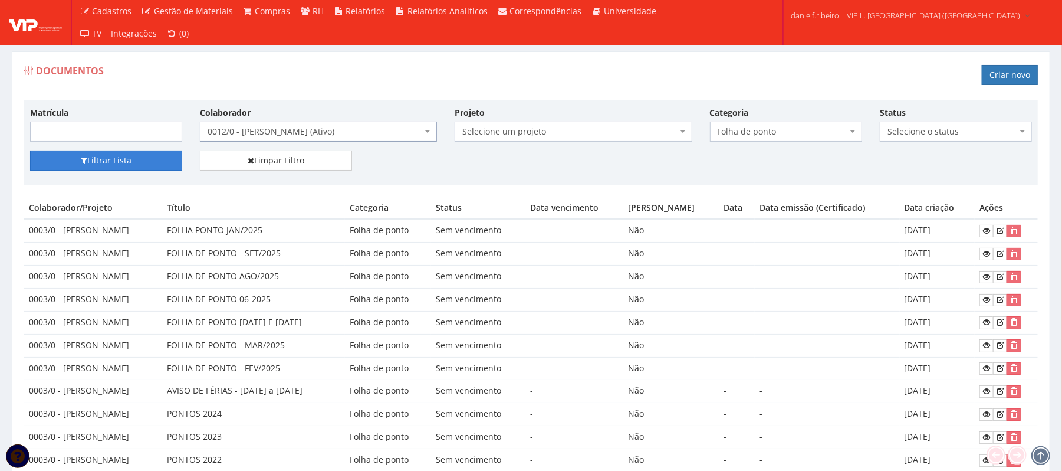
click at [109, 166] on button "Filtrar Lista" at bounding box center [106, 160] width 152 height 20
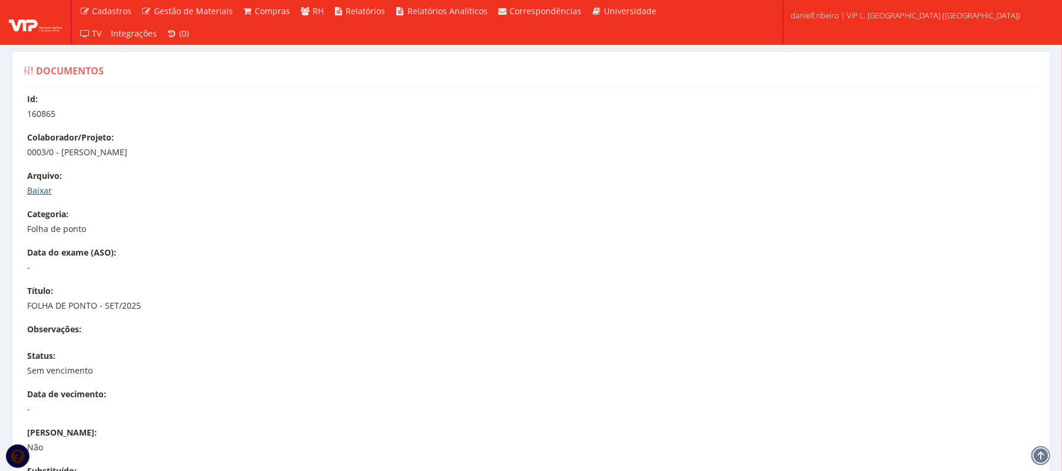
click at [37, 188] on link "Baixar" at bounding box center [39, 190] width 25 height 11
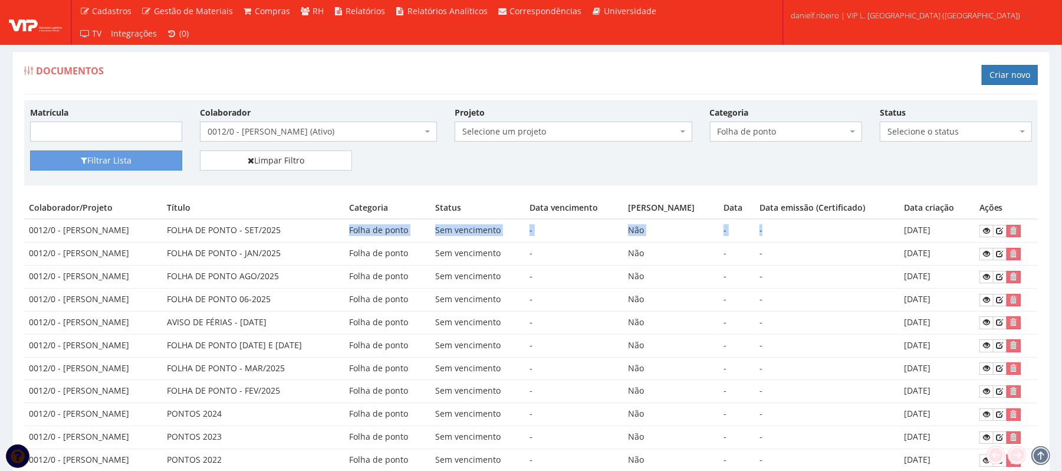
drag, startPoint x: 337, startPoint y: 230, endPoint x: 833, endPoint y: 225, distance: 495.4
click at [823, 222] on tr "0012/0 - JILDEON SANTOS BOAVENTURA FOLHA DE PONTO - SET/2025 Folha de ponto Sem…" at bounding box center [531, 230] width 1014 height 23
drag, startPoint x: 870, startPoint y: 236, endPoint x: 947, endPoint y: 228, distance: 77.1
click at [873, 236] on td "-" at bounding box center [827, 230] width 145 height 23
click at [974, 235] on td "[DATE]" at bounding box center [937, 230] width 75 height 23
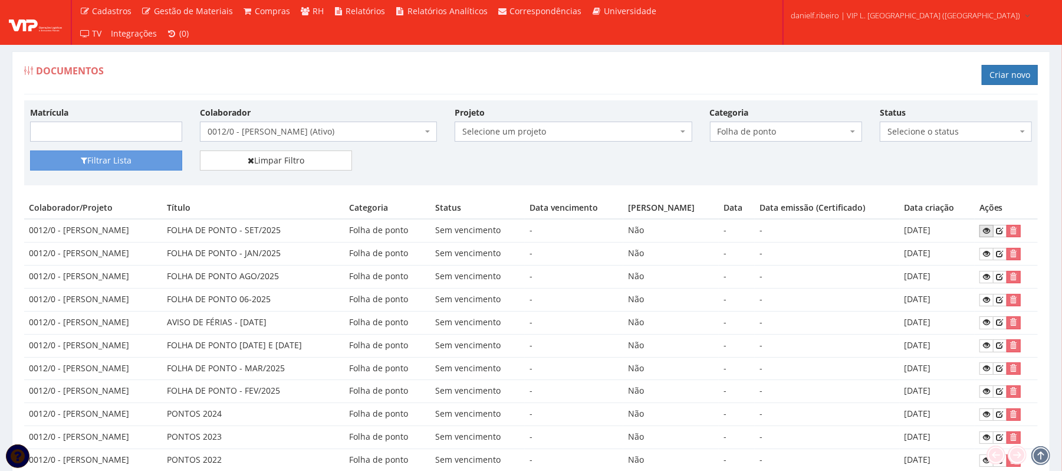
click at [984, 234] on link at bounding box center [987, 231] width 14 height 12
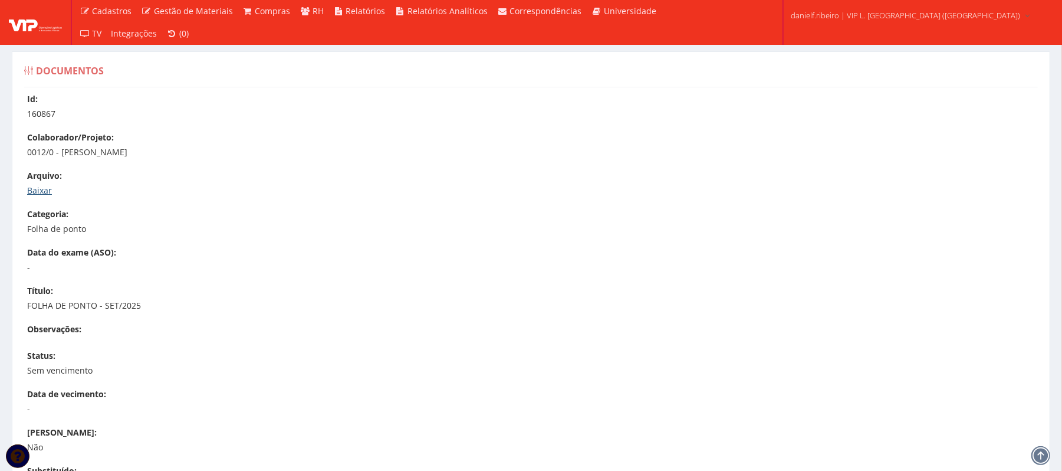
click at [32, 188] on link "Baixar" at bounding box center [39, 190] width 25 height 11
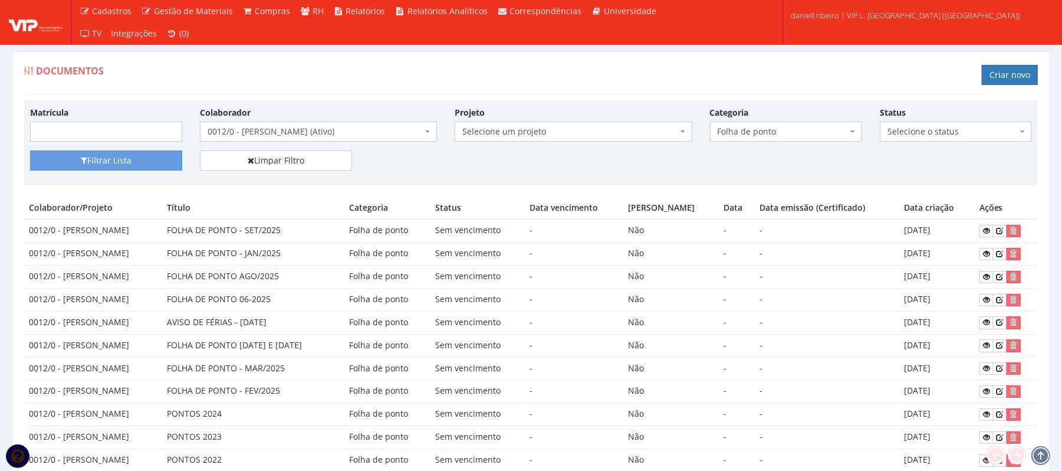
click at [317, 130] on span "0012/0 - [PERSON_NAME] (Ativo)" at bounding box center [315, 132] width 215 height 12
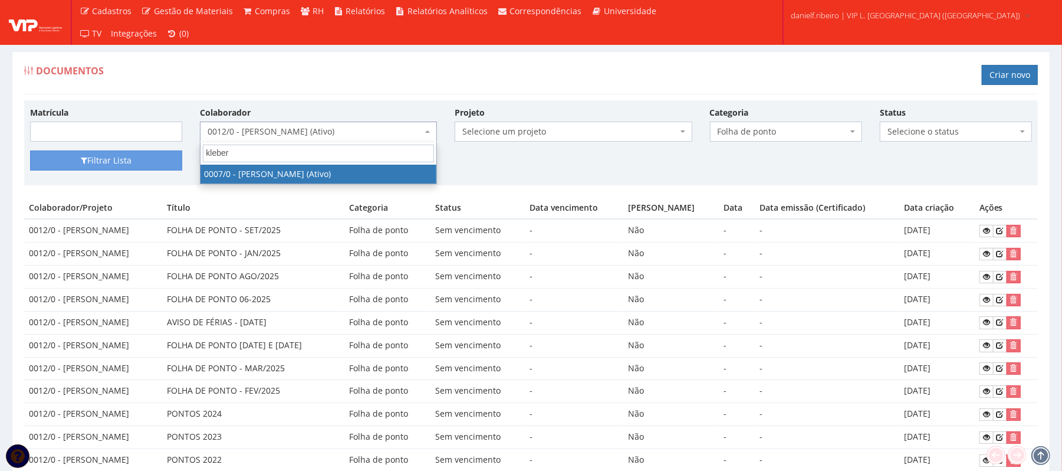
type input "kleber"
select select "720"
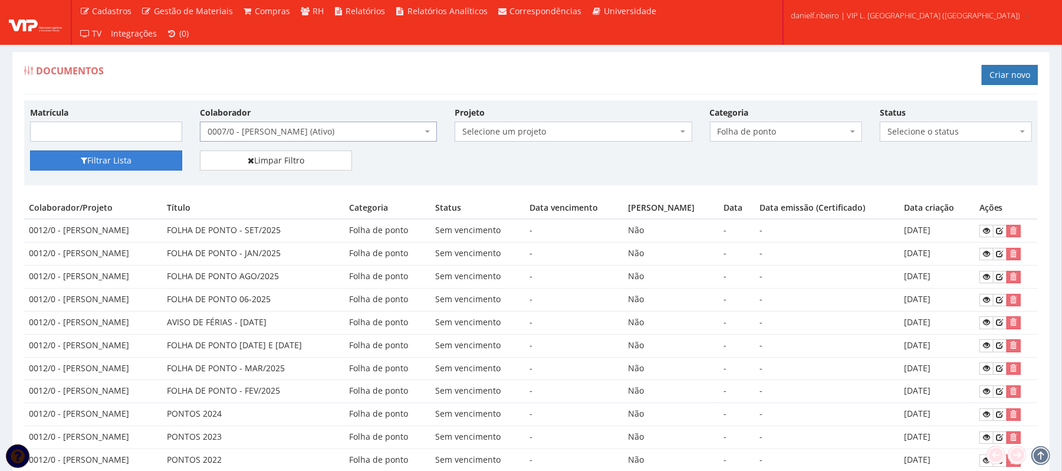
click at [92, 162] on button "Filtrar Lista" at bounding box center [106, 160] width 152 height 20
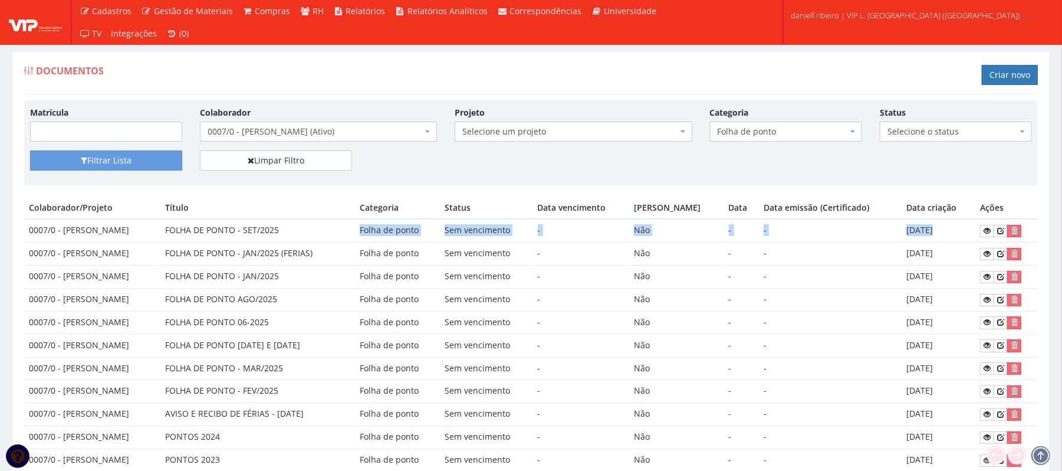
drag, startPoint x: 324, startPoint y: 239, endPoint x: 942, endPoint y: 229, distance: 618.7
click at [941, 227] on tr "0007/0 - KLEBER BARBOSA DE ARAUJO FOLHA DE PONTO - SET/2025 Folha de ponto Sem …" at bounding box center [531, 230] width 1014 height 23
click at [975, 234] on td "22/09/2025" at bounding box center [939, 230] width 74 height 23
click at [984, 232] on link at bounding box center [987, 231] width 14 height 12
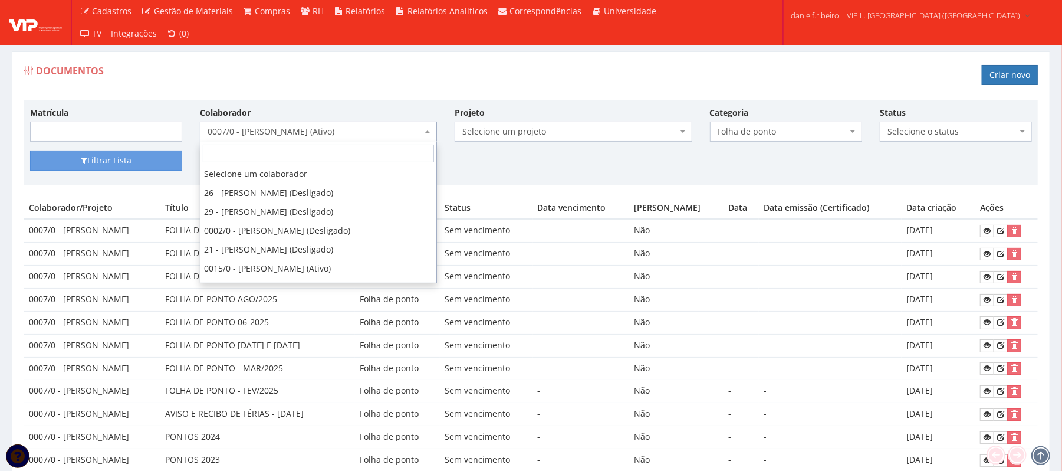
click at [288, 129] on span "0007/0 - [PERSON_NAME] (Ativo)" at bounding box center [315, 132] width 215 height 12
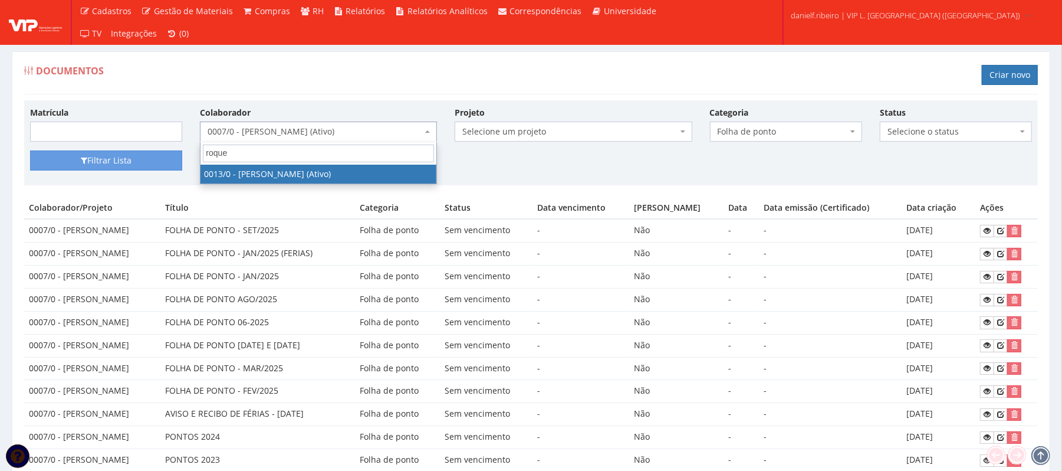
type input "roque"
select select "889"
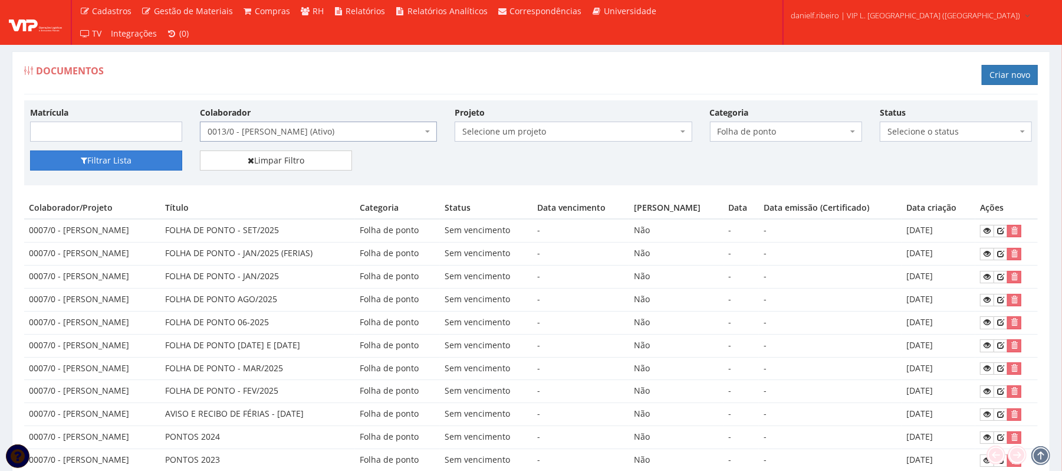
click at [167, 166] on button "Filtrar Lista" at bounding box center [106, 160] width 152 height 20
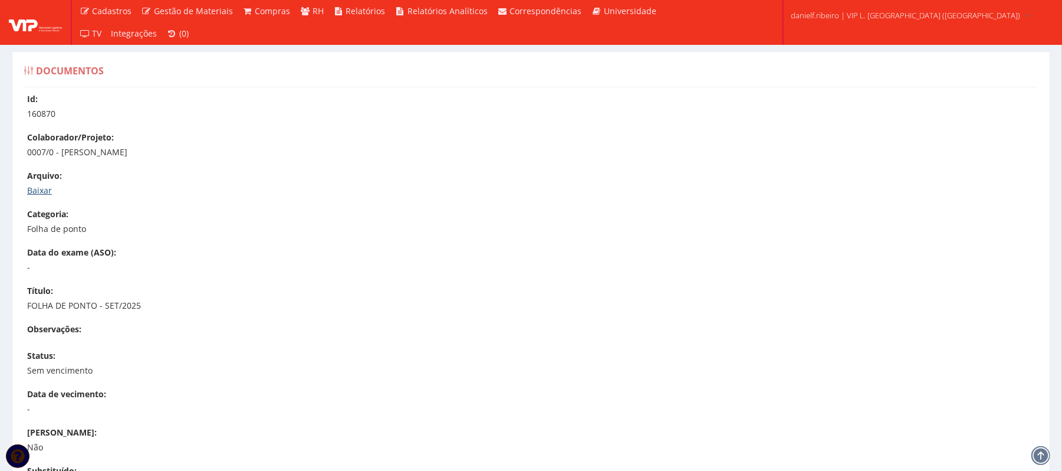
click at [45, 193] on link "Baixar" at bounding box center [39, 190] width 25 height 11
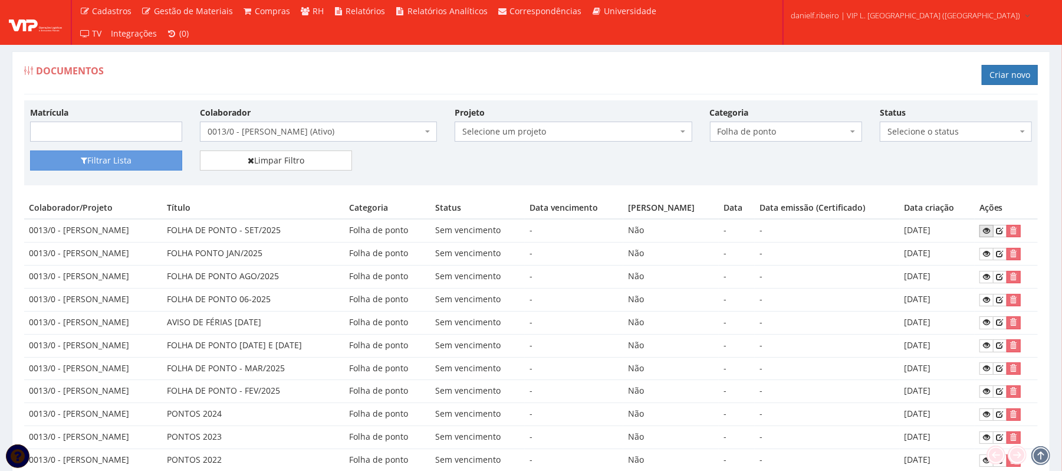
click at [987, 235] on icon at bounding box center [986, 230] width 7 height 8
click at [295, 127] on span "0013/0 - [PERSON_NAME] (Ativo)" at bounding box center [315, 132] width 215 height 12
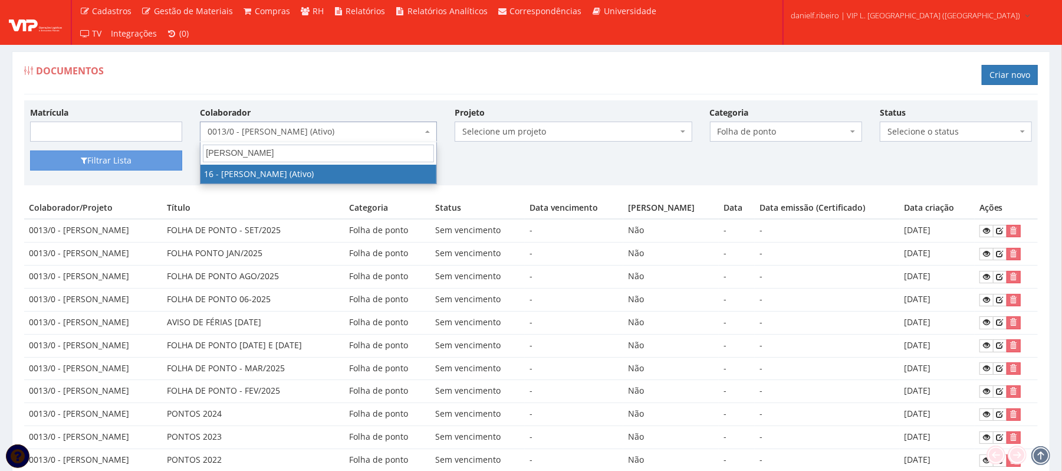
type input "[PERSON_NAME]"
select select "1278"
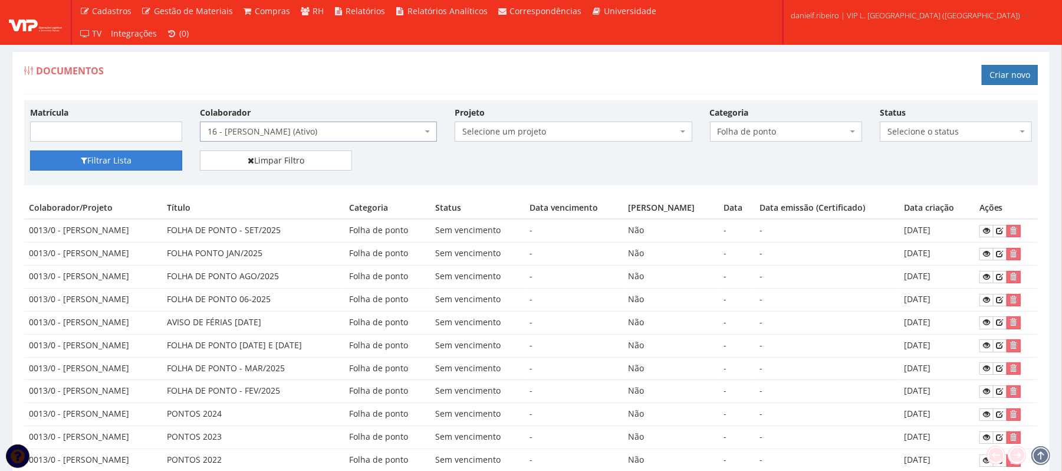
click at [119, 163] on button "Filtrar Lista" at bounding box center [106, 160] width 152 height 20
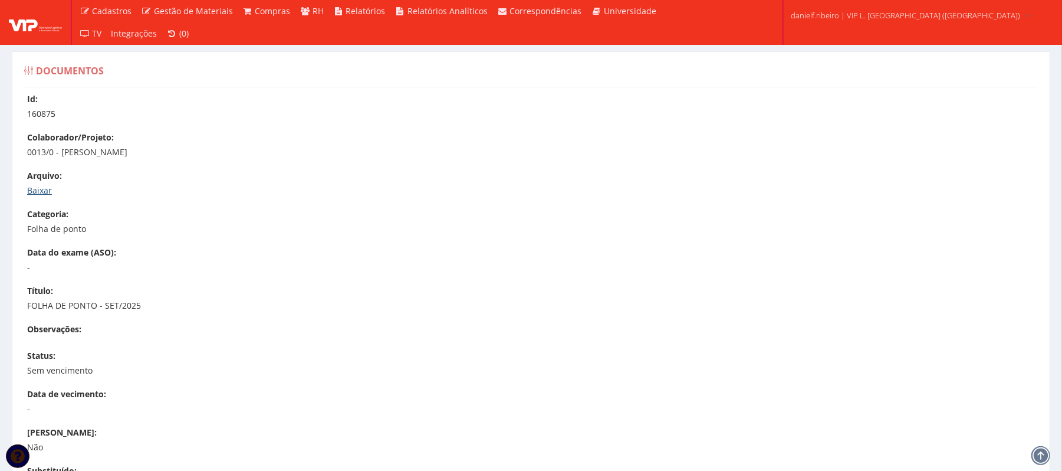
click at [45, 188] on link "Baixar" at bounding box center [39, 190] width 25 height 11
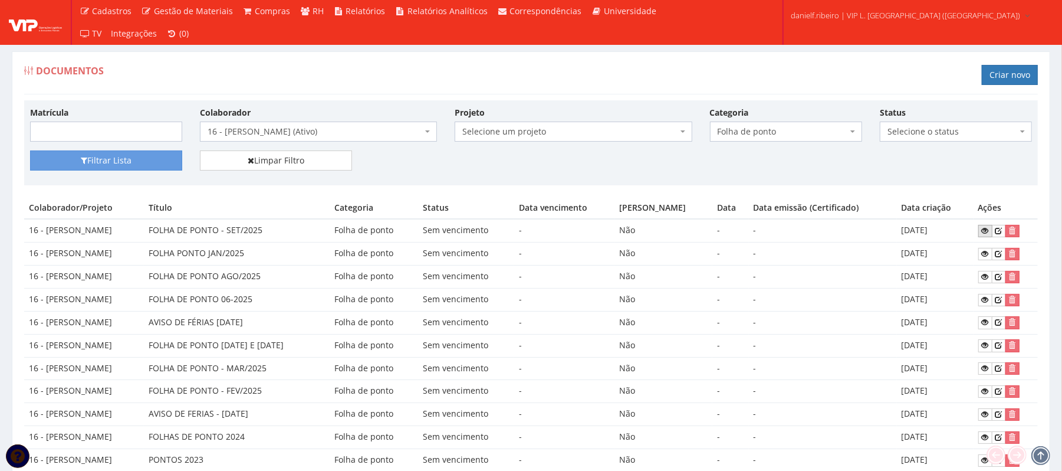
click at [987, 235] on icon at bounding box center [985, 230] width 7 height 8
click at [286, 129] on span "16 - JOSE RONALDO SANTOS SIQUEIRA (Ativo)" at bounding box center [315, 132] width 215 height 12
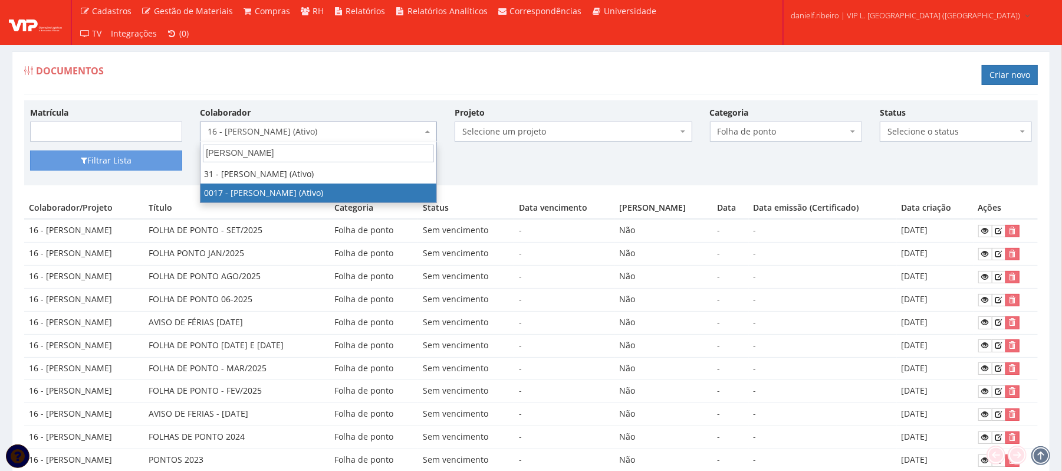
type input "luiz"
select select "1336"
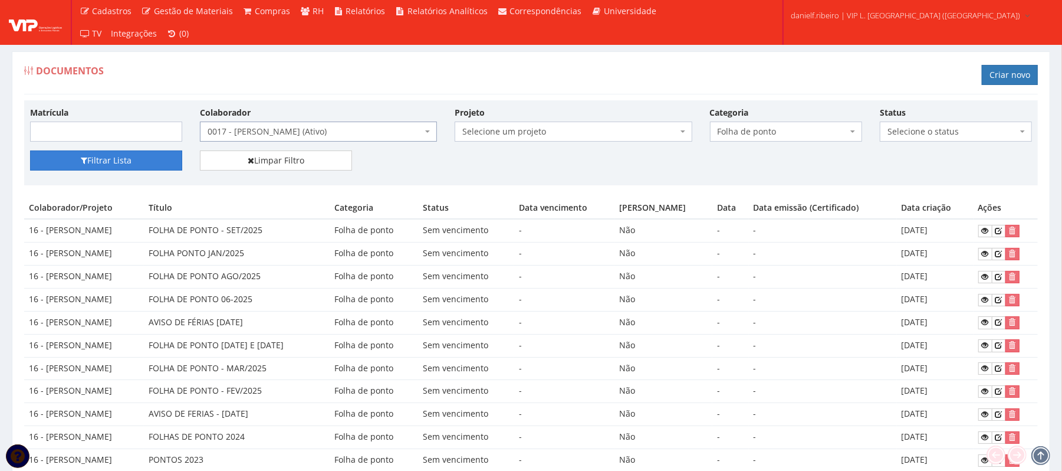
click at [120, 153] on button "Filtrar Lista" at bounding box center [106, 160] width 152 height 20
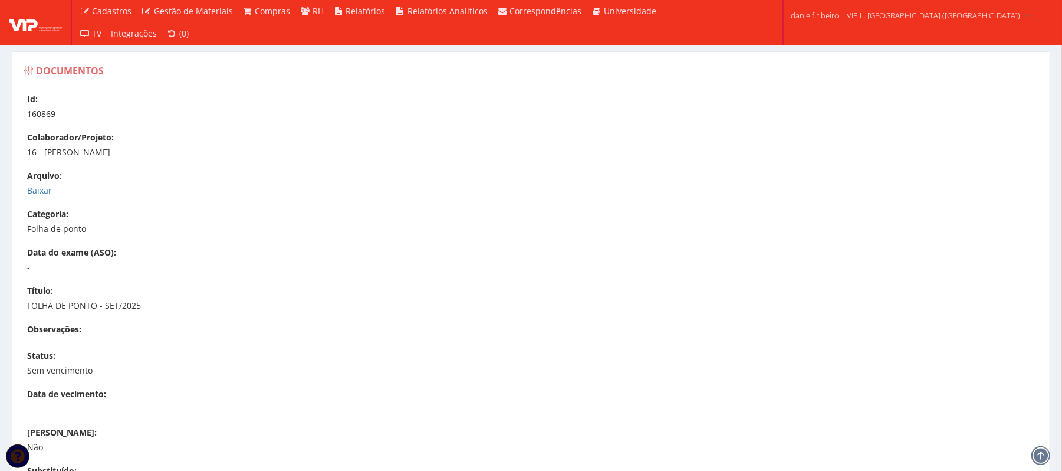
click at [41, 184] on div "Arquivo: Baixar" at bounding box center [537, 183] width 1020 height 27
click at [38, 190] on link "Baixar" at bounding box center [39, 190] width 25 height 11
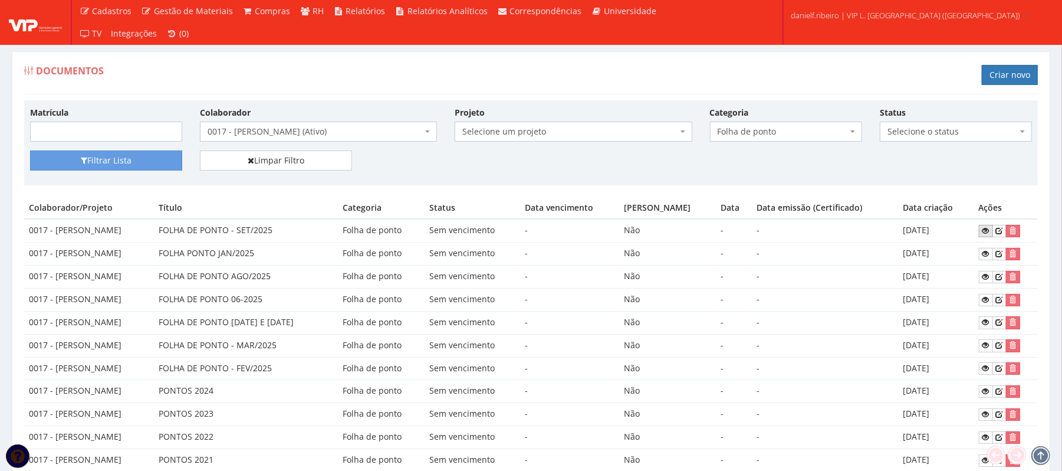
click at [989, 232] on icon at bounding box center [986, 230] width 7 height 8
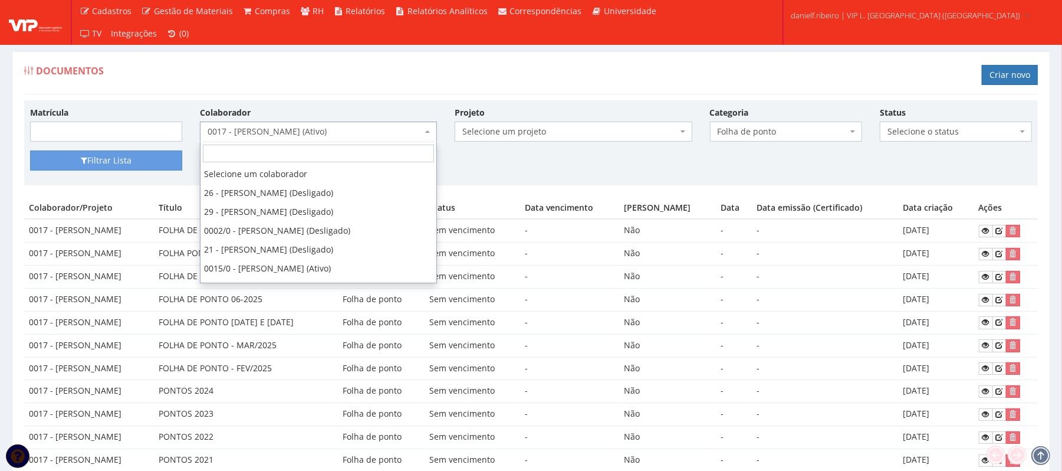
scroll to position [394, 0]
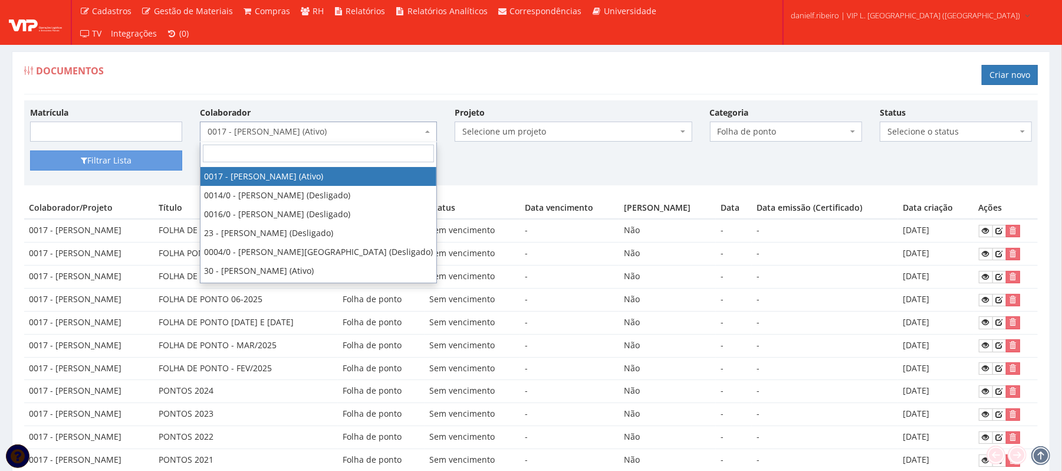
click at [340, 134] on span "0017 - [PERSON_NAME] (Ativo)" at bounding box center [315, 132] width 215 height 12
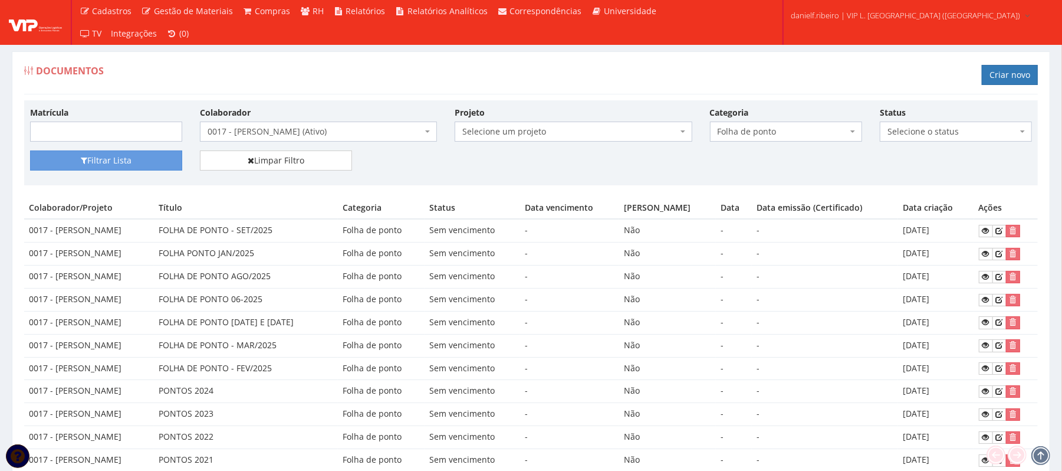
click at [349, 93] on div "Documentos Criar novo" at bounding box center [531, 76] width 1014 height 35
click at [261, 130] on span "0017 - [PERSON_NAME] (Ativo)" at bounding box center [315, 132] width 215 height 12
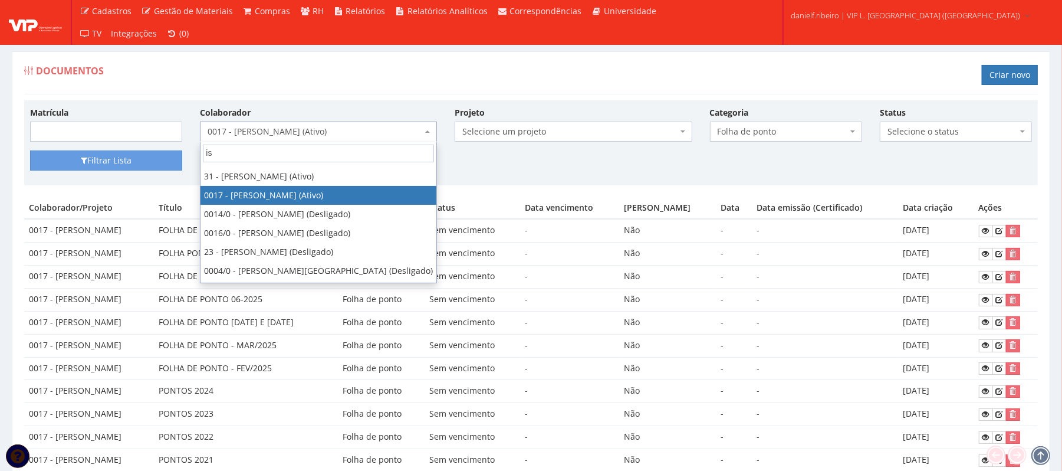
scroll to position [0, 0]
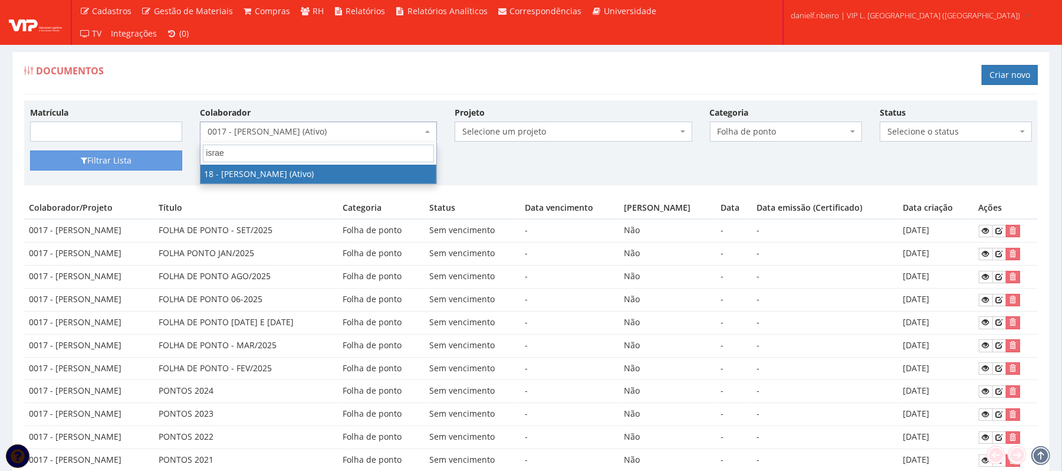
type input "israel"
select select "1437"
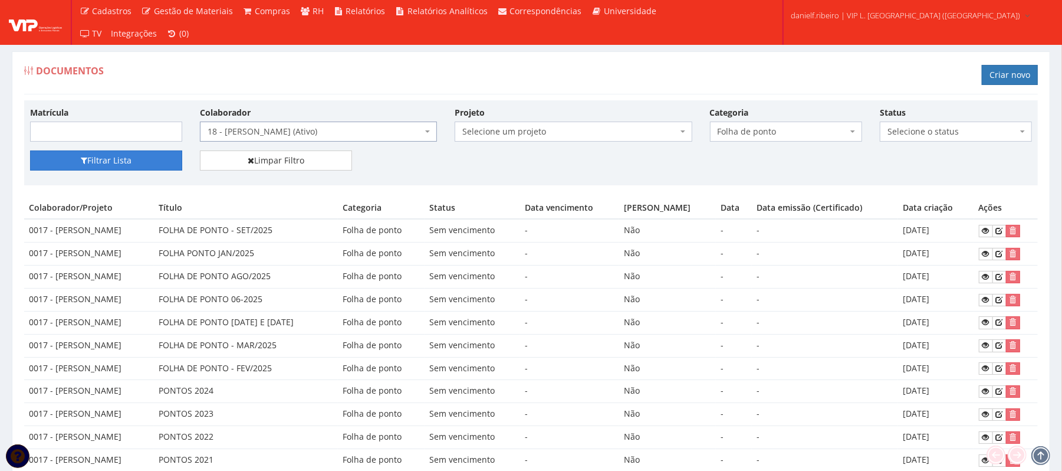
click at [112, 155] on button "Filtrar Lista" at bounding box center [106, 160] width 152 height 20
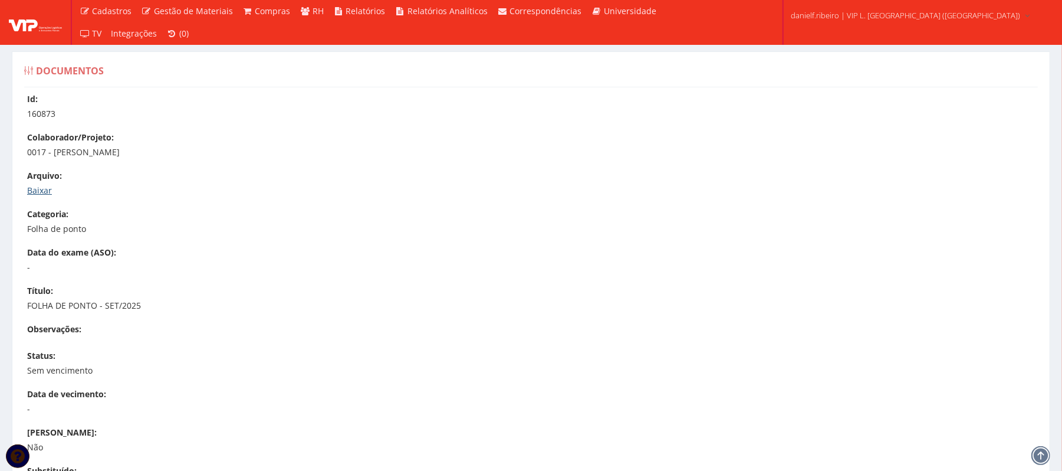
click at [34, 186] on link "Baixar" at bounding box center [39, 190] width 25 height 11
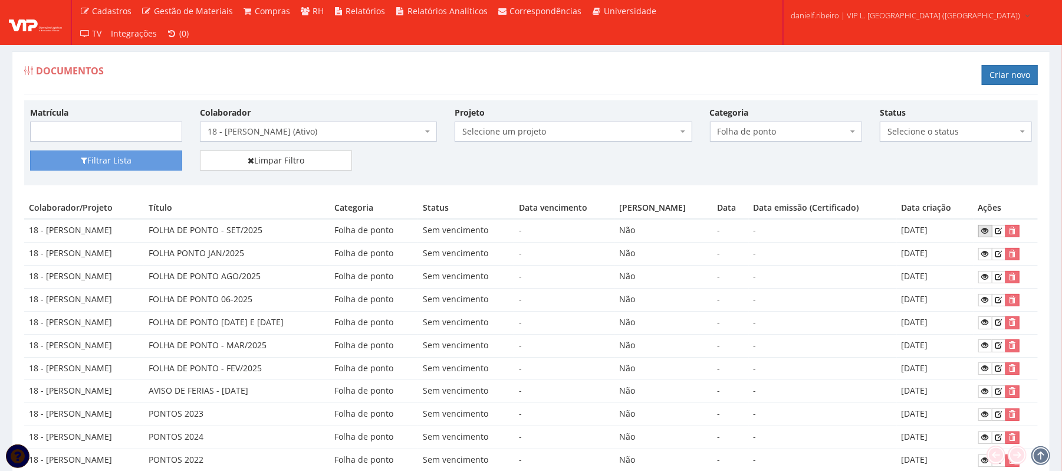
click at [982, 228] on icon at bounding box center [985, 230] width 7 height 8
click at [284, 129] on span "18 - [PERSON_NAME] (Ativo)" at bounding box center [315, 132] width 215 height 12
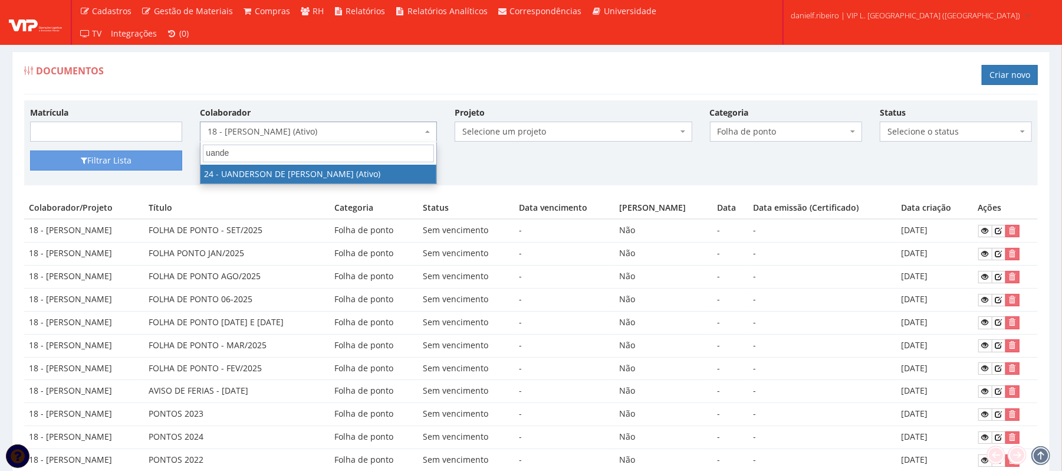
type input "uande"
select select "3724"
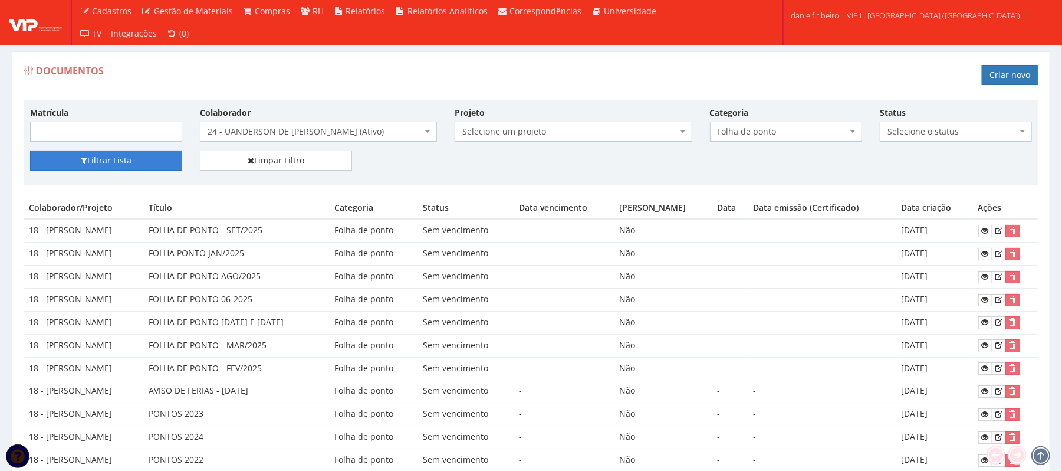
click at [153, 155] on button "Filtrar Lista" at bounding box center [106, 160] width 152 height 20
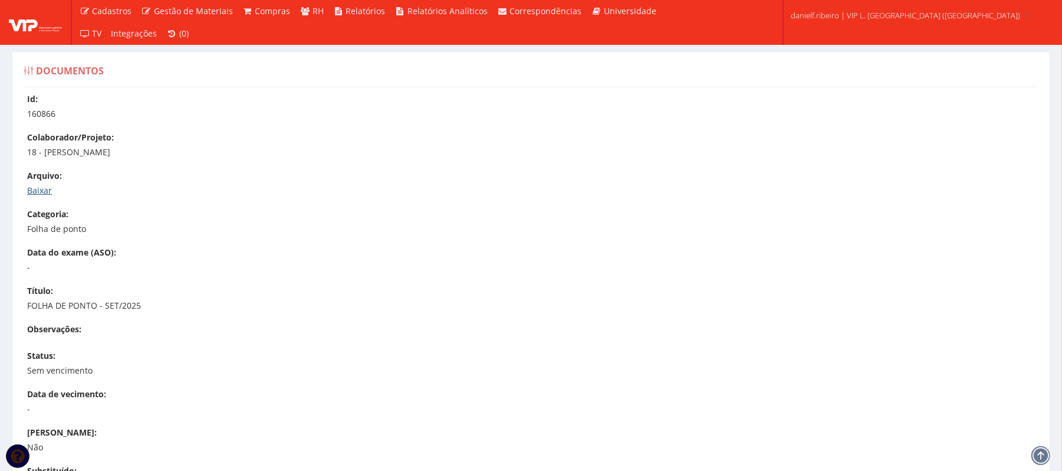
click at [41, 189] on link "Baixar" at bounding box center [39, 190] width 25 height 11
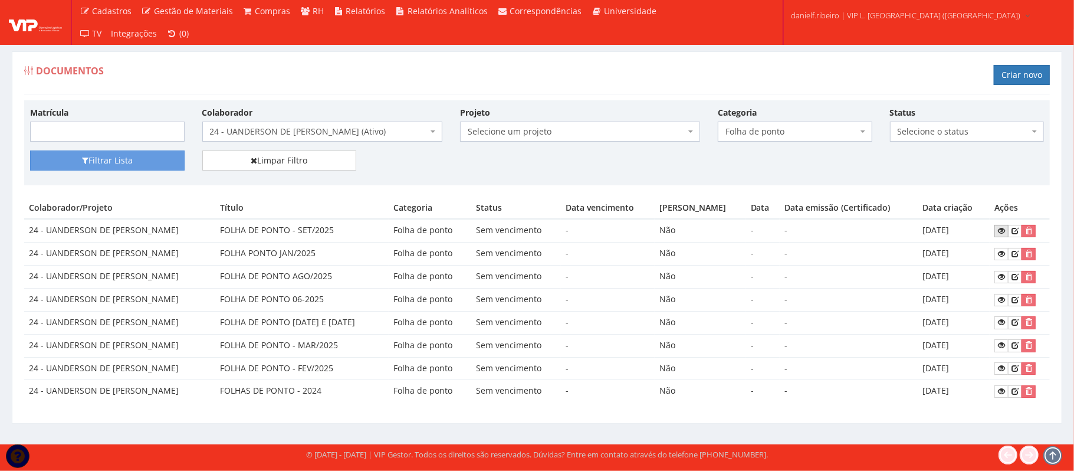
click at [998, 232] on icon at bounding box center [1001, 230] width 7 height 8
click at [328, 133] on span "24 - UANDERSON DE [PERSON_NAME] (Ativo)" at bounding box center [319, 132] width 218 height 12
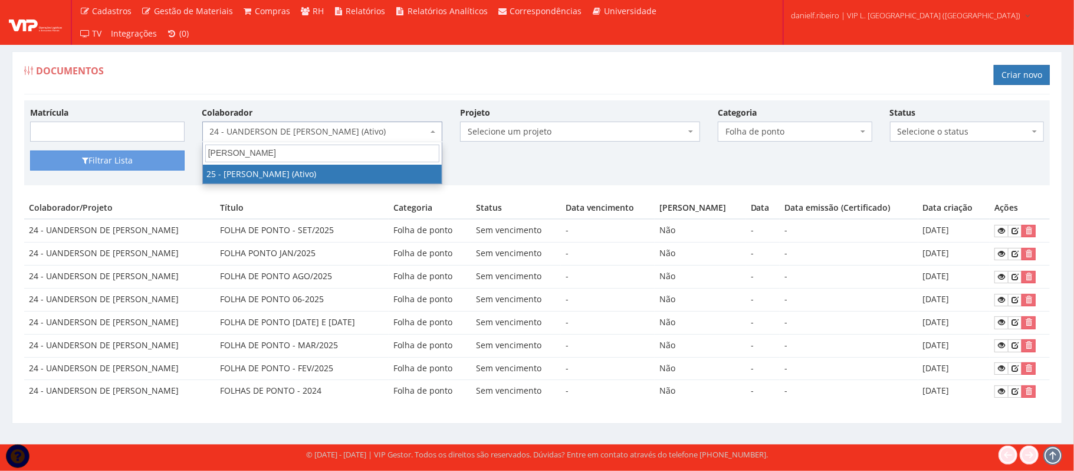
type input "[PERSON_NAME]"
drag, startPoint x: 310, startPoint y: 170, endPoint x: 288, endPoint y: 166, distance: 21.5
select select "3764"
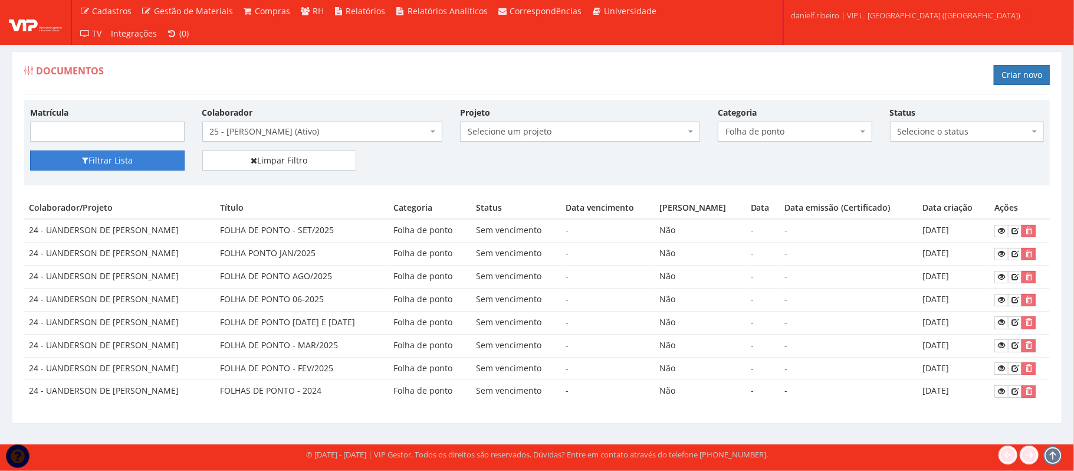
click at [147, 159] on button "Filtrar Lista" at bounding box center [107, 160] width 155 height 20
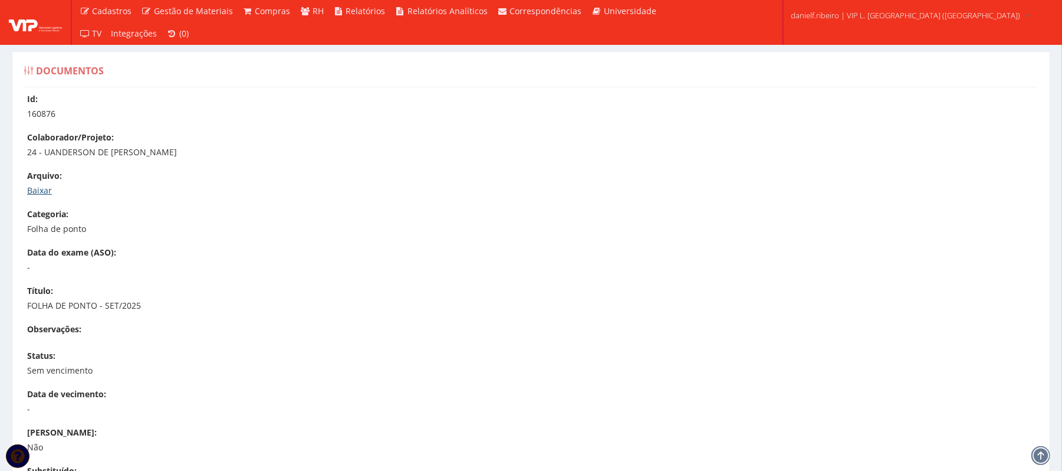
click at [38, 189] on link "Baixar" at bounding box center [39, 190] width 25 height 11
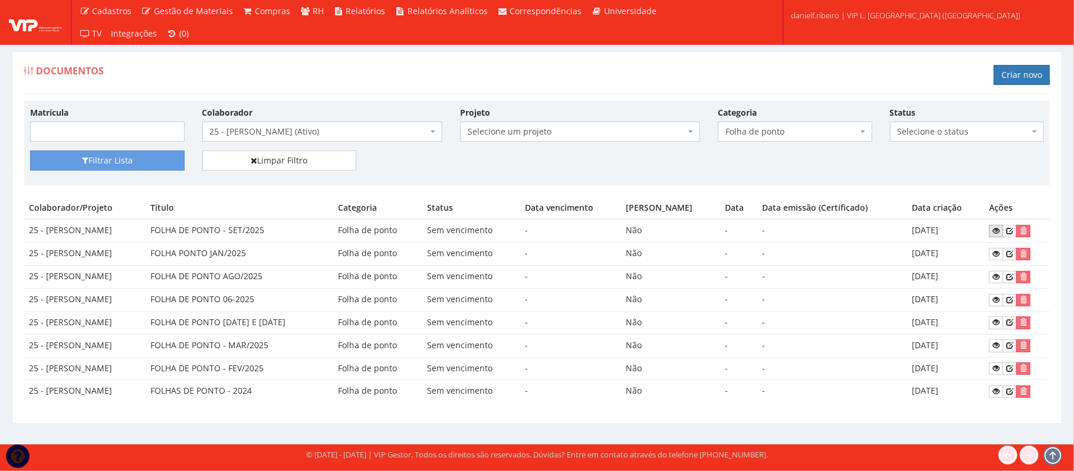
click at [990, 231] on link at bounding box center [996, 231] width 14 height 12
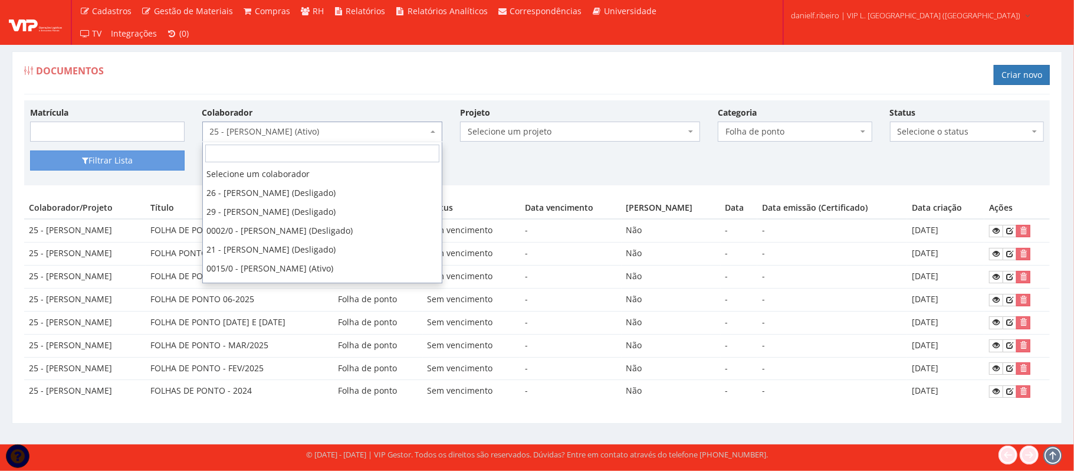
click at [308, 137] on span "25 - JOSE ADILSON SANTOS (Ativo)" at bounding box center [319, 132] width 218 height 12
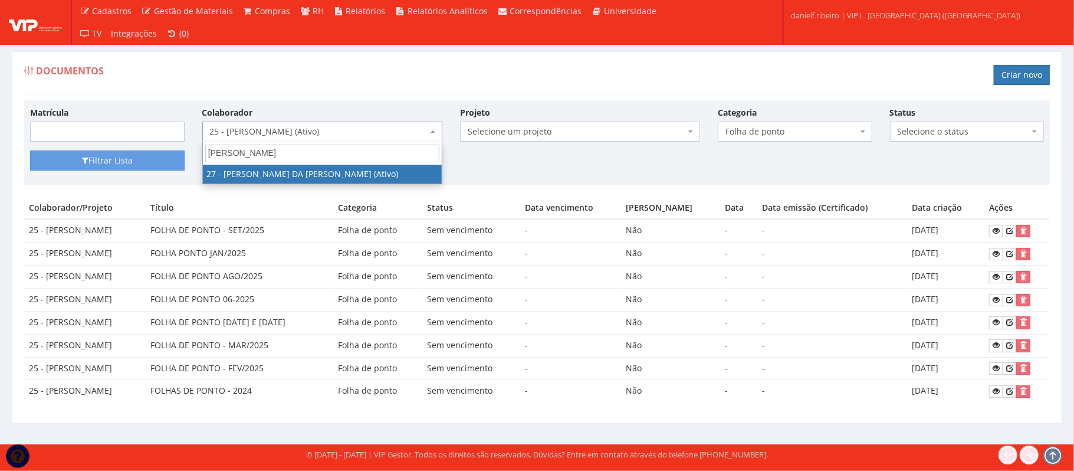
type input "george"
select select "3837"
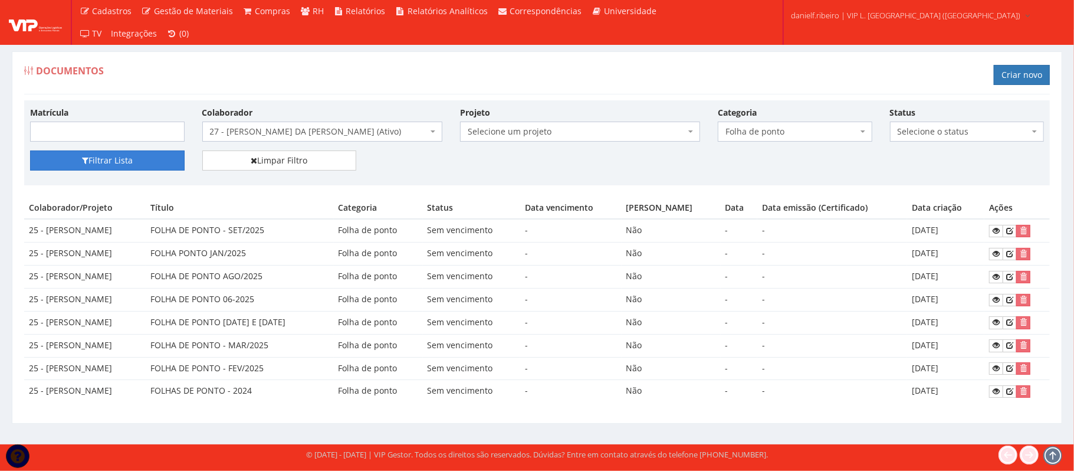
click at [121, 163] on button "Filtrar Lista" at bounding box center [107, 160] width 155 height 20
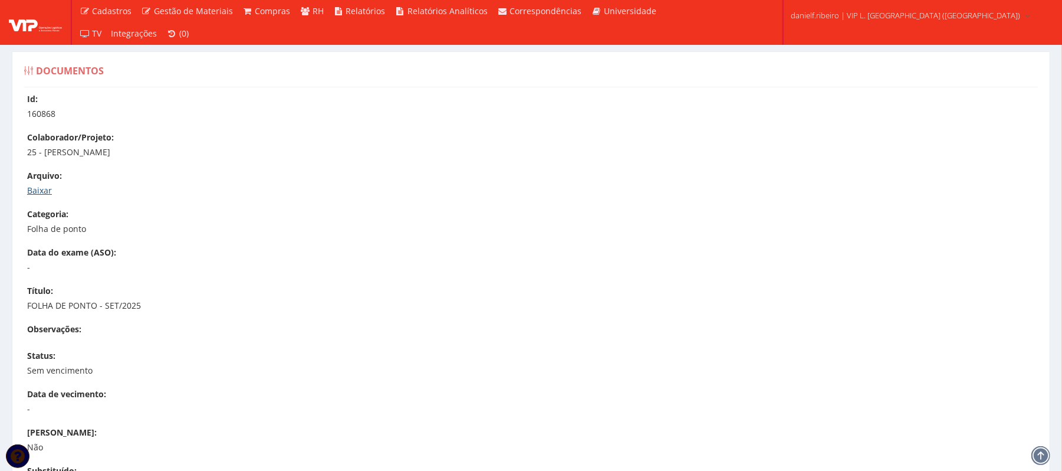
click at [45, 187] on link "Baixar" at bounding box center [39, 190] width 25 height 11
